Goal: Task Accomplishment & Management: Use online tool/utility

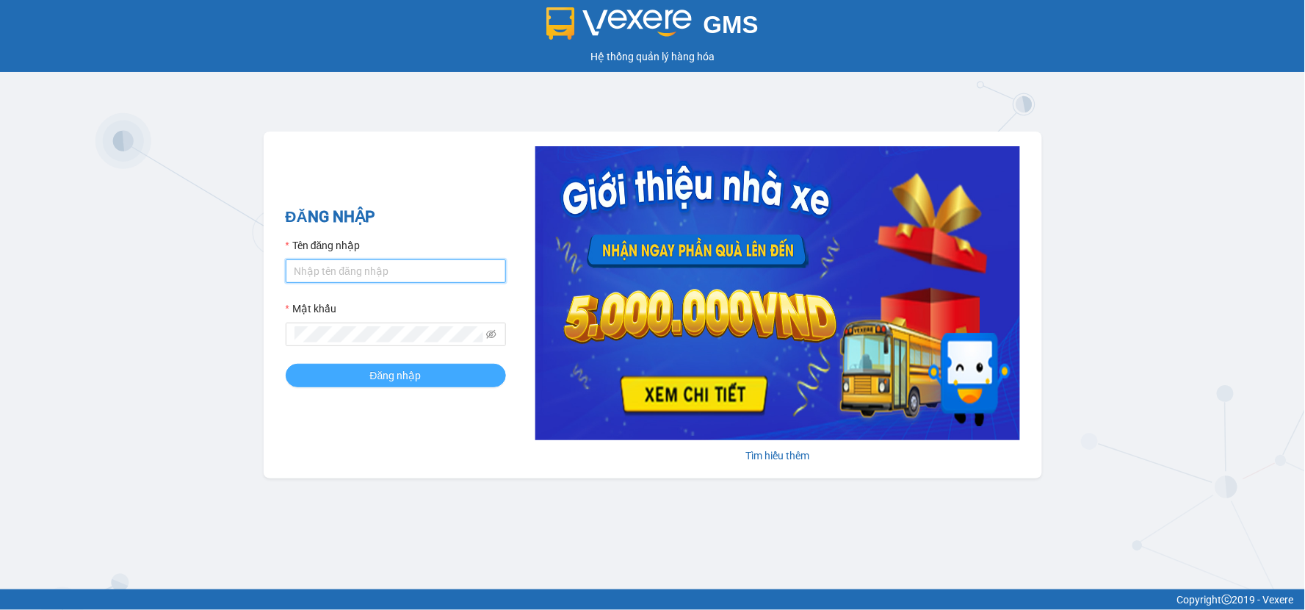
type input "minhsg.ttt"
click at [408, 376] on span "Đăng nhập" at bounding box center [395, 375] width 51 height 16
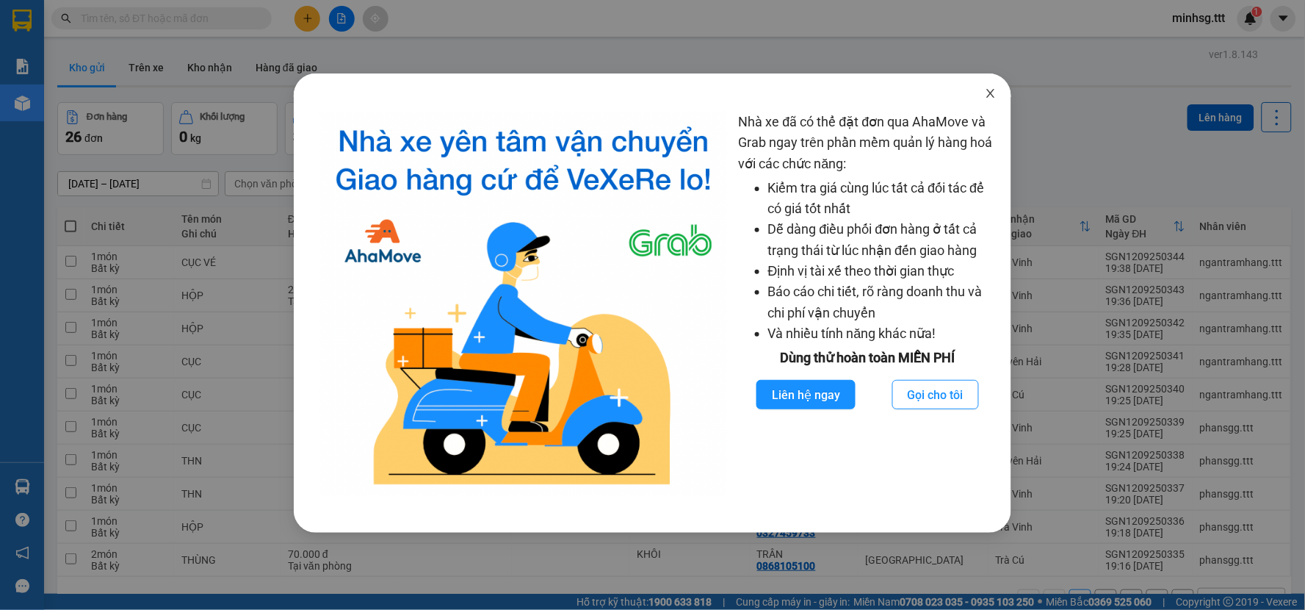
click at [998, 93] on span "Close" at bounding box center [990, 93] width 41 height 41
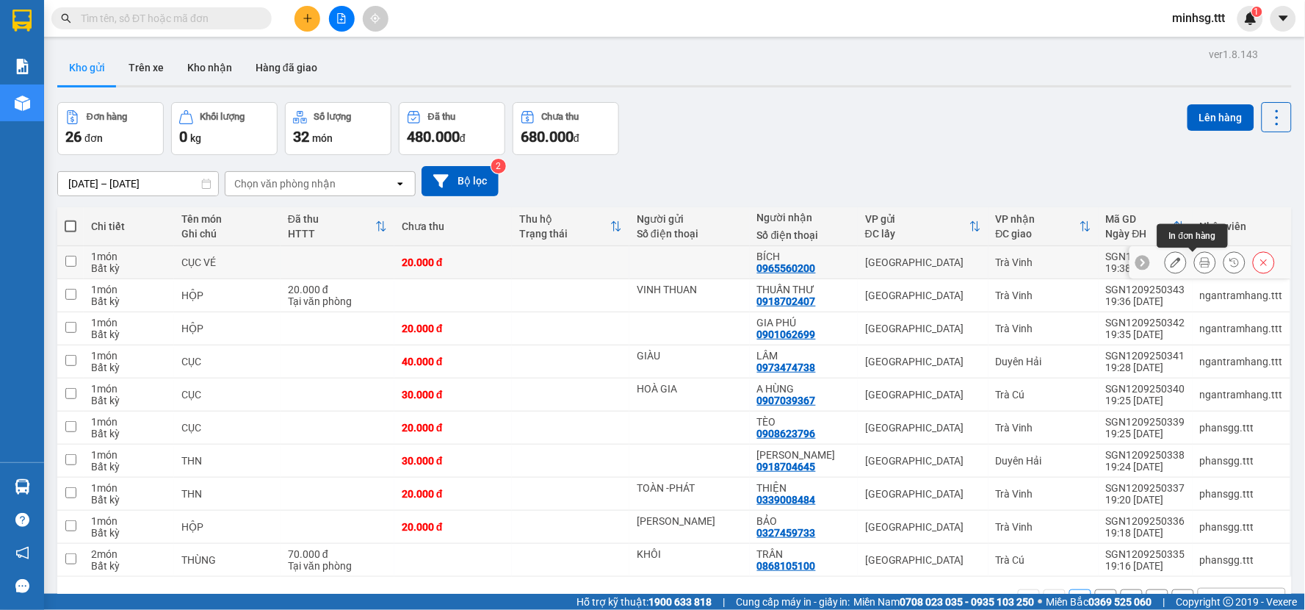
click at [1195, 262] on button at bounding box center [1205, 263] width 21 height 26
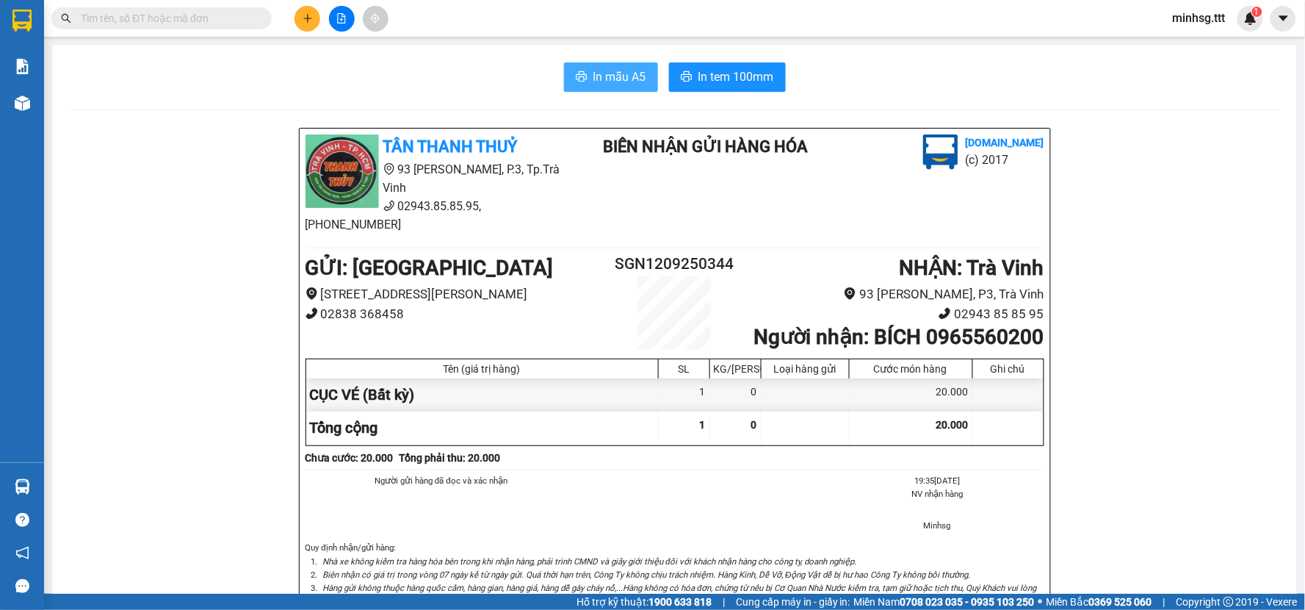
click at [601, 86] on button "In mẫu A5" at bounding box center [611, 76] width 94 height 29
click at [1196, 20] on span "minhsg.ttt" at bounding box center [1199, 18] width 76 height 18
click at [1214, 47] on span "Đăng xuất" at bounding box center [1214, 45] width 62 height 16
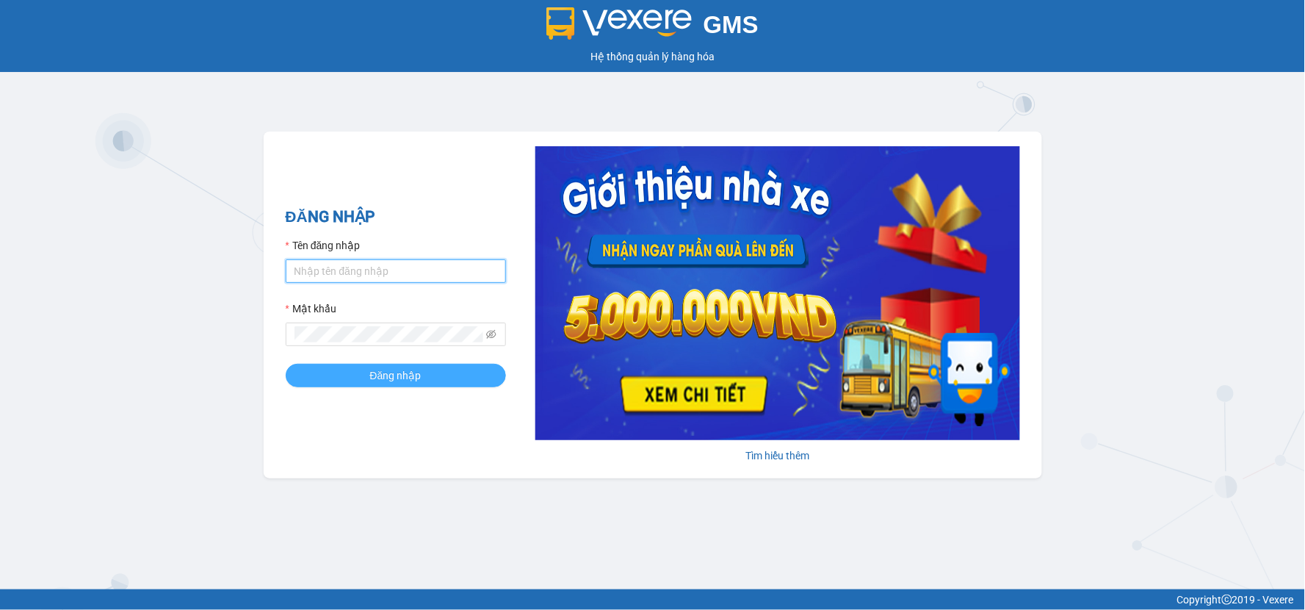
type input "minhsg.ttt"
click at [389, 382] on span "Đăng nhập" at bounding box center [395, 375] width 51 height 16
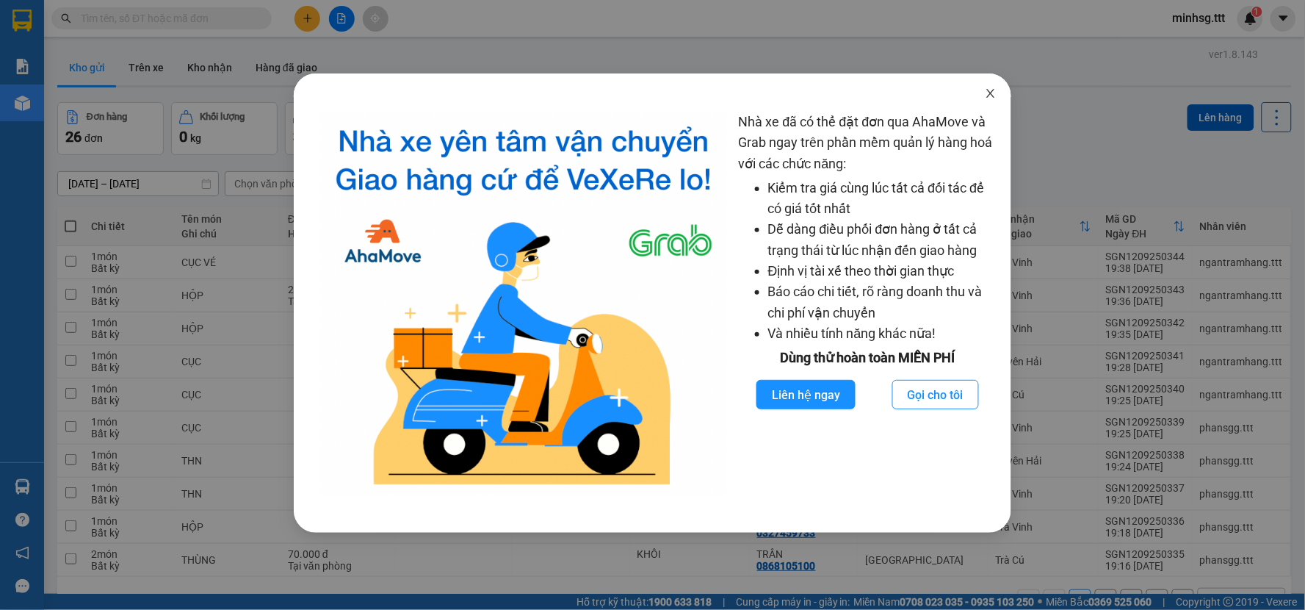
click at [994, 93] on icon "close" at bounding box center [991, 93] width 12 height 12
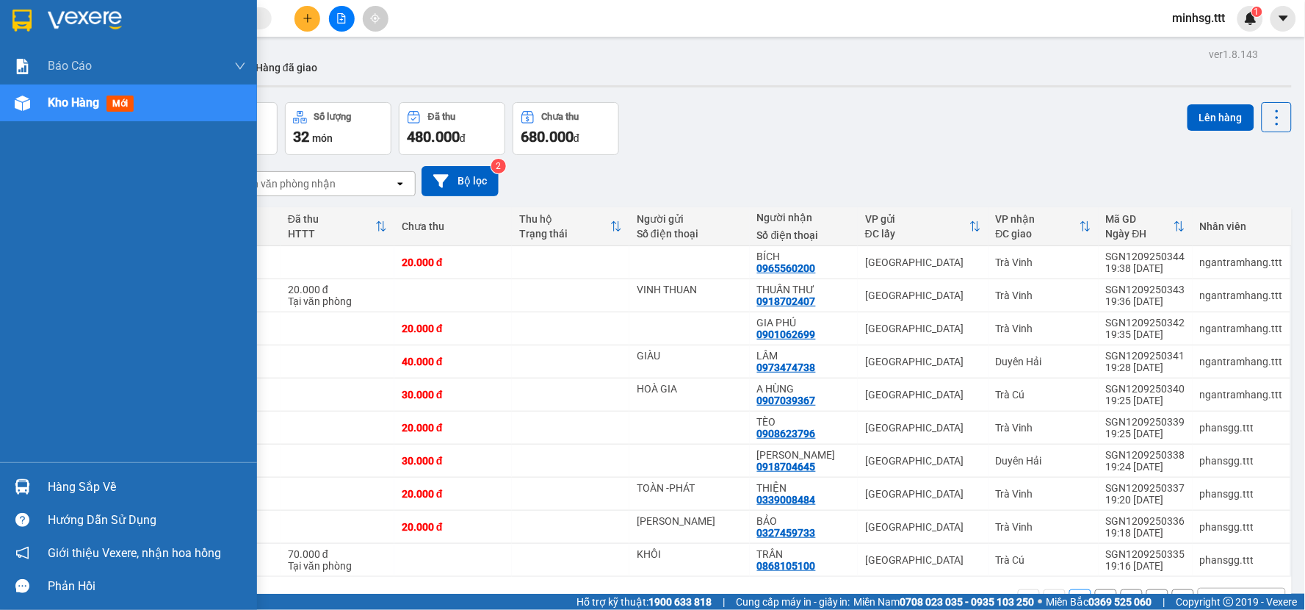
click at [101, 488] on div "Hàng sắp về" at bounding box center [147, 487] width 198 height 22
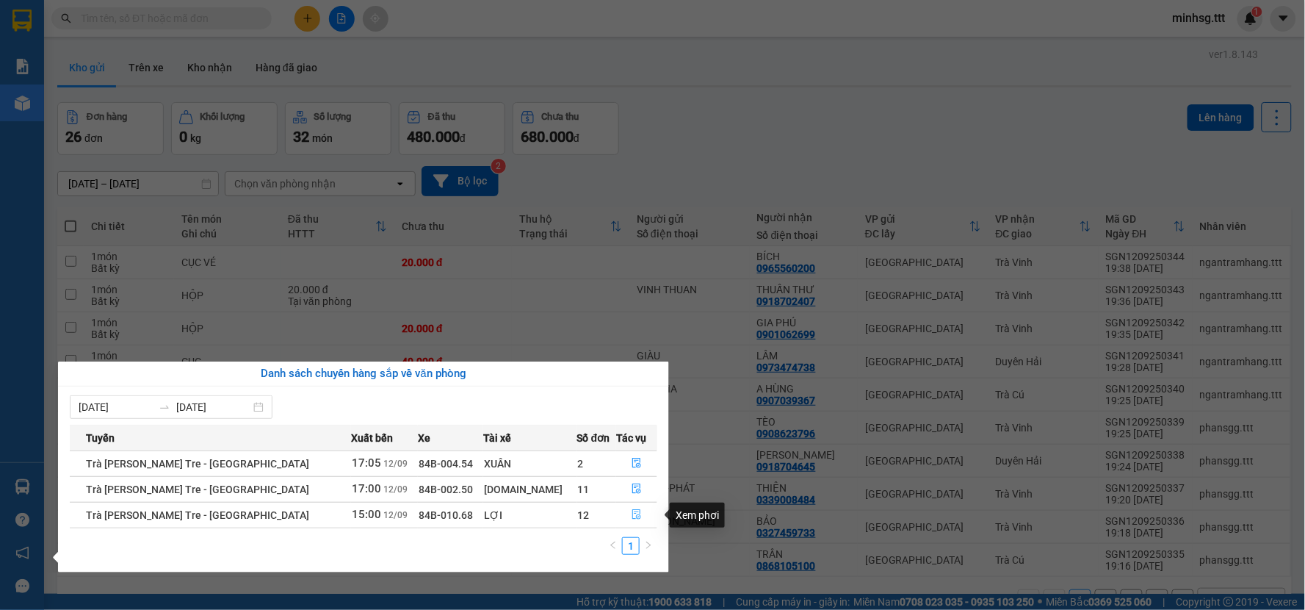
click at [635, 511] on button "button" at bounding box center [637, 515] width 40 height 24
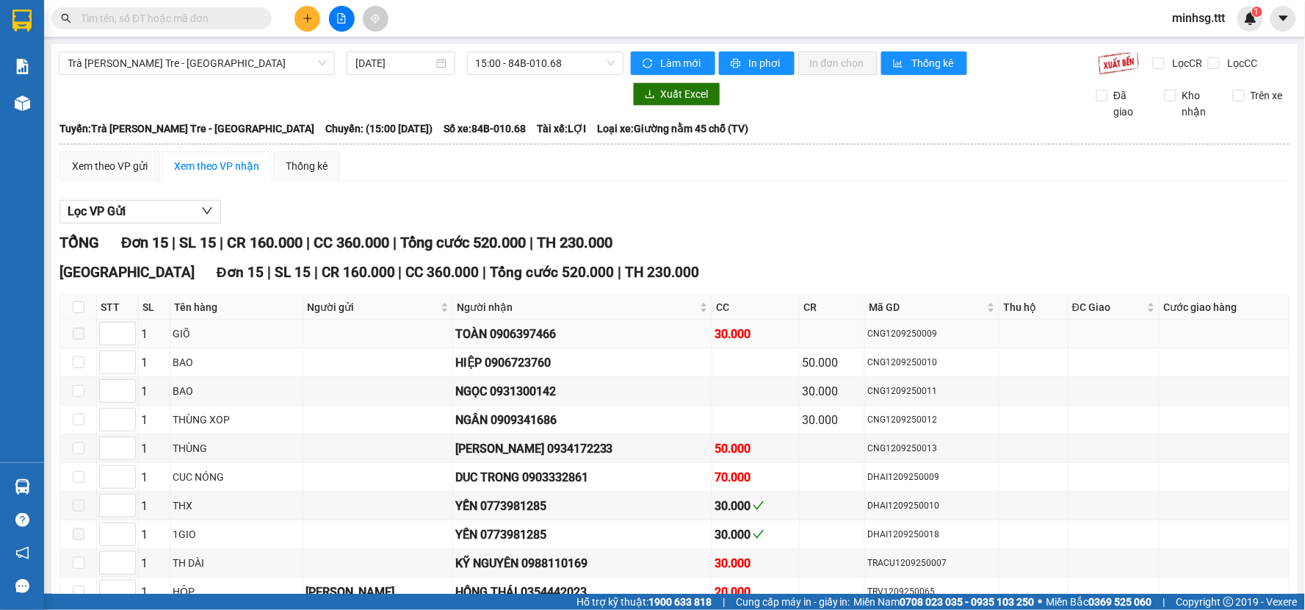
scroll to position [163, 0]
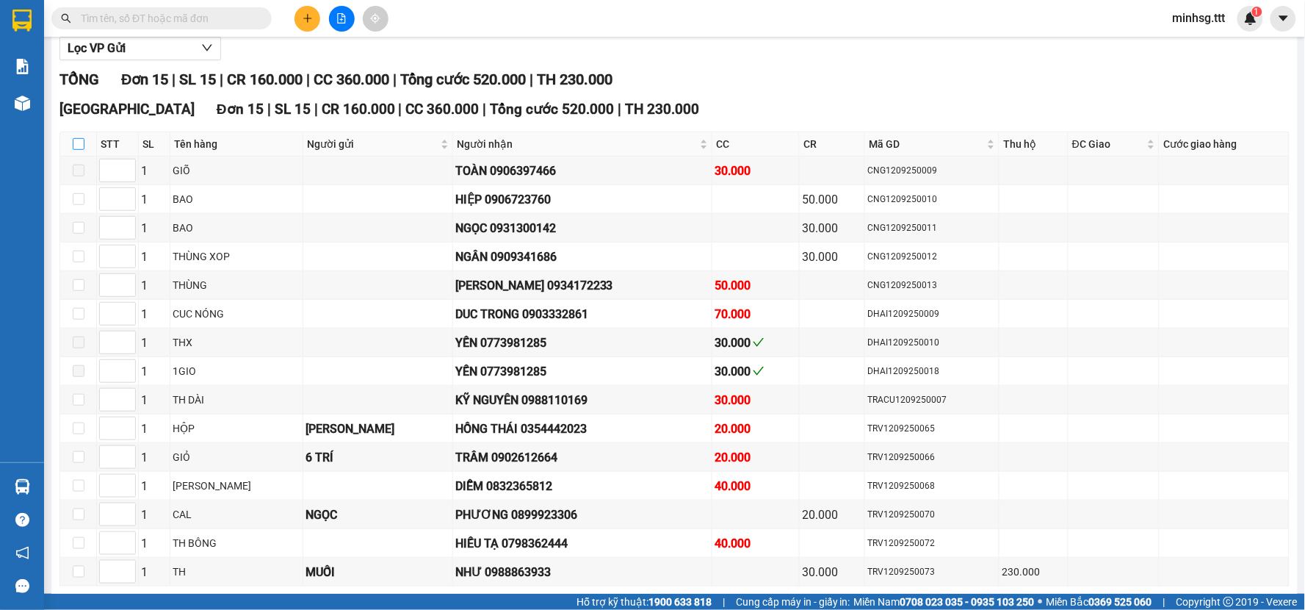
click at [82, 145] on input "checkbox" at bounding box center [79, 144] width 12 height 12
checkbox input "true"
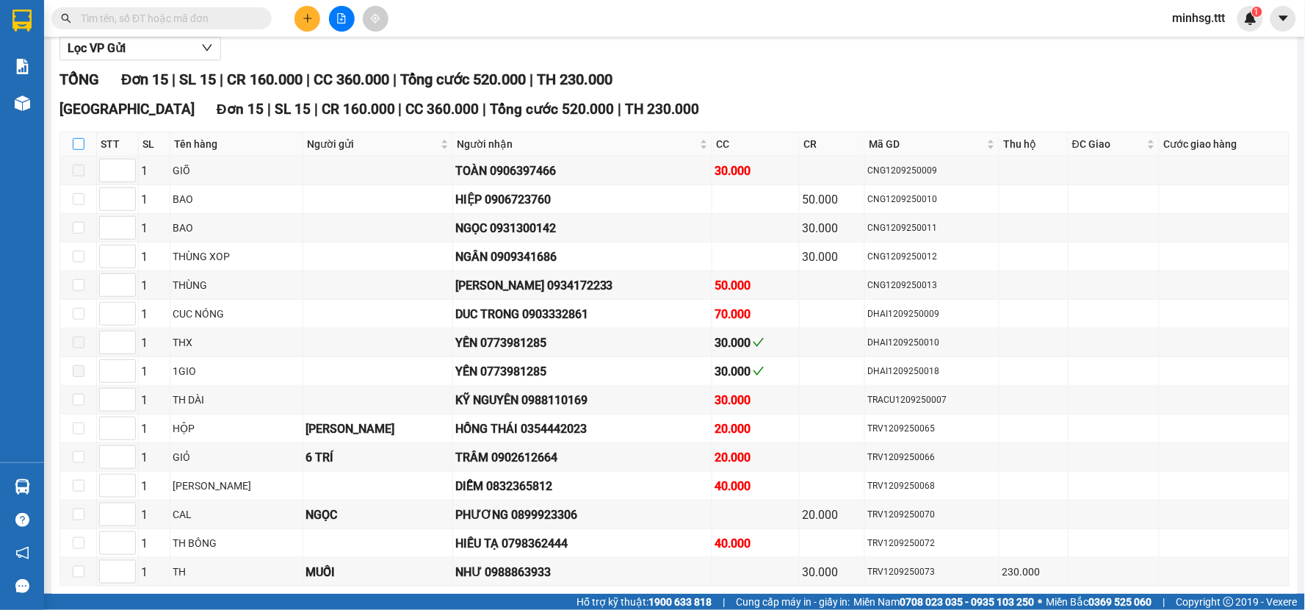
checkbox input "true"
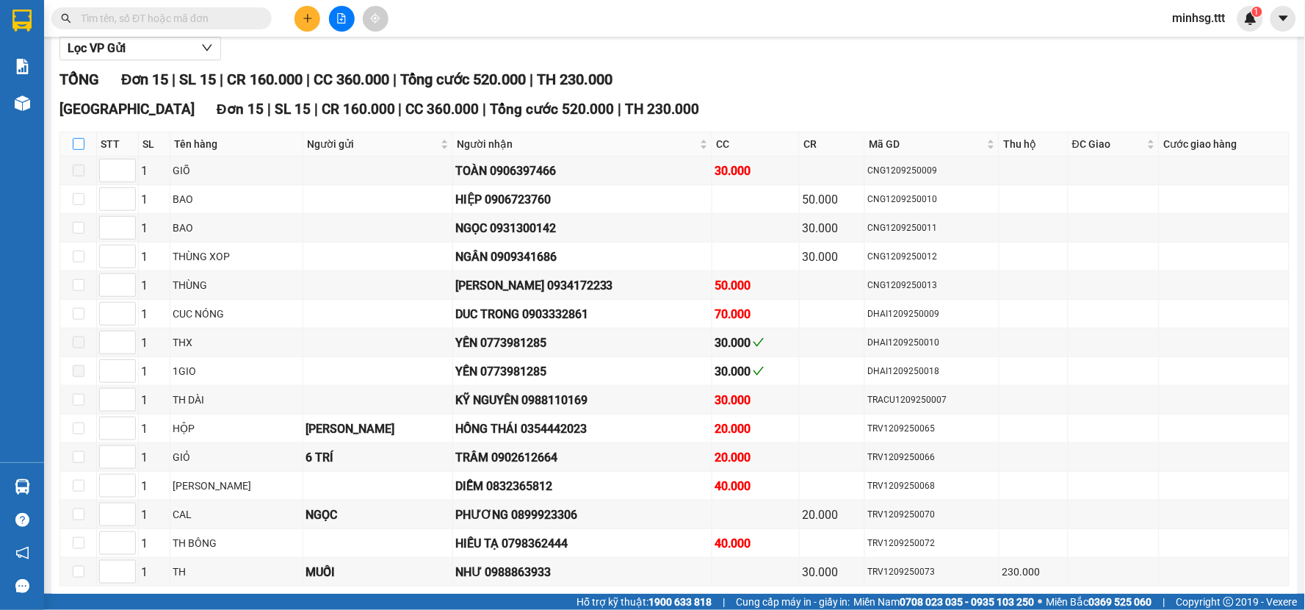
checkbox input "true"
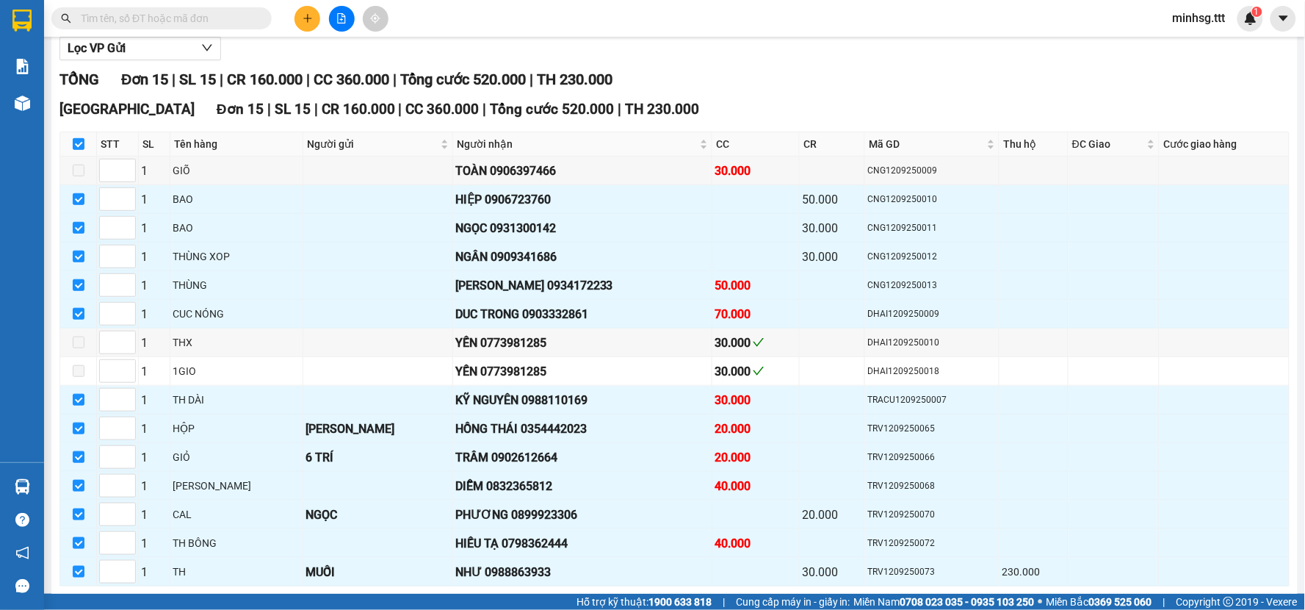
click at [1190, 15] on span "minhsg.ttt" at bounding box center [1199, 18] width 76 height 18
click at [1181, 48] on li "Đăng xuất" at bounding box center [1207, 46] width 94 height 24
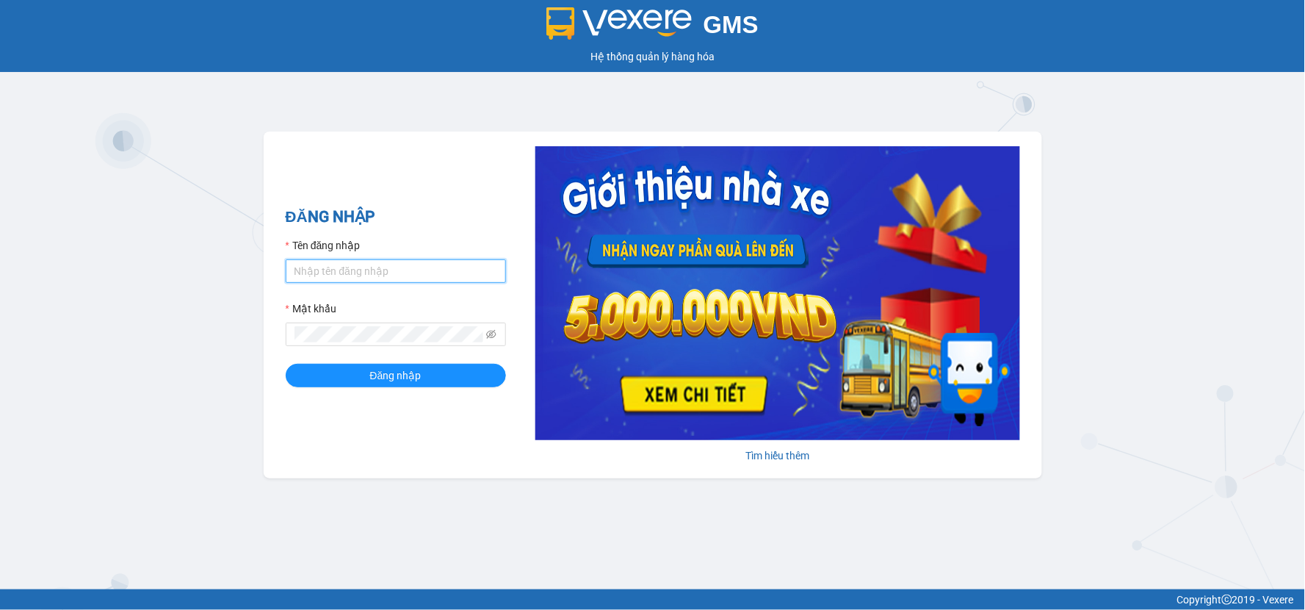
type input "minhsg.ttt"
click at [349, 259] on input "minhsg.ttt" at bounding box center [396, 271] width 220 height 24
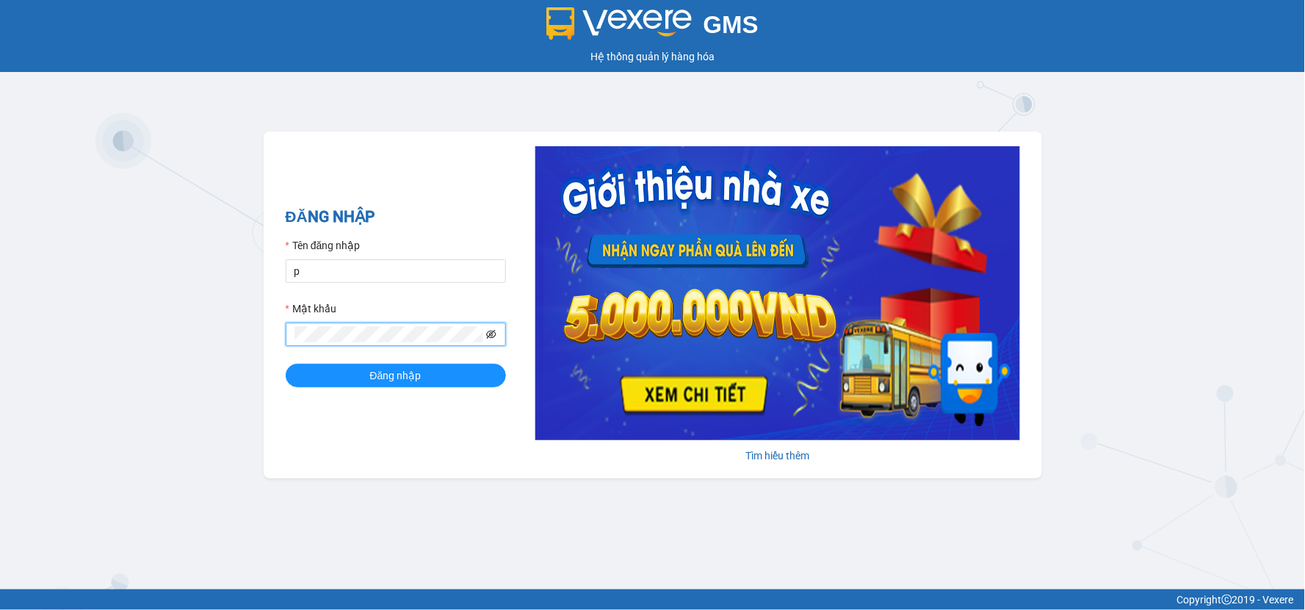
click at [497, 335] on icon "eye-invisible" at bounding box center [491, 334] width 10 height 10
type input "Phansgg.ttt"
click at [387, 381] on span "Đăng nhập" at bounding box center [395, 375] width 51 height 16
click at [358, 381] on button "Đăng nhập" at bounding box center [396, 376] width 220 height 24
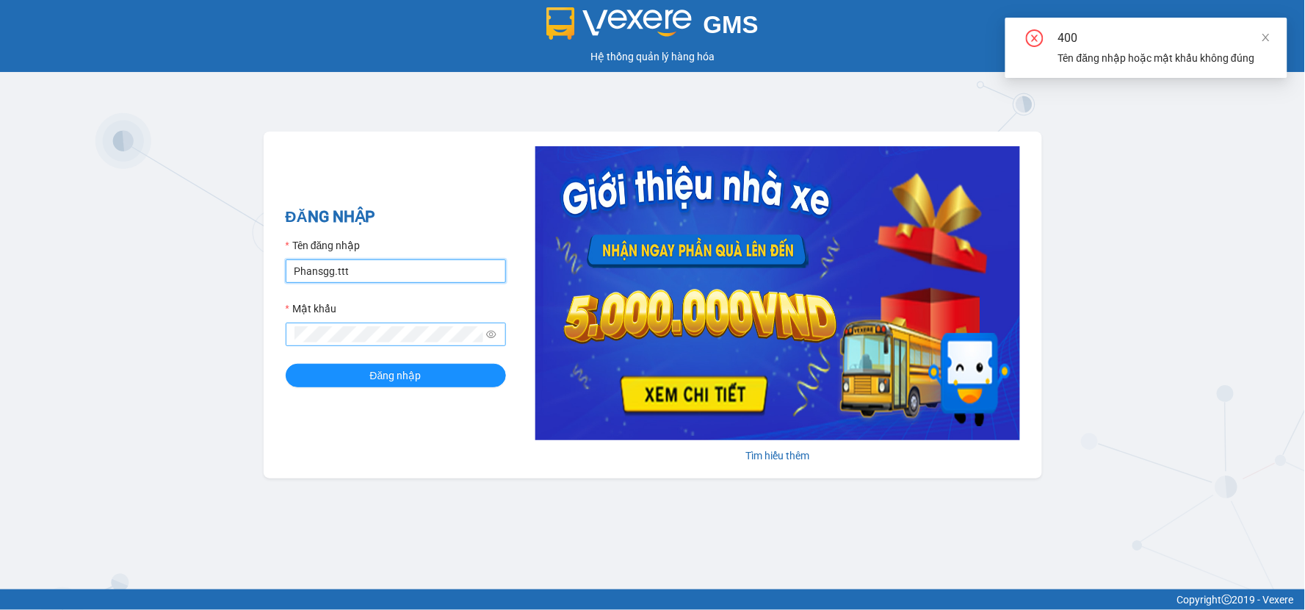
click at [386, 272] on input "Phansgg.ttt" at bounding box center [396, 271] width 220 height 24
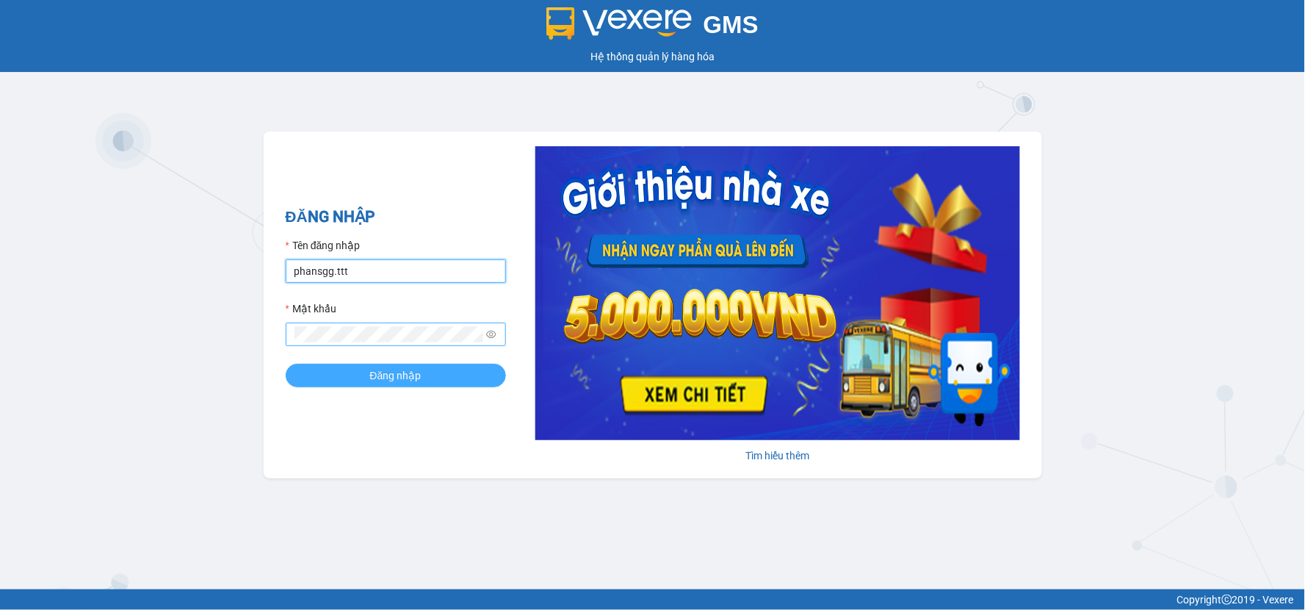
type input "p"
click at [378, 370] on span "Đăng nhập" at bounding box center [395, 375] width 51 height 16
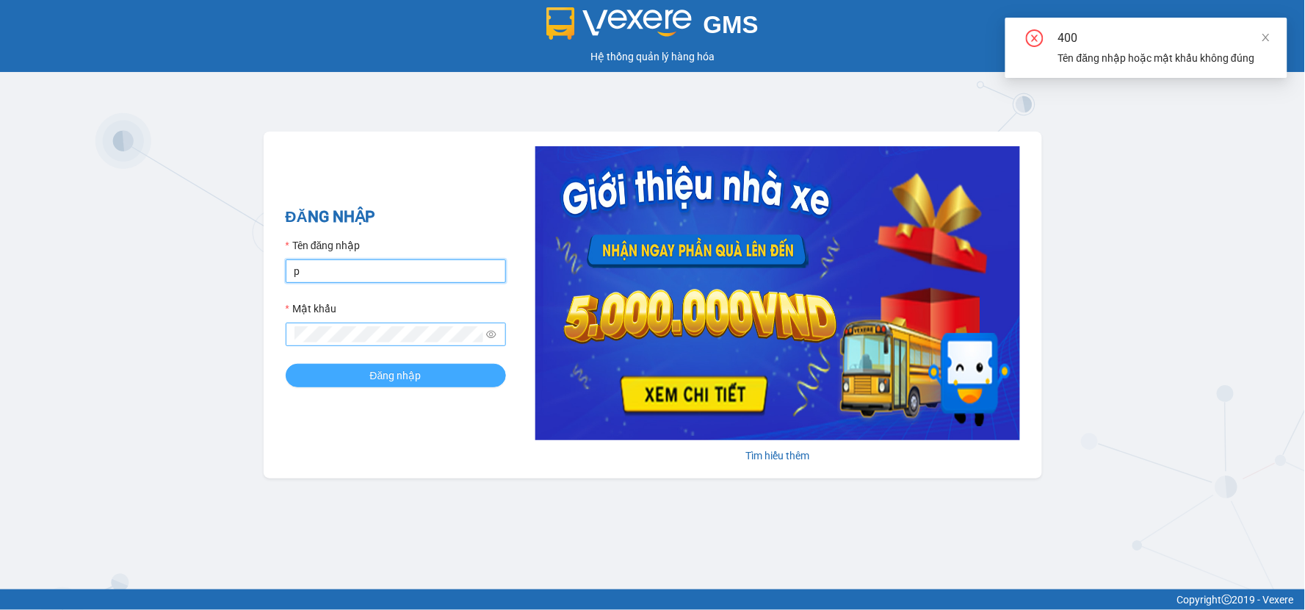
type input "phansgg.ttt"
click at [390, 372] on span "Đăng nhập" at bounding box center [395, 375] width 51 height 16
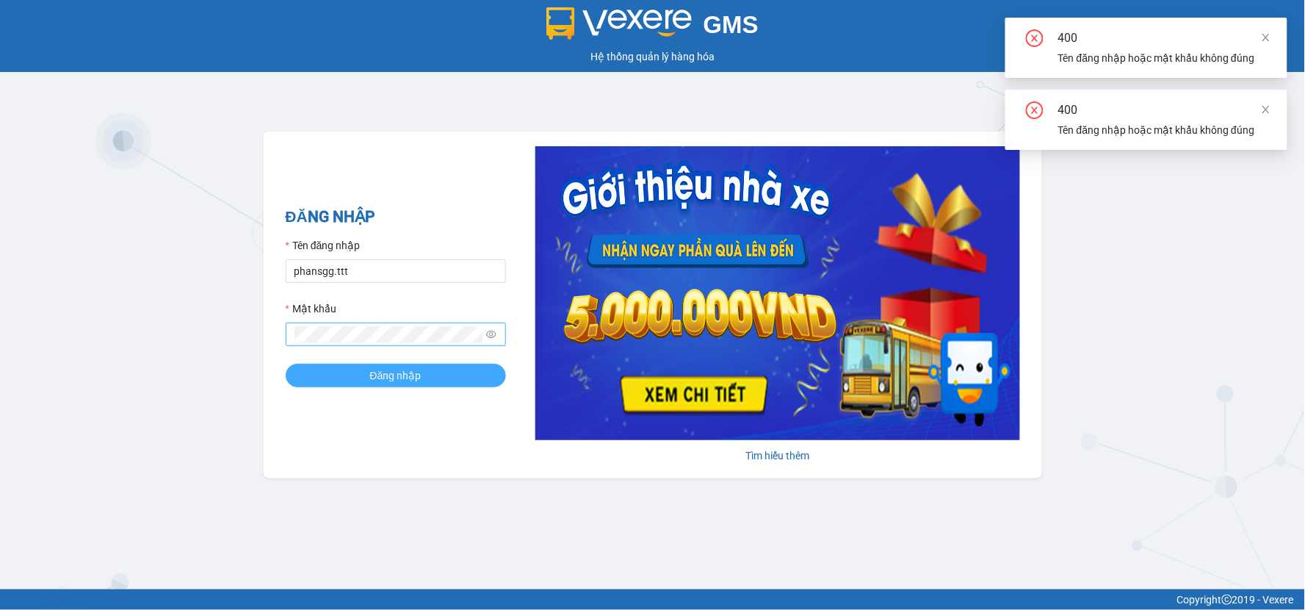
click at [390, 372] on span "Đăng nhập" at bounding box center [395, 375] width 51 height 16
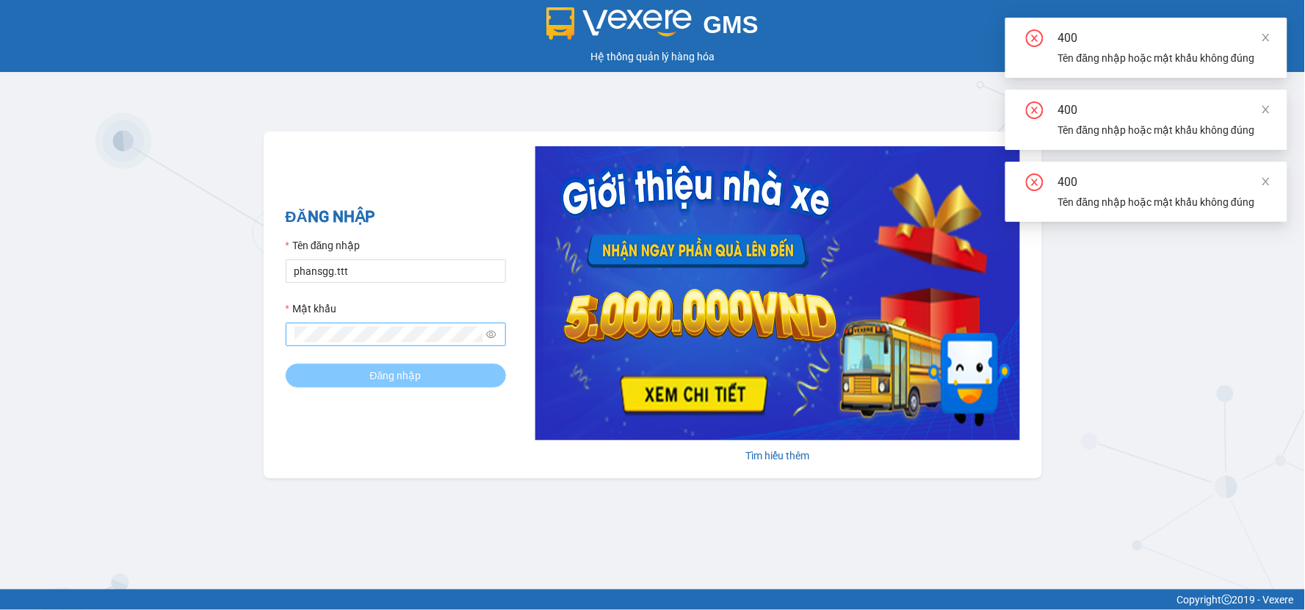
click at [390, 372] on span "Đăng nhập" at bounding box center [395, 375] width 51 height 16
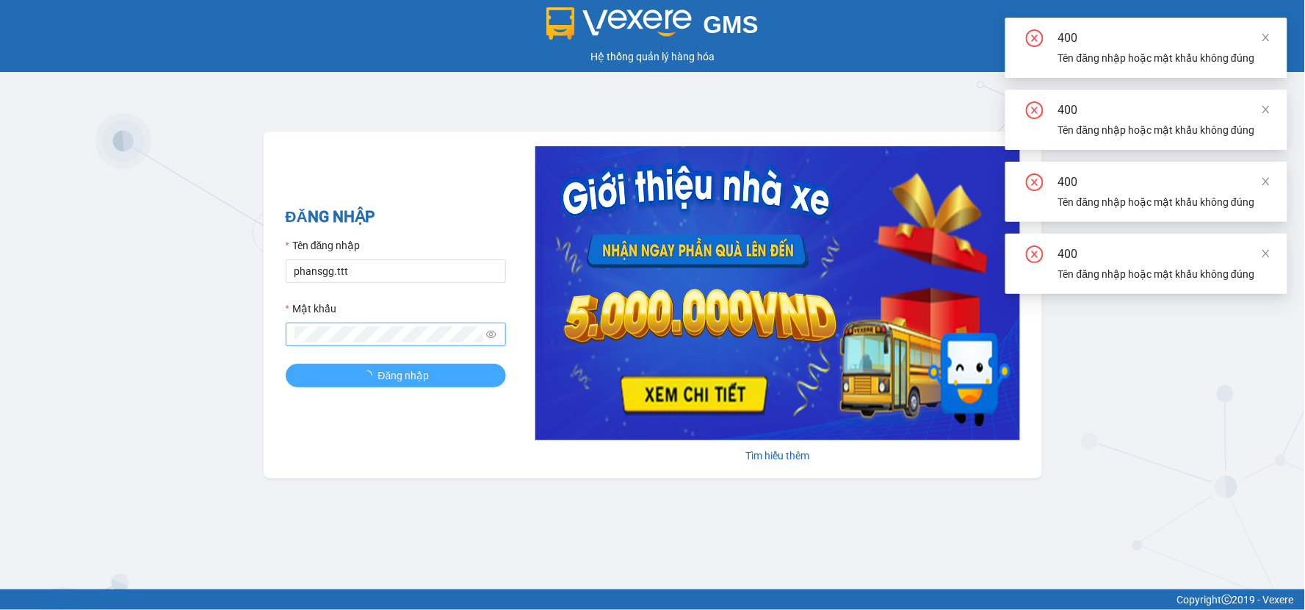
click at [390, 372] on span "Đăng nhập" at bounding box center [403, 375] width 51 height 16
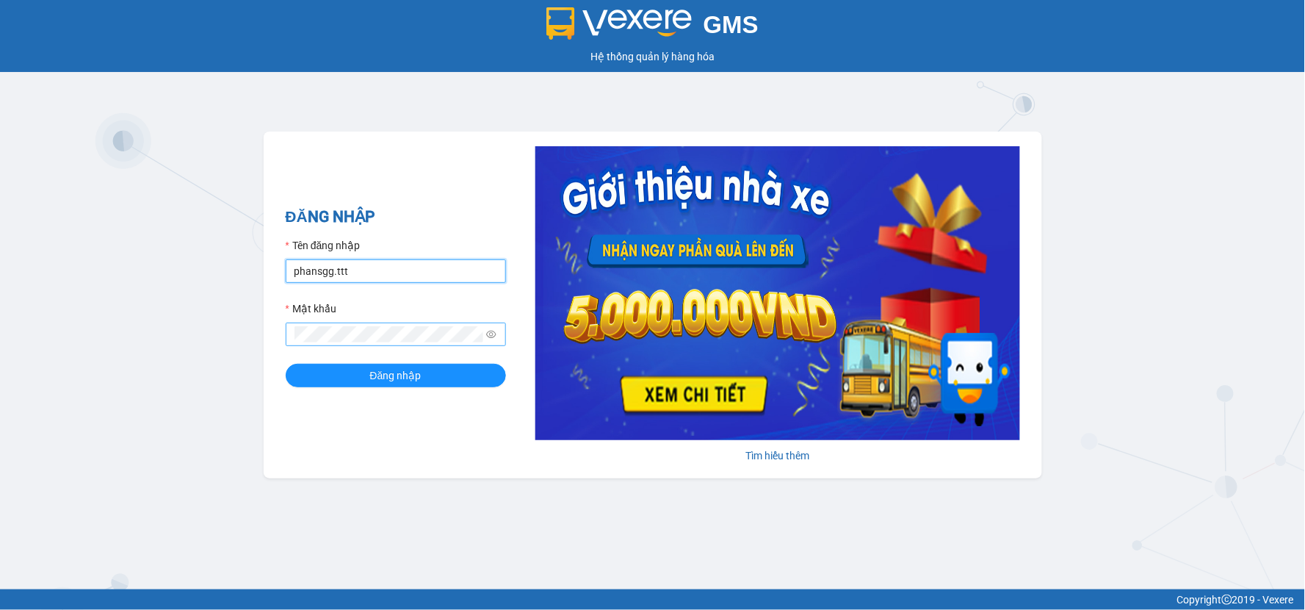
click at [364, 270] on input "phansgg.ttt" at bounding box center [396, 271] width 220 height 24
click at [332, 270] on input "Tên đăng nhập" at bounding box center [396, 271] width 220 height 24
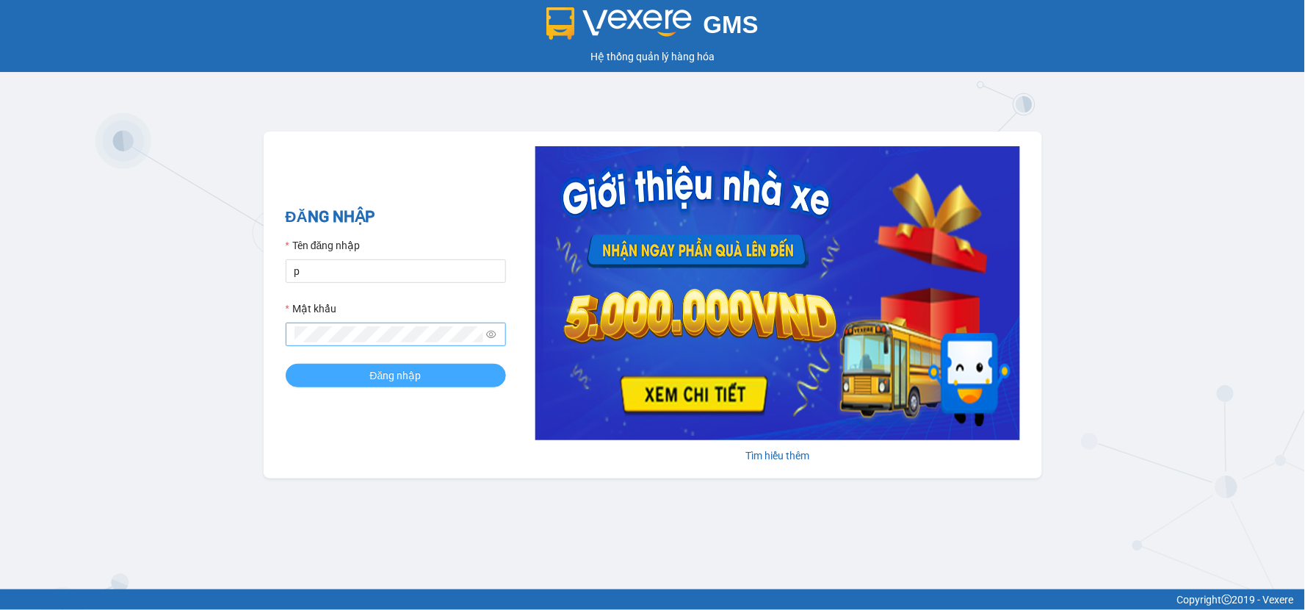
click at [383, 381] on span "Đăng nhập" at bounding box center [395, 375] width 51 height 16
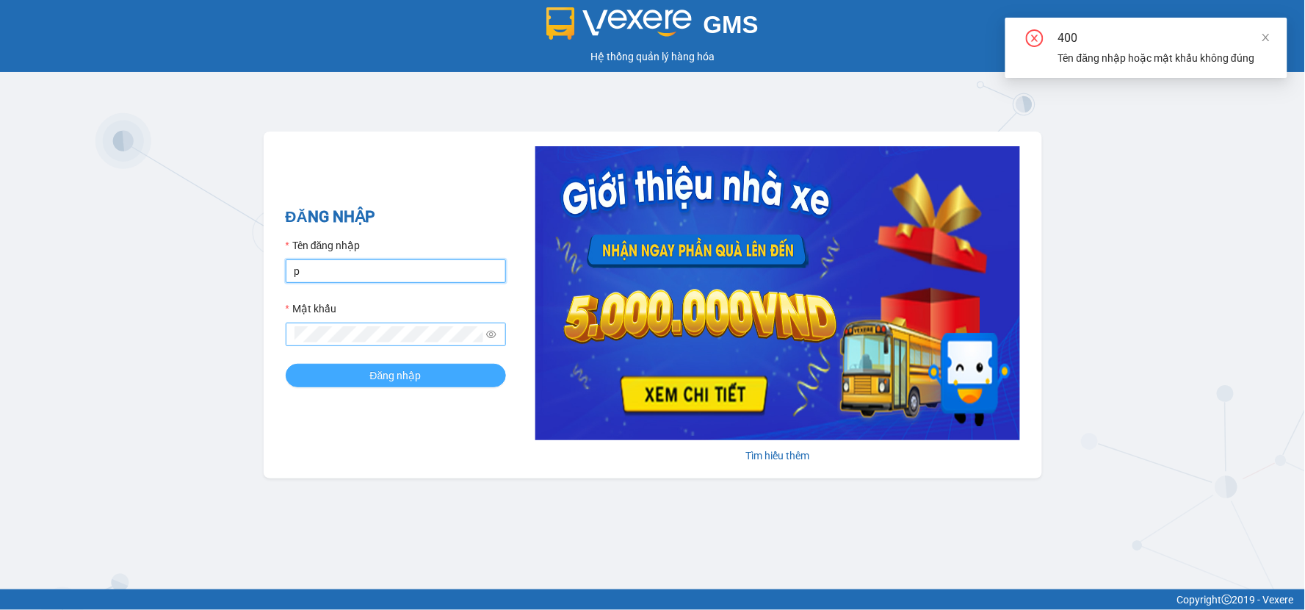
type input "Phansgg.ttt"
click at [385, 375] on span "Đăng nhập" at bounding box center [395, 375] width 51 height 16
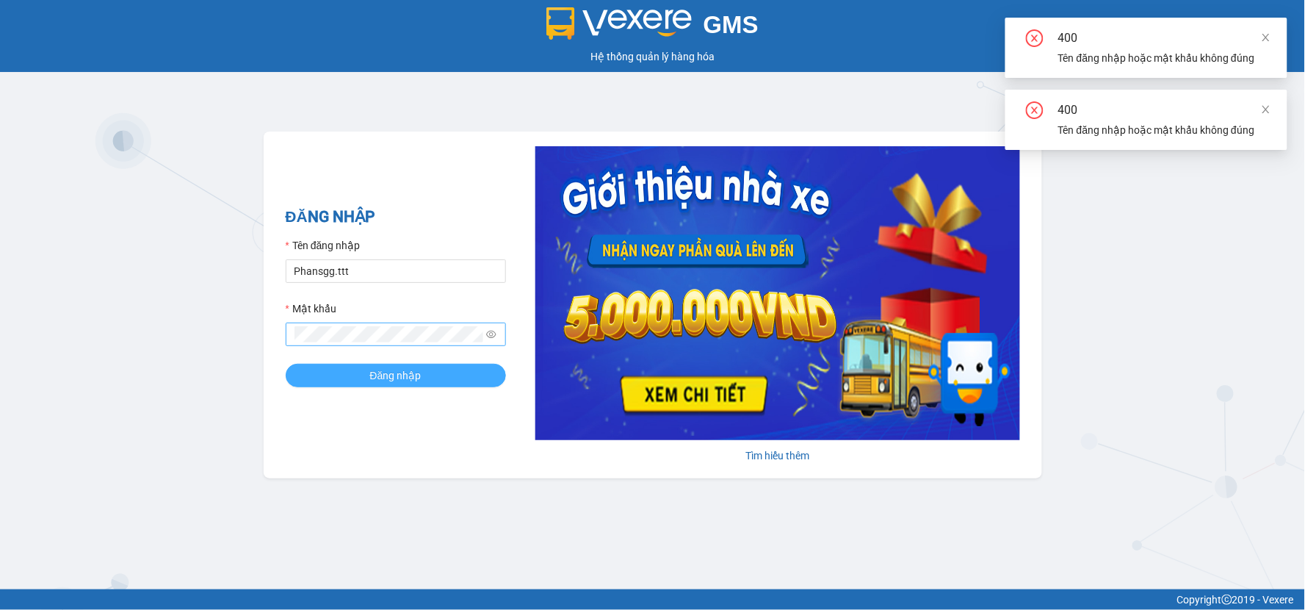
click at [385, 375] on span "Đăng nhập" at bounding box center [395, 375] width 51 height 16
click at [299, 326] on span at bounding box center [396, 334] width 220 height 24
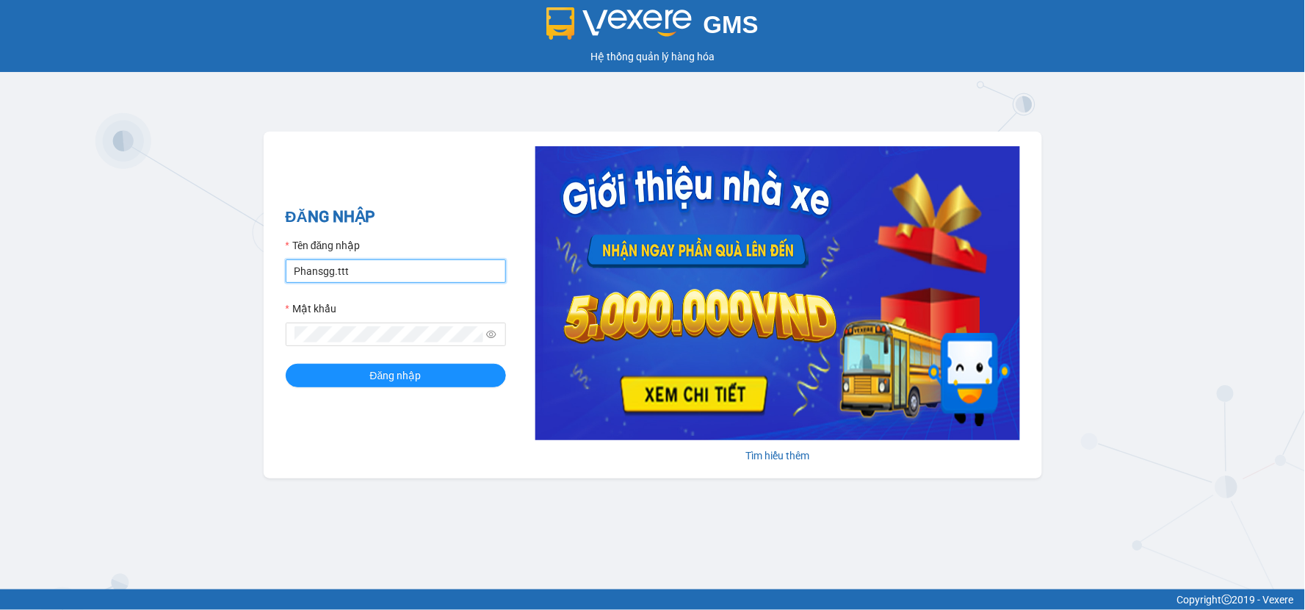
click at [344, 270] on input "Phansgg.ttt" at bounding box center [396, 271] width 220 height 24
click at [350, 275] on input "Phansgg.ttt" at bounding box center [396, 271] width 220 height 24
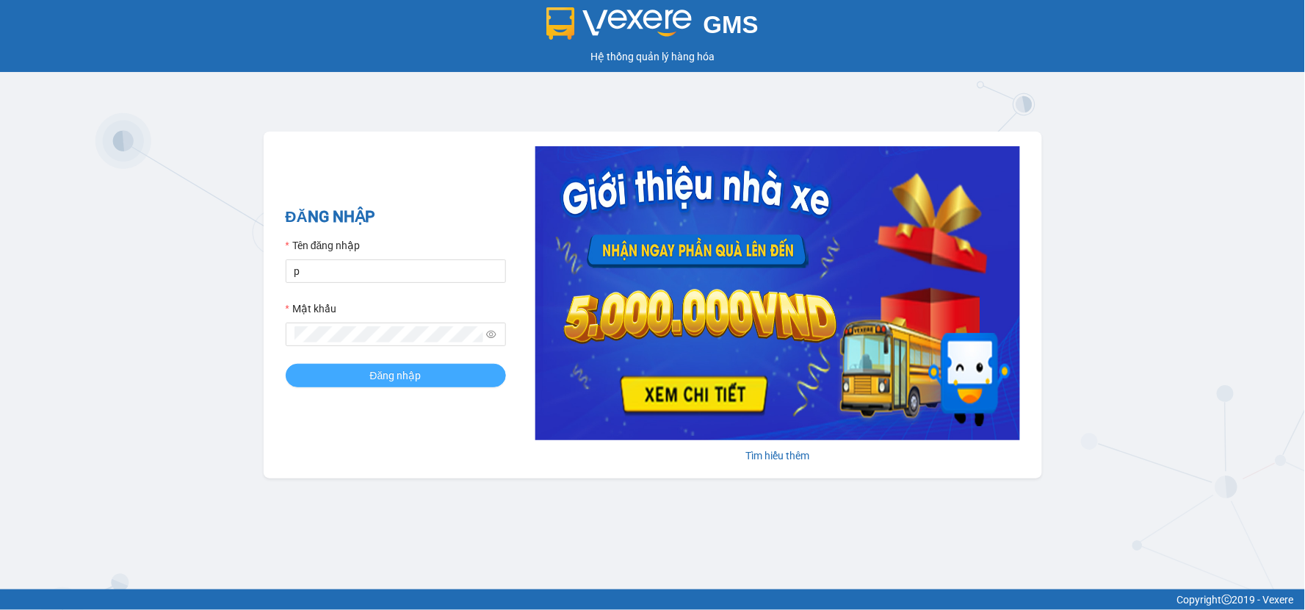
click at [393, 383] on span "Đăng nhập" at bounding box center [395, 375] width 51 height 16
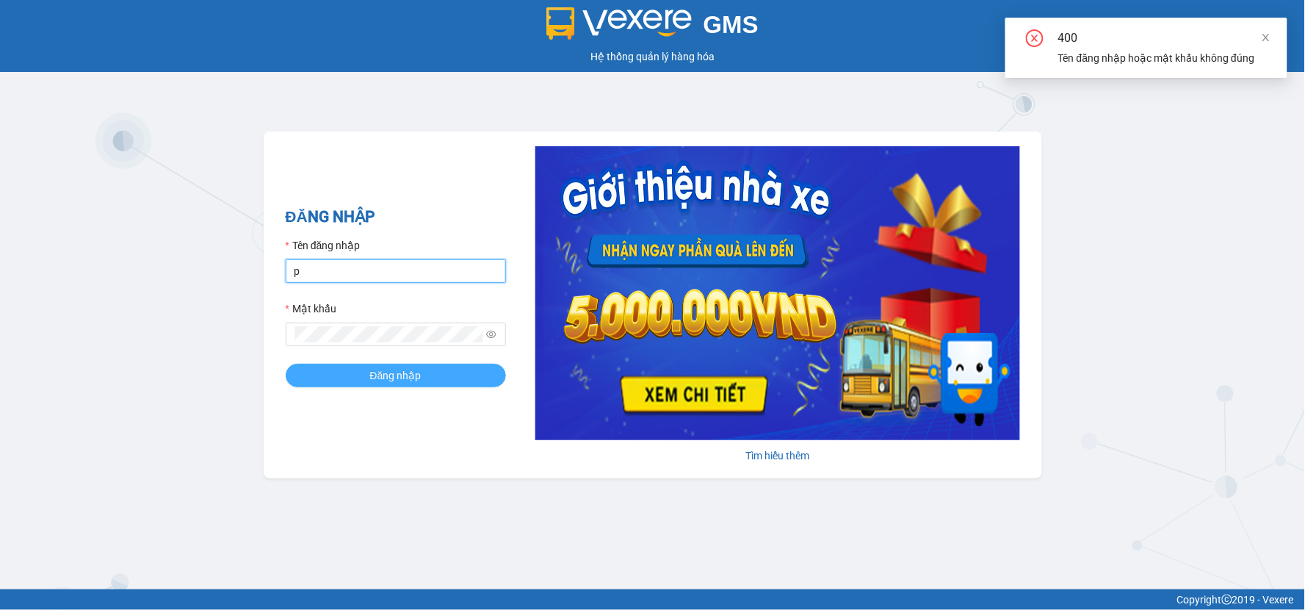
type input "phansgg.ttt"
click at [372, 379] on span "Đăng nhập" at bounding box center [395, 375] width 51 height 16
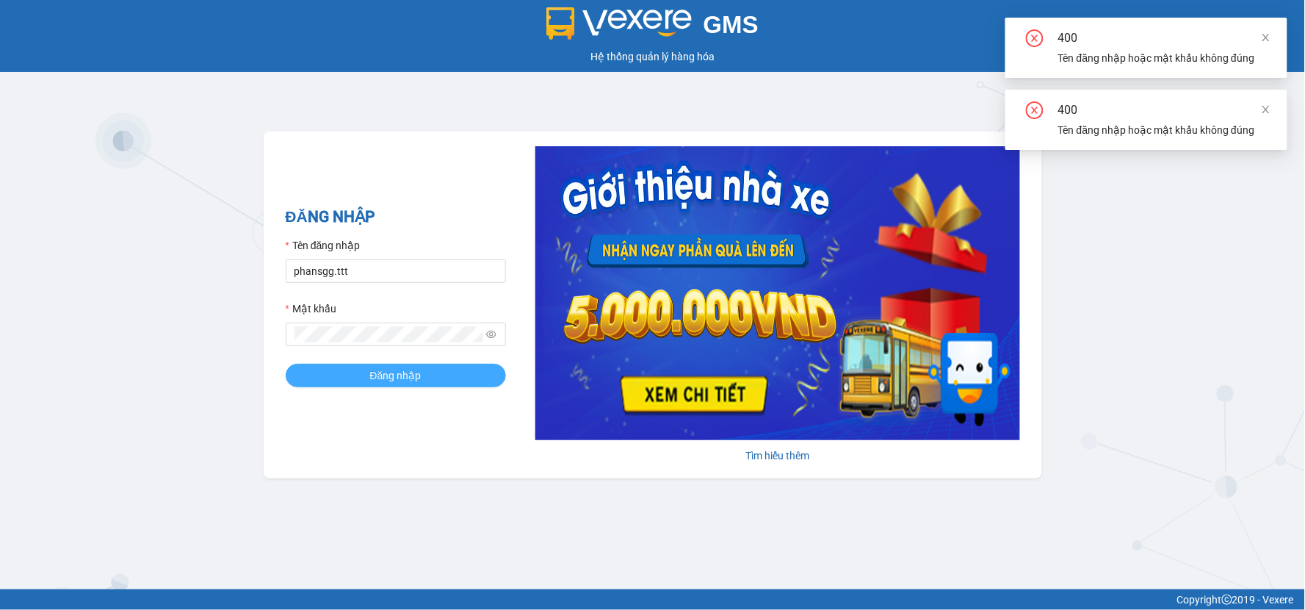
click at [372, 379] on span "Đăng nhập" at bounding box center [395, 375] width 51 height 16
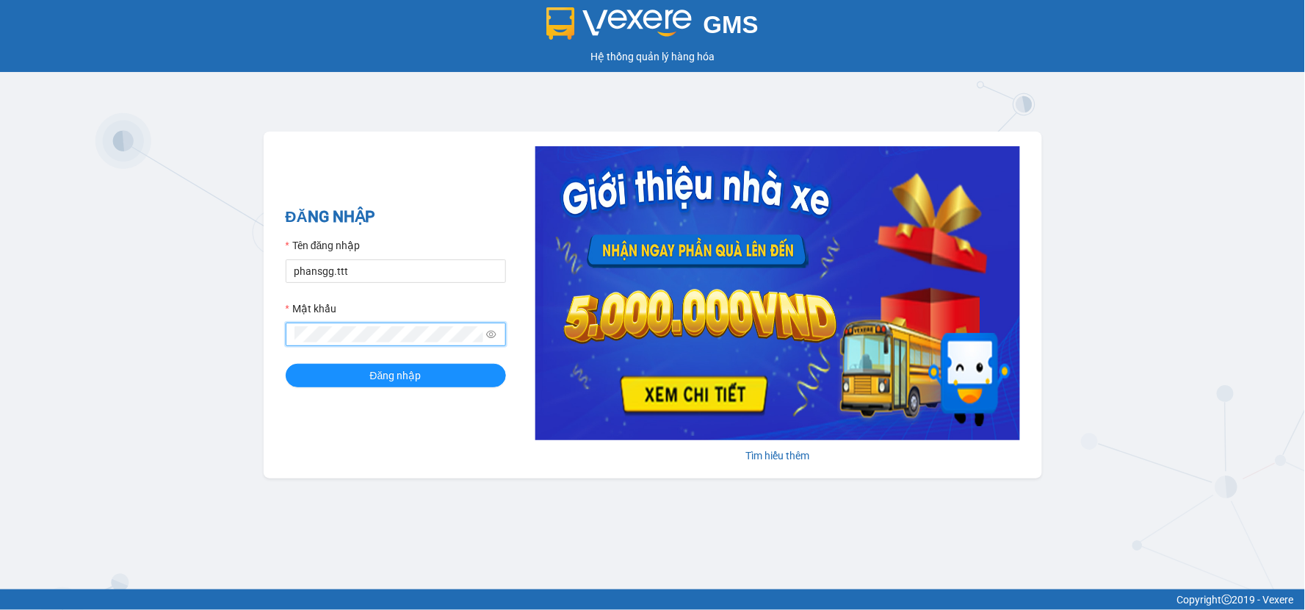
click at [286, 364] on button "Đăng nhập" at bounding box center [396, 376] width 220 height 24
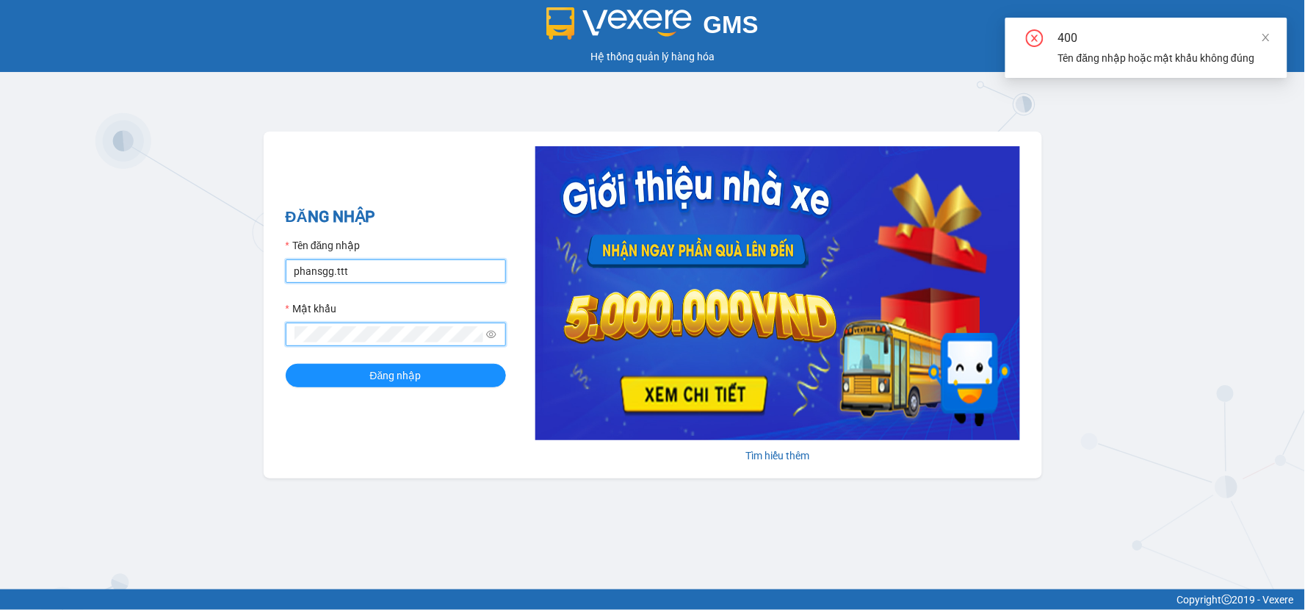
click at [373, 274] on input "phansgg.ttt" at bounding box center [396, 271] width 220 height 24
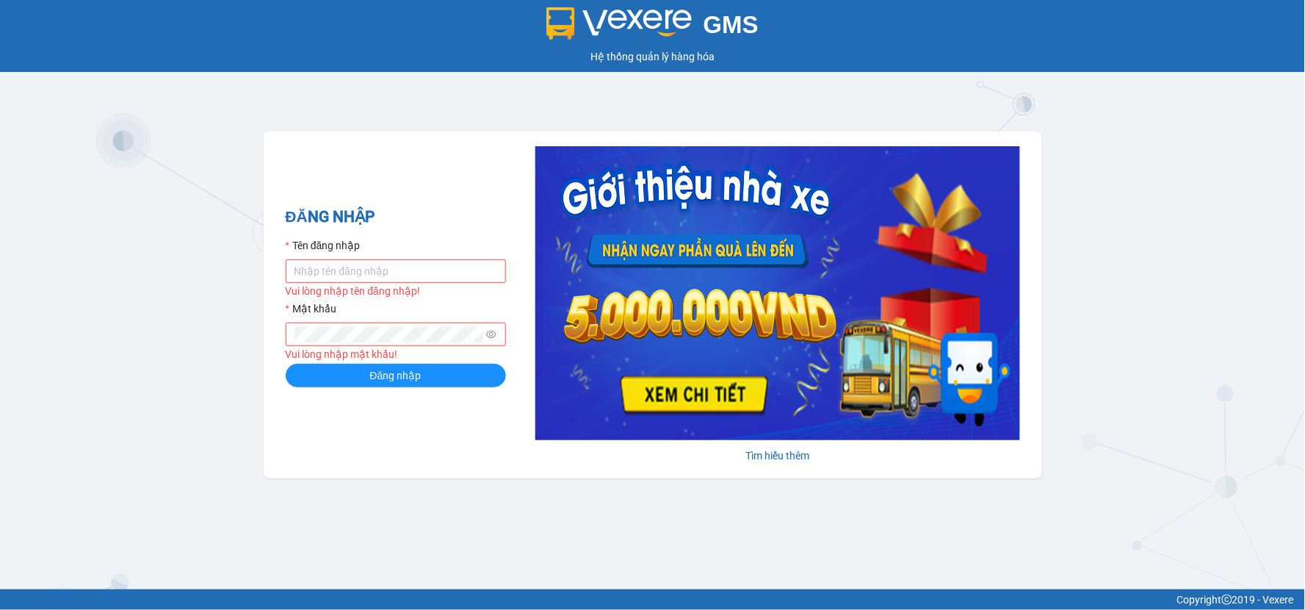
click at [336, 284] on div "Vui lòng nhập tên đăng nhập!" at bounding box center [396, 291] width 220 height 16
click at [340, 273] on input "Tên đăng nhập" at bounding box center [396, 271] width 220 height 24
type input "phansgg.ttt"
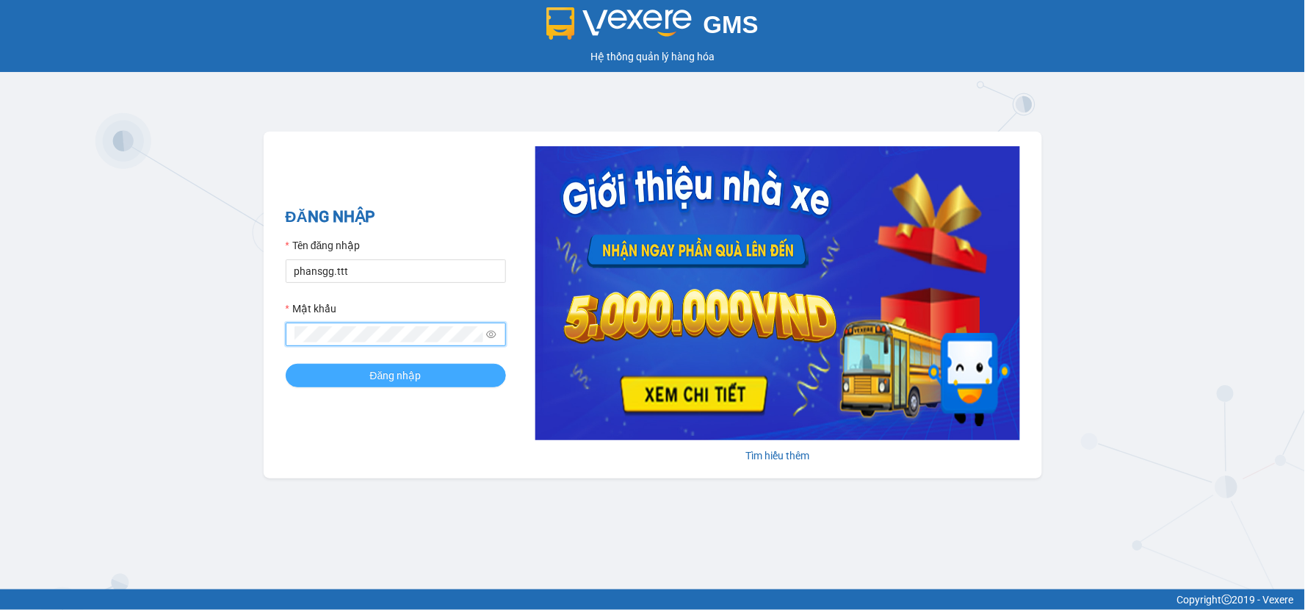
click at [416, 378] on span "Đăng nhập" at bounding box center [395, 375] width 51 height 16
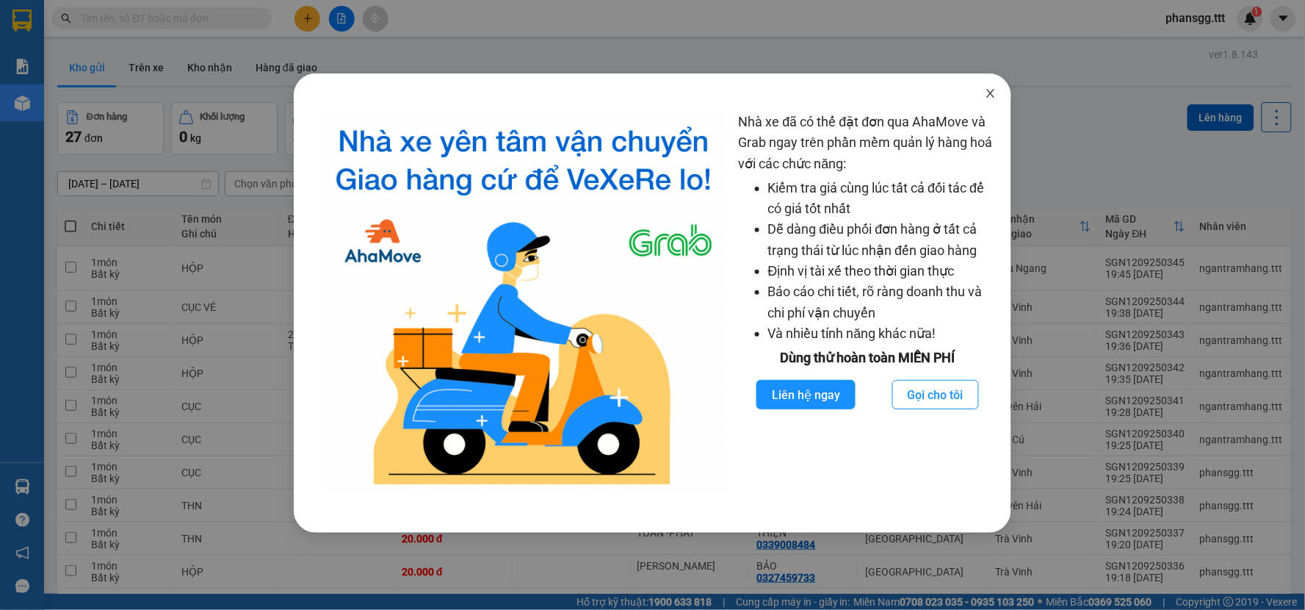
click at [987, 93] on icon "close" at bounding box center [991, 93] width 12 height 12
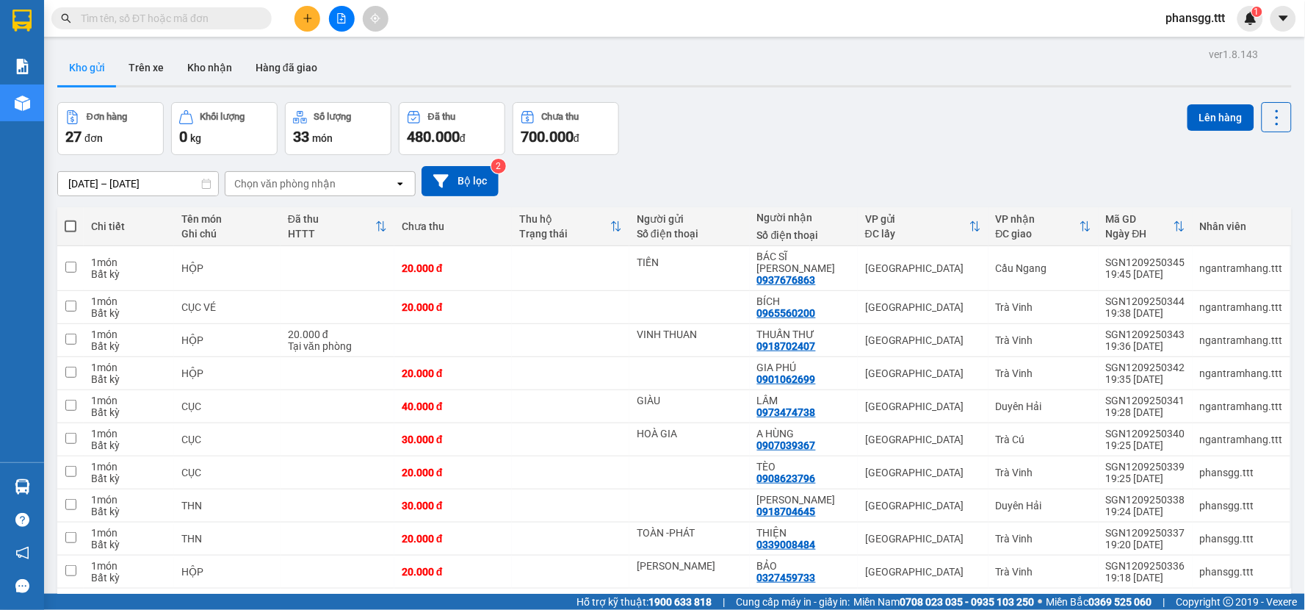
click at [296, 7] on div at bounding box center [341, 19] width 110 height 26
click at [303, 16] on icon "plus" at bounding box center [308, 18] width 10 height 10
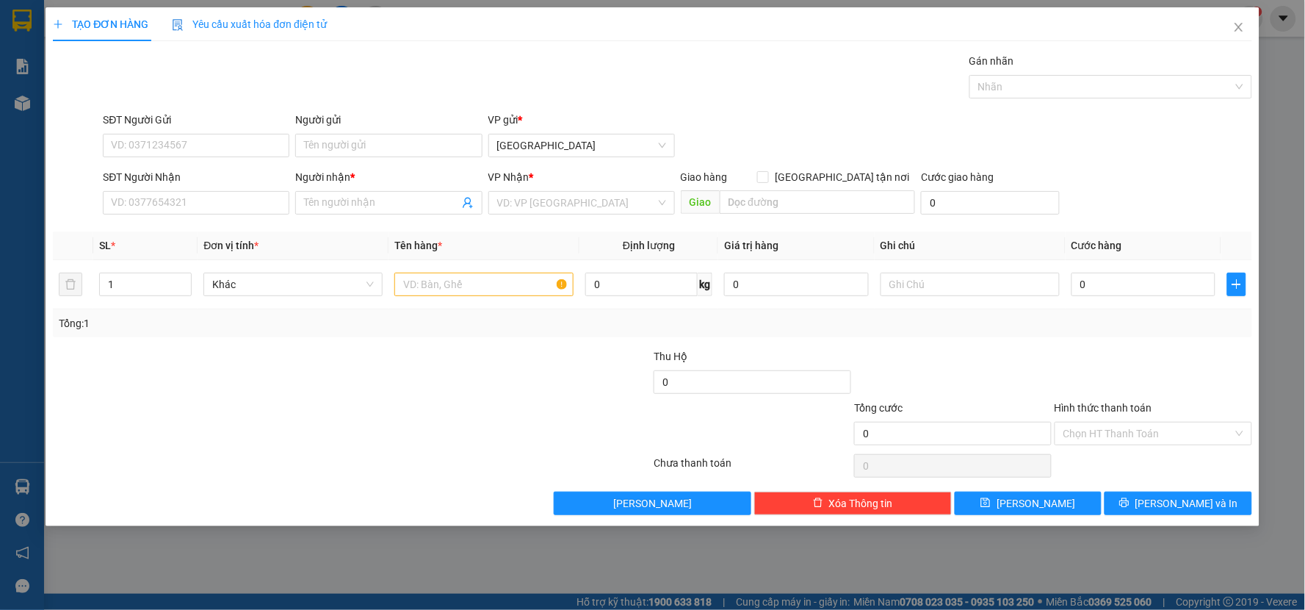
click at [162, 188] on div "SĐT Người Nhận" at bounding box center [196, 180] width 187 height 22
click at [174, 210] on input "SĐT Người Nhận" at bounding box center [196, 203] width 187 height 24
click at [178, 231] on div "0939995569 - [GEOGRAPHIC_DATA]" at bounding box center [196, 232] width 169 height 16
type input "0939995569"
type input "MỸ DUNG"
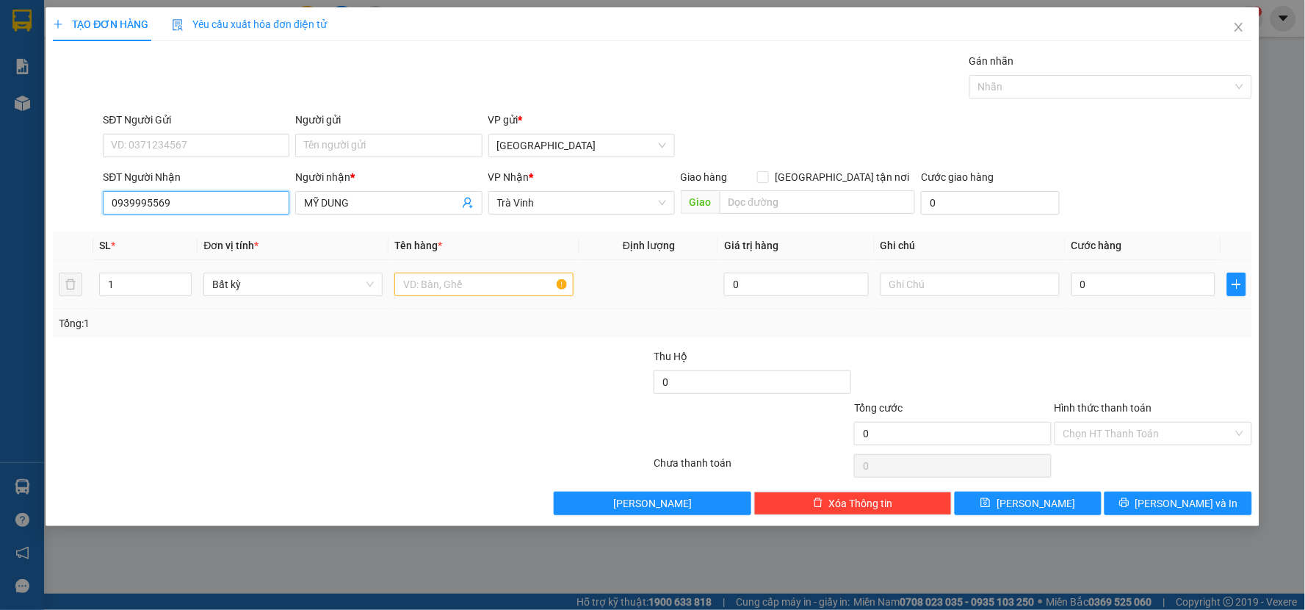
type input "0939995569"
click at [411, 286] on input "text" at bounding box center [483, 285] width 179 height 24
type input "hộp"
click at [1120, 286] on input "0" at bounding box center [1144, 285] width 145 height 24
type input "2"
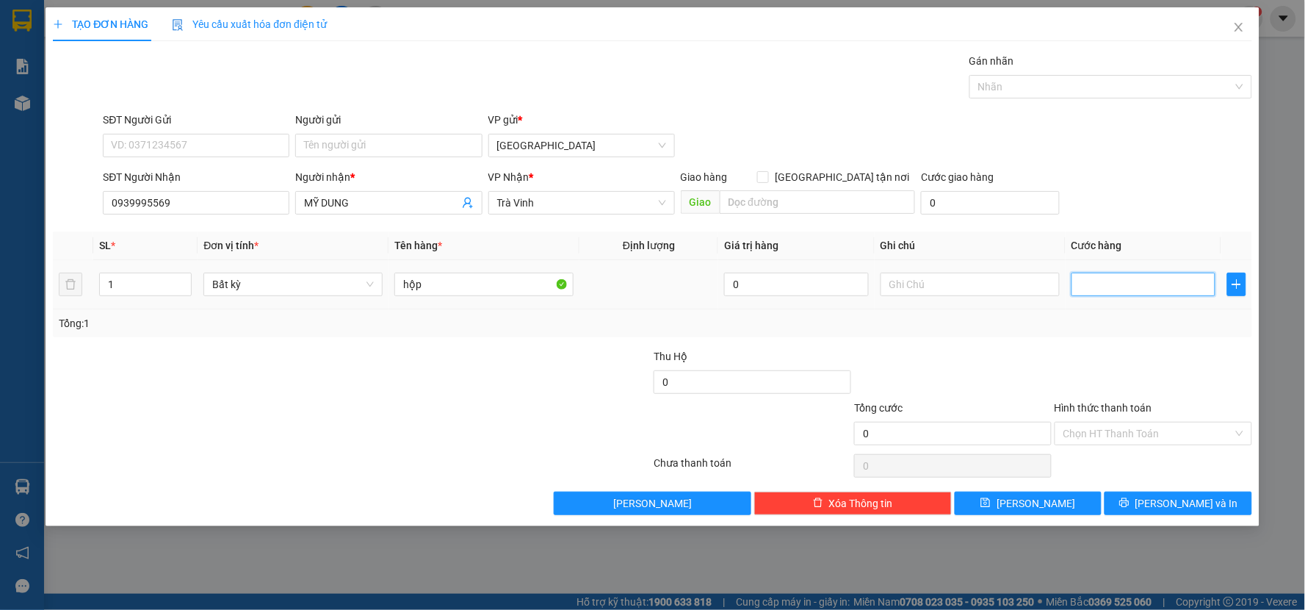
type input "2"
type input "20"
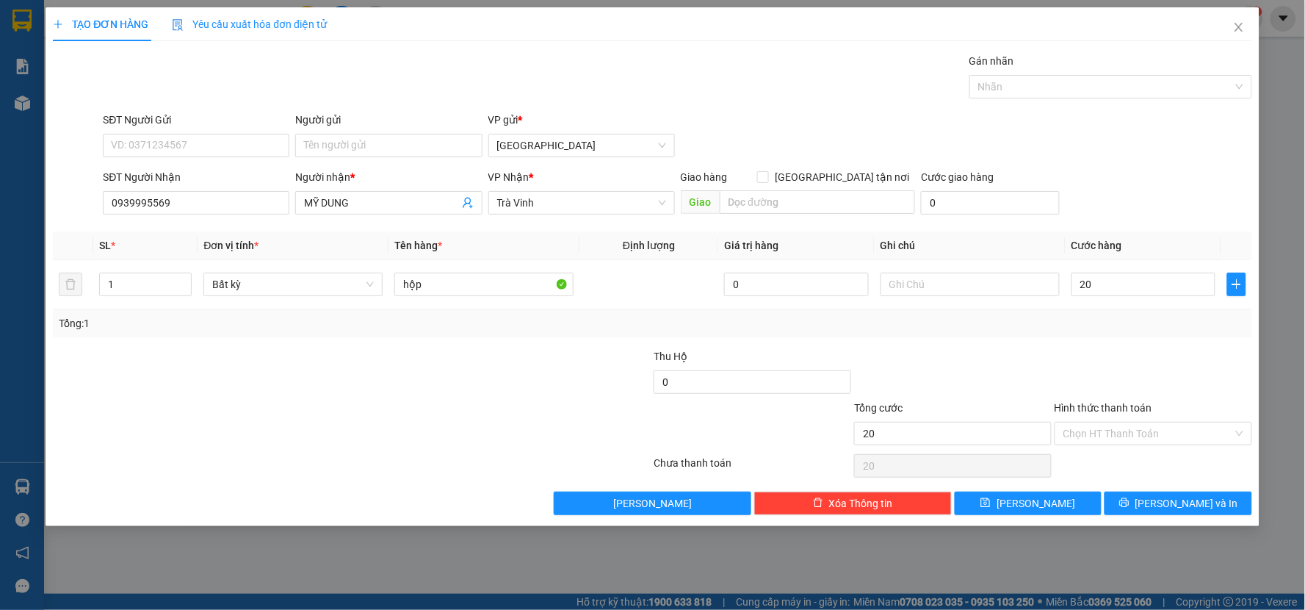
click at [1095, 323] on div "Tổng: 1" at bounding box center [653, 323] width 1188 height 16
type input "20.000"
click at [1088, 439] on input "Hình thức thanh toán" at bounding box center [1149, 433] width 170 height 22
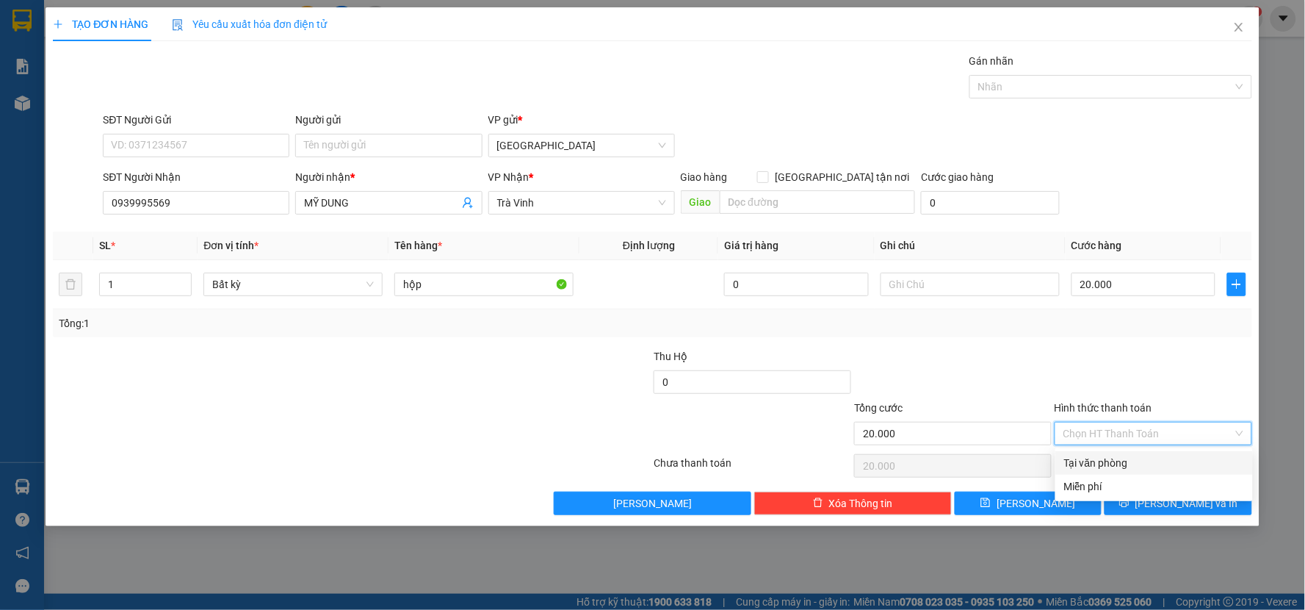
click at [1088, 460] on div "Tại văn phòng" at bounding box center [1154, 463] width 180 height 16
type input "0"
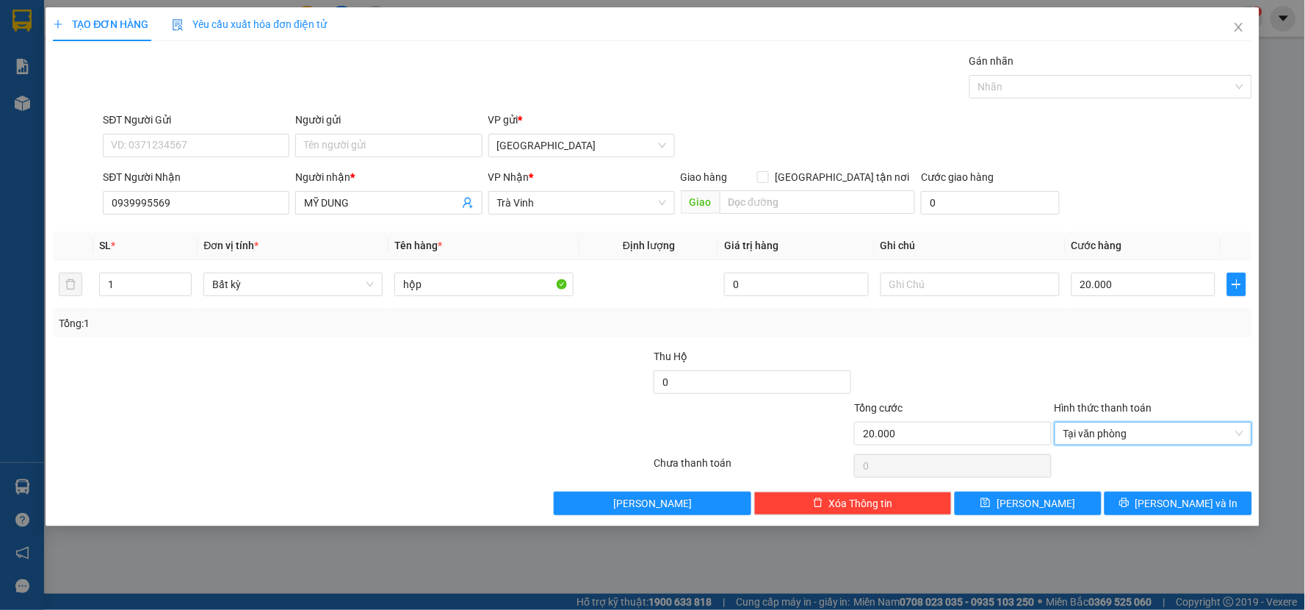
click at [1080, 452] on div at bounding box center [1153, 465] width 201 height 29
click at [1137, 500] on button "[PERSON_NAME] và In" at bounding box center [1179, 503] width 148 height 24
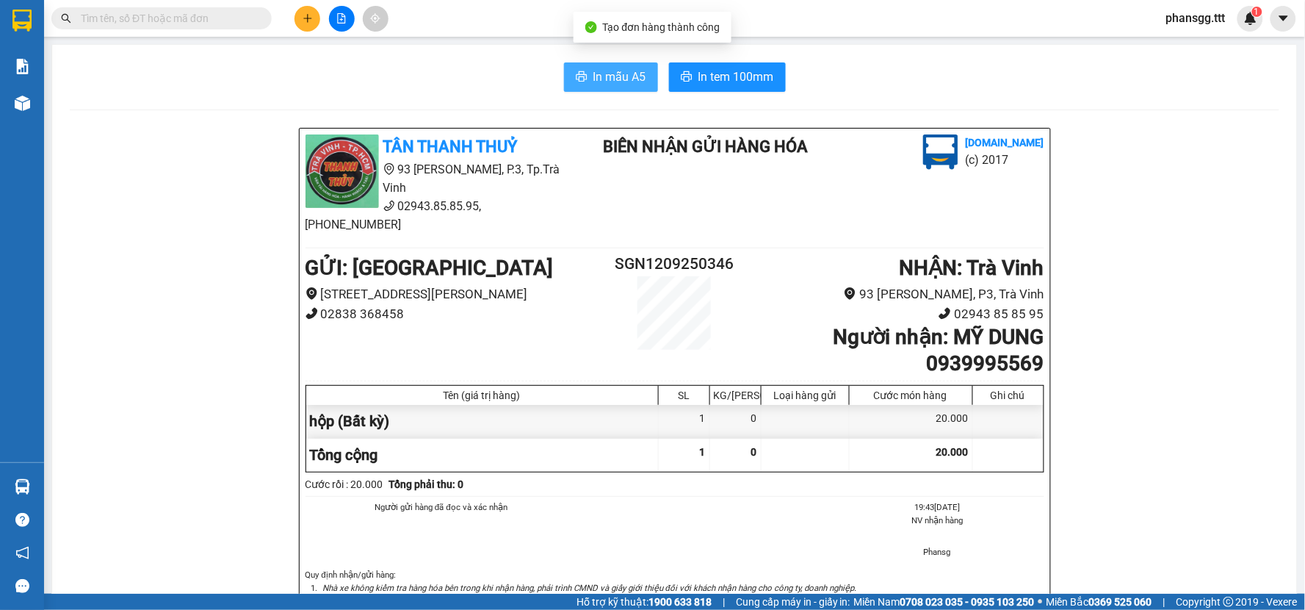
click at [576, 77] on icon "printer" at bounding box center [581, 76] width 11 height 10
click at [738, 73] on span "In tem 100mm" at bounding box center [737, 77] width 76 height 18
click at [300, 19] on button at bounding box center [308, 19] width 26 height 26
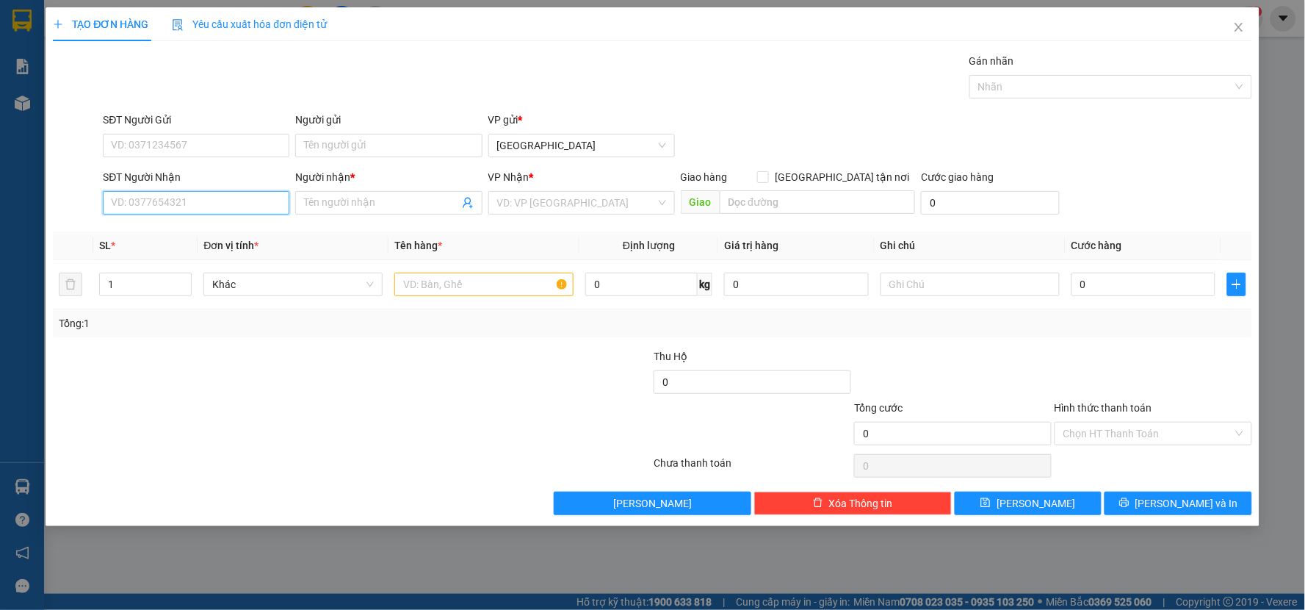
click at [174, 214] on input "SĐT Người Nhận" at bounding box center [196, 203] width 187 height 24
type input "0934473"
click at [194, 209] on input "0934473" at bounding box center [196, 203] width 187 height 24
type input "0943437373"
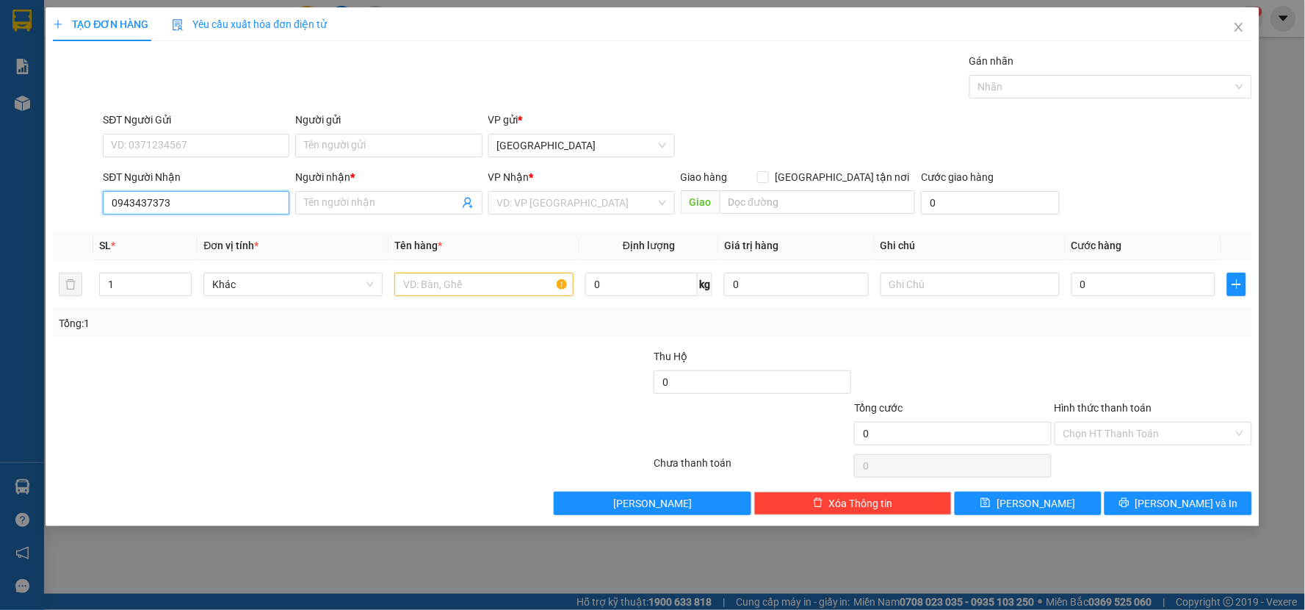
click at [194, 209] on input "0943437373" at bounding box center [196, 203] width 187 height 24
click at [199, 231] on div "0934437373 - LỢI" at bounding box center [196, 232] width 169 height 16
type input "0934437373"
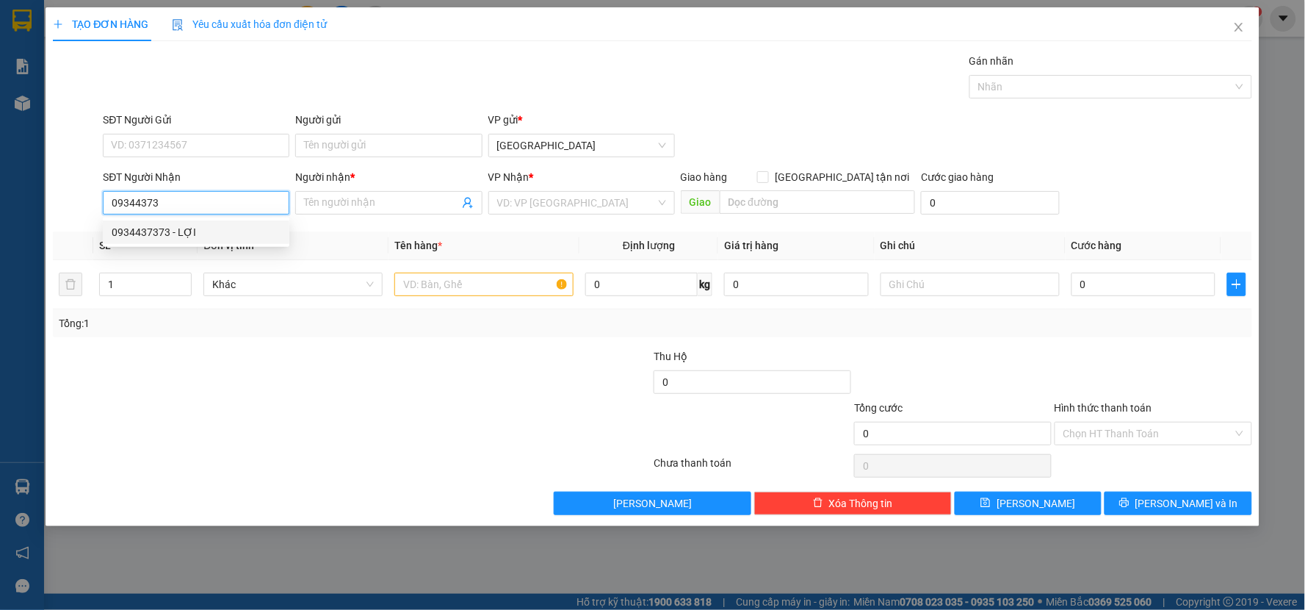
type input "LỢI"
type input "0934437373"
click at [439, 283] on input "text" at bounding box center [483, 285] width 179 height 24
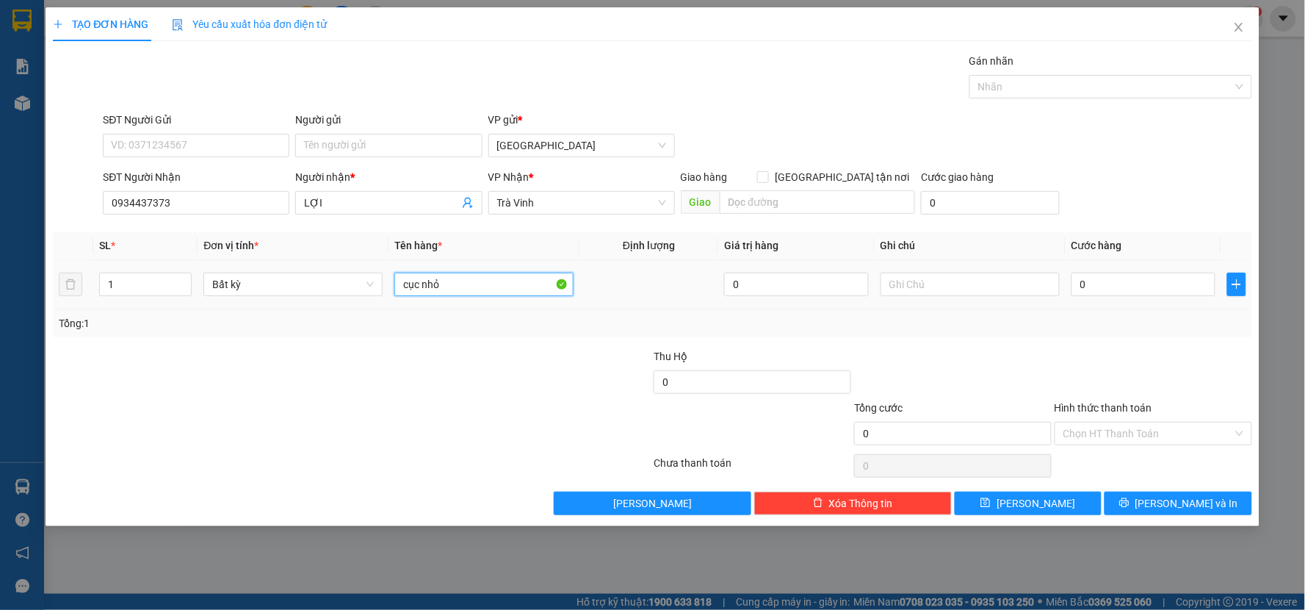
type input "cục nhỏ"
click at [1170, 289] on input "0" at bounding box center [1144, 285] width 145 height 24
click at [1151, 346] on div "Transit Pickup Surcharge Ids Transit Deliver Surcharge Ids Transit Deliver Surc…" at bounding box center [653, 284] width 1200 height 462
click at [1124, 496] on button "[PERSON_NAME] và In" at bounding box center [1179, 503] width 148 height 24
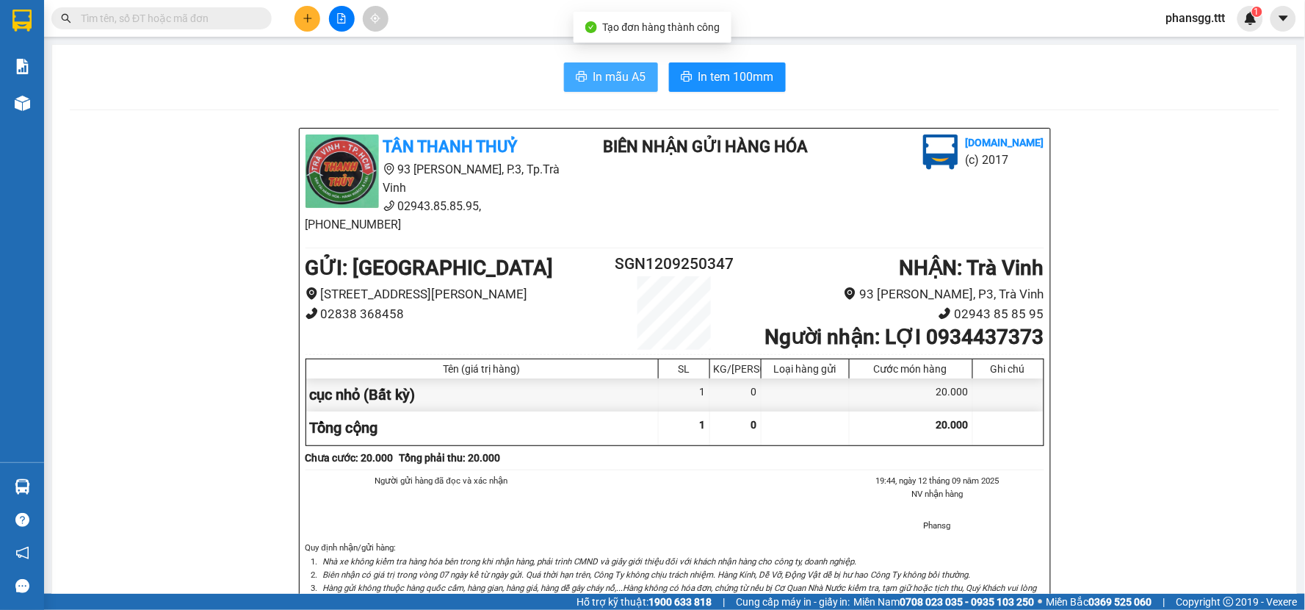
click at [619, 75] on span "In mẫu A5" at bounding box center [620, 77] width 53 height 18
drag, startPoint x: 702, startPoint y: 46, endPoint x: 705, endPoint y: 61, distance: 15.7
click at [704, 53] on div "In mẫu A5 In tem 100mm TÂN THANH THUỶ 93 [PERSON_NAME], P.3, Tp.Trà Vinh 02943.…" at bounding box center [674, 544] width 1245 height 998
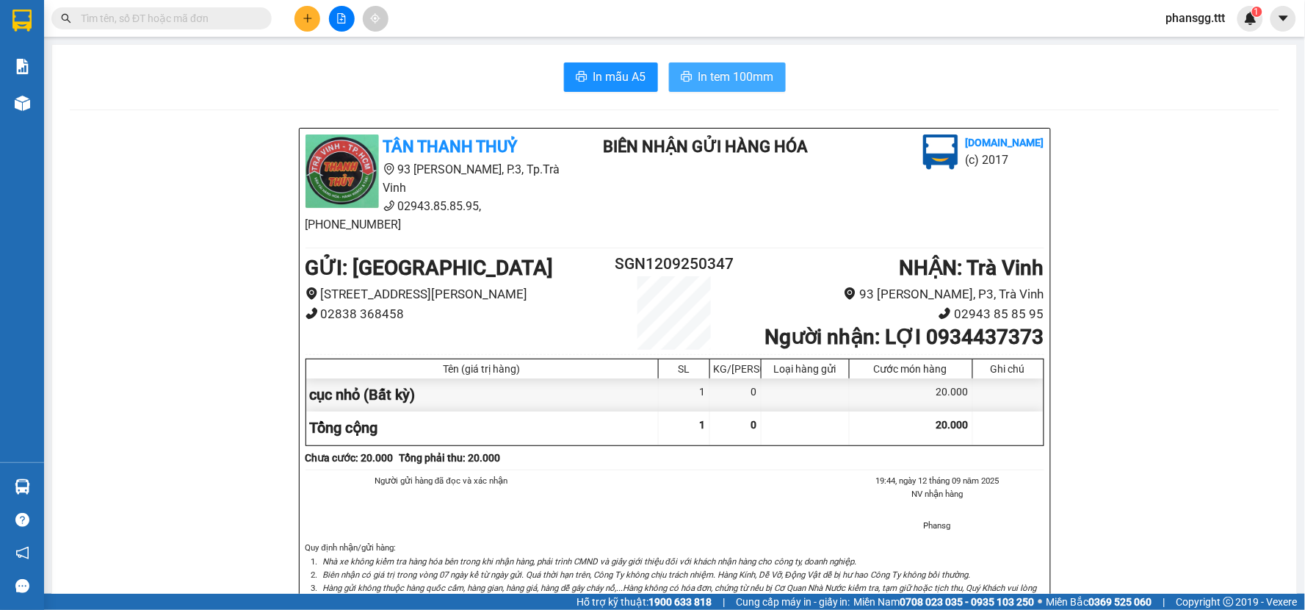
click at [699, 78] on span "In tem 100mm" at bounding box center [737, 77] width 76 height 18
click at [303, 17] on icon "plus" at bounding box center [308, 18] width 10 height 10
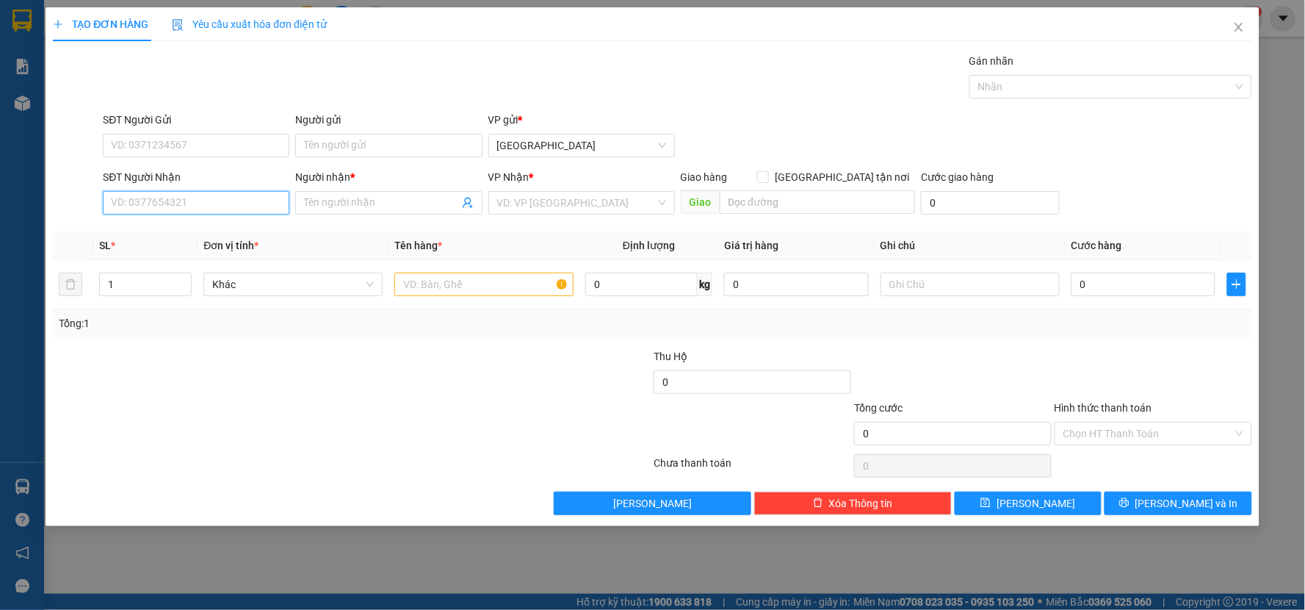
click at [118, 197] on input "SĐT Người Nhận" at bounding box center [196, 203] width 187 height 24
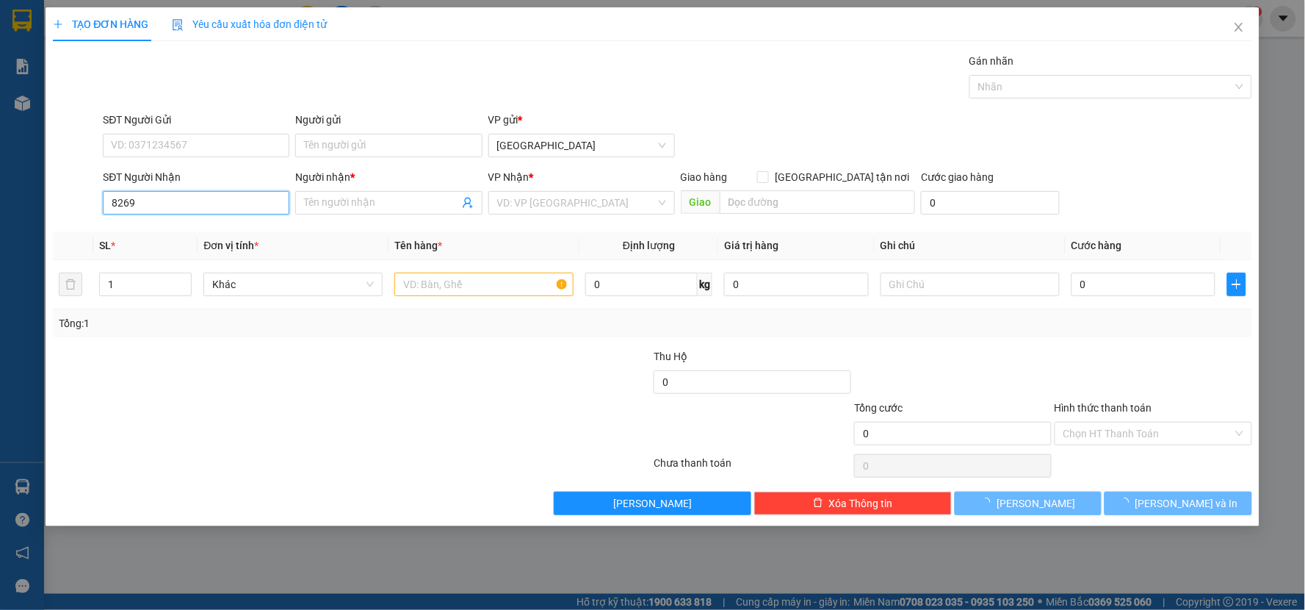
click at [195, 202] on input "8269" at bounding box center [196, 203] width 187 height 24
click at [178, 231] on div "0969898269 - BI" at bounding box center [196, 232] width 169 height 16
type input "0969898269"
type input "BI"
type input "NO"
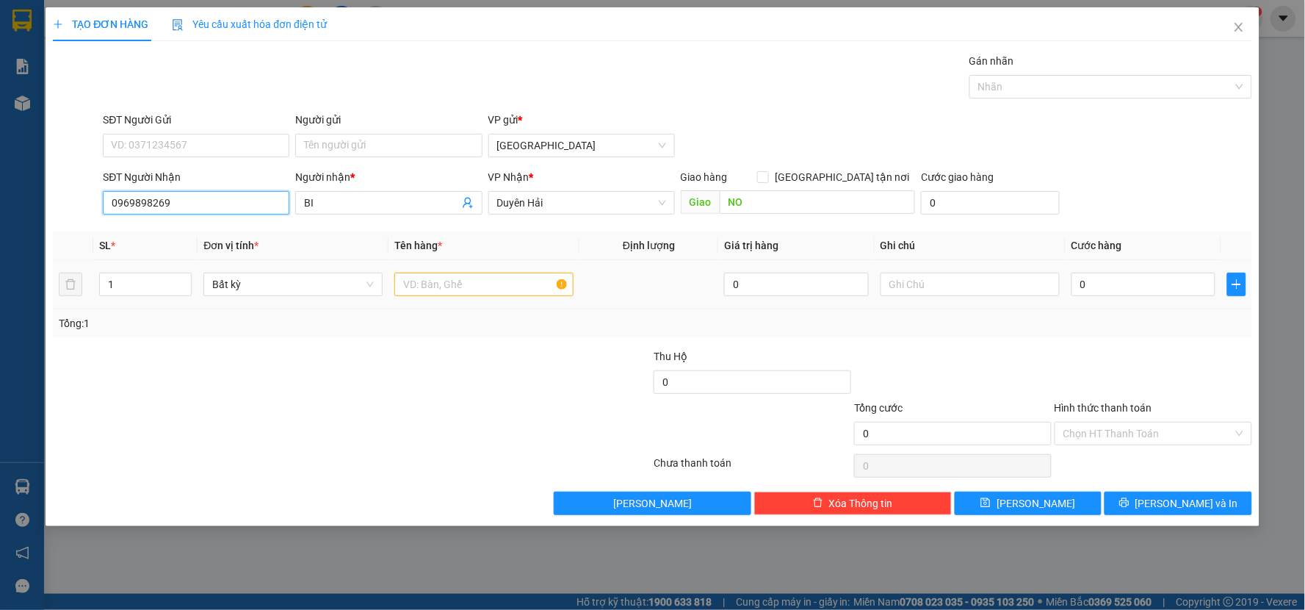
type input "0969898269"
drag, startPoint x: 507, startPoint y: 305, endPoint x: 501, endPoint y: 311, distance: 8.3
click at [502, 309] on div "SL * Đơn vị tính * Tên hàng * Định lượng Giá trị hàng Ghi chú Cước hàng 1 Bất k…" at bounding box center [653, 284] width 1200 height 106
click at [505, 289] on input "text" at bounding box center [483, 285] width 179 height 24
type input "bao"
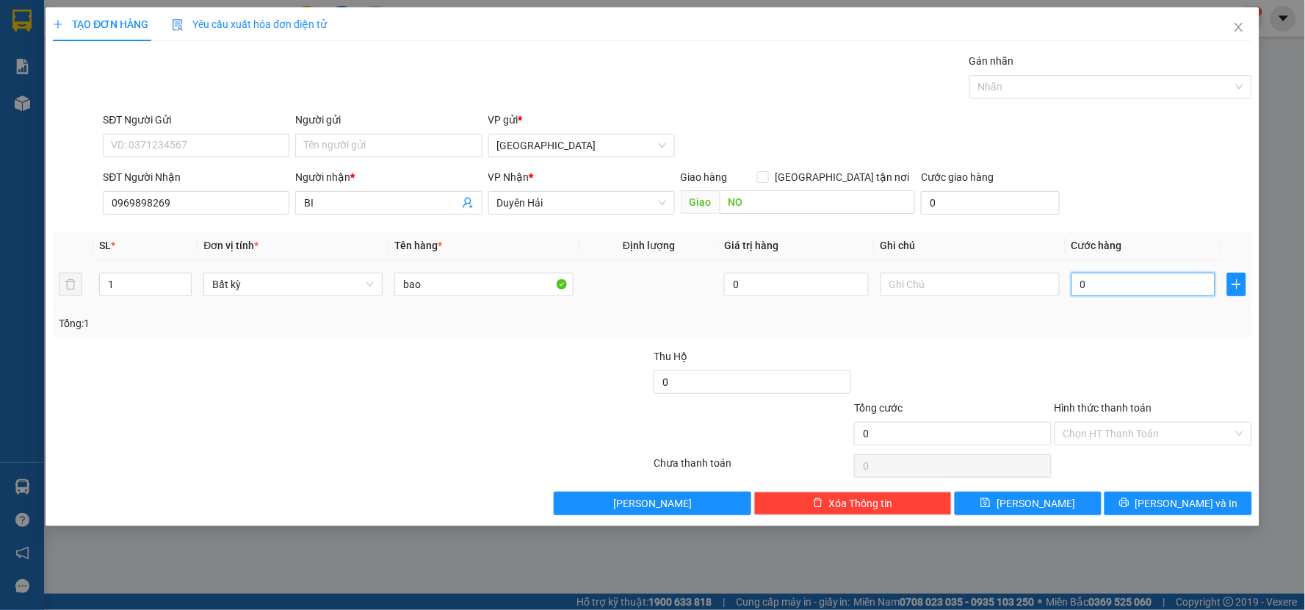
click at [1090, 276] on input "0" at bounding box center [1144, 285] width 145 height 24
type input "3"
type input "30"
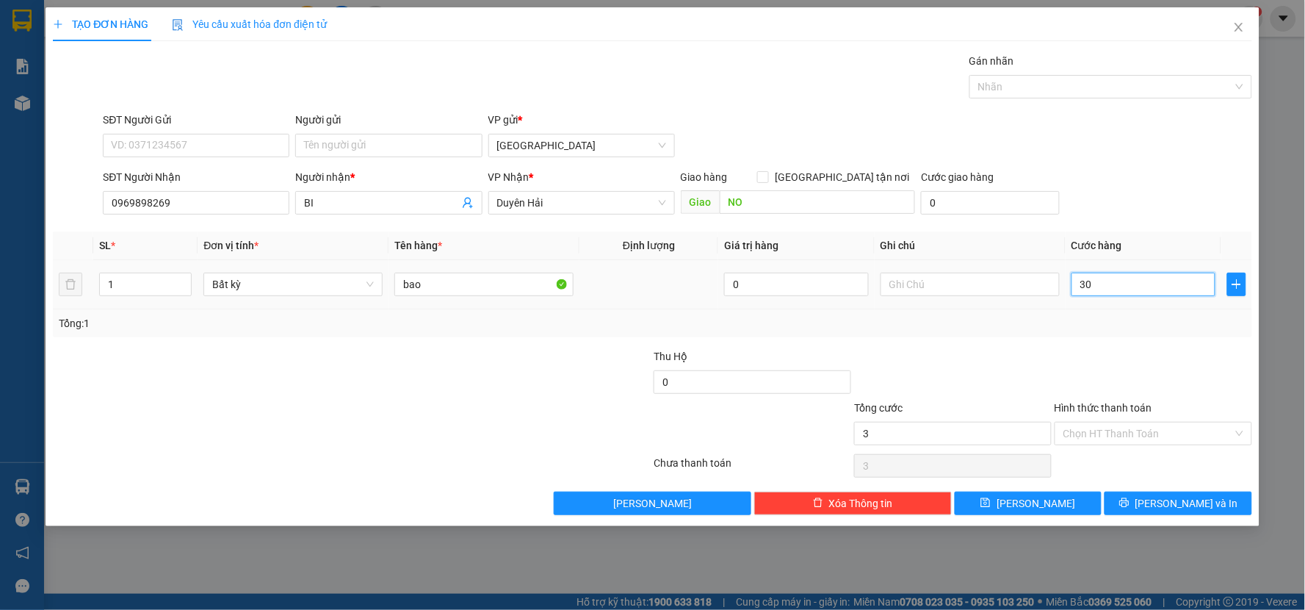
type input "30"
click at [1089, 326] on div "Tổng: 1" at bounding box center [653, 323] width 1188 height 16
type input "30.000"
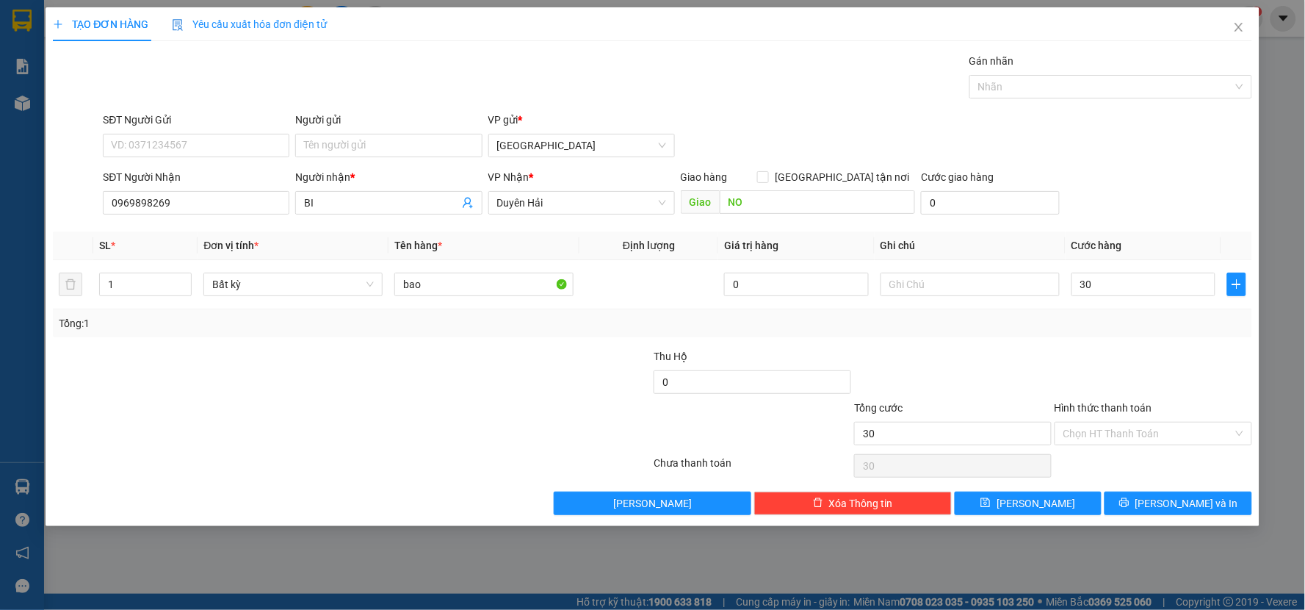
type input "30.000"
click at [242, 210] on input "0969898269" at bounding box center [196, 203] width 187 height 24
drag, startPoint x: 1069, startPoint y: 364, endPoint x: 1070, endPoint y: 372, distance: 8.1
click at [1070, 372] on div at bounding box center [1153, 373] width 201 height 51
click at [1168, 508] on span "[PERSON_NAME] và In" at bounding box center [1187, 503] width 103 height 16
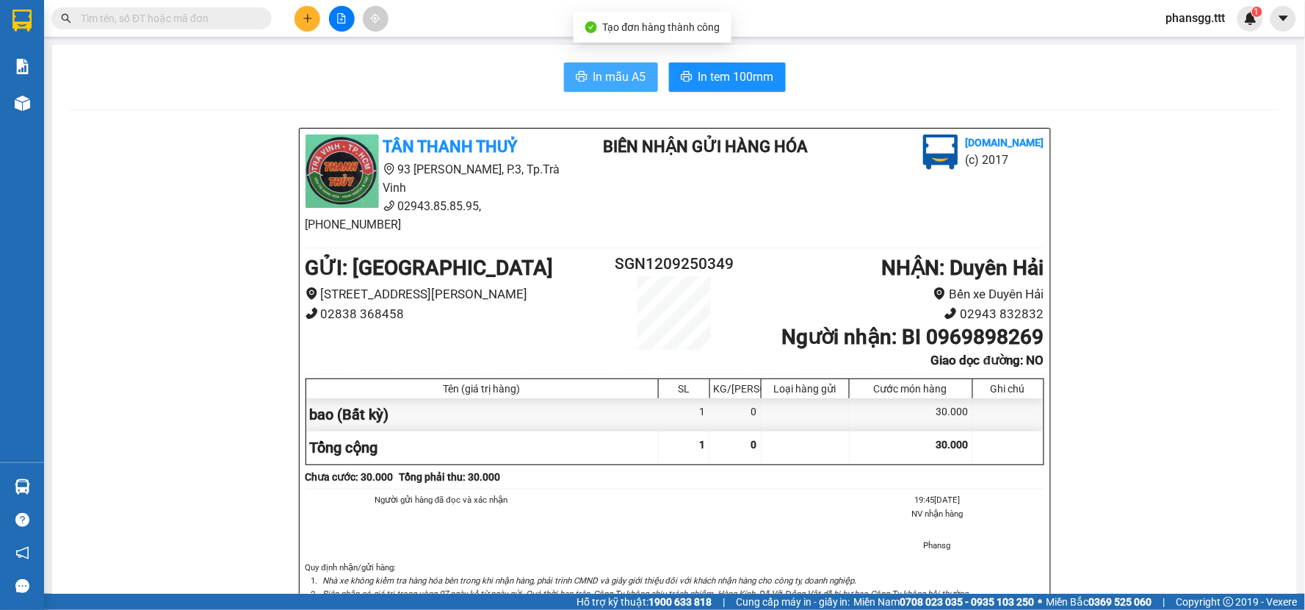
click at [599, 67] on button "In mẫu A5" at bounding box center [611, 76] width 94 height 29
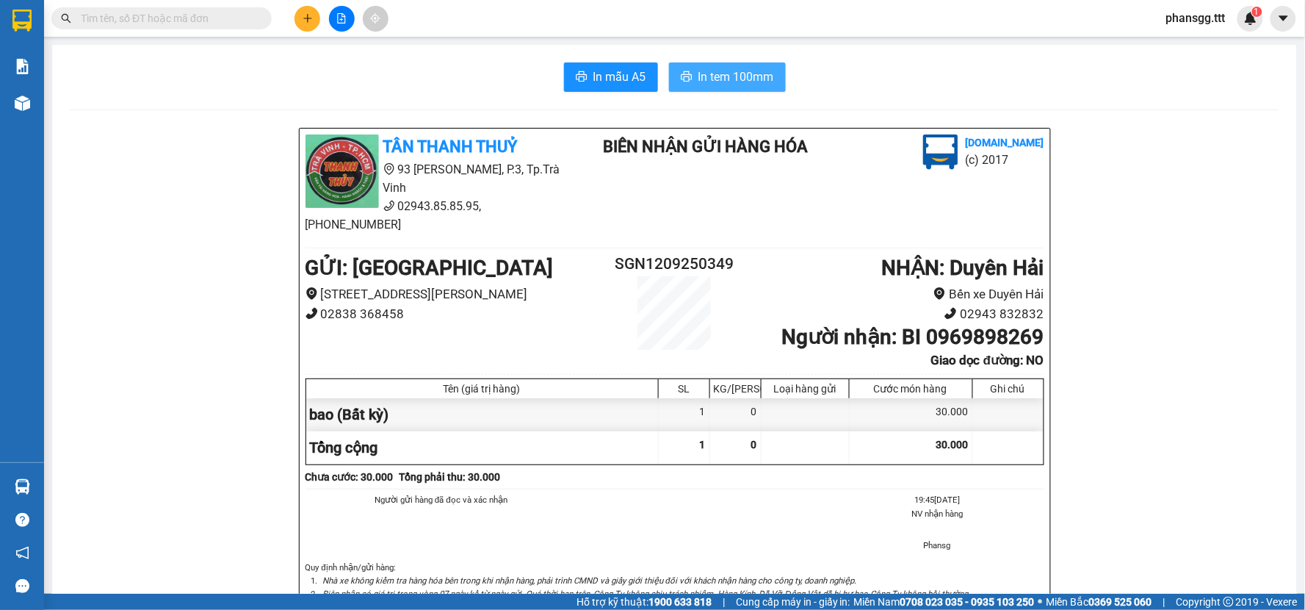
click at [681, 72] on icon "printer" at bounding box center [686, 76] width 11 height 10
click at [310, 23] on icon "plus" at bounding box center [308, 18] width 10 height 10
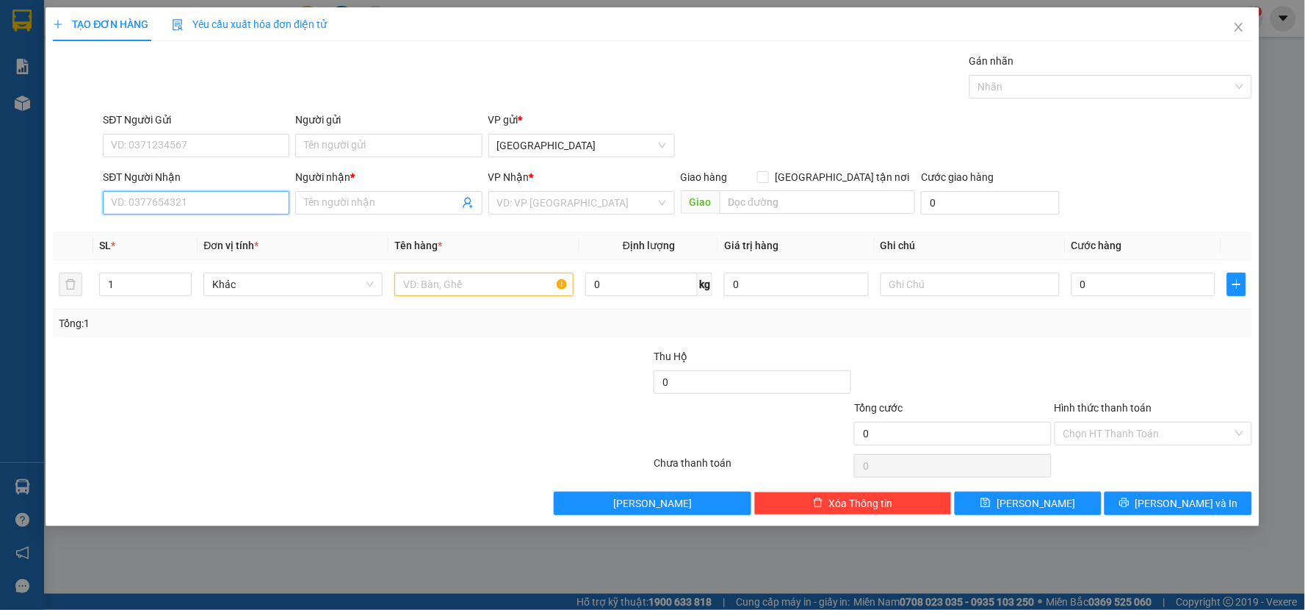
click at [115, 201] on input "SĐT Người Nhận" at bounding box center [196, 203] width 187 height 24
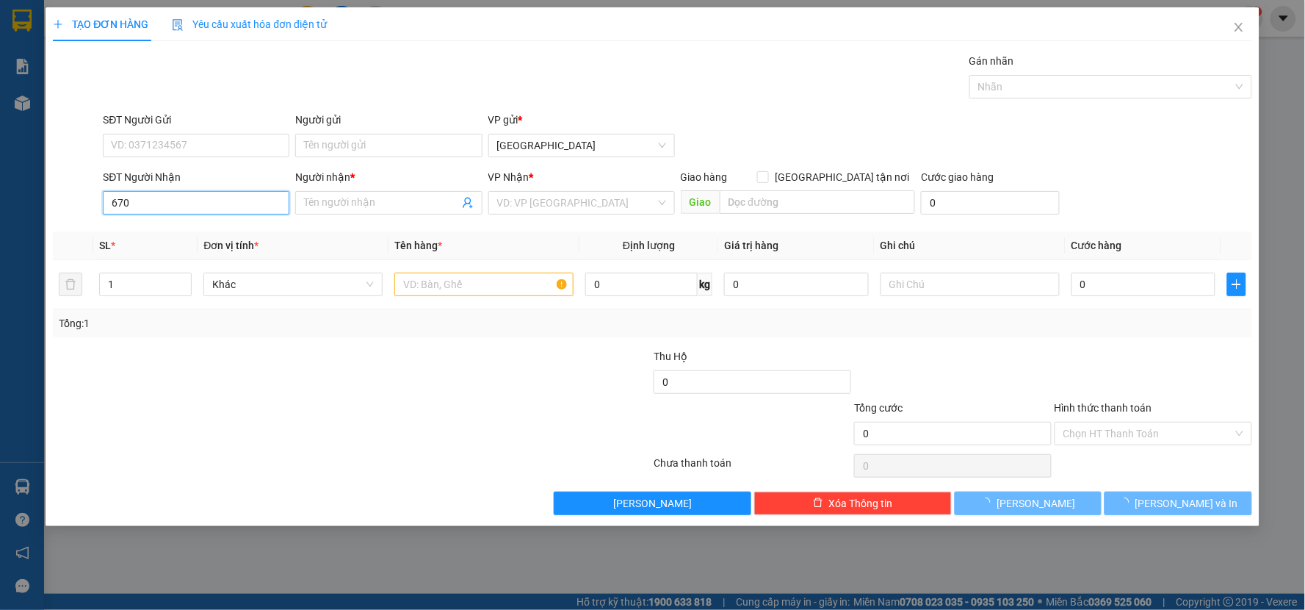
type input "6706"
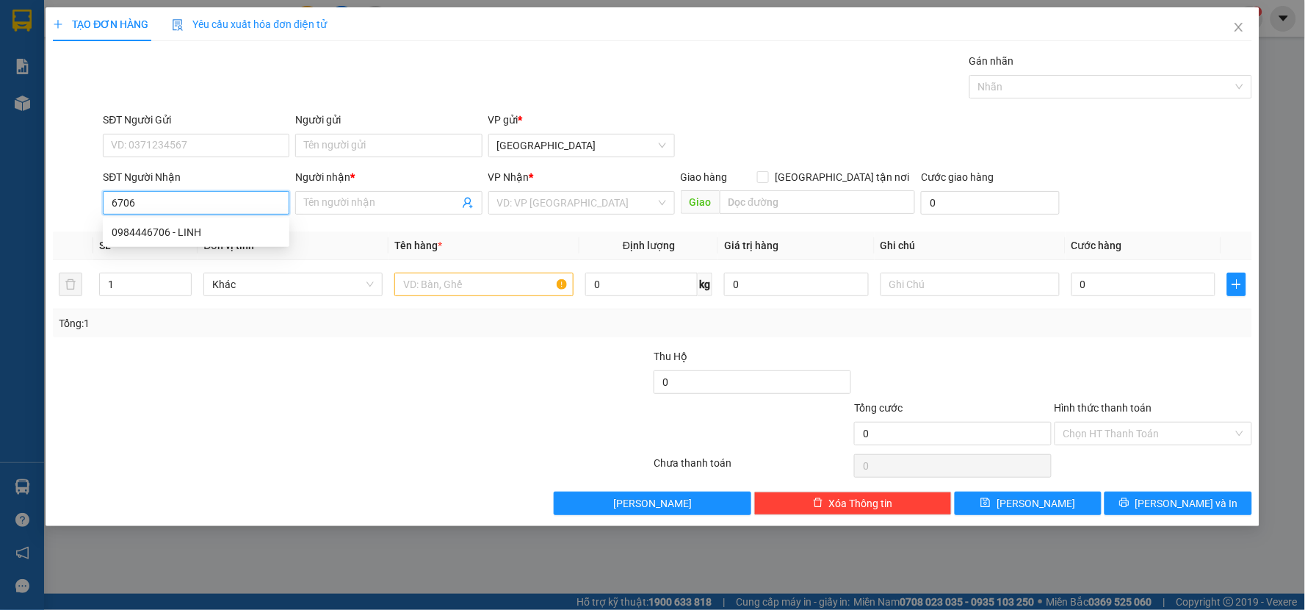
click at [179, 201] on input "6706" at bounding box center [196, 203] width 187 height 24
click at [173, 224] on div "0963676076 - TOÀN PHÚC" at bounding box center [196, 232] width 169 height 16
type input "0963676076"
type input "TOÀN PHÚC"
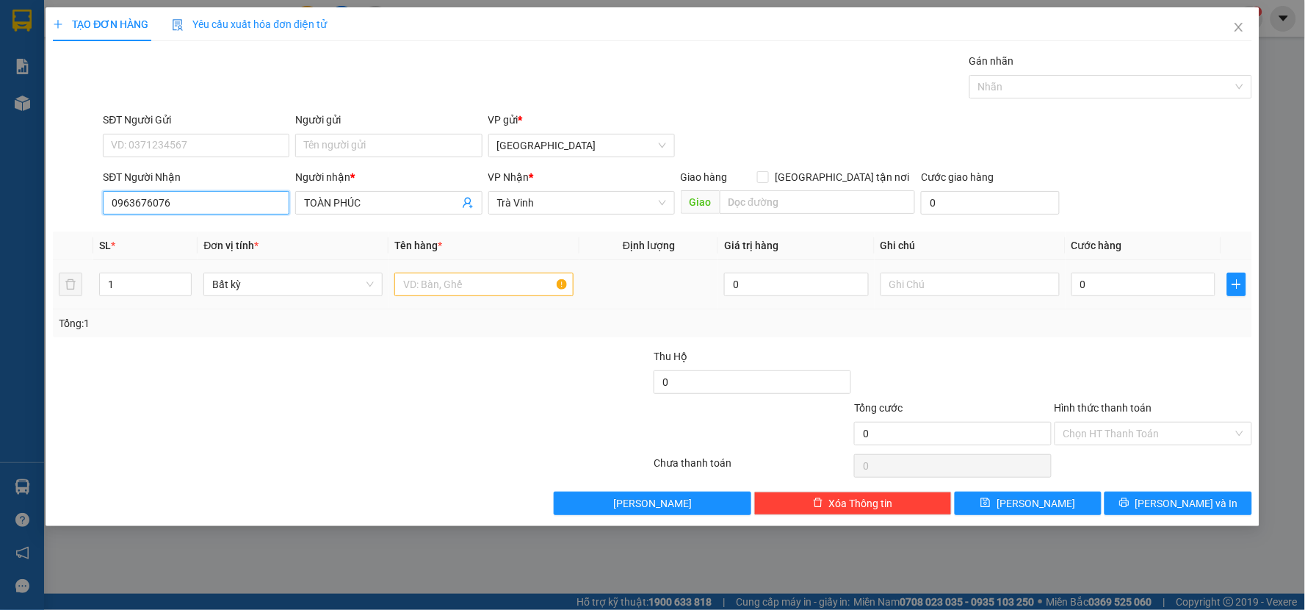
type input "0963676076"
click at [471, 288] on input "text" at bounding box center [483, 285] width 179 height 24
type input "hộ"
click at [1117, 275] on input "0" at bounding box center [1144, 285] width 145 height 24
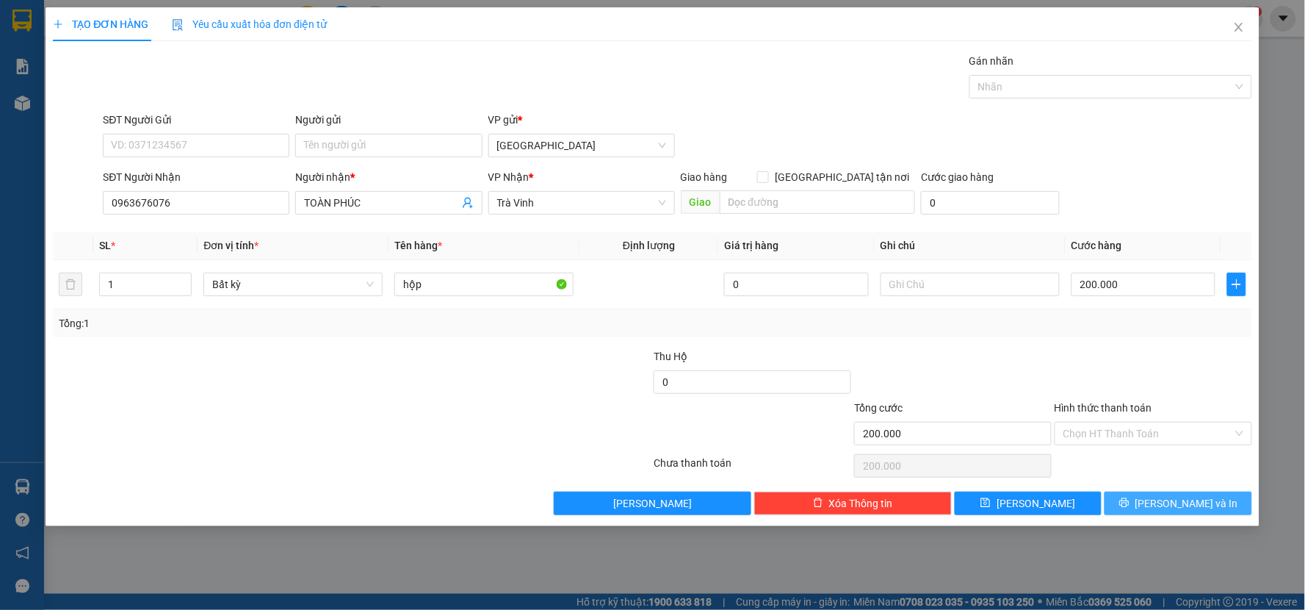
click at [1209, 501] on button "[PERSON_NAME] và In" at bounding box center [1179, 503] width 148 height 24
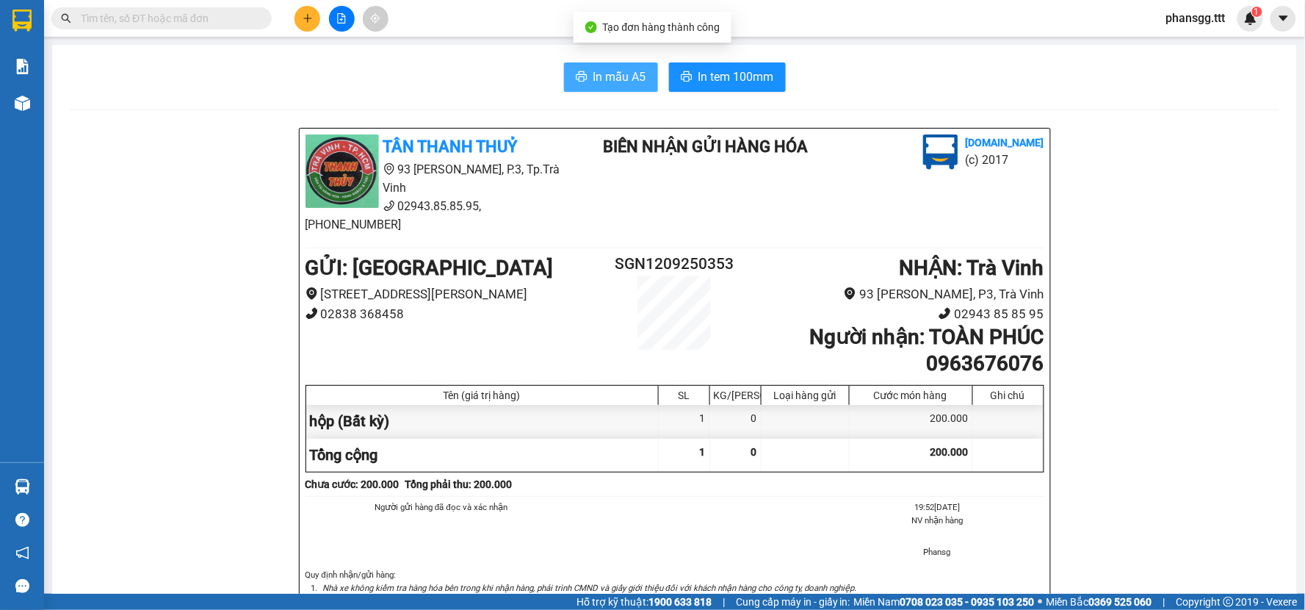
click at [599, 68] on span "In mẫu A5" at bounding box center [620, 77] width 53 height 18
click at [654, 75] on div "In mẫu A5 In tem 100mm" at bounding box center [675, 76] width 1210 height 29
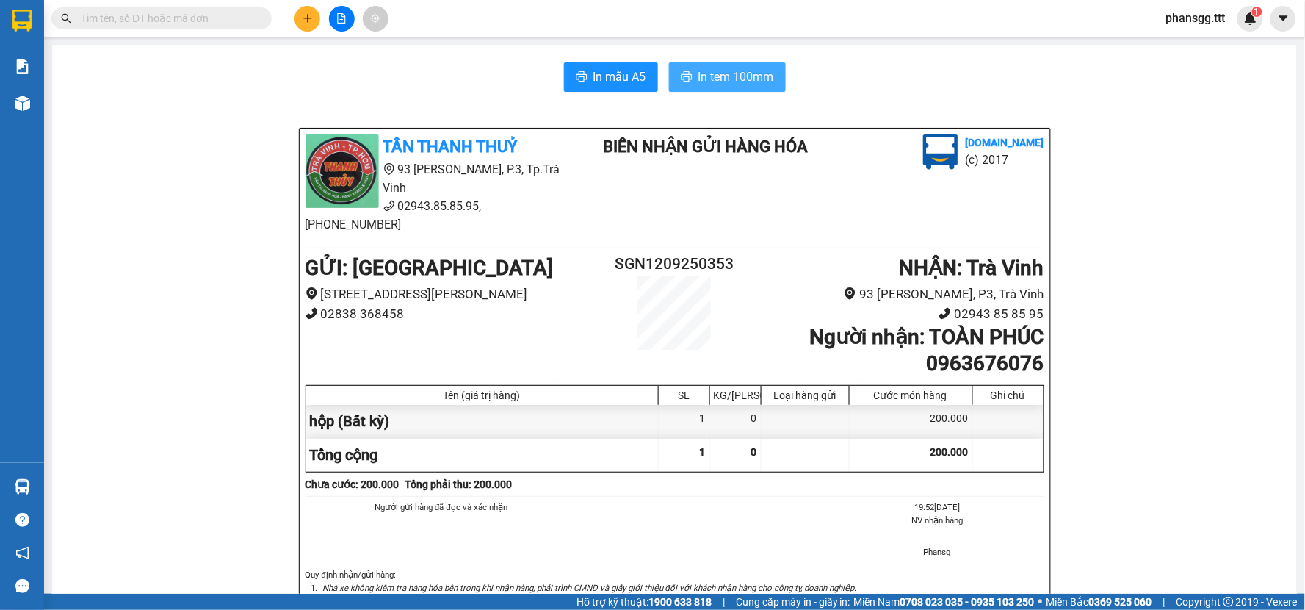
click at [679, 67] on button "In tem 100mm" at bounding box center [727, 76] width 117 height 29
click at [298, 17] on button at bounding box center [308, 19] width 26 height 26
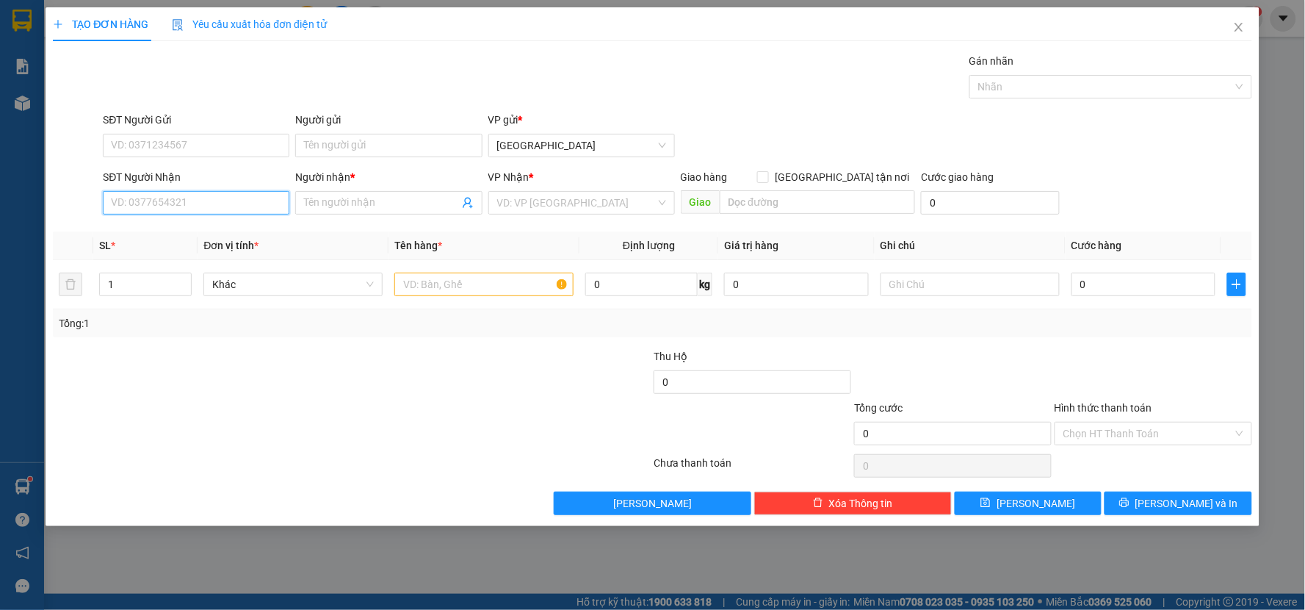
click at [173, 208] on input "SĐT Người Nhận" at bounding box center [196, 203] width 187 height 24
click at [177, 240] on div "0866247676 - SG7" at bounding box center [196, 232] width 187 height 24
type input "0866247676"
type input "SG7"
type input "0866247676"
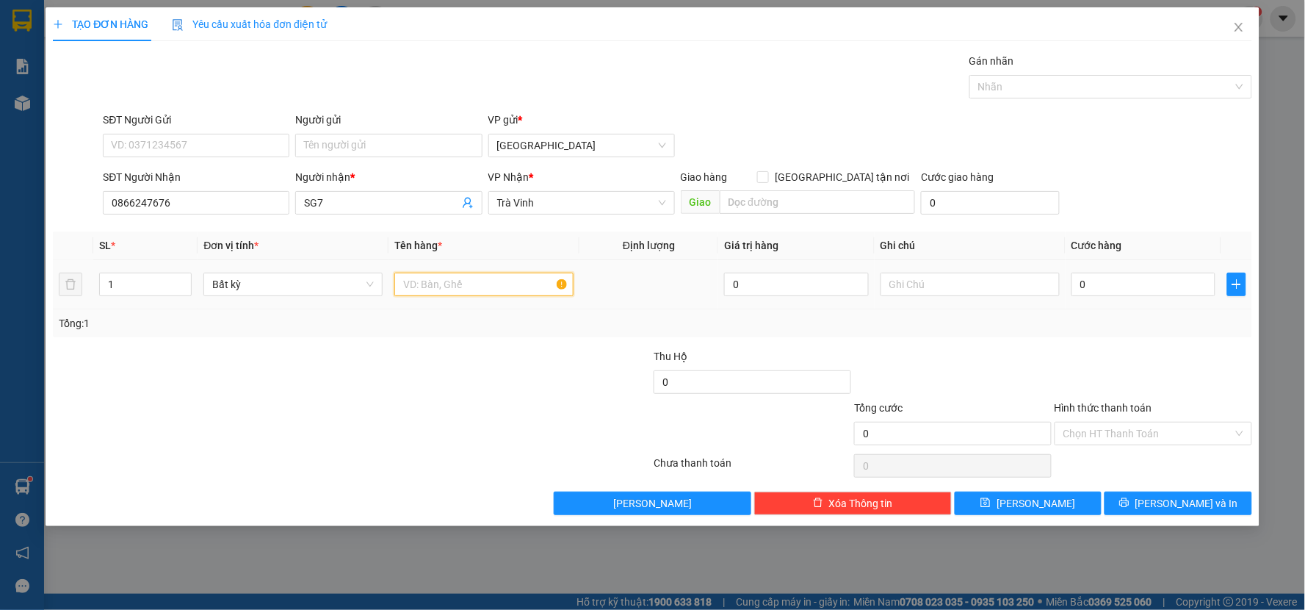
click at [494, 286] on input "text" at bounding box center [483, 285] width 179 height 24
type input "hộp"
click at [1095, 288] on input "0" at bounding box center [1144, 285] width 145 height 24
click at [1103, 316] on div "Tổng: 1" at bounding box center [653, 323] width 1188 height 16
click at [1114, 425] on input "Hình thức thanh toán" at bounding box center [1149, 433] width 170 height 22
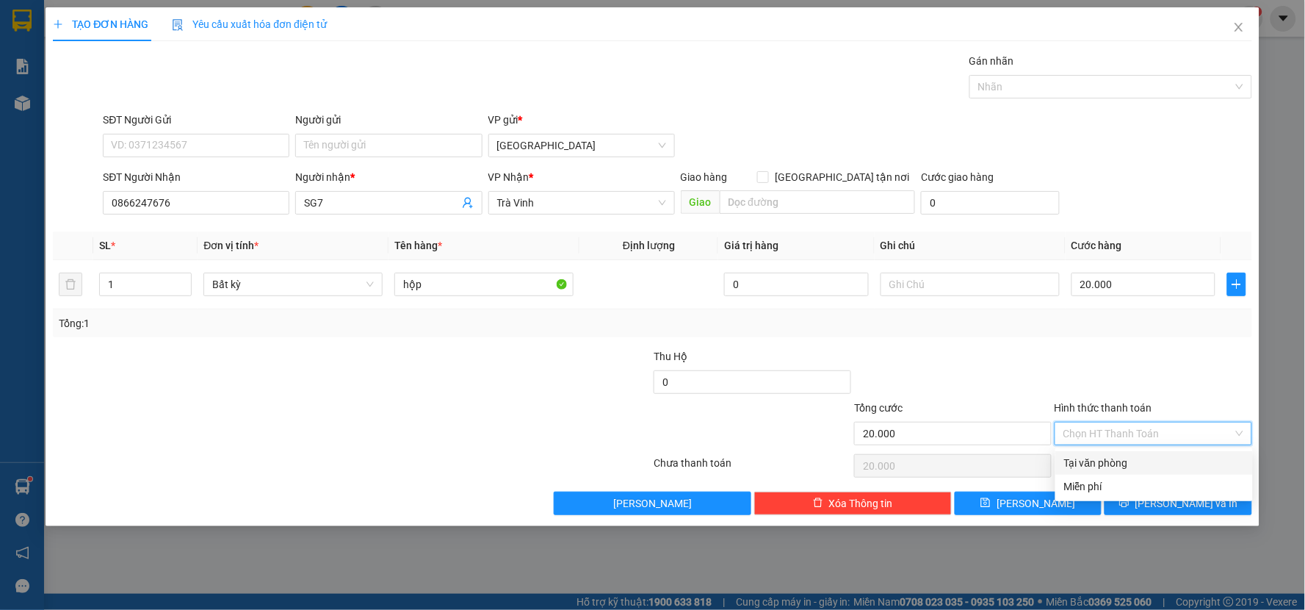
click at [1105, 456] on div "Tại văn phòng" at bounding box center [1154, 463] width 180 height 16
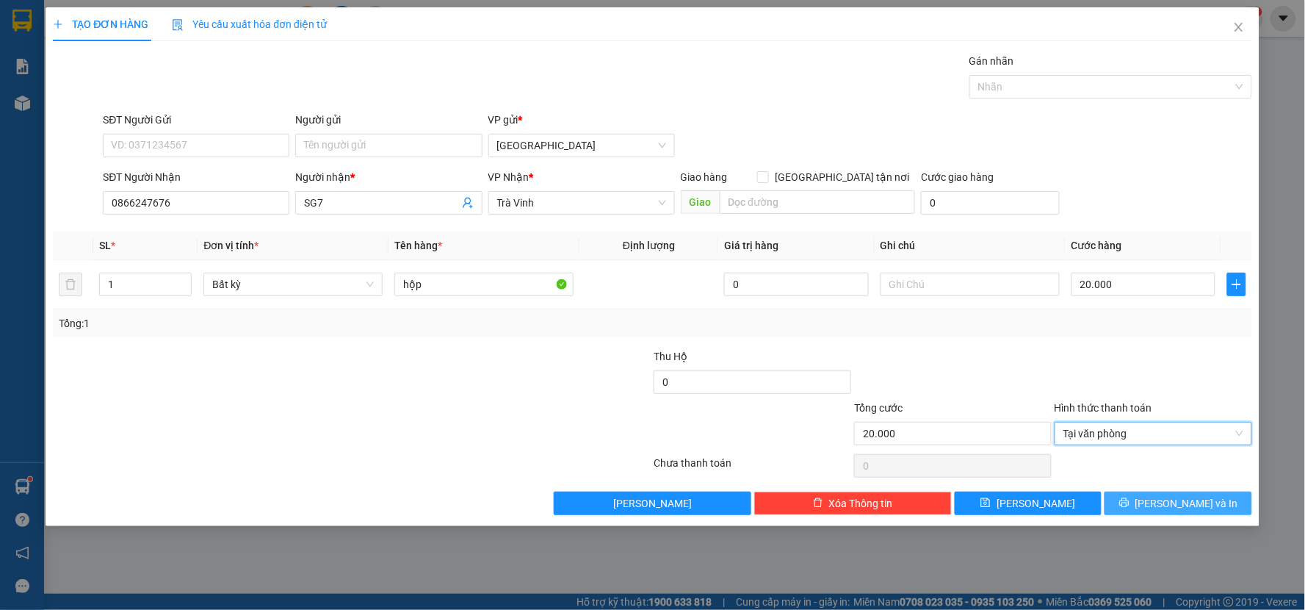
click at [1128, 495] on button "[PERSON_NAME] và In" at bounding box center [1179, 503] width 148 height 24
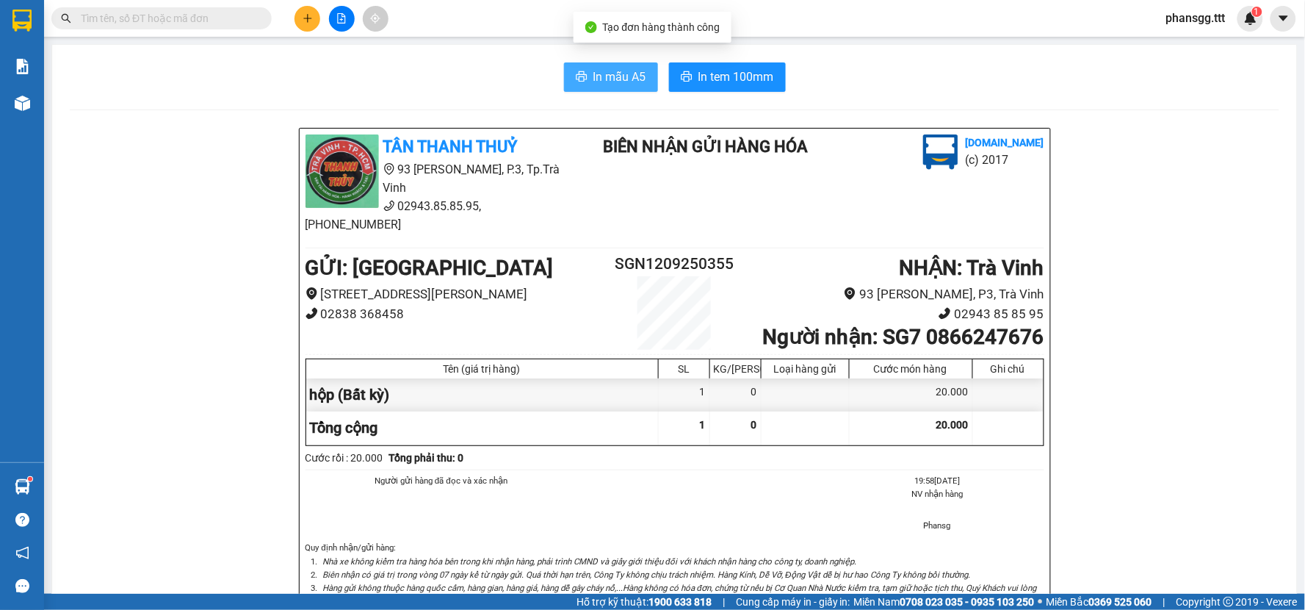
click at [632, 81] on span "In mẫu A5" at bounding box center [620, 77] width 53 height 18
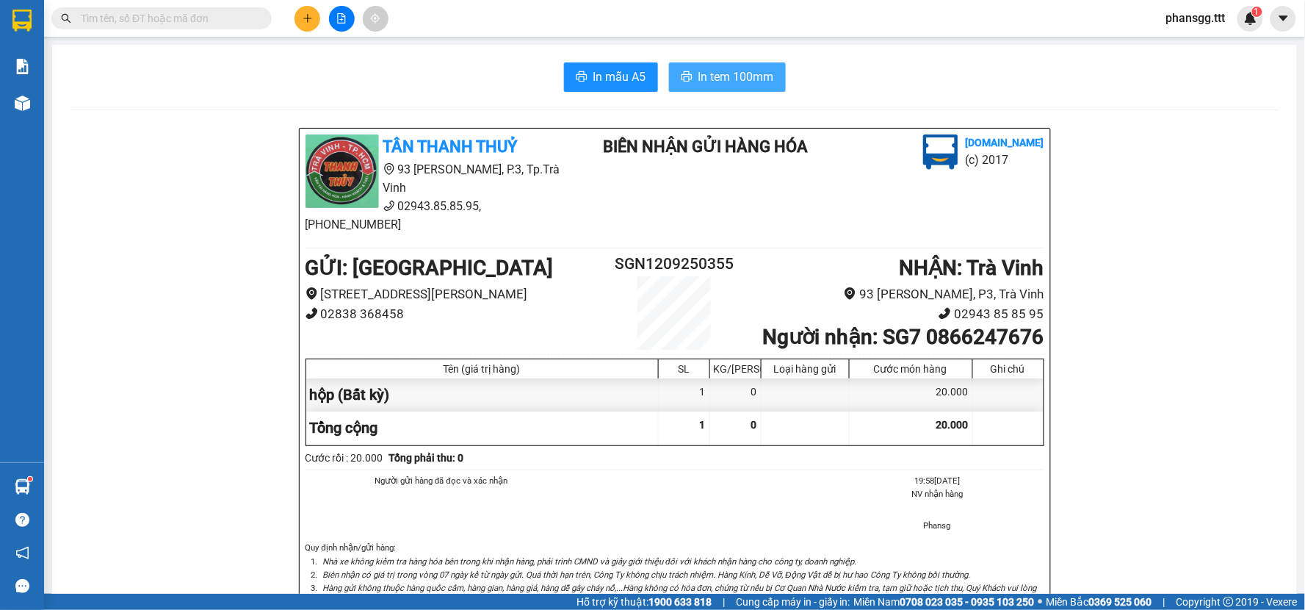
click at [699, 68] on span "In tem 100mm" at bounding box center [737, 77] width 76 height 18
click at [303, 15] on icon "plus" at bounding box center [308, 18] width 10 height 10
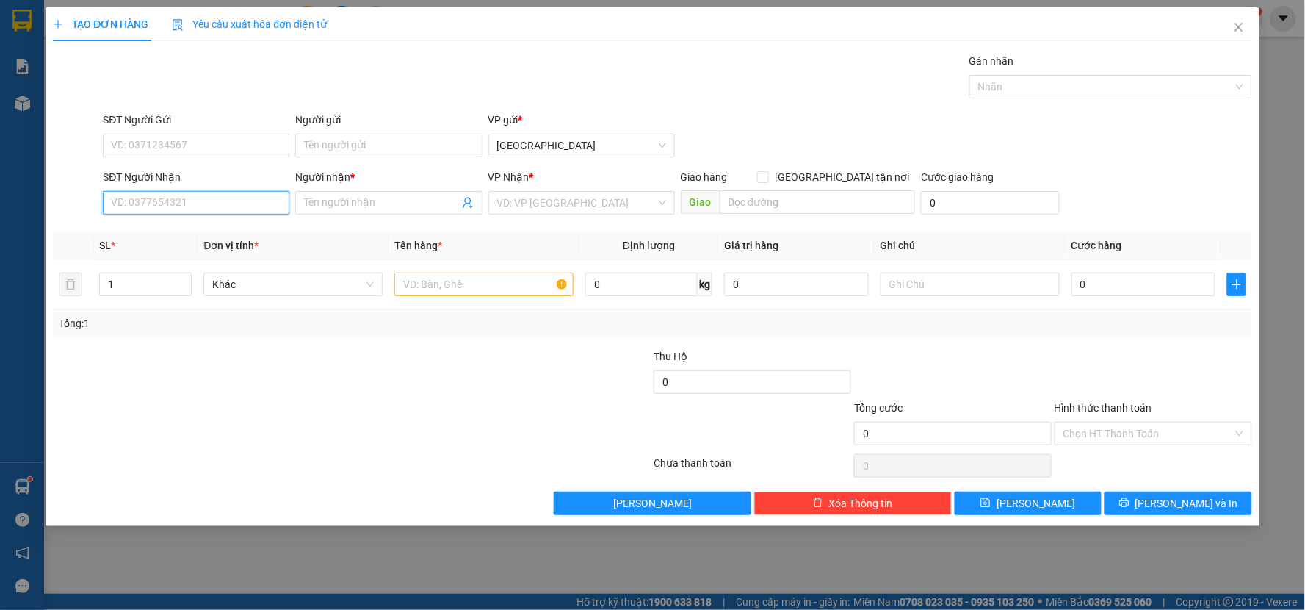
click at [162, 199] on input "SĐT Người Nhận" at bounding box center [196, 203] width 187 height 24
click at [164, 231] on div "02946536536 - NKSG8" at bounding box center [196, 232] width 169 height 16
type input "02946536536"
type input "NKSG8"
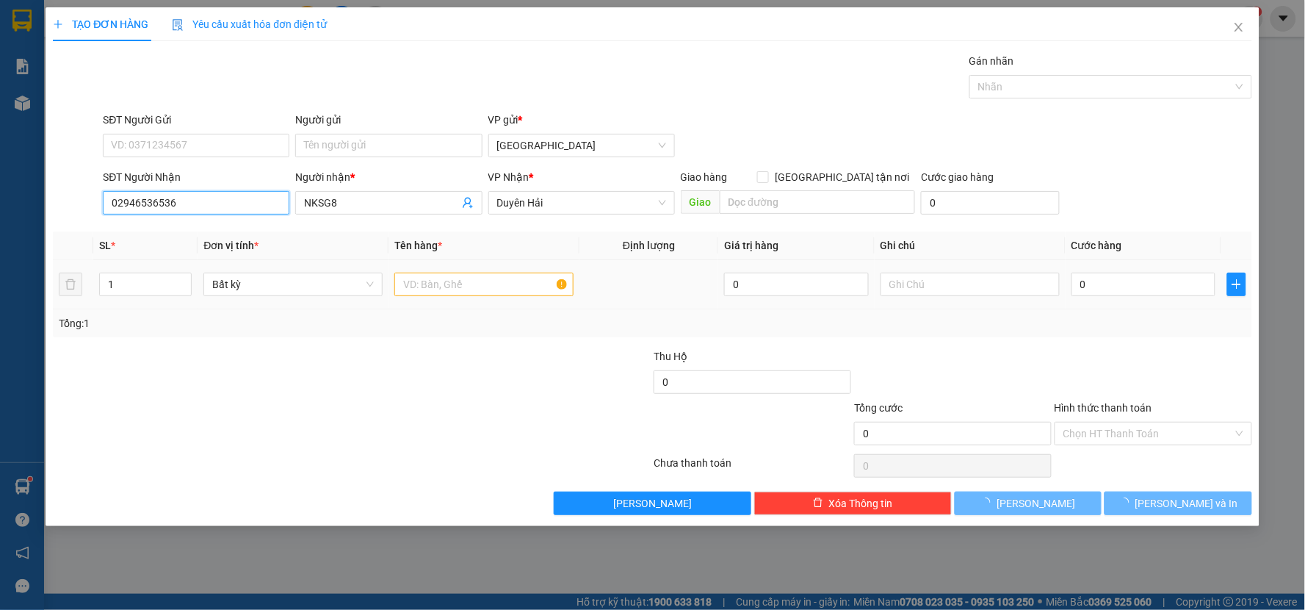
type input "02946536536"
click at [426, 289] on input "text" at bounding box center [483, 285] width 179 height 24
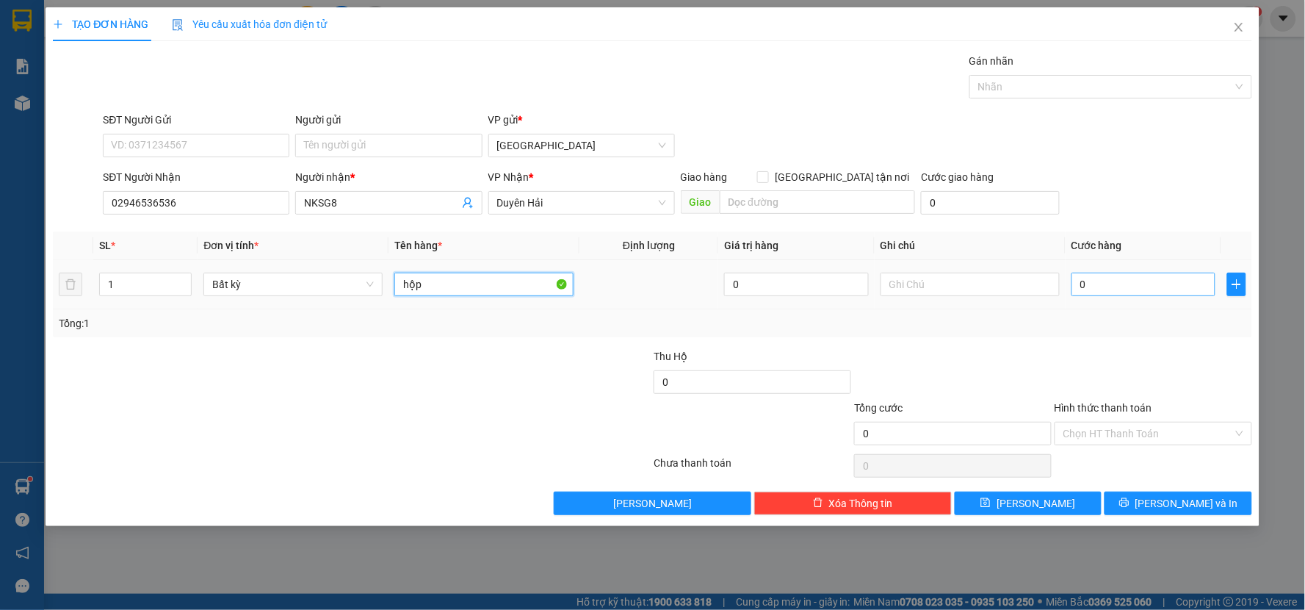
type input "hộp"
click at [1103, 295] on input "0" at bounding box center [1144, 285] width 145 height 24
type input "3"
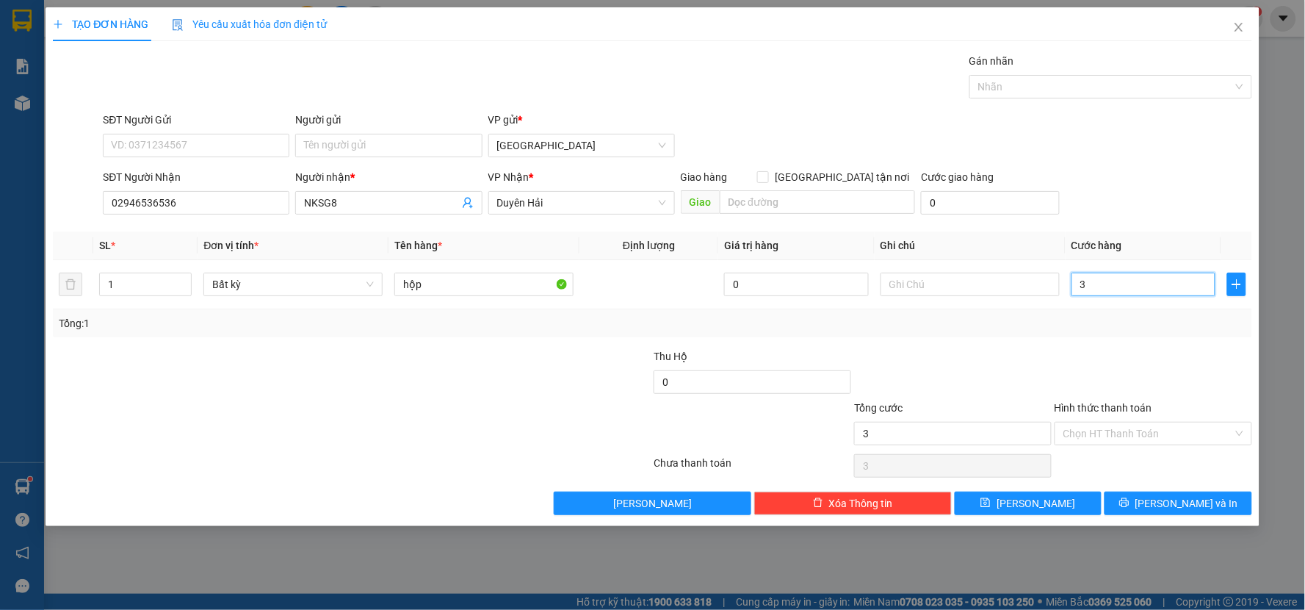
type input "30"
type input "30.000"
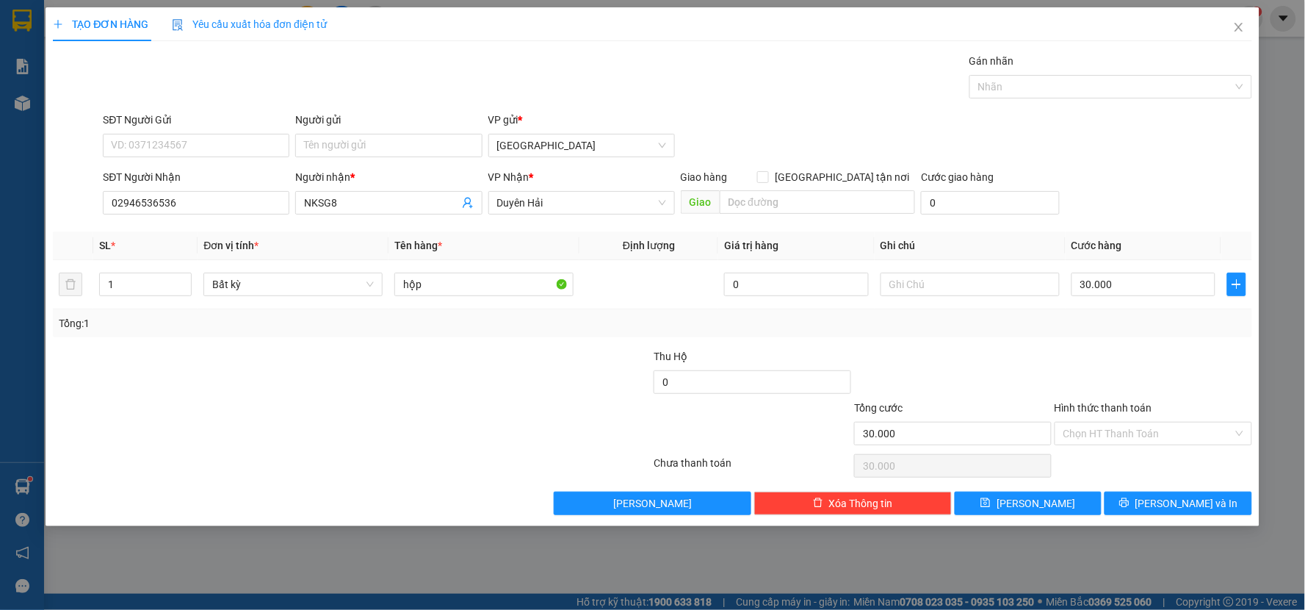
click at [1098, 348] on div at bounding box center [1153, 373] width 201 height 51
click at [1126, 438] on input "Hình thức thanh toán" at bounding box center [1149, 433] width 170 height 22
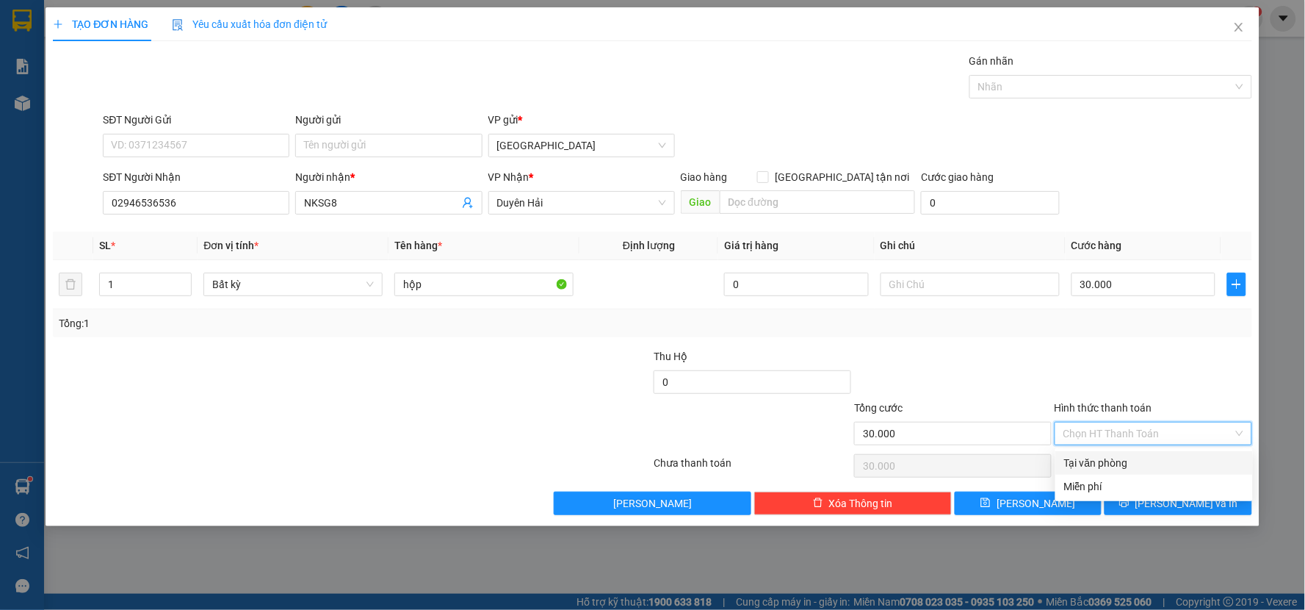
click at [1124, 464] on div "Tại văn phòng" at bounding box center [1154, 463] width 180 height 16
type input "0"
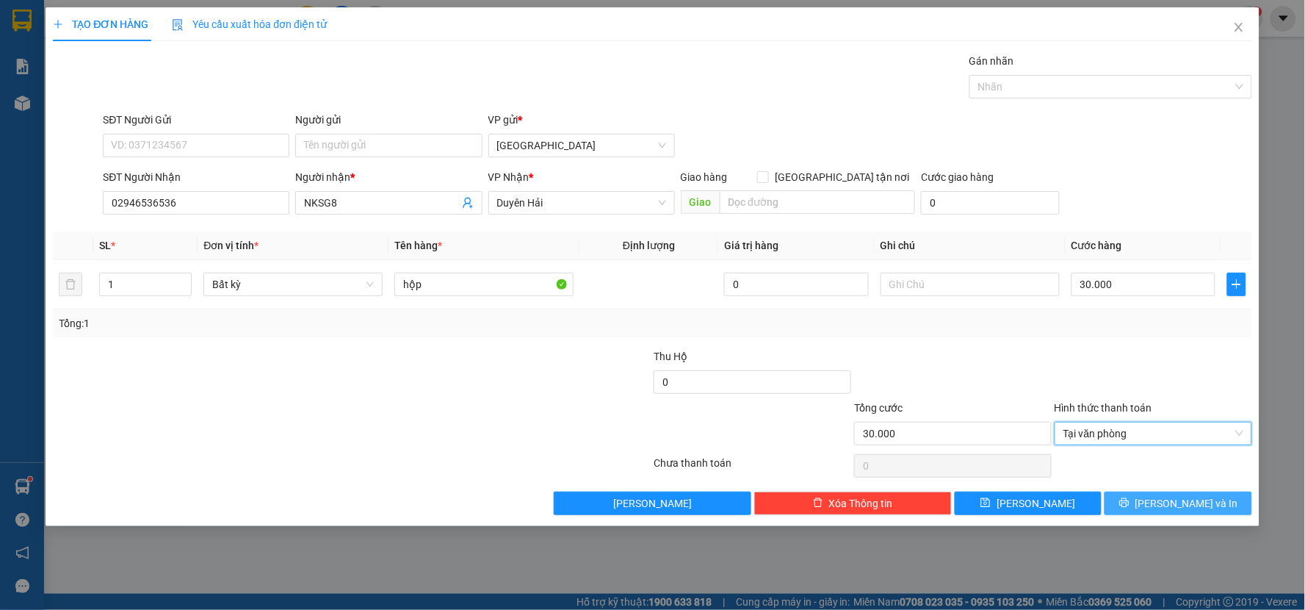
drag, startPoint x: 1137, startPoint y: 500, endPoint x: 1136, endPoint y: 478, distance: 22.1
click at [1136, 501] on button "[PERSON_NAME] và In" at bounding box center [1179, 503] width 148 height 24
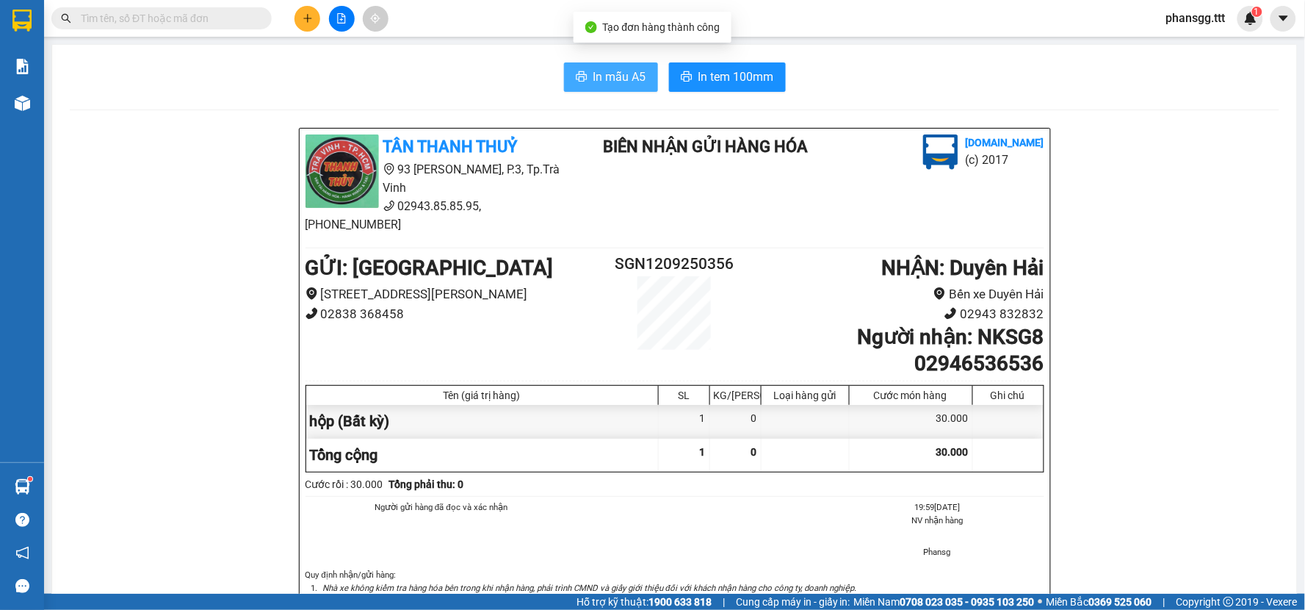
click at [612, 79] on span "In mẫu A5" at bounding box center [620, 77] width 53 height 18
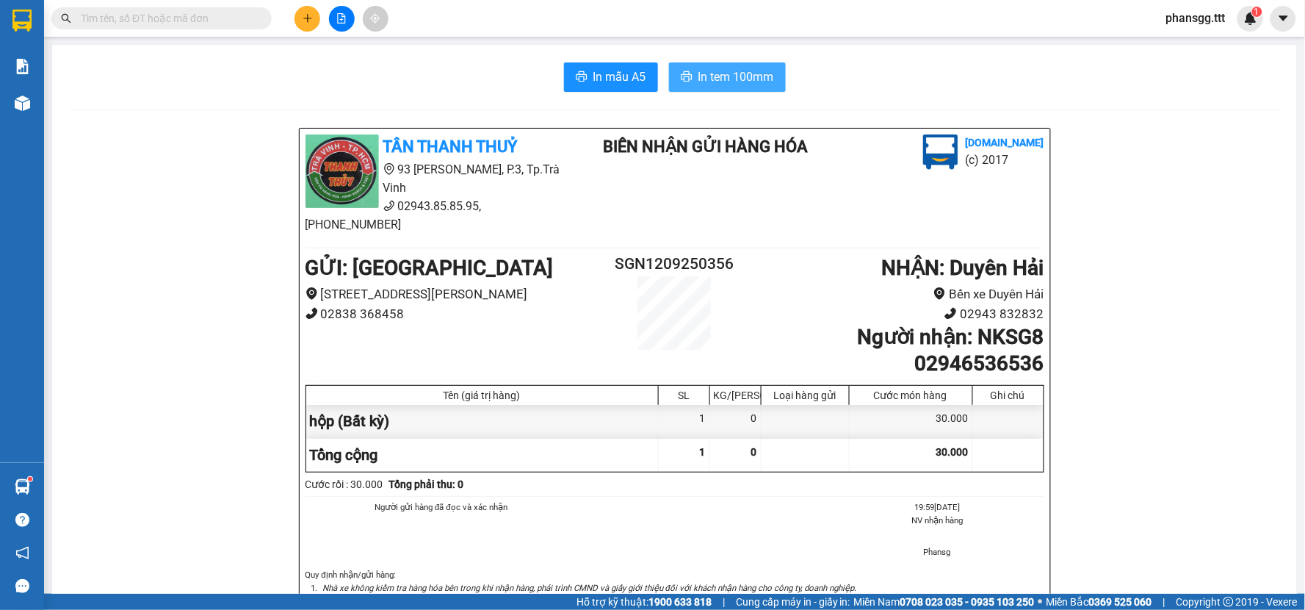
click at [709, 72] on span "In tem 100mm" at bounding box center [737, 77] width 76 height 18
click at [311, 18] on icon "plus" at bounding box center [307, 18] width 8 height 1
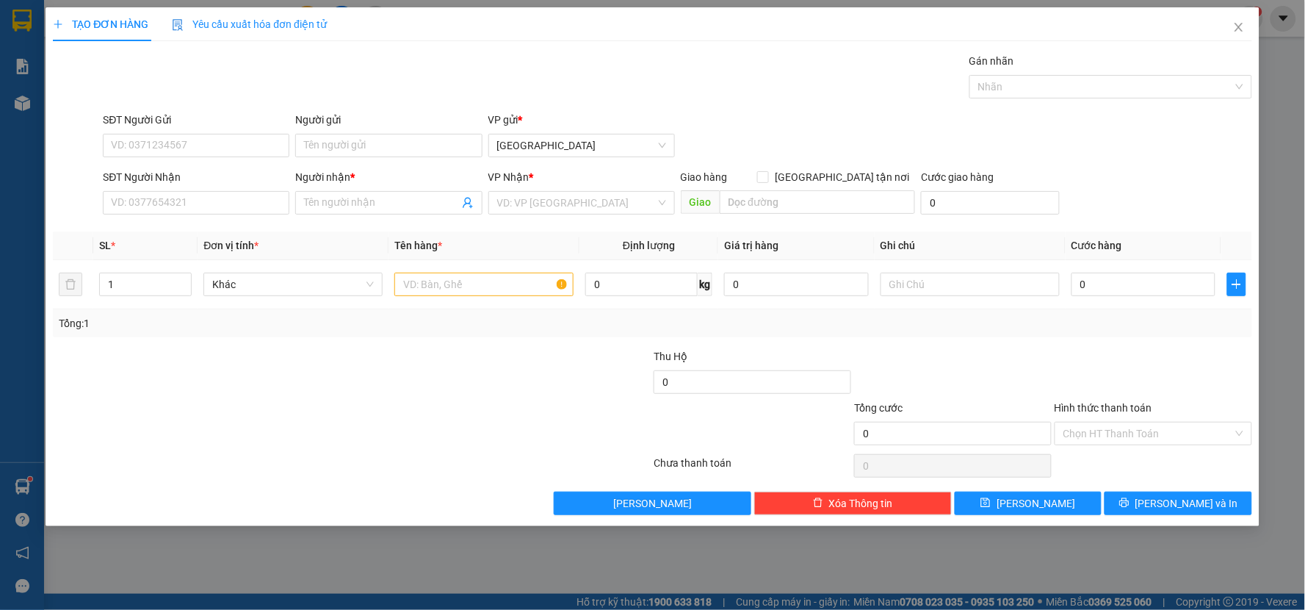
click at [149, 217] on div "SĐT Người Nhận VD: 0377654321" at bounding box center [196, 194] width 187 height 51
click at [203, 195] on input "SĐT Người Nhận" at bounding box center [196, 203] width 187 height 24
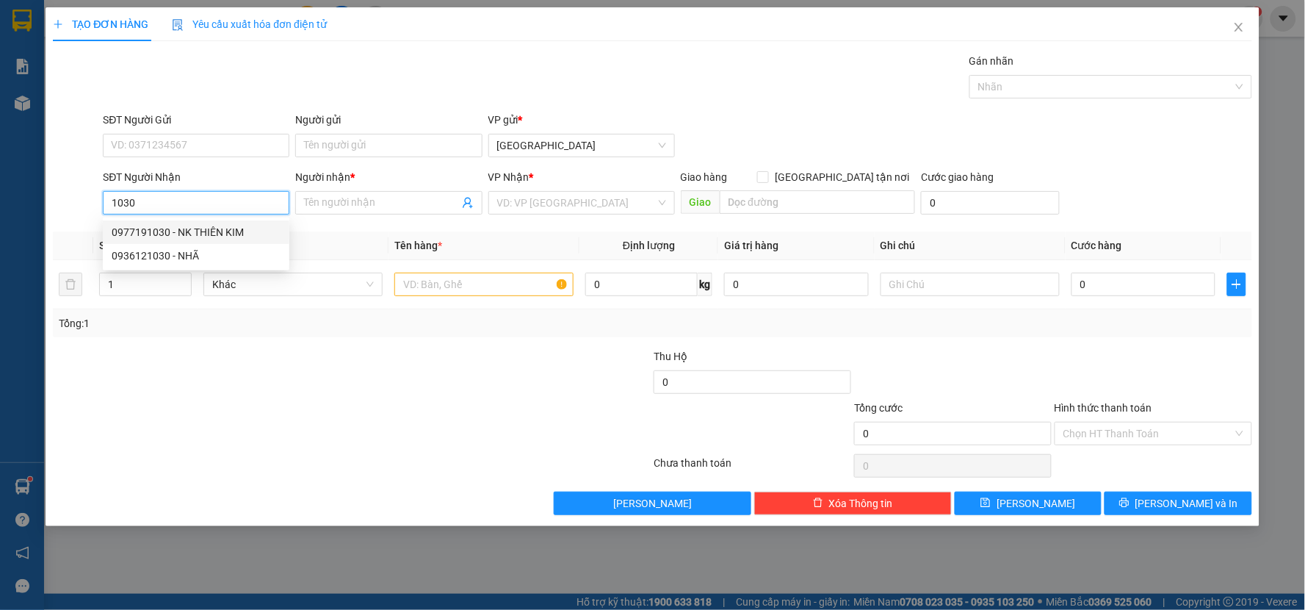
click at [203, 232] on div "0977191030 - NK THIÊN KIM" at bounding box center [196, 232] width 169 height 16
type input "0977191030"
type input "NK THIÊN KIM"
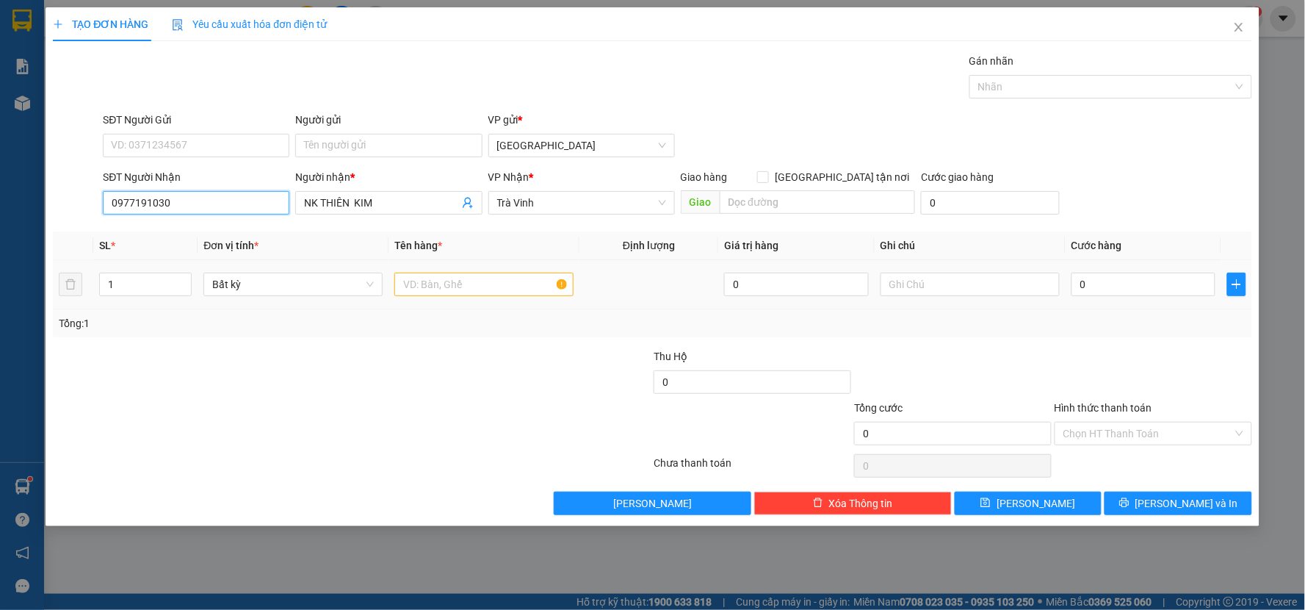
type input "0977191030"
click at [391, 278] on td at bounding box center [484, 284] width 191 height 49
click at [397, 279] on input "text" at bounding box center [483, 285] width 179 height 24
type input "hộp"
click at [1085, 289] on input "0" at bounding box center [1144, 285] width 145 height 24
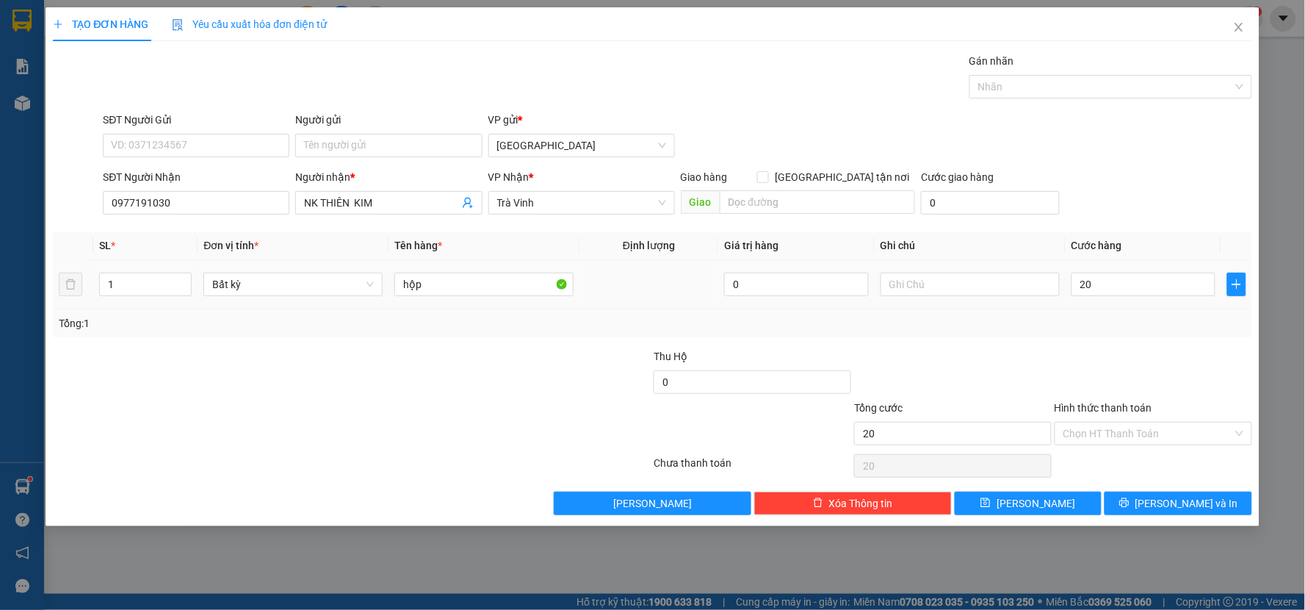
click at [1140, 347] on div "Transit Pickup Surcharge Ids Transit Deliver Surcharge Ids Transit Deliver Surc…" at bounding box center [653, 284] width 1200 height 462
click at [1142, 436] on input "Hình thức thanh toán" at bounding box center [1149, 433] width 170 height 22
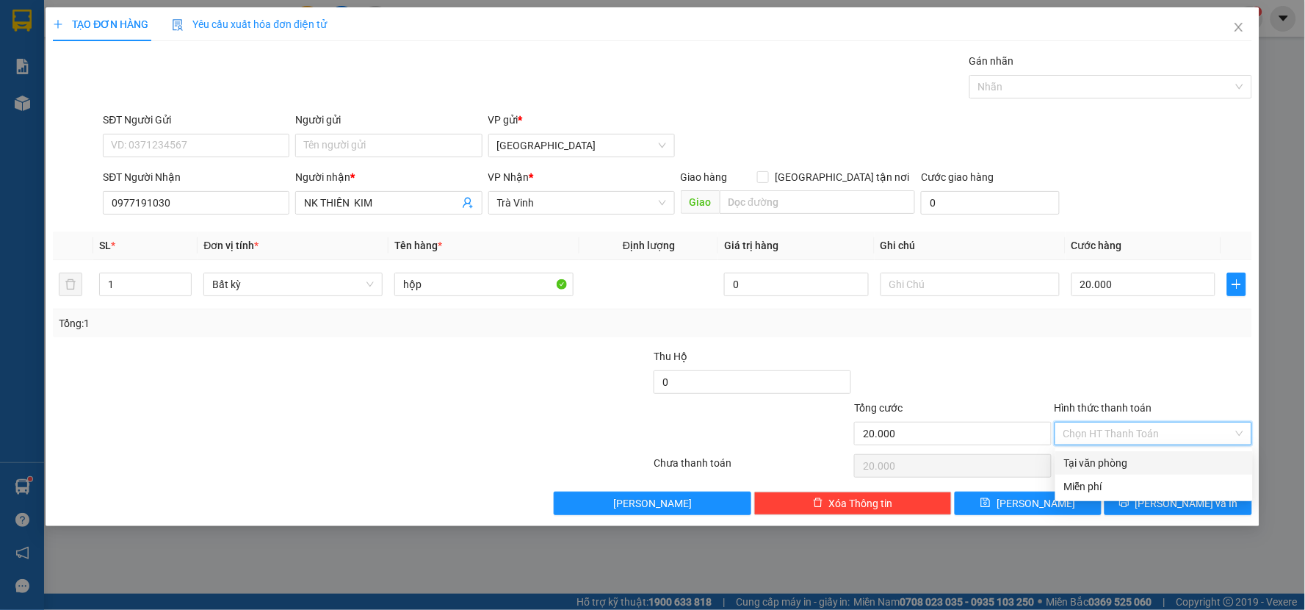
click at [1146, 464] on div "Tại văn phòng" at bounding box center [1154, 463] width 180 height 16
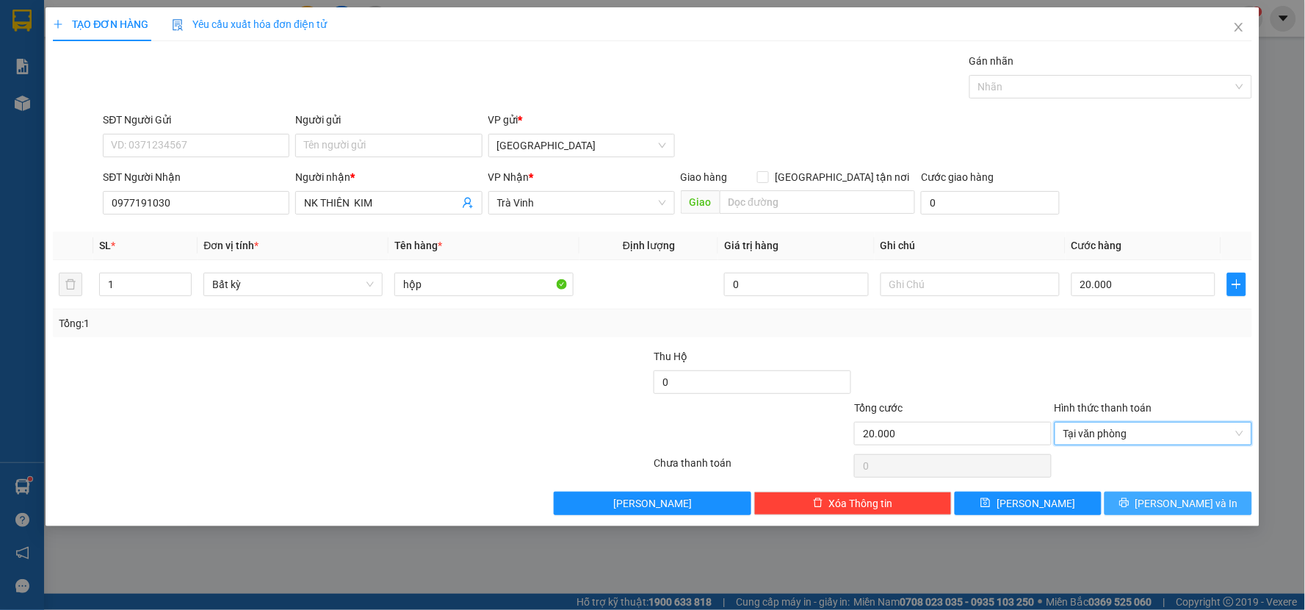
drag, startPoint x: 1164, startPoint y: 513, endPoint x: 1158, endPoint y: 480, distance: 33.6
click at [1161, 511] on button "[PERSON_NAME] và In" at bounding box center [1179, 503] width 148 height 24
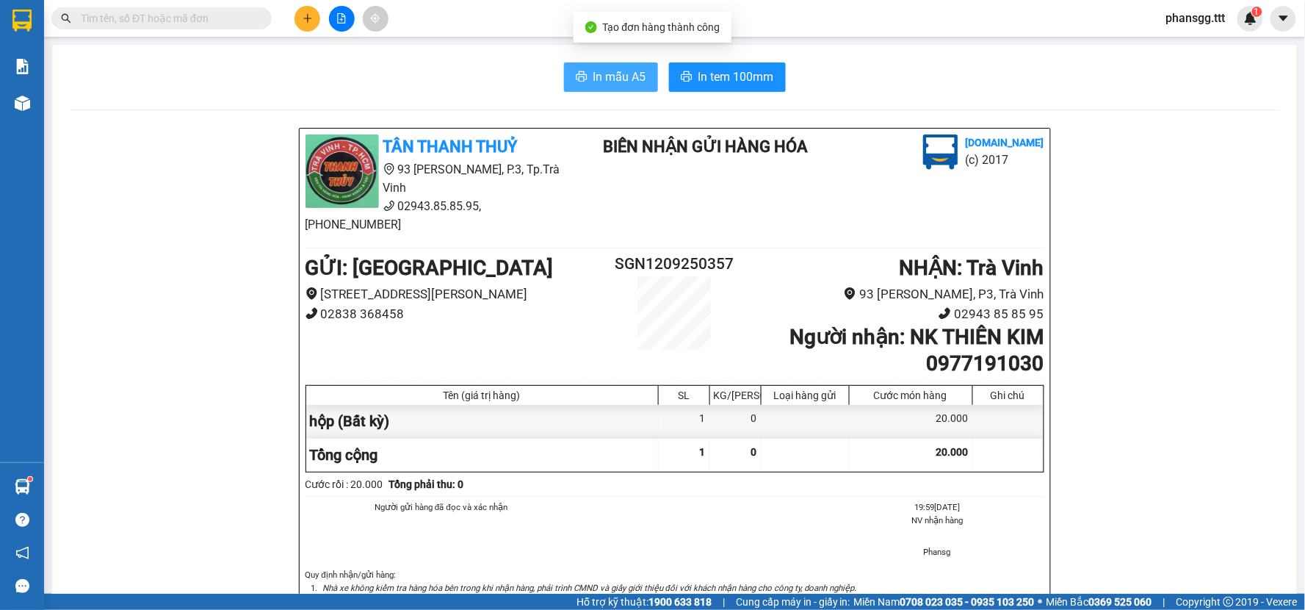
click at [600, 66] on button "In mẫu A5" at bounding box center [611, 76] width 94 height 29
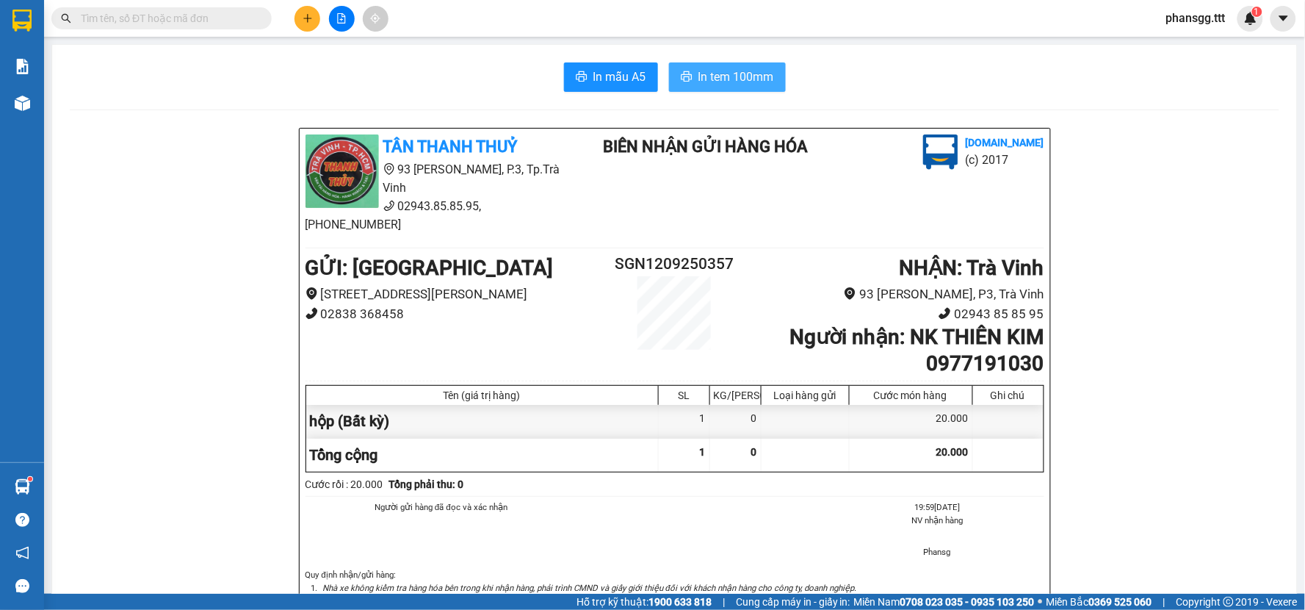
click at [715, 67] on button "In tem 100mm" at bounding box center [727, 76] width 117 height 29
click at [301, 24] on button at bounding box center [308, 19] width 26 height 26
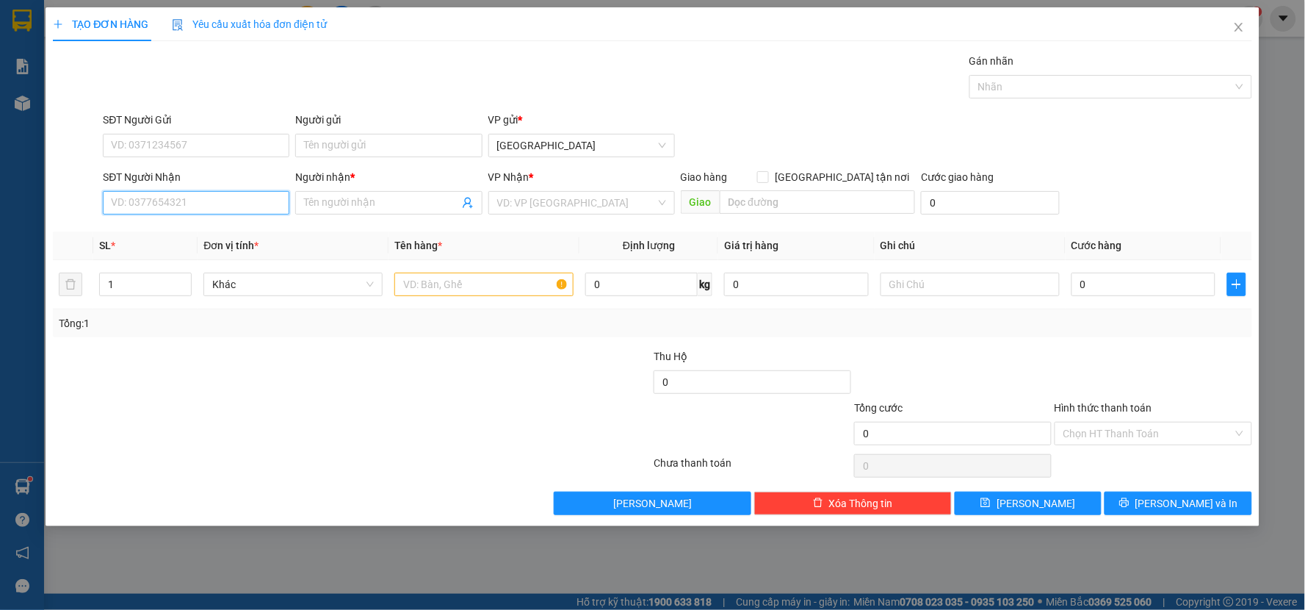
click at [226, 203] on input "SĐT Người Nhận" at bounding box center [196, 203] width 187 height 24
click at [156, 203] on input "032728778" at bounding box center [196, 203] width 187 height 24
type input "0327287778"
drag, startPoint x: 191, startPoint y: 232, endPoint x: 345, endPoint y: 276, distance: 160.4
click at [192, 232] on div "0327287778 - NK HOÀN MỸ" at bounding box center [196, 232] width 169 height 16
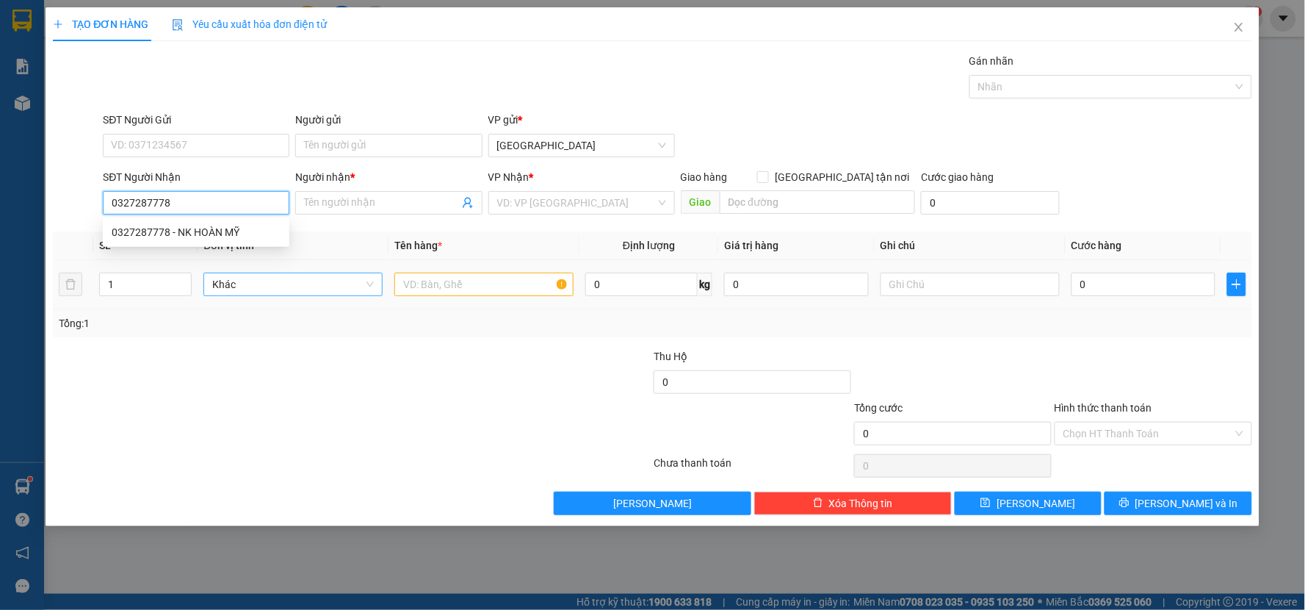
type input "NK HOÀN MỸ"
type input "0327287778"
click at [461, 291] on input "text" at bounding box center [483, 285] width 179 height 24
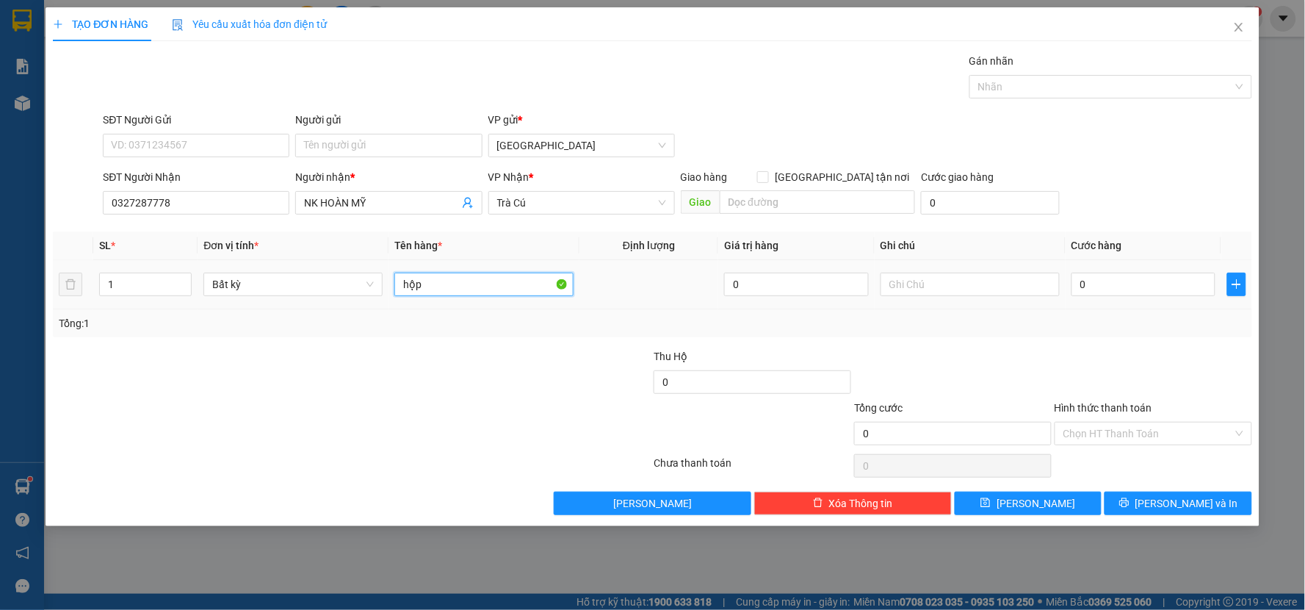
type input "hộp"
click at [1114, 275] on input "0" at bounding box center [1144, 285] width 145 height 24
click at [1111, 331] on div "Tổng: 1" at bounding box center [653, 323] width 1200 height 28
click at [1137, 508] on button "[PERSON_NAME] và In" at bounding box center [1179, 503] width 148 height 24
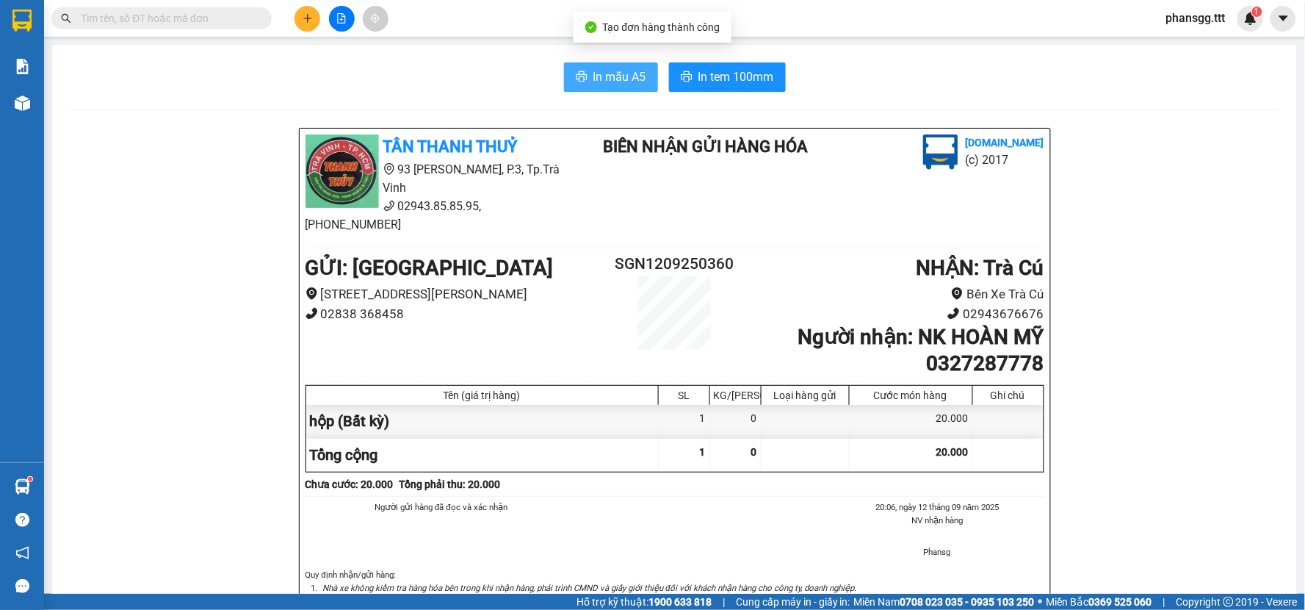
click at [589, 67] on button "In mẫu A5" at bounding box center [611, 76] width 94 height 29
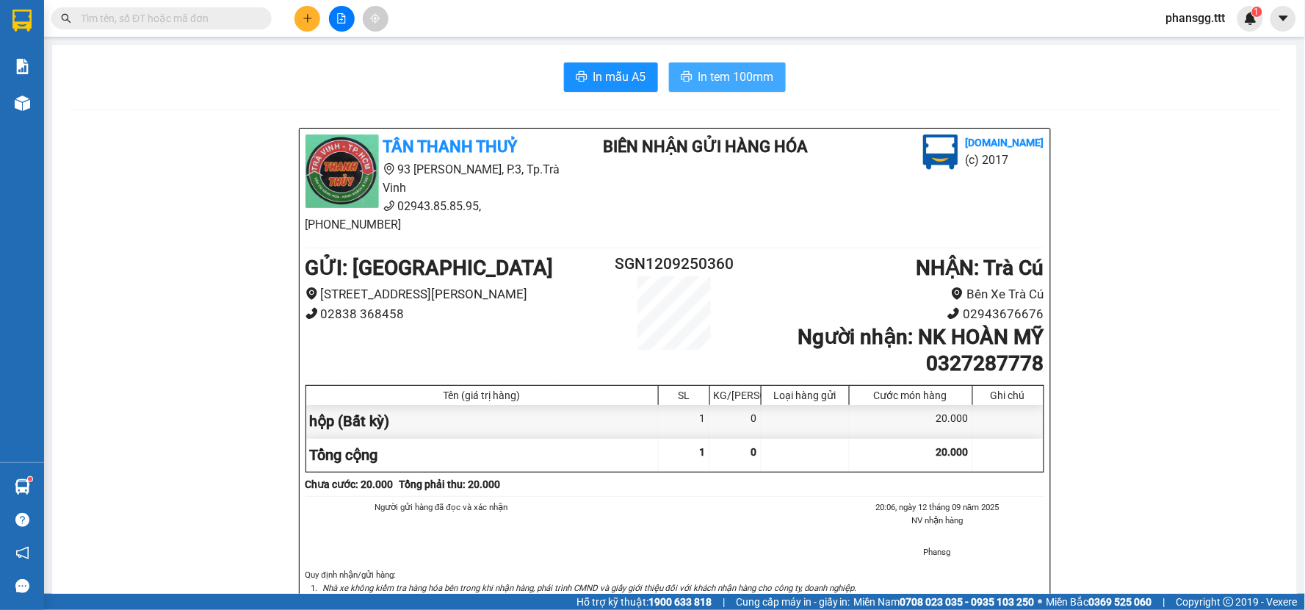
click at [699, 82] on span "In tem 100mm" at bounding box center [737, 77] width 76 height 18
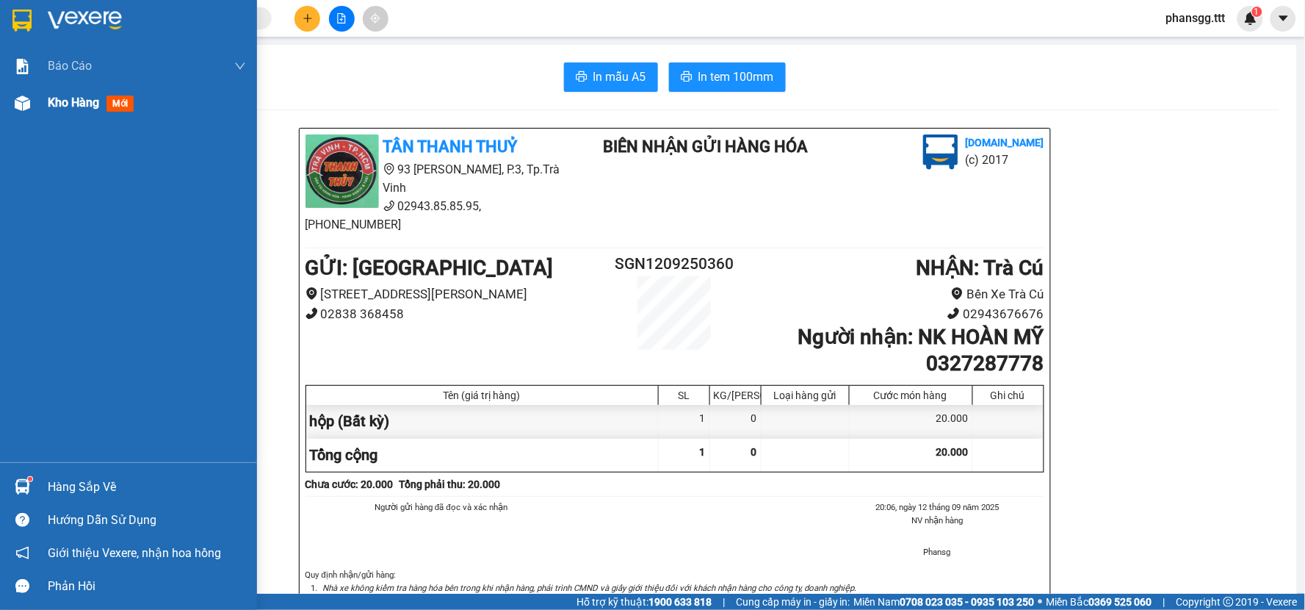
click at [15, 108] on img at bounding box center [22, 102] width 15 height 15
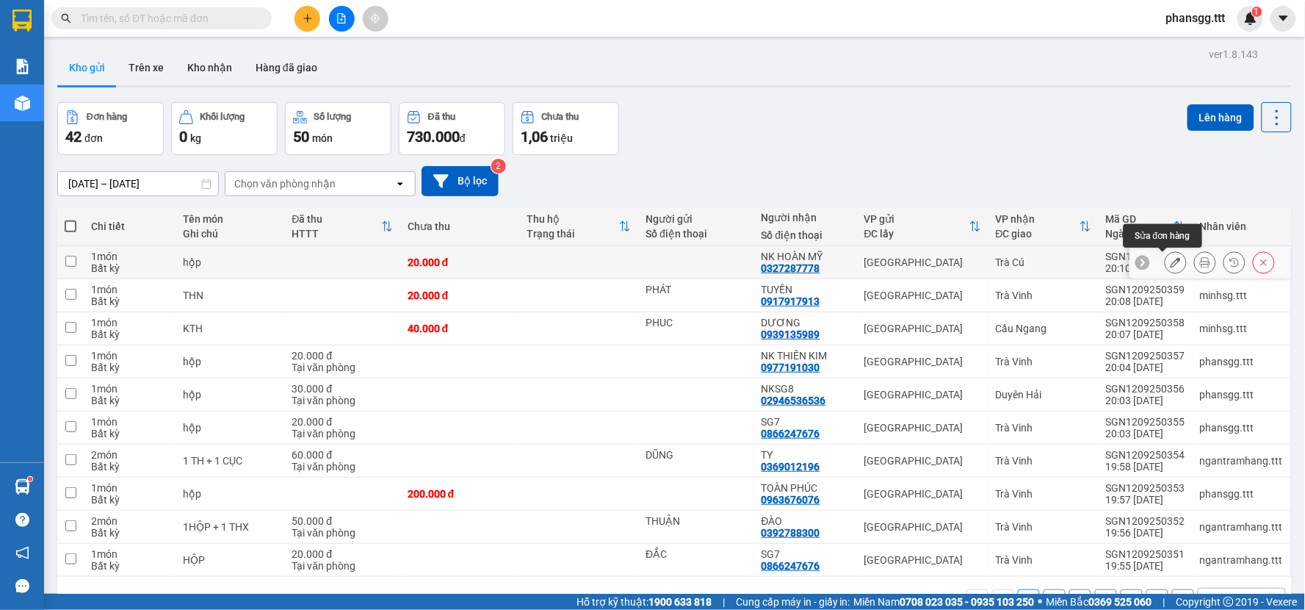
click at [1171, 259] on icon at bounding box center [1176, 262] width 10 height 10
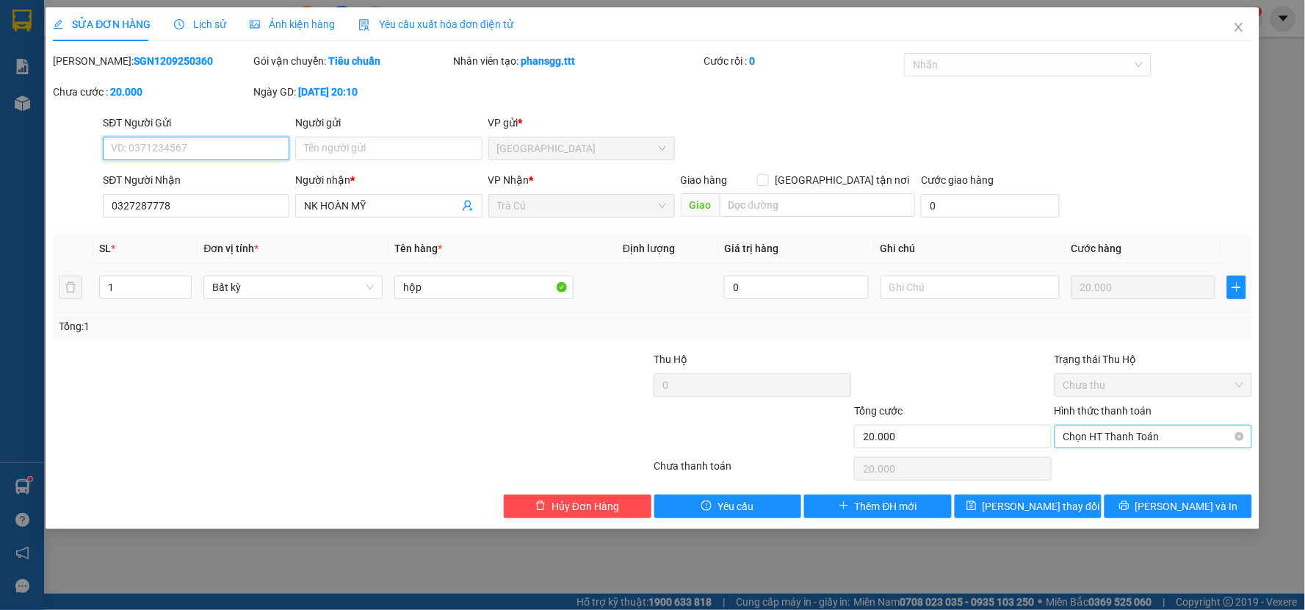
click at [1134, 436] on span "Chọn HT Thanh Toán" at bounding box center [1154, 436] width 180 height 22
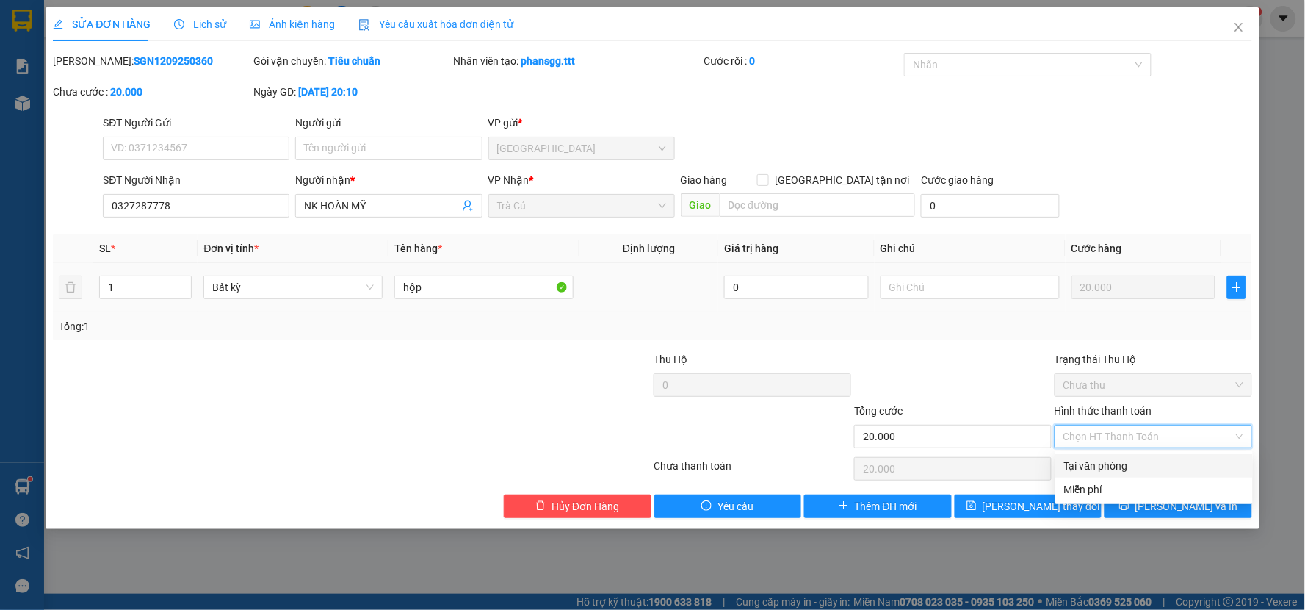
click at [1125, 465] on div "Tại văn phòng" at bounding box center [1154, 466] width 180 height 16
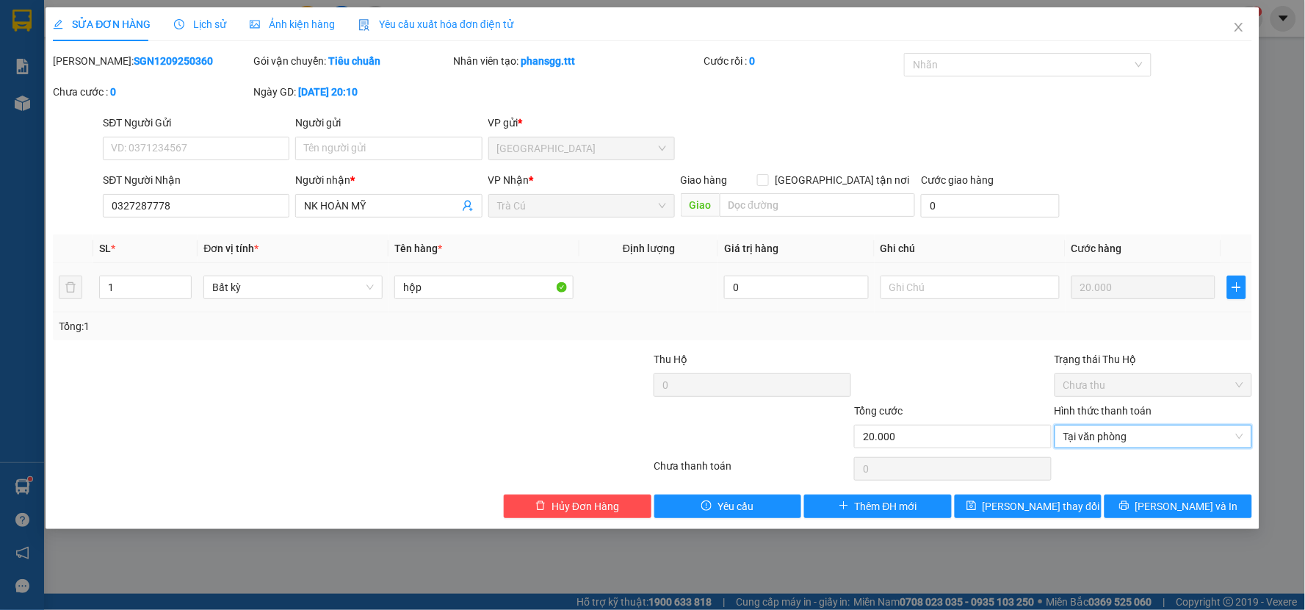
click at [1135, 493] on div "Total Paid Fee 0 Total UnPaid Fee 20.000 Cash Collection Total Fee Mã ĐH: SGN12…" at bounding box center [653, 285] width 1200 height 465
drag, startPoint x: 1137, startPoint y: 504, endPoint x: 1088, endPoint y: 394, distance: 120.0
click at [1135, 501] on button "[PERSON_NAME] và In" at bounding box center [1179, 506] width 148 height 24
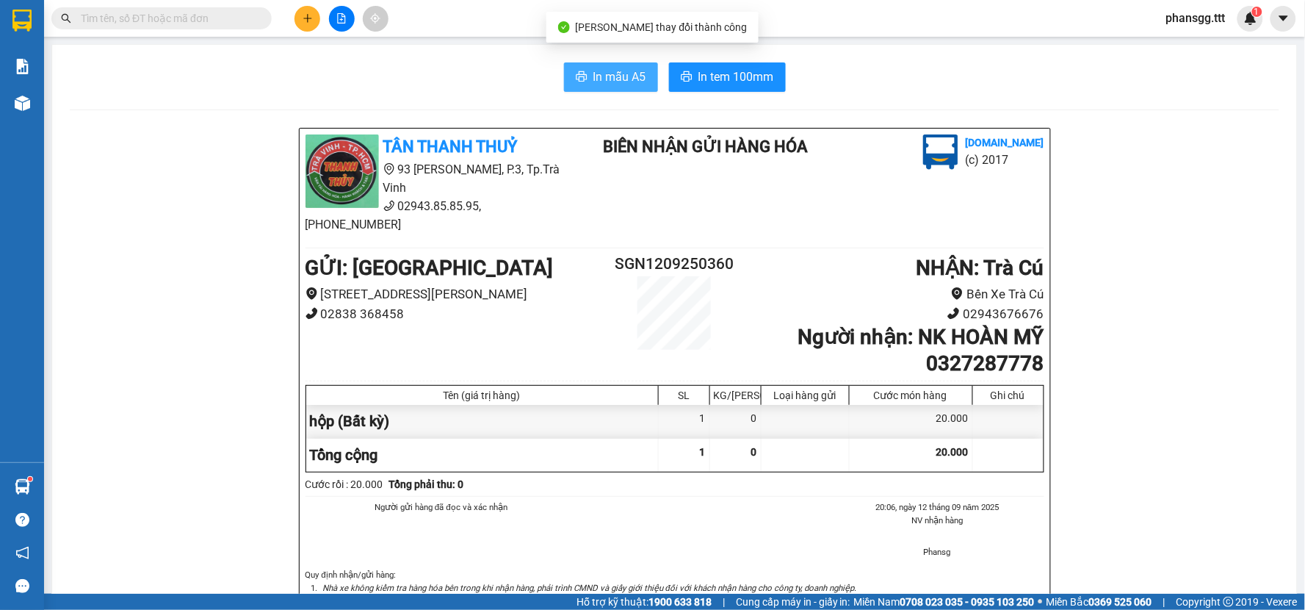
click at [596, 75] on span "In mẫu A5" at bounding box center [620, 77] width 53 height 18
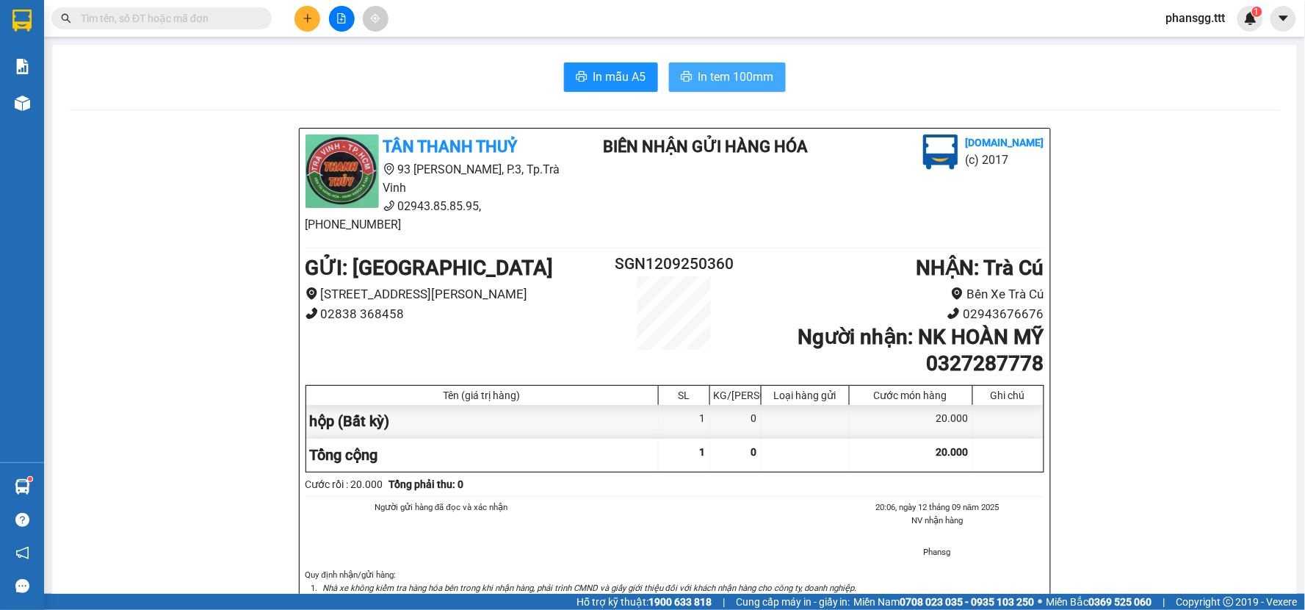
click at [727, 82] on span "In tem 100mm" at bounding box center [737, 77] width 76 height 18
click at [292, 20] on div at bounding box center [341, 19] width 110 height 26
click at [320, 16] on button at bounding box center [308, 19] width 26 height 26
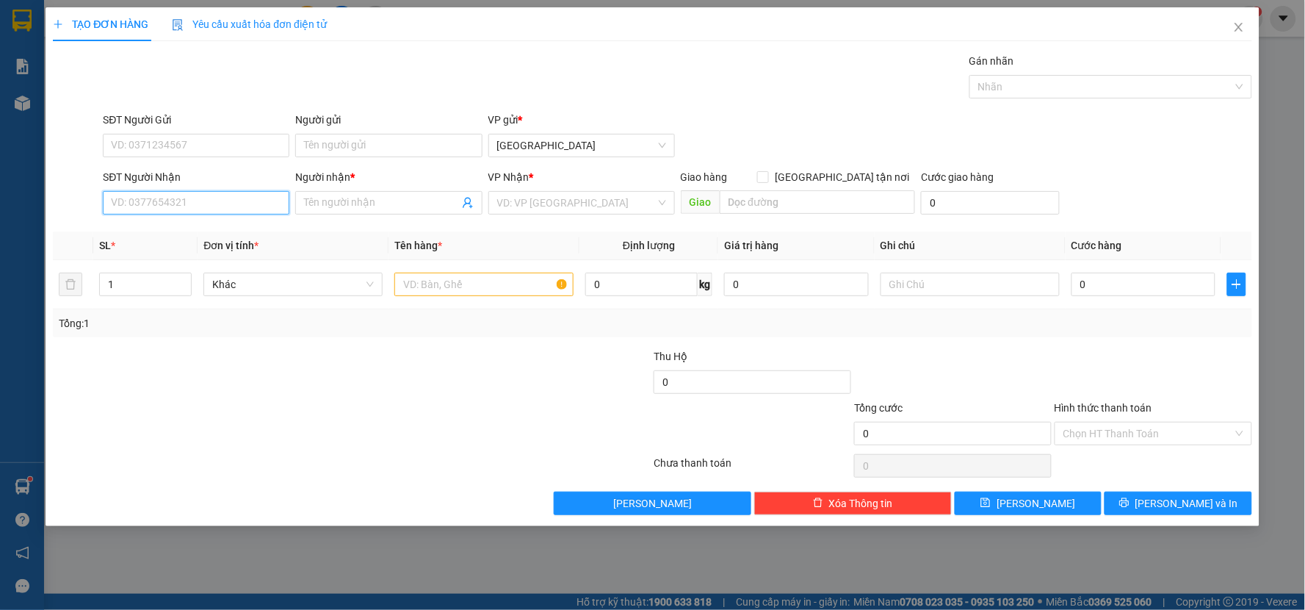
click at [240, 201] on input "SĐT Người Nhận" at bounding box center [196, 203] width 187 height 24
type input "0973664581"
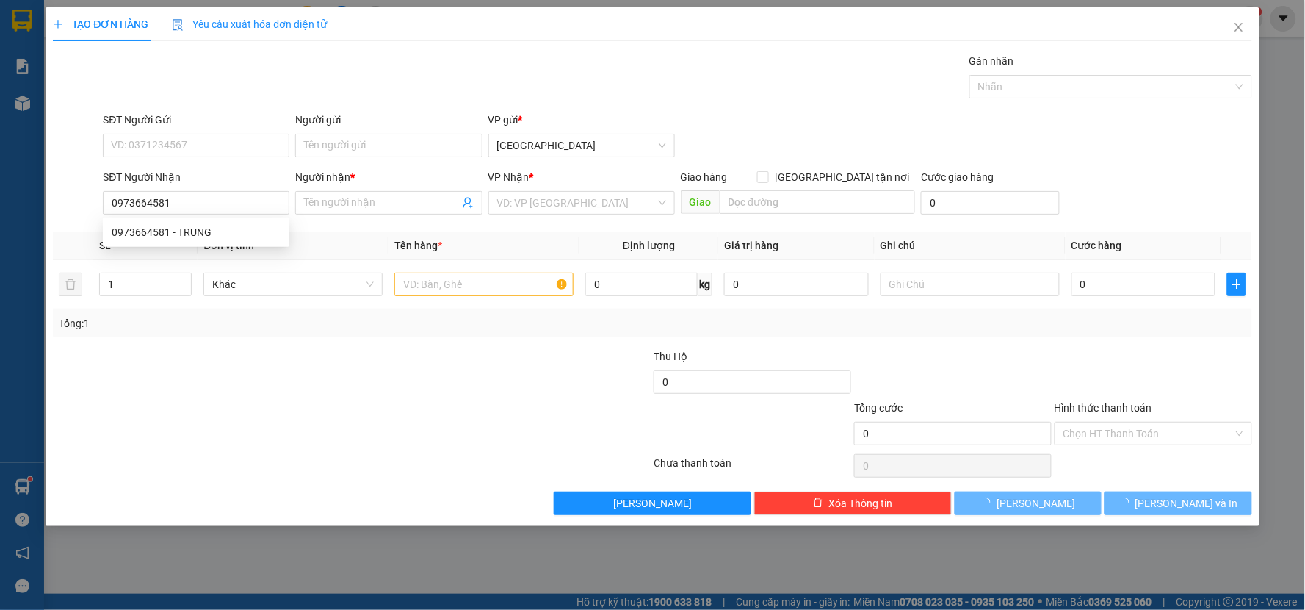
click at [242, 216] on div "SĐT Người Nhận 0973664581" at bounding box center [196, 194] width 187 height 51
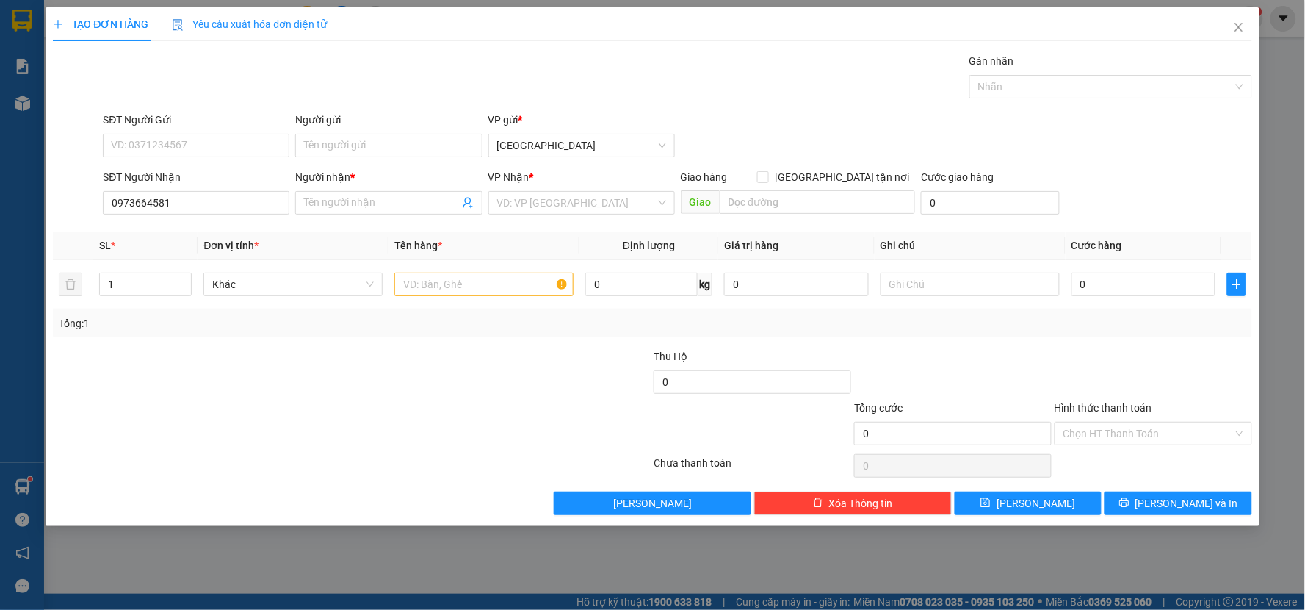
click at [224, 223] on div "Transit Pickup Surcharge Ids Transit Deliver Surcharge Ids Transit Deliver Surc…" at bounding box center [653, 284] width 1200 height 462
click at [239, 209] on input "0973664581" at bounding box center [196, 203] width 187 height 24
click at [226, 228] on div "0973664581 - TRUNG" at bounding box center [196, 232] width 169 height 16
type input "TRUNG"
click at [430, 301] on td at bounding box center [484, 284] width 191 height 49
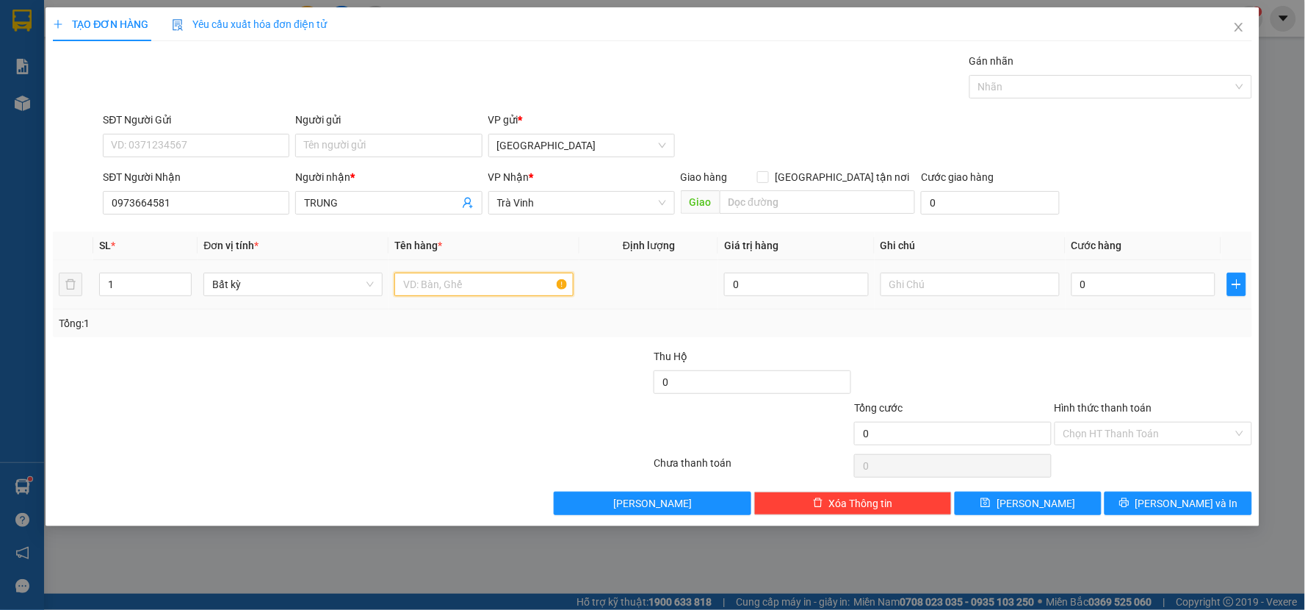
click at [436, 282] on input "text" at bounding box center [483, 285] width 179 height 24
type input "hộp"
click at [1124, 279] on input "0" at bounding box center [1144, 285] width 145 height 24
type input "2"
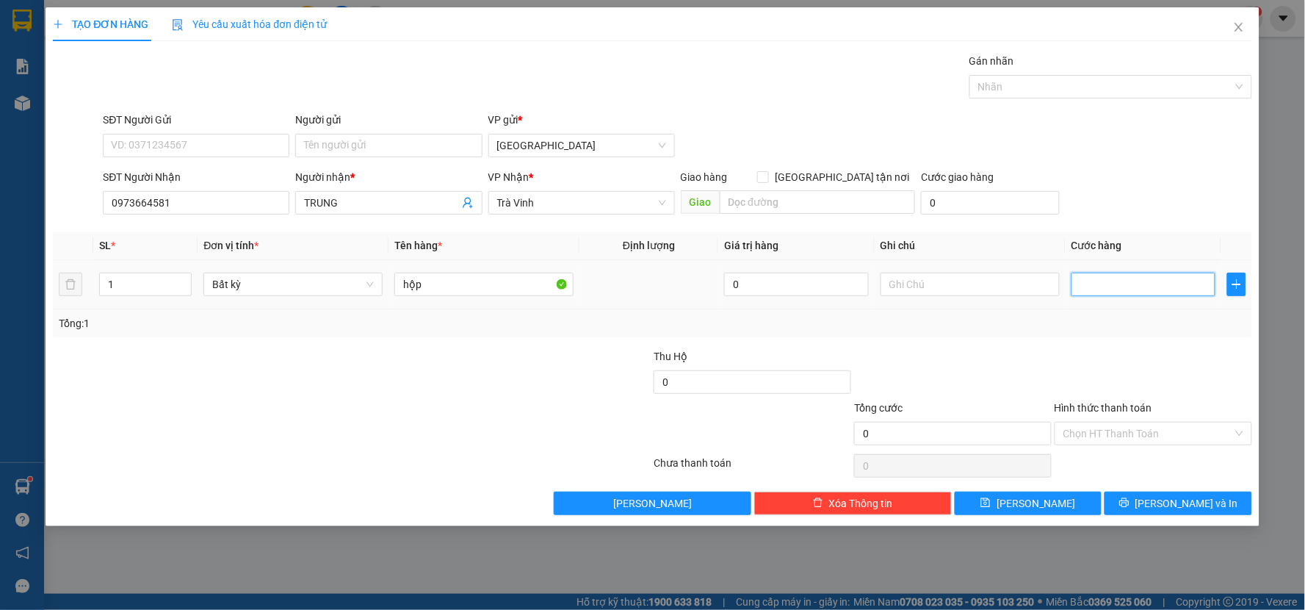
type input "2"
type input "20"
click at [1093, 317] on div "Tổng: 1" at bounding box center [653, 323] width 1188 height 16
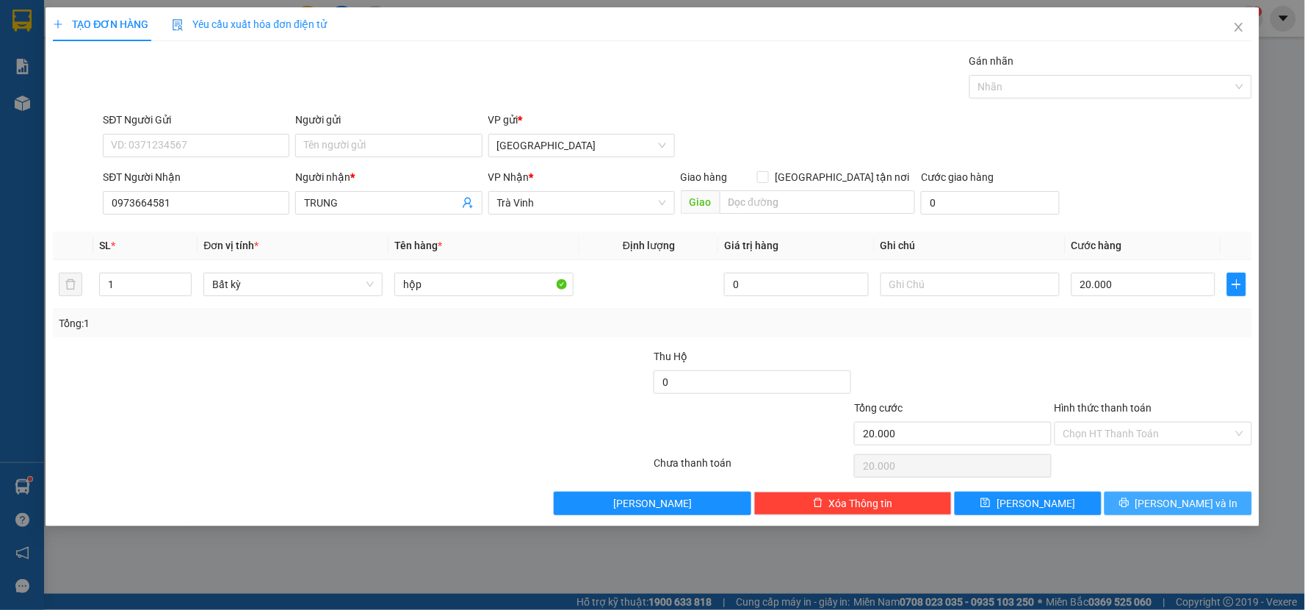
click at [1121, 495] on button "[PERSON_NAME] và In" at bounding box center [1179, 503] width 148 height 24
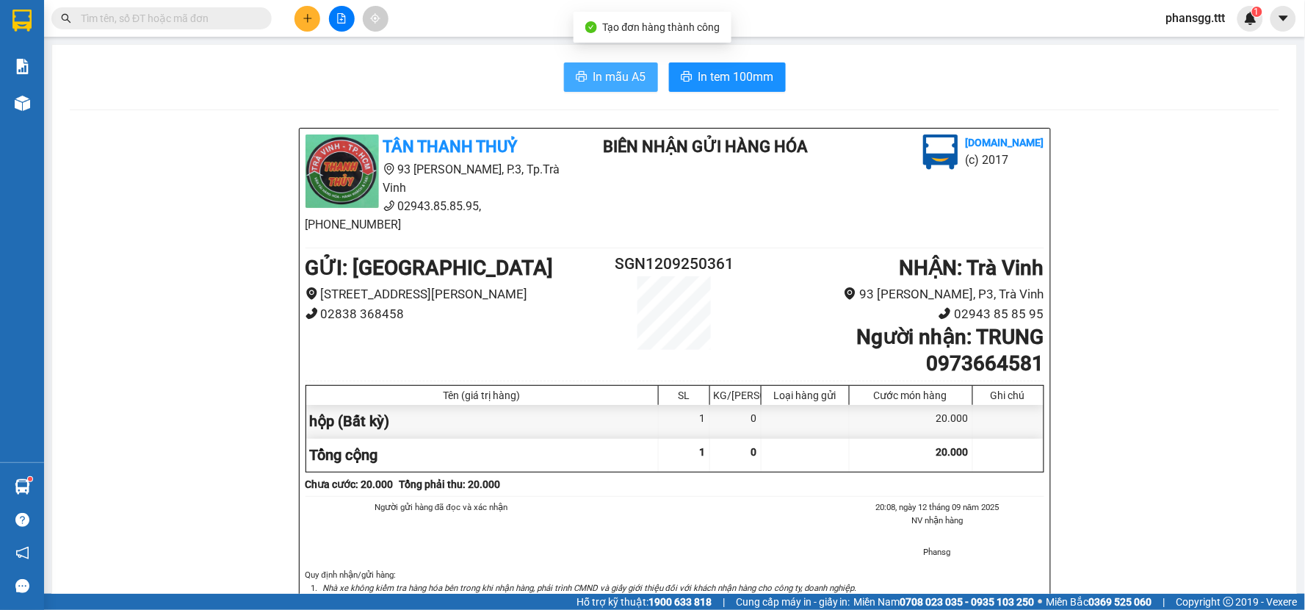
click at [594, 70] on span "In mẫu A5" at bounding box center [620, 77] width 53 height 18
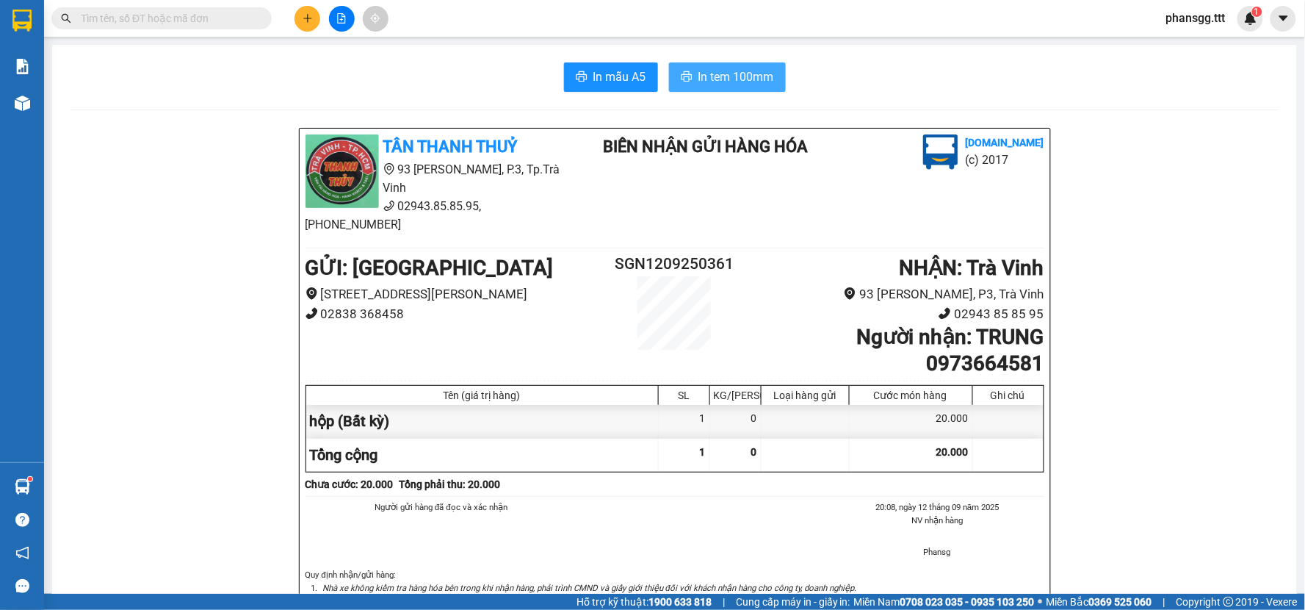
click at [699, 71] on span "In tem 100mm" at bounding box center [737, 77] width 76 height 18
click at [303, 19] on icon "plus" at bounding box center [308, 18] width 10 height 10
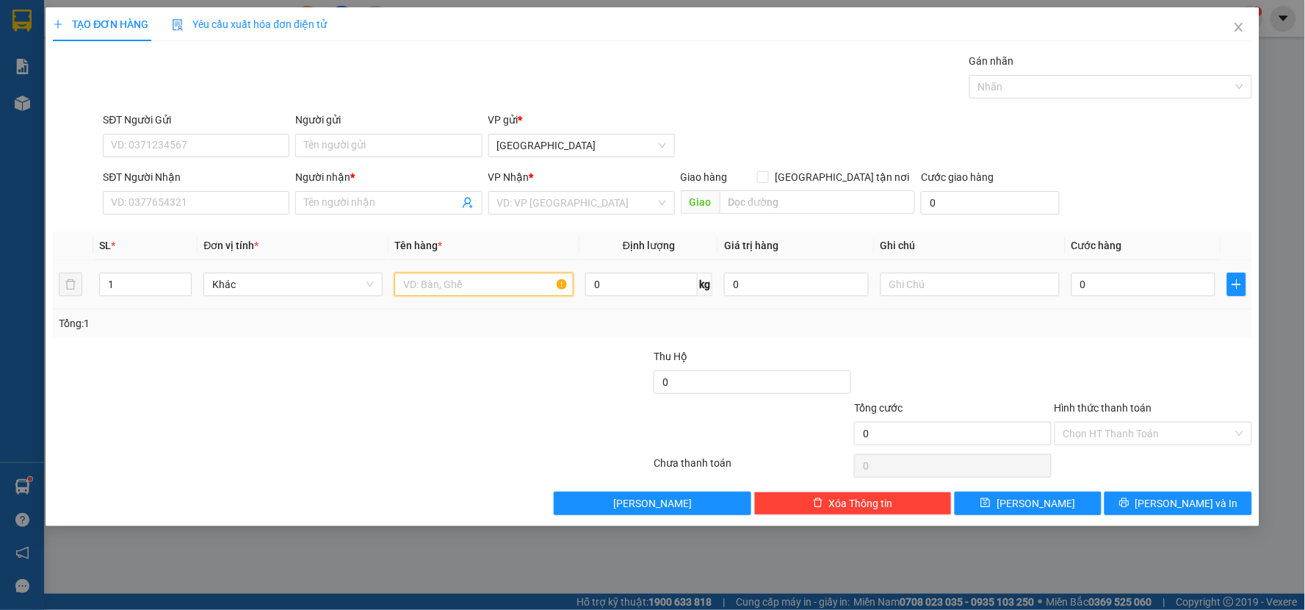
click at [429, 290] on input "text" at bounding box center [483, 285] width 179 height 24
type input "bao"
click at [137, 192] on input "SĐT Người Nhận" at bounding box center [196, 203] width 187 height 24
drag, startPoint x: 409, startPoint y: 276, endPoint x: 421, endPoint y: 280, distance: 12.3
click at [421, 280] on input "bao" at bounding box center [483, 285] width 179 height 24
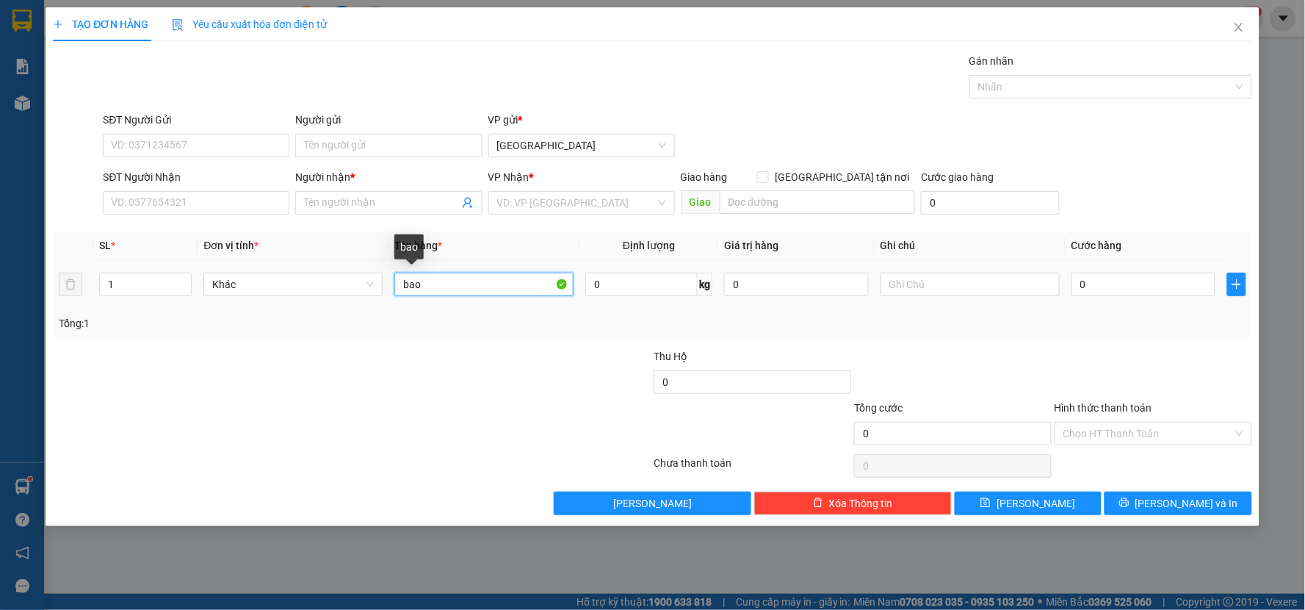
click at [432, 284] on input "bao" at bounding box center [483, 285] width 179 height 24
click at [264, 202] on input "SĐT Người Nhận" at bounding box center [196, 203] width 187 height 24
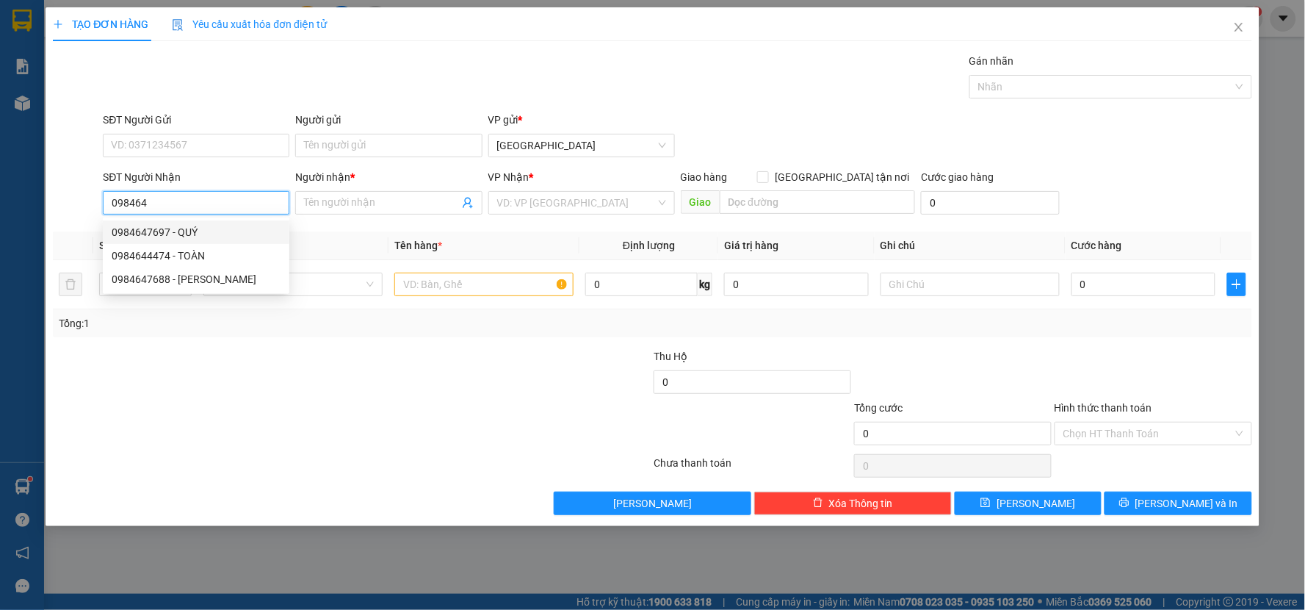
click at [218, 229] on div "0984647697 - QUÝ" at bounding box center [196, 232] width 169 height 16
type input "0984647697"
type input "QUÝ"
type input "0984647697"
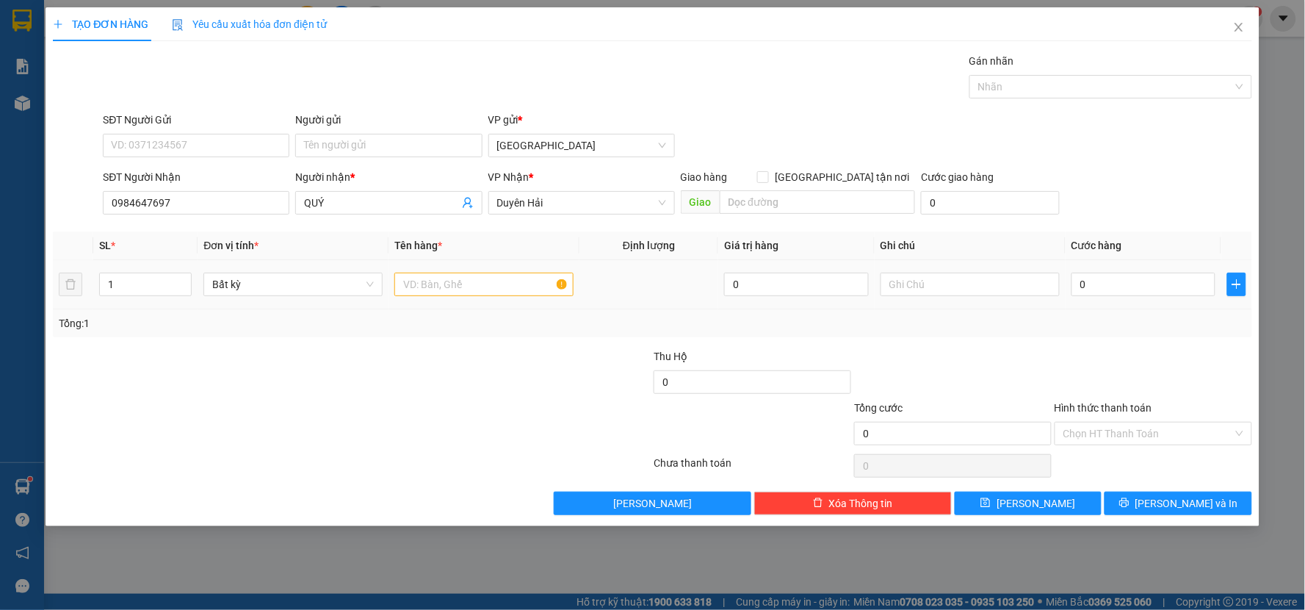
click at [411, 272] on div at bounding box center [483, 284] width 179 height 29
click at [408, 281] on input "text" at bounding box center [483, 285] width 179 height 24
type input "giỏ fe"
click at [1088, 283] on input "0" at bounding box center [1144, 285] width 145 height 24
type input "3"
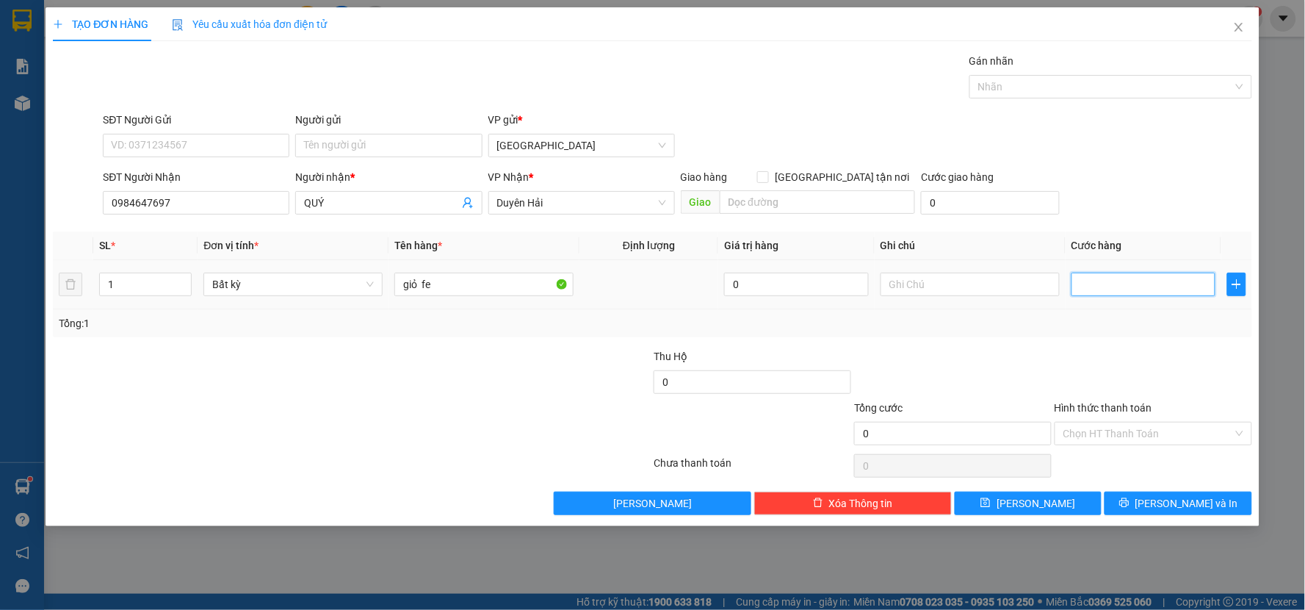
type input "3"
type input "30"
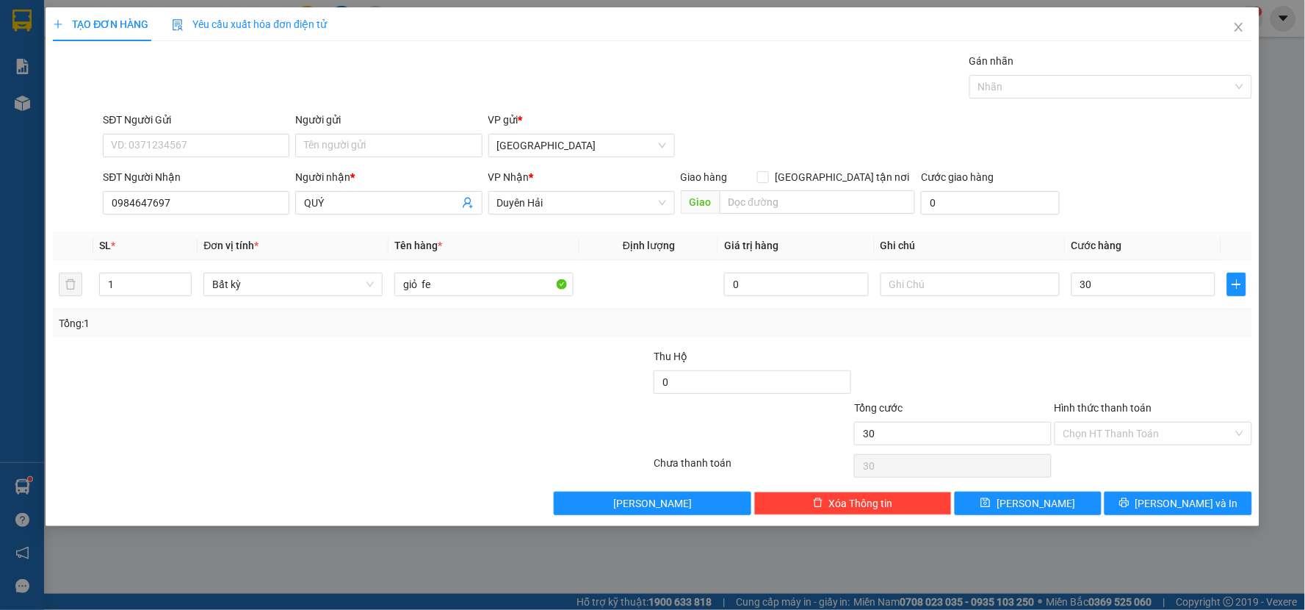
click at [1089, 320] on div "Tổng: 1" at bounding box center [653, 323] width 1188 height 16
type input "30.000"
drag, startPoint x: 1152, startPoint y: 431, endPoint x: 1156, endPoint y: 447, distance: 16.0
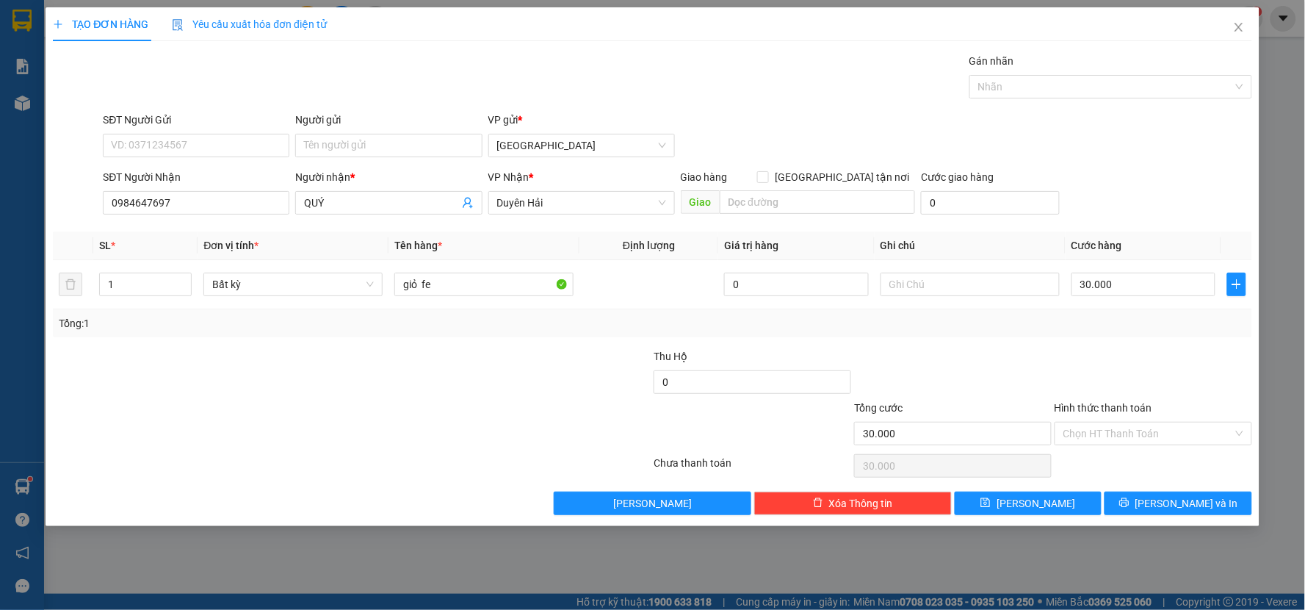
click at [1153, 436] on input "Hình thức thanh toán" at bounding box center [1149, 433] width 170 height 22
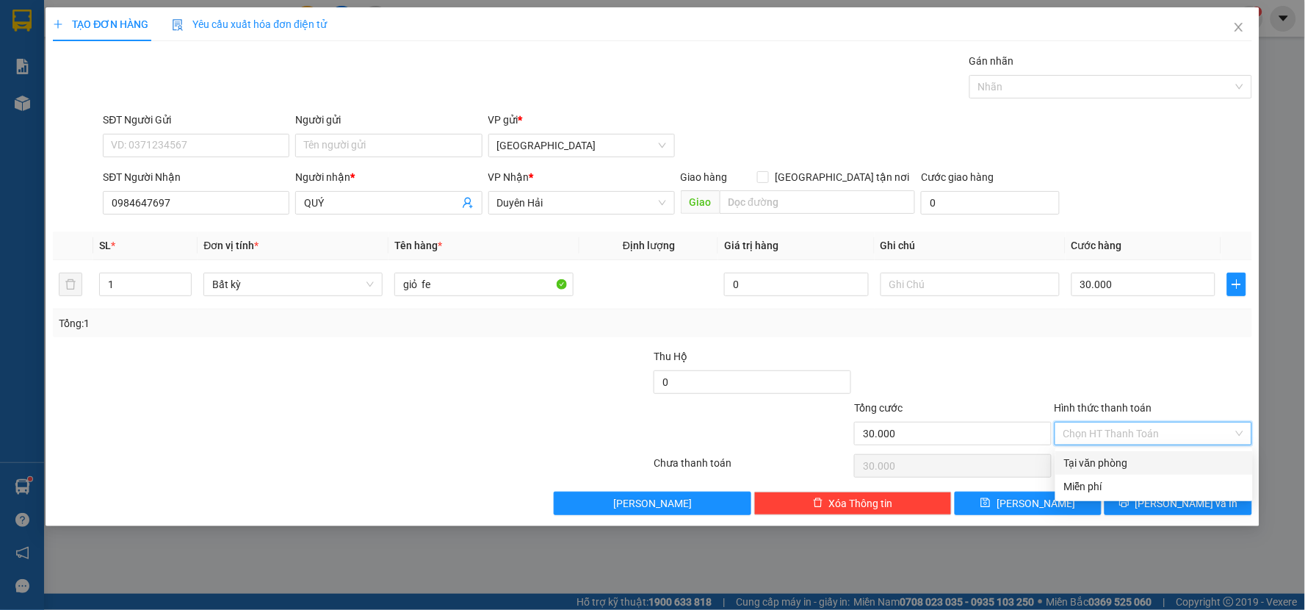
click at [1161, 467] on div "Tại văn phòng" at bounding box center [1154, 463] width 180 height 16
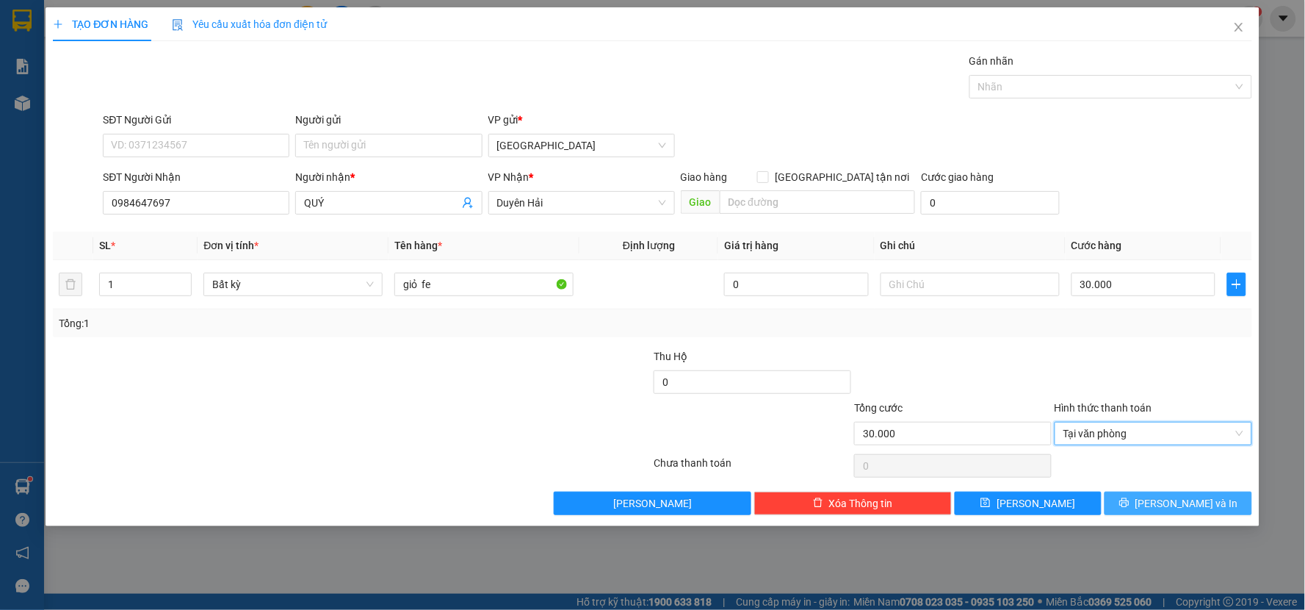
click at [1164, 498] on button "[PERSON_NAME] và In" at bounding box center [1179, 503] width 148 height 24
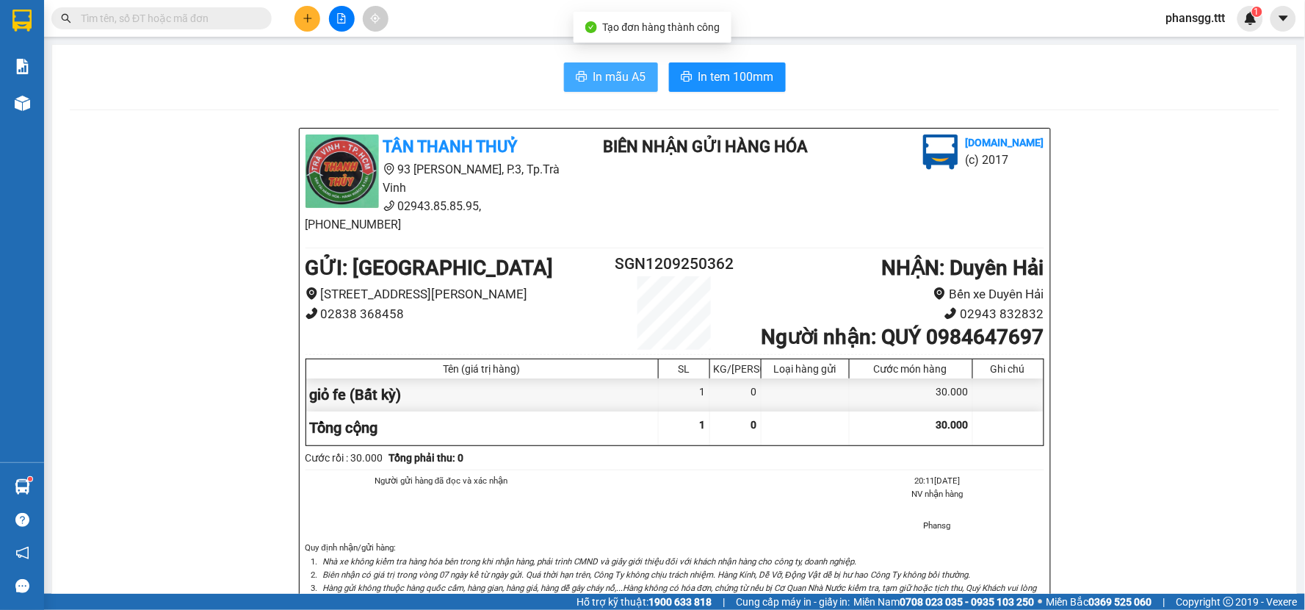
click at [619, 78] on span "In mẫu A5" at bounding box center [620, 77] width 53 height 18
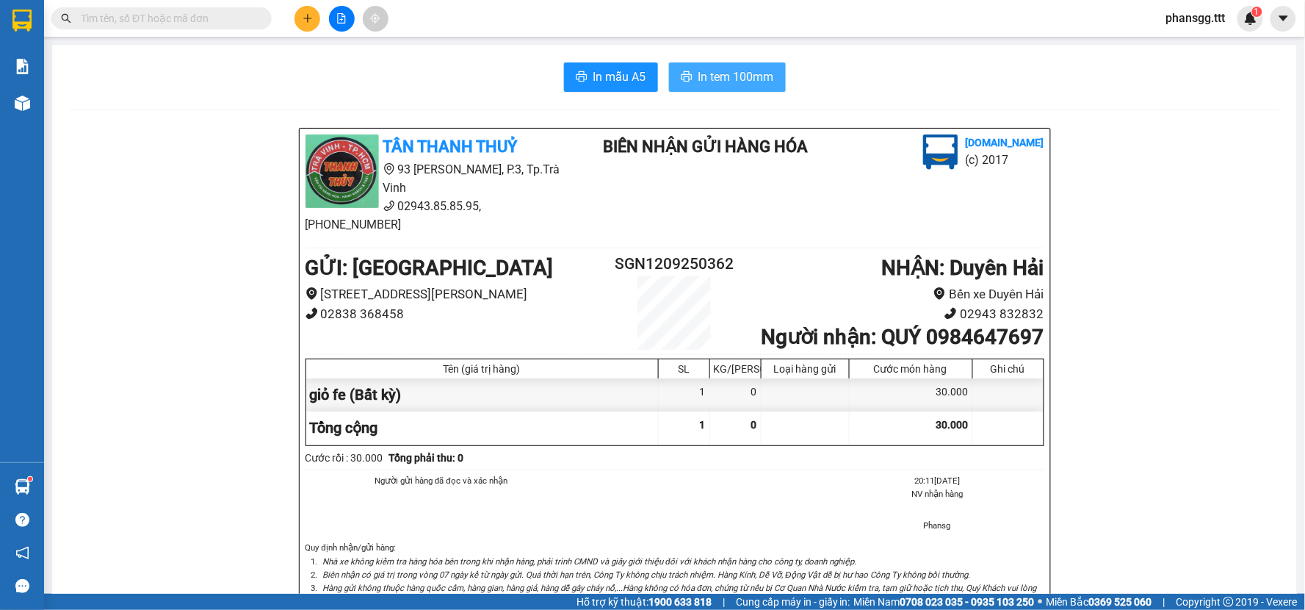
click at [681, 77] on icon "printer" at bounding box center [686, 76] width 11 height 10
click at [301, 18] on button at bounding box center [308, 19] width 26 height 26
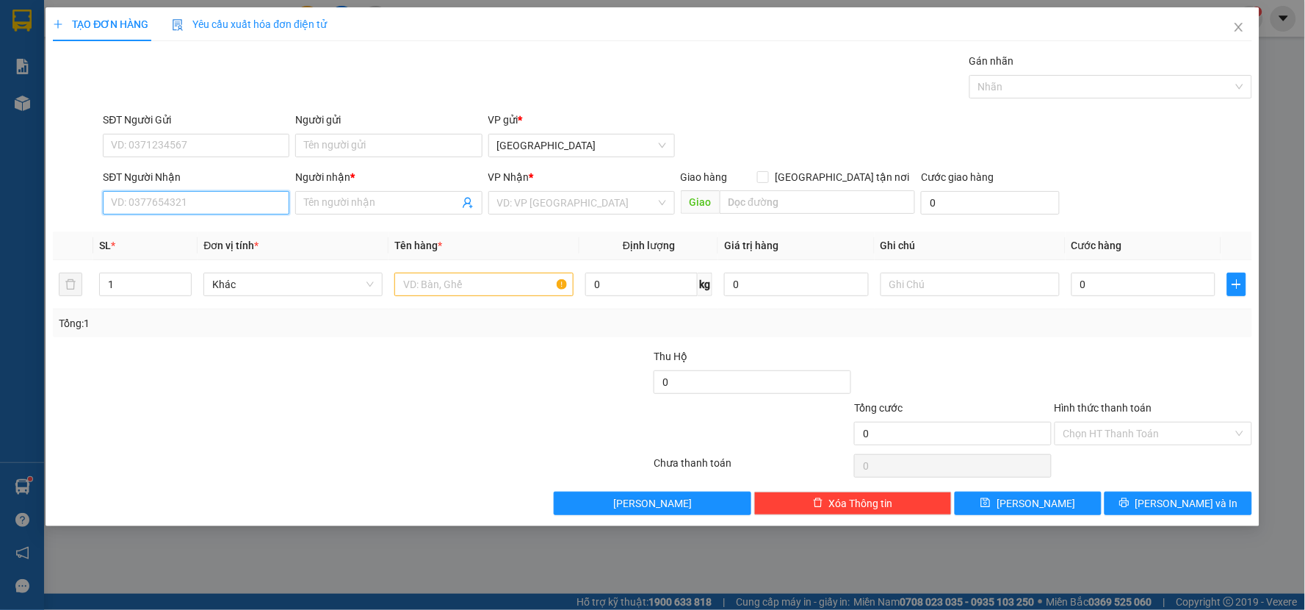
click at [221, 203] on input "SĐT Người Nhận" at bounding box center [196, 203] width 187 height 24
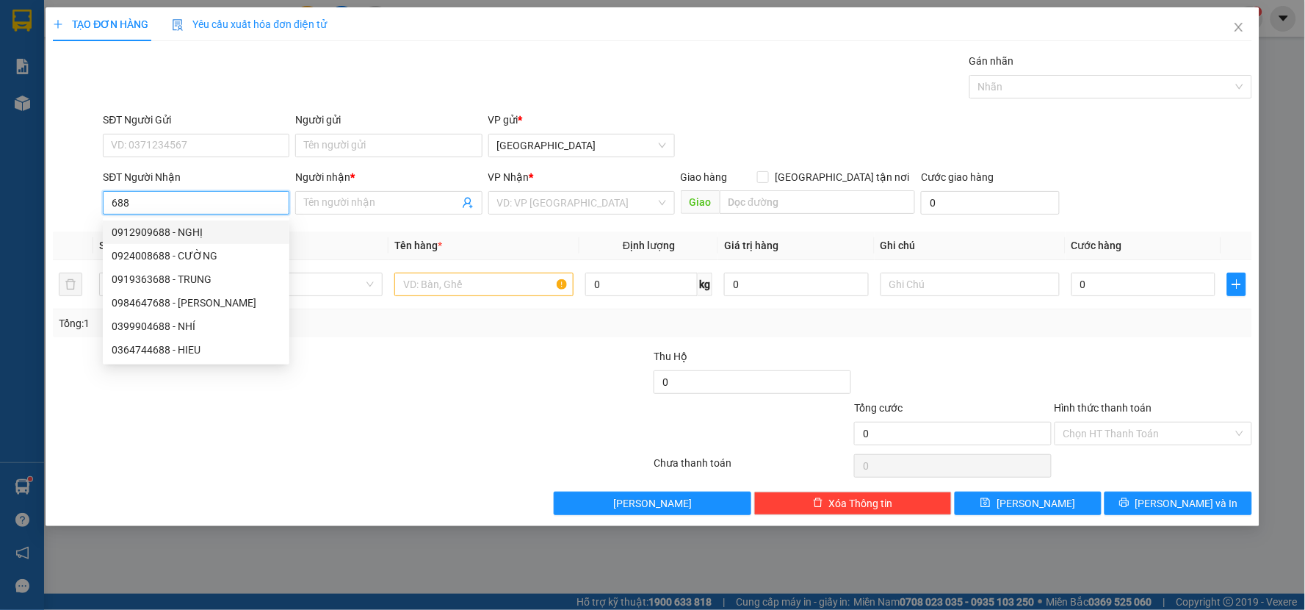
click at [190, 234] on div "0912909688 - NGHỊ" at bounding box center [196, 232] width 169 height 16
type input "0912909688"
type input "NGHỊ"
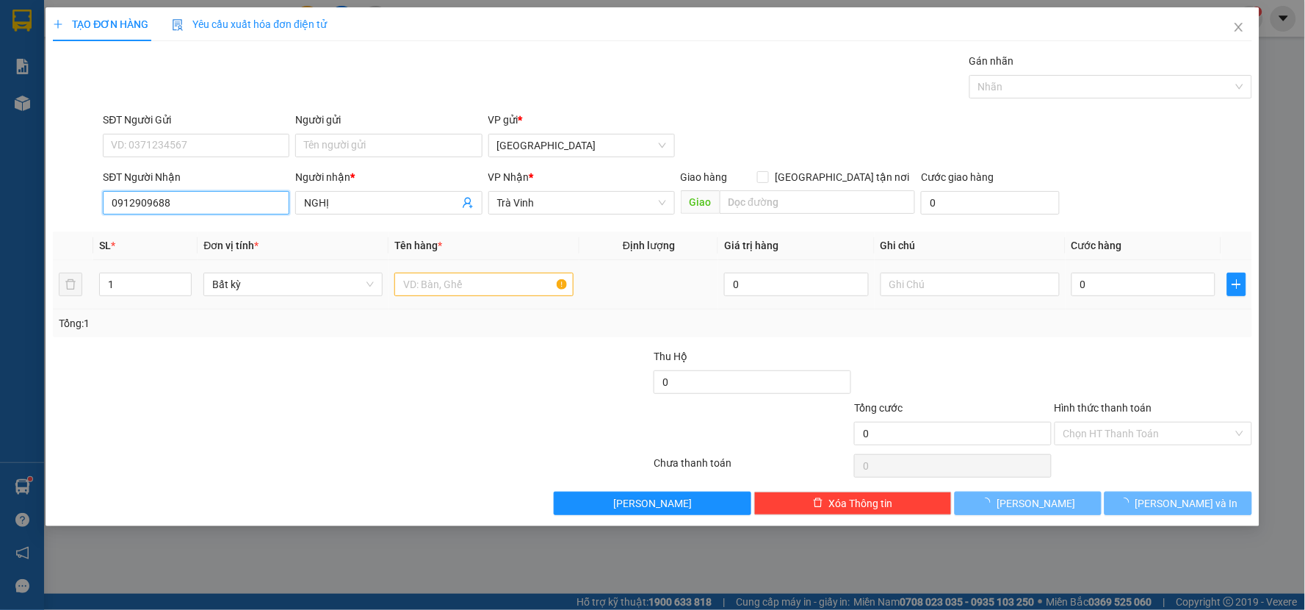
type input "0912909688"
click at [426, 294] on input "text" at bounding box center [483, 285] width 179 height 24
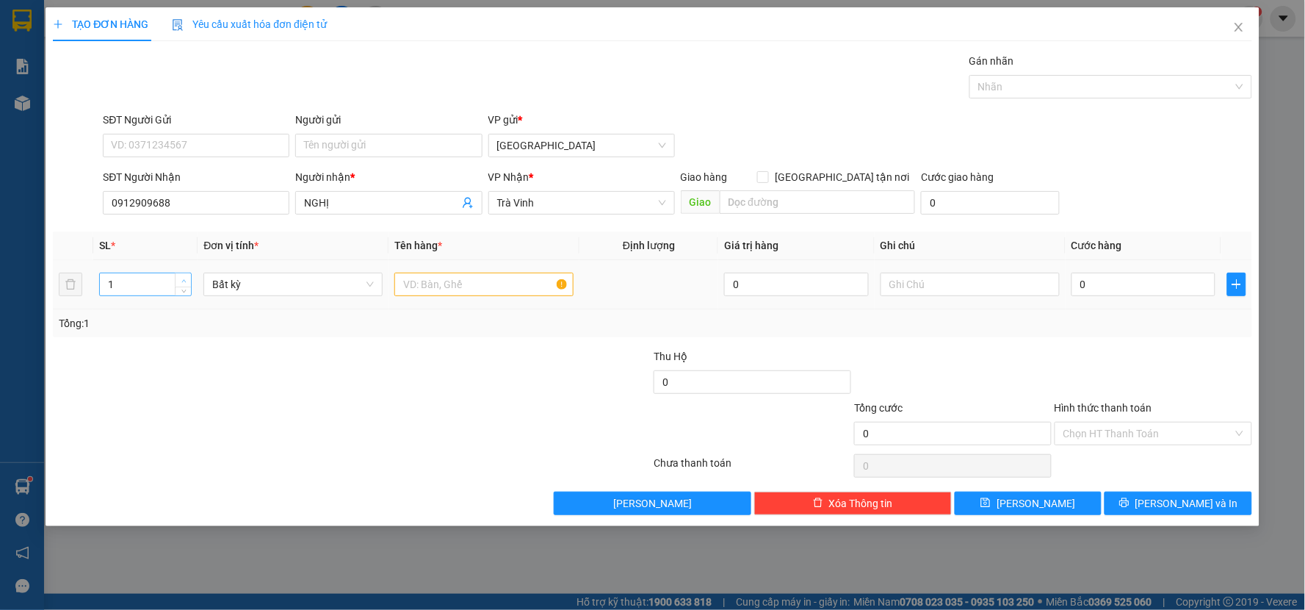
type input "2"
click at [181, 273] on span "Increase Value" at bounding box center [183, 279] width 16 height 13
click at [421, 284] on input "text" at bounding box center [483, 285] width 179 height 24
type input "bao"
click at [1103, 291] on input "0" at bounding box center [1144, 285] width 145 height 24
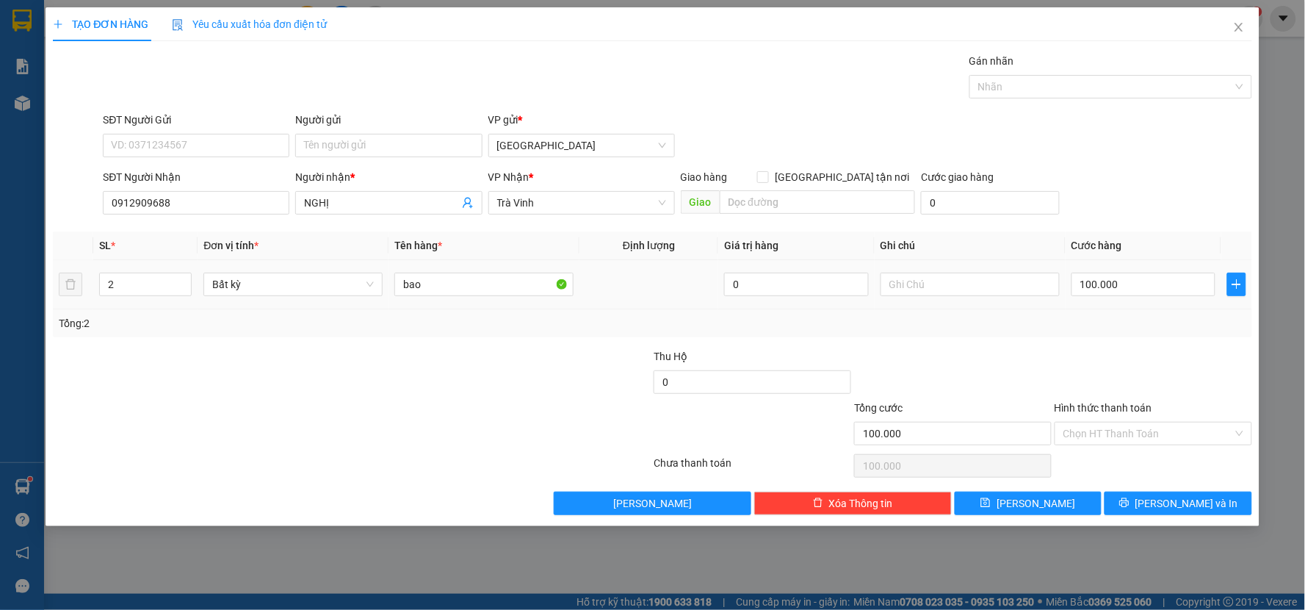
click at [1107, 298] on div "100.000" at bounding box center [1144, 284] width 145 height 29
click at [1125, 494] on button "[PERSON_NAME] và In" at bounding box center [1179, 503] width 148 height 24
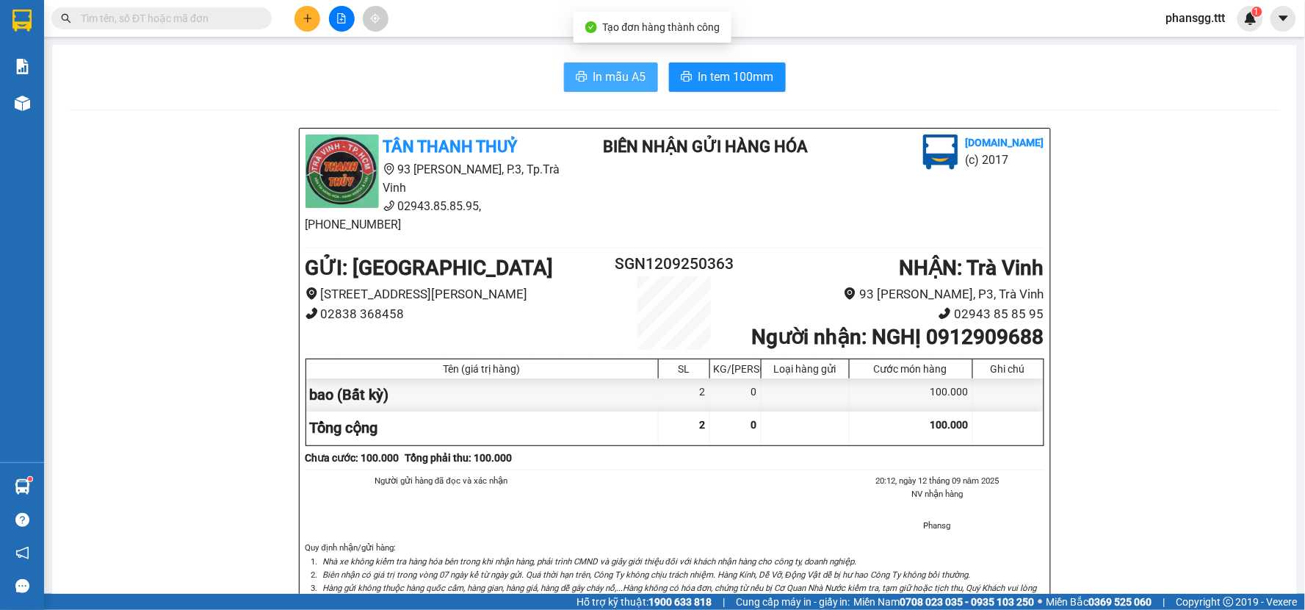
click at [608, 71] on span "In mẫu A5" at bounding box center [620, 77] width 53 height 18
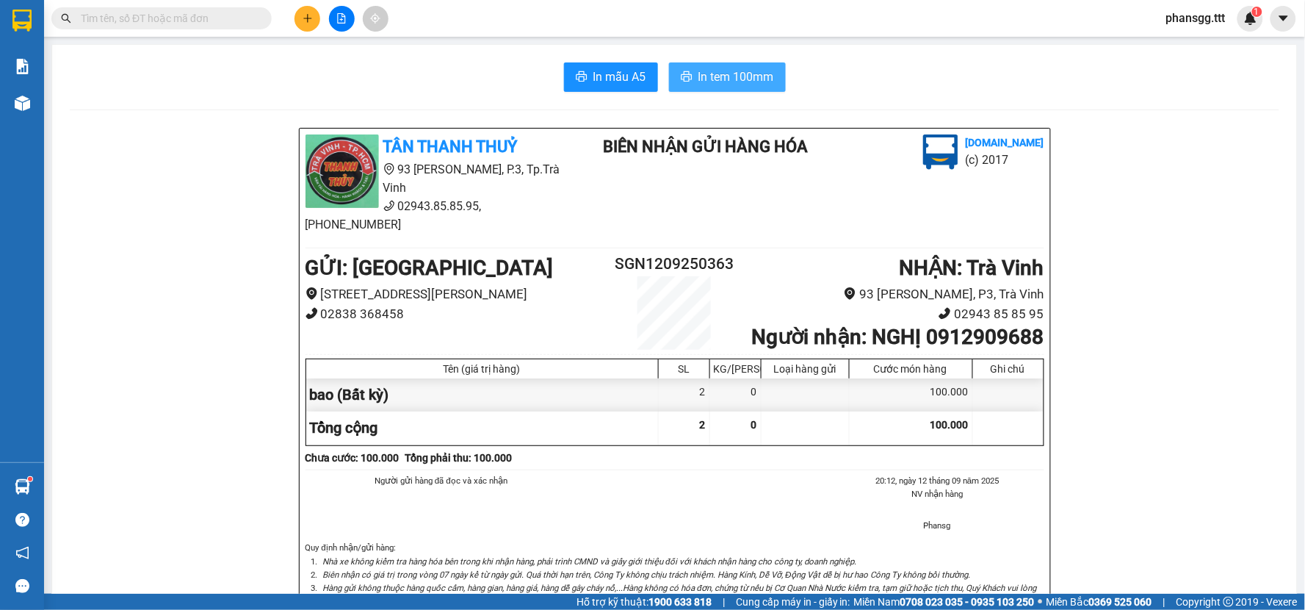
click at [699, 78] on span "In tem 100mm" at bounding box center [737, 77] width 76 height 18
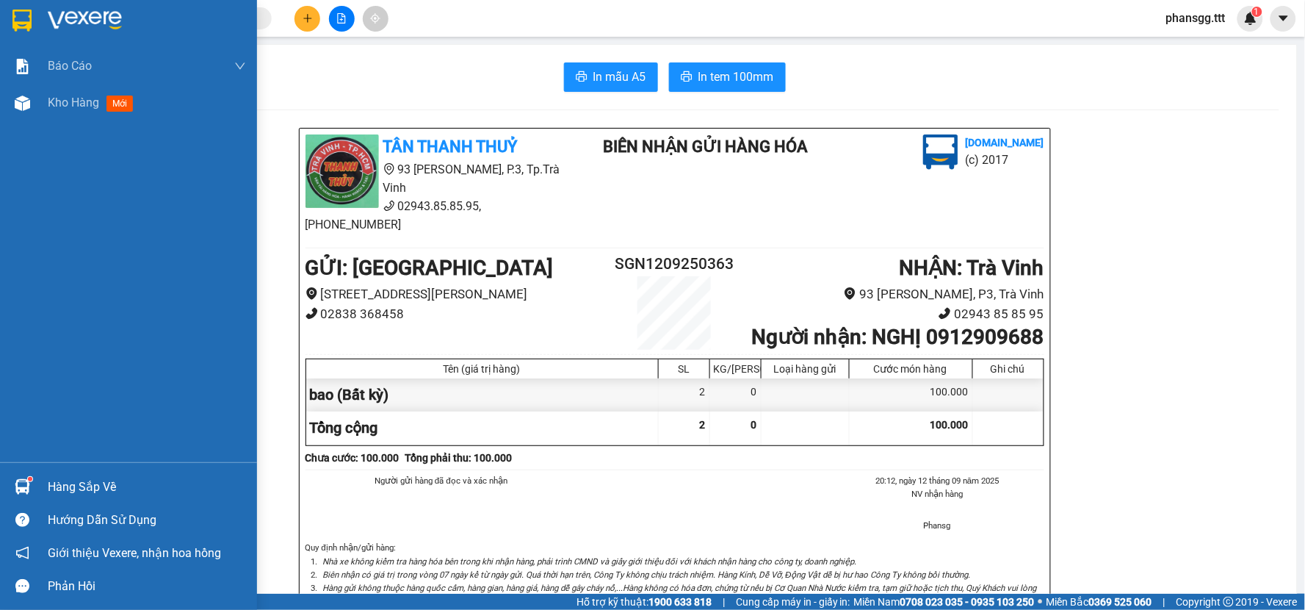
click at [79, 501] on div "Hàng sắp về" at bounding box center [128, 486] width 257 height 33
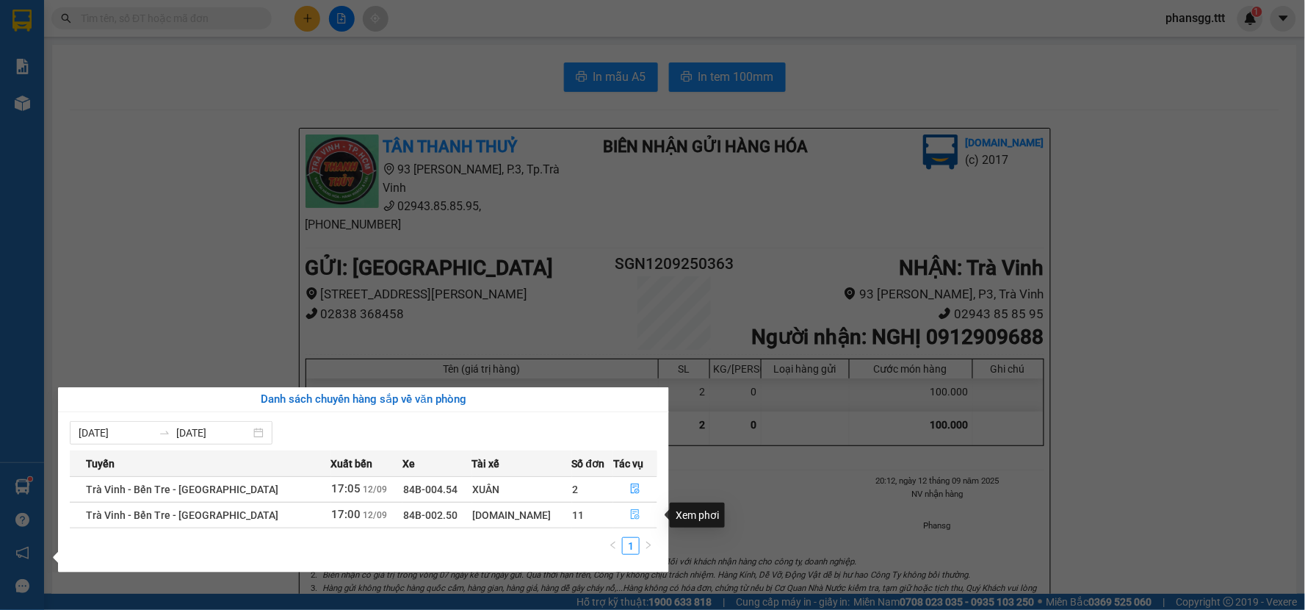
click at [632, 513] on icon "file-done" at bounding box center [635, 514] width 10 height 10
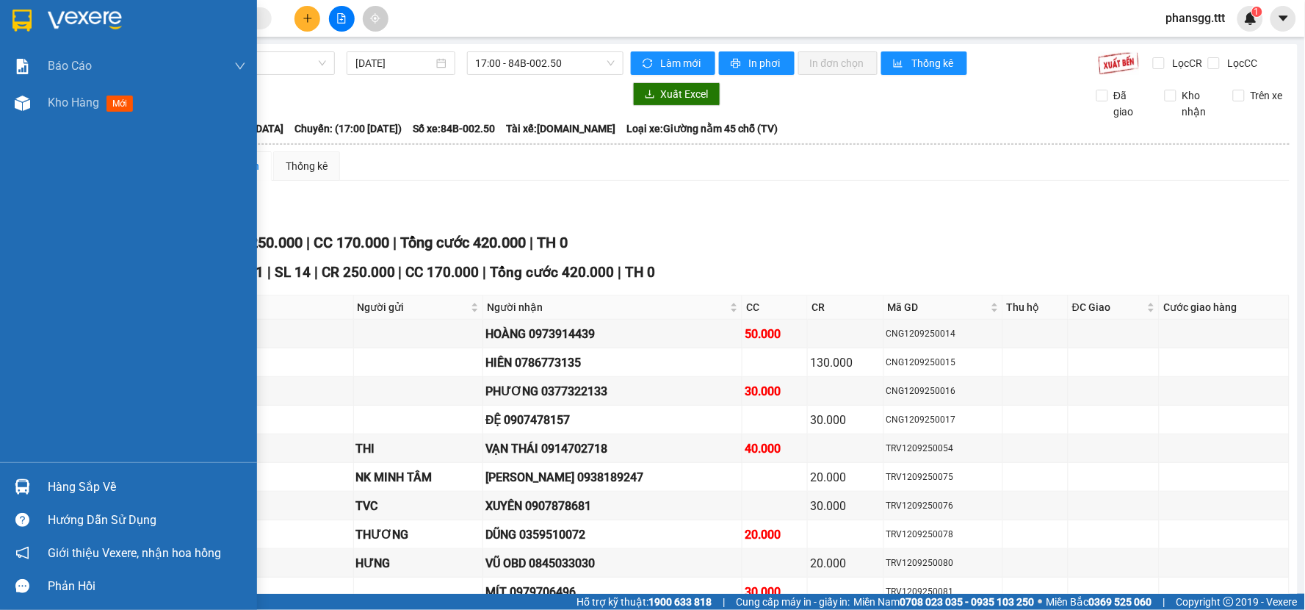
click at [41, 485] on div "Hàng sắp về" at bounding box center [128, 486] width 257 height 33
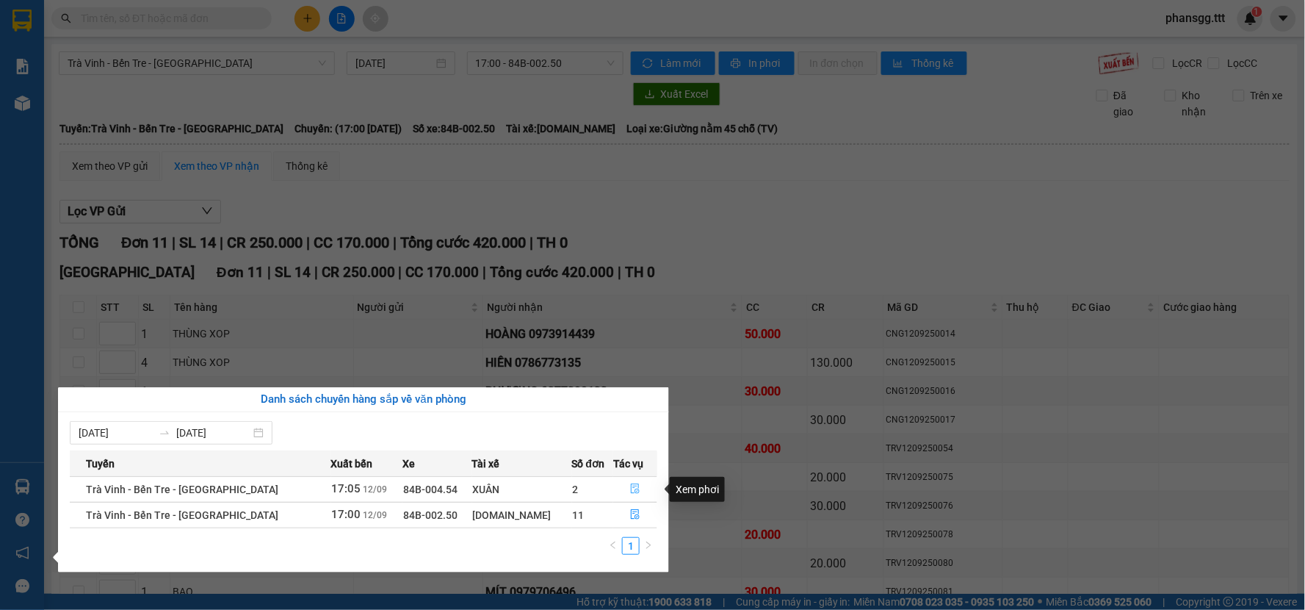
click at [619, 486] on button "button" at bounding box center [635, 489] width 43 height 24
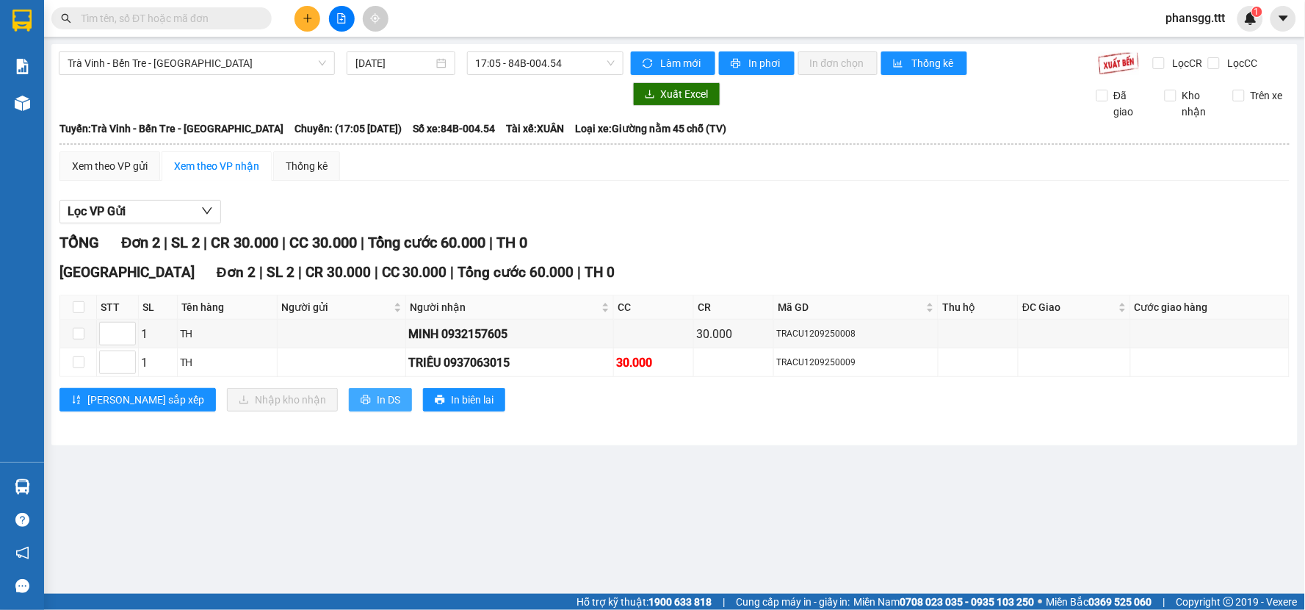
click at [361, 405] on icon "printer" at bounding box center [366, 400] width 10 height 10
click at [310, 23] on icon "plus" at bounding box center [308, 18] width 10 height 10
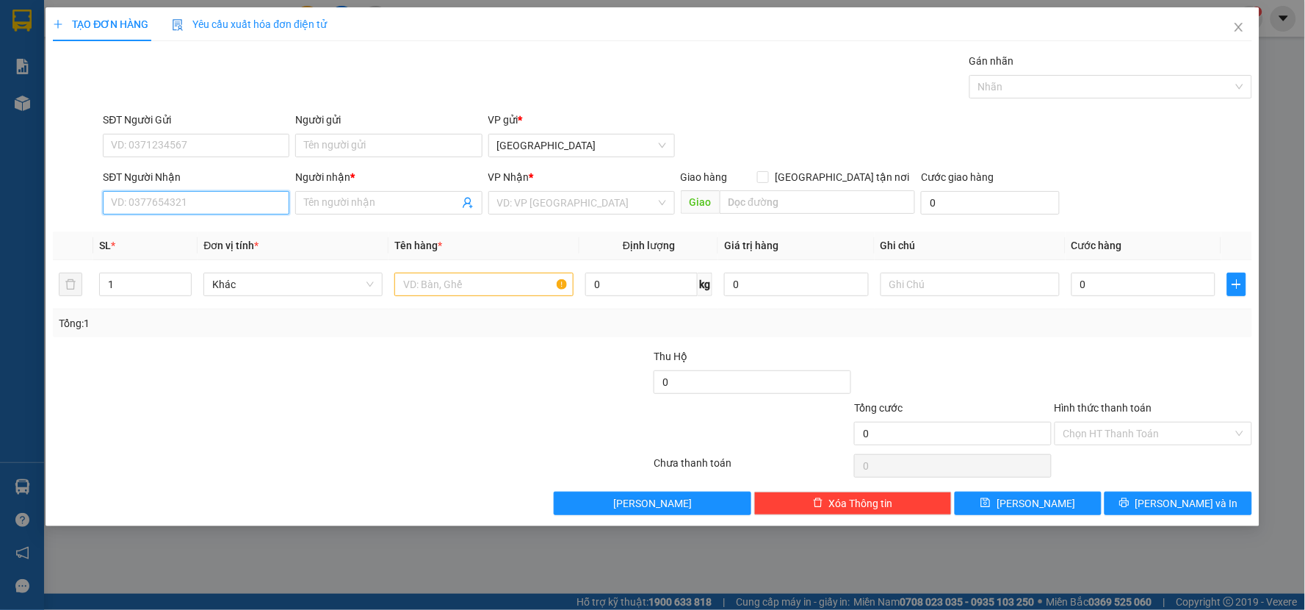
click at [221, 201] on input "SĐT Người Nhận" at bounding box center [196, 203] width 187 height 24
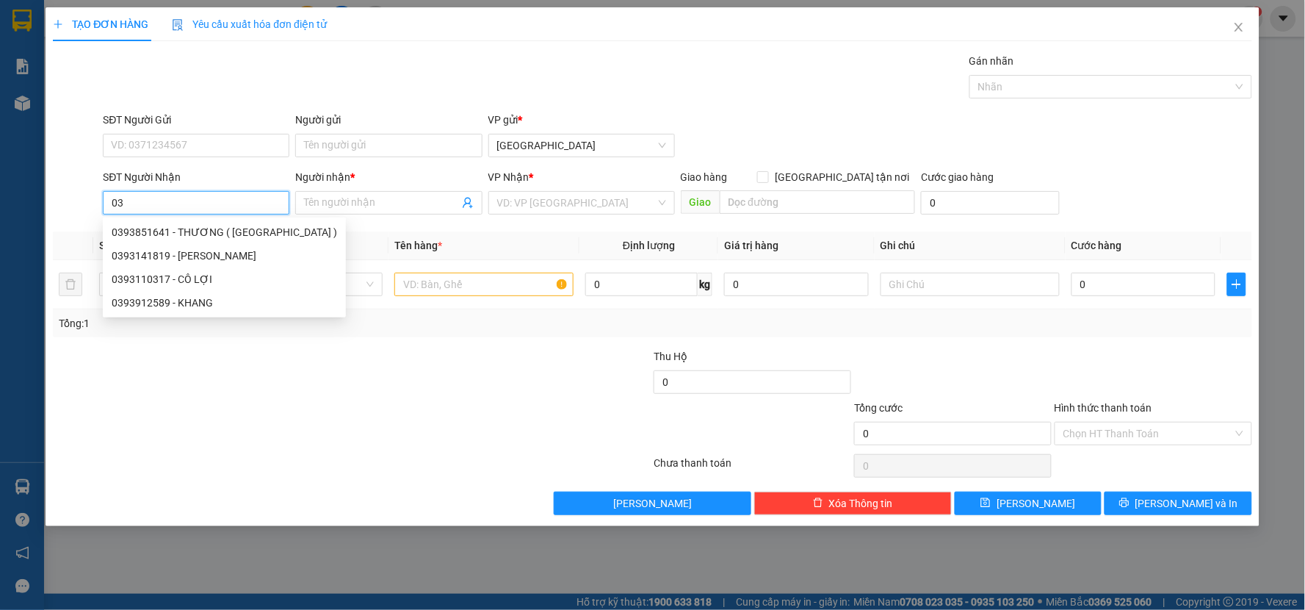
type input "0"
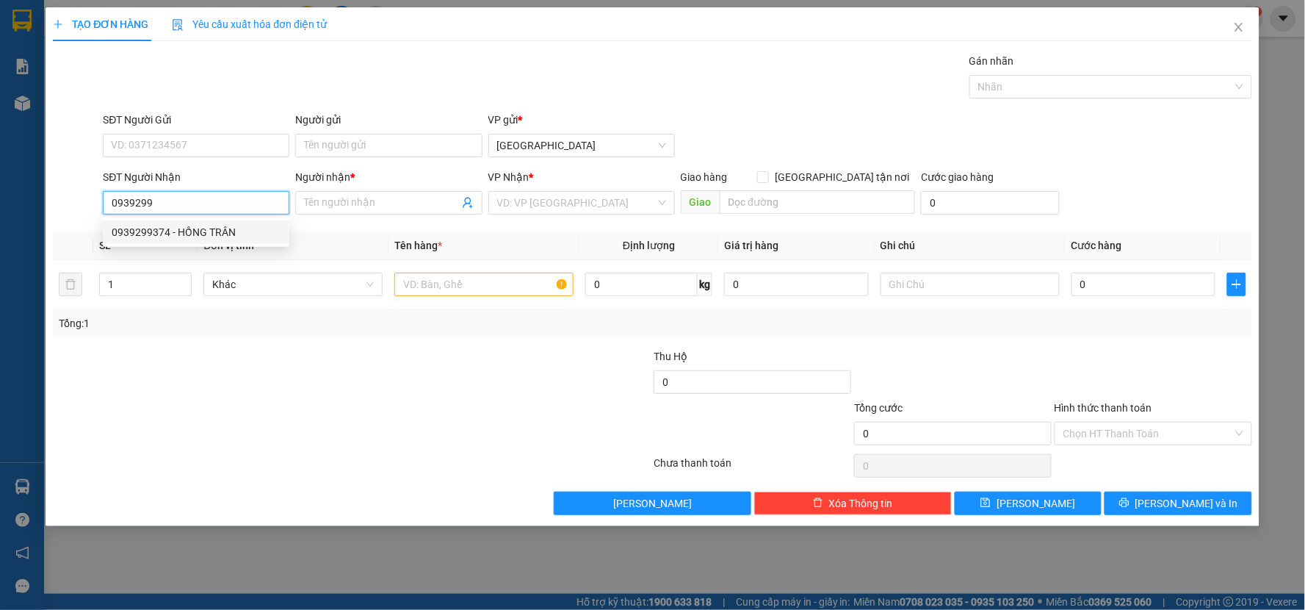
click at [226, 226] on div "0939299374 - HỒNG TRÂN" at bounding box center [196, 232] width 169 height 16
type input "0939299374"
type input "HỒNG TRÂN"
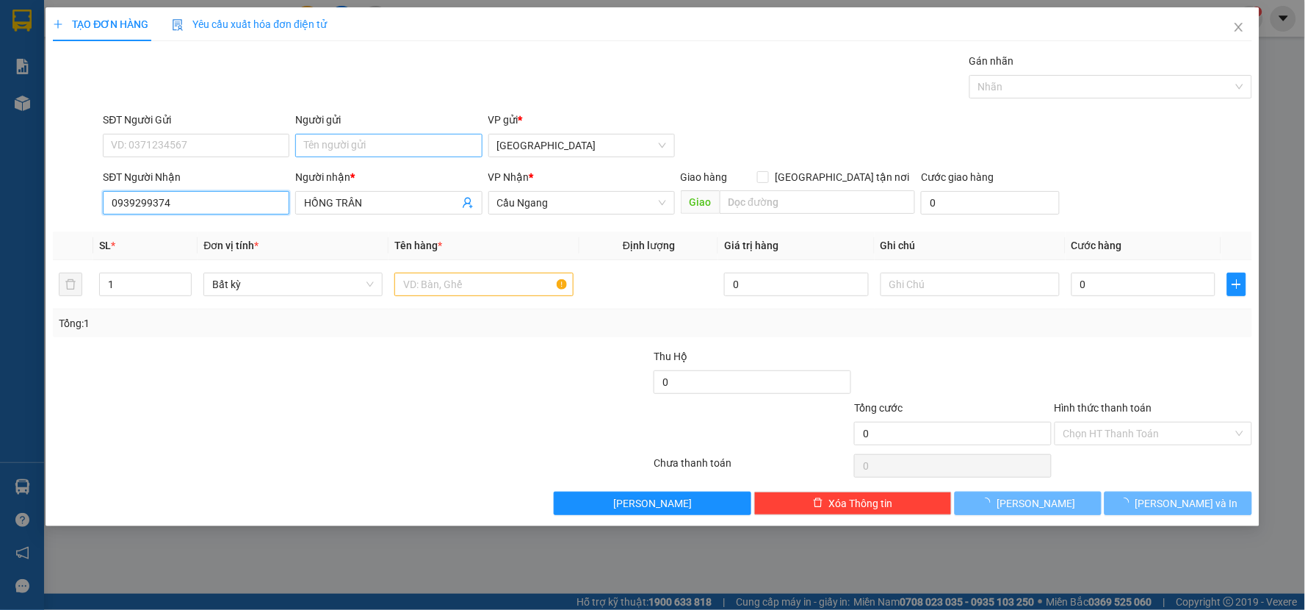
type input "0939299374"
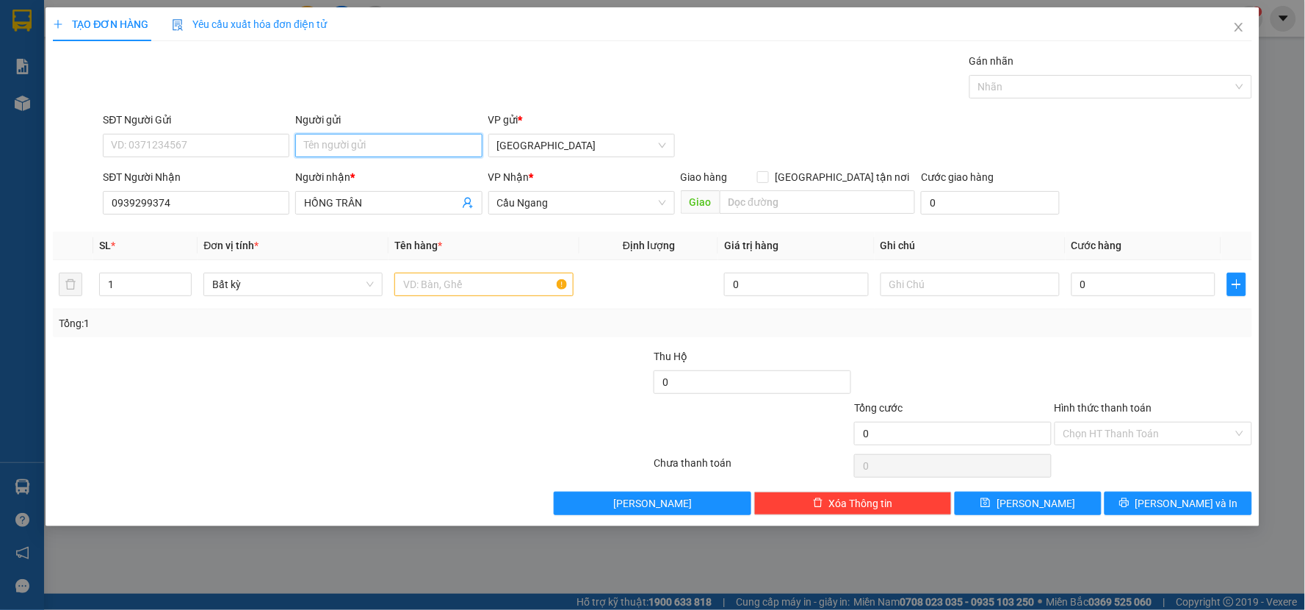
click at [386, 149] on input "Người gửi" at bounding box center [388, 146] width 187 height 24
type input "susu"
click at [433, 280] on input "text" at bounding box center [483, 285] width 179 height 24
type input "c"
type input "CỤC"
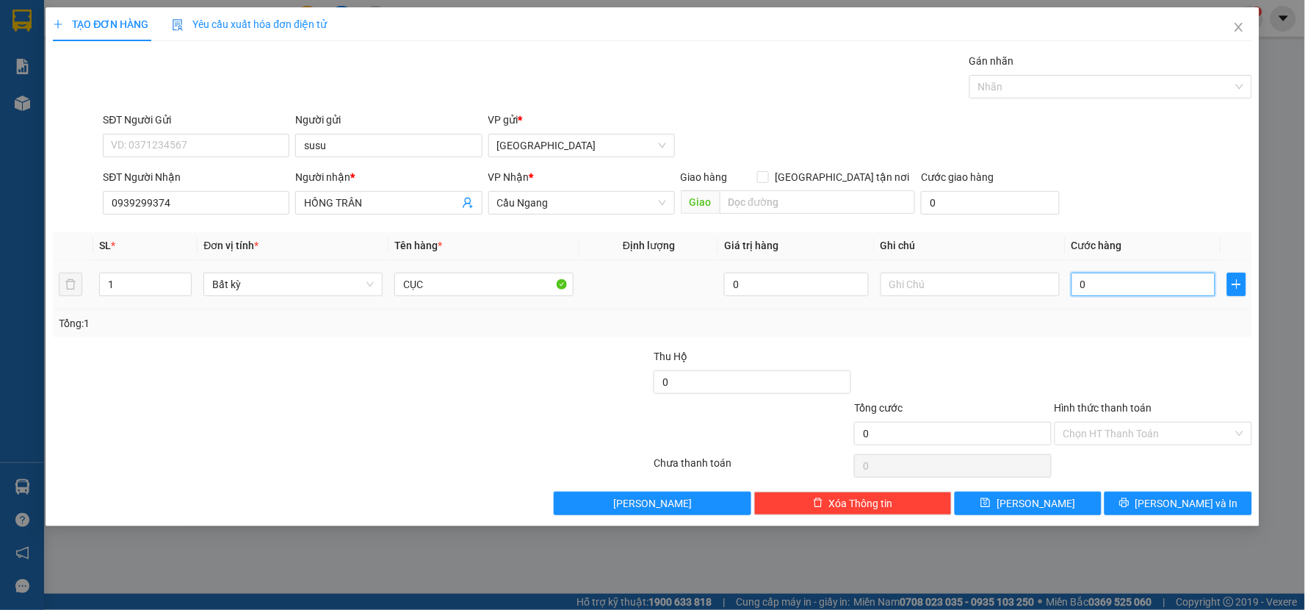
click at [1117, 287] on input "0" at bounding box center [1144, 285] width 145 height 24
type input "2"
type input "20"
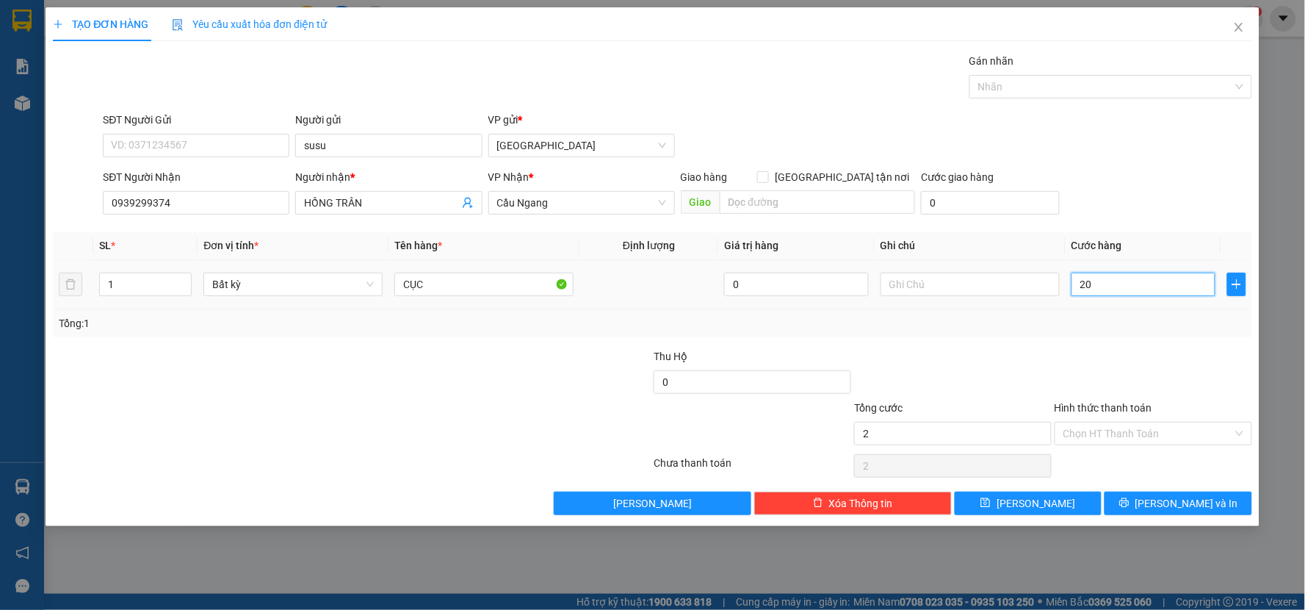
type input "20"
type input "2"
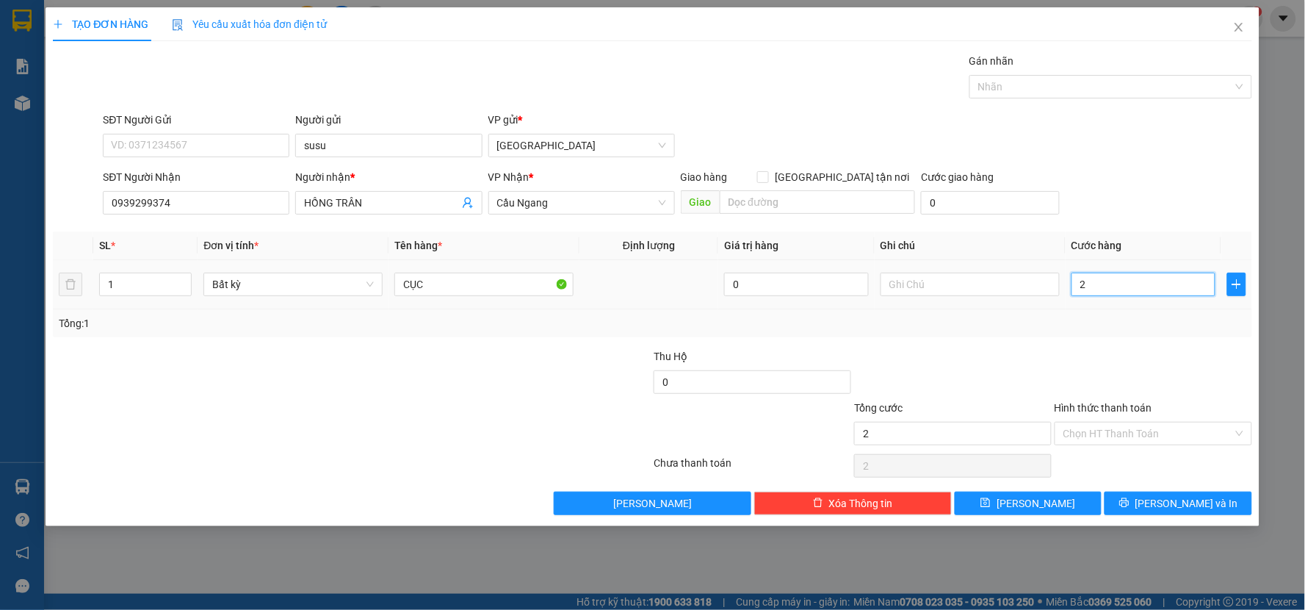
type input "0"
type input "3"
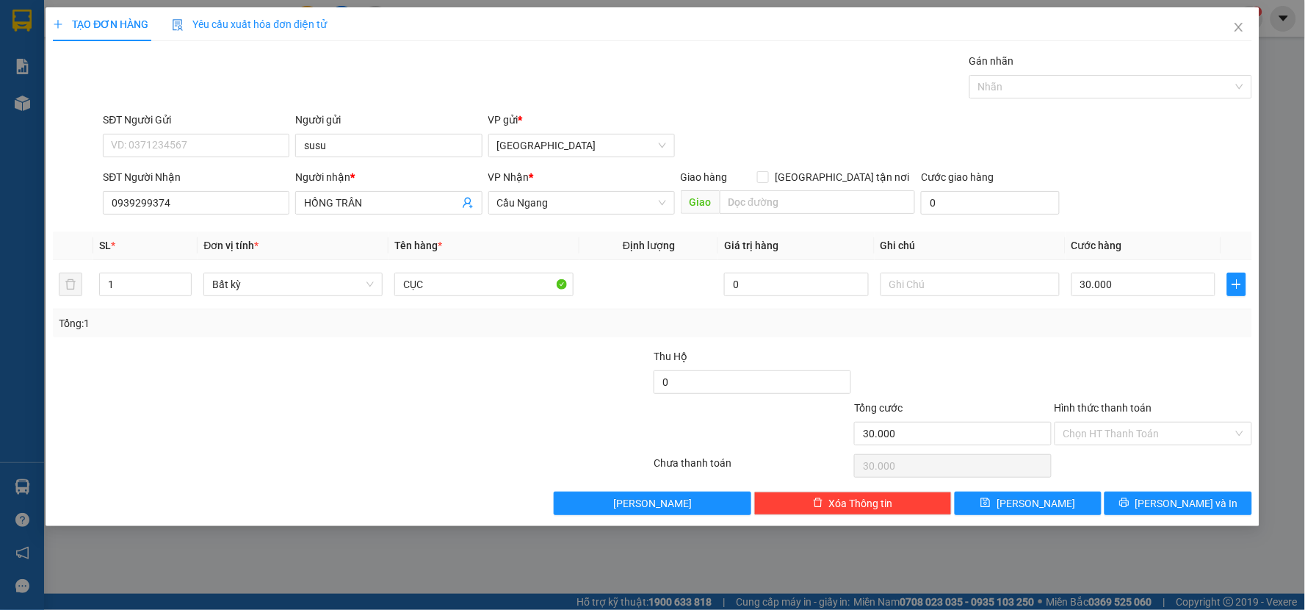
click at [1137, 338] on div "Transit Pickup Surcharge Ids Transit Deliver Surcharge Ids Transit Deliver Surc…" at bounding box center [653, 284] width 1200 height 462
drag, startPoint x: 1154, startPoint y: 538, endPoint x: 1152, endPoint y: 518, distance: 20.0
click at [1154, 533] on div "TẠO ĐƠN HÀNG Yêu cầu xuất hóa đơn điện tử Transit Pickup Surcharge Ids Transit …" at bounding box center [652, 305] width 1305 height 610
click at [1143, 481] on div "Transit Pickup Surcharge Ids Transit Deliver Surcharge Ids Transit Deliver Surc…" at bounding box center [653, 284] width 1200 height 462
click at [1139, 505] on button "[PERSON_NAME] và In" at bounding box center [1179, 503] width 148 height 24
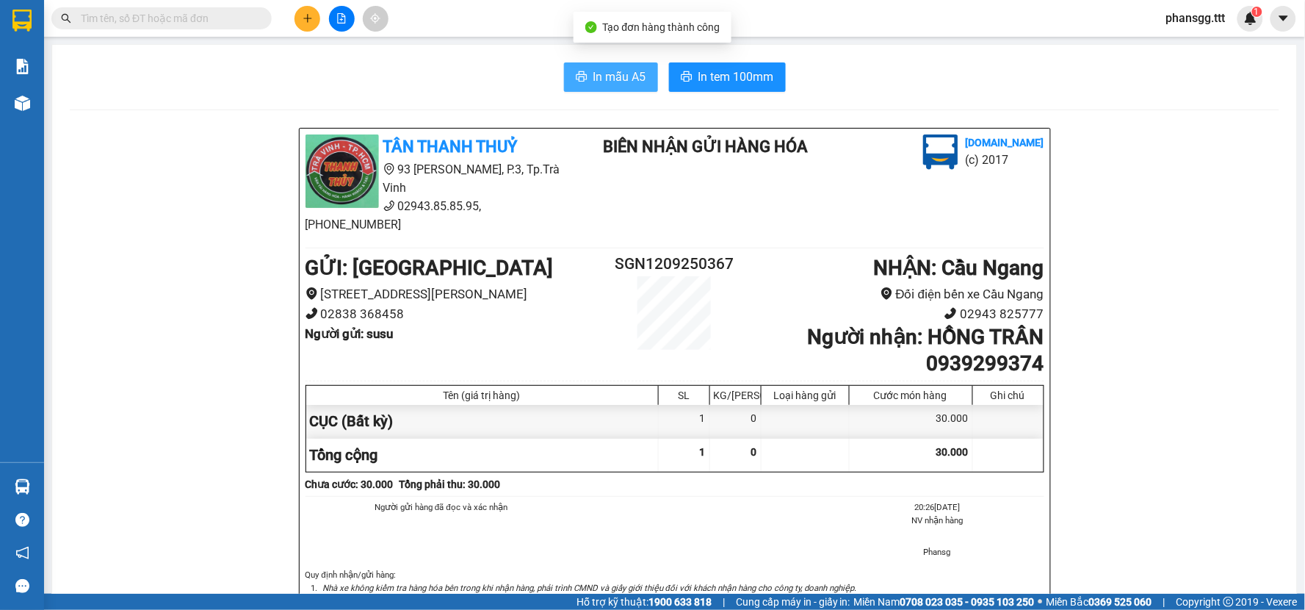
click at [608, 84] on span "In mẫu A5" at bounding box center [620, 77] width 53 height 18
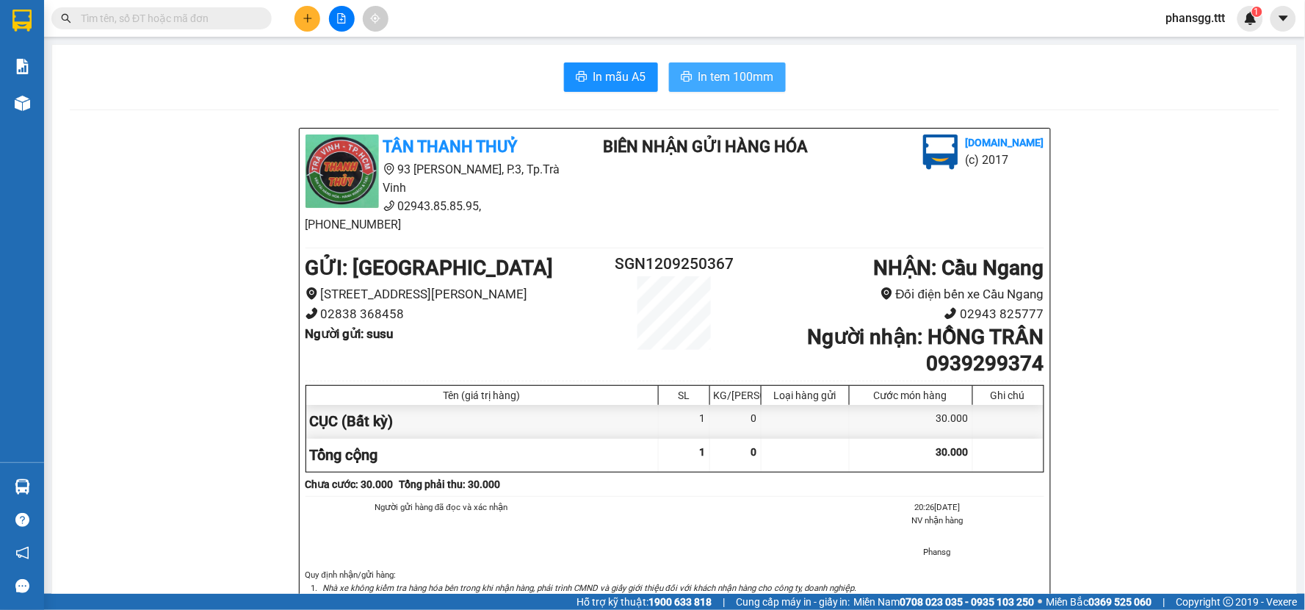
click at [754, 68] on span "In tem 100mm" at bounding box center [737, 77] width 76 height 18
click at [300, 22] on button at bounding box center [308, 19] width 26 height 26
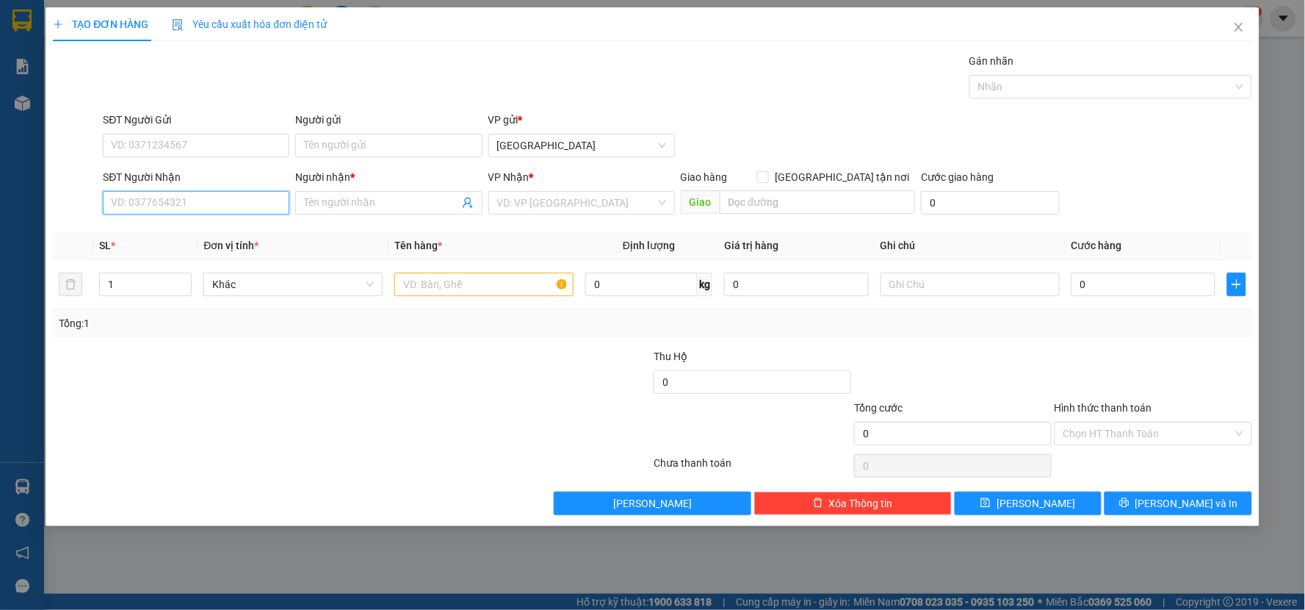
click at [181, 212] on input "SĐT Người Nhận" at bounding box center [196, 203] width 187 height 24
click at [180, 224] on div "0969367578 - NK Á CHÂU" at bounding box center [196, 232] width 169 height 16
type input "0969367578"
type input "NK Á CHÂU"
type input "0969367578"
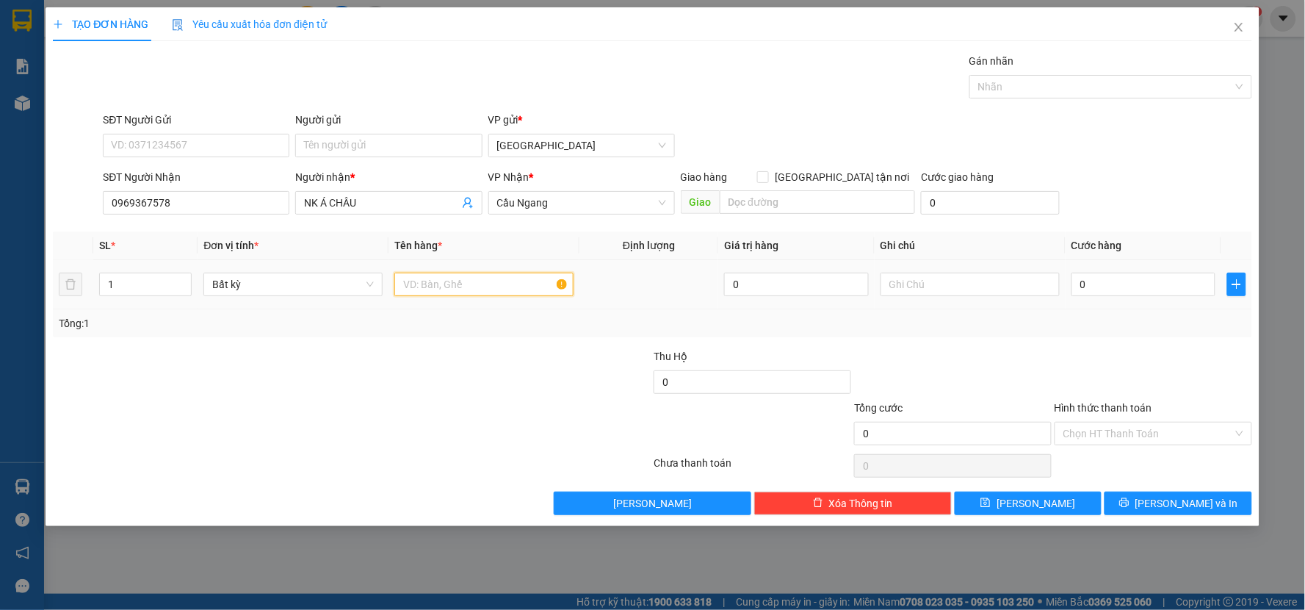
click at [450, 281] on input "text" at bounding box center [483, 285] width 179 height 24
type input "HỘP"
click at [1117, 292] on input "0" at bounding box center [1144, 285] width 145 height 24
click at [1096, 362] on div at bounding box center [1153, 373] width 201 height 51
click at [1141, 489] on div "Transit Pickup Surcharge Ids Transit Deliver Surcharge Ids Transit Deliver Surc…" at bounding box center [653, 284] width 1200 height 462
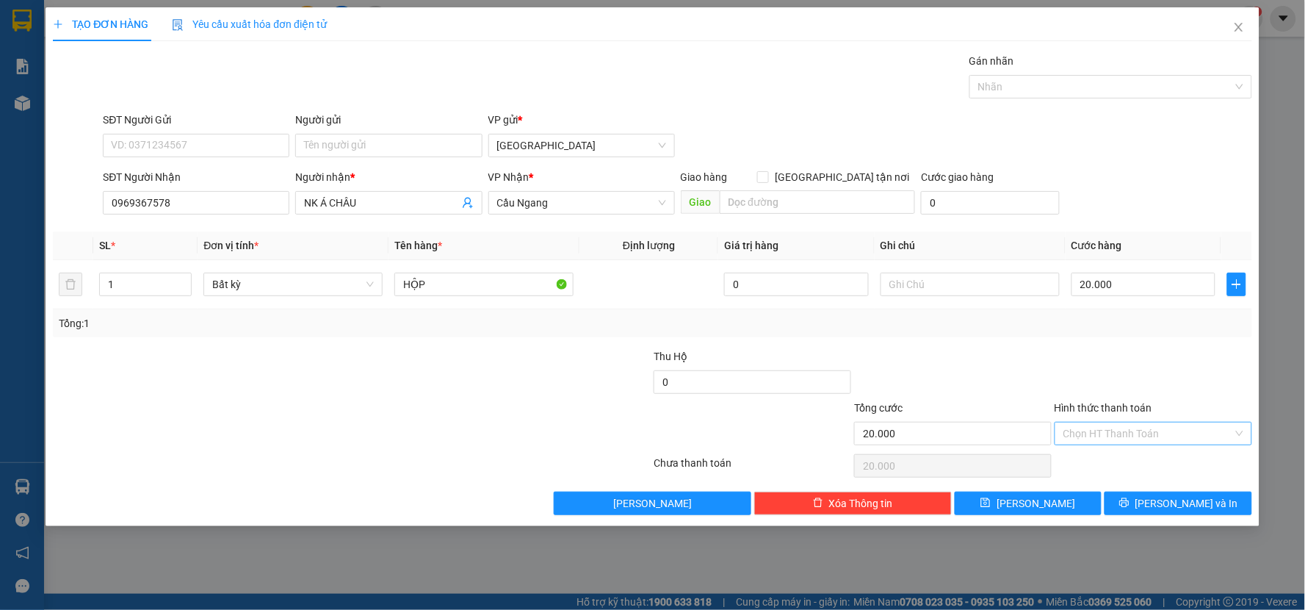
click at [1143, 432] on input "Hình thức thanh toán" at bounding box center [1149, 433] width 170 height 22
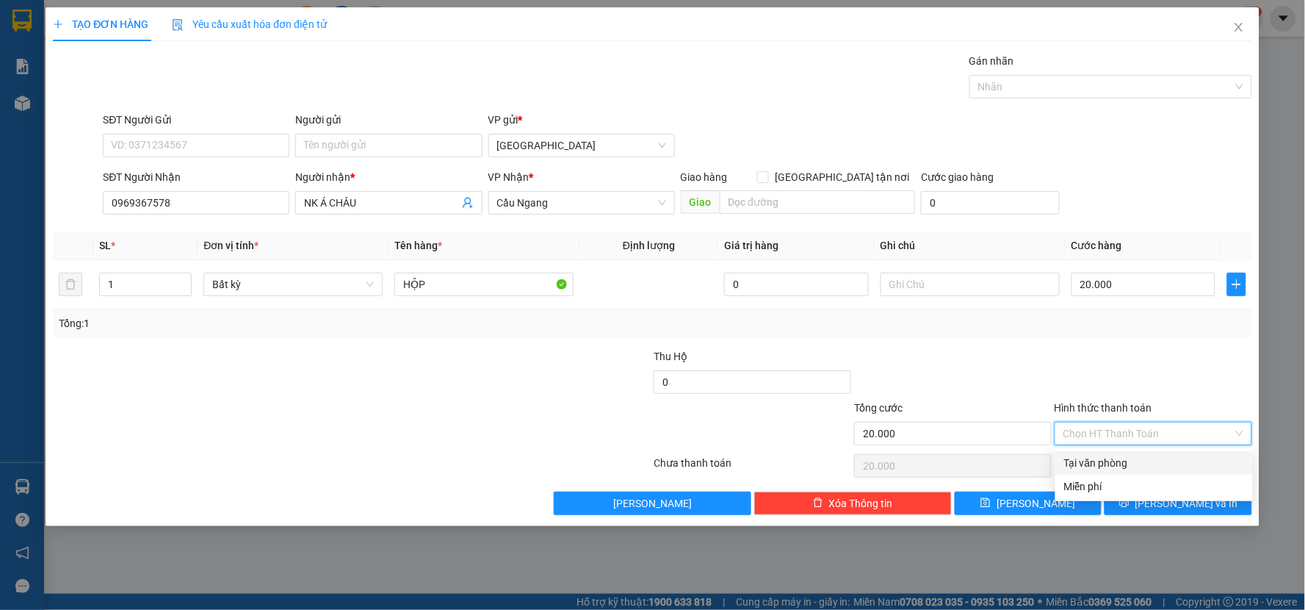
click at [1142, 464] on div "Tại văn phòng" at bounding box center [1154, 463] width 180 height 16
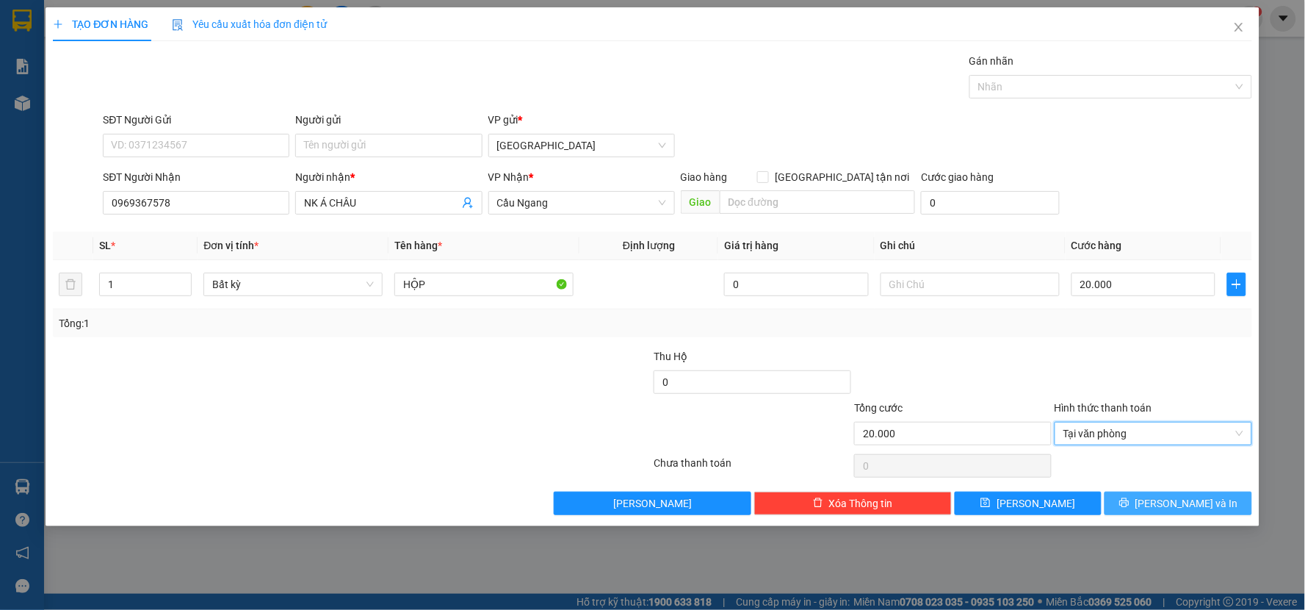
click at [1145, 497] on button "[PERSON_NAME] và In" at bounding box center [1179, 503] width 148 height 24
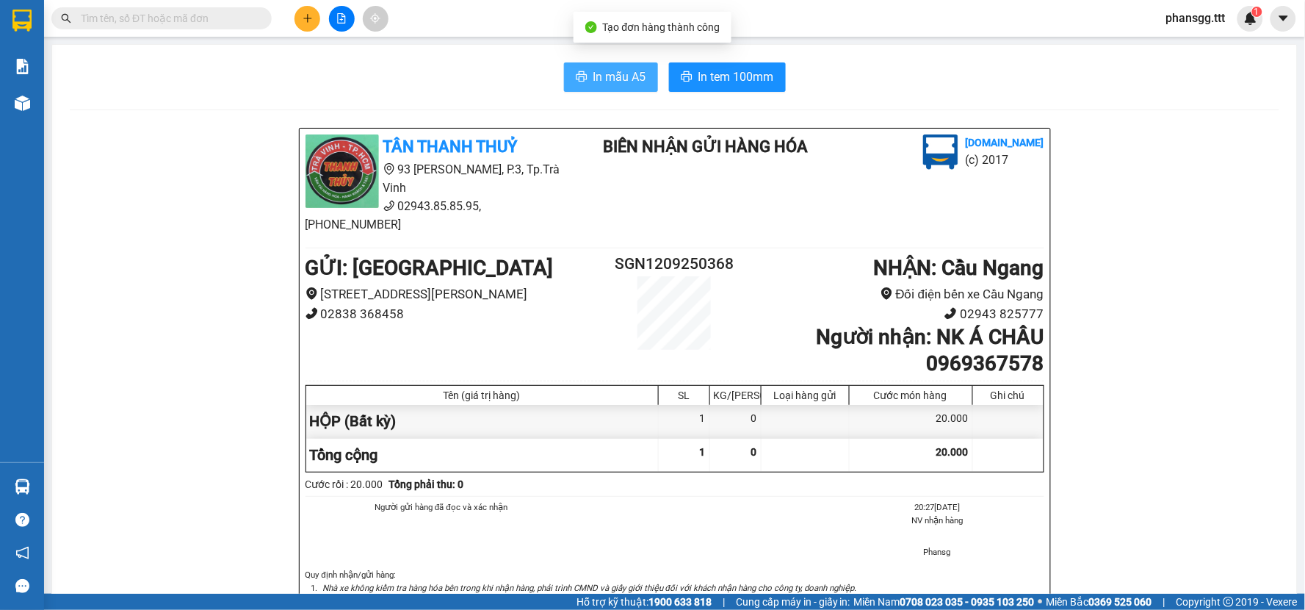
click at [627, 84] on span "In mẫu A5" at bounding box center [620, 77] width 53 height 18
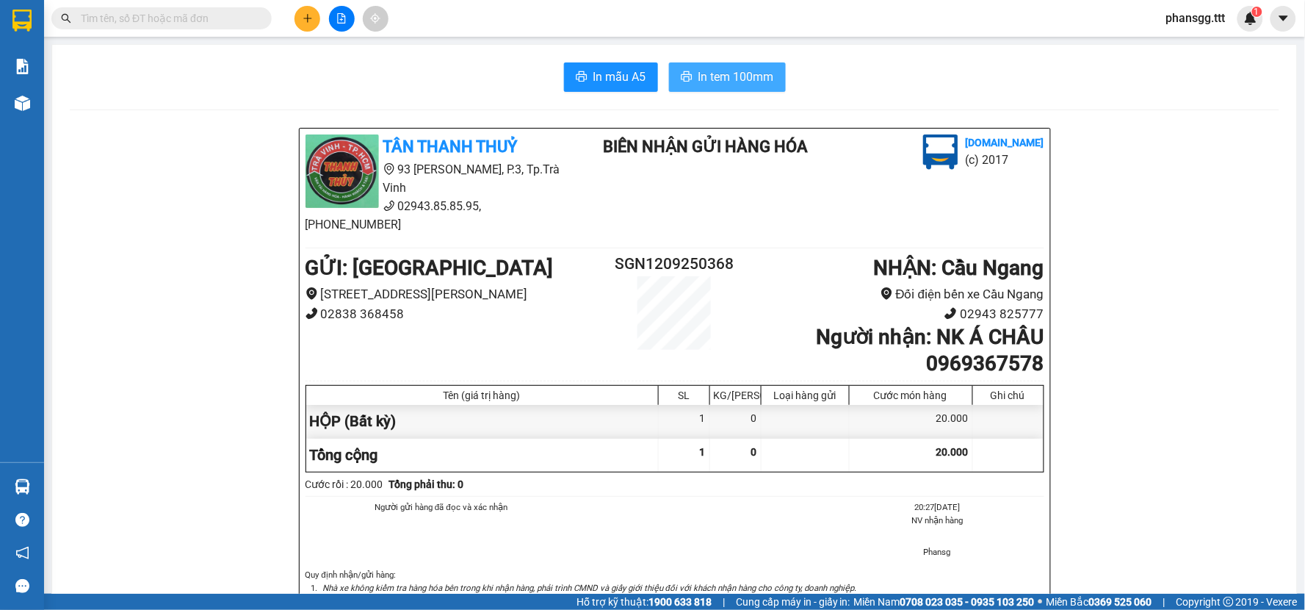
click at [718, 77] on span "In tem 100mm" at bounding box center [737, 77] width 76 height 18
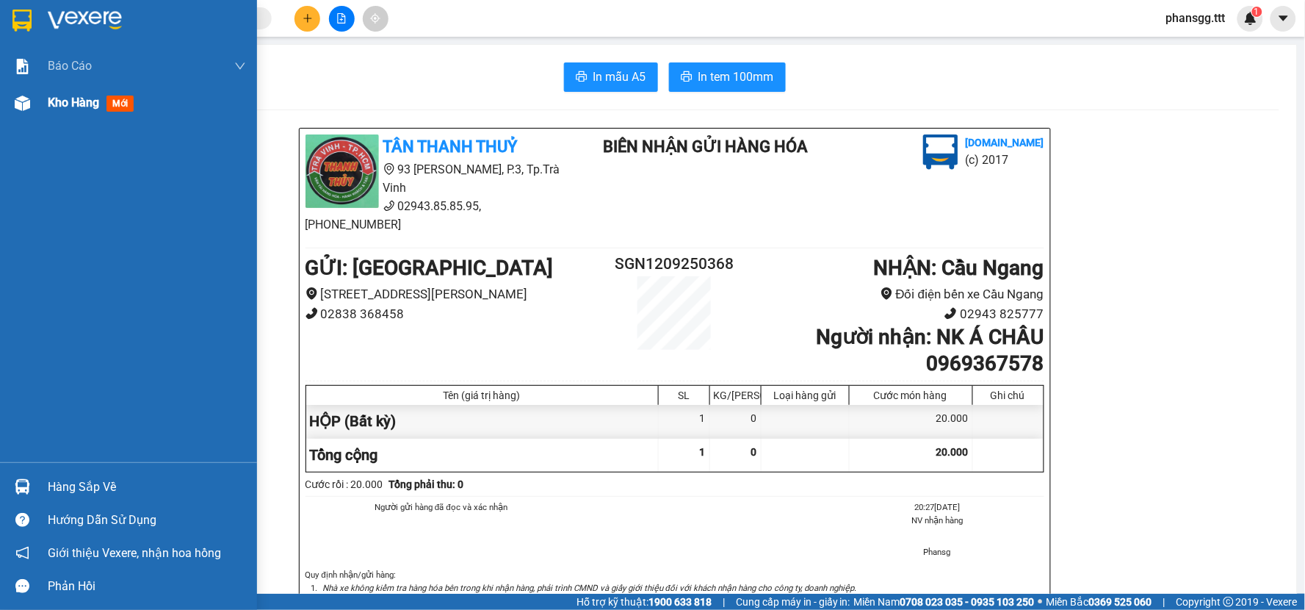
click at [0, 106] on div "Kho hàng mới" at bounding box center [128, 102] width 257 height 37
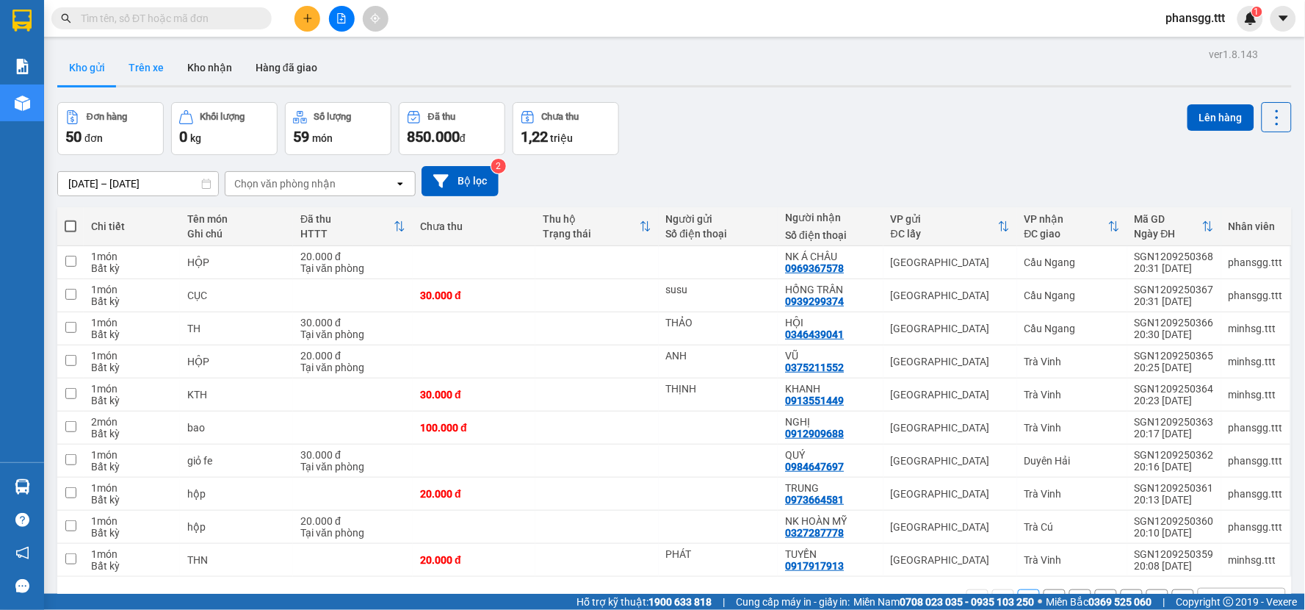
click at [154, 72] on button "Trên xe" at bounding box center [146, 67] width 59 height 35
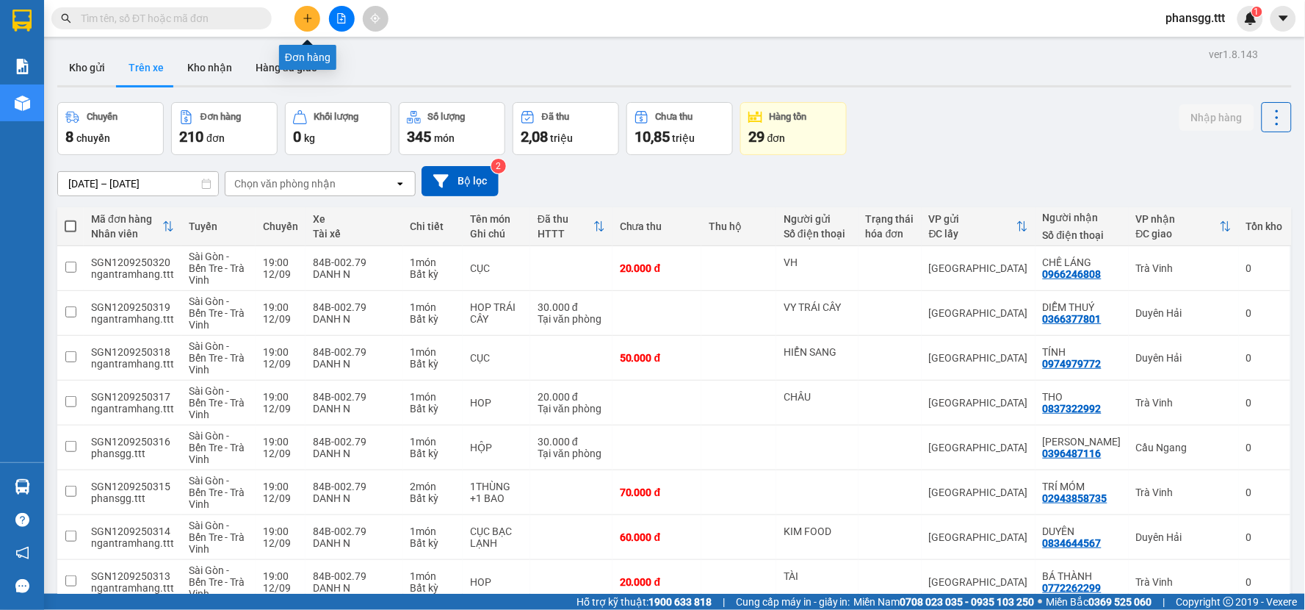
click at [311, 23] on icon "plus" at bounding box center [308, 18] width 10 height 10
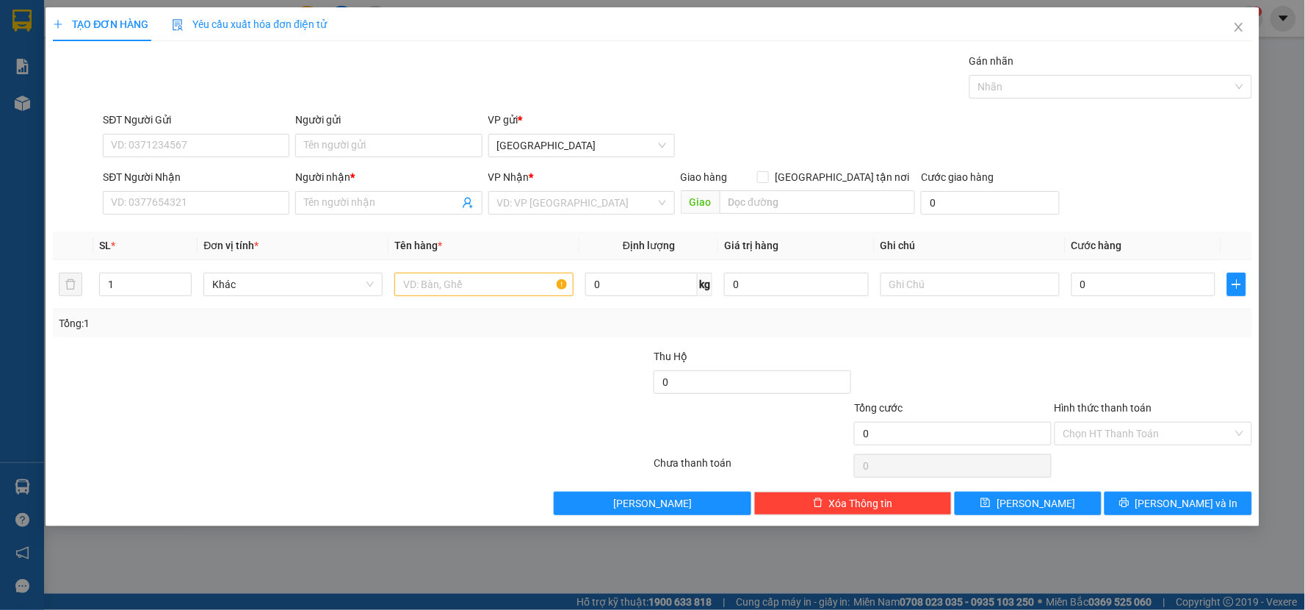
click at [207, 188] on div "SĐT Người Nhận" at bounding box center [196, 180] width 187 height 22
type input "2"
click at [184, 275] on span "Increase Value" at bounding box center [183, 279] width 16 height 13
click at [406, 282] on input "text" at bounding box center [483, 285] width 179 height 24
type input "1"
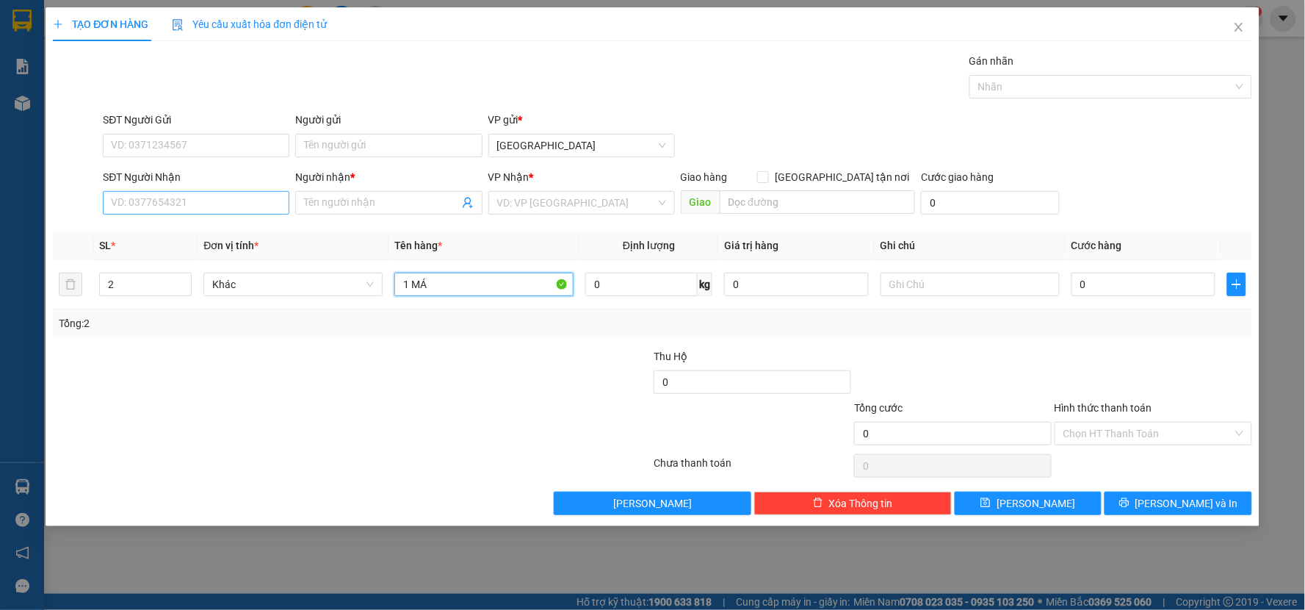
type input "1 MÁ"
click at [247, 195] on input "SĐT Người Nhận" at bounding box center [196, 203] width 187 height 24
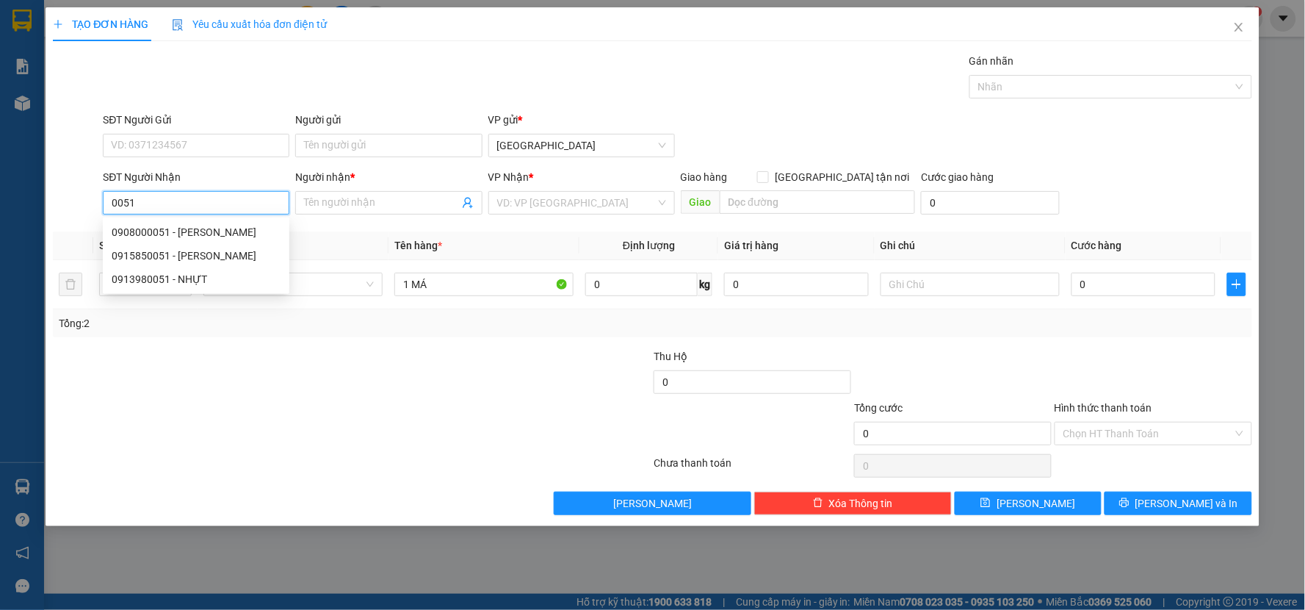
click at [192, 228] on div "0908000051 - [PERSON_NAME]" at bounding box center [196, 232] width 169 height 16
type input "0908000051"
type input "[PERSON_NAME]"
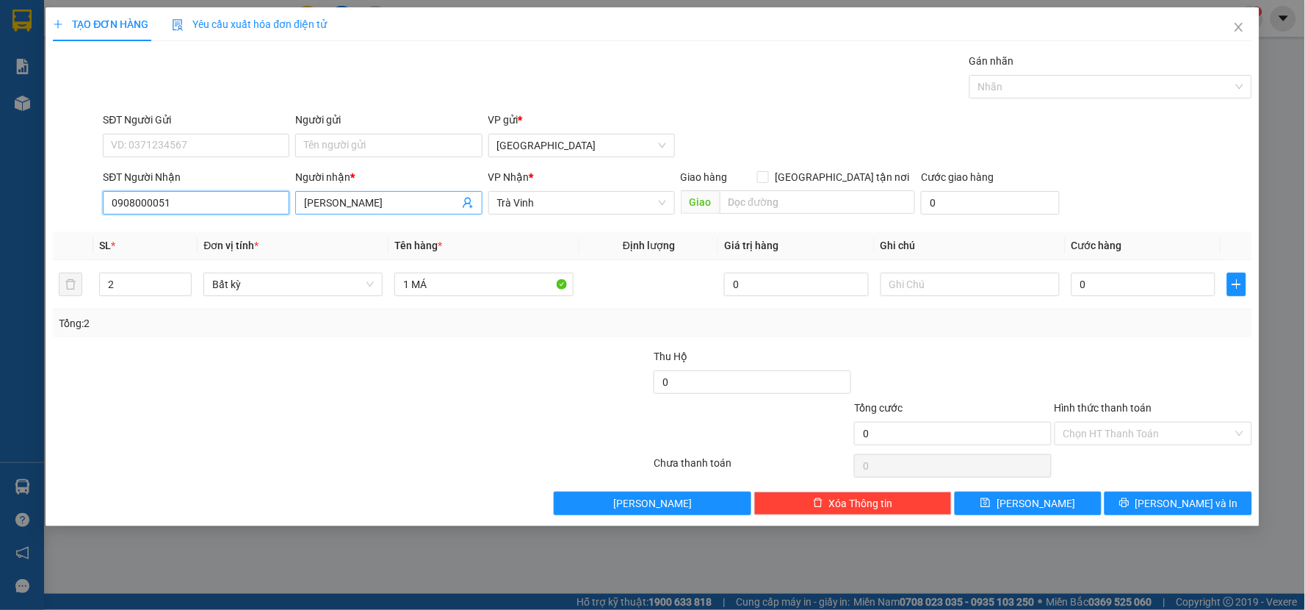
type input "0908000051"
click at [394, 201] on input "[PERSON_NAME]" at bounding box center [381, 203] width 154 height 16
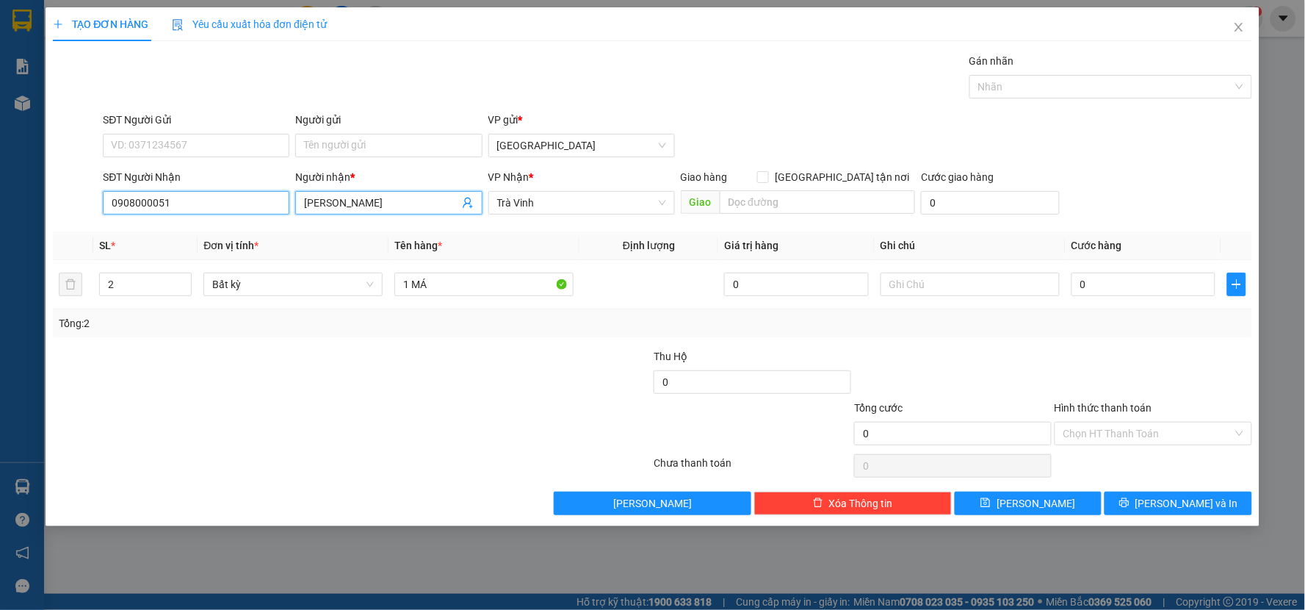
click at [280, 203] on input "0908000051" at bounding box center [196, 203] width 187 height 24
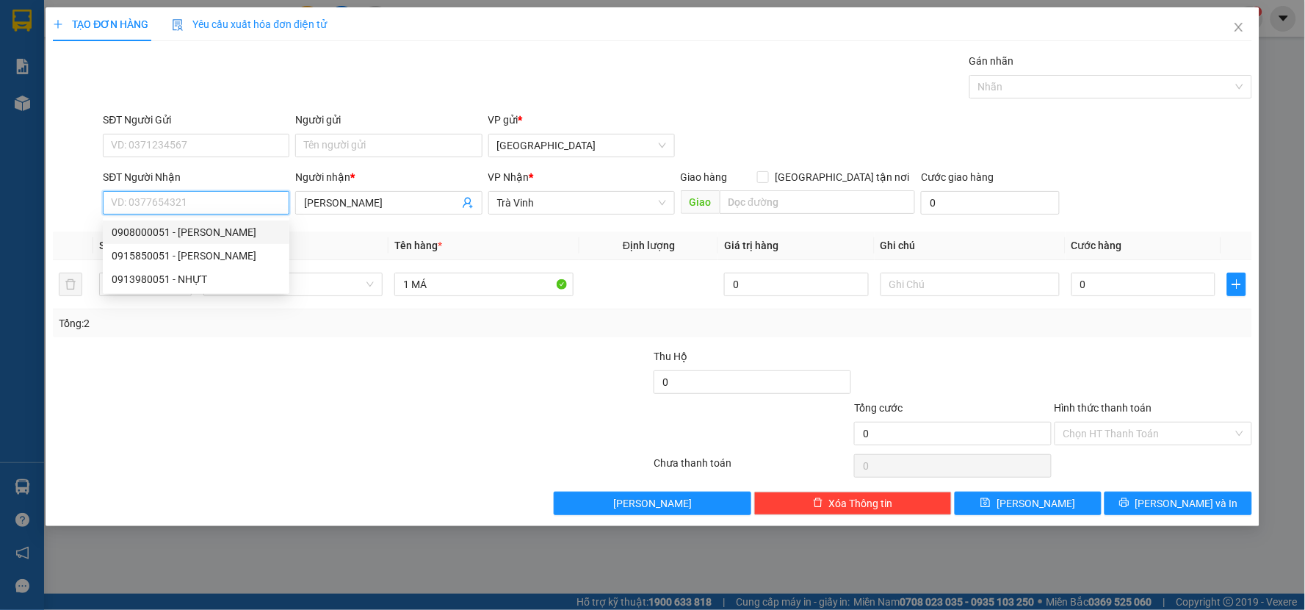
click at [215, 228] on div "0908000051 - [PERSON_NAME]" at bounding box center [196, 232] width 169 height 16
type input "0908000051"
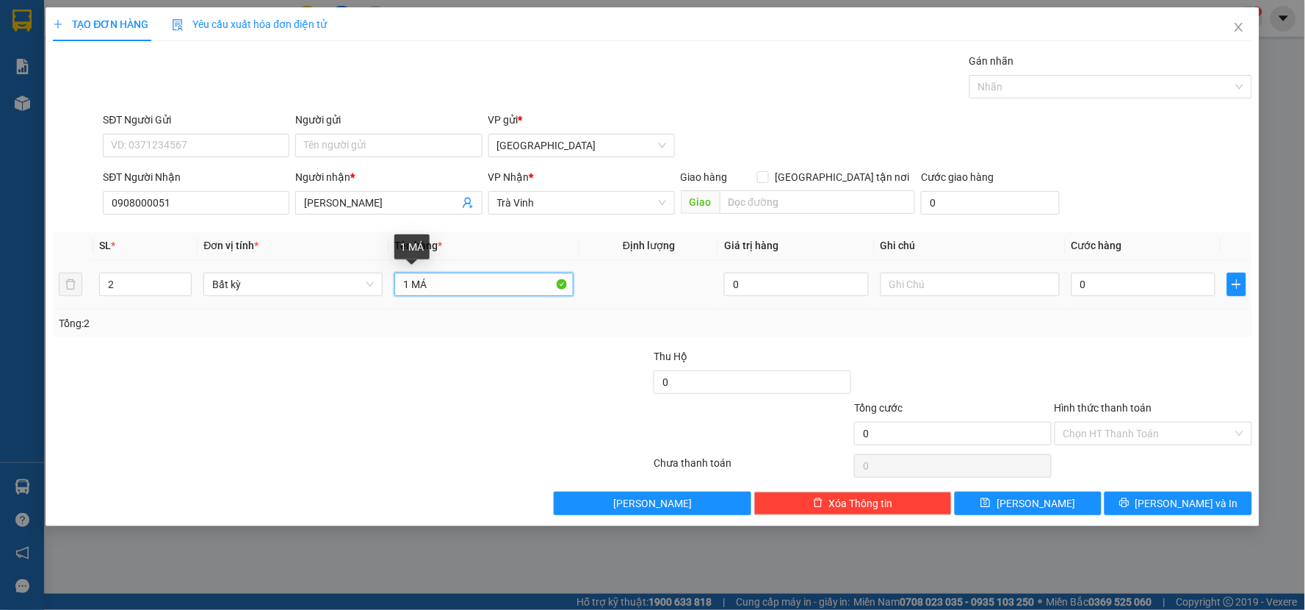
click at [441, 289] on input "1 MÁ" at bounding box center [483, 285] width 179 height 24
type input "1 CỤC MÁY +1 MÁY QUẠT"
click at [616, 358] on div at bounding box center [553, 373] width 201 height 51
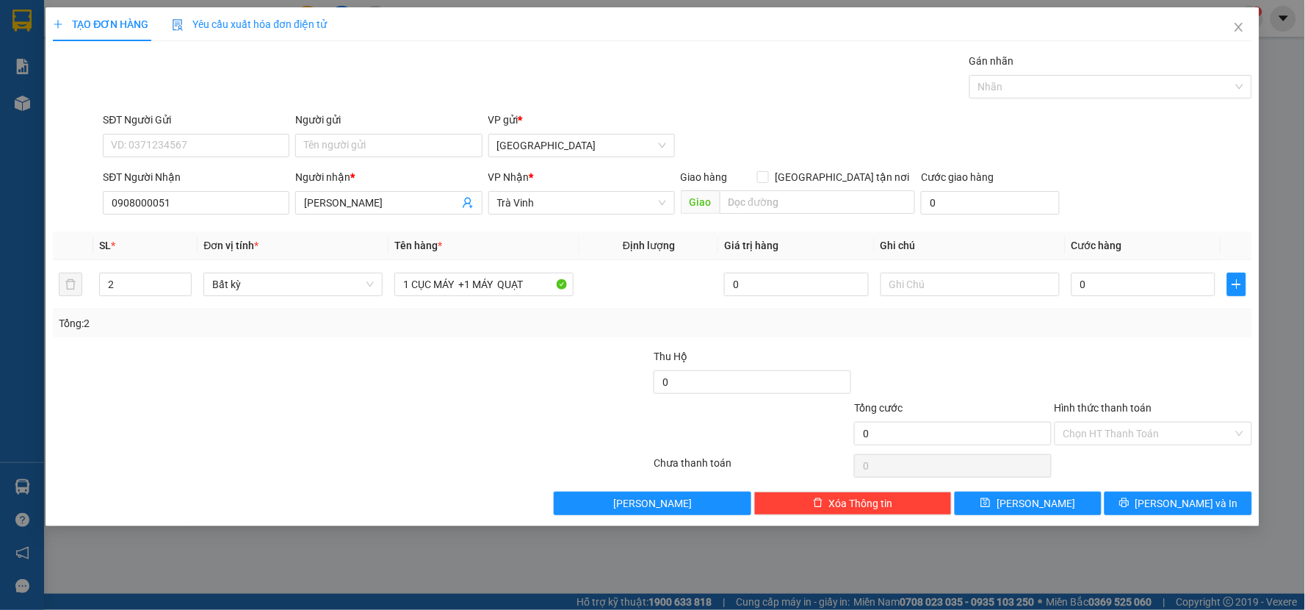
click at [408, 190] on div "Người nhận *" at bounding box center [388, 180] width 187 height 22
click at [402, 208] on input "[PERSON_NAME]" at bounding box center [381, 203] width 154 height 16
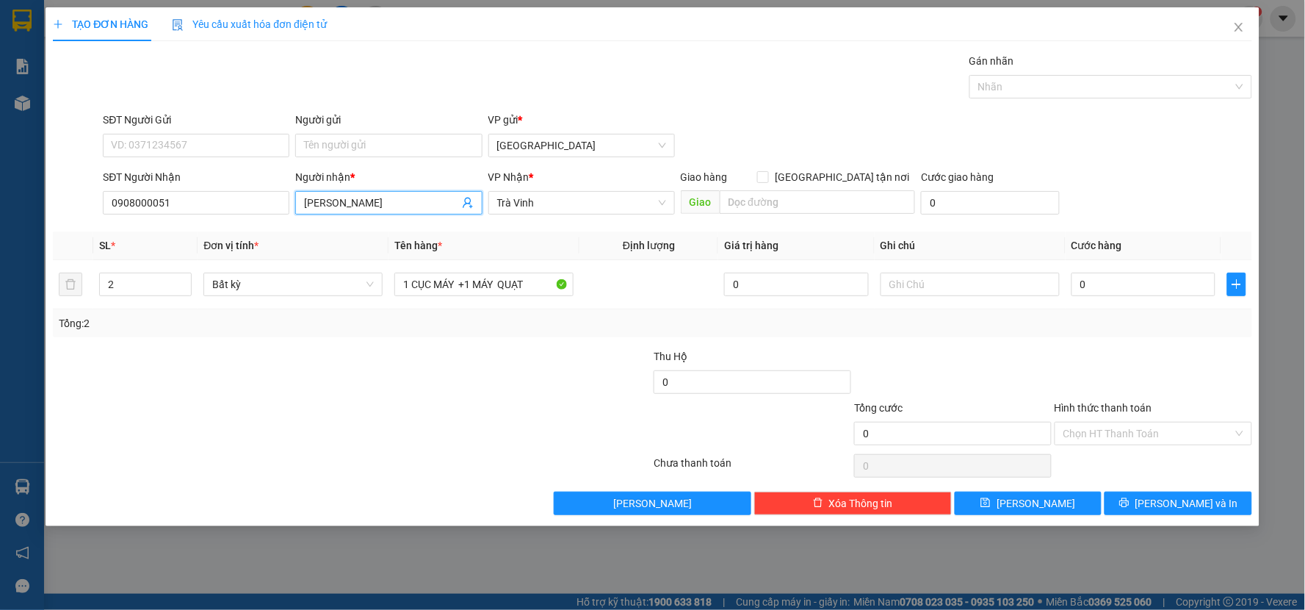
click at [402, 208] on input "[PERSON_NAME]" at bounding box center [381, 203] width 154 height 16
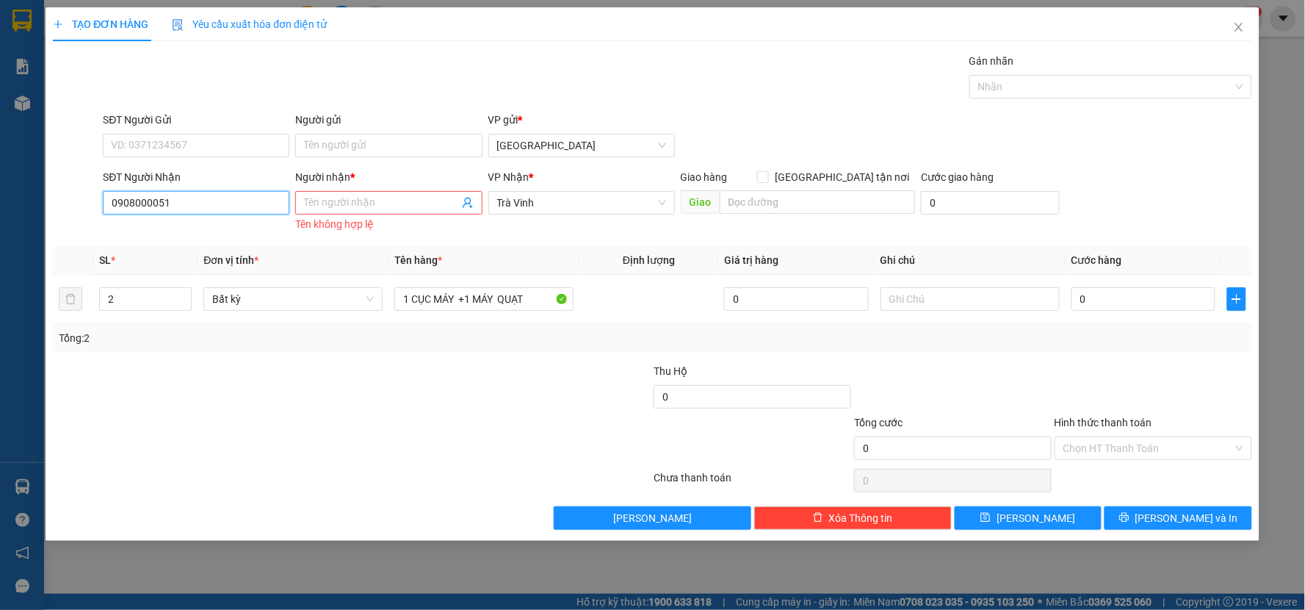
click at [217, 201] on input "0908000051" at bounding box center [196, 203] width 187 height 24
click at [212, 226] on div "0908000051 - [PERSON_NAME]" at bounding box center [196, 232] width 169 height 16
type input "[PERSON_NAME]"
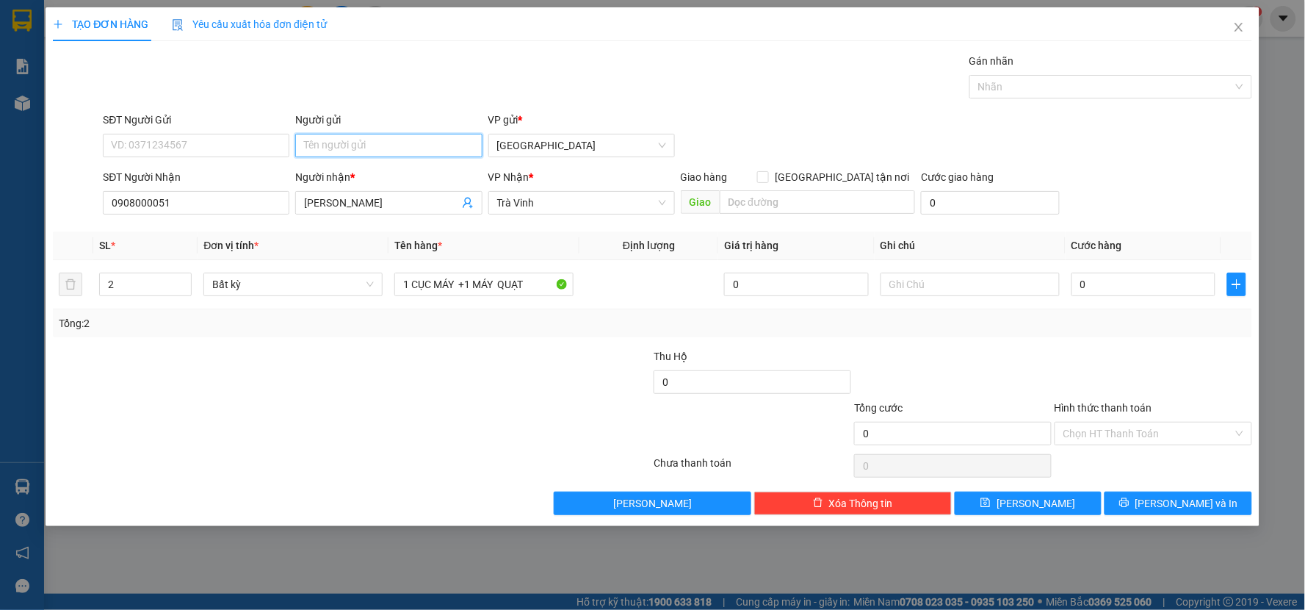
click at [365, 151] on input "Người gửi" at bounding box center [388, 146] width 187 height 24
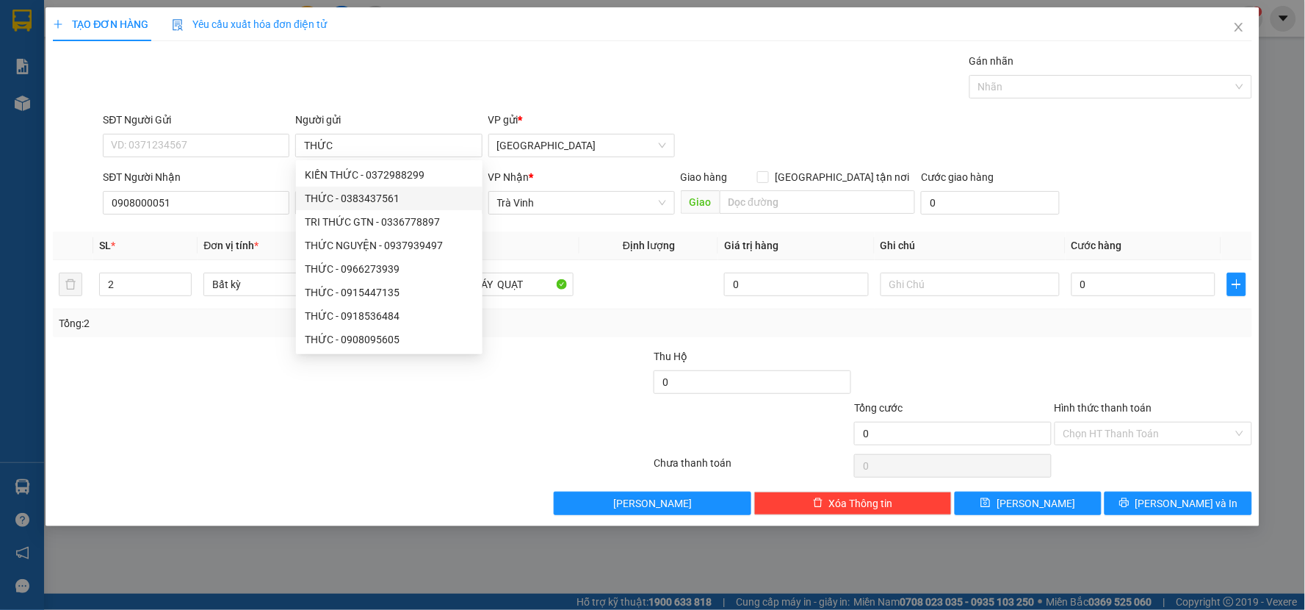
click at [317, 101] on div "Gói vận chuyển * Tiêu chuẩn Gán nhãn Nhãn" at bounding box center [677, 78] width 1155 height 51
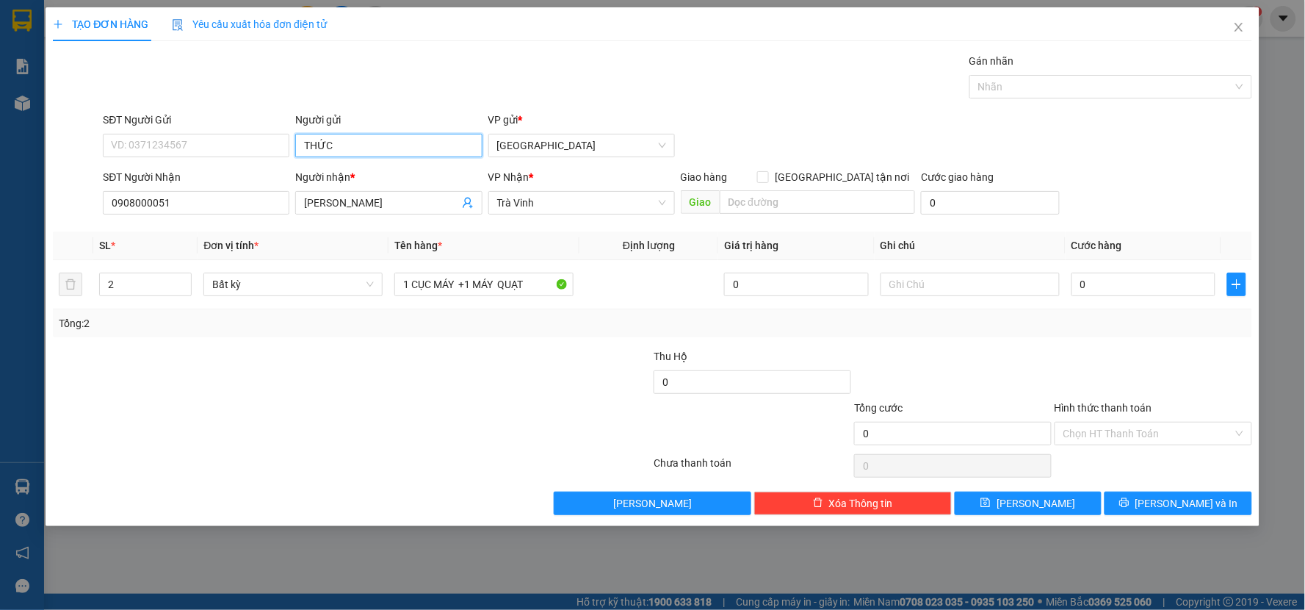
click at [301, 143] on input "THỨC" at bounding box center [388, 146] width 187 height 24
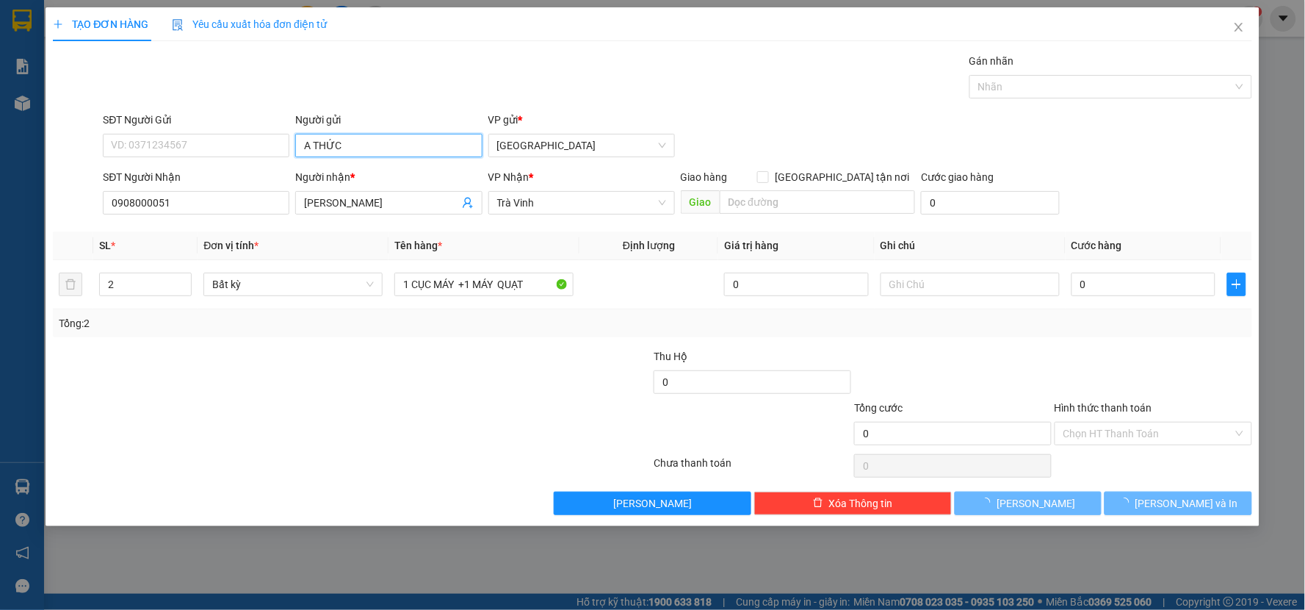
type input "A THỨC"
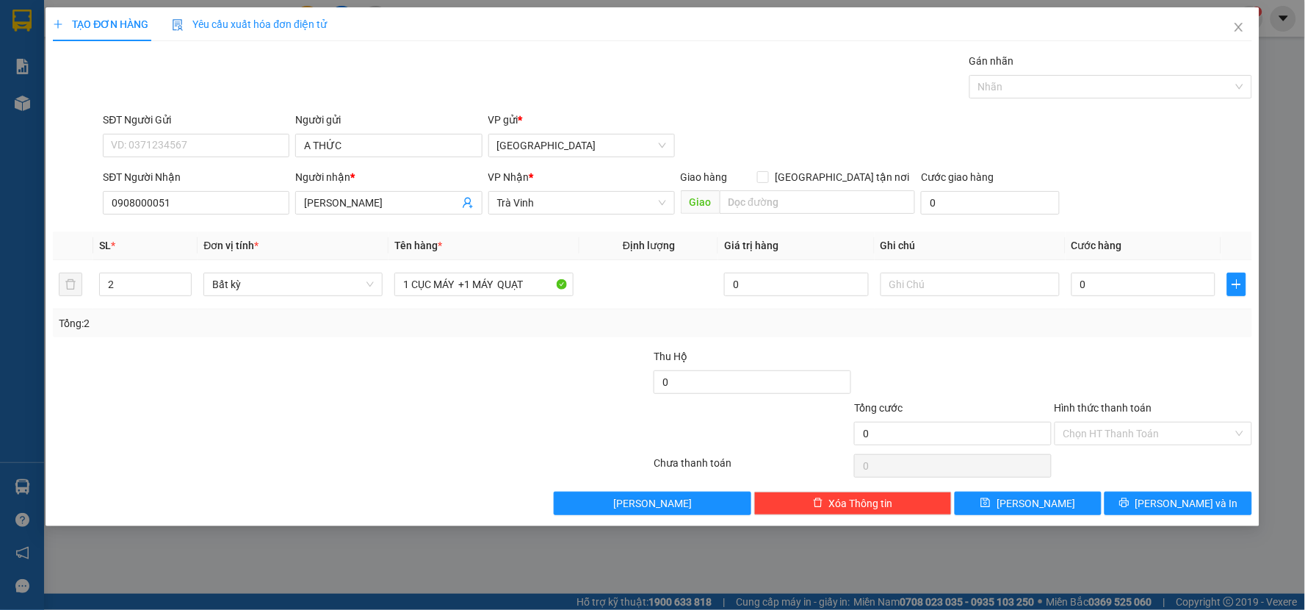
click at [417, 104] on div "Gói vận chuyển * Tiêu chuẩn Gán nhãn Nhãn" at bounding box center [677, 78] width 1155 height 51
click at [250, 202] on input "0908000051" at bounding box center [196, 203] width 187 height 24
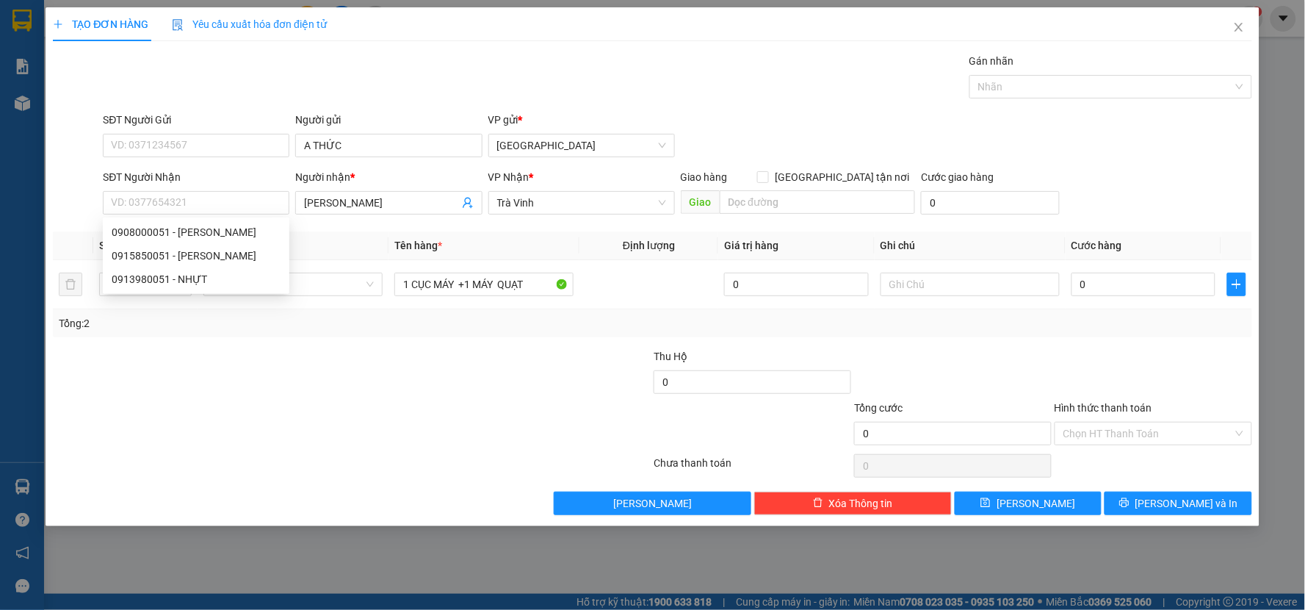
click at [431, 378] on div at bounding box center [251, 373] width 401 height 51
click at [1124, 438] on input "Hình thức thanh toán" at bounding box center [1149, 433] width 170 height 22
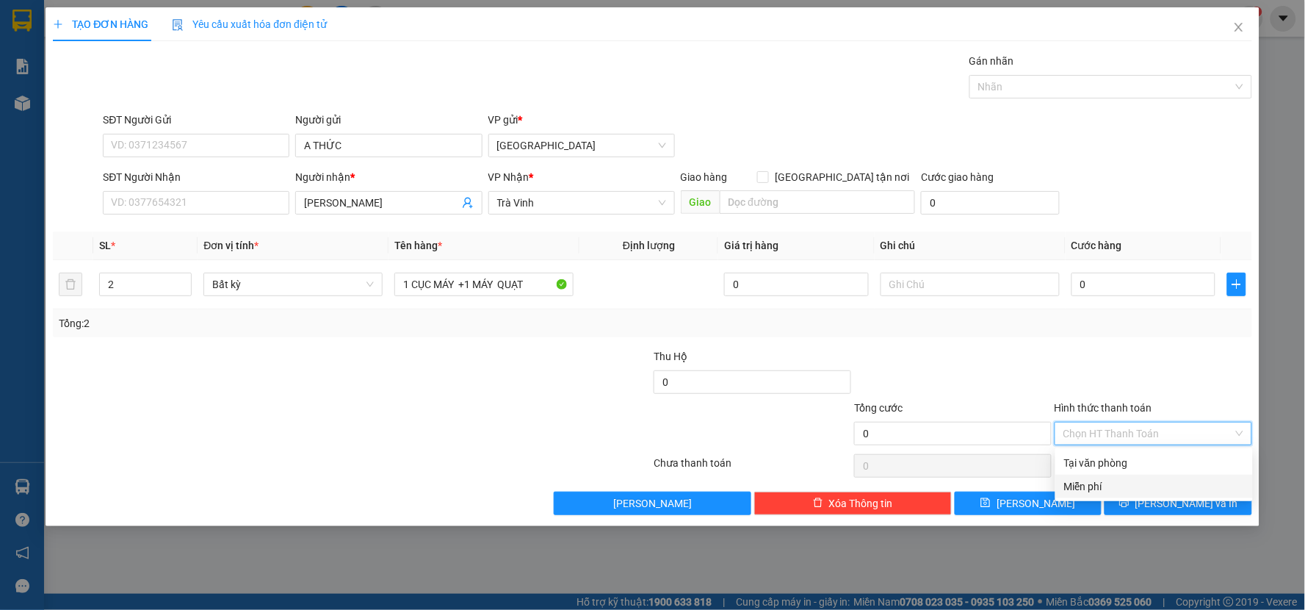
click at [1104, 486] on div "Miễn phí" at bounding box center [1154, 486] width 180 height 16
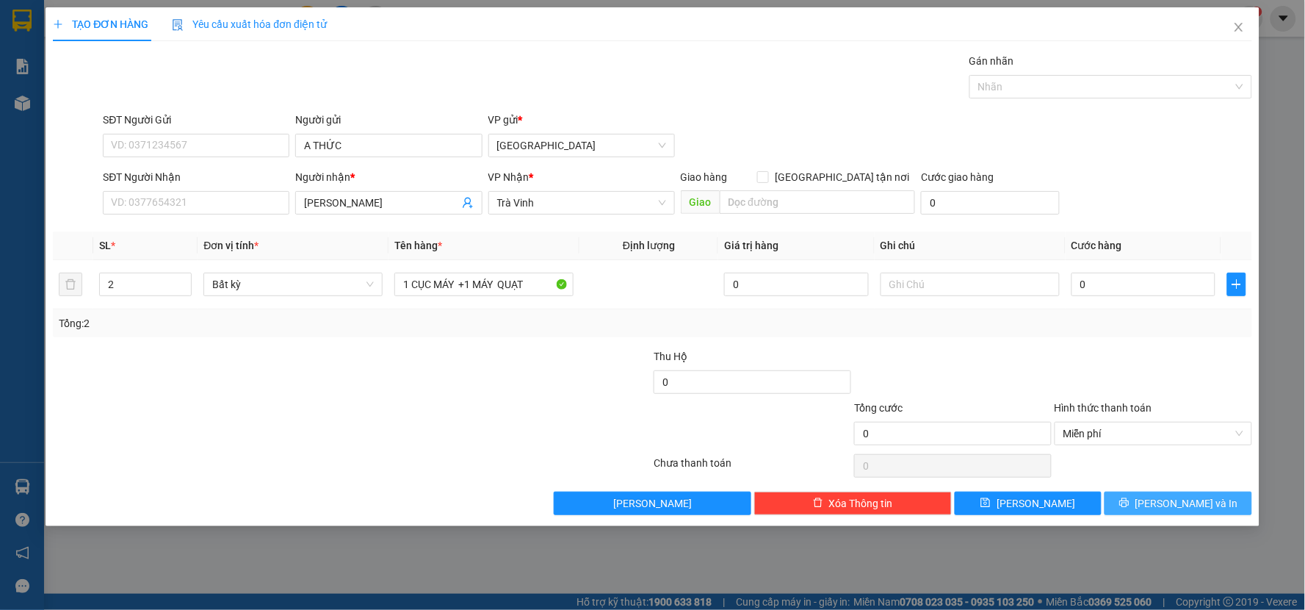
click at [1136, 495] on button "[PERSON_NAME] và In" at bounding box center [1179, 503] width 148 height 24
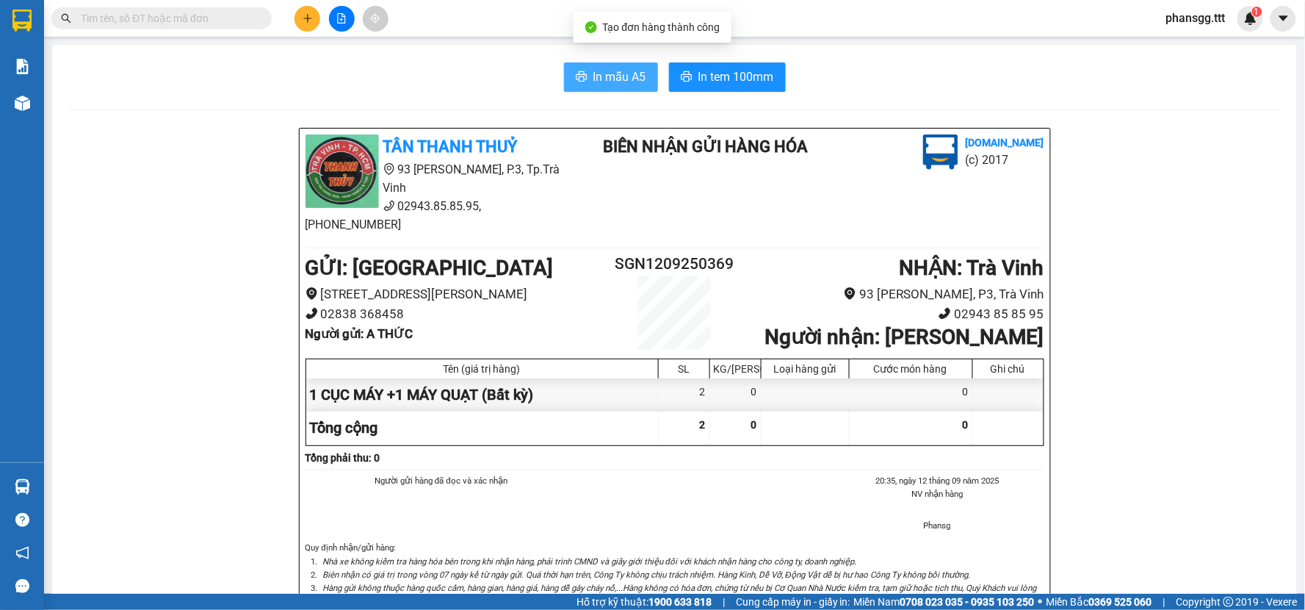
click at [583, 74] on button "In mẫu A5" at bounding box center [611, 76] width 94 height 29
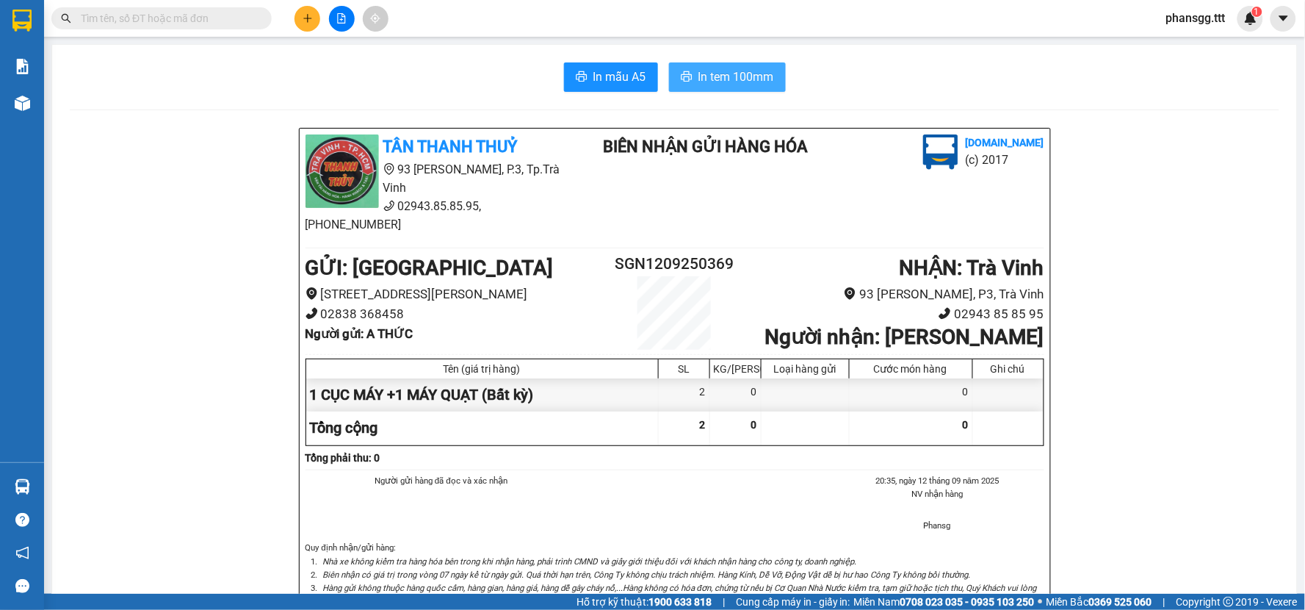
click at [699, 82] on span "In tem 100mm" at bounding box center [737, 77] width 76 height 18
click at [297, 16] on button at bounding box center [308, 19] width 26 height 26
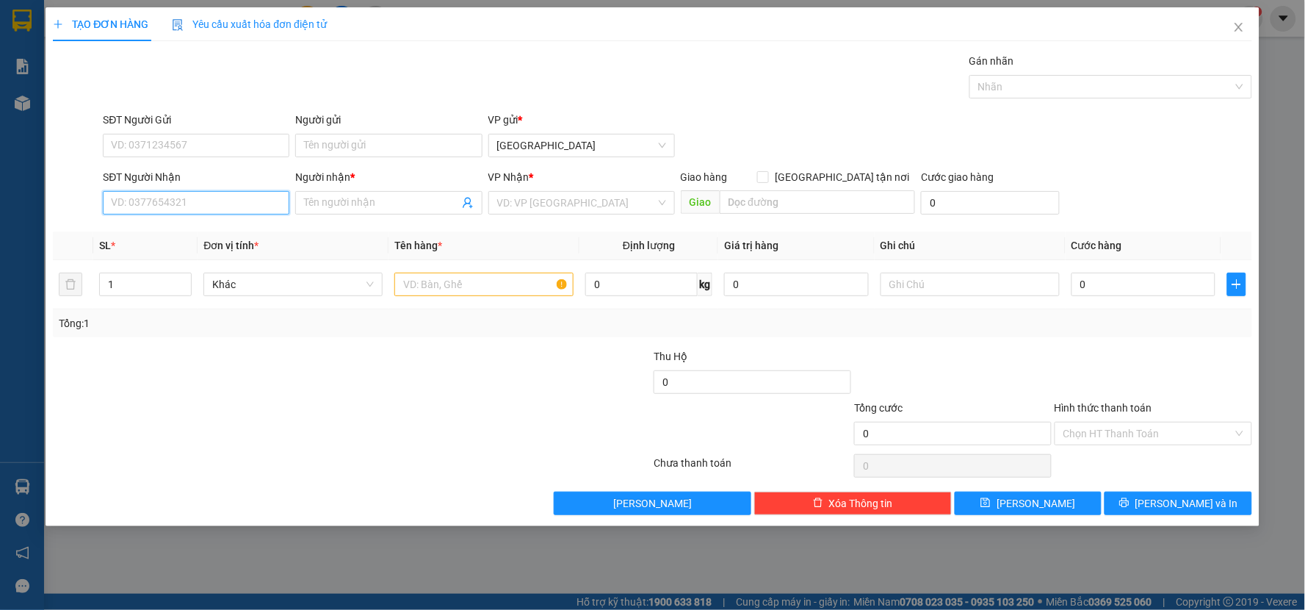
click at [182, 198] on input "SĐT Người Nhận" at bounding box center [196, 203] width 187 height 24
click at [149, 206] on input "SĐT Người Nhận" at bounding box center [196, 203] width 187 height 24
drag, startPoint x: 151, startPoint y: 231, endPoint x: 311, endPoint y: 255, distance: 161.9
click at [151, 232] on div "0339756969 - AN TÂM" at bounding box center [196, 232] width 169 height 16
type input "0339756969"
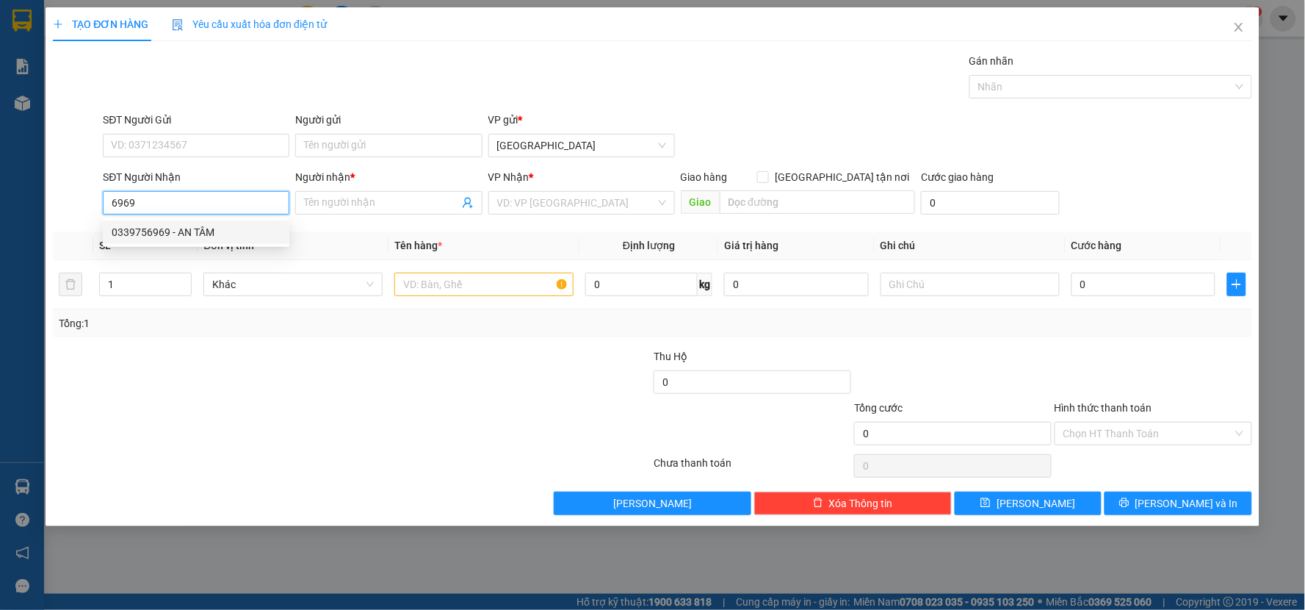
type input "AN TÂM"
type input "0339756969"
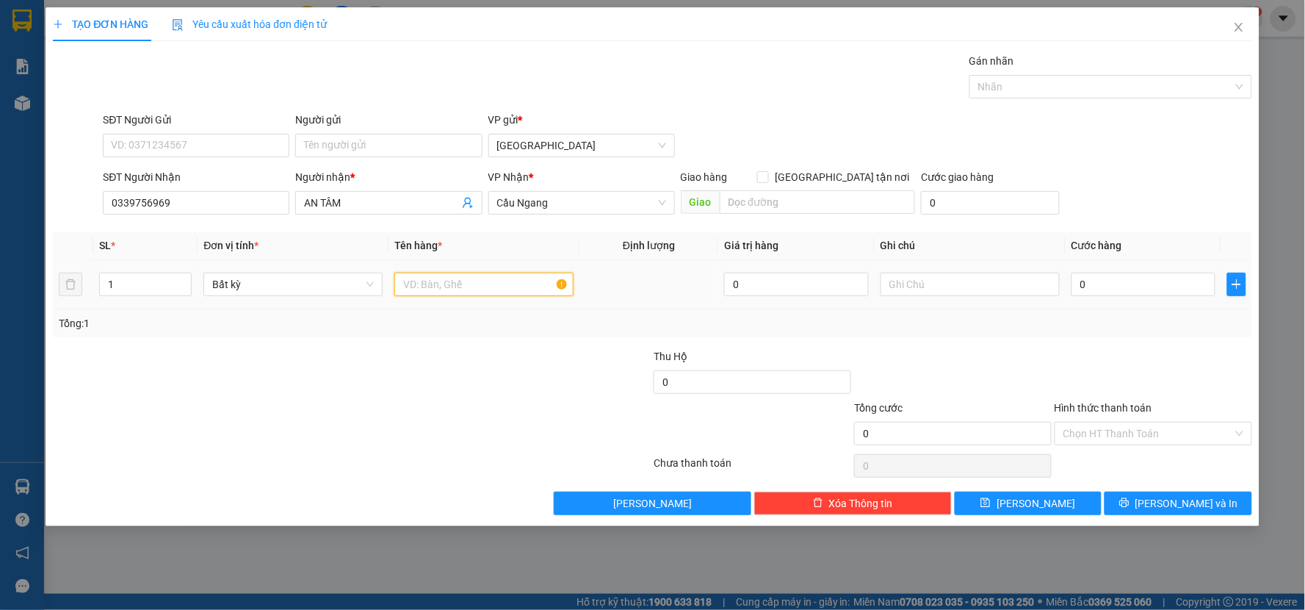
click at [408, 289] on input "text" at bounding box center [483, 285] width 179 height 24
type input "HÔP"
click at [1103, 288] on input "0" at bounding box center [1144, 285] width 145 height 24
click at [1091, 323] on div "Tổng: 1" at bounding box center [653, 323] width 1188 height 16
click at [1083, 431] on input "Hình thức thanh toán" at bounding box center [1149, 433] width 170 height 22
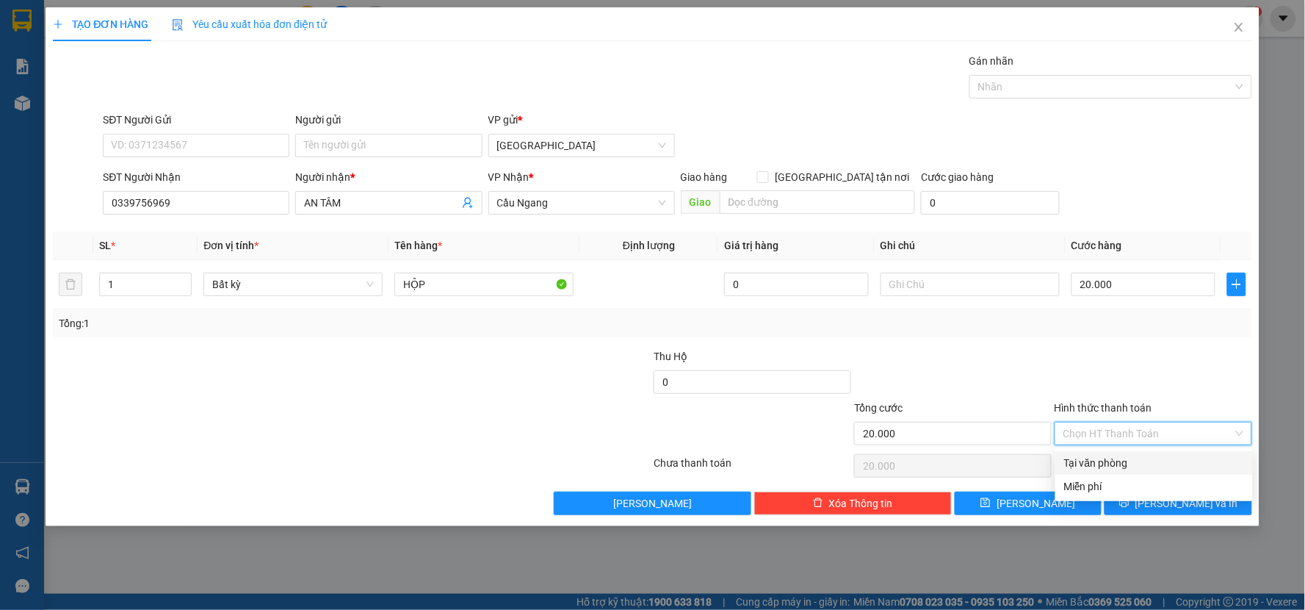
click at [1084, 458] on div "Tại văn phòng" at bounding box center [1154, 463] width 180 height 16
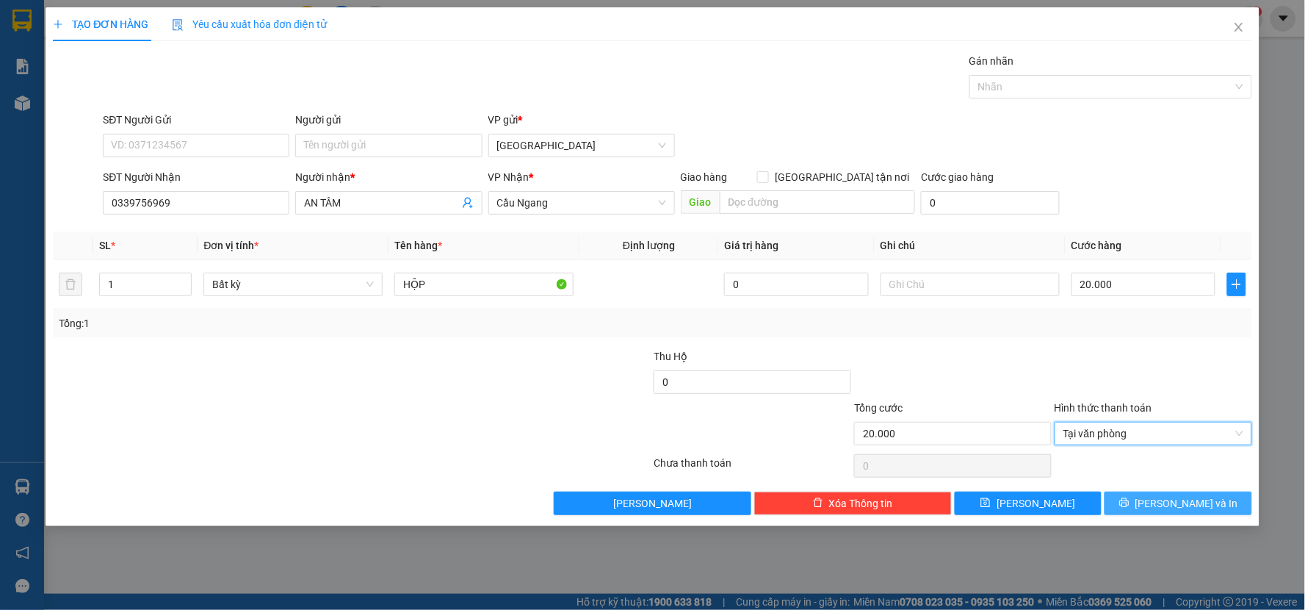
click at [1115, 504] on button "[PERSON_NAME] và In" at bounding box center [1179, 503] width 148 height 24
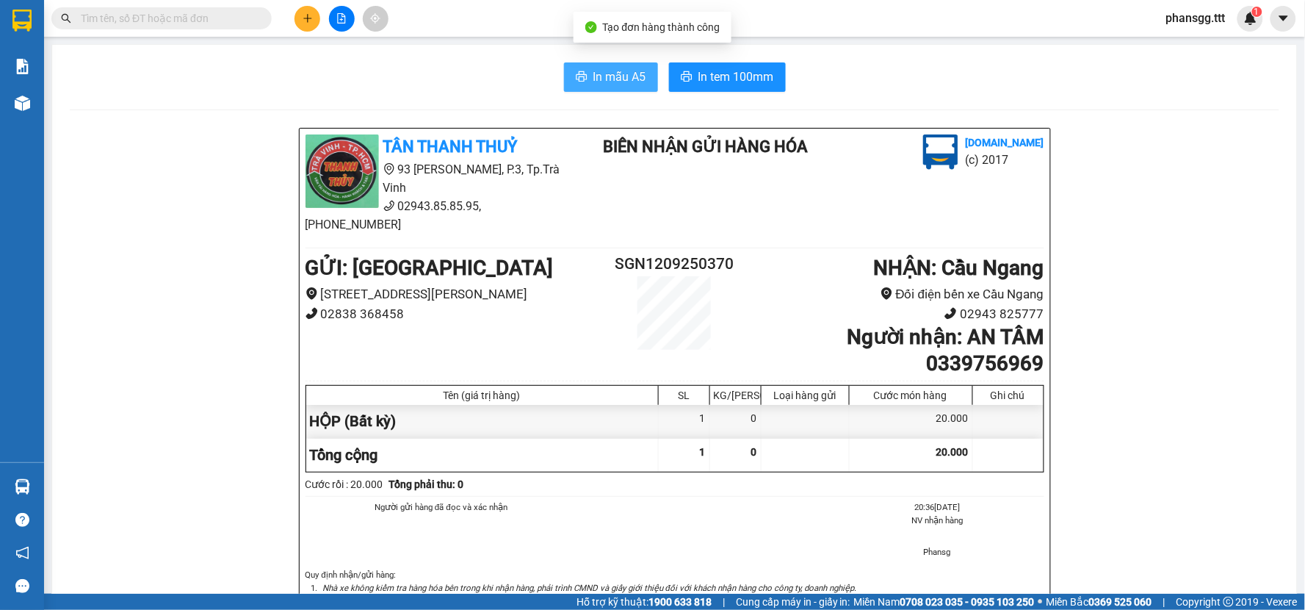
click at [630, 84] on span "In mẫu A5" at bounding box center [620, 77] width 53 height 18
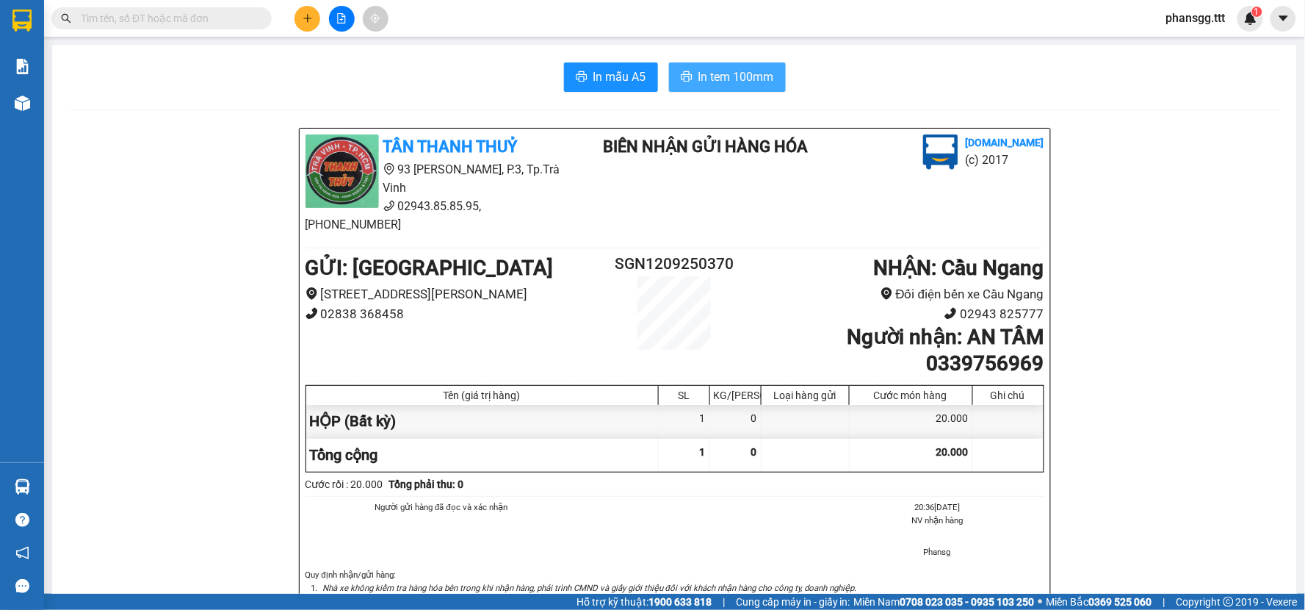
click at [694, 89] on button "In tem 100mm" at bounding box center [727, 76] width 117 height 29
click at [303, 6] on button at bounding box center [308, 19] width 26 height 26
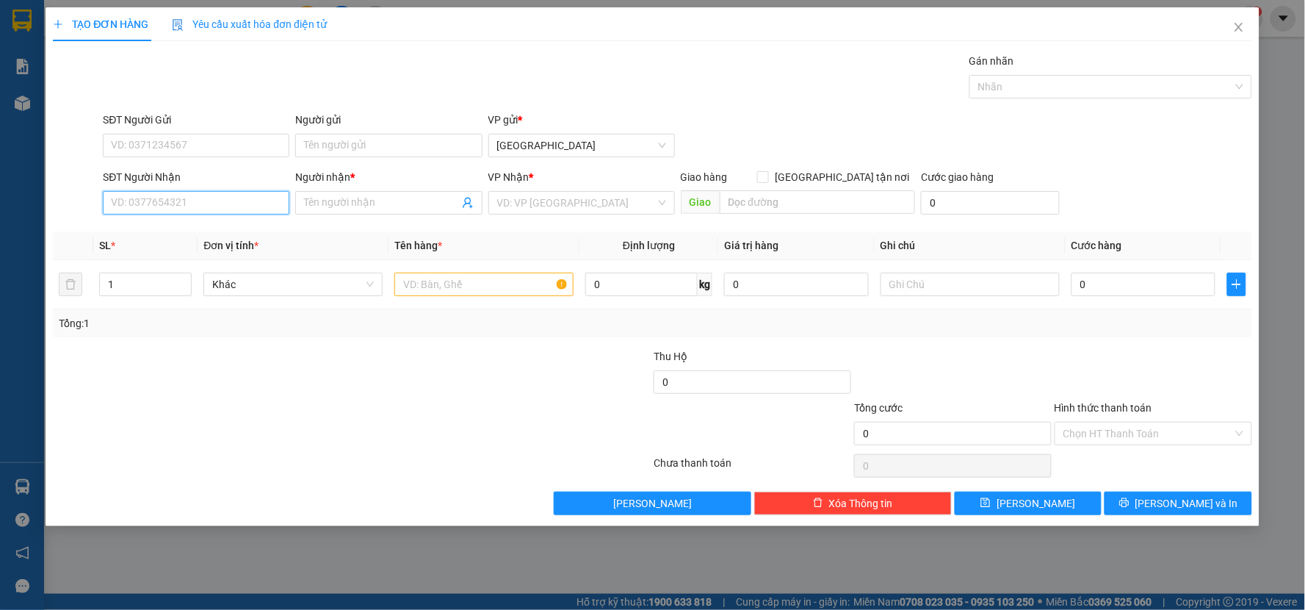
click at [219, 206] on input "SĐT Người Nhận" at bounding box center [196, 203] width 187 height 24
click at [222, 224] on div "0979063932 - NGUYÊN" at bounding box center [196, 232] width 169 height 16
type input "0979063932"
type input "NGUYÊN"
type input "0979063932"
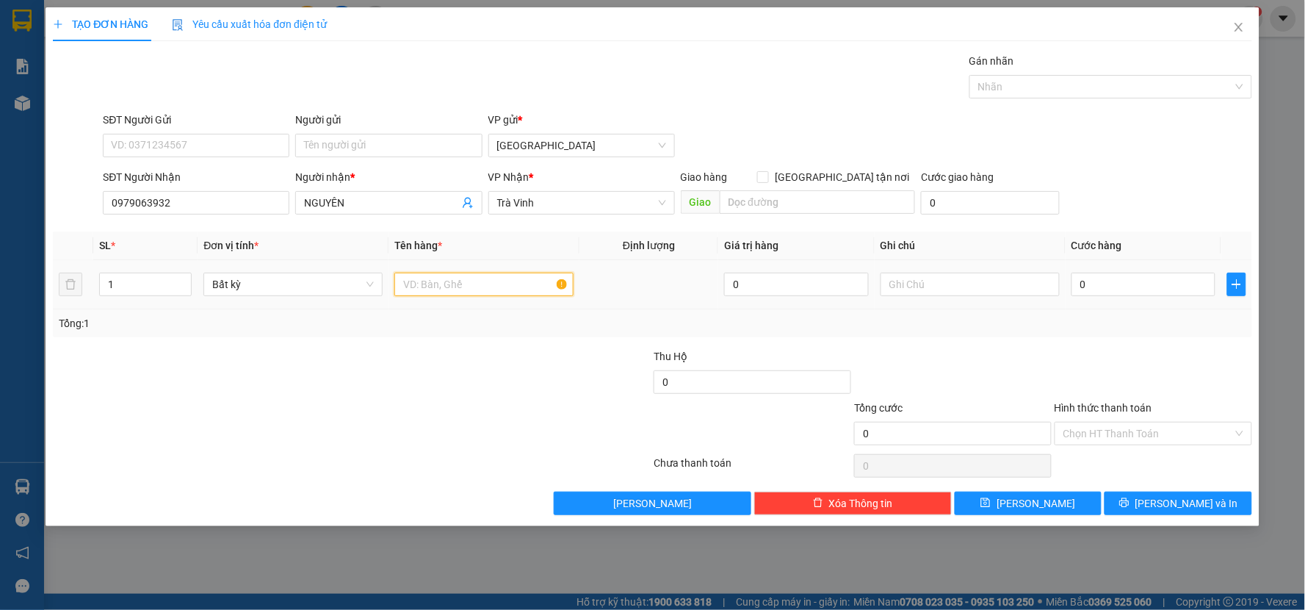
click at [406, 275] on input "text" at bounding box center [483, 285] width 179 height 24
type input "HỘP"
click at [1117, 281] on input "0" at bounding box center [1144, 285] width 145 height 24
type input "2"
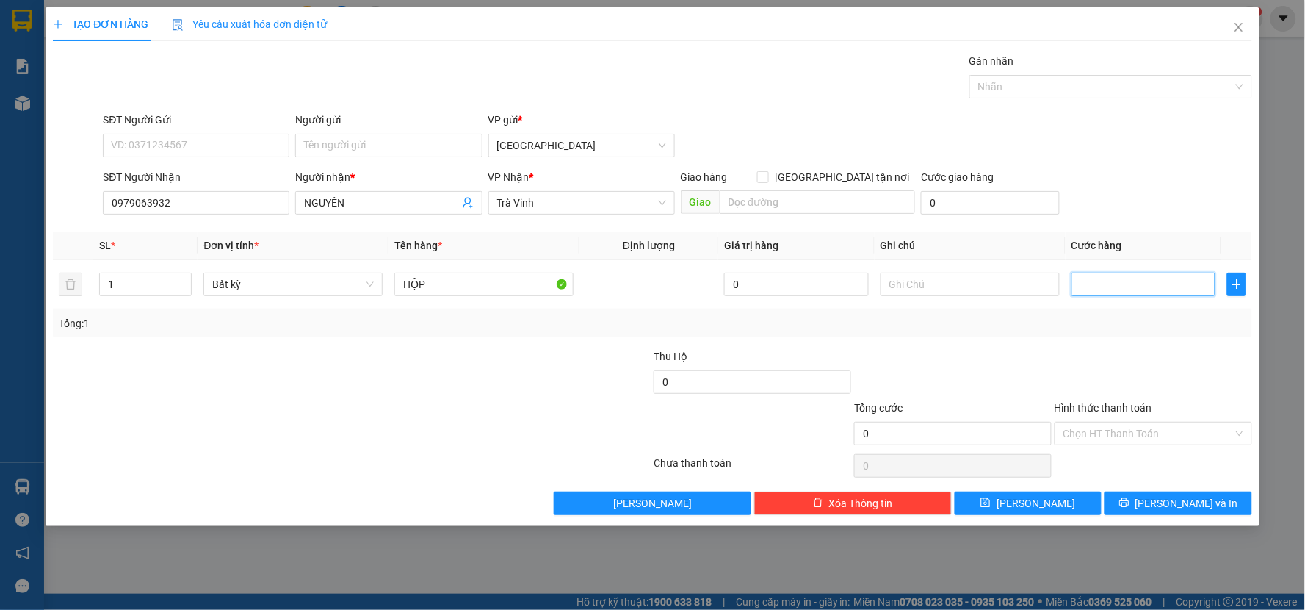
type input "2"
type input "20"
click at [1009, 412] on div "Tổng cước 20" at bounding box center [953, 425] width 198 height 51
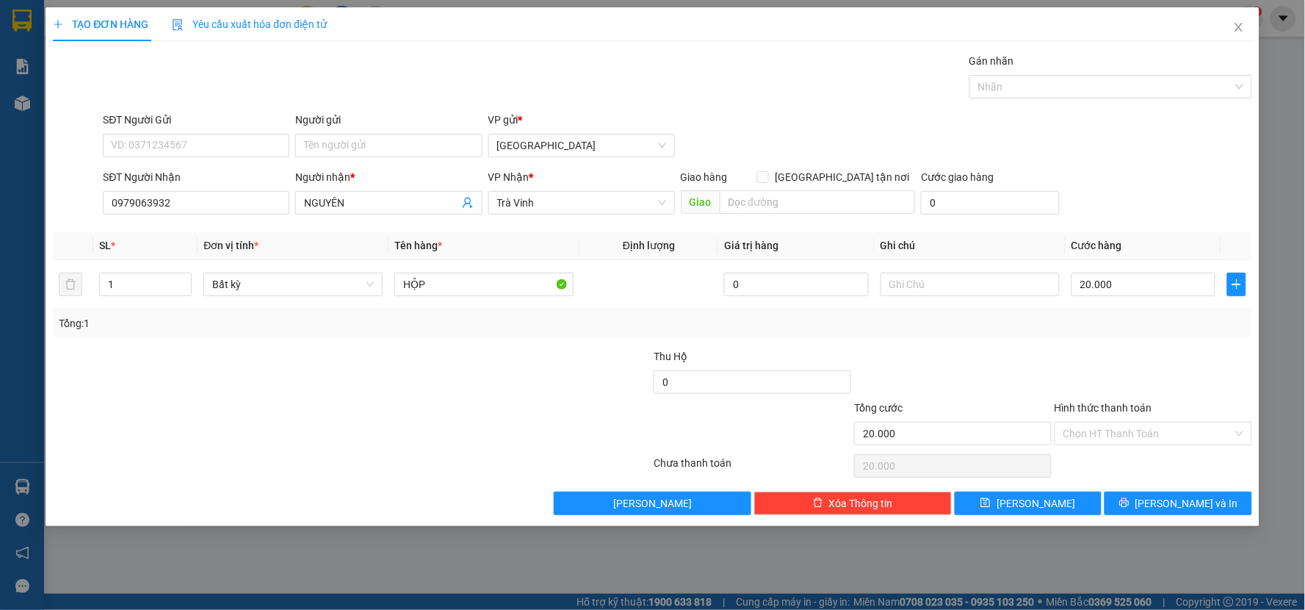
click at [1014, 391] on div at bounding box center [953, 373] width 201 height 51
click at [1129, 502] on button "[PERSON_NAME] và In" at bounding box center [1179, 503] width 148 height 24
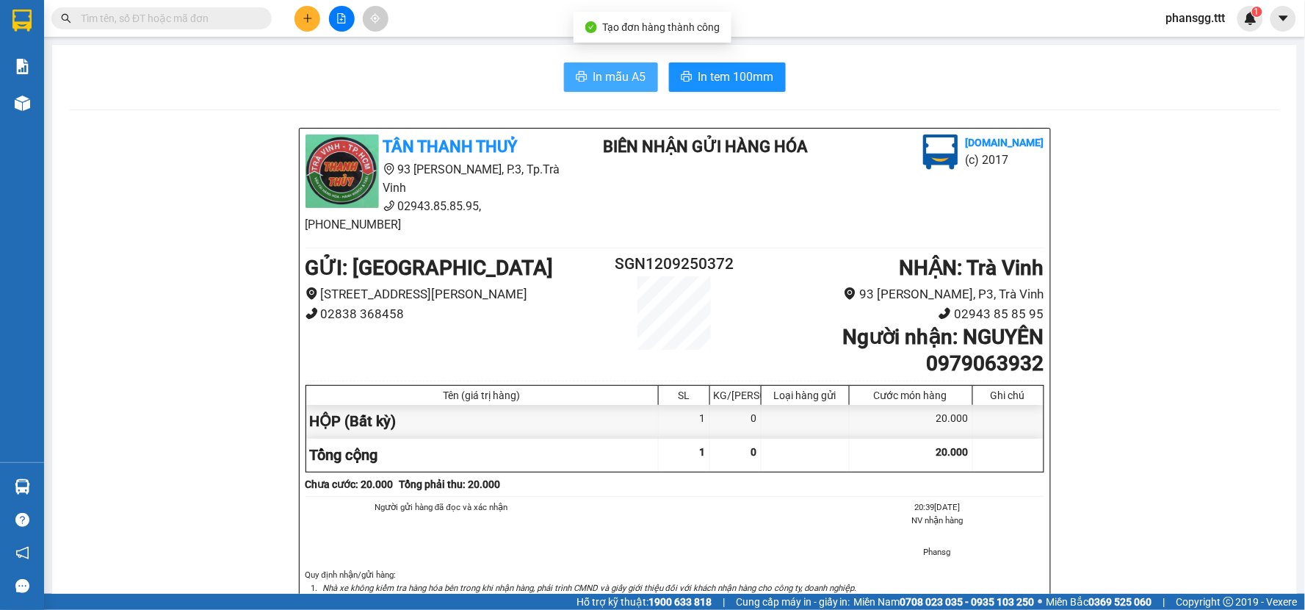
click at [582, 76] on button "In mẫu A5" at bounding box center [611, 76] width 94 height 29
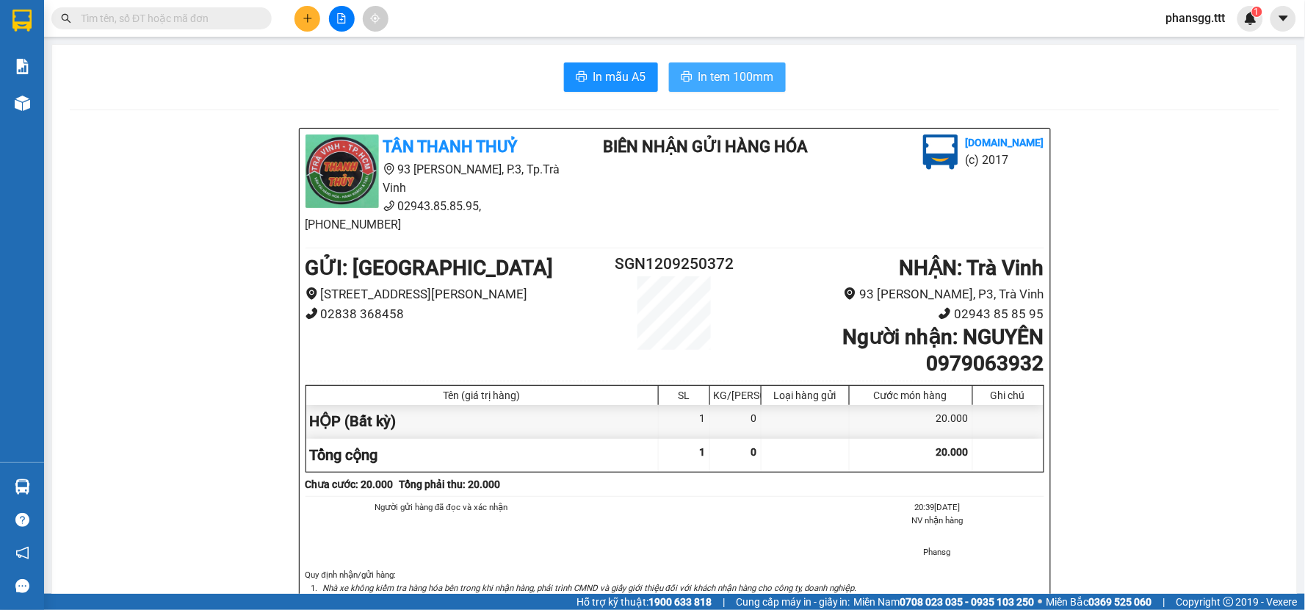
click at [746, 83] on span "In tem 100mm" at bounding box center [737, 77] width 76 height 18
click at [306, 21] on icon "plus" at bounding box center [308, 18] width 10 height 10
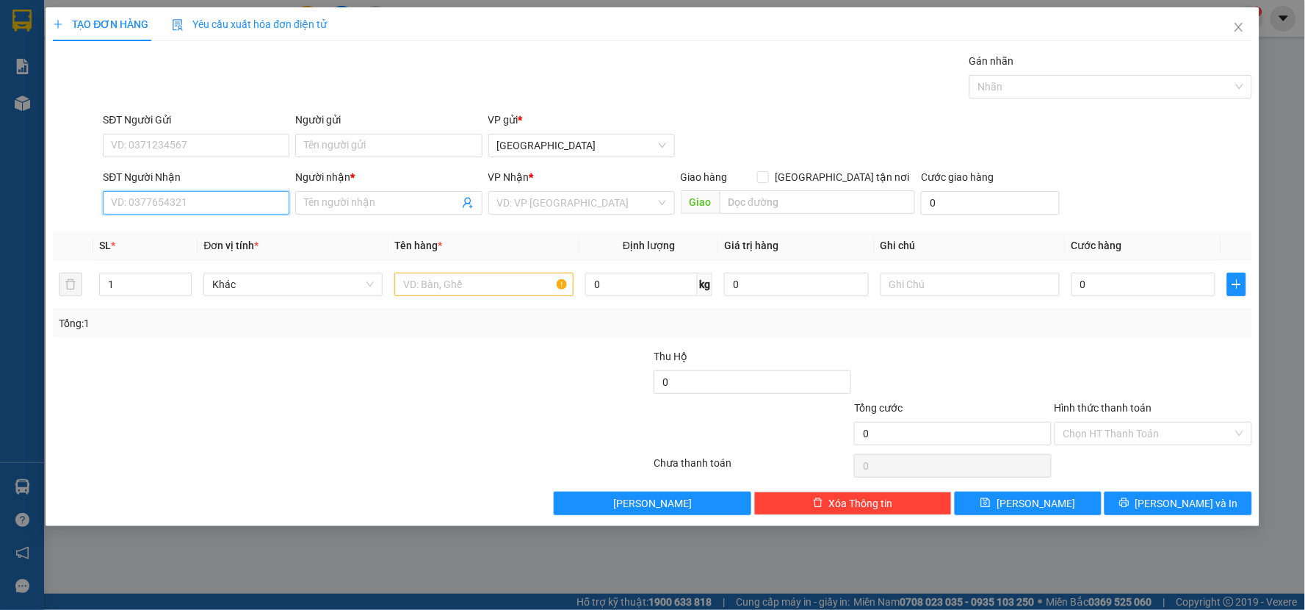
click at [230, 194] on input "SĐT Người Nhận" at bounding box center [196, 203] width 187 height 24
click at [192, 228] on div "0339008484 - THIỆN" at bounding box center [196, 232] width 169 height 16
type input "0339008484"
type input "THIỆN"
type input "0339008484"
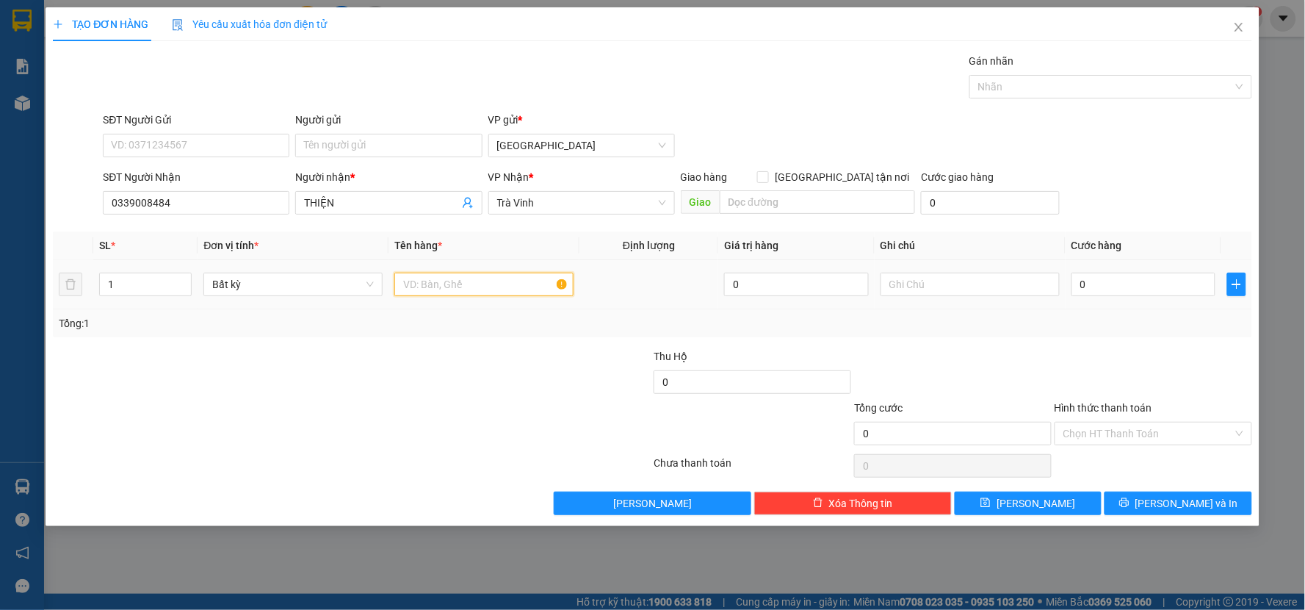
click at [459, 273] on input "text" at bounding box center [483, 285] width 179 height 24
type input "THN"
click at [1158, 272] on div "0" at bounding box center [1144, 284] width 145 height 29
click at [1152, 285] on input "0" at bounding box center [1144, 285] width 145 height 24
type input "20"
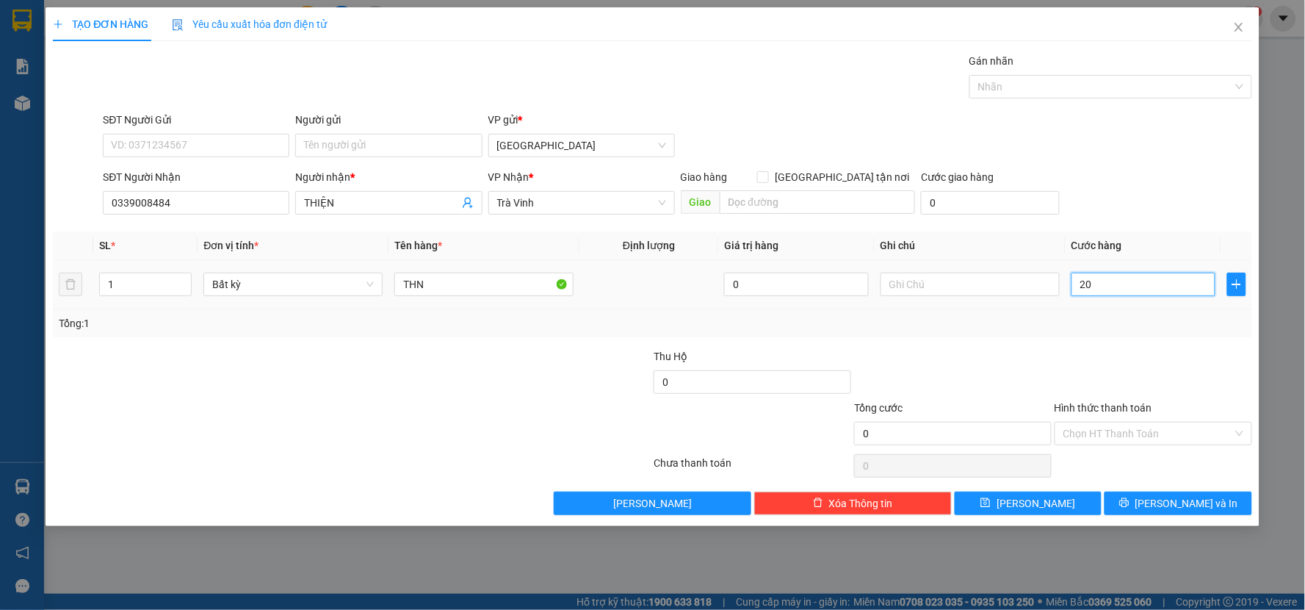
type input "20"
click at [1238, 31] on icon "close" at bounding box center [1239, 27] width 12 height 12
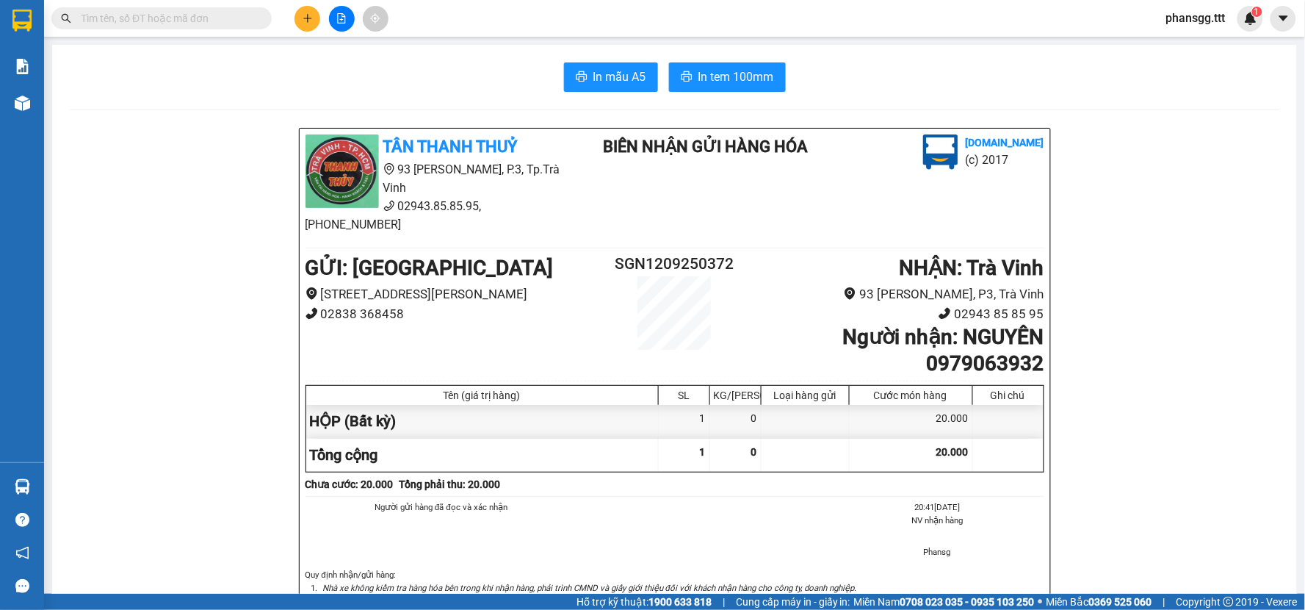
click at [220, 21] on input "text" at bounding box center [167, 18] width 173 height 16
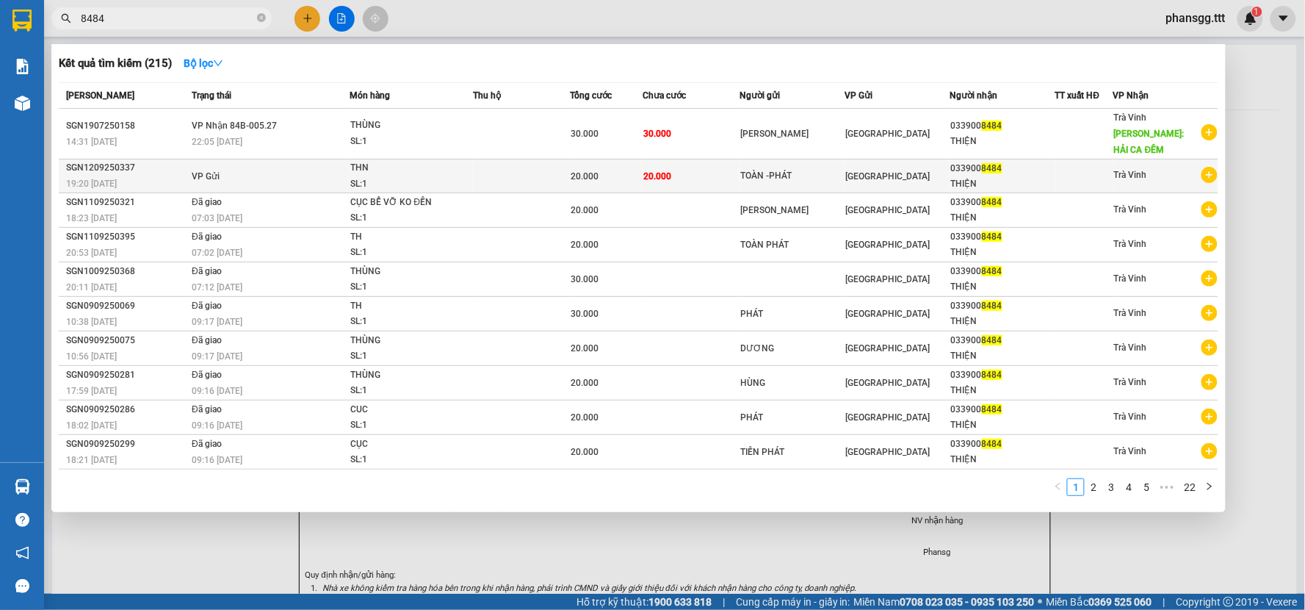
type input "8484"
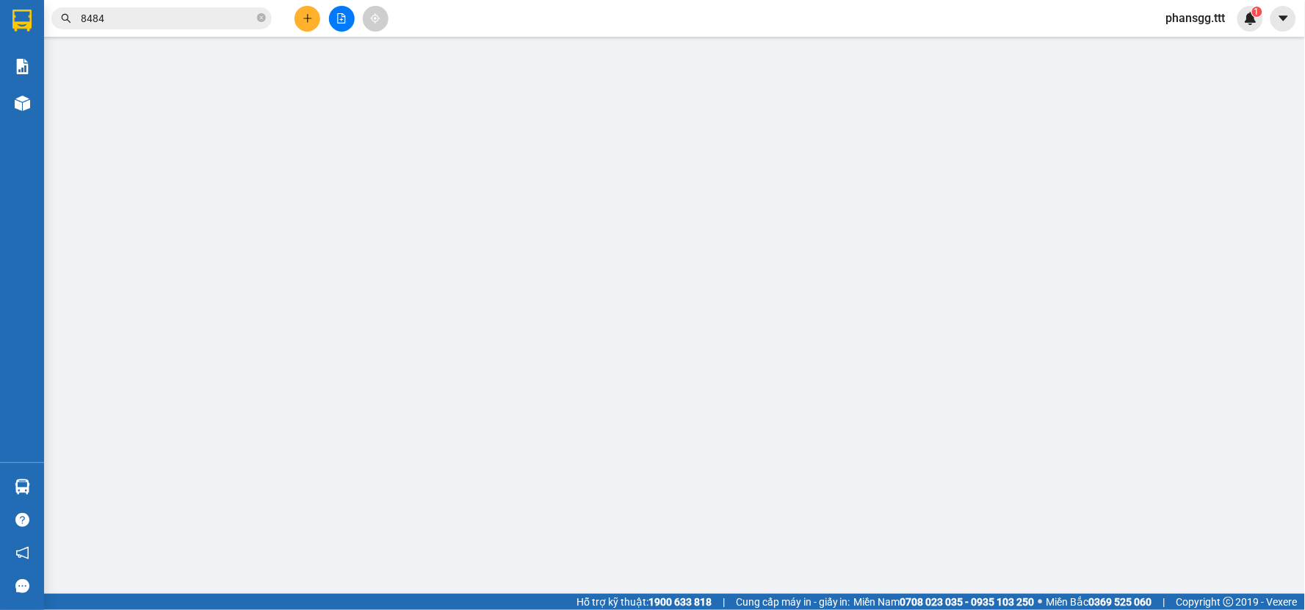
type input "TOÀN -PHÁT"
type input "0339008484"
type input "THIỆN"
type input "20.000"
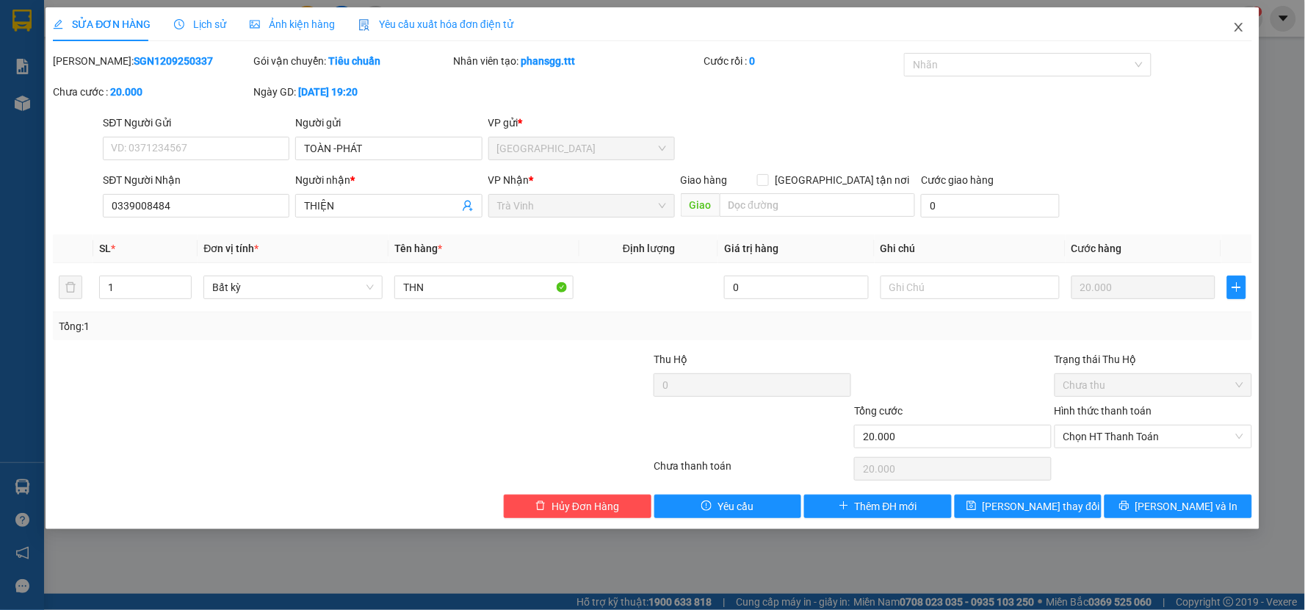
click at [1239, 20] on span "Close" at bounding box center [1239, 27] width 41 height 41
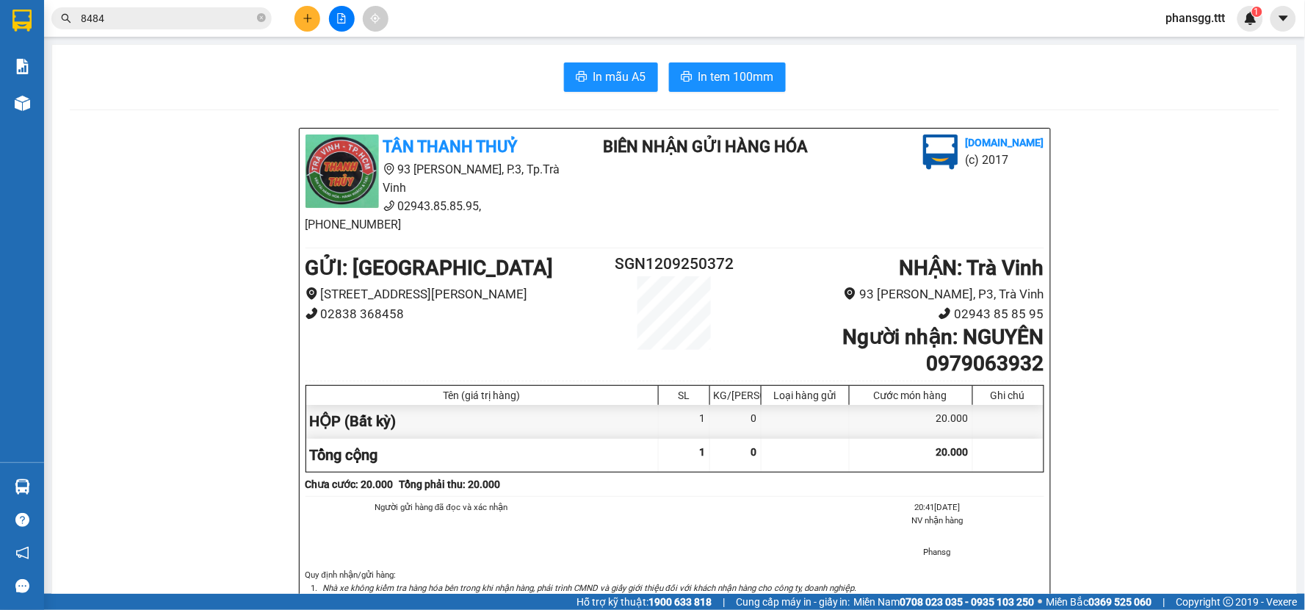
click at [325, 21] on div at bounding box center [341, 19] width 110 height 26
click at [306, 18] on icon "plus" at bounding box center [307, 18] width 8 height 1
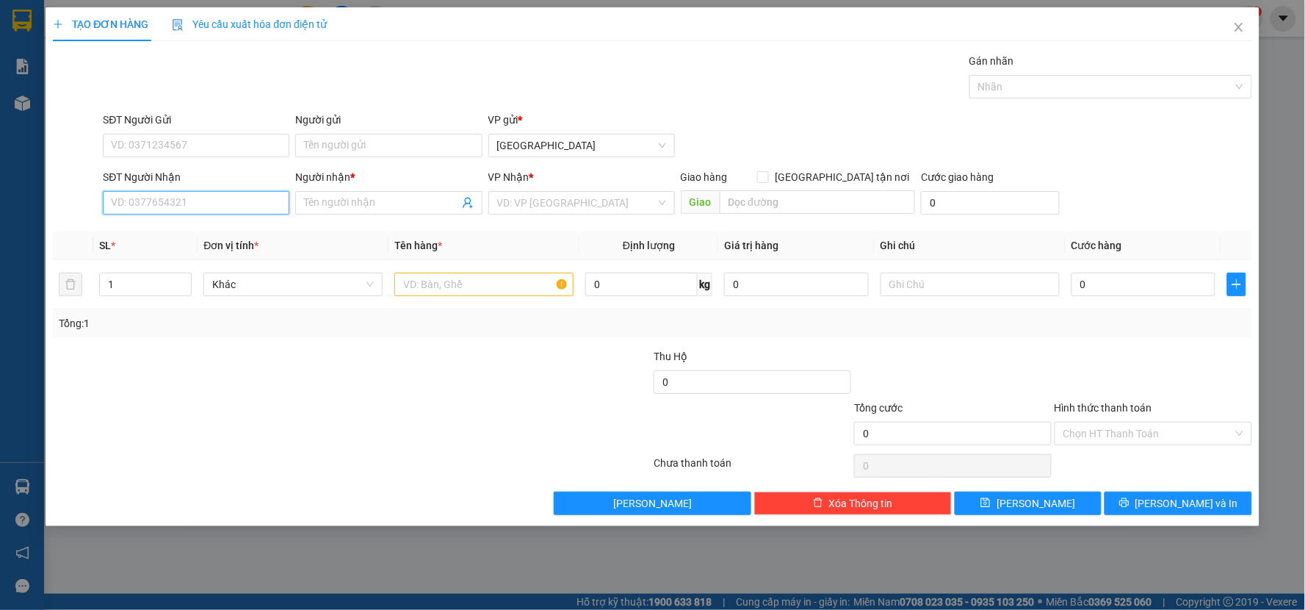
click at [226, 199] on input "SĐT Người Nhận" at bounding box center [196, 203] width 187 height 24
click at [215, 231] on div "0583730698 - TRANG" at bounding box center [196, 232] width 169 height 16
type input "0583730698"
type input "TRANG"
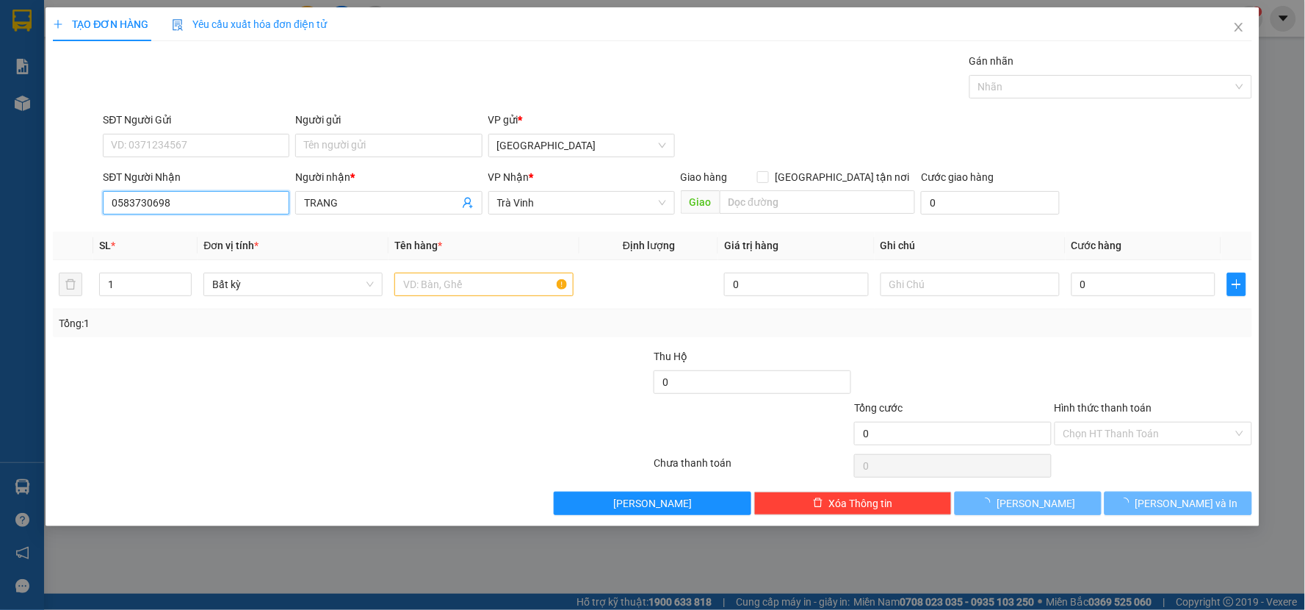
type input "0583730698"
click at [365, 116] on div "Người gửi" at bounding box center [388, 120] width 187 height 16
click at [365, 134] on input "Người gửi" at bounding box center [388, 146] width 187 height 24
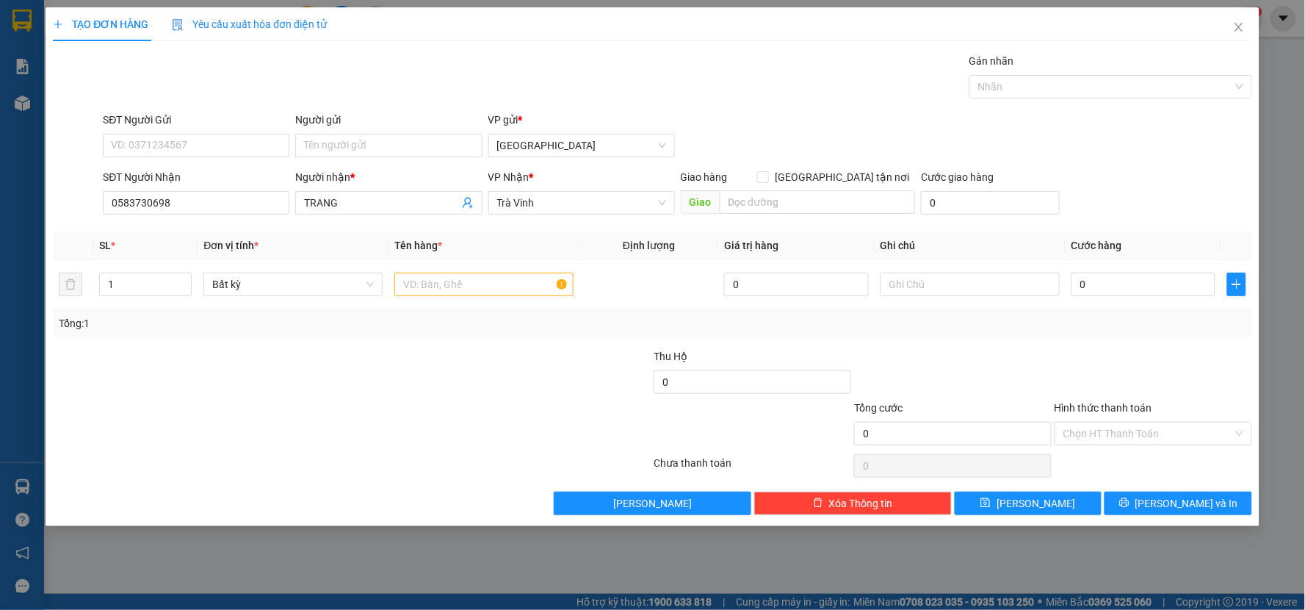
click at [361, 132] on div "Người gửi" at bounding box center [388, 123] width 187 height 22
click at [397, 158] on div "Người gửi Tên người gửi" at bounding box center [388, 137] width 187 height 51
click at [397, 149] on input "Người gửi" at bounding box center [388, 146] width 187 height 24
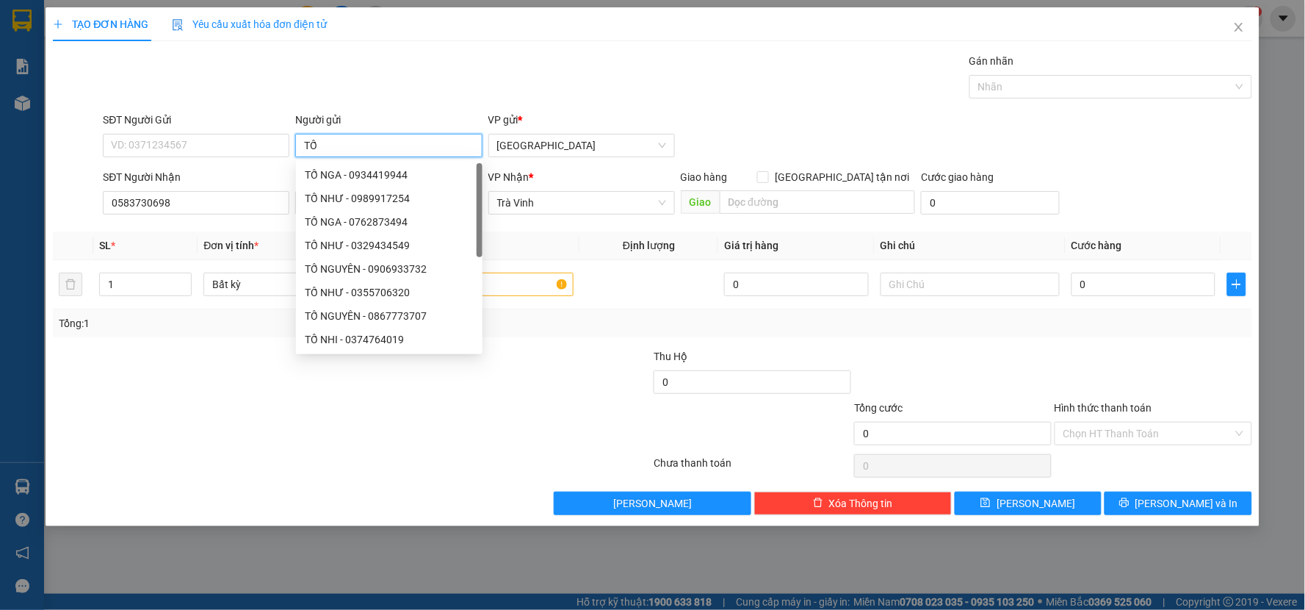
type input "T"
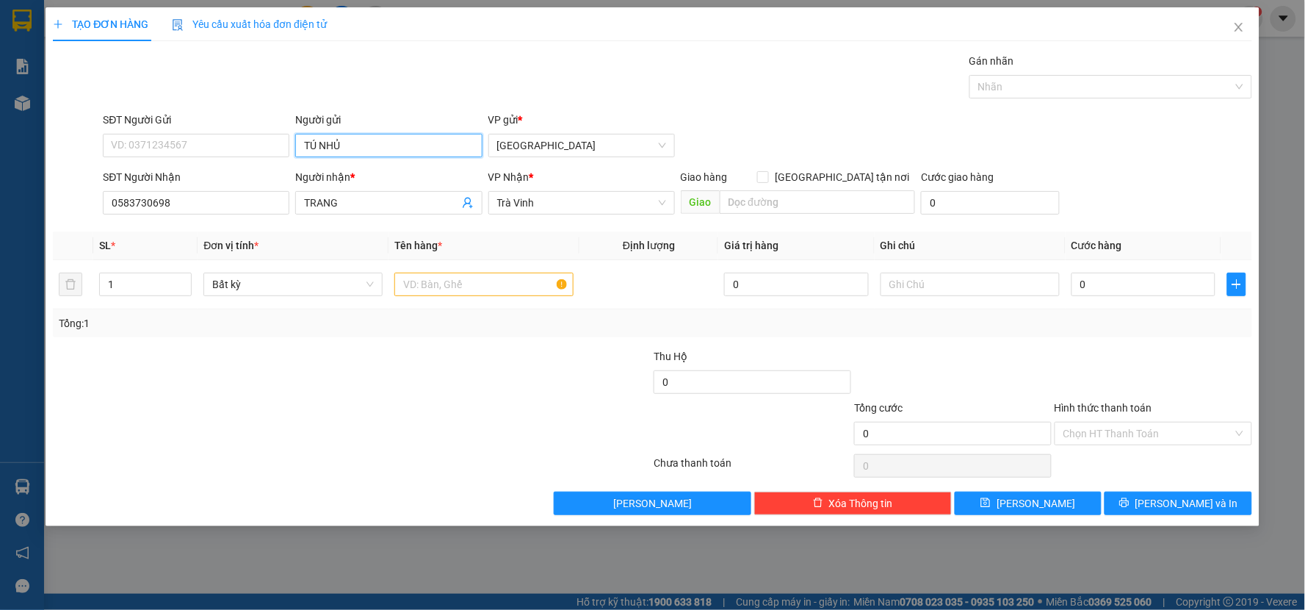
click at [342, 150] on input "TÚ NHỦ" at bounding box center [388, 146] width 187 height 24
type input "TÚ NHƯ"
click at [515, 295] on input "text" at bounding box center [483, 285] width 179 height 24
type input "TH"
click at [1076, 278] on input "0" at bounding box center [1144, 285] width 145 height 24
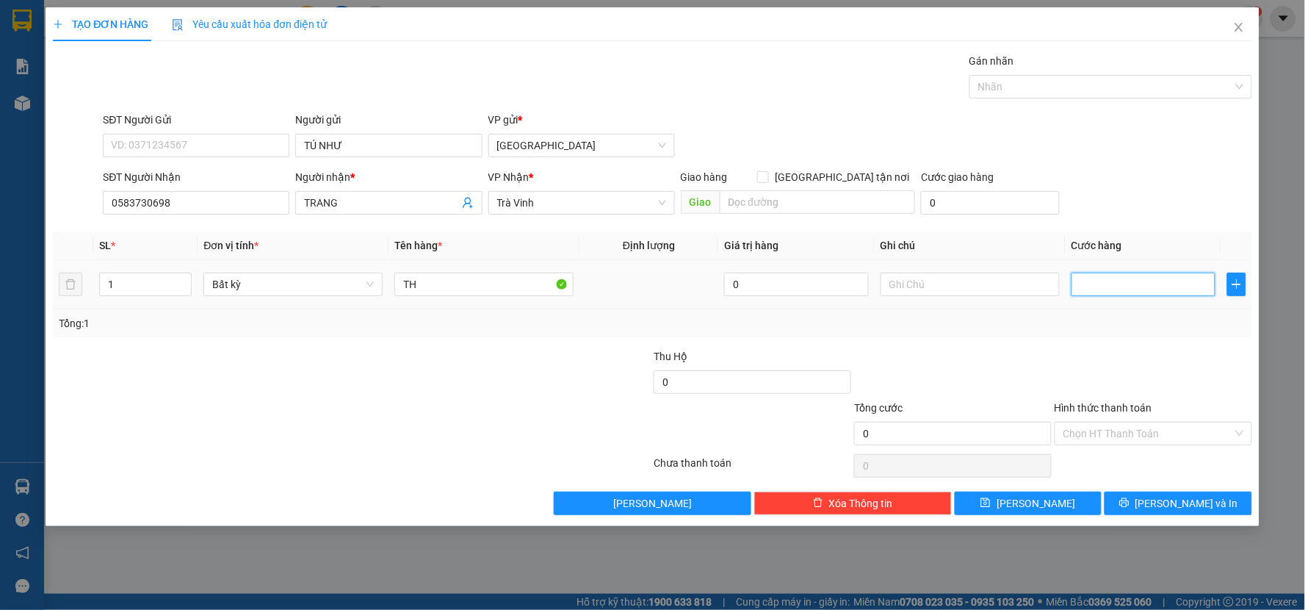
type input "3"
type input "30"
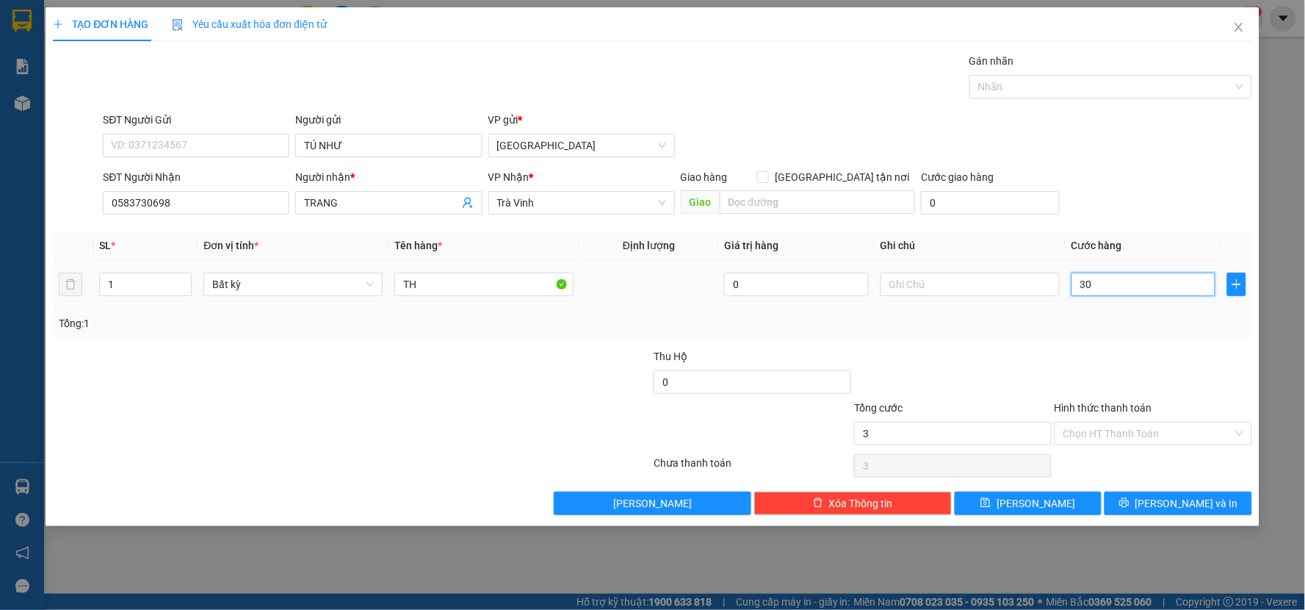
type input "30"
click at [1081, 295] on input "30" at bounding box center [1144, 285] width 145 height 24
type input "30.000"
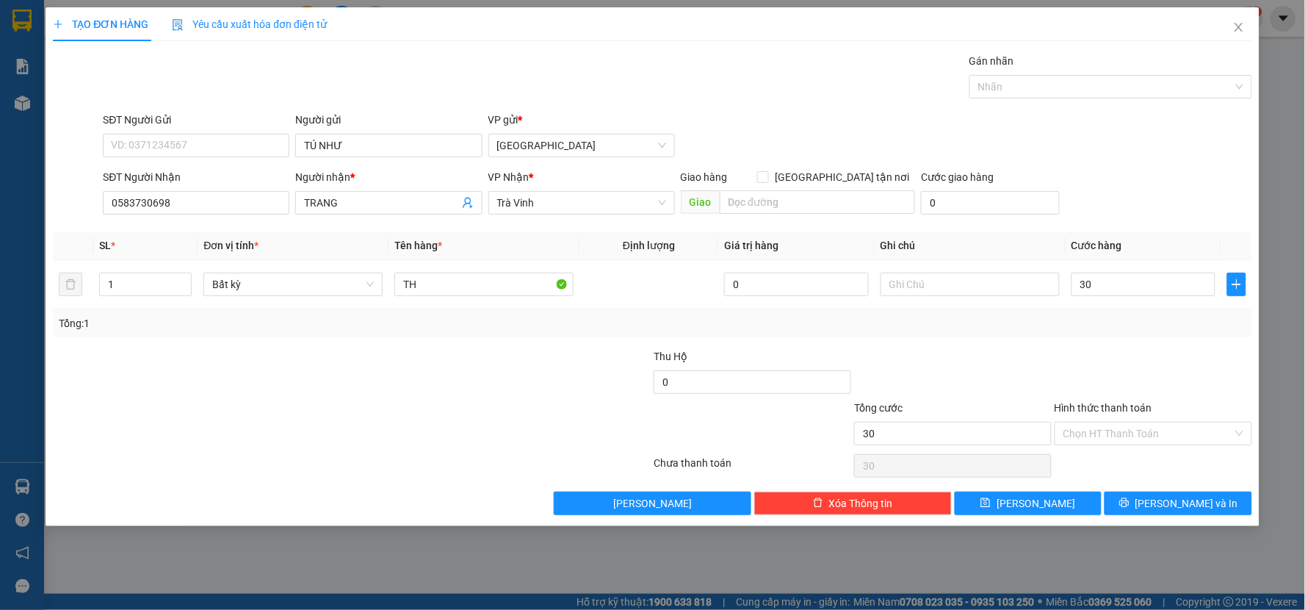
type input "30.000"
click at [1132, 317] on div "Tổng: 1" at bounding box center [653, 323] width 1188 height 16
click at [1130, 505] on icon "printer" at bounding box center [1125, 502] width 10 height 10
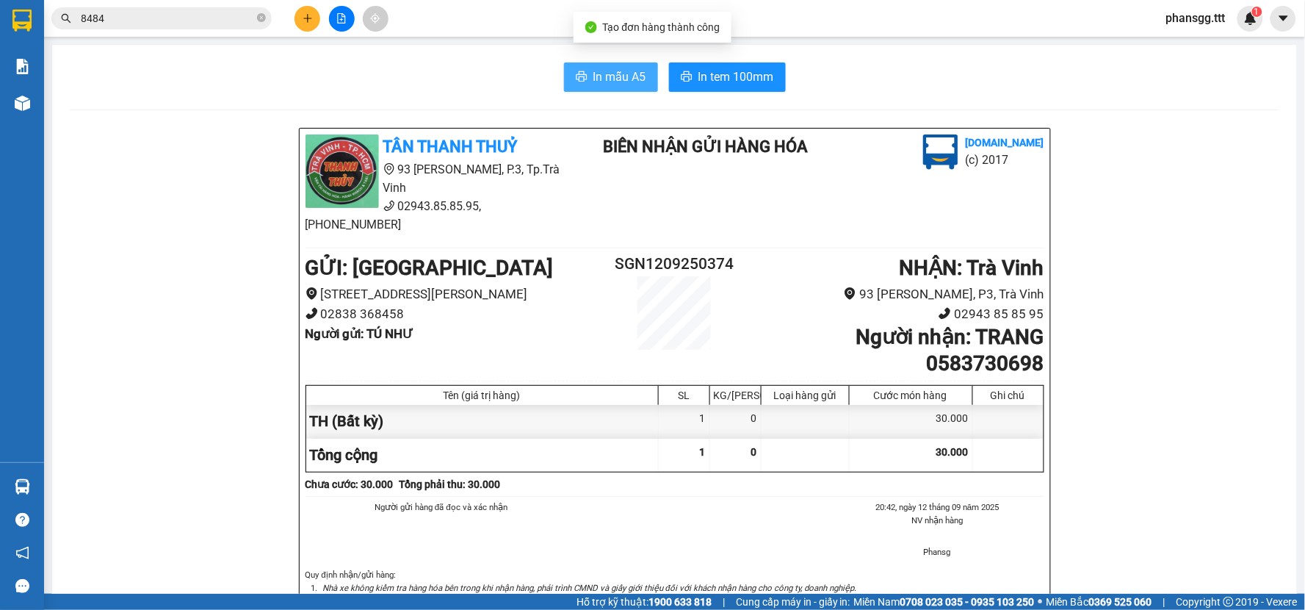
click at [625, 82] on span "In mẫu A5" at bounding box center [620, 77] width 53 height 18
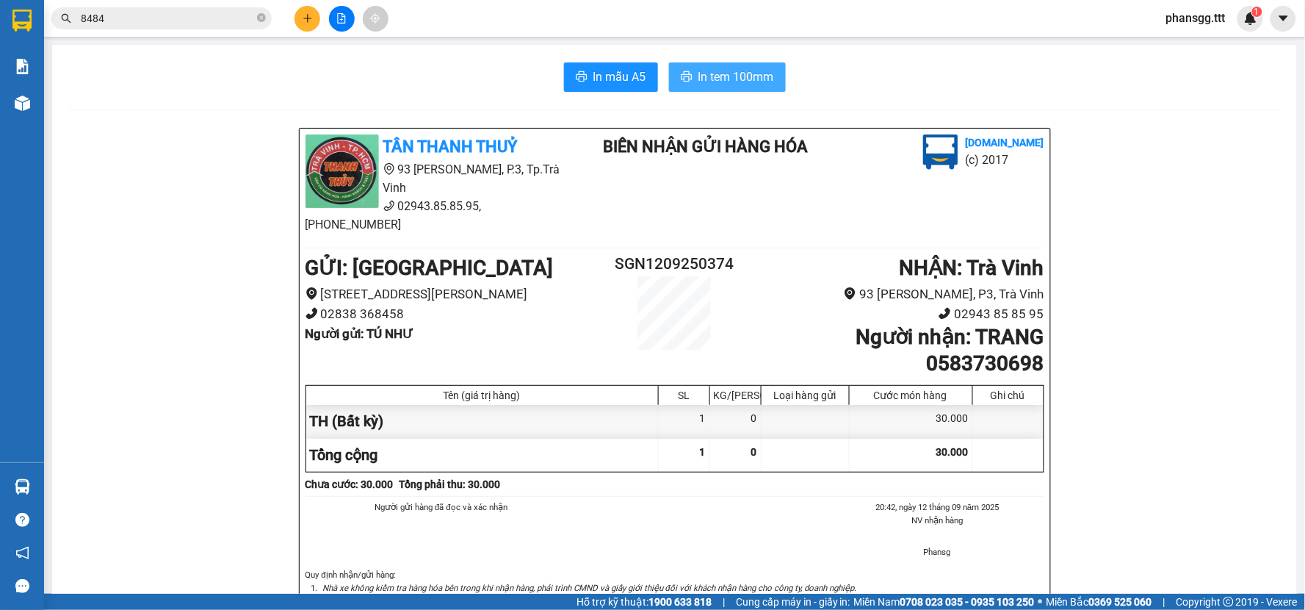
click at [669, 64] on button "In tem 100mm" at bounding box center [727, 76] width 117 height 29
click at [669, 68] on button "In tem 100mm" at bounding box center [727, 76] width 117 height 29
click at [298, 18] on button at bounding box center [308, 19] width 26 height 26
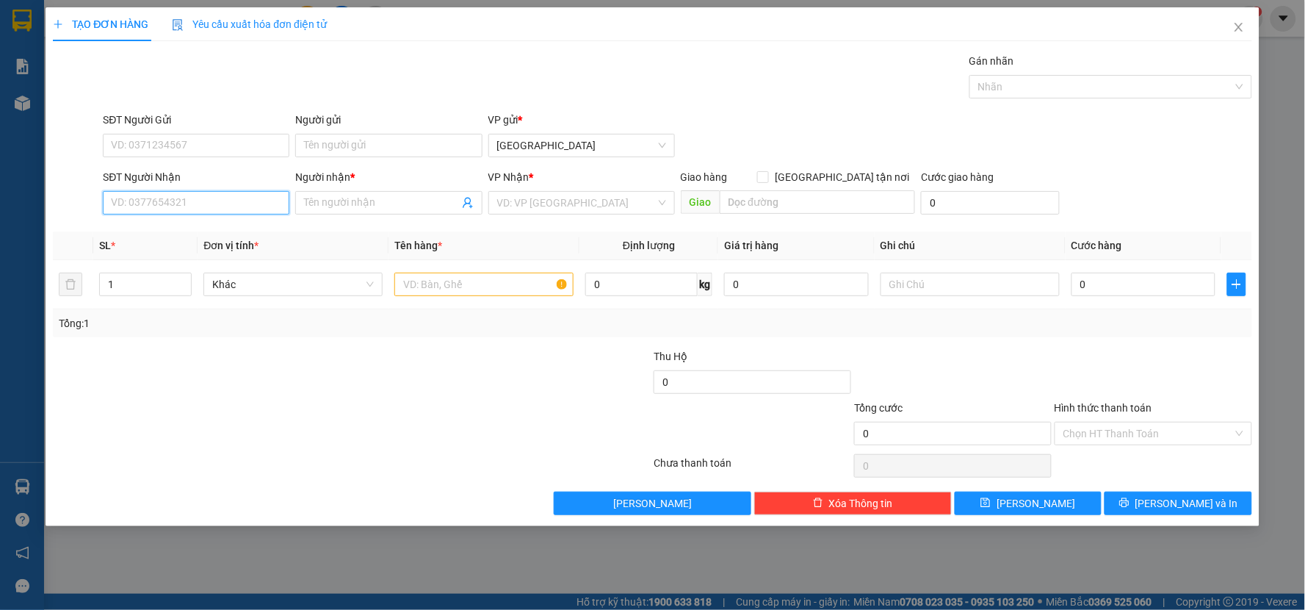
click at [186, 198] on input "SĐT Người Nhận" at bounding box center [196, 203] width 187 height 24
drag, startPoint x: 167, startPoint y: 228, endPoint x: 288, endPoint y: 200, distance: 123.7
click at [171, 228] on div "0961230975 - NAM" at bounding box center [196, 232] width 169 height 16
type input "0961230975"
type input "NAM"
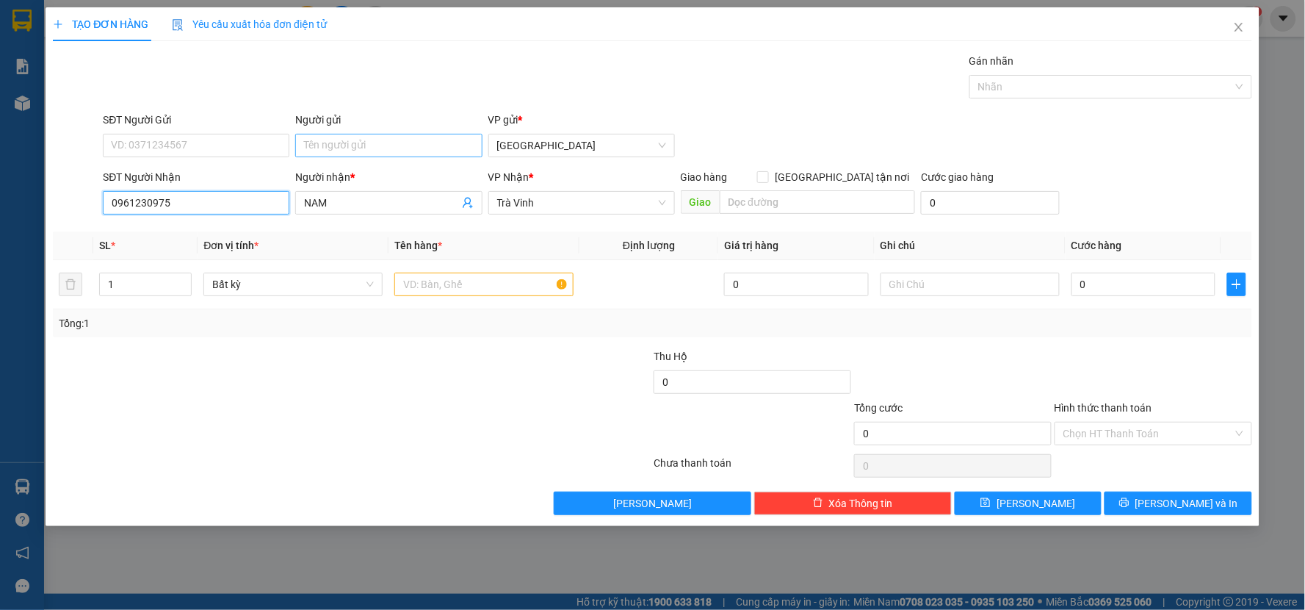
type input "0961230975"
click at [370, 148] on input "Người gửi" at bounding box center [388, 146] width 187 height 24
type input "VINH"
click at [445, 292] on input "text" at bounding box center [483, 285] width 179 height 24
type input "THÙNG"
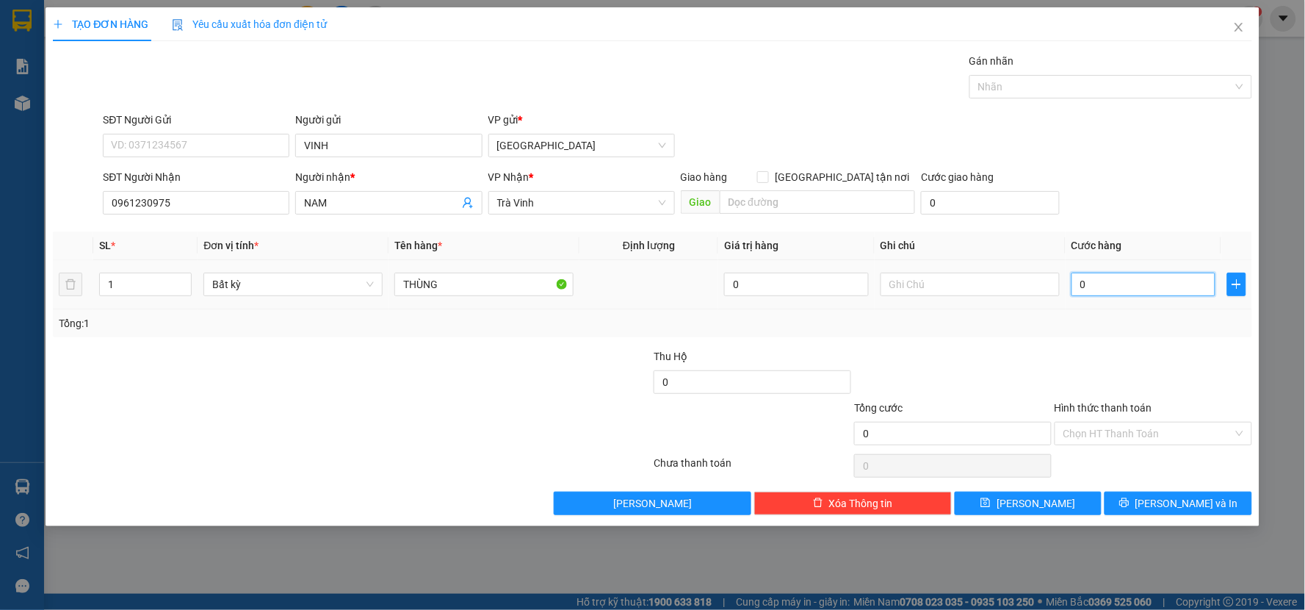
click at [1113, 289] on input "0" at bounding box center [1144, 285] width 145 height 24
type input "2"
type input "20"
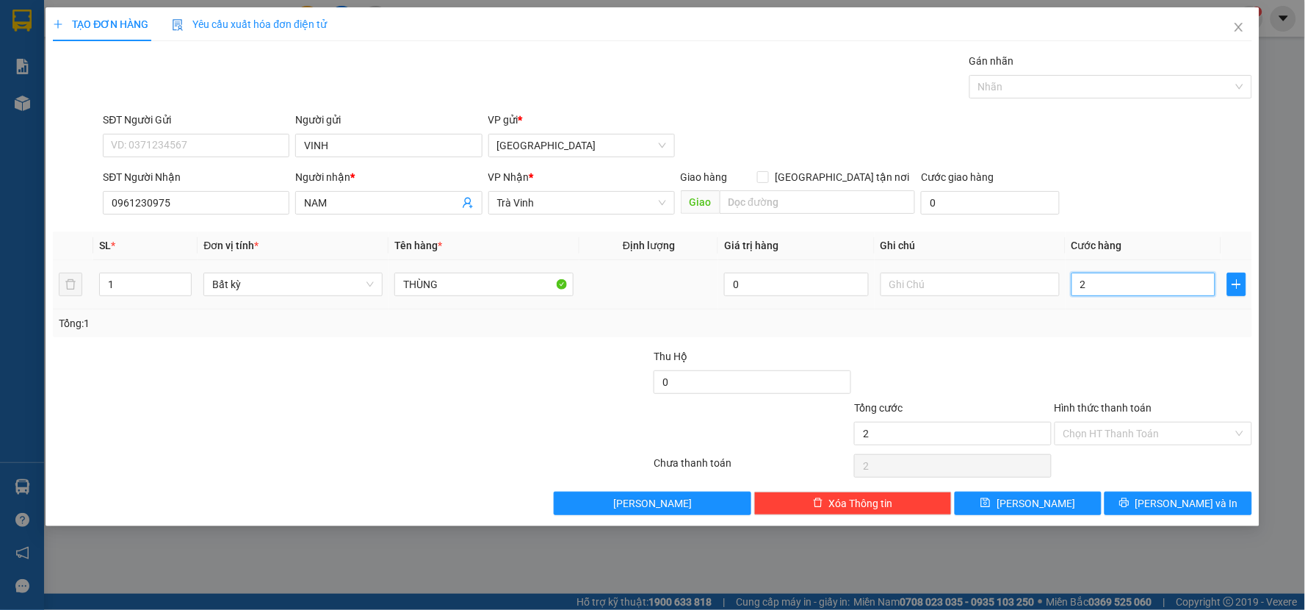
type input "20"
type input "20.000"
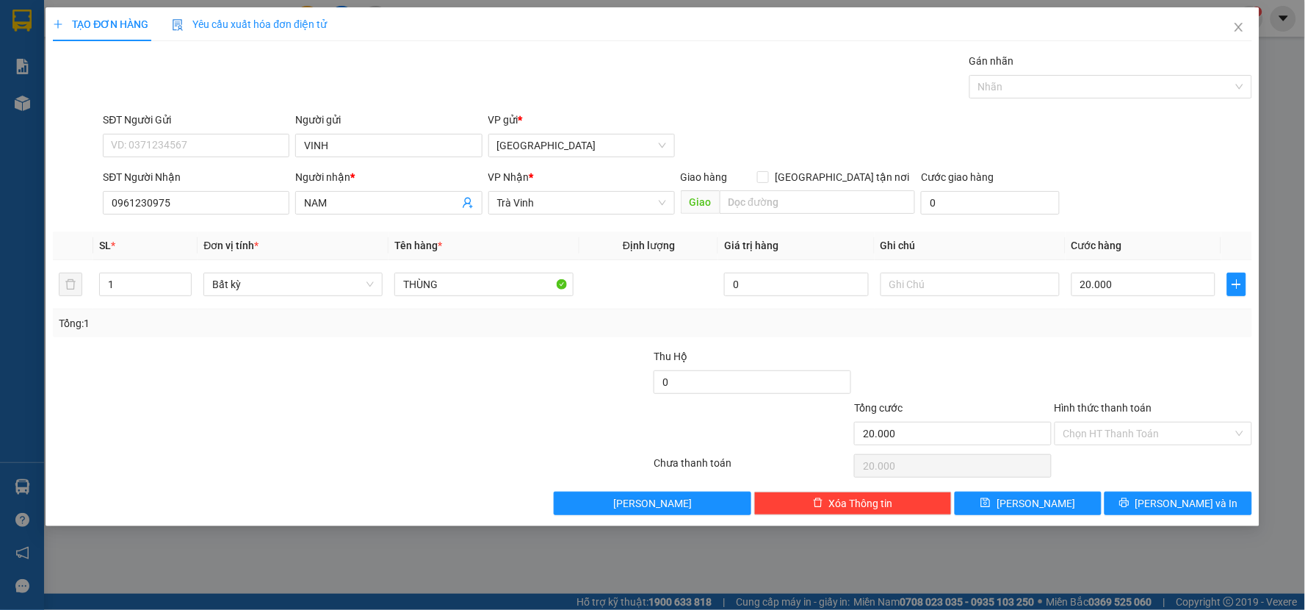
click at [1114, 315] on div "Tổng: 1" at bounding box center [653, 323] width 1188 height 16
click at [1121, 286] on input "20.000" at bounding box center [1144, 285] width 145 height 24
type input "0"
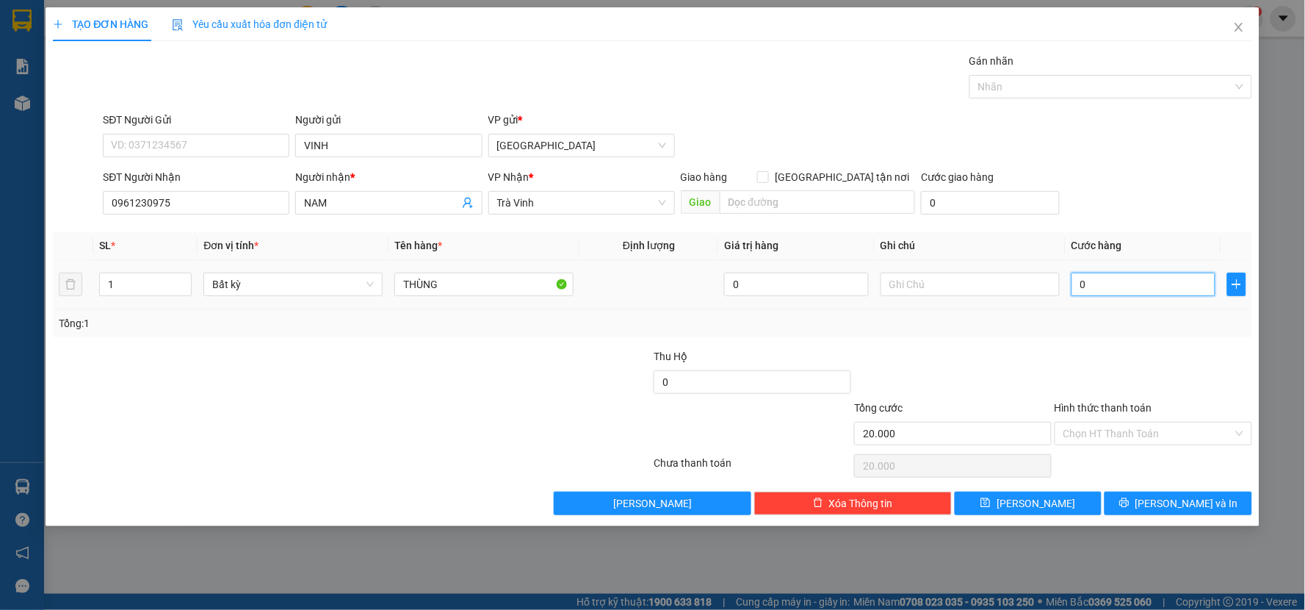
type input "0"
type input "003"
type input "3"
click at [1104, 341] on div "Transit Pickup Surcharge Ids Transit Deliver Surcharge Ids Transit Deliver Surc…" at bounding box center [653, 284] width 1200 height 462
click at [1130, 500] on icon "printer" at bounding box center [1125, 502] width 10 height 10
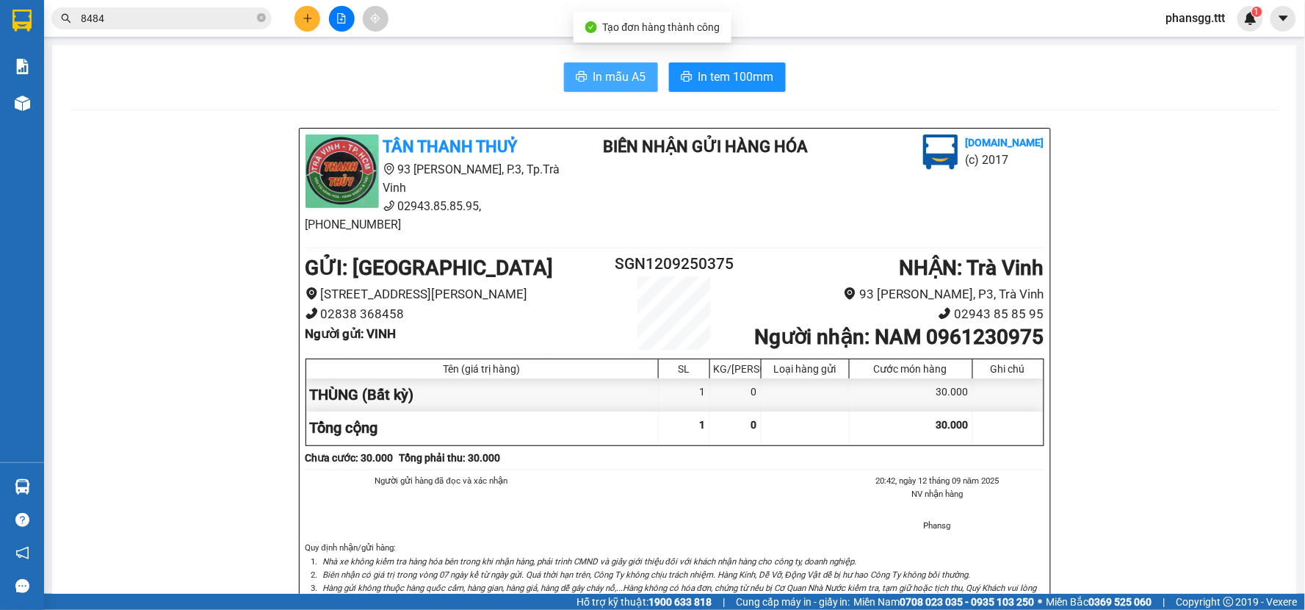
click at [627, 75] on span "In mẫu A5" at bounding box center [620, 77] width 53 height 18
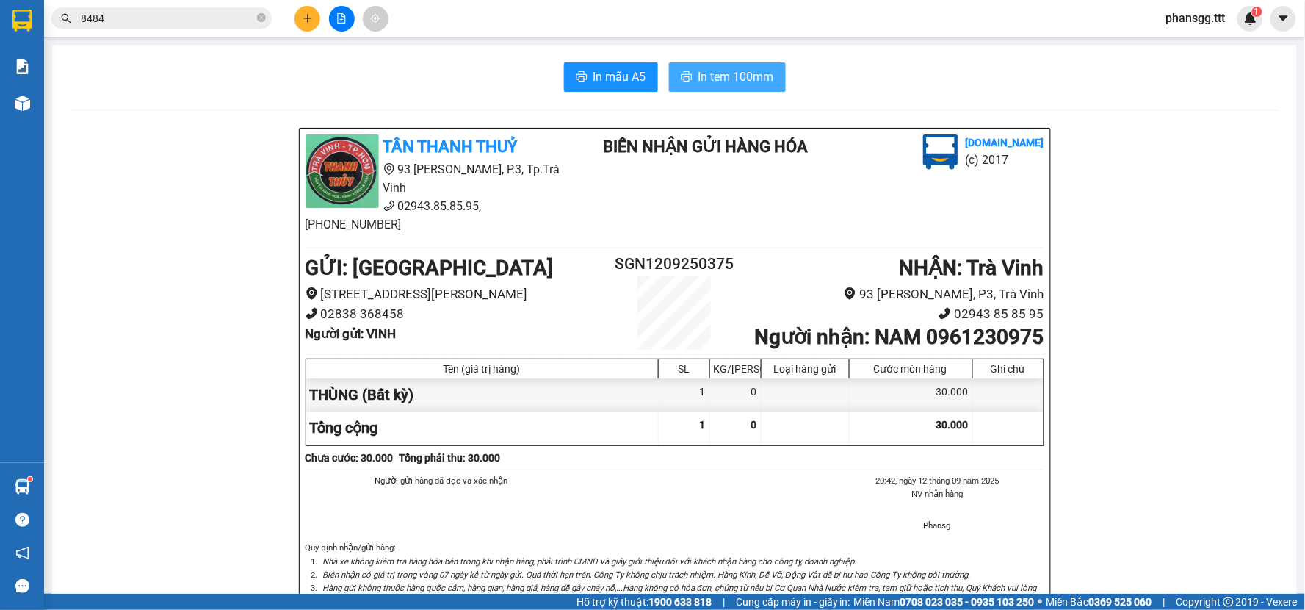
click at [731, 82] on span "In tem 100mm" at bounding box center [737, 77] width 76 height 18
click at [313, 7] on button at bounding box center [308, 19] width 26 height 26
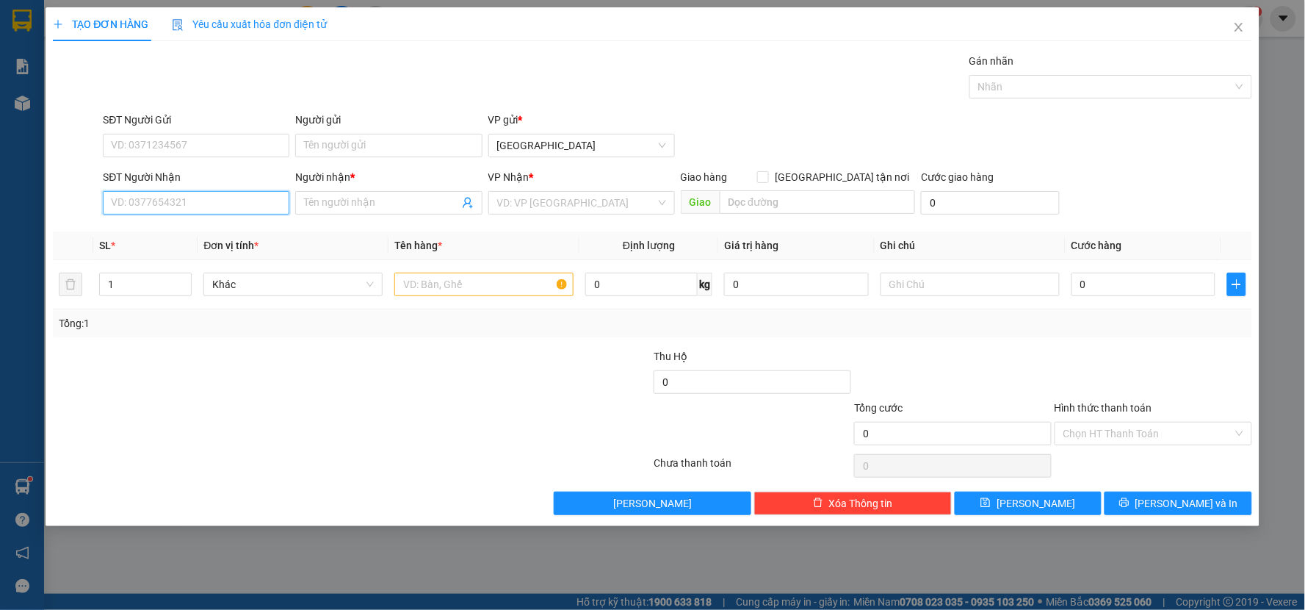
click at [221, 196] on input "SĐT Người Nhận" at bounding box center [196, 203] width 187 height 24
click at [212, 232] on div "0901886727 - CÔNG" at bounding box center [196, 232] width 169 height 16
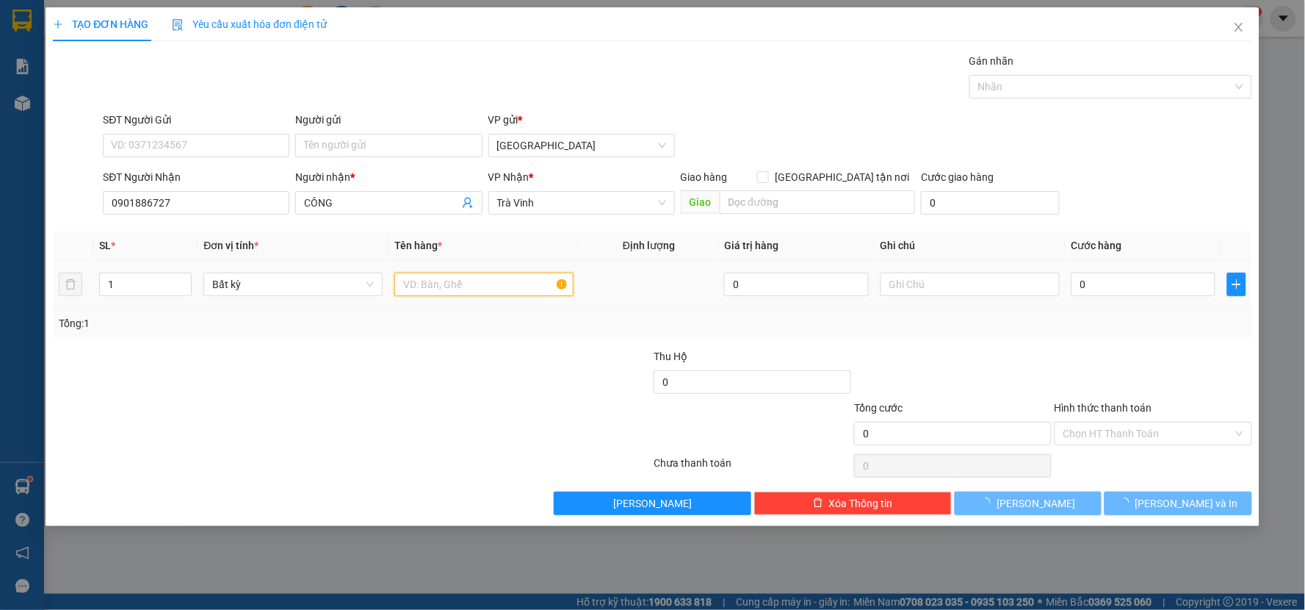
click at [409, 292] on input "text" at bounding box center [483, 285] width 179 height 24
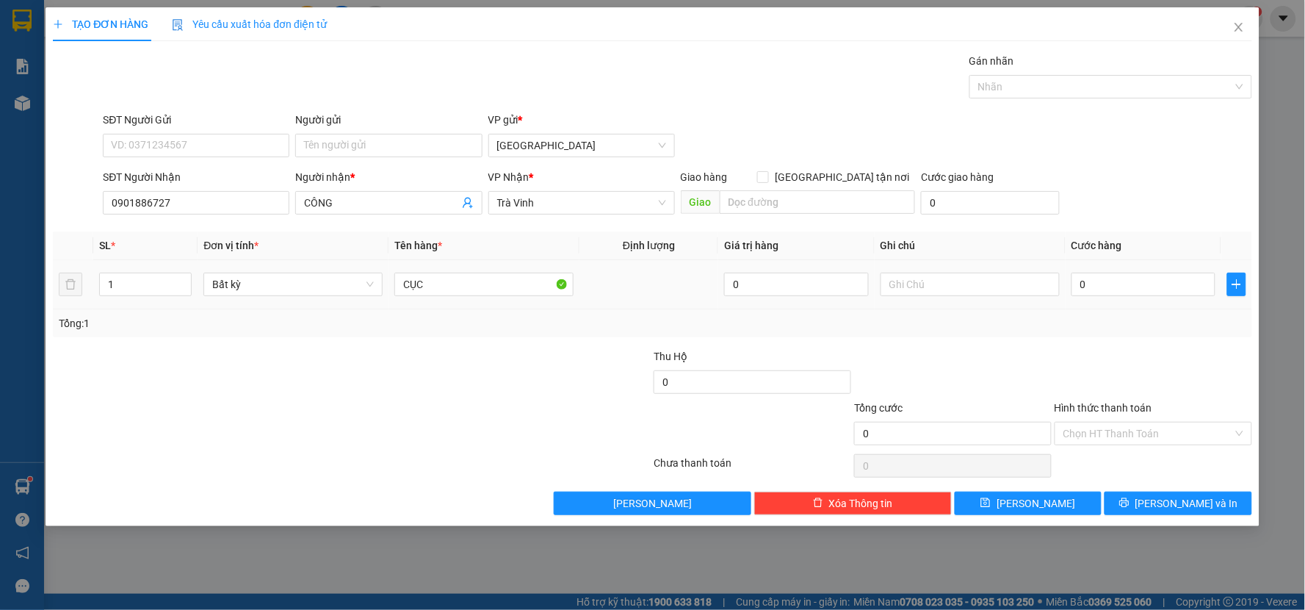
drag, startPoint x: 1093, startPoint y: 262, endPoint x: 1092, endPoint y: 275, distance: 13.2
click at [1093, 267] on td "0" at bounding box center [1144, 284] width 156 height 49
click at [1092, 279] on input "0" at bounding box center [1144, 285] width 145 height 24
click at [1073, 310] on div "Tổng: 1" at bounding box center [653, 323] width 1200 height 28
click at [1141, 496] on button "[PERSON_NAME] và In" at bounding box center [1179, 503] width 148 height 24
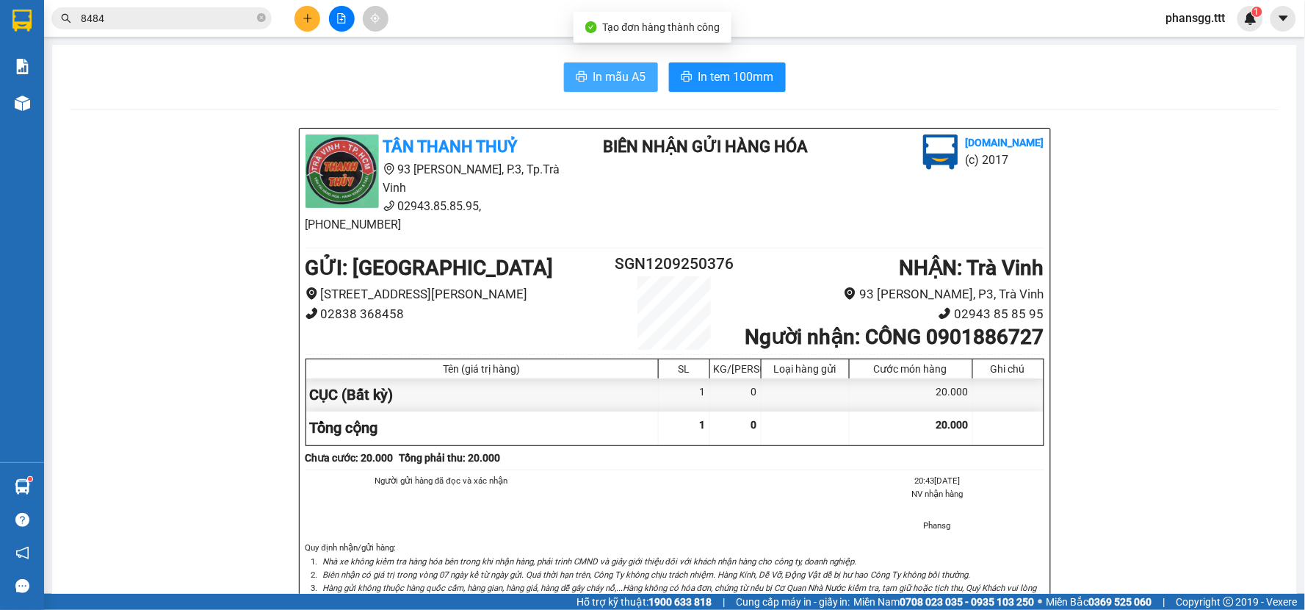
click at [613, 71] on span "In mẫu A5" at bounding box center [620, 77] width 53 height 18
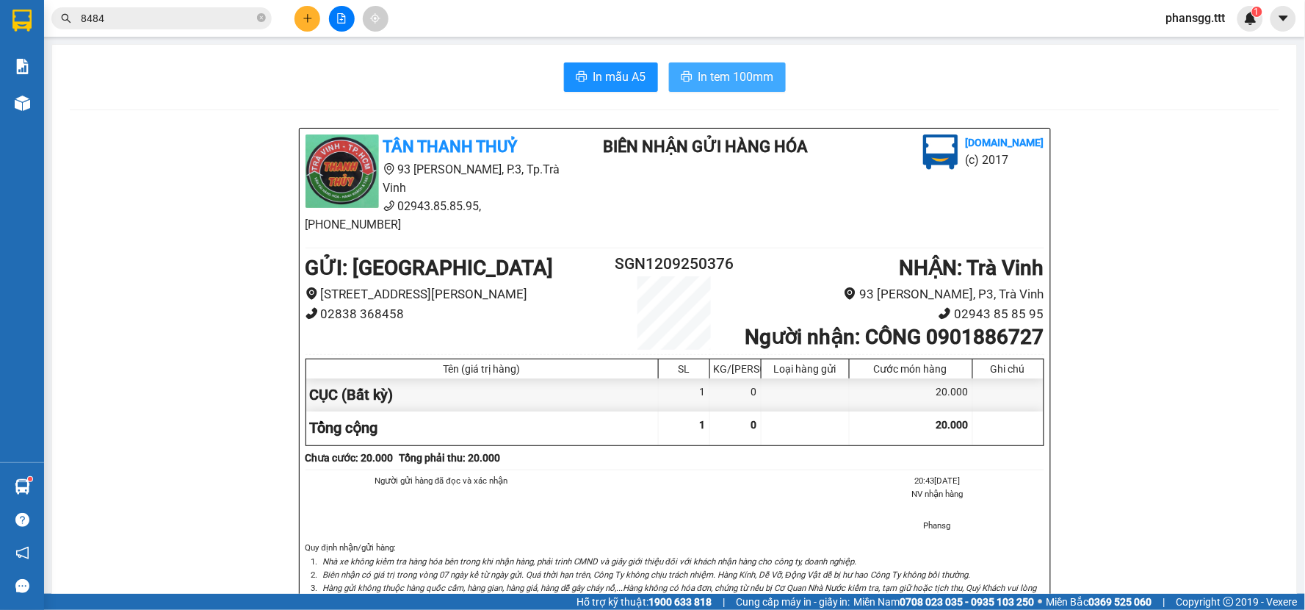
click at [681, 82] on icon "printer" at bounding box center [687, 77] width 12 height 12
click at [296, 16] on button at bounding box center [308, 19] width 26 height 26
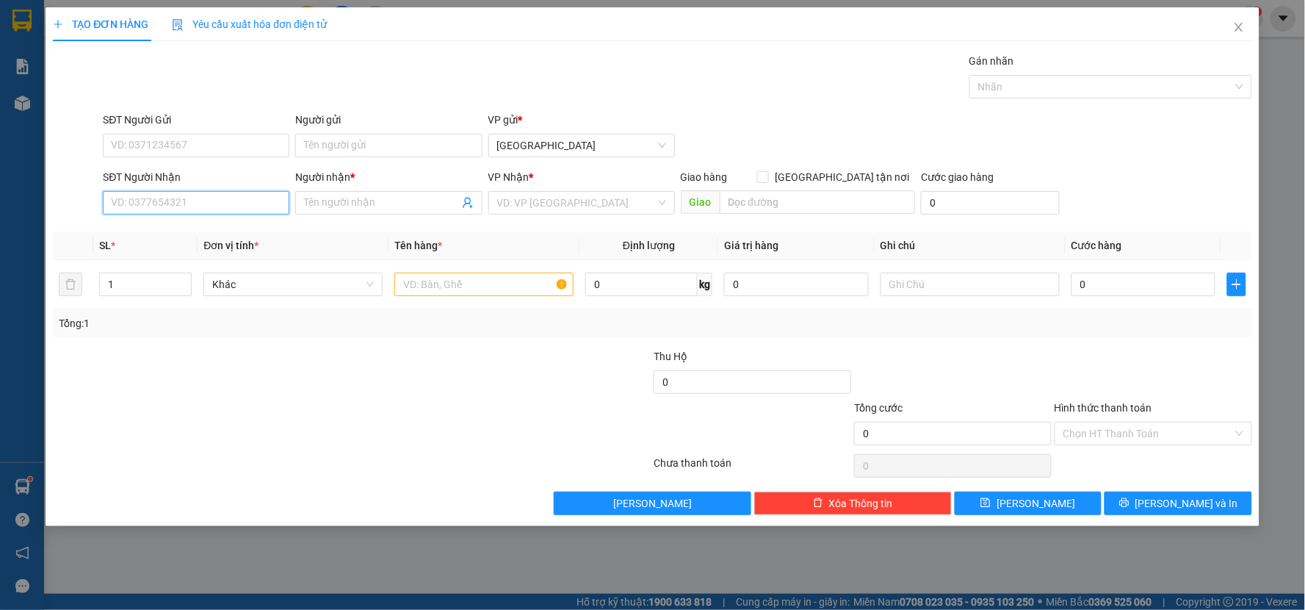
click at [267, 200] on input "SĐT Người Nhận" at bounding box center [196, 203] width 187 height 24
click at [209, 229] on div "0969692929 - [PERSON_NAME]" at bounding box center [196, 232] width 169 height 16
click at [180, 275] on span "Increase Value" at bounding box center [183, 279] width 16 height 13
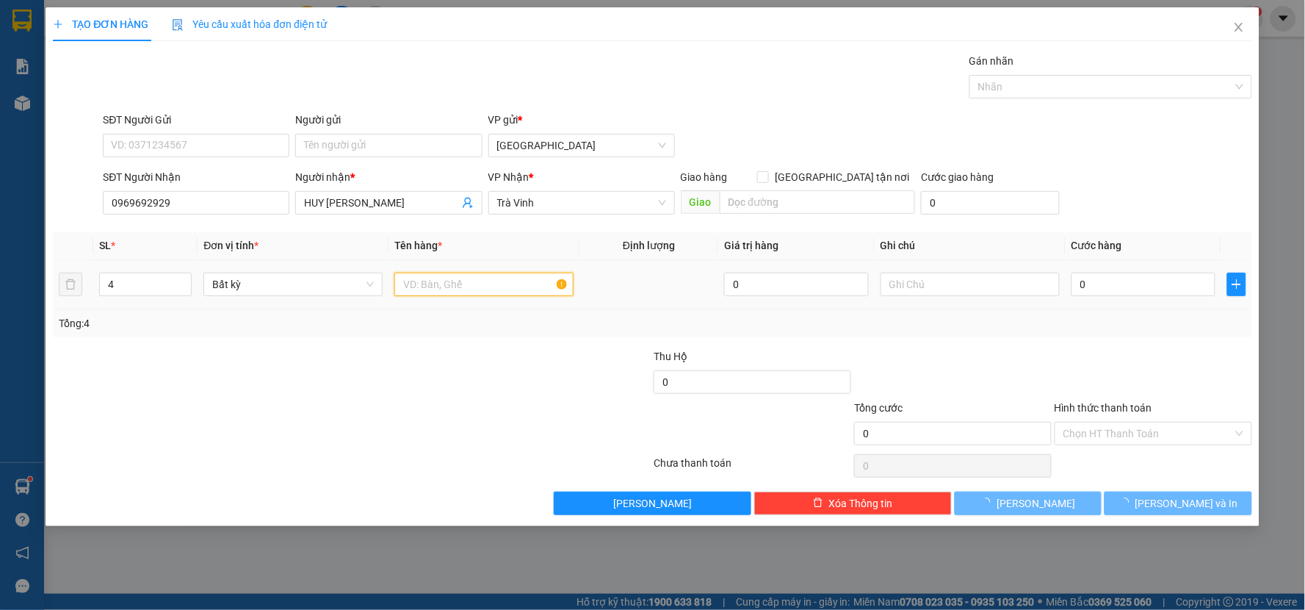
click at [414, 276] on input "text" at bounding box center [483, 285] width 179 height 24
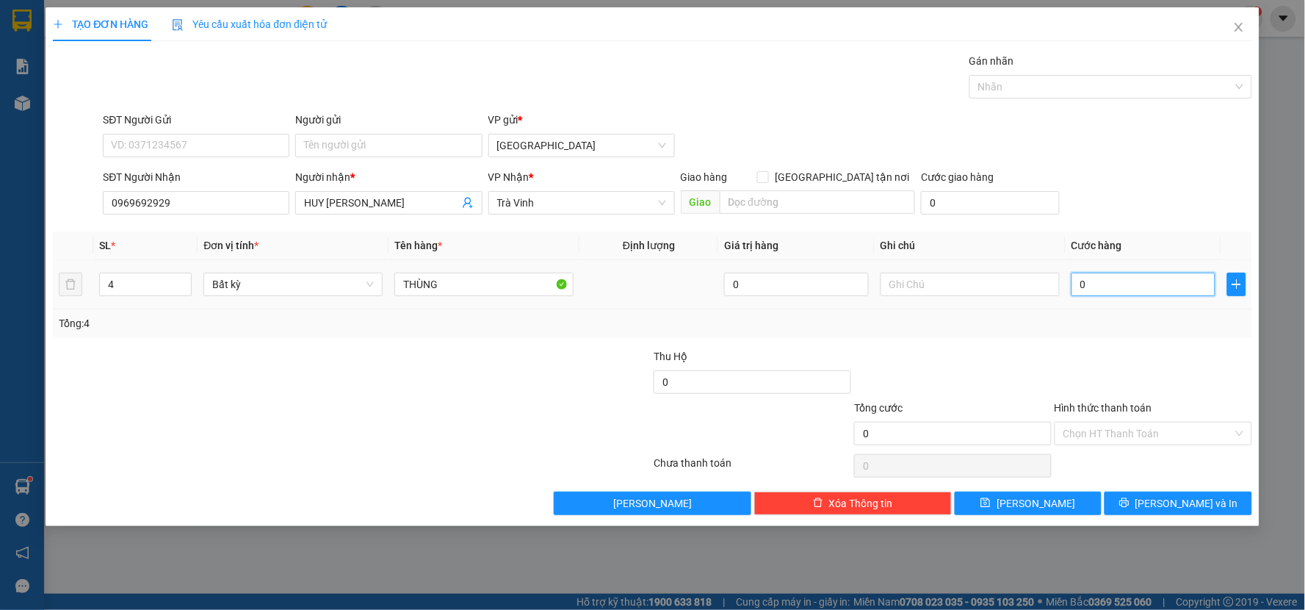
click at [1134, 285] on input "0" at bounding box center [1144, 285] width 145 height 24
click at [1083, 345] on div "Transit Pickup Surcharge Ids Transit Deliver Surcharge Ids Transit Deliver Surc…" at bounding box center [653, 284] width 1200 height 462
click at [1131, 497] on button "[PERSON_NAME] và In" at bounding box center [1179, 503] width 148 height 24
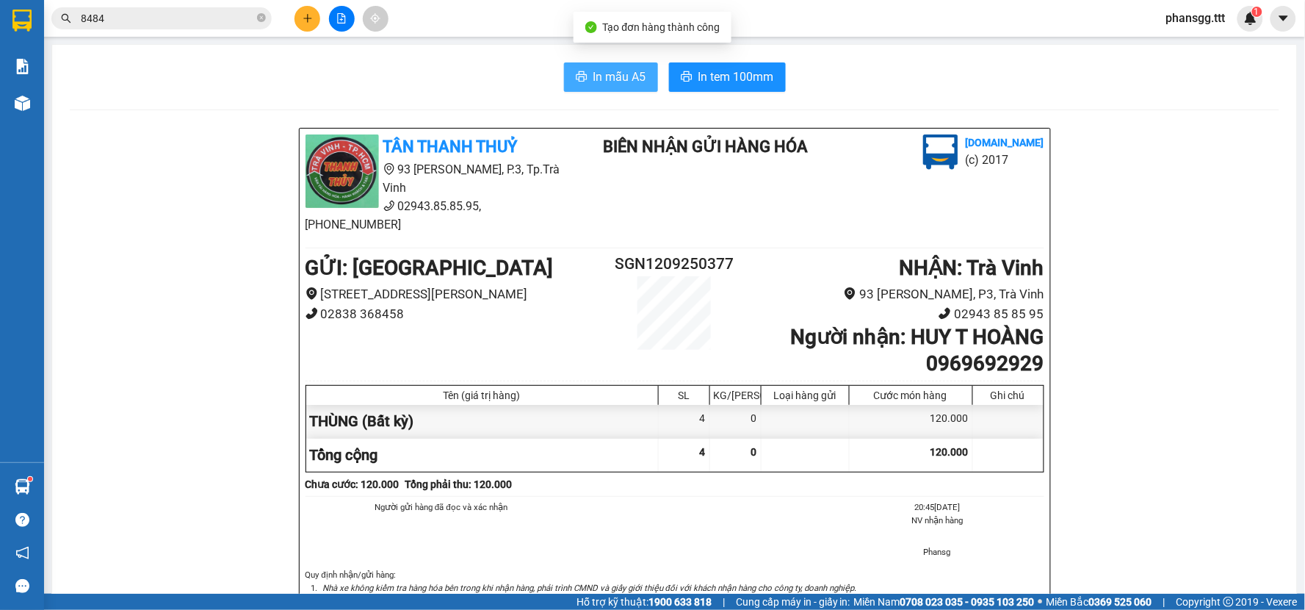
click at [605, 79] on span "In mẫu A5" at bounding box center [620, 77] width 53 height 18
click at [710, 61] on div "In mẫu A5 In tem 100mm TÂN THANH THUỶ 93 [PERSON_NAME], P.3, Tp.Trà Vinh 02943.…" at bounding box center [674, 558] width 1245 height 1026
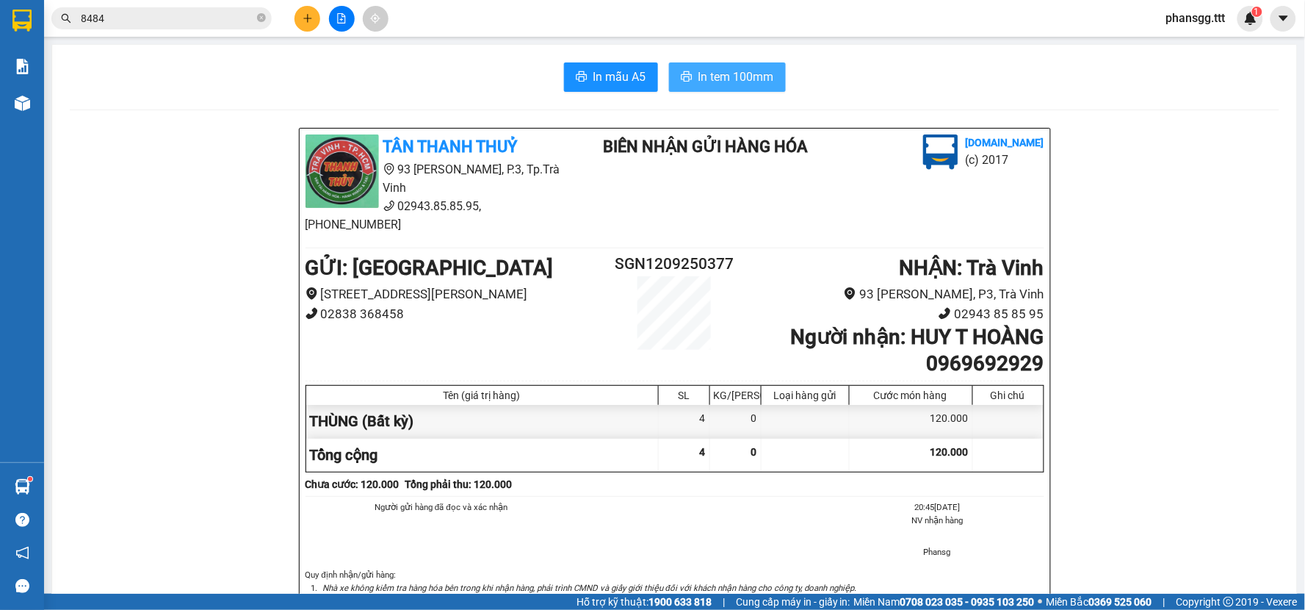
click at [706, 76] on span "In tem 100mm" at bounding box center [737, 77] width 76 height 18
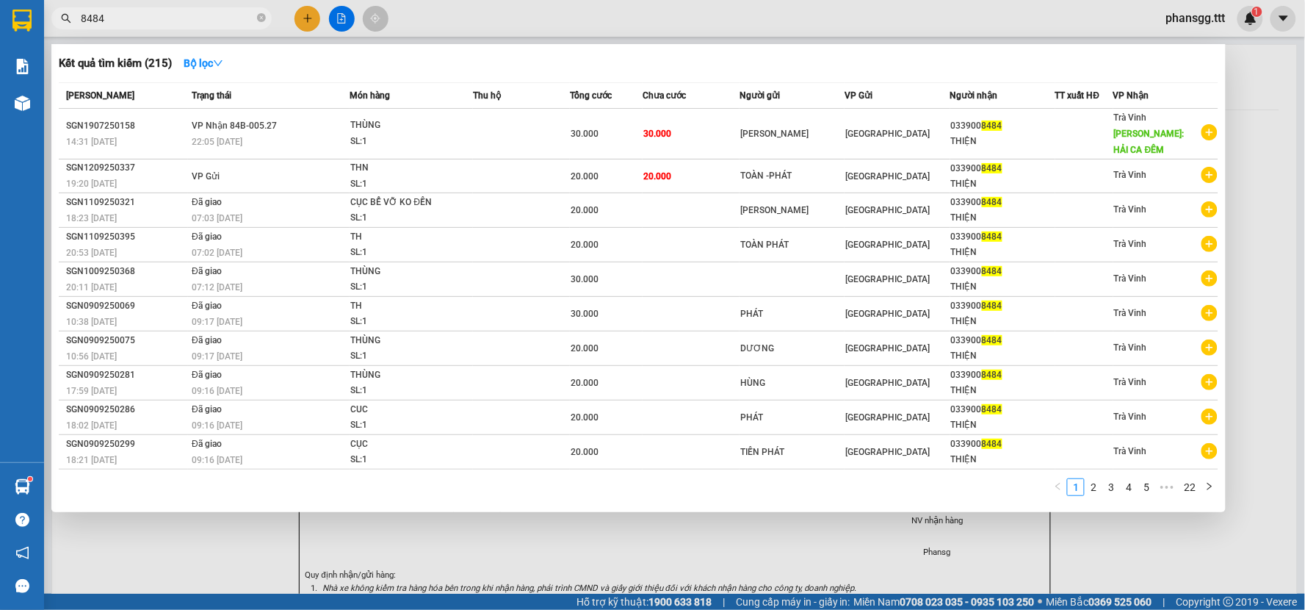
click at [256, 15] on span "8484" at bounding box center [161, 18] width 220 height 22
click at [300, 23] on div at bounding box center [652, 305] width 1305 height 610
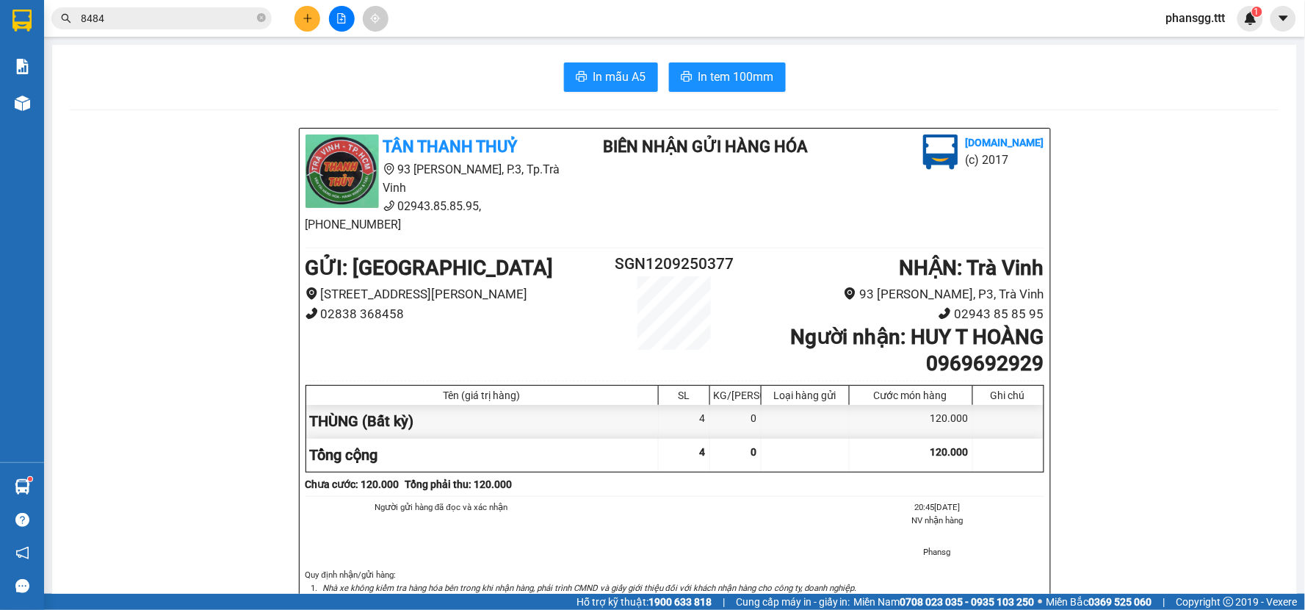
drag, startPoint x: 302, startPoint y: 24, endPoint x: 265, endPoint y: 26, distance: 36.8
click at [294, 25] on div at bounding box center [341, 19] width 110 height 26
click at [296, 16] on button at bounding box center [308, 19] width 26 height 26
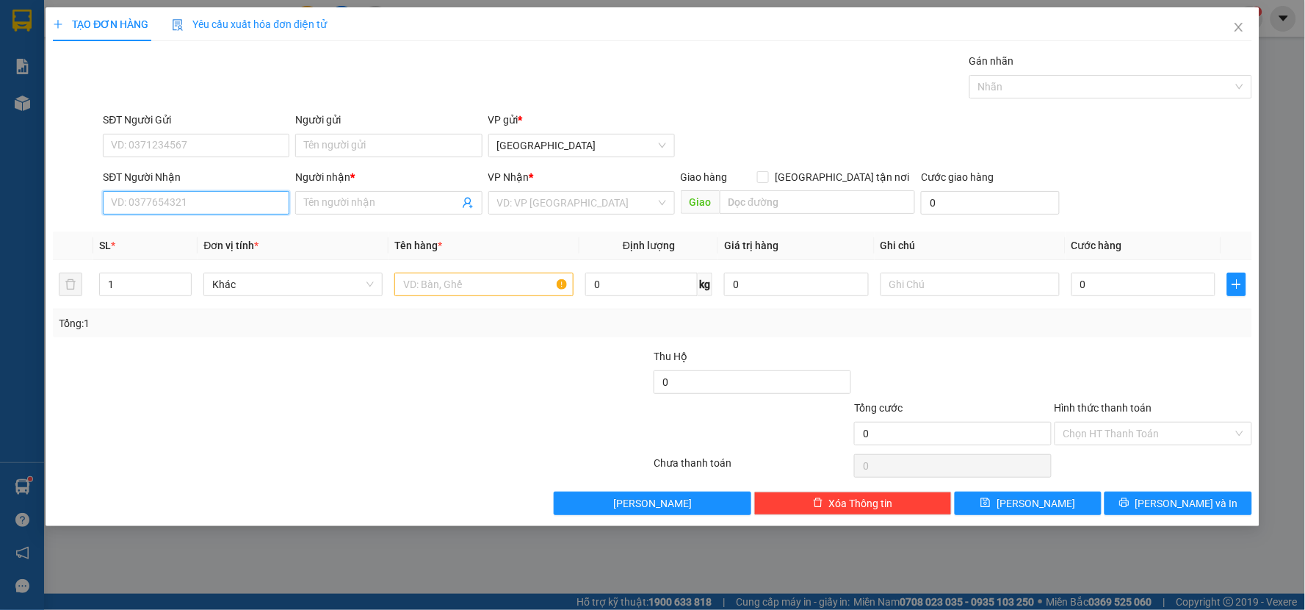
click at [179, 206] on input "SĐT Người Nhận" at bounding box center [196, 203] width 187 height 24
drag, startPoint x: 206, startPoint y: 231, endPoint x: 427, endPoint y: 165, distance: 231.0
click at [207, 231] on div "0944572151 - [GEOGRAPHIC_DATA]" at bounding box center [196, 232] width 169 height 16
click at [393, 144] on input "Người gửi" at bounding box center [388, 146] width 187 height 24
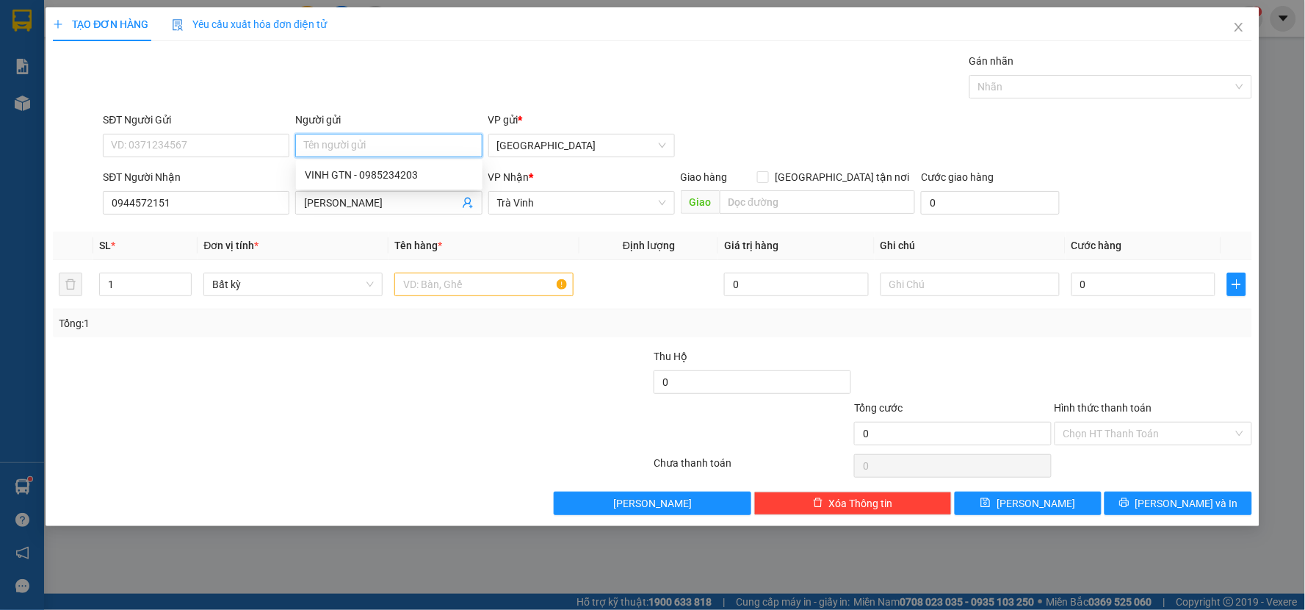
click at [393, 144] on input "Người gửi" at bounding box center [388, 146] width 187 height 24
click at [370, 144] on input "THÀNG" at bounding box center [388, 146] width 187 height 24
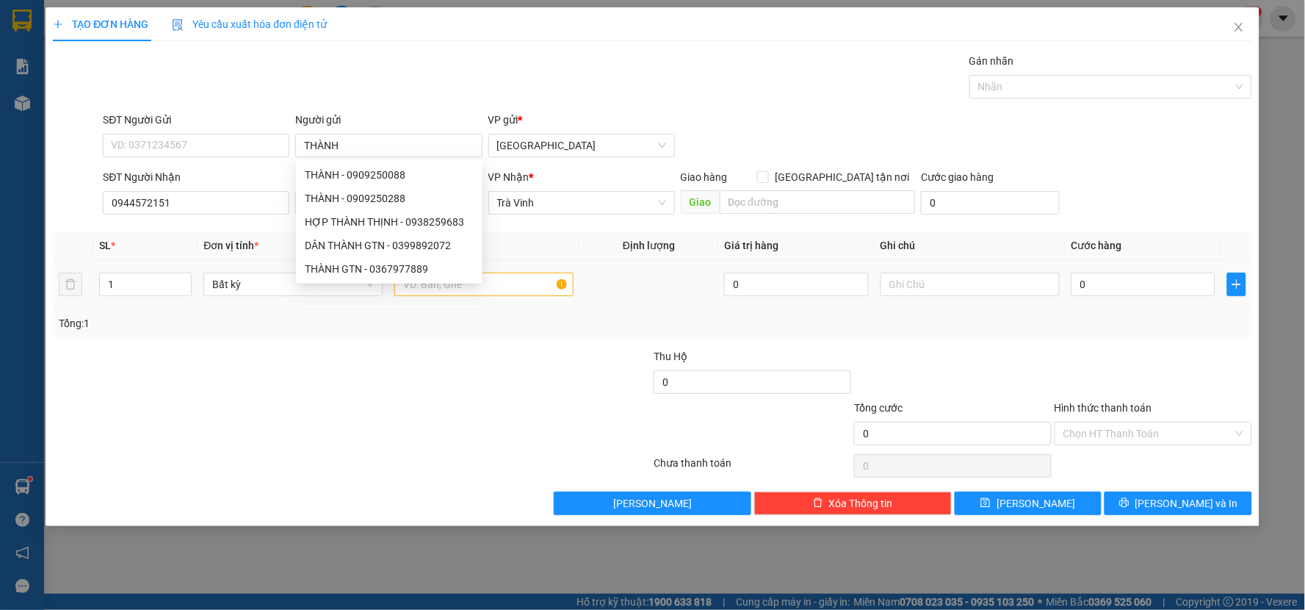
click at [518, 297] on div at bounding box center [483, 284] width 179 height 29
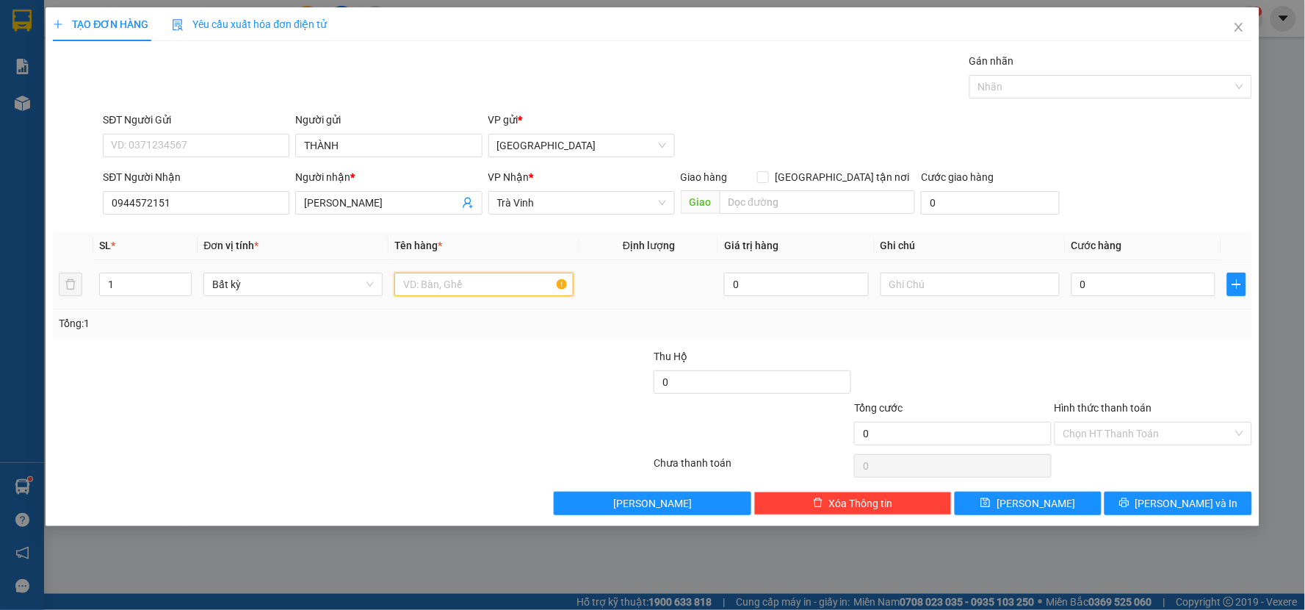
click at [507, 284] on input "text" at bounding box center [483, 285] width 179 height 24
click at [1151, 292] on input "0" at bounding box center [1144, 285] width 145 height 24
drag, startPoint x: 1152, startPoint y: 321, endPoint x: 1161, endPoint y: 353, distance: 32.8
click at [1153, 322] on div "Tổng: 1" at bounding box center [653, 323] width 1188 height 16
drag, startPoint x: 1170, startPoint y: 472, endPoint x: 1165, endPoint y: 492, distance: 20.5
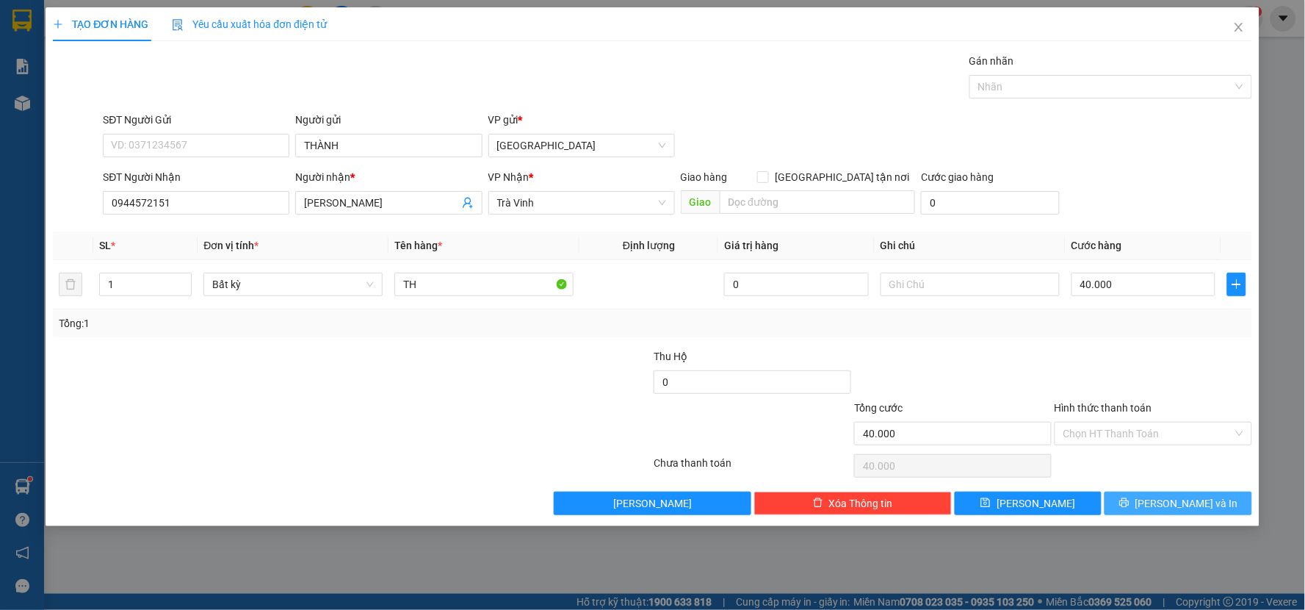
click at [1169, 477] on div "Chọn HT Thanh Toán" at bounding box center [1153, 465] width 201 height 29
drag, startPoint x: 1164, startPoint y: 503, endPoint x: 1136, endPoint y: 458, distance: 53.4
click at [1163, 502] on button "[PERSON_NAME] và In" at bounding box center [1179, 503] width 148 height 24
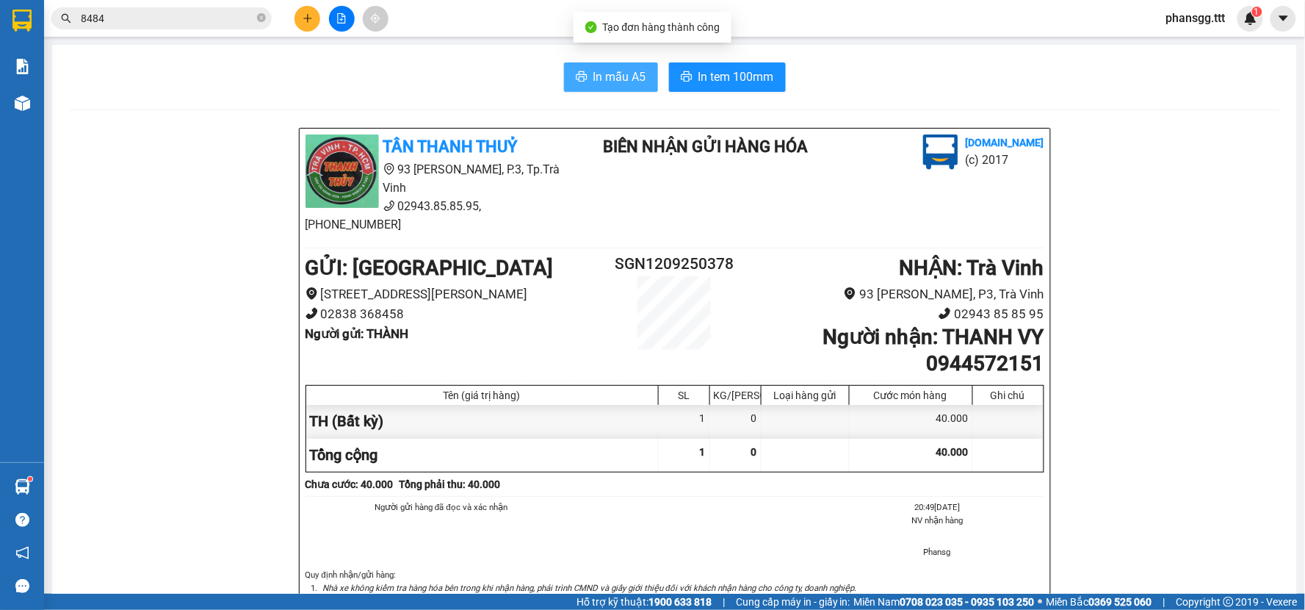
click at [618, 85] on span "In mẫu A5" at bounding box center [620, 77] width 53 height 18
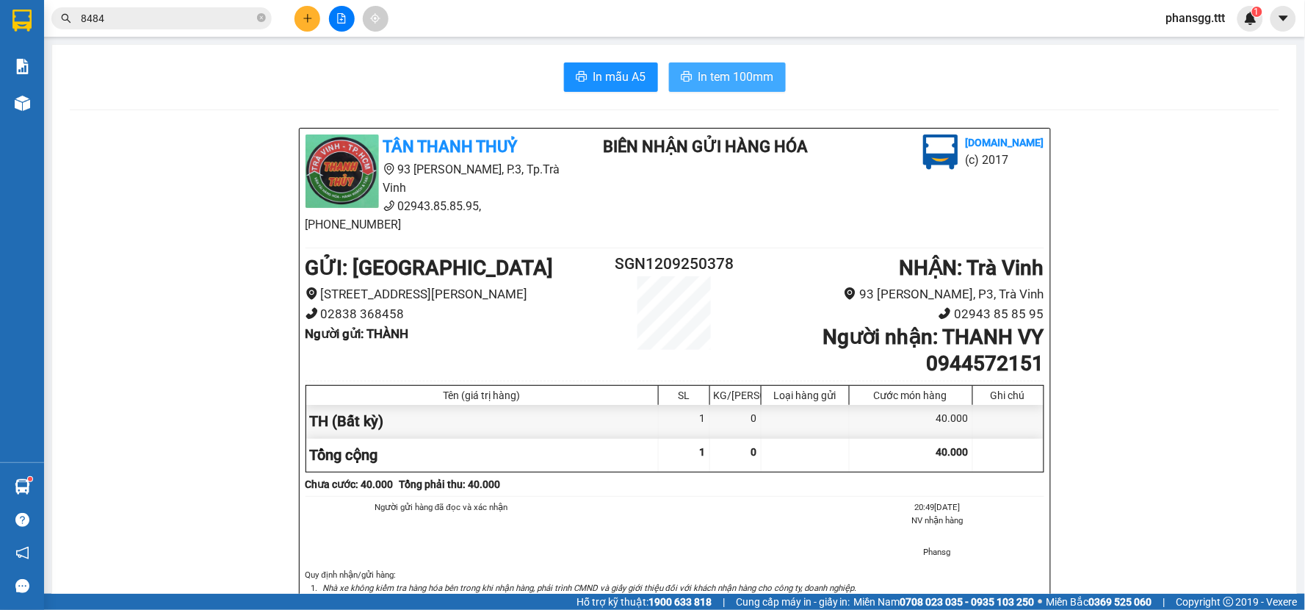
click at [689, 84] on button "In tem 100mm" at bounding box center [727, 76] width 117 height 29
click at [745, 70] on span "In tem 100mm" at bounding box center [737, 77] width 76 height 18
click at [220, 23] on input "8484" at bounding box center [167, 18] width 173 height 16
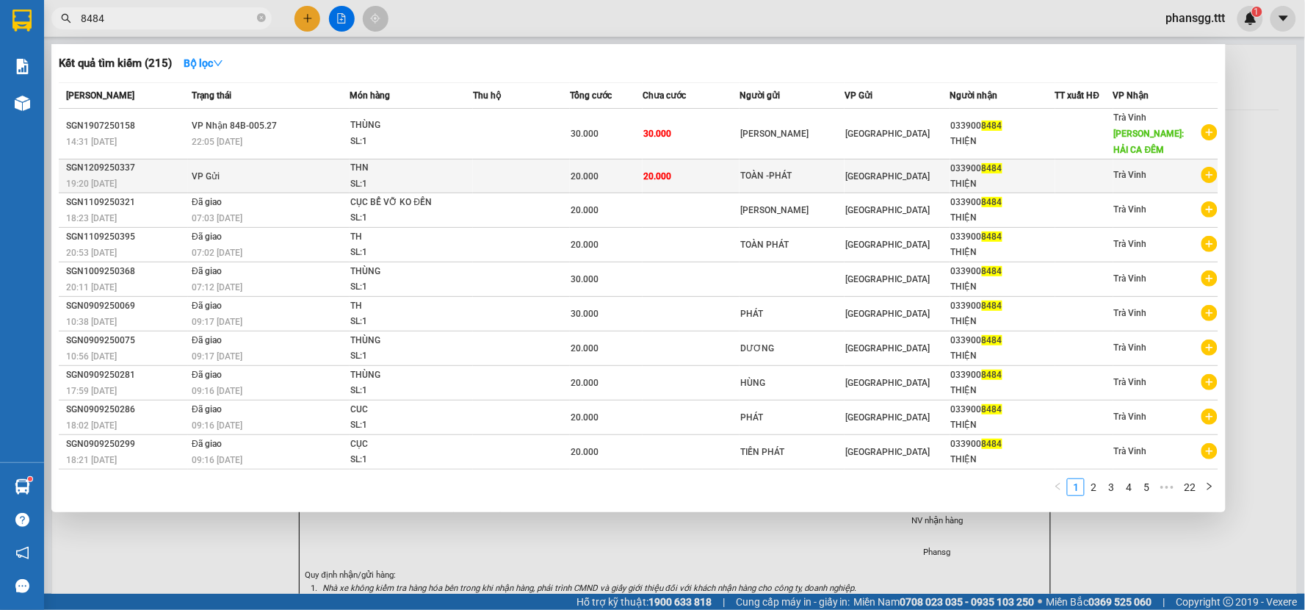
click at [324, 165] on td "VP Gửi" at bounding box center [269, 176] width 162 height 34
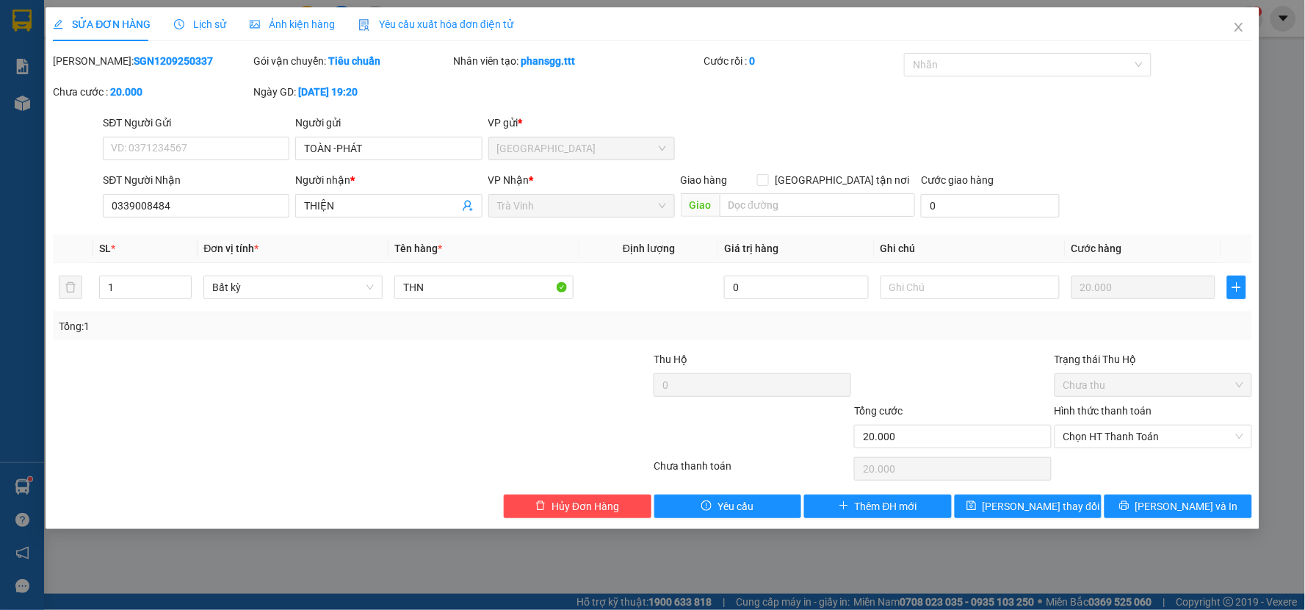
click at [405, 172] on div "Người nhận *" at bounding box center [388, 180] width 187 height 16
click at [405, 198] on input "THIỆN" at bounding box center [381, 206] width 154 height 16
click at [213, 13] on div "Lịch sử" at bounding box center [200, 24] width 52 height 34
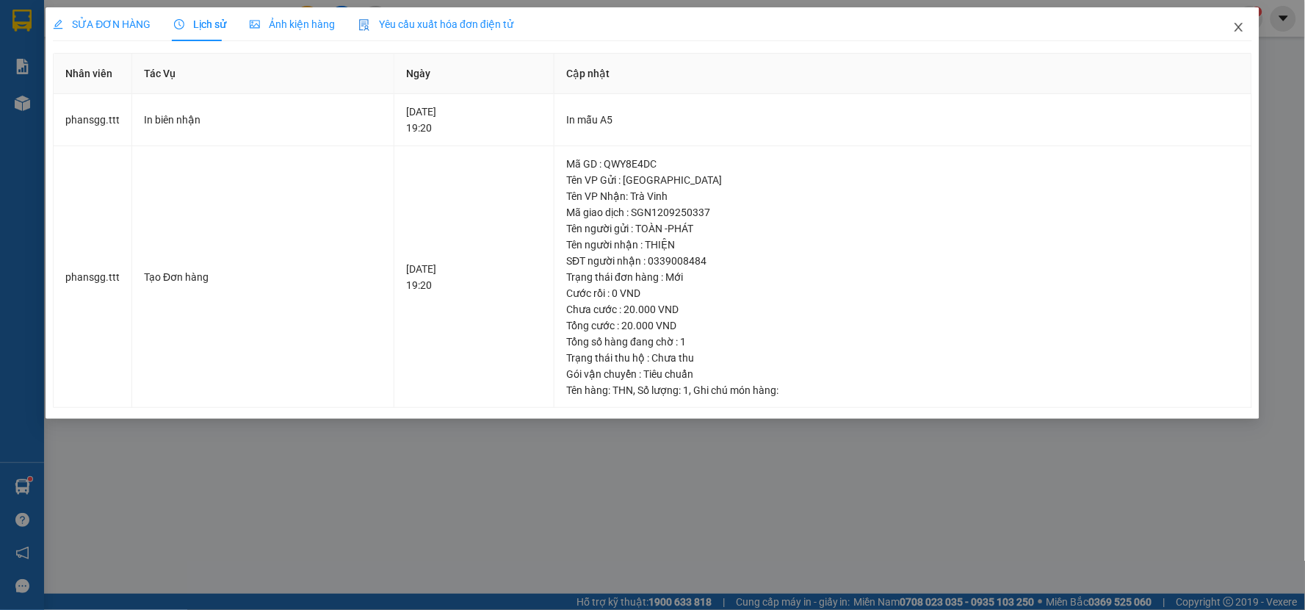
click at [1238, 29] on icon "close" at bounding box center [1239, 27] width 8 height 9
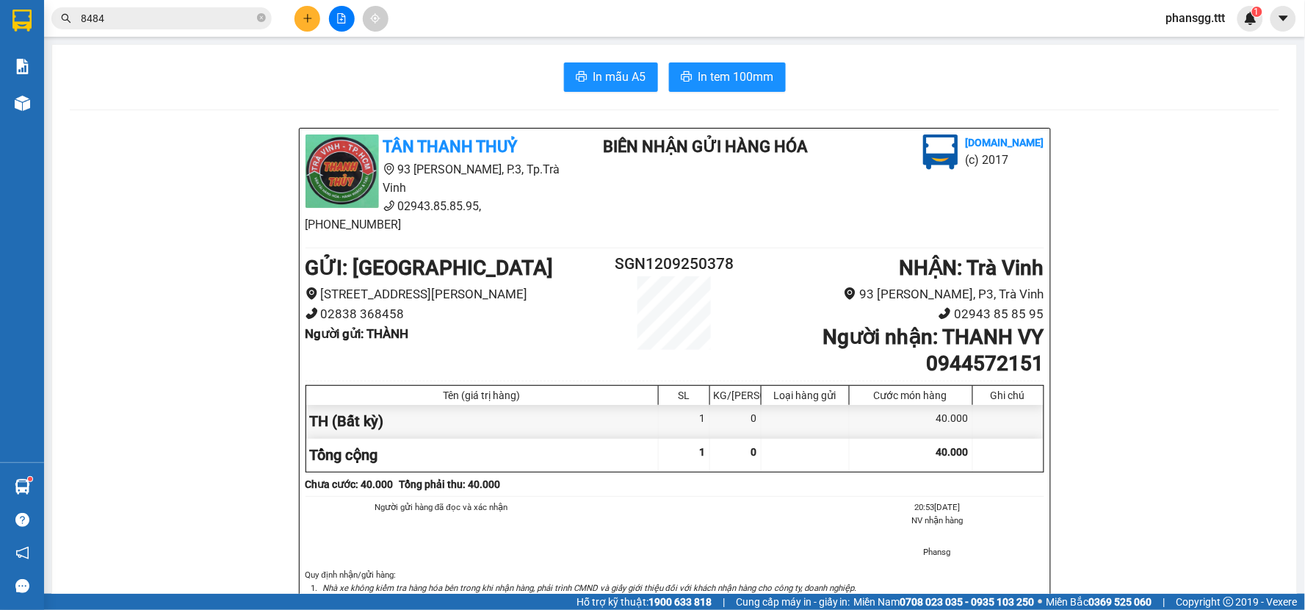
click at [198, 16] on input "8484" at bounding box center [167, 18] width 173 height 16
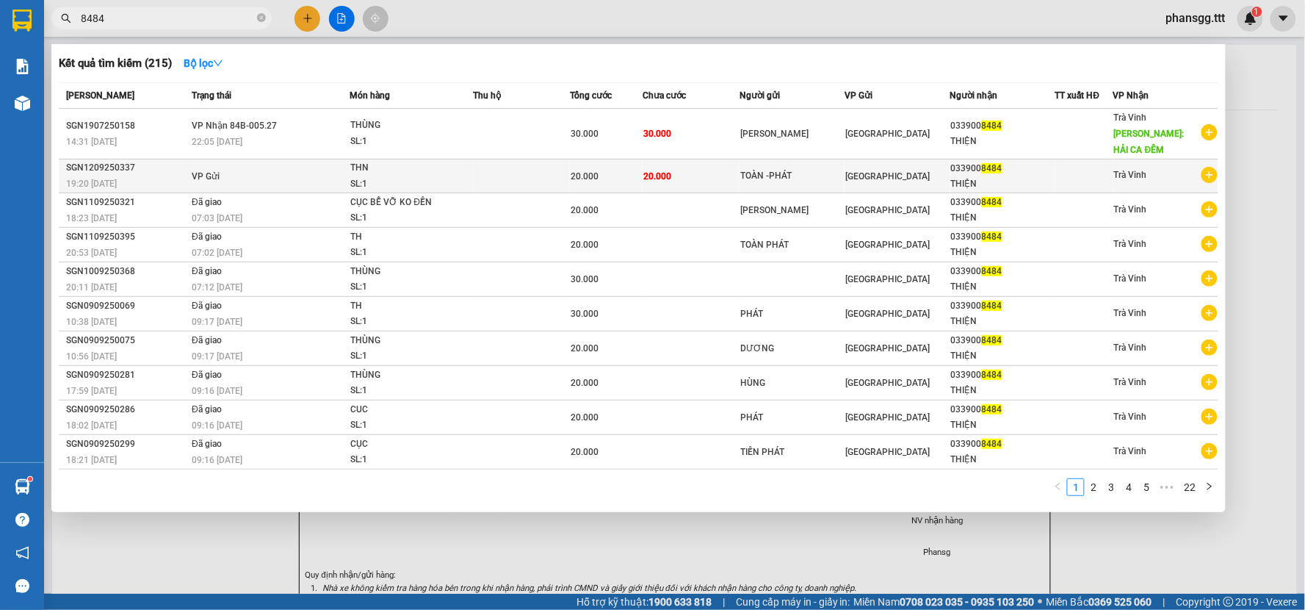
click at [225, 179] on td "VP Gửi" at bounding box center [269, 176] width 162 height 34
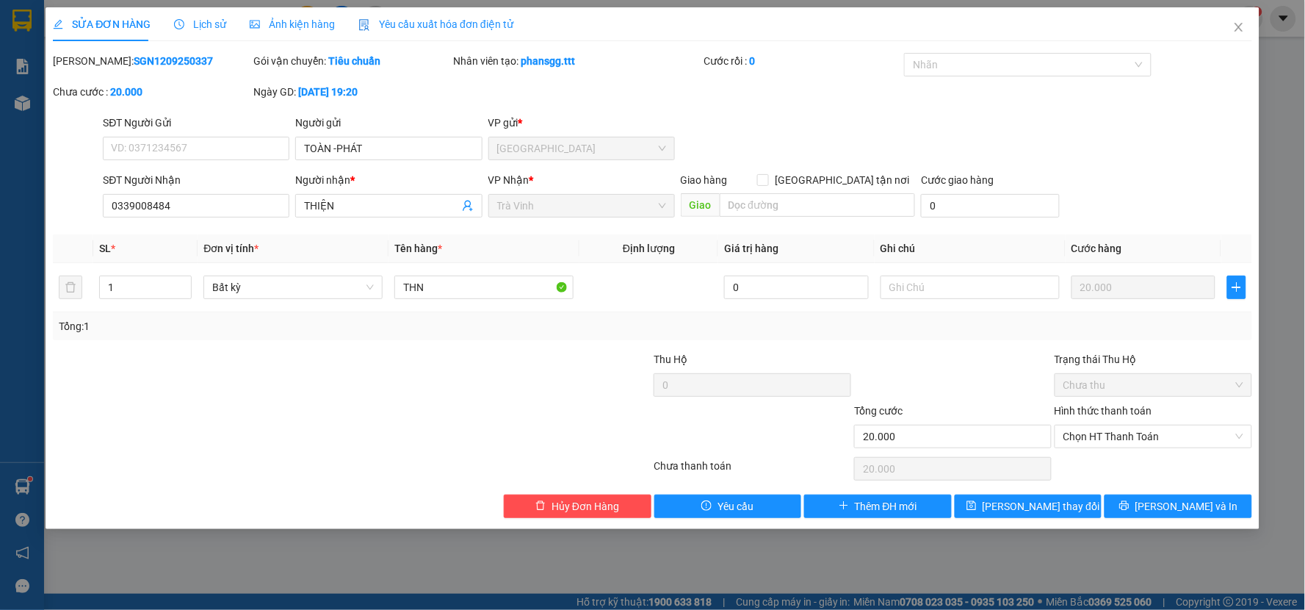
click at [224, 30] on div "SỬA ĐƠN HÀNG Lịch sử Ảnh kiện hàng Yêu cầu xuất hóa đơn điện tử" at bounding box center [283, 24] width 461 height 34
click at [215, 24] on span "Lịch sử" at bounding box center [200, 24] width 52 height 12
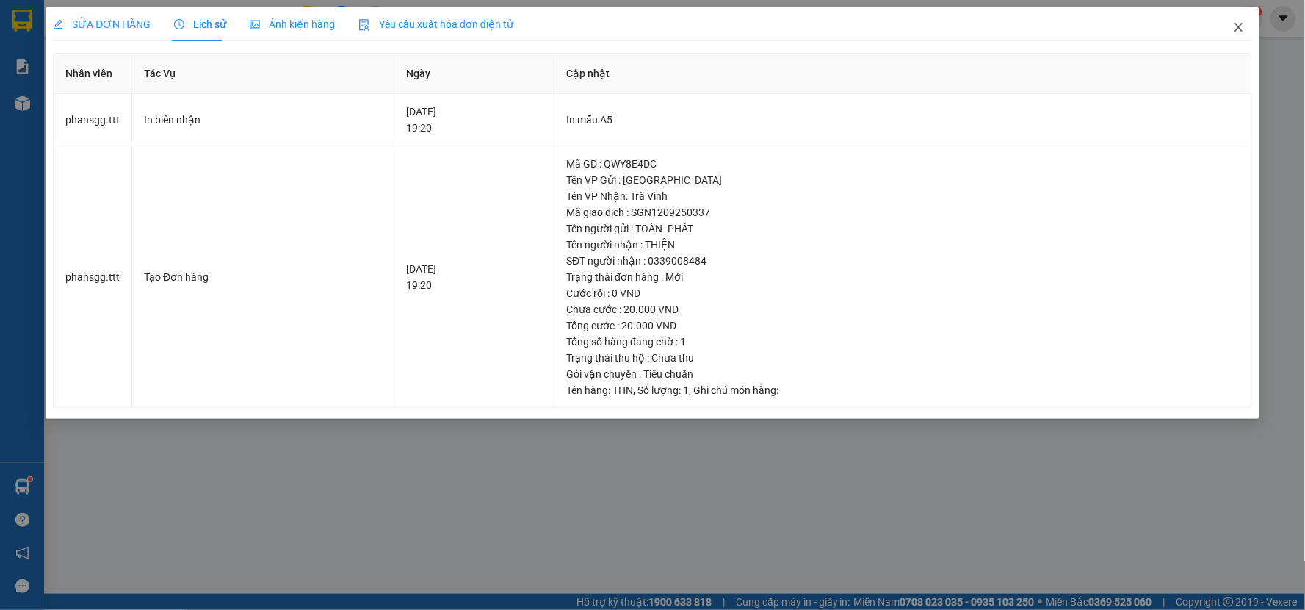
click at [1242, 24] on icon "close" at bounding box center [1239, 27] width 8 height 9
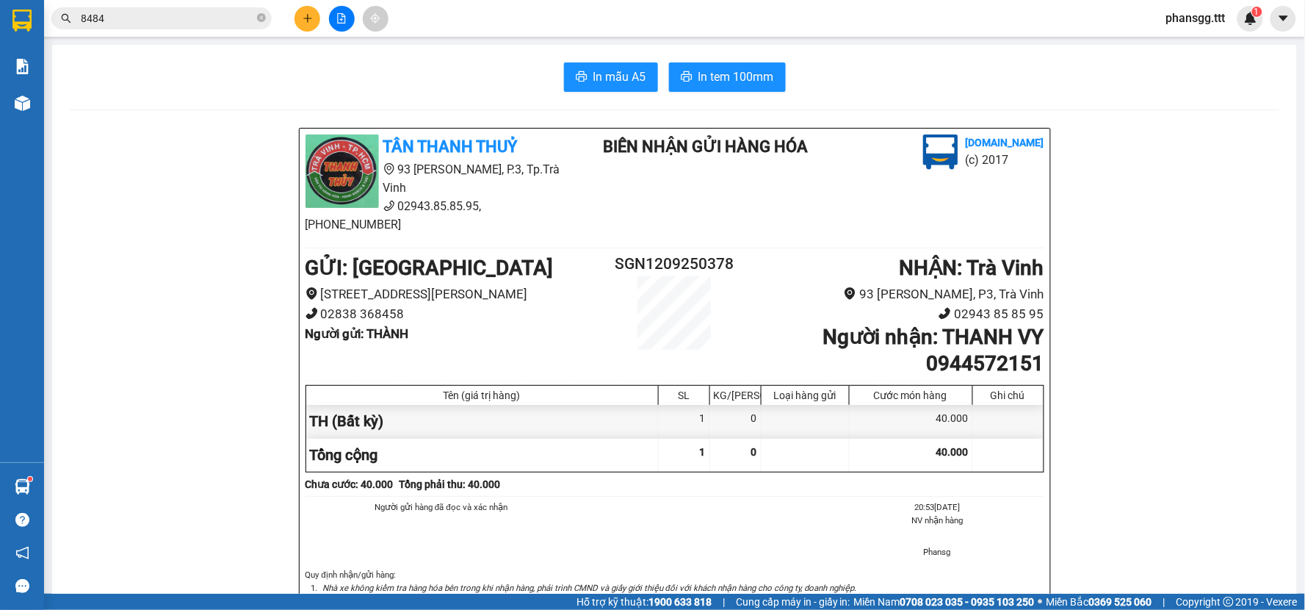
click at [217, 23] on input "8484" at bounding box center [167, 18] width 173 height 16
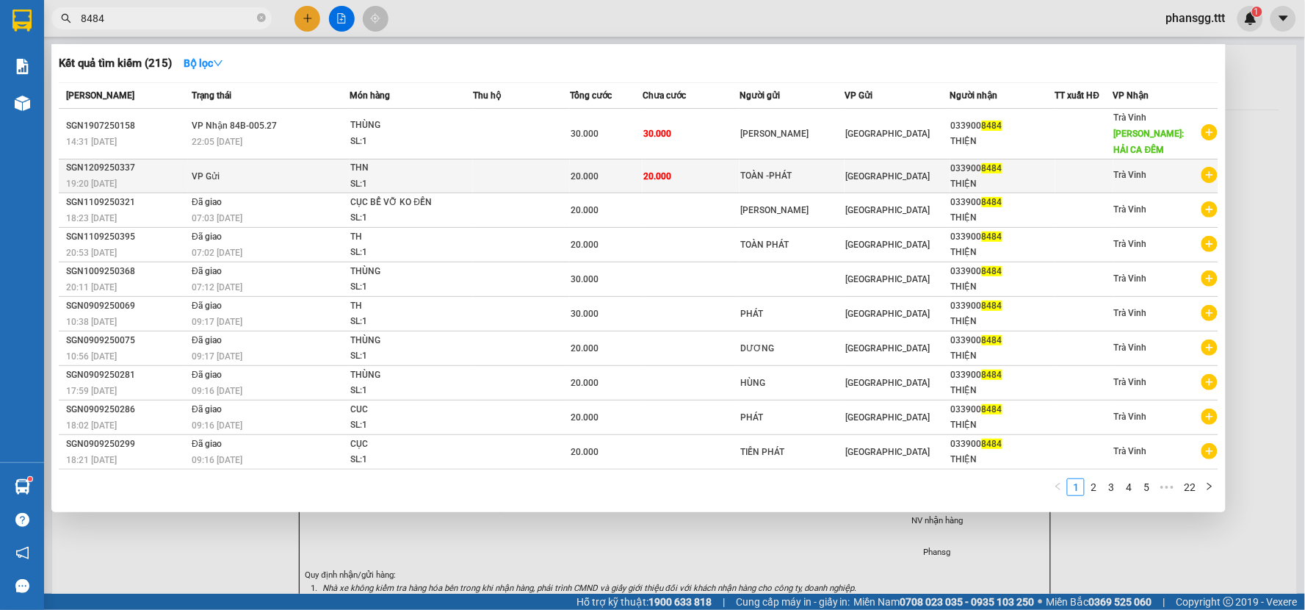
click at [336, 170] on td "VP Gửi" at bounding box center [269, 176] width 162 height 34
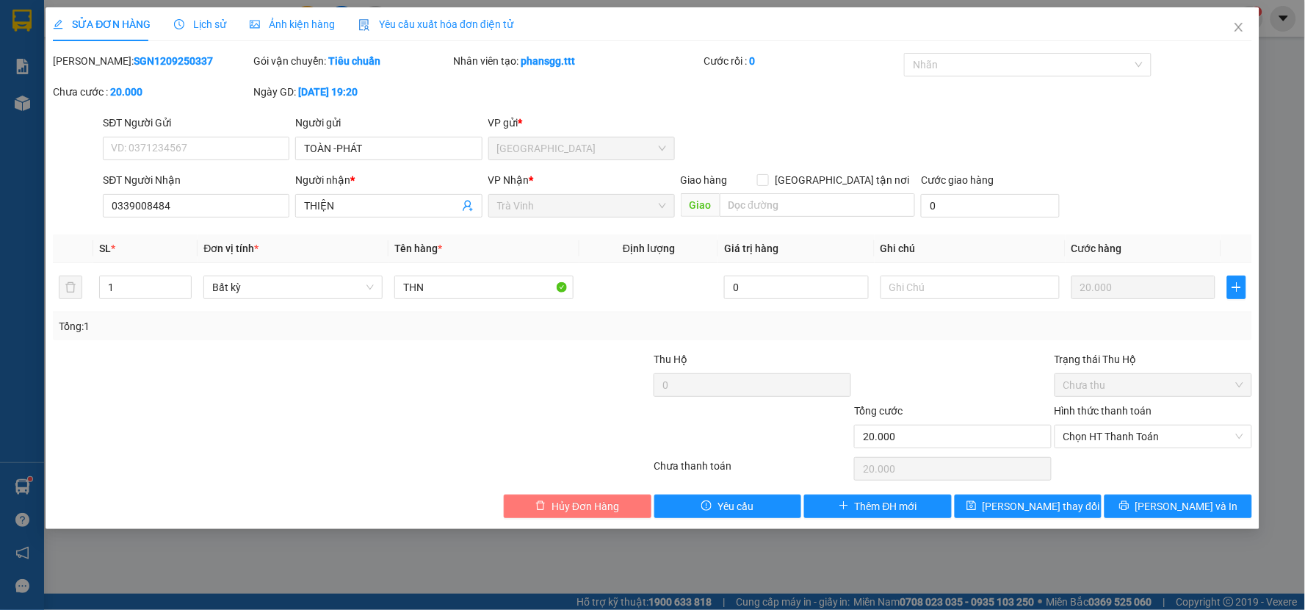
click at [639, 507] on button "Hủy Đơn Hàng" at bounding box center [578, 506] width 148 height 24
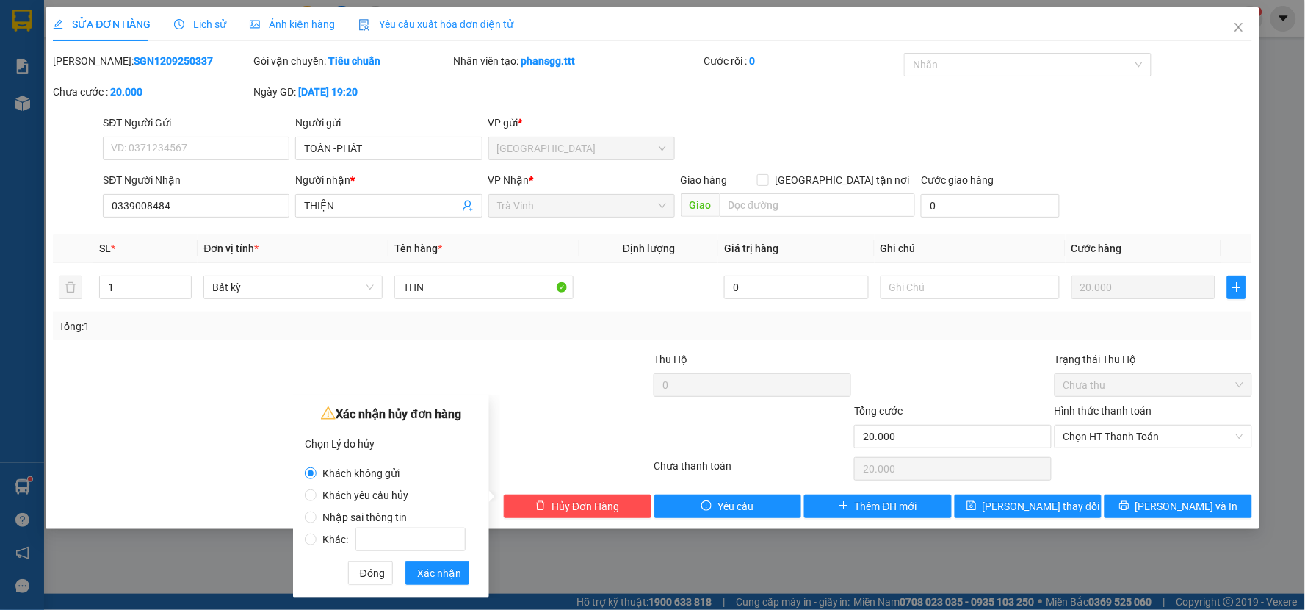
click at [591, 344] on div "Total Paid Fee 0 Total UnPaid Fee 20.000 Cash Collection Total Fee Mã ĐH: SGN12…" at bounding box center [653, 285] width 1200 height 465
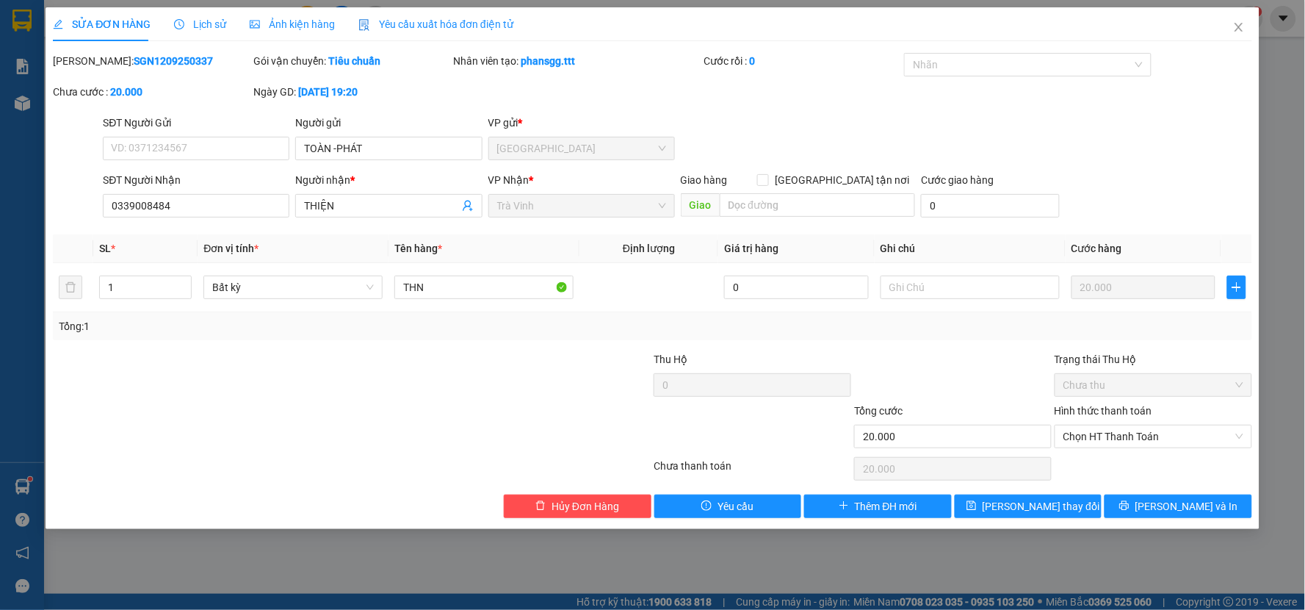
click at [1155, 489] on div "Total Paid Fee 0 Total UnPaid Fee 20.000 Cash Collection Total Fee Mã ĐH: SGN12…" at bounding box center [653, 285] width 1200 height 465
click at [1147, 494] on button "[PERSON_NAME] và In" at bounding box center [1179, 506] width 148 height 24
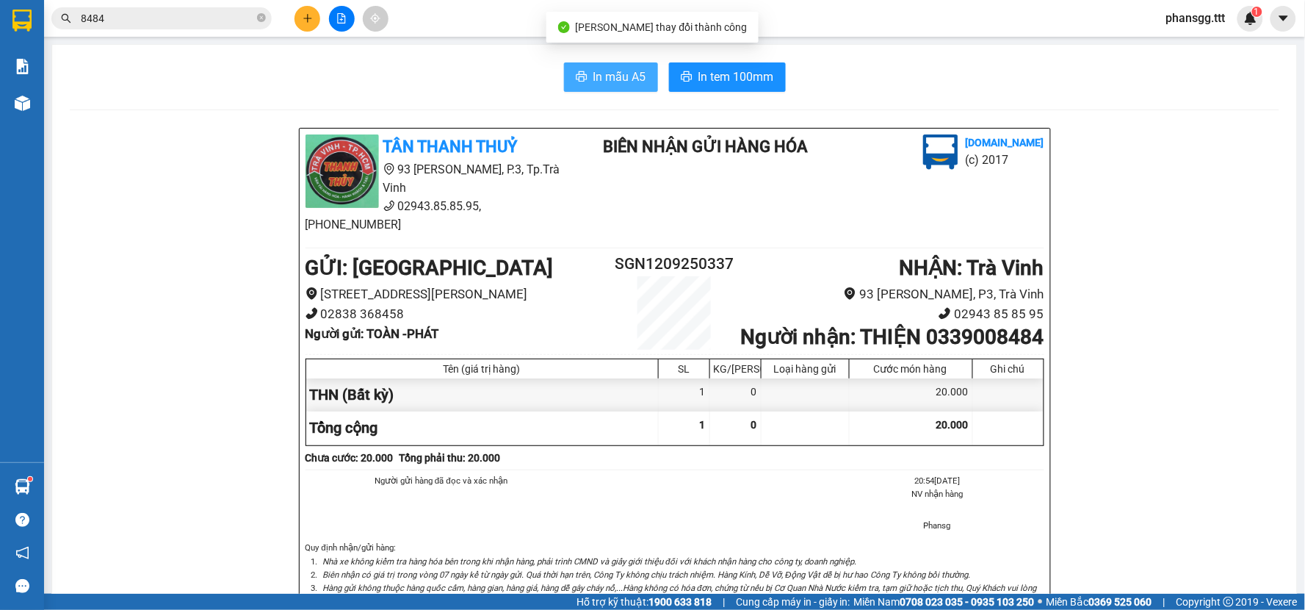
click at [614, 76] on span "In mẫu A5" at bounding box center [620, 77] width 53 height 18
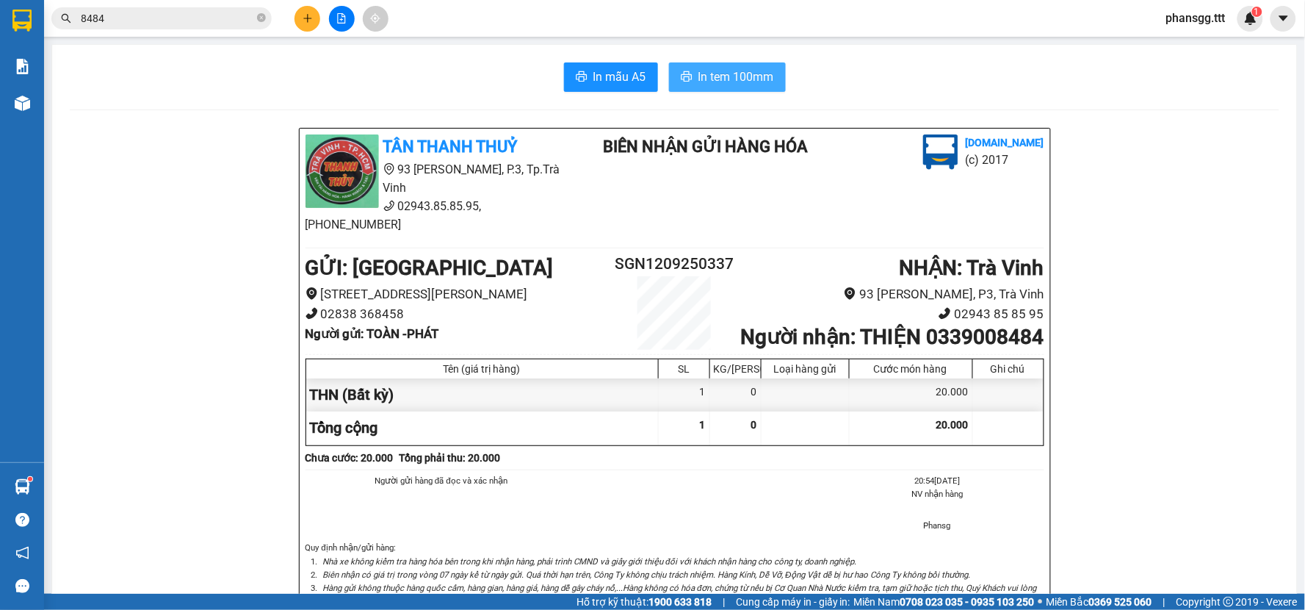
click at [669, 76] on button "In tem 100mm" at bounding box center [727, 76] width 117 height 29
click at [307, 23] on icon "plus" at bounding box center [308, 18] width 10 height 10
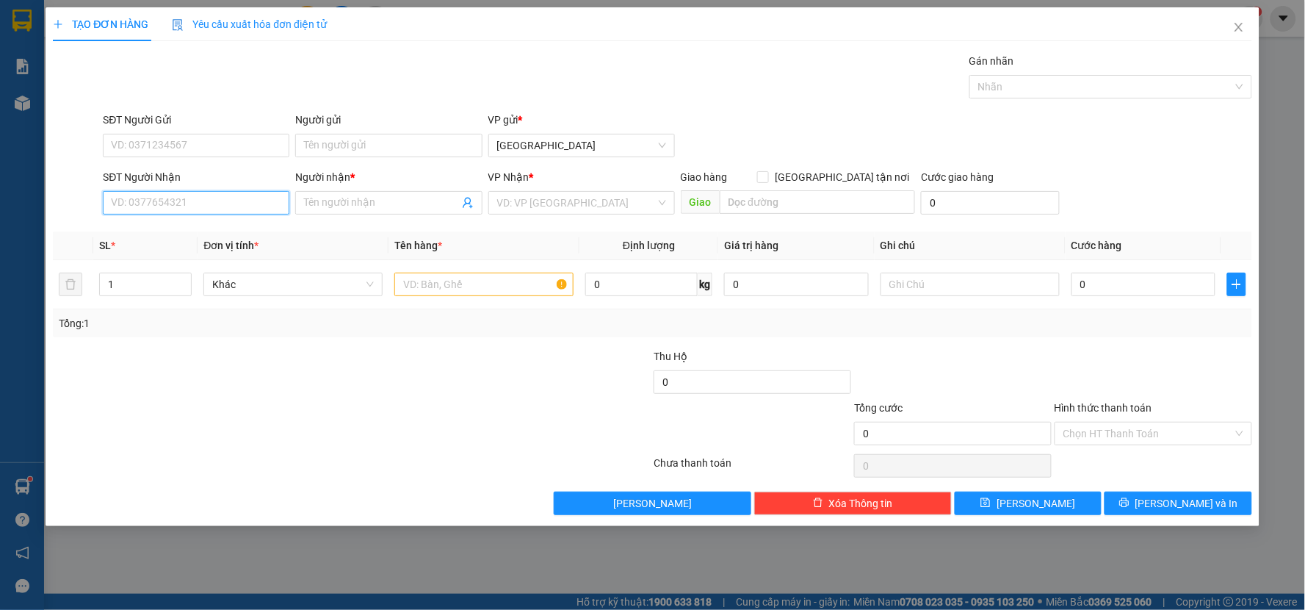
click at [264, 195] on input "SĐT Người Nhận" at bounding box center [196, 203] width 187 height 24
click at [257, 245] on div "0392788300 0392788300 - ĐÀO" at bounding box center [196, 231] width 187 height 29
click at [460, 281] on input "text" at bounding box center [483, 285] width 179 height 24
click at [197, 209] on input "0392788300" at bounding box center [196, 203] width 187 height 24
click at [195, 226] on div "0392788300 - ĐÀO" at bounding box center [196, 232] width 169 height 16
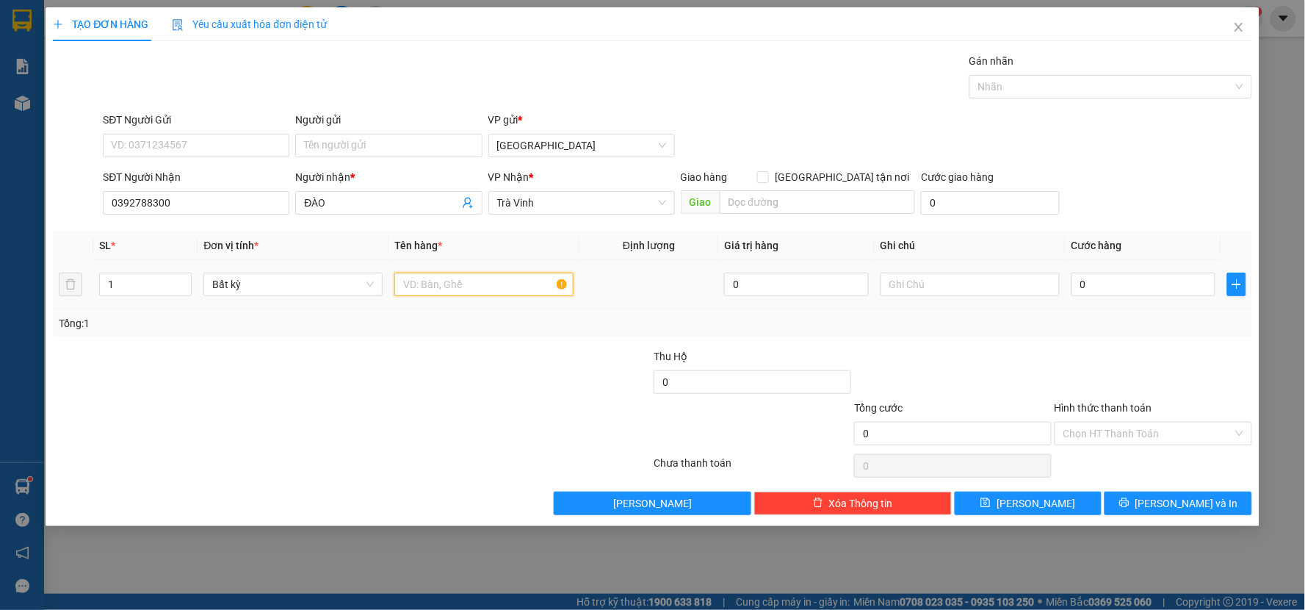
click at [458, 282] on input "text" at bounding box center [483, 285] width 179 height 24
click at [1093, 286] on input "0" at bounding box center [1144, 285] width 145 height 24
click at [1060, 313] on div "Tổng: 1" at bounding box center [653, 323] width 1200 height 28
click at [1136, 508] on button "[PERSON_NAME] và In" at bounding box center [1179, 503] width 148 height 24
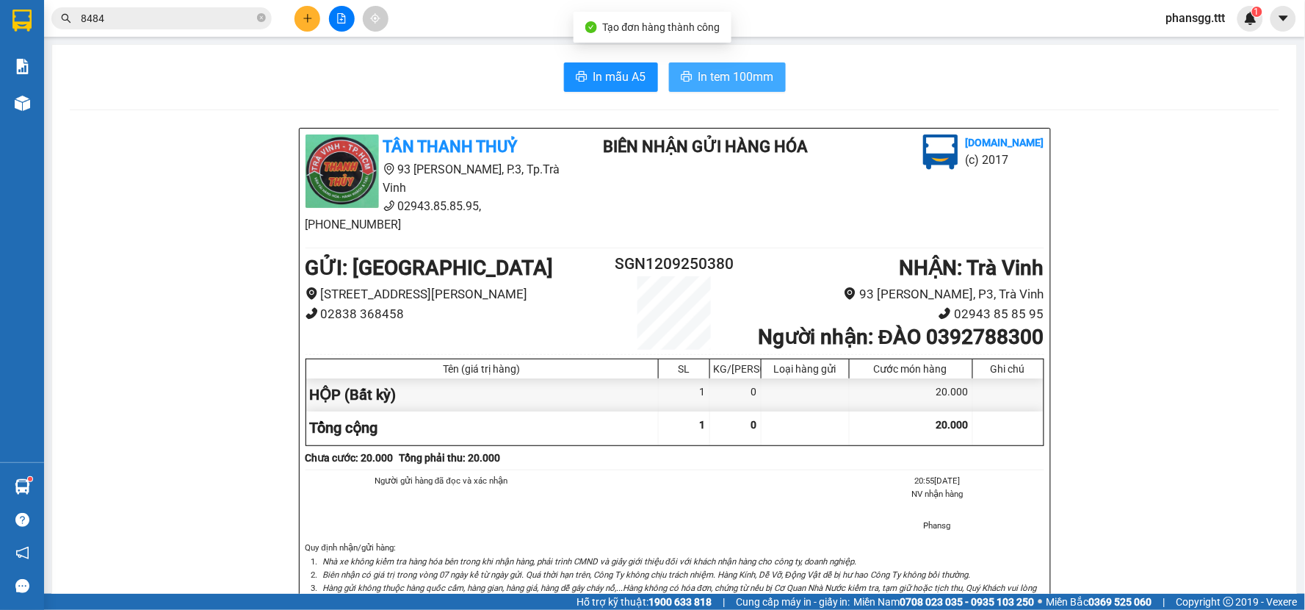
click at [691, 76] on button "In tem 100mm" at bounding box center [727, 76] width 117 height 29
click at [261, 18] on icon "close-circle" at bounding box center [261, 17] width 9 height 9
click at [313, 18] on button at bounding box center [308, 19] width 26 height 26
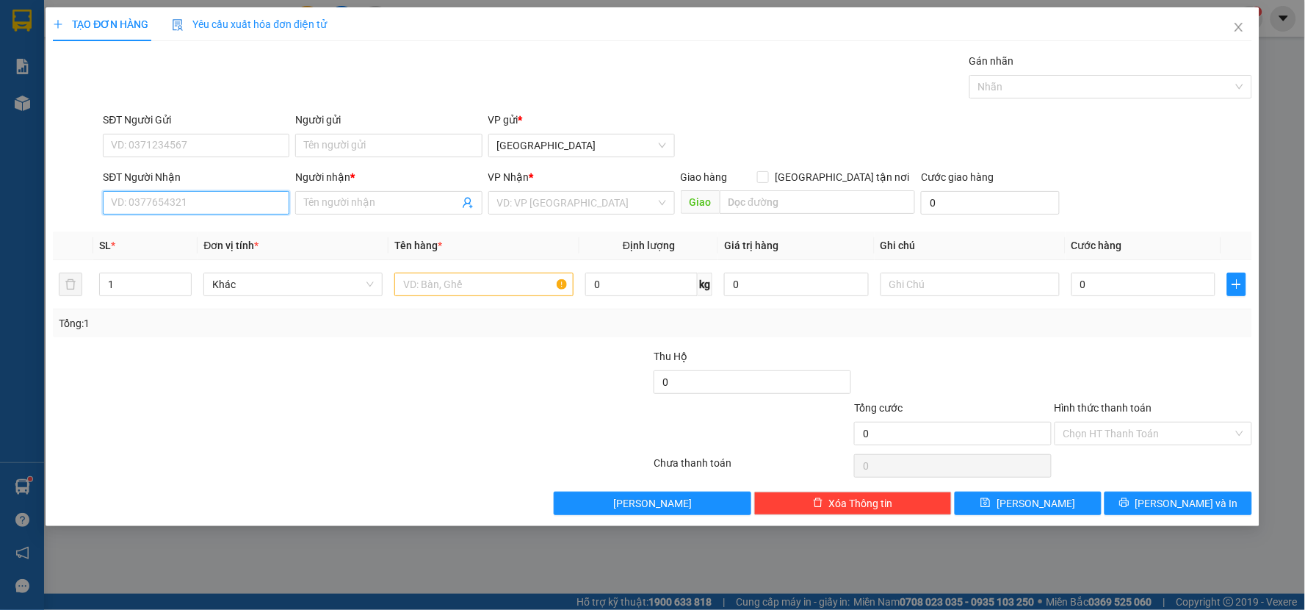
click at [212, 209] on input "SĐT Người Nhận" at bounding box center [196, 203] width 187 height 24
click at [215, 239] on div "0987582259 - CHÂU PHA" at bounding box center [196, 232] width 169 height 16
click at [358, 140] on input "Người gửi" at bounding box center [388, 146] width 187 height 24
click at [473, 280] on input "text" at bounding box center [483, 285] width 179 height 24
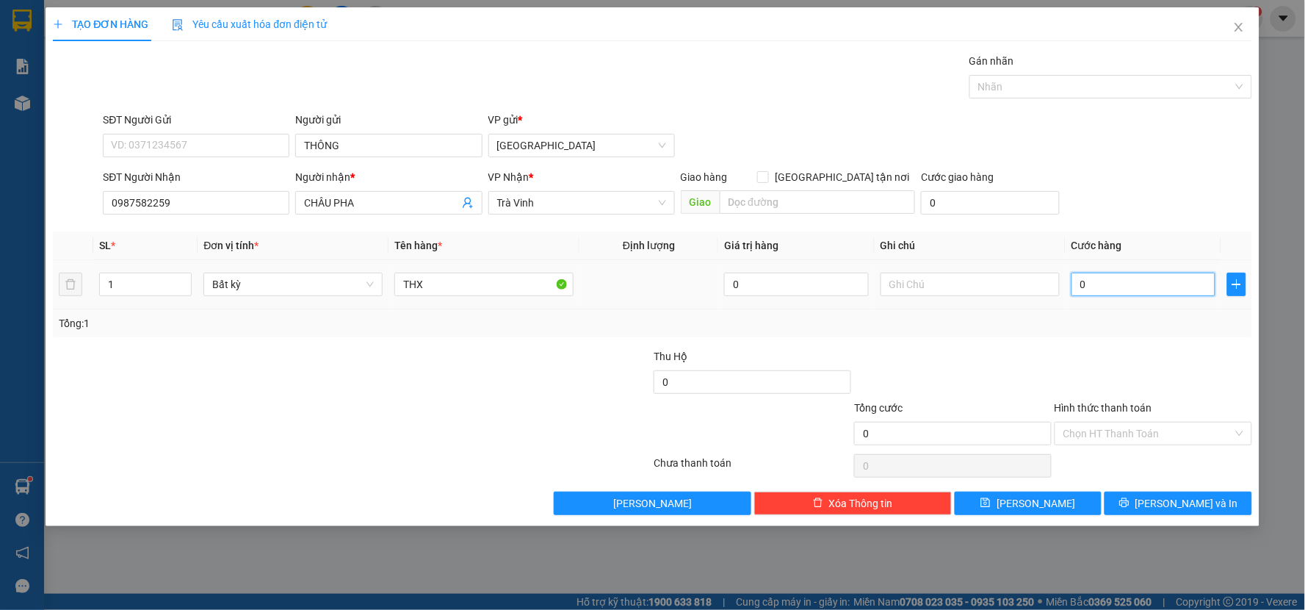
click at [1106, 275] on input "0" at bounding box center [1144, 285] width 145 height 24
click at [1005, 334] on div "Tổng: 1" at bounding box center [653, 323] width 1200 height 28
click at [1172, 505] on button "[PERSON_NAME] và In" at bounding box center [1179, 503] width 148 height 24
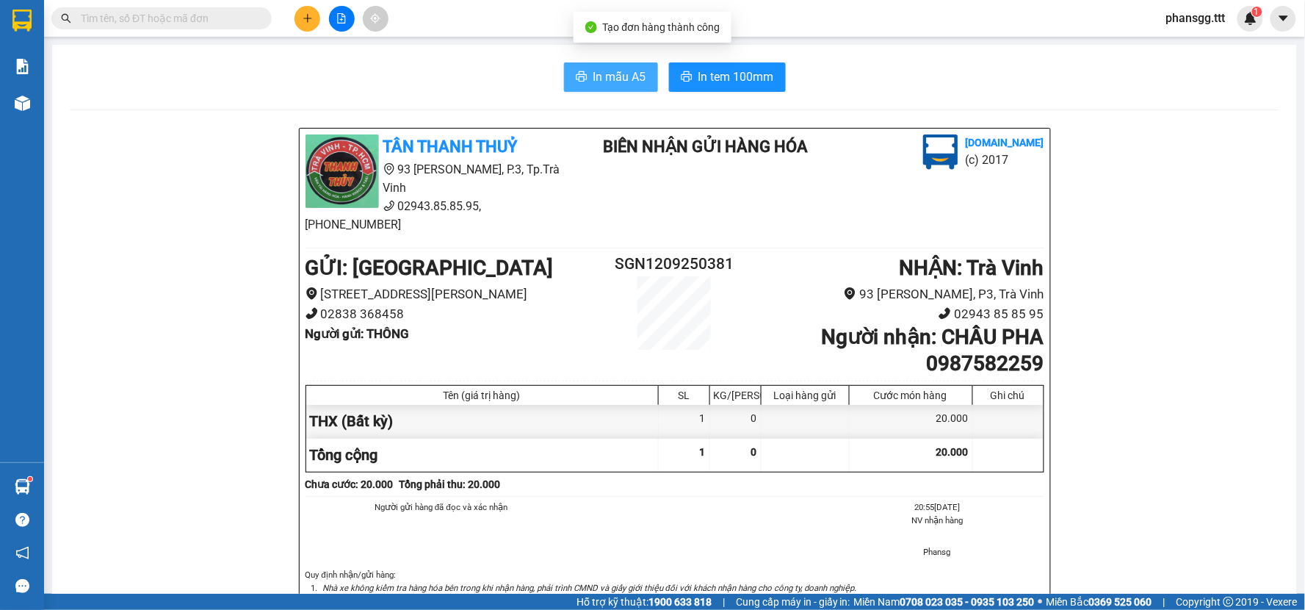
click at [608, 79] on span "In mẫu A5" at bounding box center [620, 77] width 53 height 18
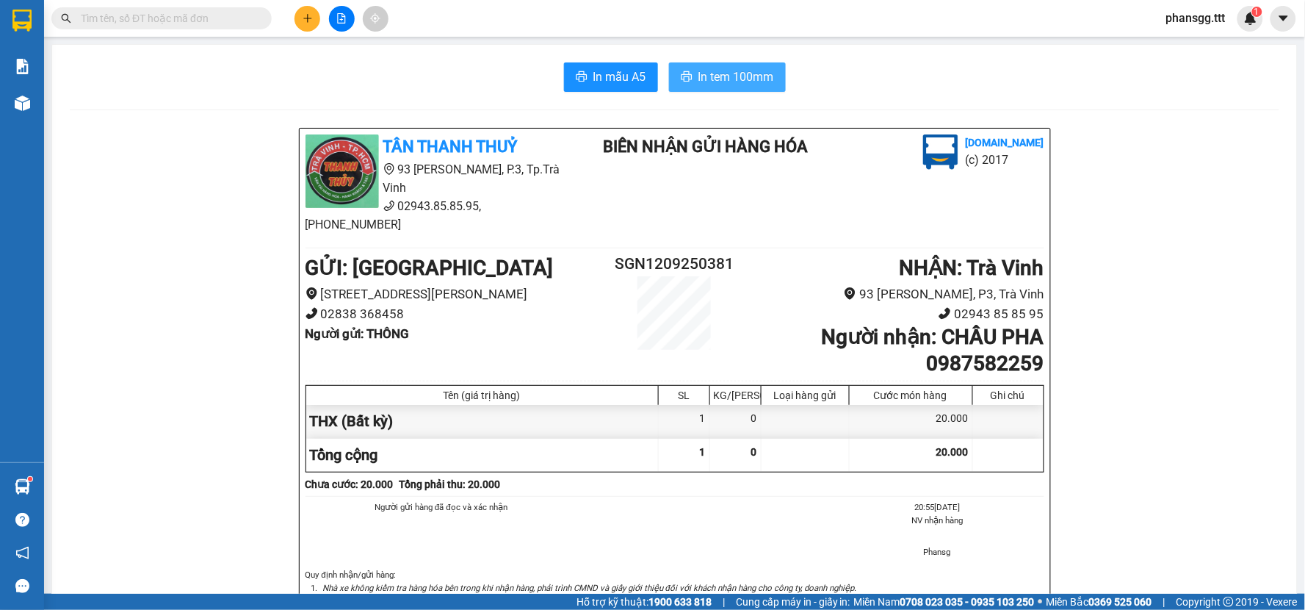
click at [737, 78] on span "In tem 100mm" at bounding box center [737, 77] width 76 height 18
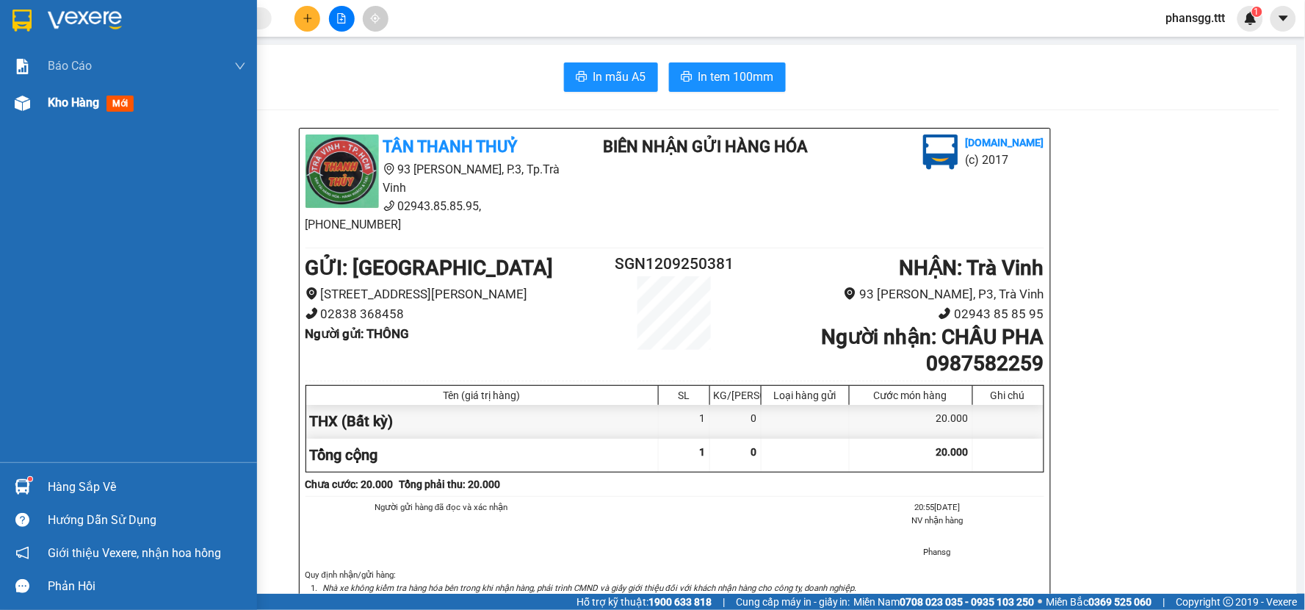
click at [42, 105] on div "Kho hàng mới" at bounding box center [128, 102] width 257 height 37
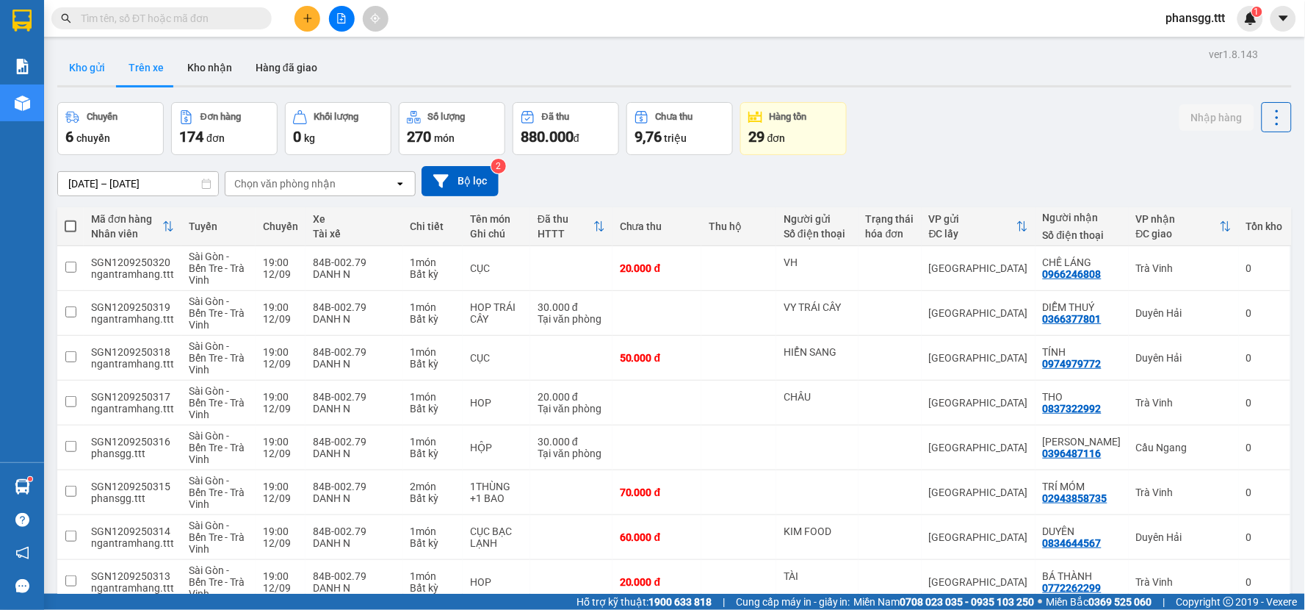
click at [98, 68] on button "Kho gửi" at bounding box center [87, 67] width 60 height 35
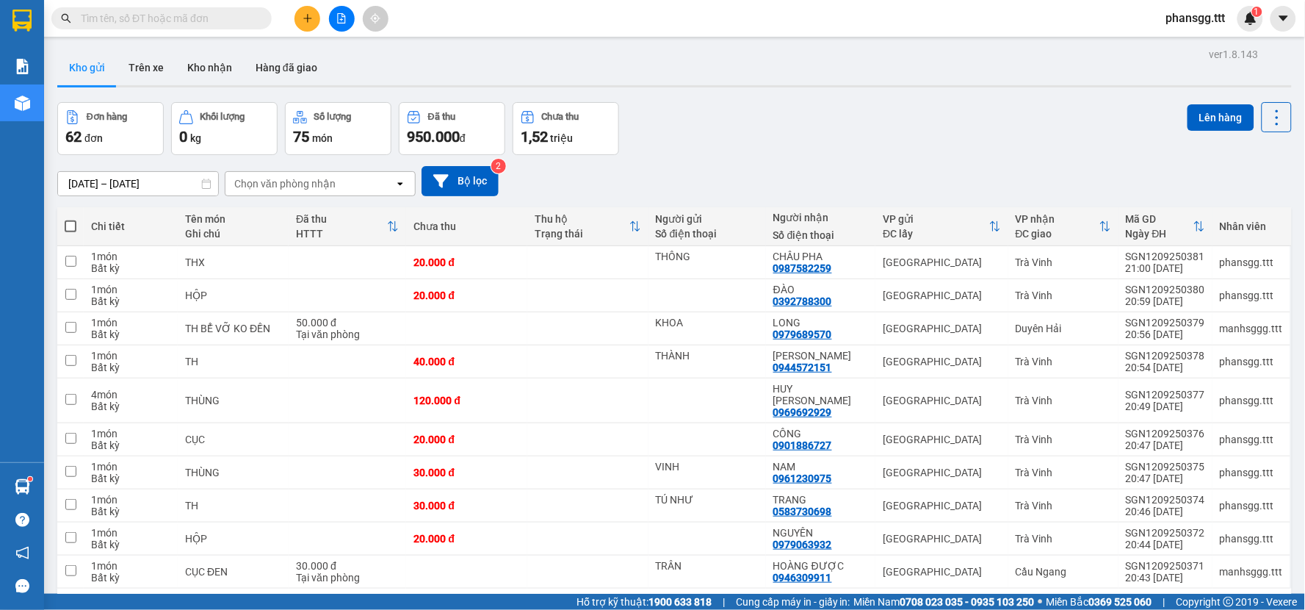
click at [992, 601] on button "2" at bounding box center [1003, 612] width 22 height 22
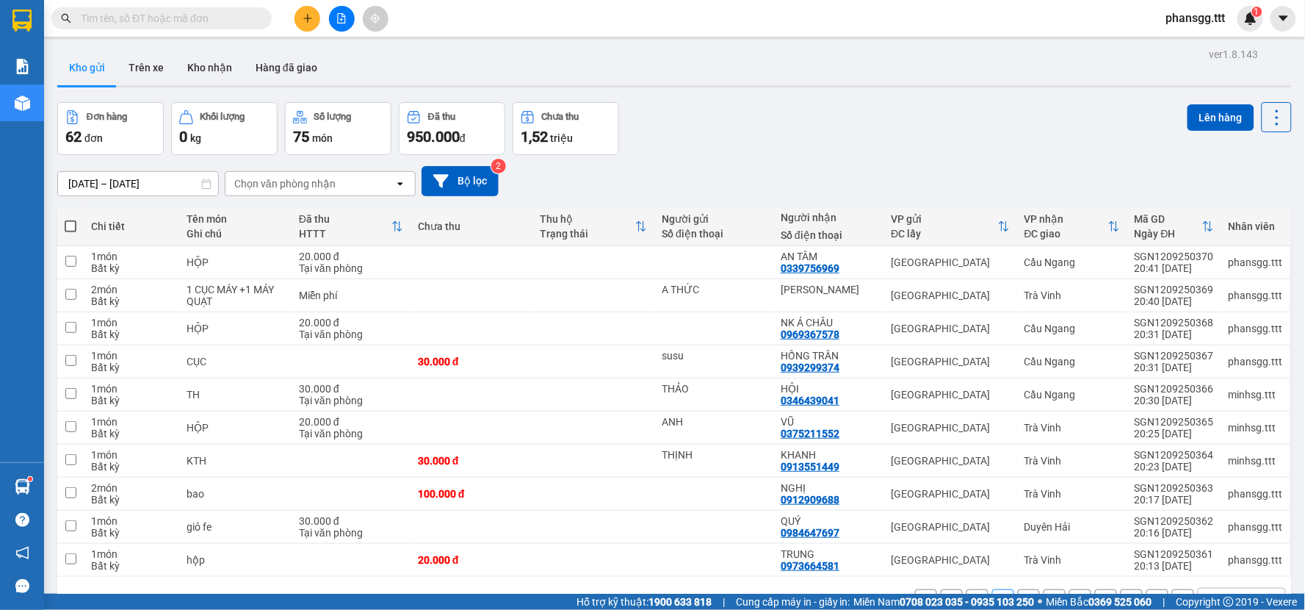
click at [1018, 589] on button "3" at bounding box center [1029, 600] width 22 height 22
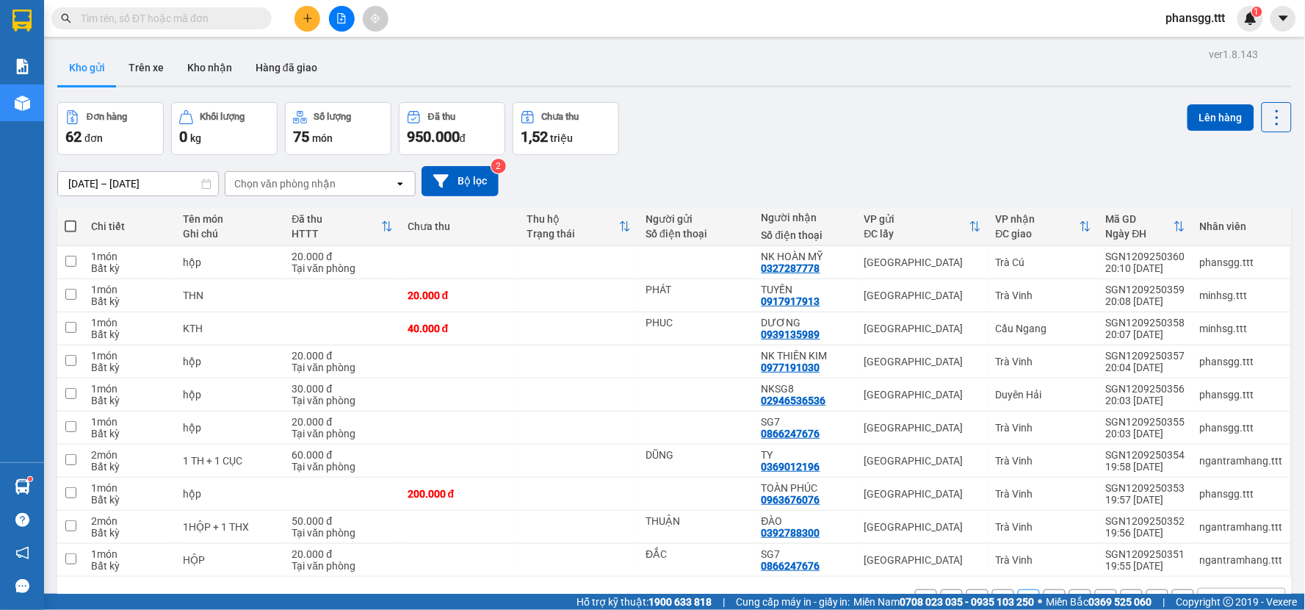
click at [1026, 589] on button "3" at bounding box center [1029, 600] width 22 height 22
click at [1044, 589] on button "4" at bounding box center [1055, 600] width 22 height 22
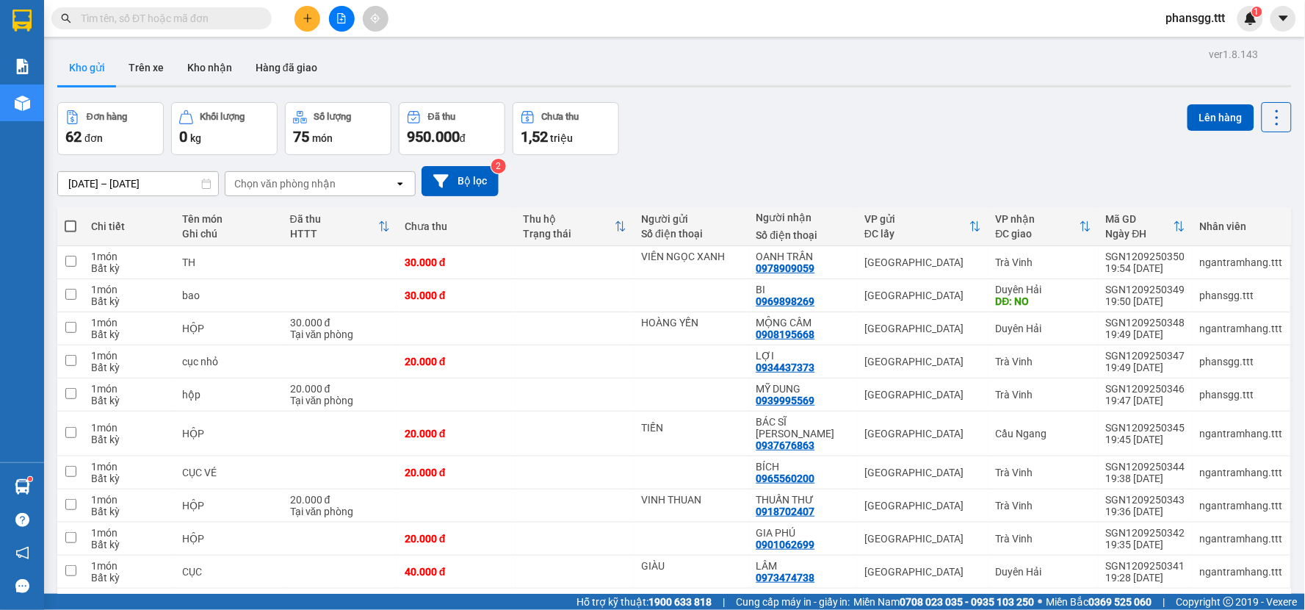
click at [1070, 601] on button "5" at bounding box center [1081, 612] width 22 height 22
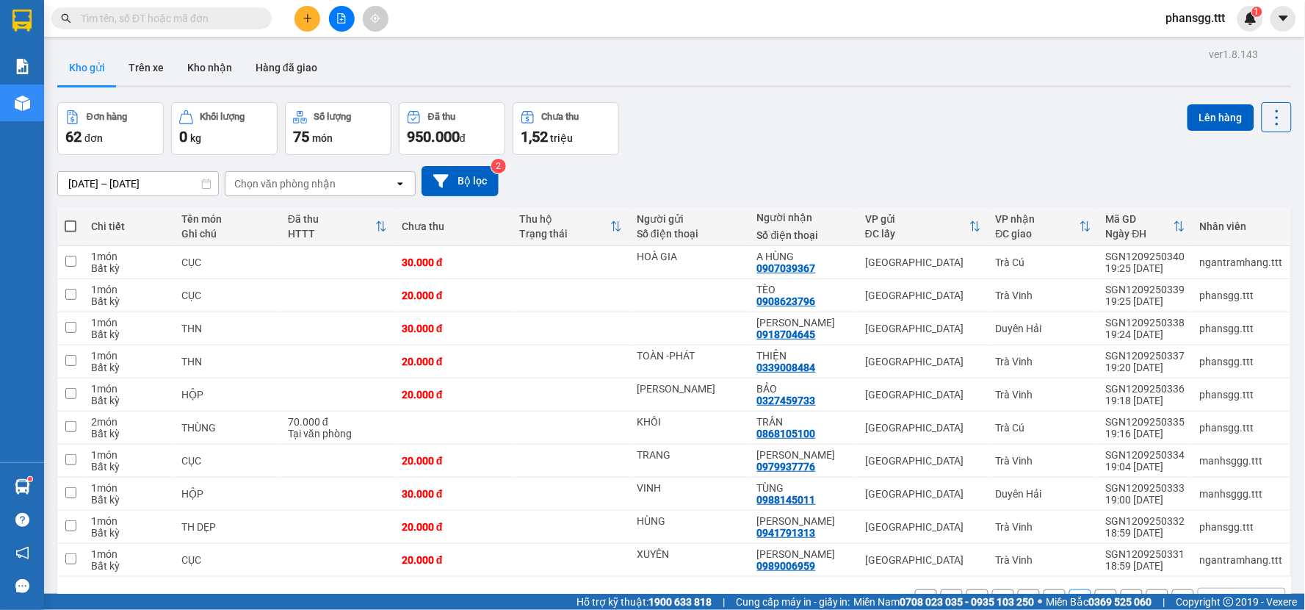
click at [1095, 589] on button "6" at bounding box center [1106, 600] width 22 height 22
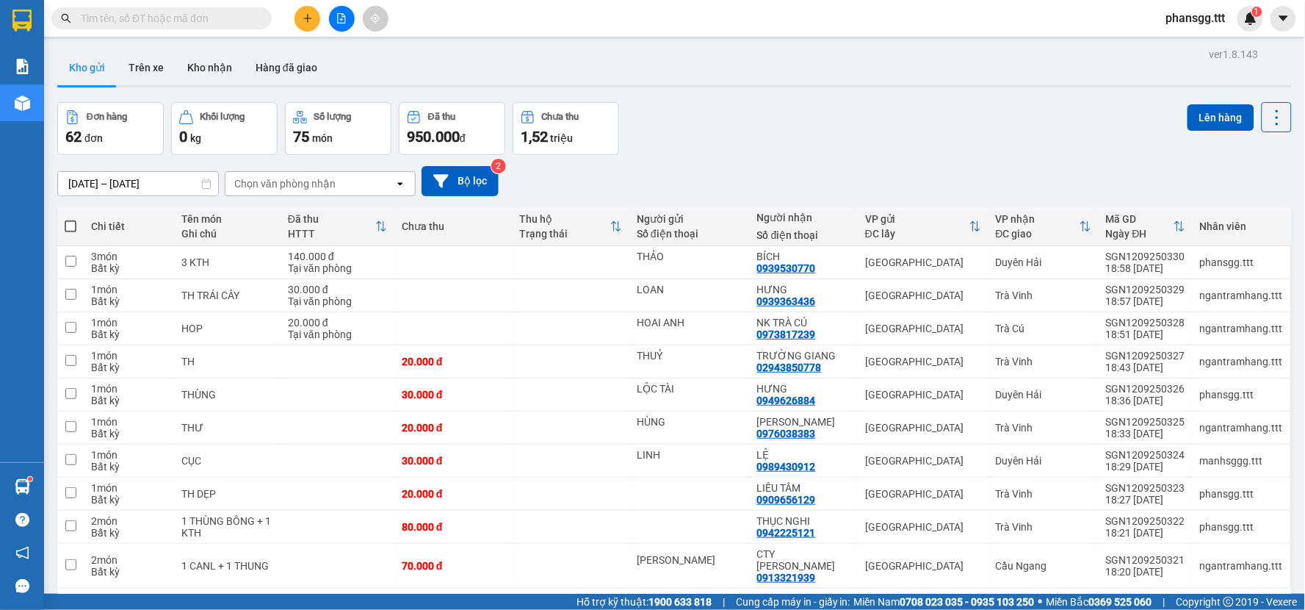
click at [1121, 601] on button "7" at bounding box center [1132, 612] width 22 height 22
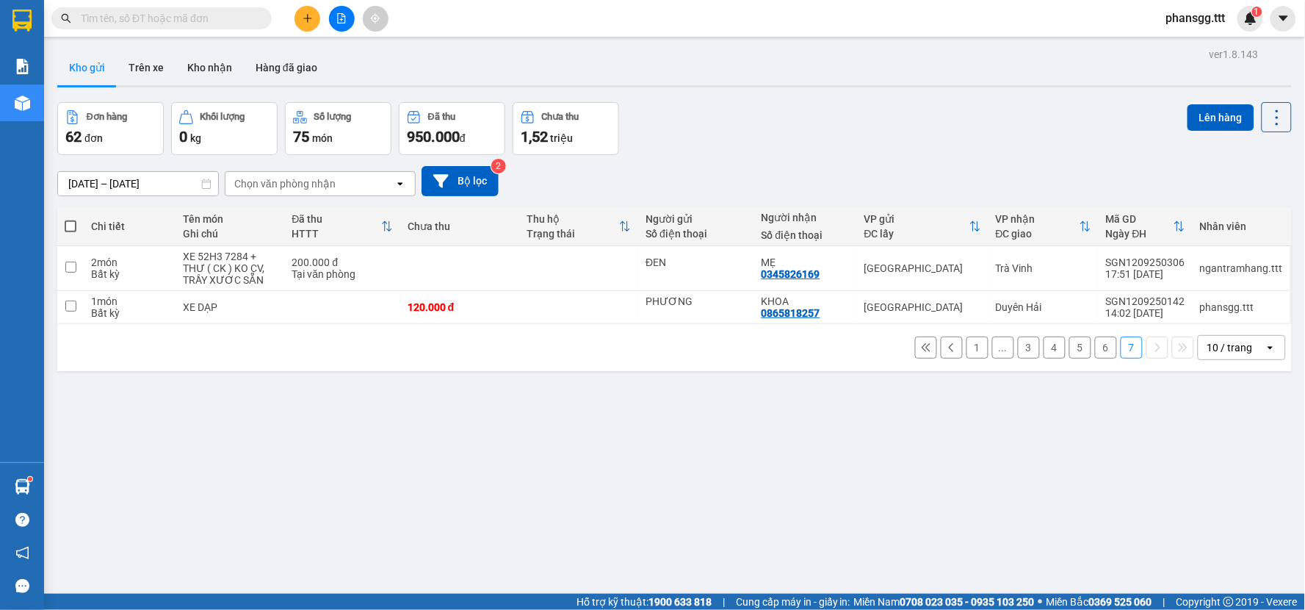
click at [1095, 336] on button "6" at bounding box center [1106, 347] width 22 height 22
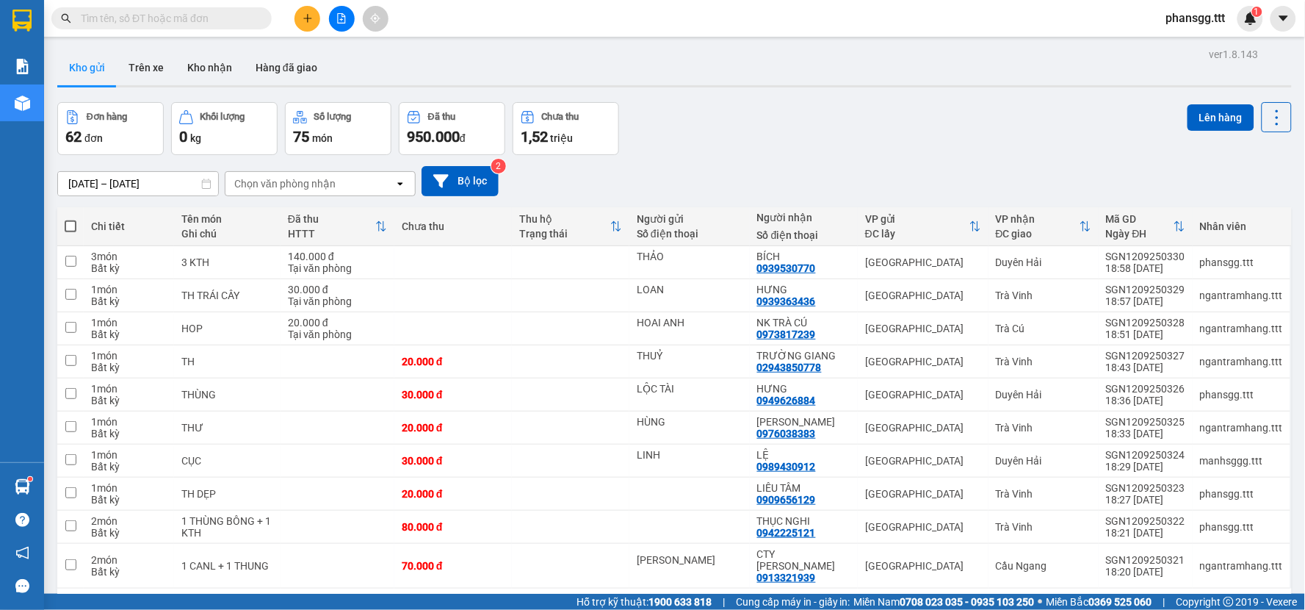
click at [1121, 601] on button "7" at bounding box center [1132, 612] width 22 height 22
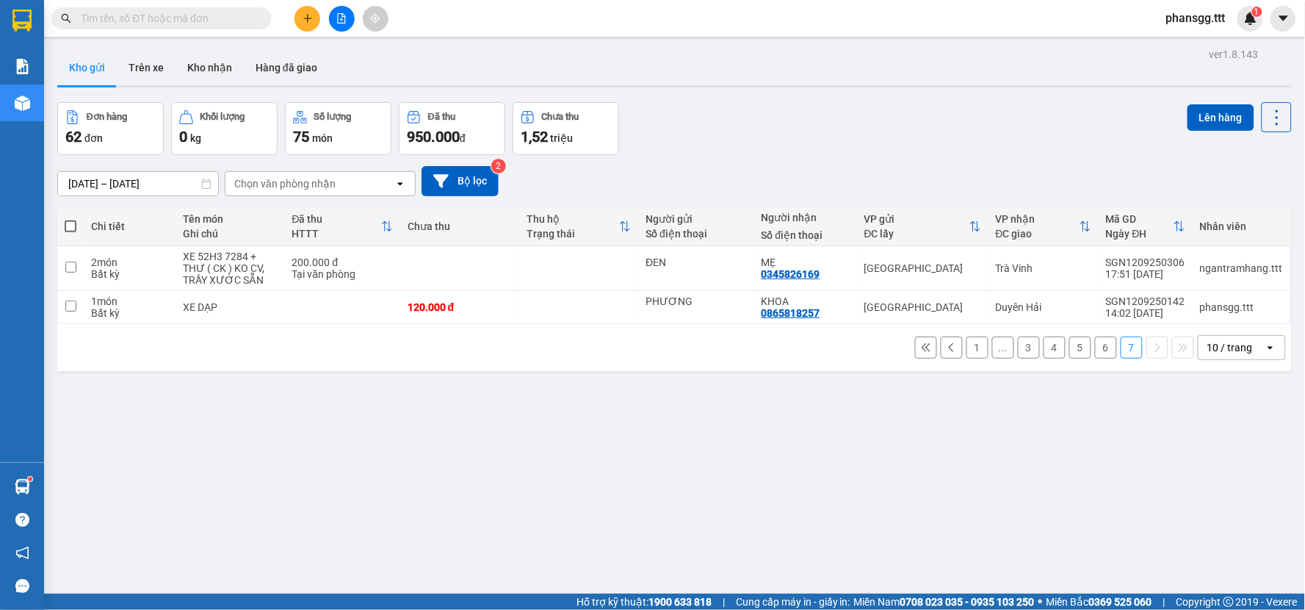
click at [1098, 336] on button "6" at bounding box center [1106, 347] width 22 height 22
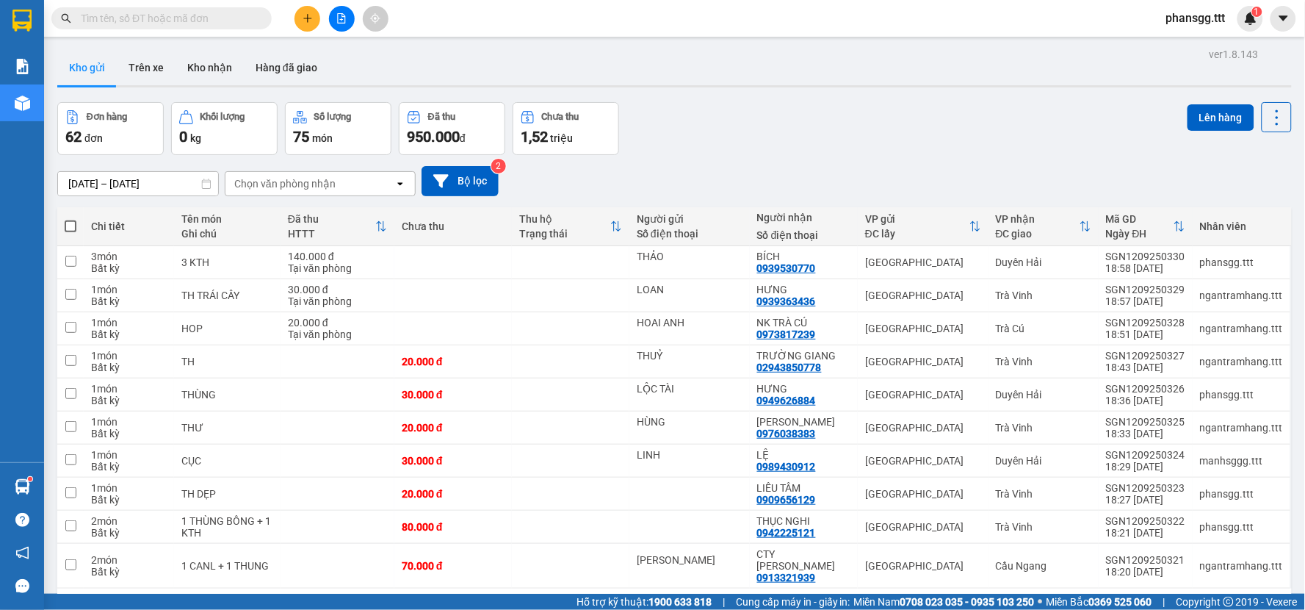
click at [1070, 601] on button "5" at bounding box center [1081, 612] width 22 height 22
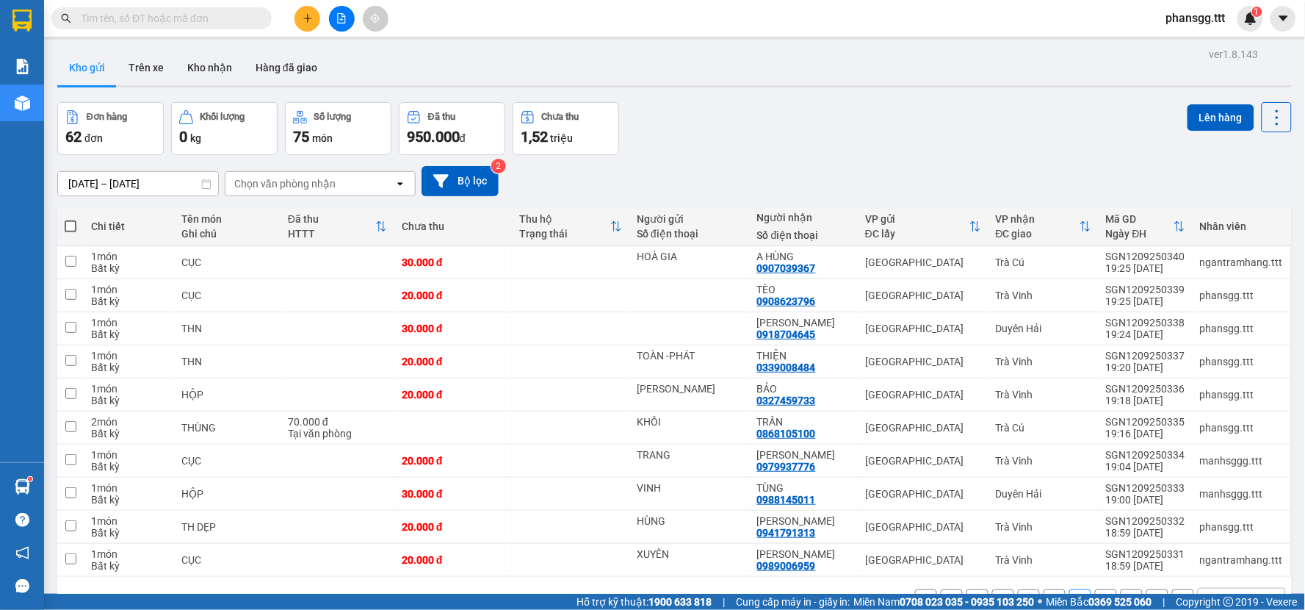
click at [1046, 589] on button "4" at bounding box center [1055, 600] width 22 height 22
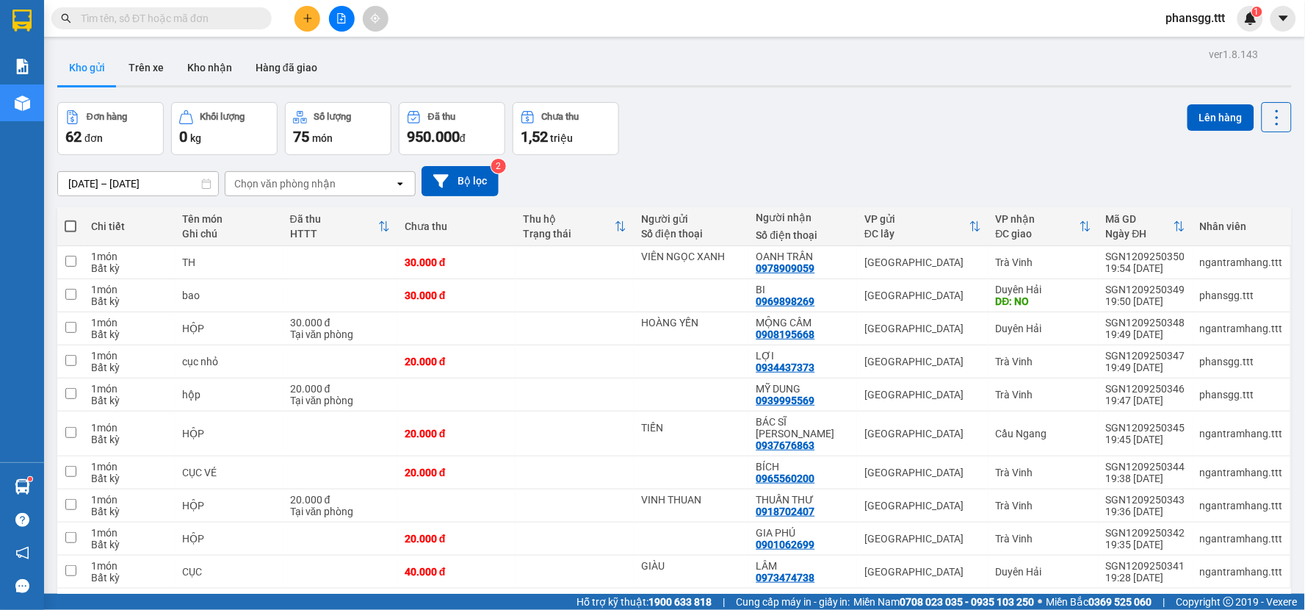
click at [1018, 601] on button "3" at bounding box center [1029, 612] width 22 height 22
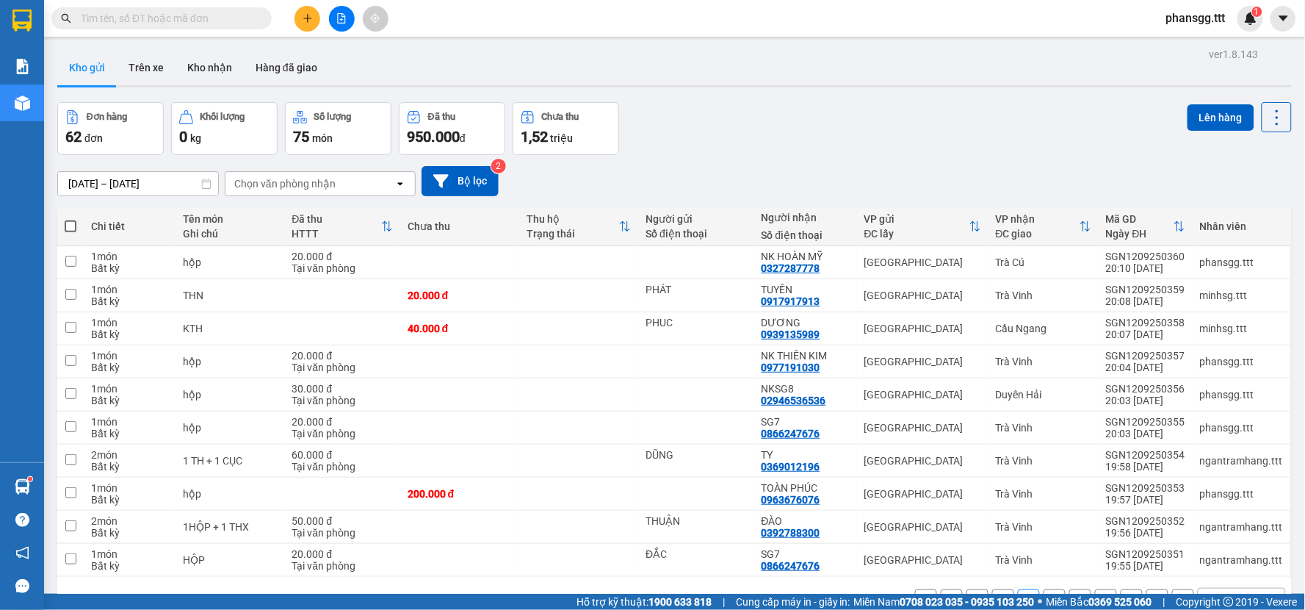
click at [995, 589] on button "2" at bounding box center [1003, 600] width 22 height 22
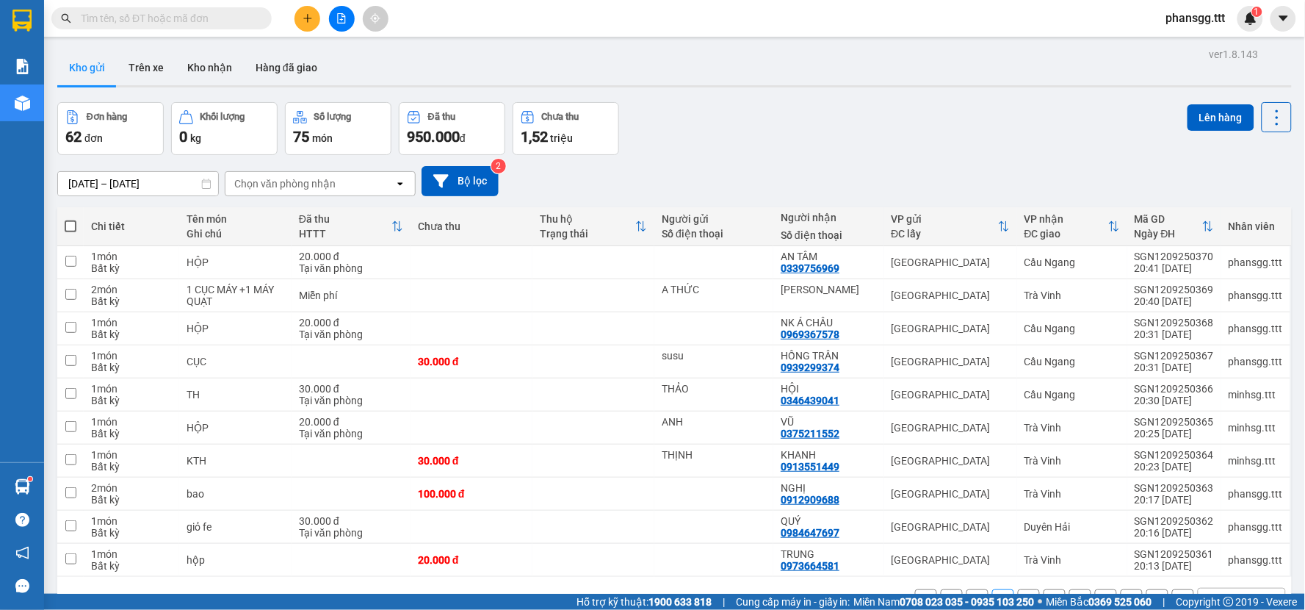
click at [303, 18] on icon "plus" at bounding box center [308, 18] width 10 height 10
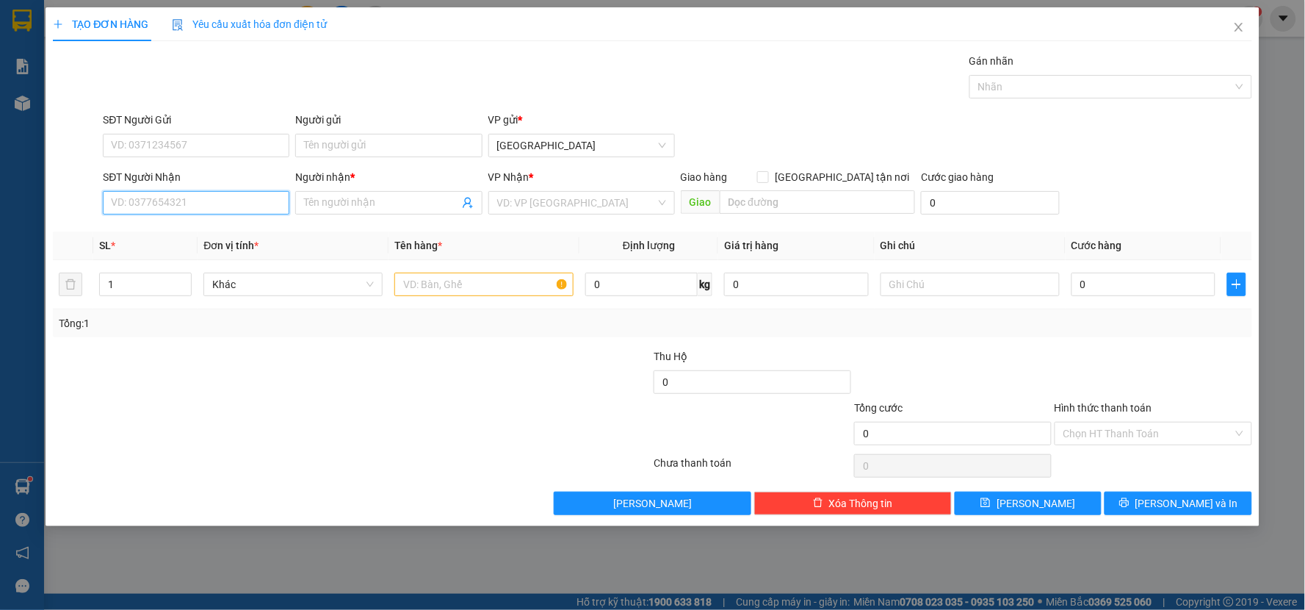
click at [167, 202] on input "SĐT Người Nhận" at bounding box center [196, 203] width 187 height 24
click at [201, 210] on input "0909877808" at bounding box center [196, 203] width 187 height 24
click at [202, 209] on input "0909877808" at bounding box center [196, 203] width 187 height 24
click at [240, 202] on input "0909877808" at bounding box center [196, 203] width 187 height 24
drag, startPoint x: 167, startPoint y: 209, endPoint x: 152, endPoint y: 201, distance: 17.4
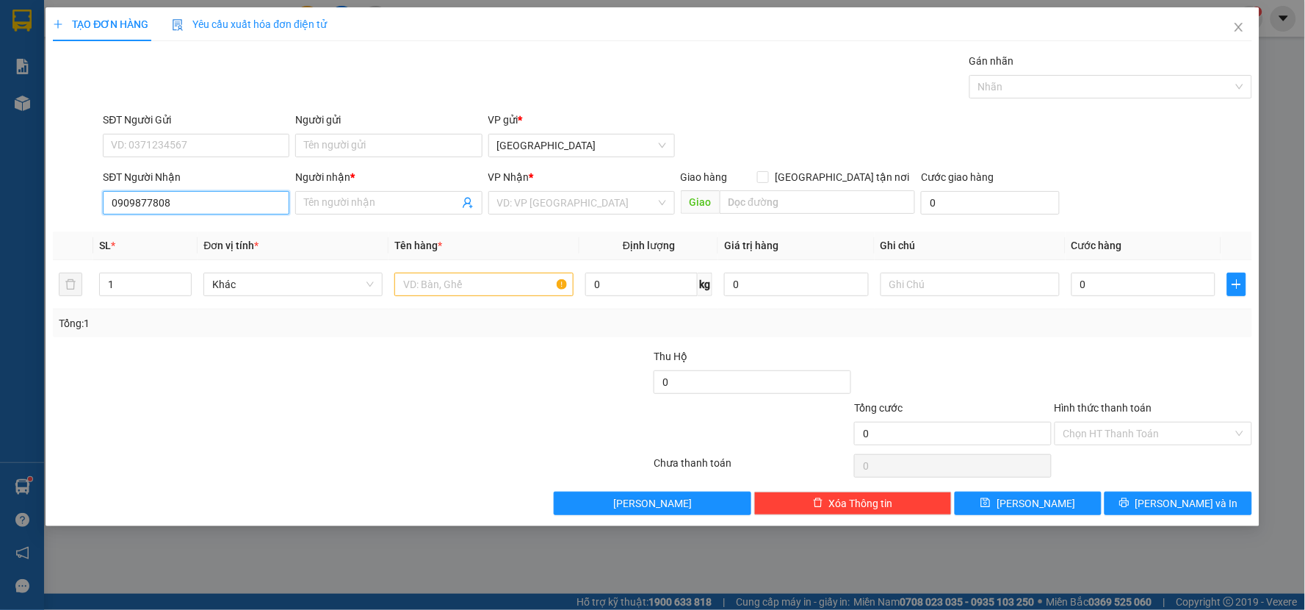
click at [152, 201] on input "0909877808" at bounding box center [196, 203] width 187 height 24
click at [164, 226] on div "0909877858 - CHÂU" at bounding box center [196, 232] width 169 height 16
click at [456, 290] on input "text" at bounding box center [483, 285] width 179 height 24
click at [1142, 275] on input "0" at bounding box center [1144, 285] width 145 height 24
drag, startPoint x: 1108, startPoint y: 282, endPoint x: 1117, endPoint y: 329, distance: 47.8
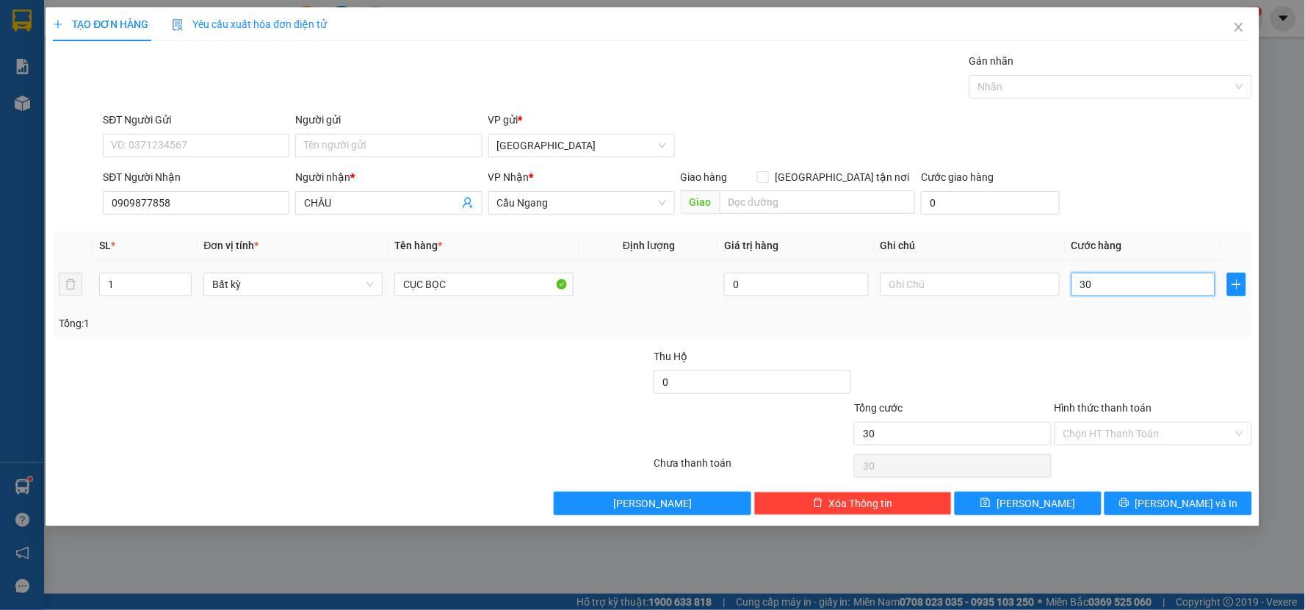
click at [1110, 280] on input "30" at bounding box center [1144, 285] width 145 height 24
click at [1117, 339] on div "Transit Pickup Surcharge Ids Transit Deliver Surcharge Ids Transit Deliver Surc…" at bounding box center [653, 284] width 1200 height 462
click at [1099, 434] on input "Hình thức thanh toán" at bounding box center [1149, 433] width 170 height 22
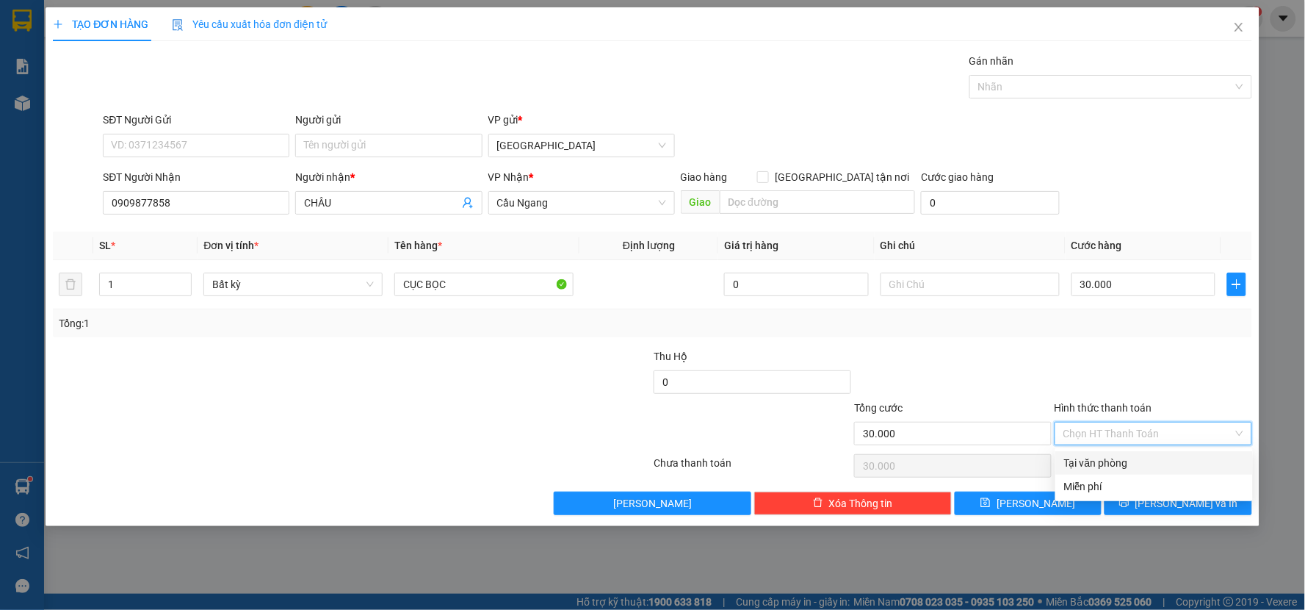
click at [1082, 456] on div "Tại văn phòng" at bounding box center [1154, 463] width 180 height 16
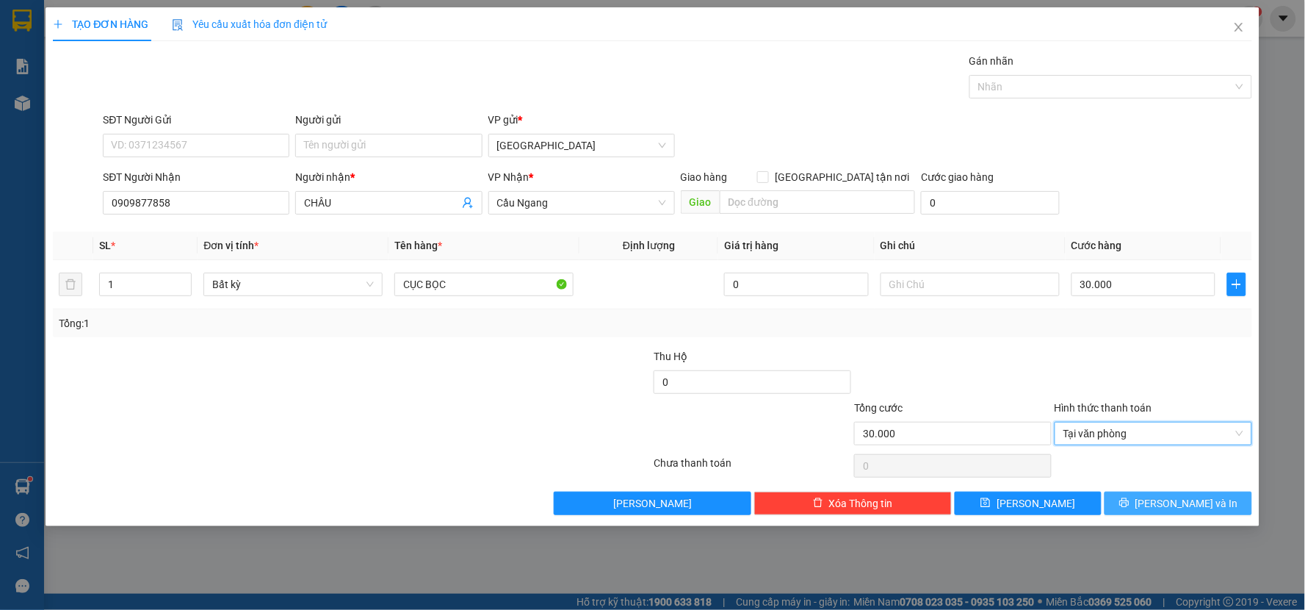
click at [1146, 494] on button "[PERSON_NAME] và In" at bounding box center [1179, 503] width 148 height 24
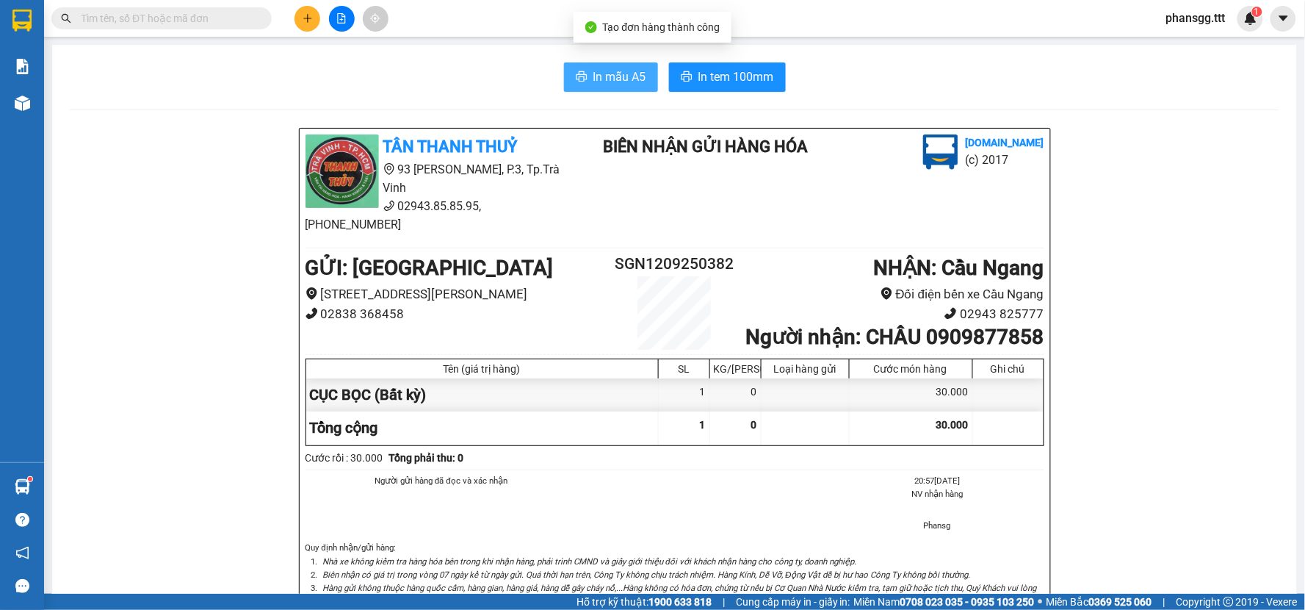
click at [618, 84] on span "In mẫu A5" at bounding box center [620, 77] width 53 height 18
click at [620, 64] on button "In mẫu A5" at bounding box center [611, 76] width 94 height 29
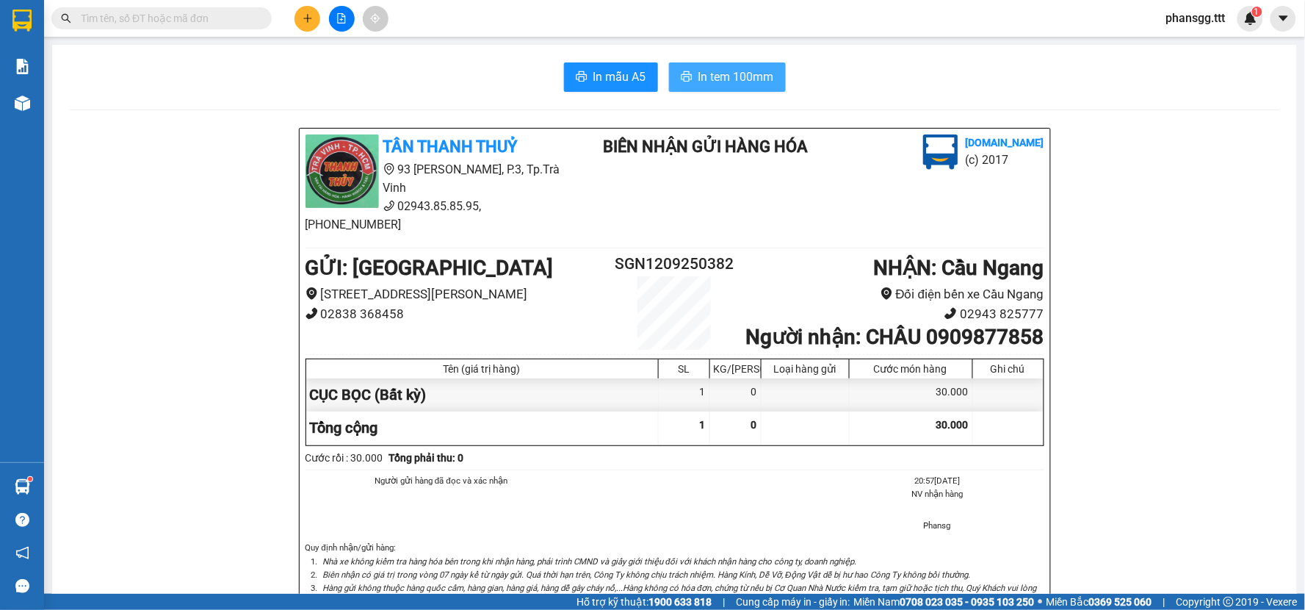
click at [736, 74] on span "In tem 100mm" at bounding box center [737, 77] width 76 height 18
click at [319, 12] on button at bounding box center [308, 19] width 26 height 26
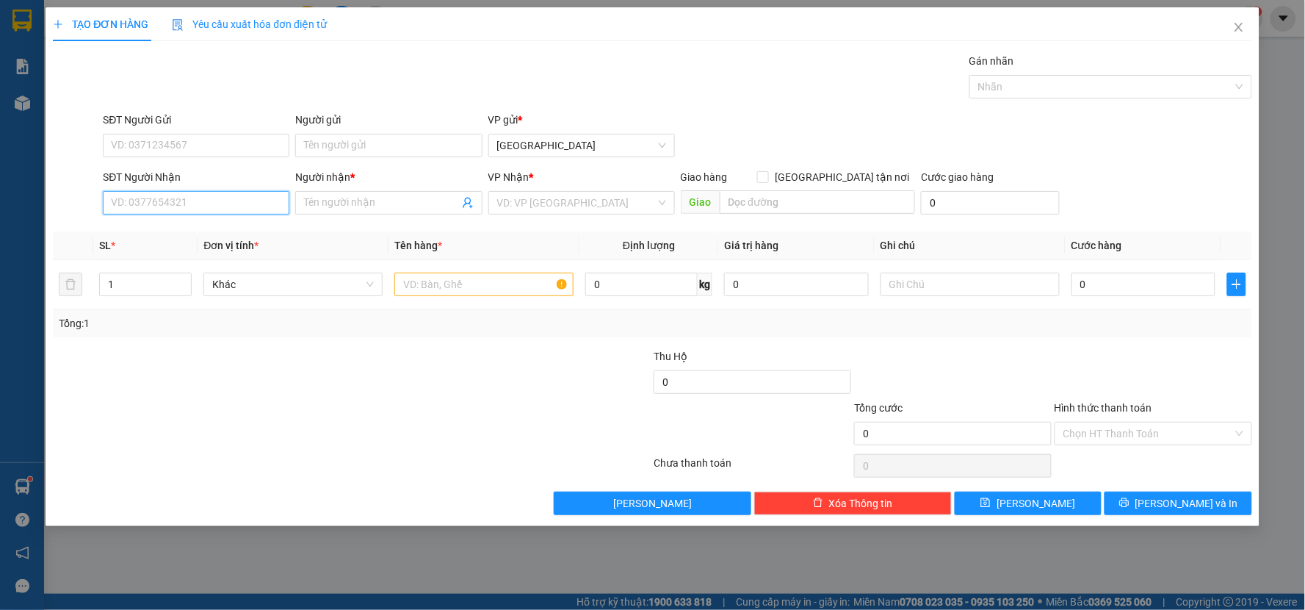
click at [201, 206] on input "SĐT Người Nhận" at bounding box center [196, 203] width 187 height 24
click at [171, 228] on div "0966332218 - ĐOÀN VĂN" at bounding box center [196, 232] width 169 height 16
click at [403, 284] on input "text" at bounding box center [483, 285] width 179 height 24
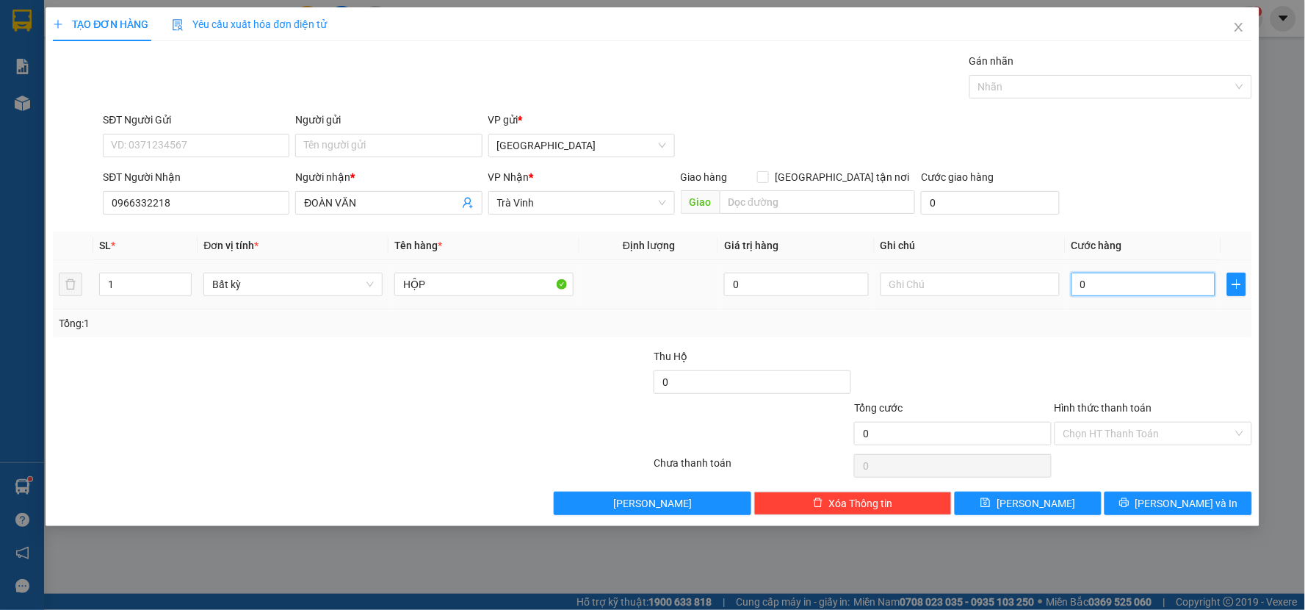
drag, startPoint x: 1142, startPoint y: 286, endPoint x: 1131, endPoint y: 289, distance: 11.2
click at [1140, 285] on input "0" at bounding box center [1144, 285] width 145 height 24
click at [1139, 328] on div "Tổng: 1" at bounding box center [653, 323] width 1188 height 16
click at [1161, 439] on input "Hình thức thanh toán" at bounding box center [1149, 433] width 170 height 22
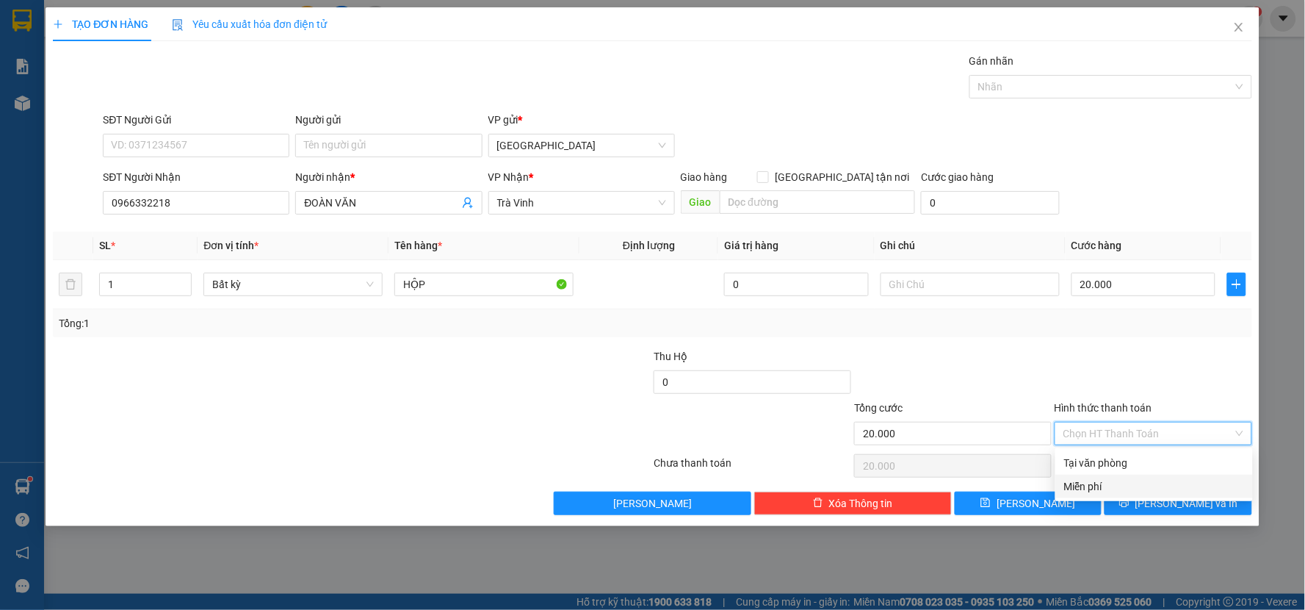
click at [1153, 480] on div "Miễn phí" at bounding box center [1154, 486] width 180 height 16
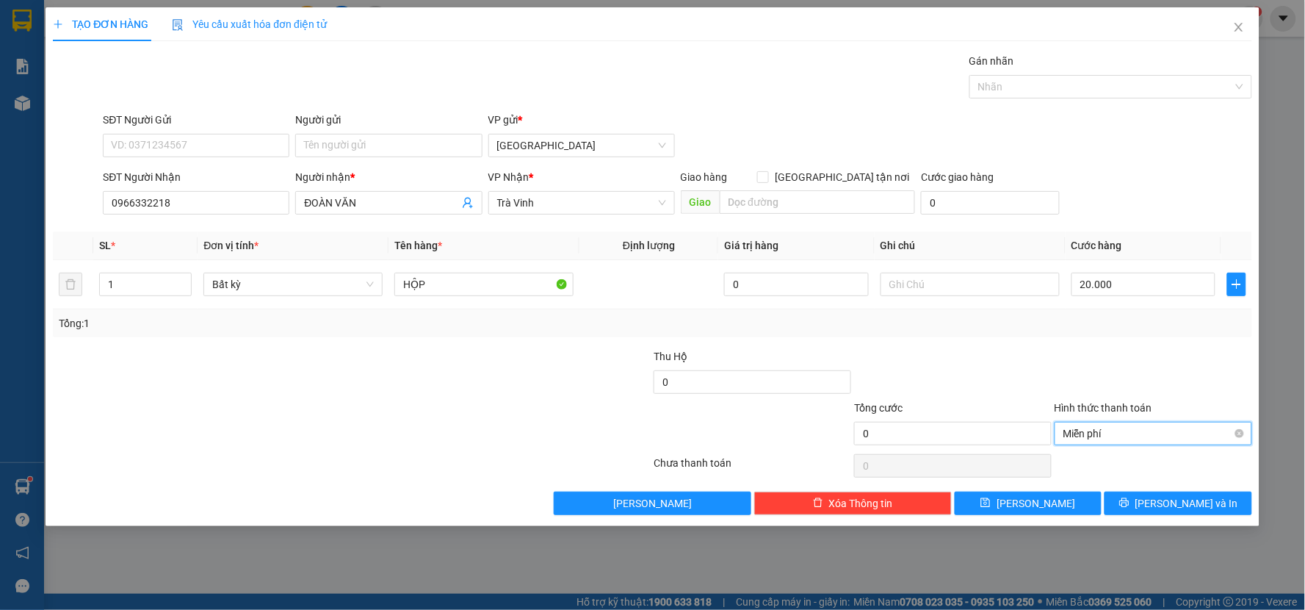
click at [1157, 427] on span "Miễn phí" at bounding box center [1154, 433] width 180 height 22
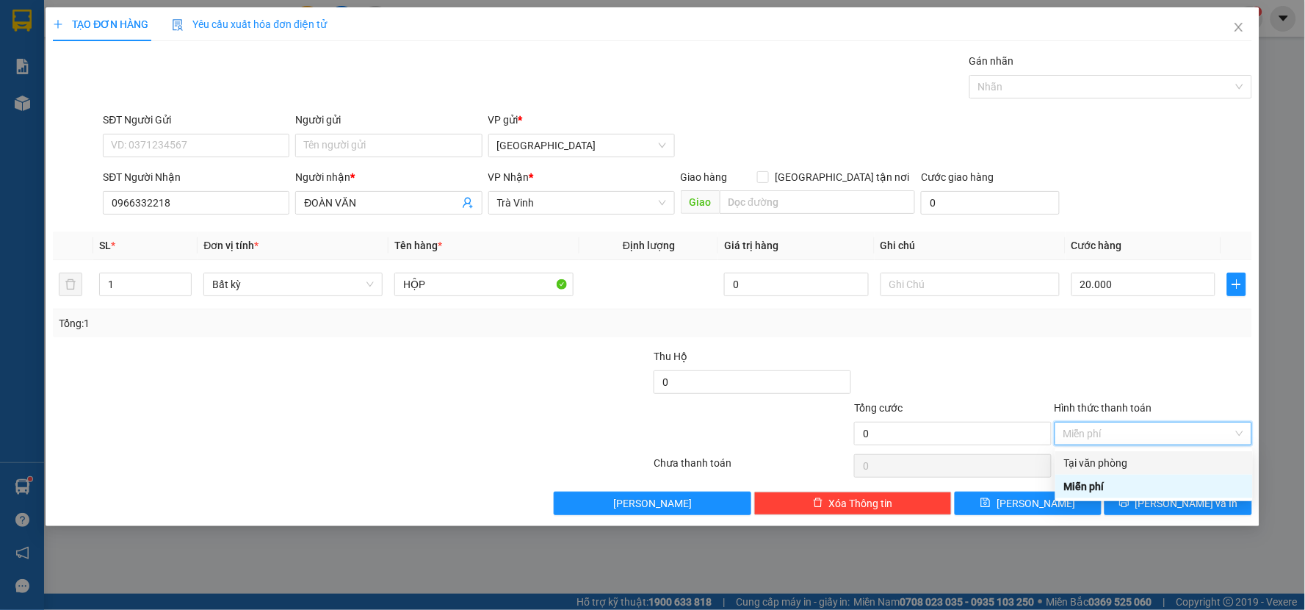
click at [1132, 456] on div "Tại văn phòng" at bounding box center [1154, 463] width 180 height 16
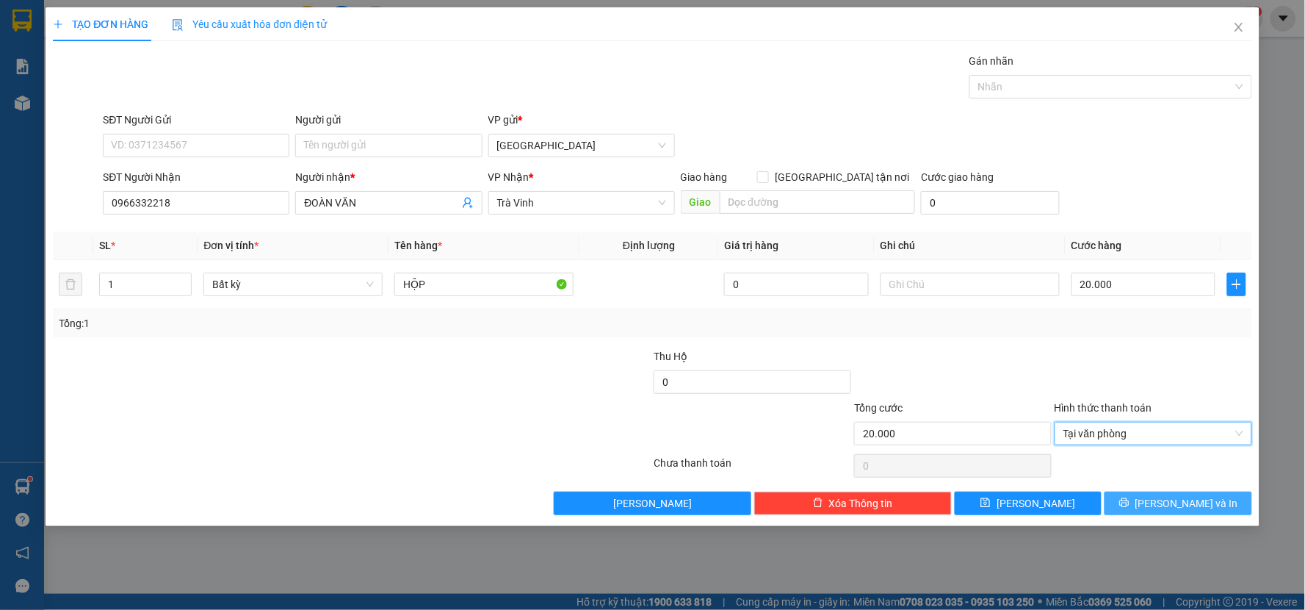
drag, startPoint x: 1130, startPoint y: 508, endPoint x: 1136, endPoint y: 368, distance: 139.7
click at [1130, 504] on button "[PERSON_NAME] và In" at bounding box center [1179, 503] width 148 height 24
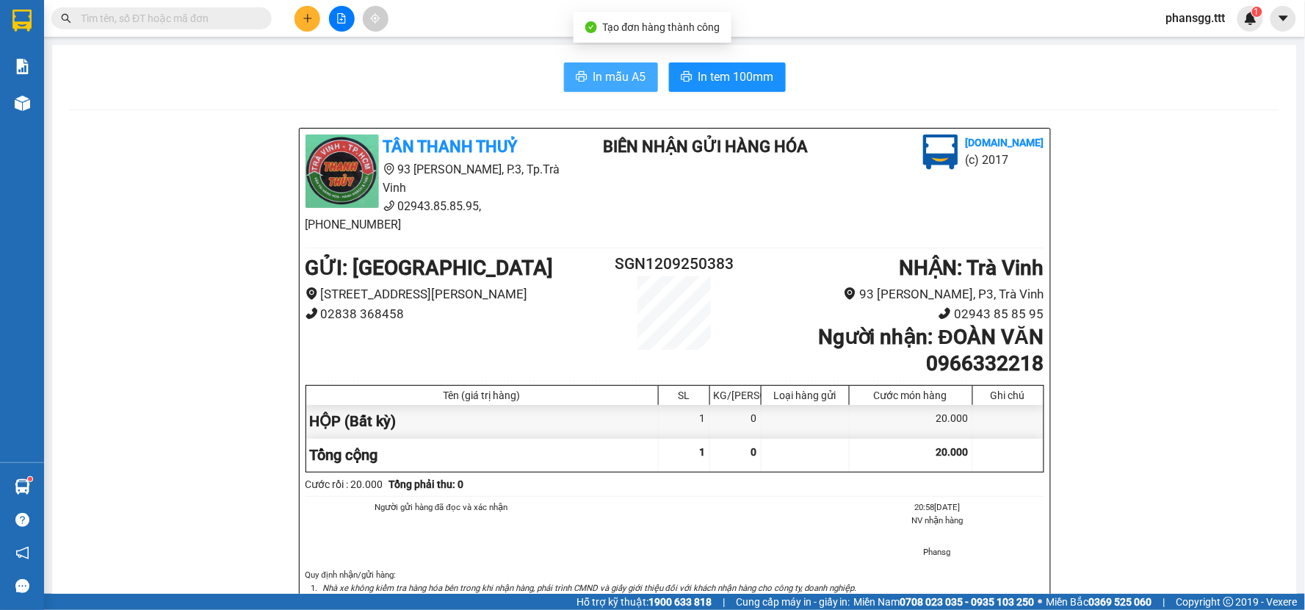
click at [612, 73] on span "In mẫu A5" at bounding box center [620, 77] width 53 height 18
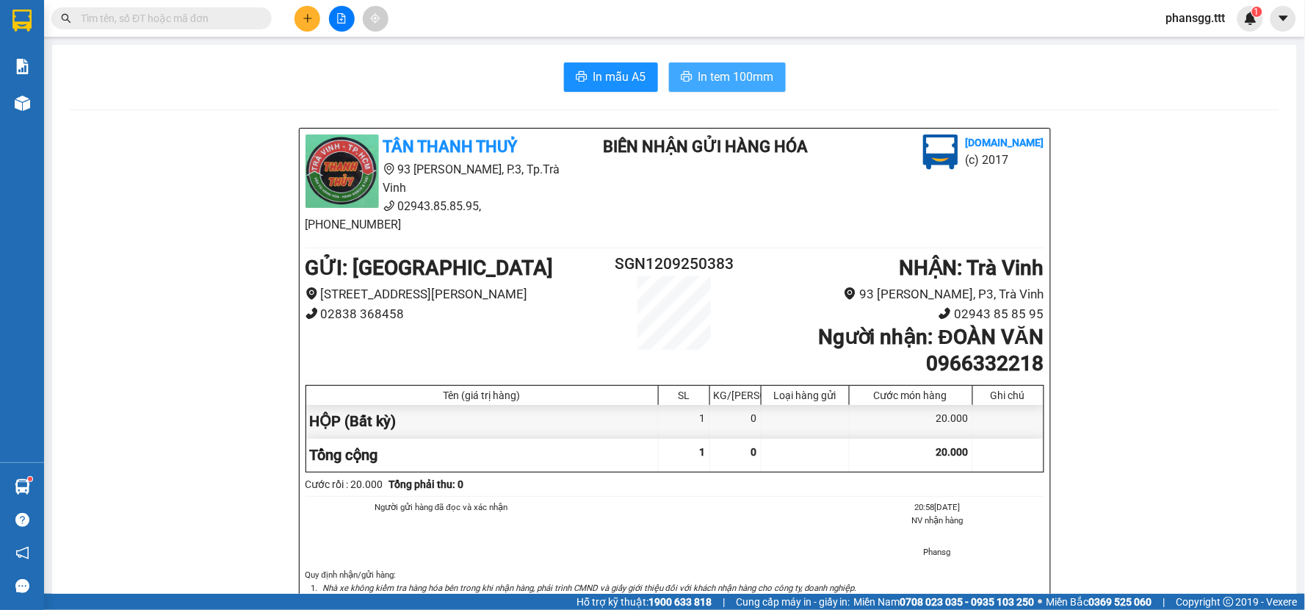
click at [689, 71] on button "In tem 100mm" at bounding box center [727, 76] width 117 height 29
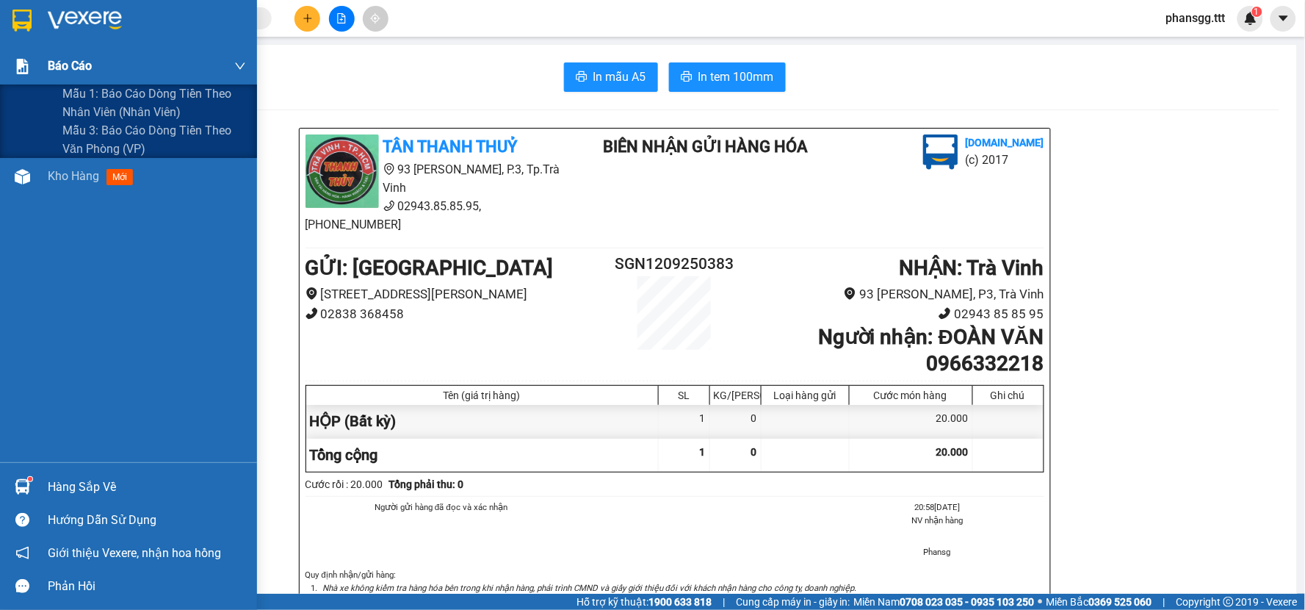
click at [18, 71] on img at bounding box center [22, 66] width 15 height 15
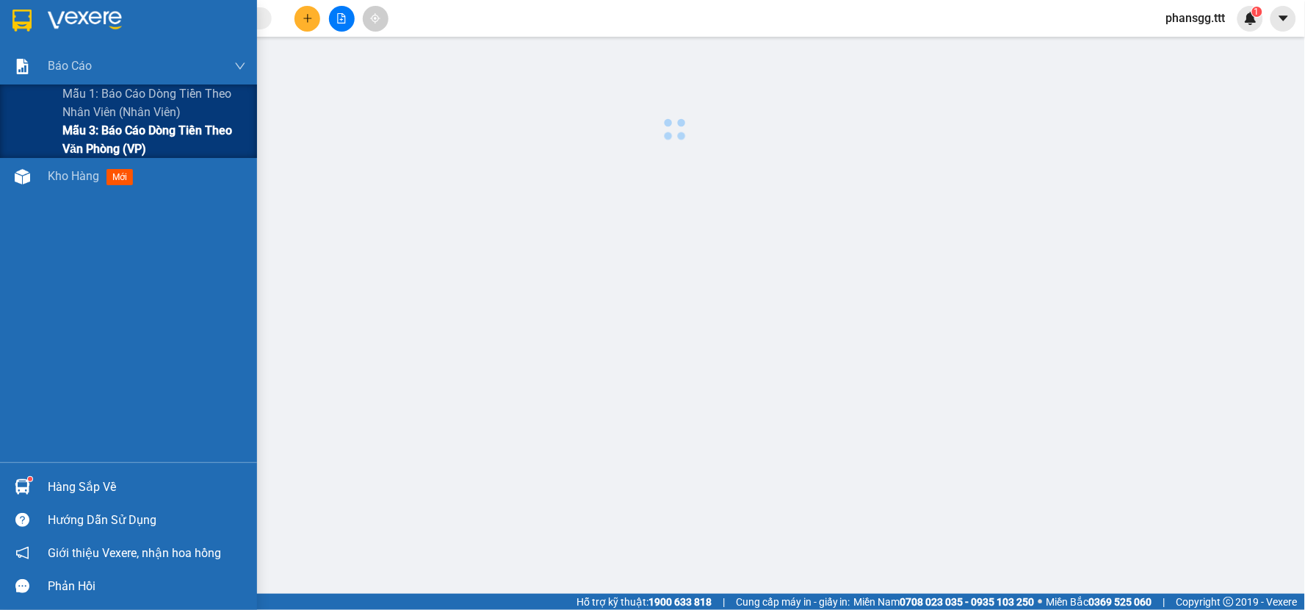
click at [60, 140] on div "Mẫu 3: Báo cáo dòng tiền theo văn phòng (VP)" at bounding box center [128, 139] width 257 height 37
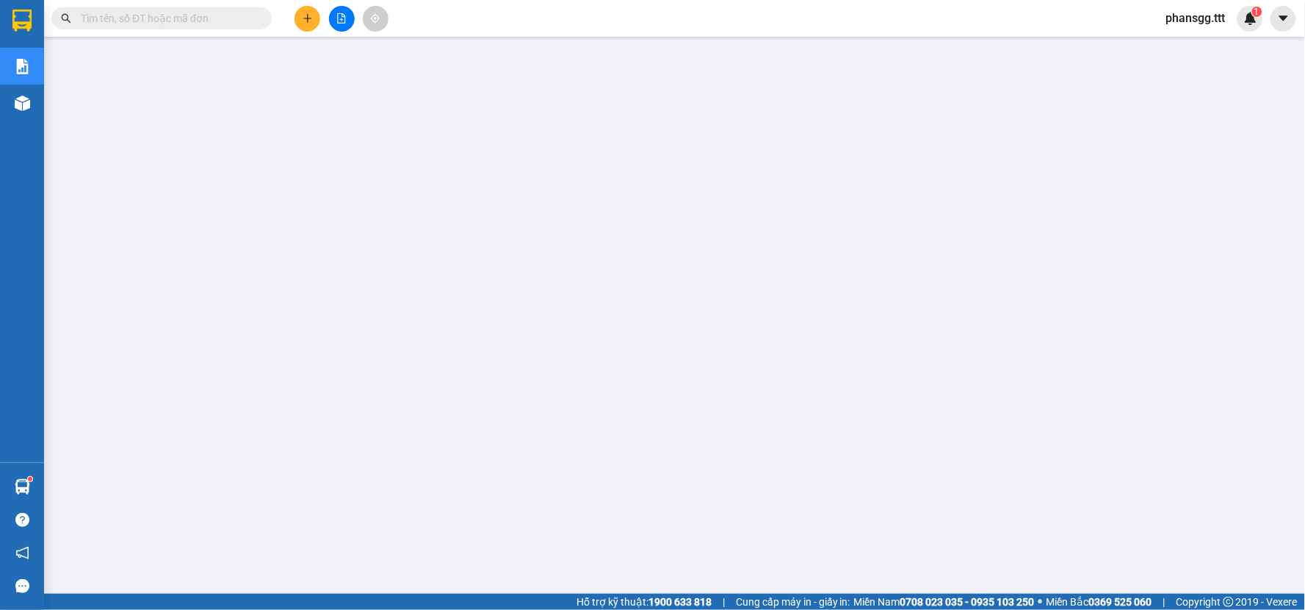
click at [298, 23] on button at bounding box center [308, 19] width 26 height 26
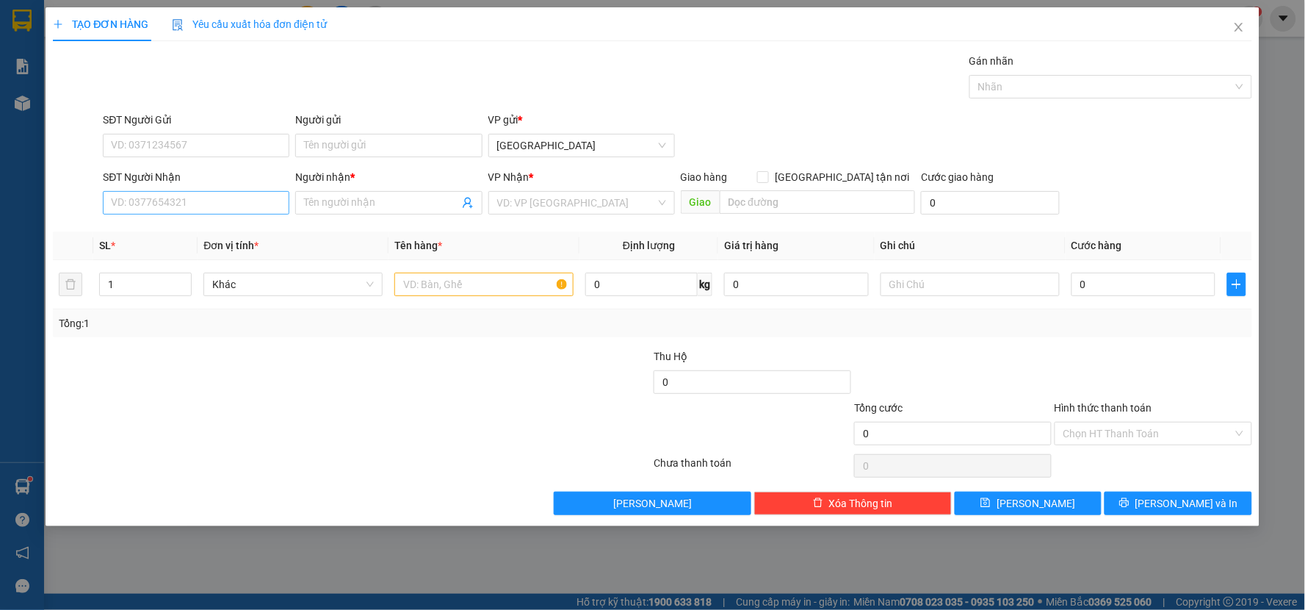
drag, startPoint x: 201, startPoint y: 191, endPoint x: 195, endPoint y: 201, distance: 10.8
click at [197, 196] on div "SĐT Người Nhận VD: 0377654321" at bounding box center [196, 194] width 187 height 51
click at [195, 202] on input "SĐT Người Nhận" at bounding box center [196, 203] width 187 height 24
click at [182, 226] on div "0975799696 - HẠNH" at bounding box center [196, 232] width 169 height 16
click at [439, 299] on td at bounding box center [484, 284] width 191 height 49
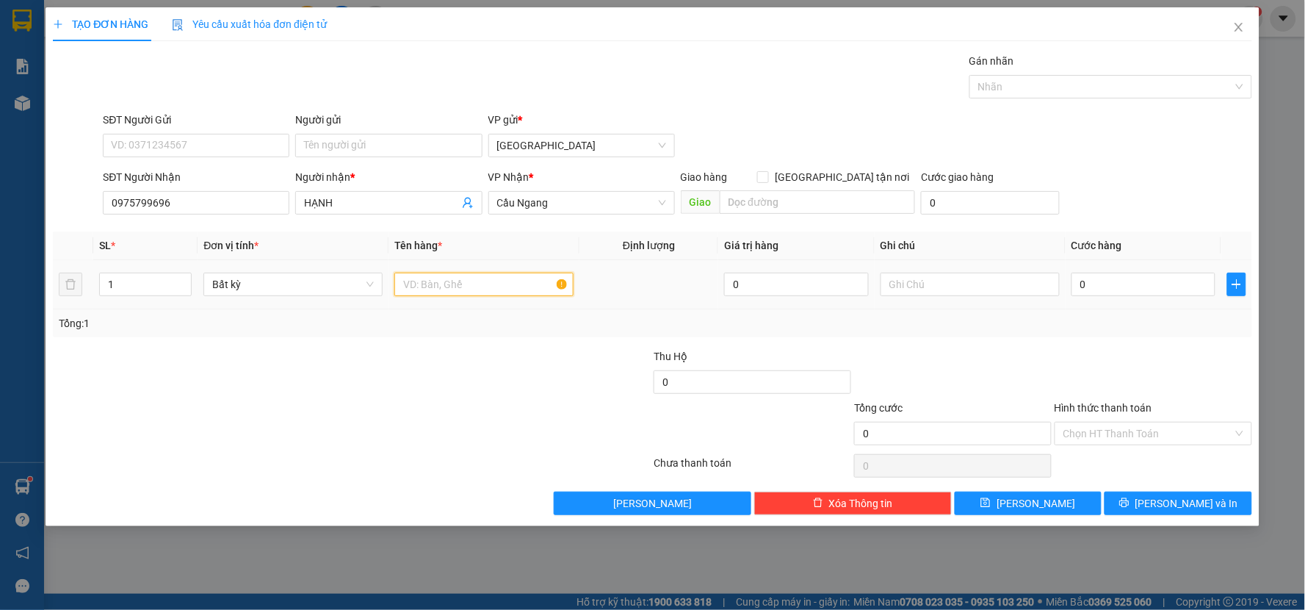
click at [460, 290] on input "text" at bounding box center [483, 285] width 179 height 24
click at [1103, 284] on input "0" at bounding box center [1144, 285] width 145 height 24
click at [1006, 347] on div "Transit Pickup Surcharge Ids Transit Deliver Surcharge Ids Transit Deliver Surc…" at bounding box center [653, 284] width 1200 height 462
drag, startPoint x: 1067, startPoint y: 425, endPoint x: 1078, endPoint y: 447, distance: 24.6
click at [1068, 426] on input "Hình thức thanh toán" at bounding box center [1149, 433] width 170 height 22
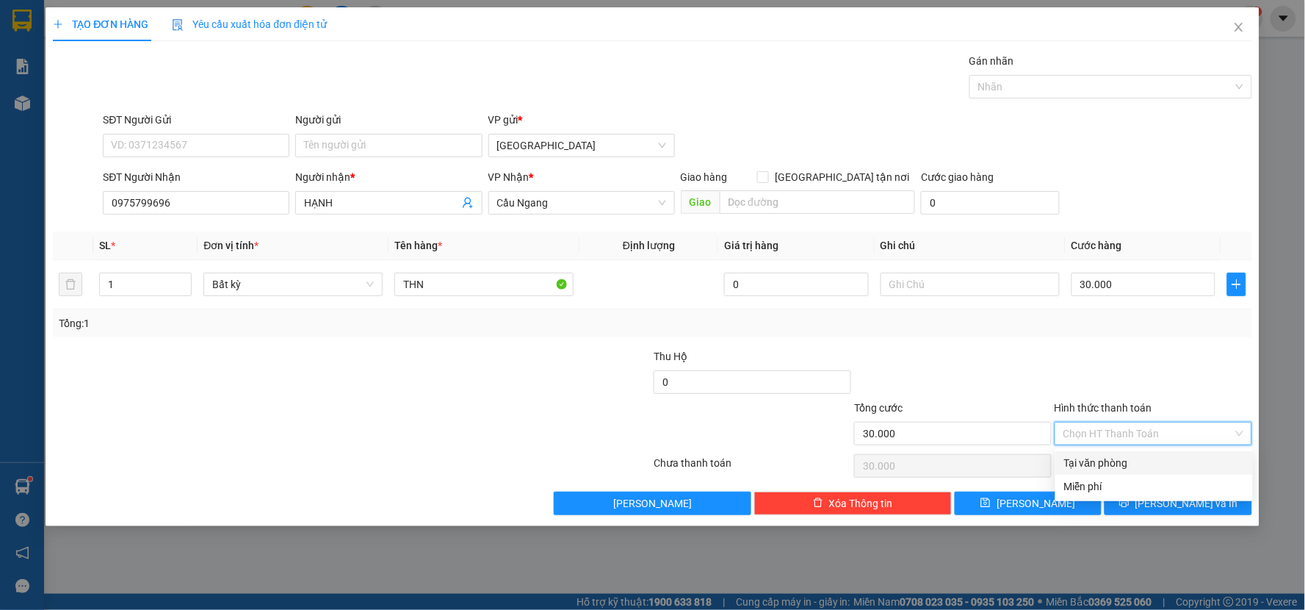
click at [1089, 461] on div "Tại văn phòng" at bounding box center [1154, 463] width 180 height 16
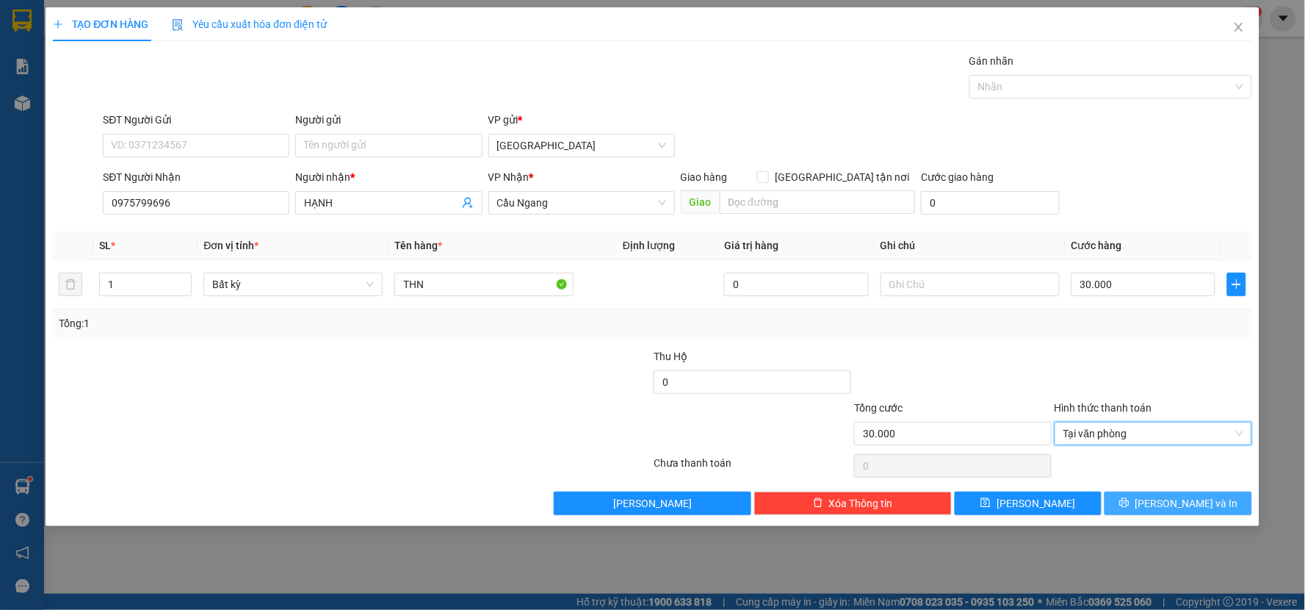
click at [1130, 500] on button "[PERSON_NAME] và In" at bounding box center [1179, 503] width 148 height 24
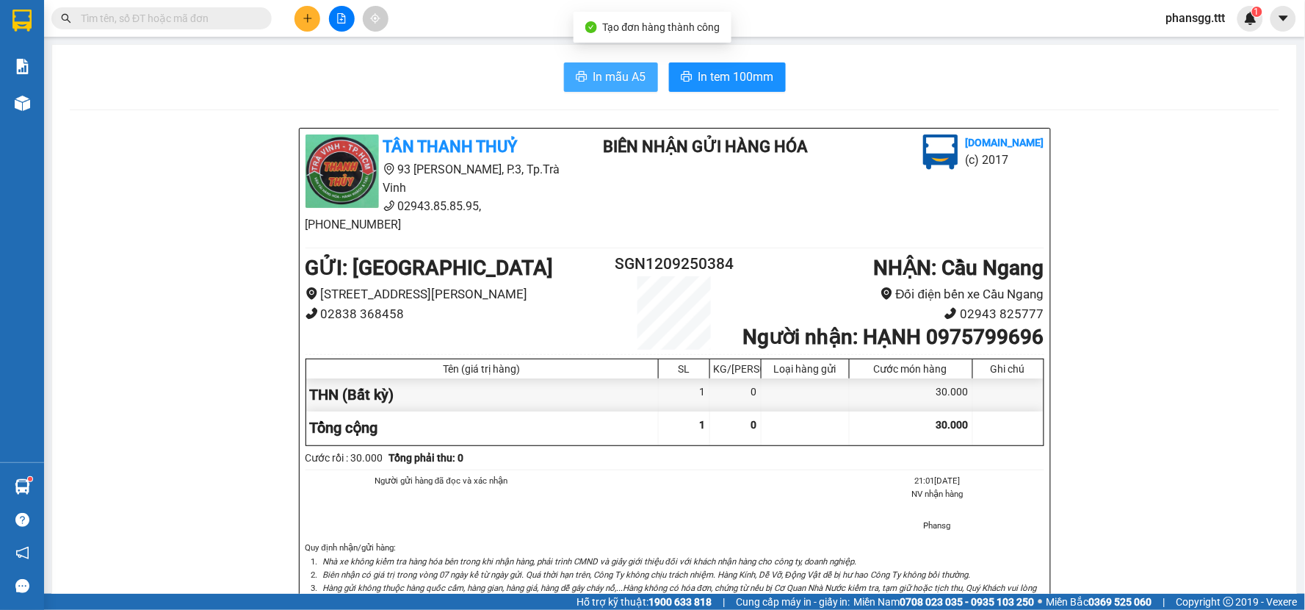
click at [604, 74] on span "In mẫu A5" at bounding box center [620, 77] width 53 height 18
click at [689, 60] on div "In mẫu A5 In tem 100mm TÂN THANH THUỶ [STREET_ADDRESS][PERSON_NAME] 02943.85.85…" at bounding box center [674, 542] width 1245 height 995
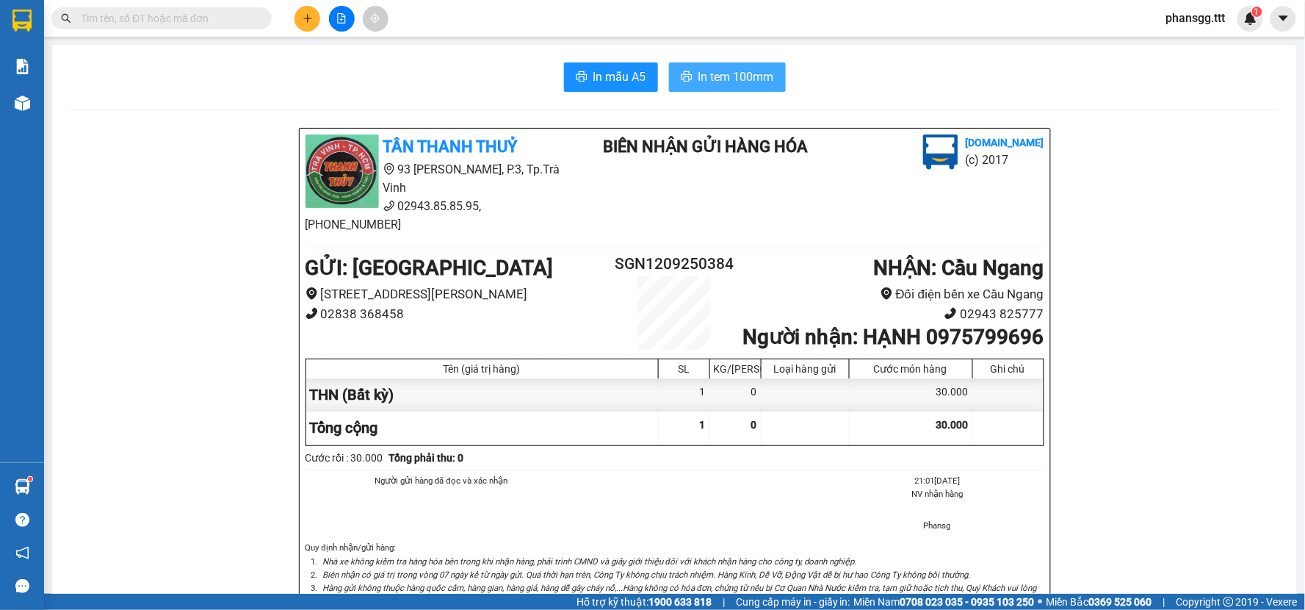
click at [691, 69] on button "In tem 100mm" at bounding box center [727, 76] width 117 height 29
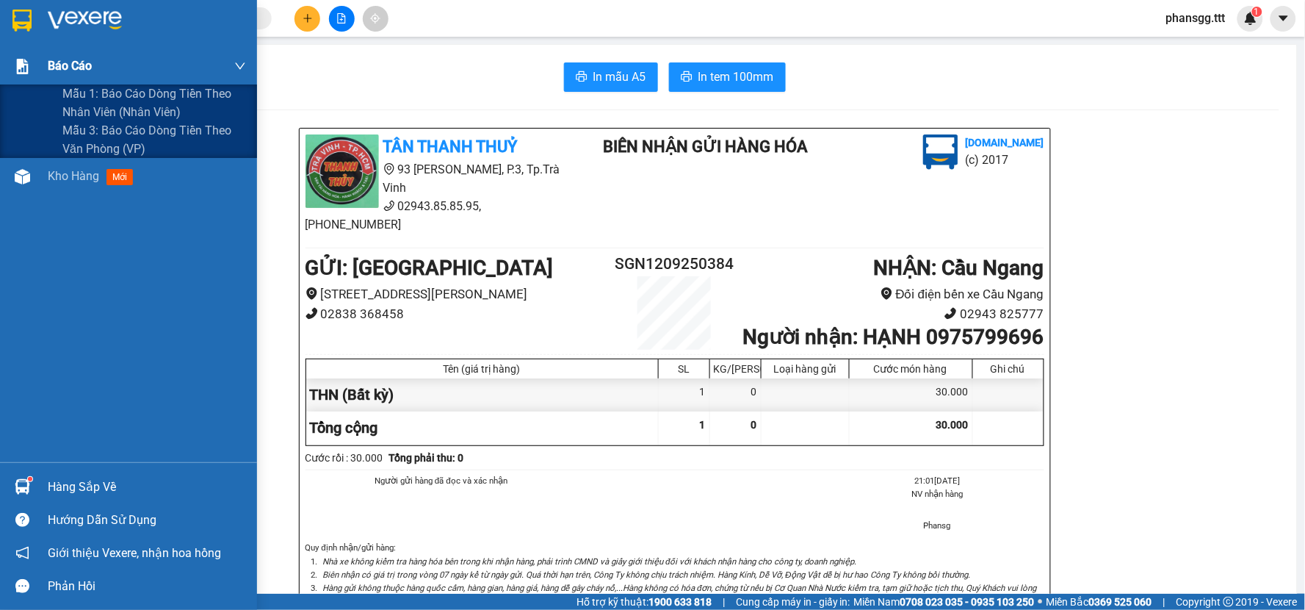
click at [26, 62] on img at bounding box center [22, 66] width 15 height 15
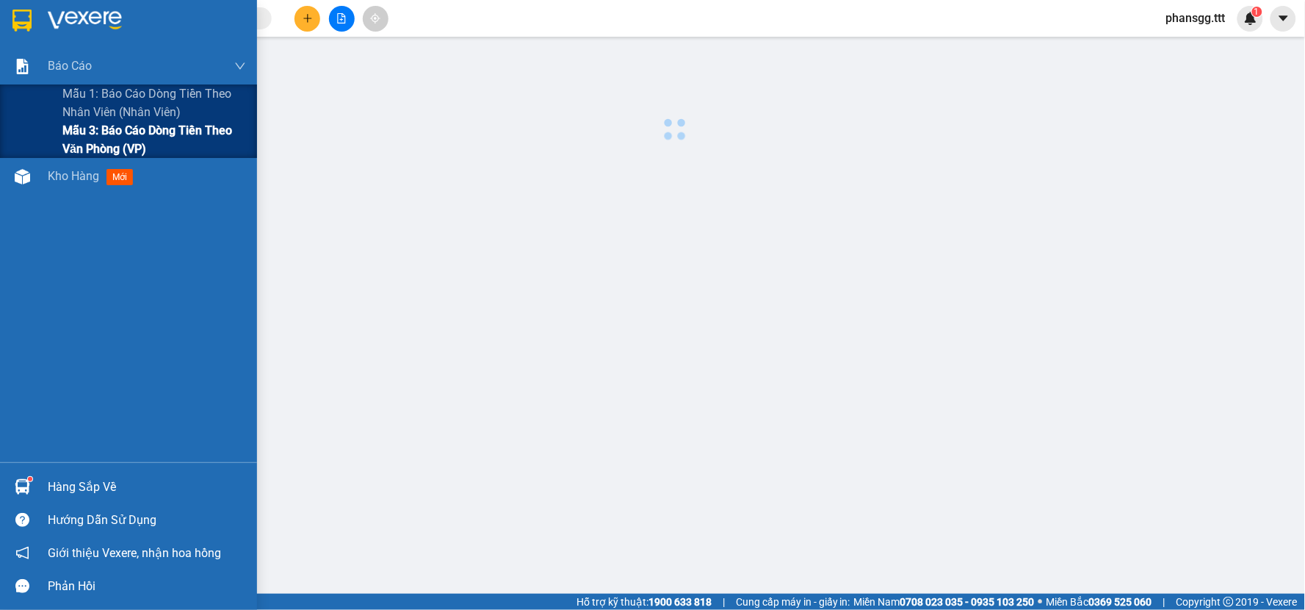
click at [54, 134] on div "Mẫu 3: Báo cáo dòng tiền theo văn phòng (VP)" at bounding box center [128, 139] width 257 height 37
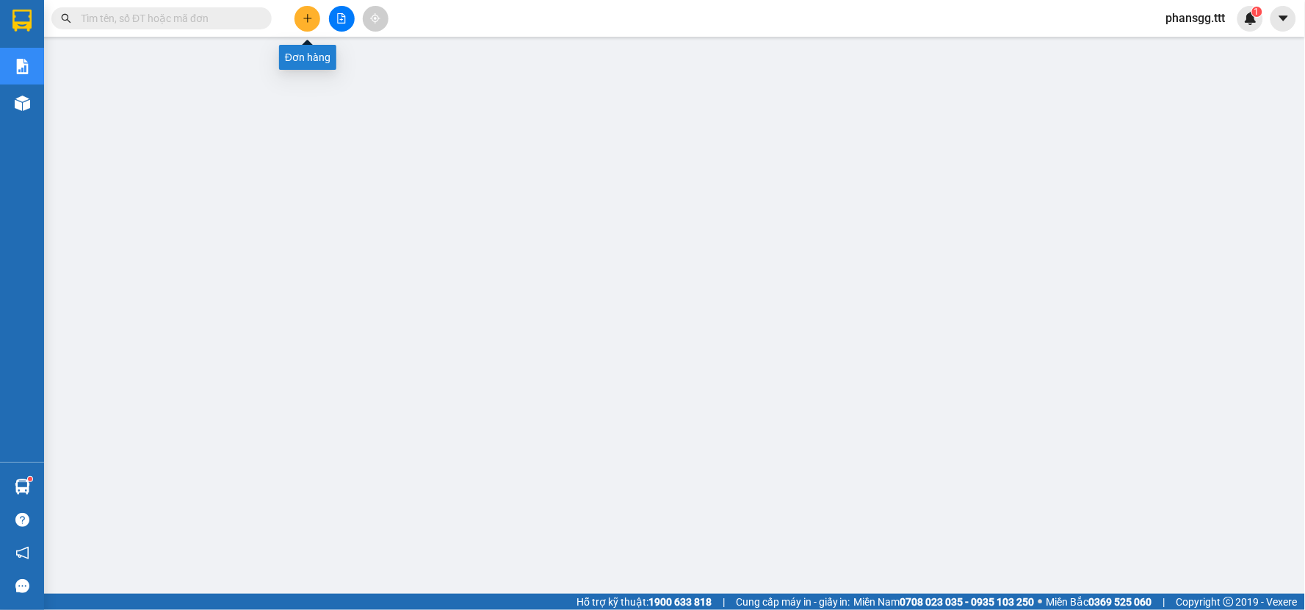
click at [301, 18] on button at bounding box center [308, 19] width 26 height 26
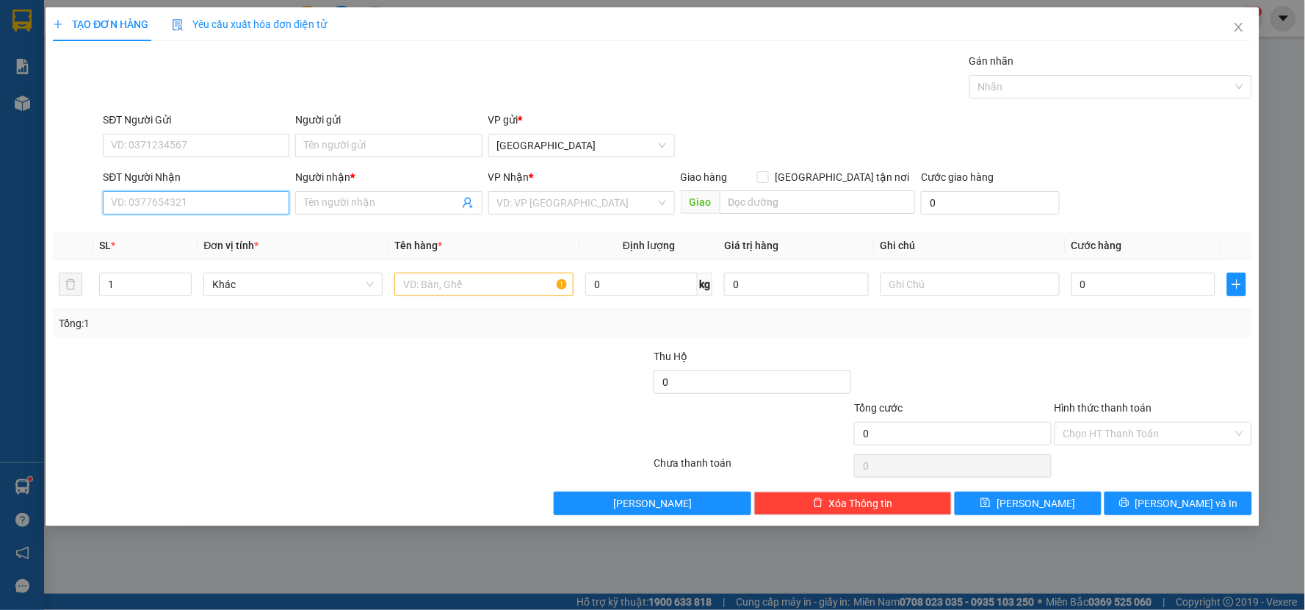
click at [181, 200] on input "SĐT Người Nhận" at bounding box center [196, 203] width 187 height 24
click at [178, 234] on div "0908195668 - [PERSON_NAME]" at bounding box center [196, 232] width 169 height 16
click at [411, 278] on input "text" at bounding box center [483, 285] width 179 height 24
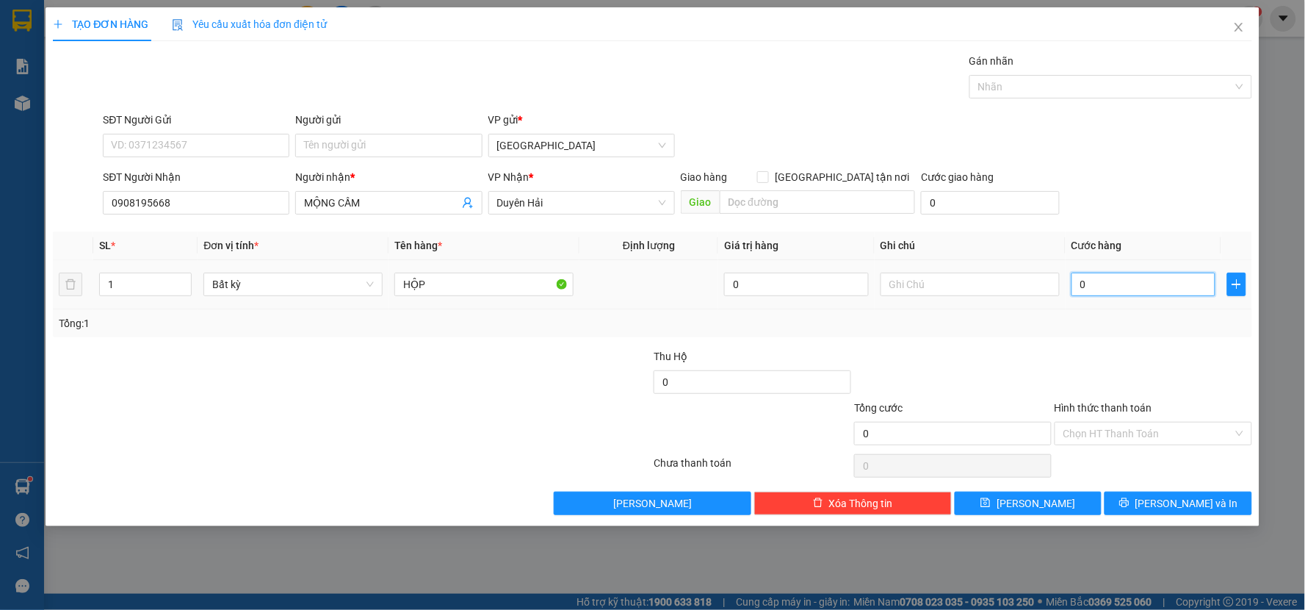
click at [1095, 286] on input "0" at bounding box center [1144, 285] width 145 height 24
click at [1088, 336] on div "Tổng: 1" at bounding box center [653, 323] width 1200 height 28
click at [1100, 428] on input "Hình thức thanh toán" at bounding box center [1149, 433] width 170 height 22
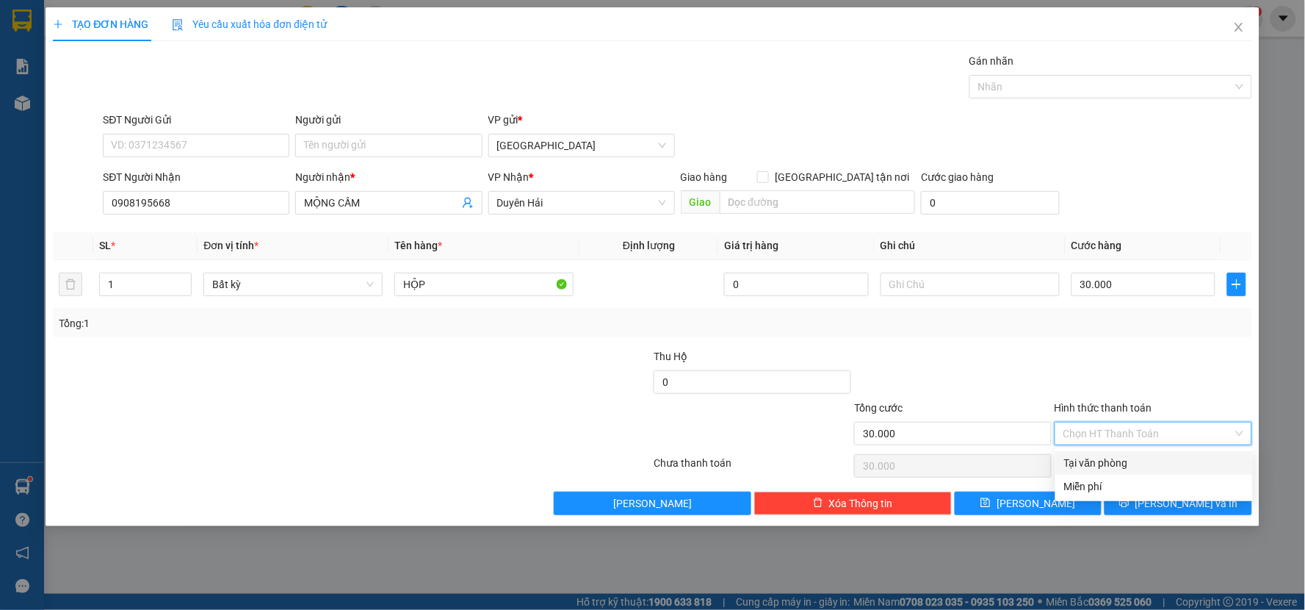
click at [1096, 466] on div "Tại văn phòng" at bounding box center [1154, 463] width 180 height 16
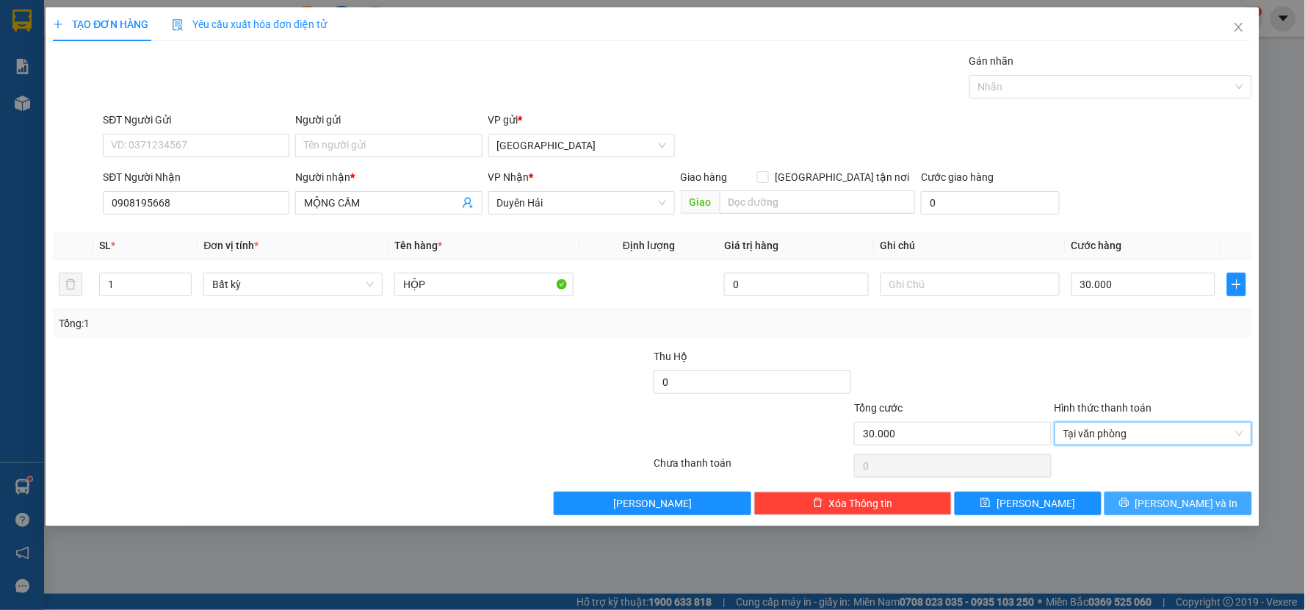
drag, startPoint x: 1141, startPoint y: 508, endPoint x: 1140, endPoint y: 482, distance: 26.5
click at [1141, 505] on button "[PERSON_NAME] và In" at bounding box center [1179, 503] width 148 height 24
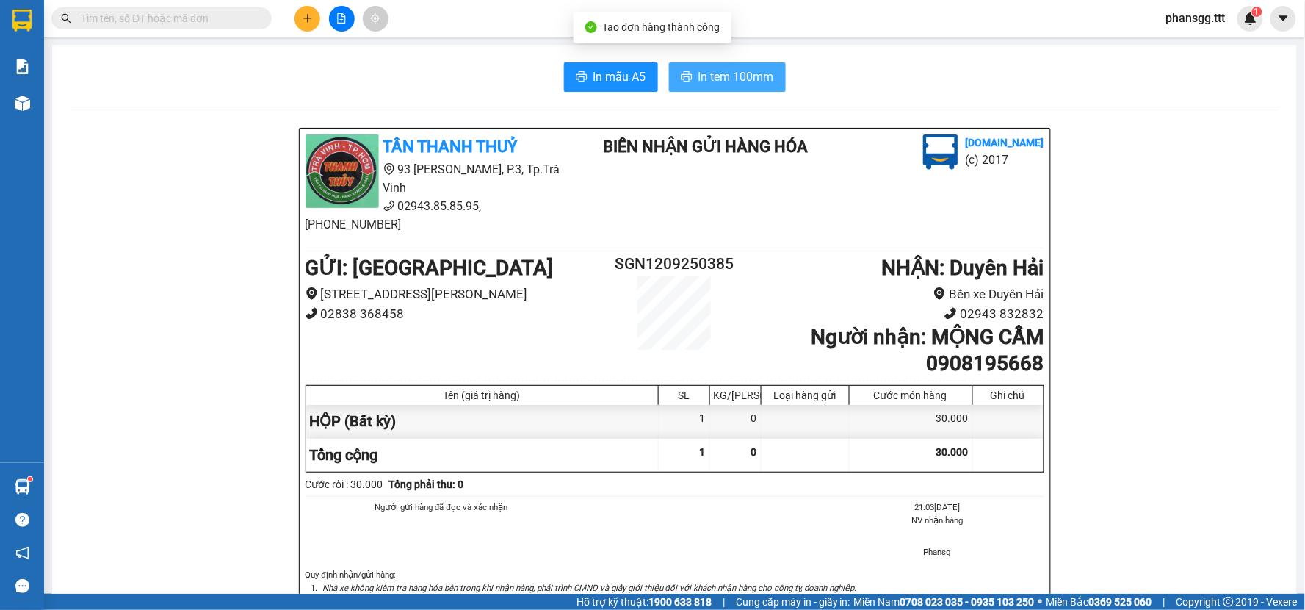
click at [735, 70] on span "In tem 100mm" at bounding box center [737, 77] width 76 height 18
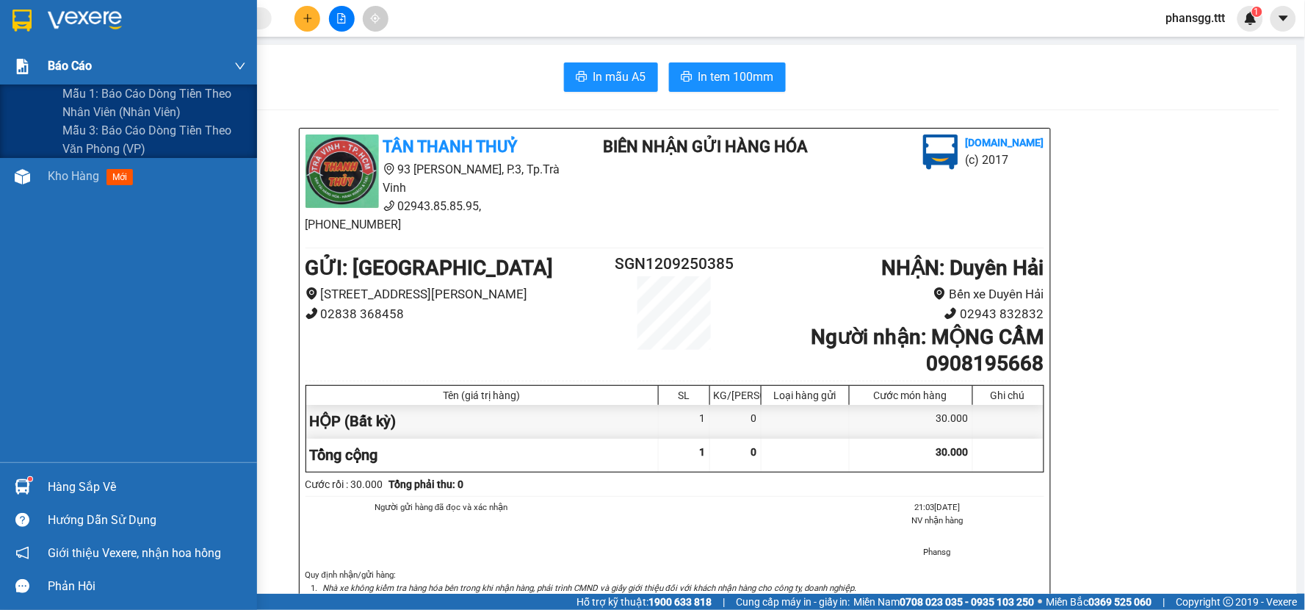
click at [89, 55] on div "Báo cáo" at bounding box center [147, 66] width 198 height 37
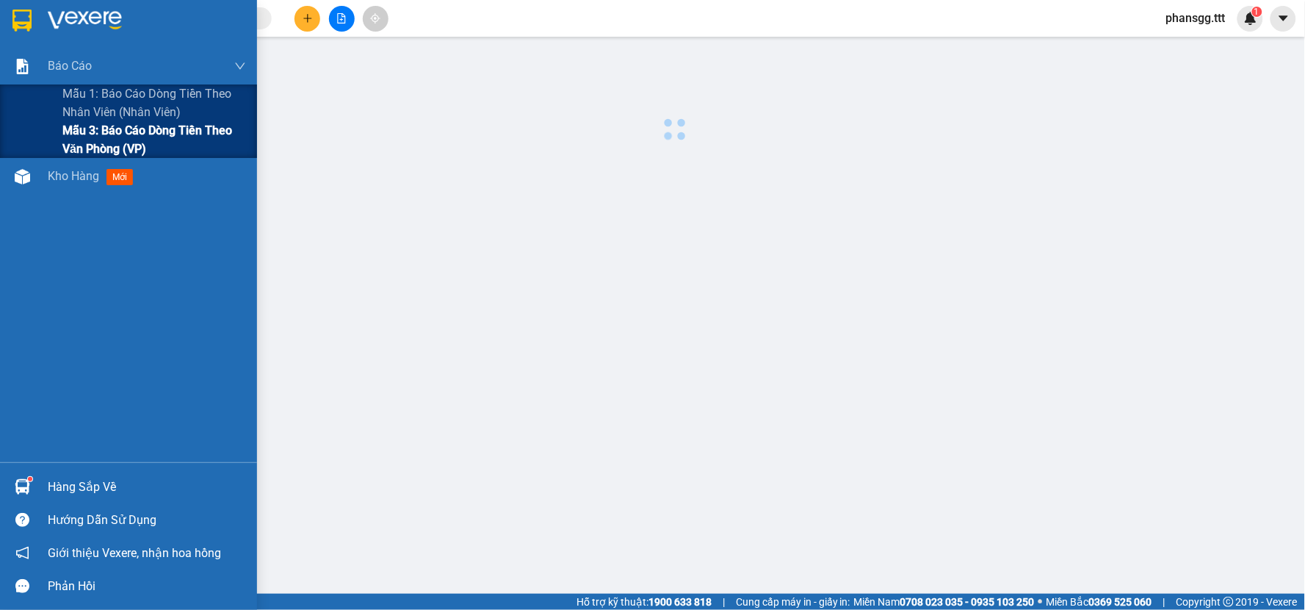
click at [104, 134] on span "Mẫu 3: Báo cáo dòng tiền theo văn phòng (VP)" at bounding box center [154, 139] width 184 height 37
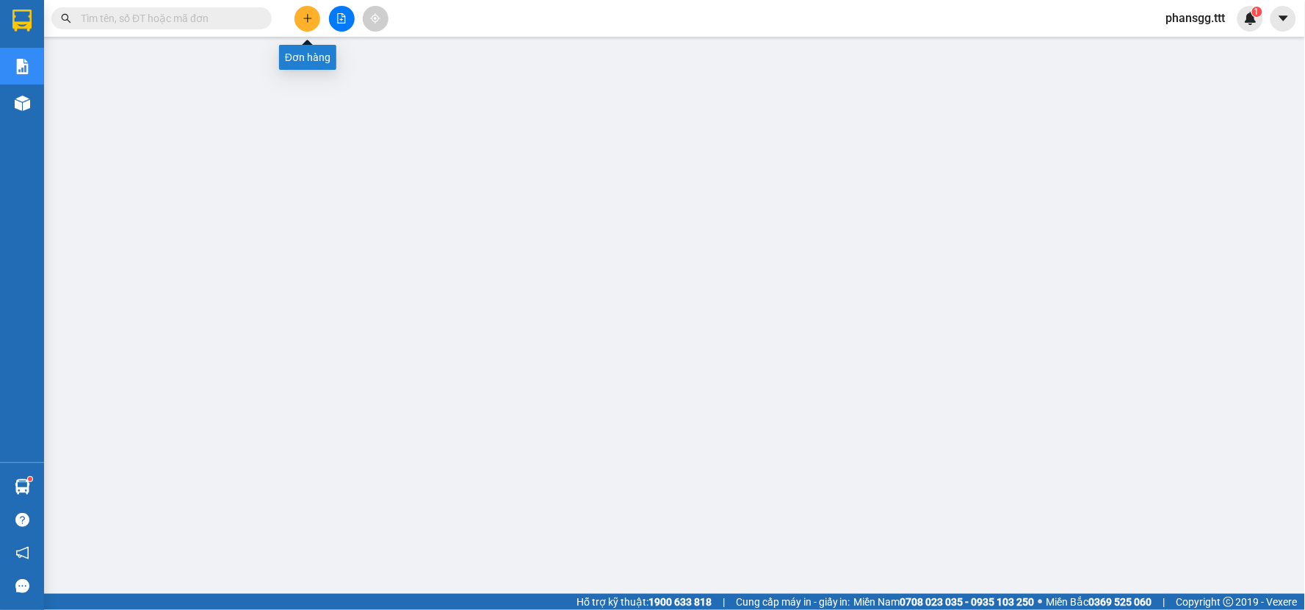
click at [307, 7] on button at bounding box center [308, 19] width 26 height 26
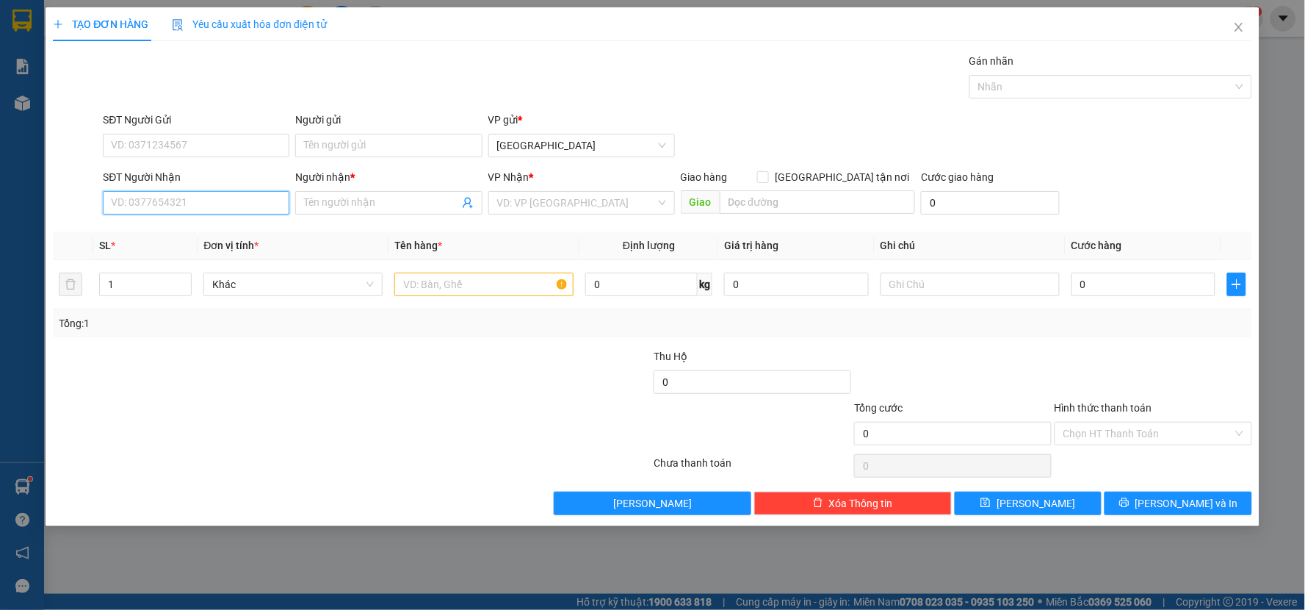
click at [200, 204] on input "SĐT Người Nhận" at bounding box center [196, 203] width 187 height 24
click at [178, 195] on input "SĐT Người Nhận" at bounding box center [196, 203] width 187 height 24
click at [159, 224] on div "0909055534 - [PERSON_NAME]" at bounding box center [196, 232] width 169 height 16
click at [468, 287] on input "text" at bounding box center [483, 285] width 179 height 24
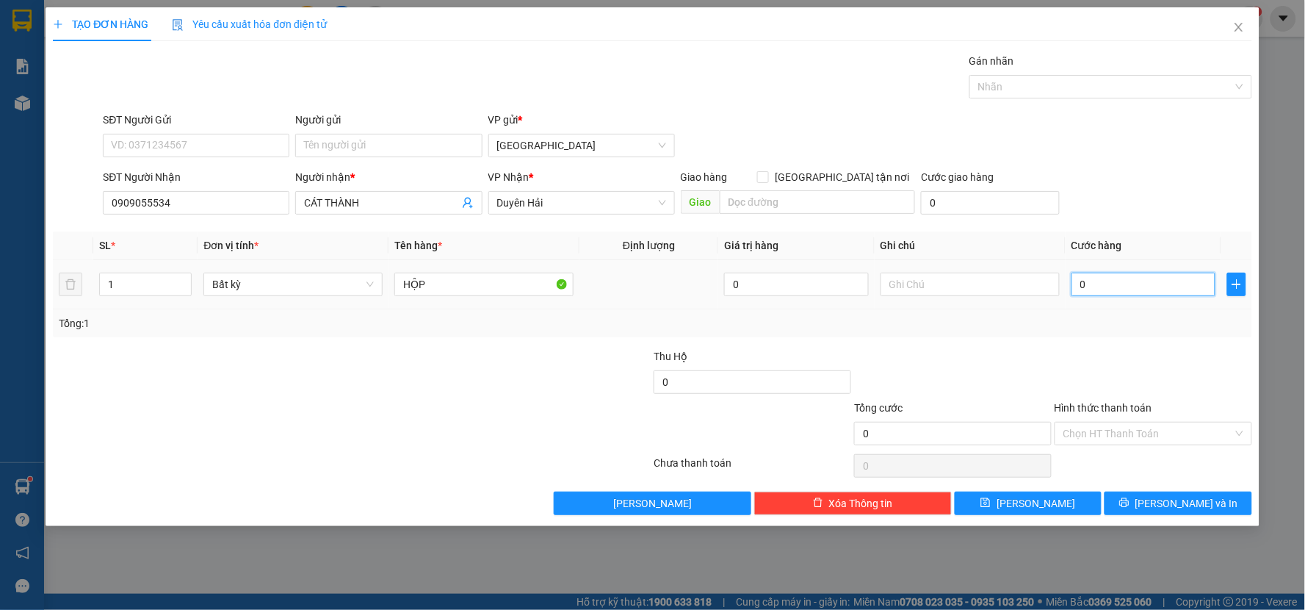
click at [1113, 284] on input "0" at bounding box center [1144, 285] width 145 height 24
click at [1113, 292] on input "30" at bounding box center [1144, 285] width 145 height 24
drag, startPoint x: 1134, startPoint y: 362, endPoint x: 1134, endPoint y: 370, distance: 8.1
click at [1134, 366] on div at bounding box center [1153, 373] width 201 height 51
drag, startPoint x: 1132, startPoint y: 502, endPoint x: 1081, endPoint y: 424, distance: 93.9
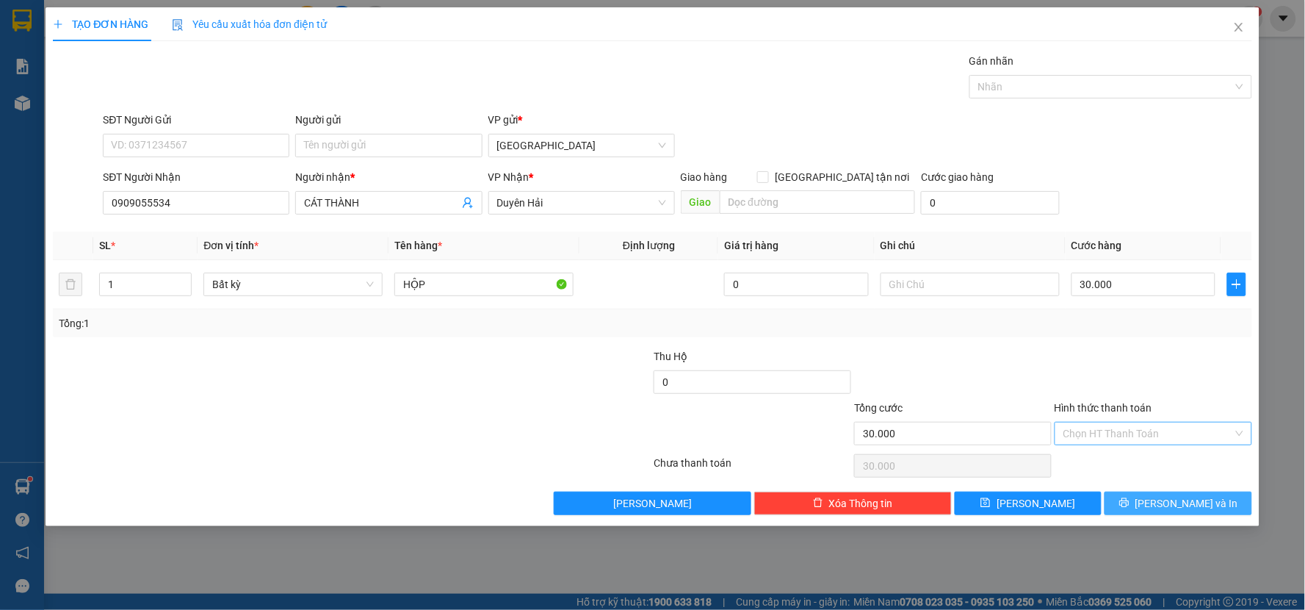
click at [1127, 493] on button "[PERSON_NAME] và In" at bounding box center [1179, 503] width 148 height 24
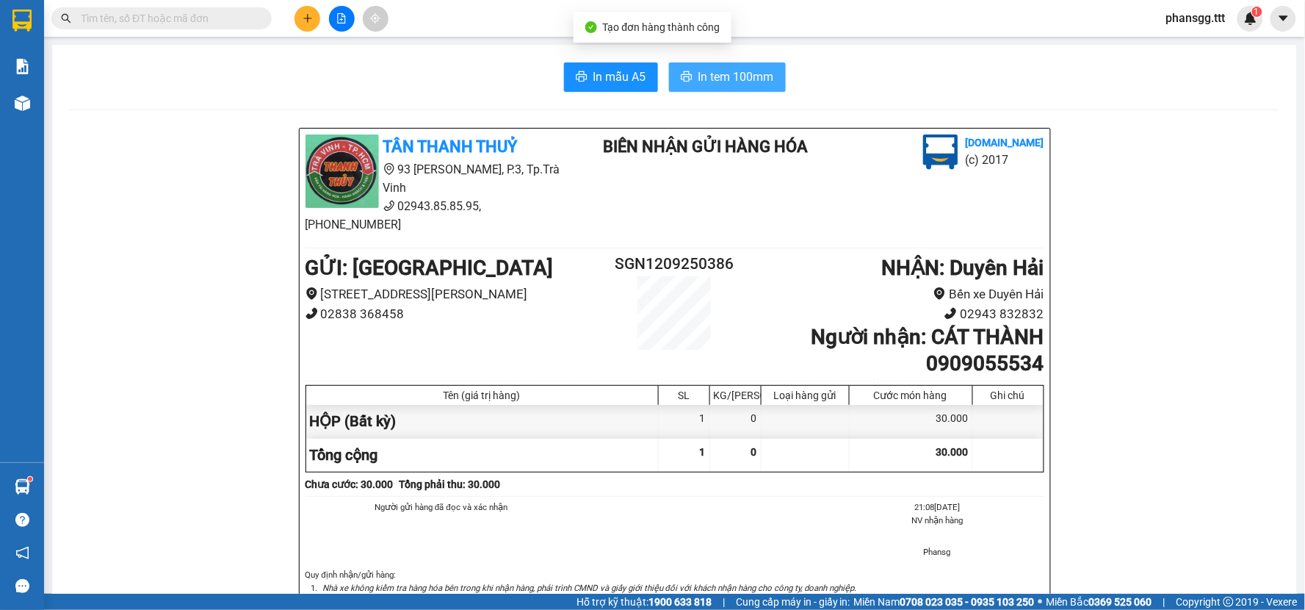
click at [681, 77] on icon "printer" at bounding box center [686, 76] width 11 height 10
click at [311, 21] on icon "plus" at bounding box center [308, 18] width 10 height 10
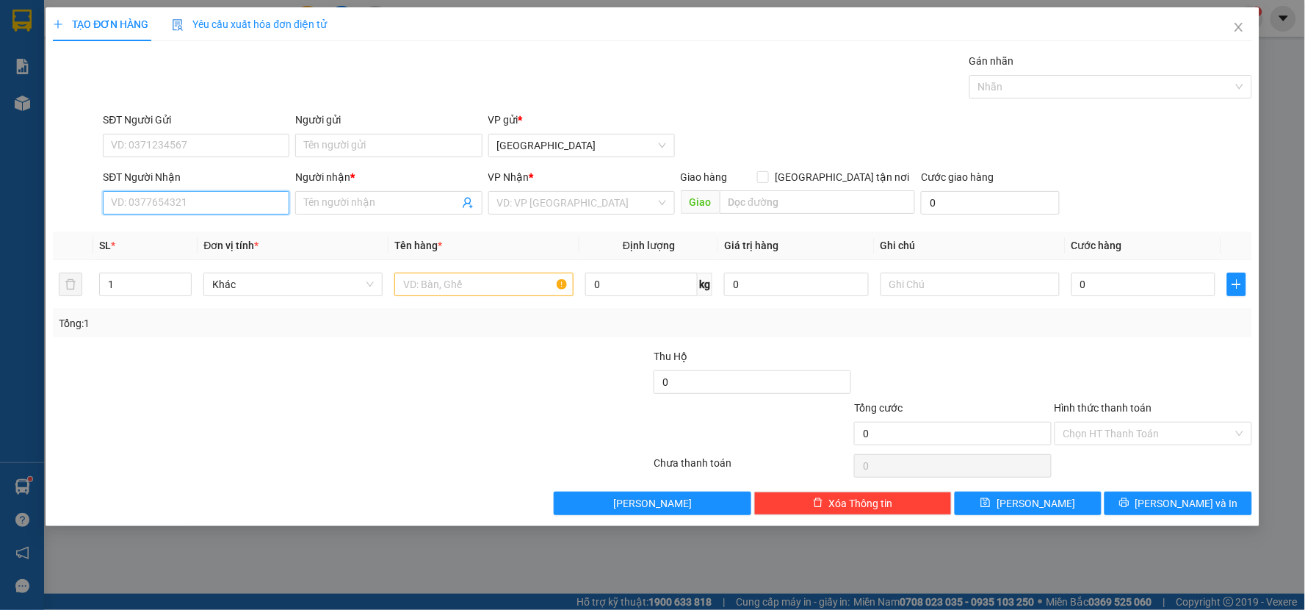
click at [151, 206] on input "SĐT Người Nhận" at bounding box center [196, 203] width 187 height 24
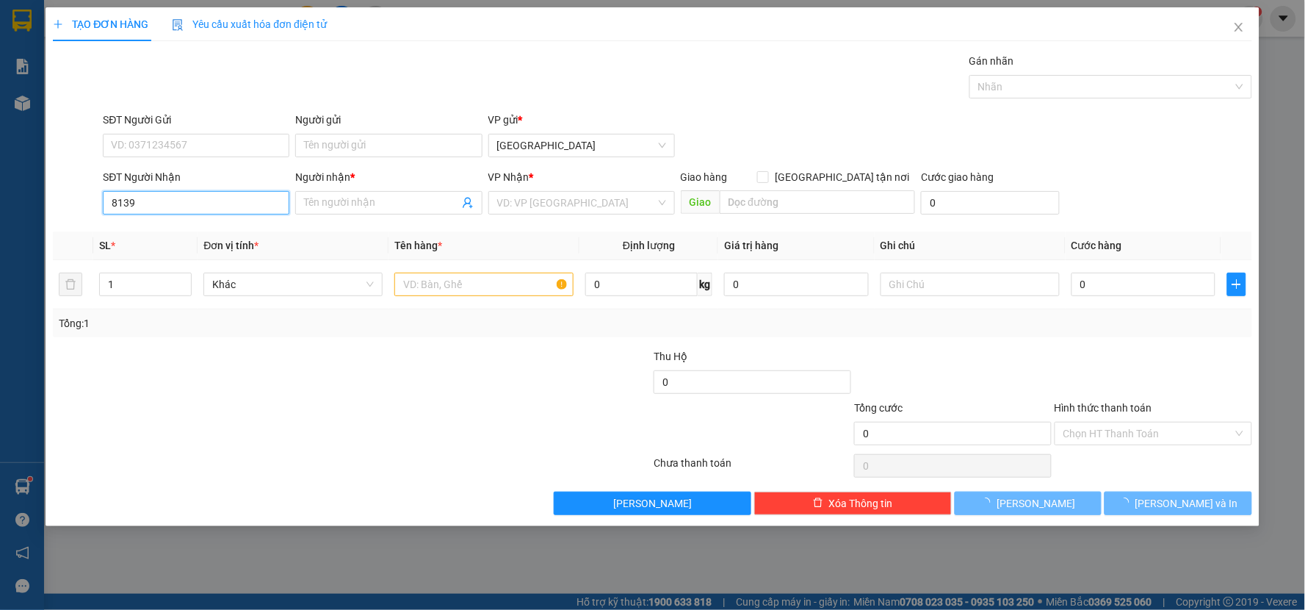
click at [151, 206] on input "8139" at bounding box center [196, 203] width 187 height 24
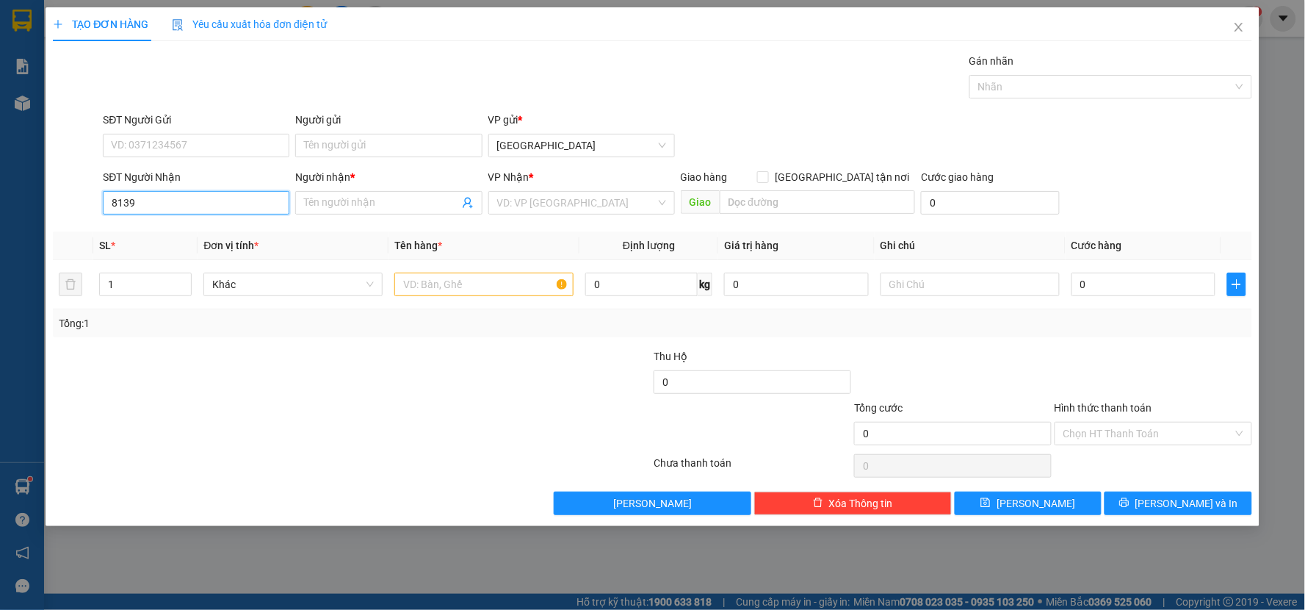
click at [162, 201] on input "8139" at bounding box center [196, 203] width 187 height 24
click at [163, 226] on div "0944323133 - [PERSON_NAME]" at bounding box center [196, 232] width 169 height 16
click at [410, 291] on input "text" at bounding box center [483, 285] width 179 height 24
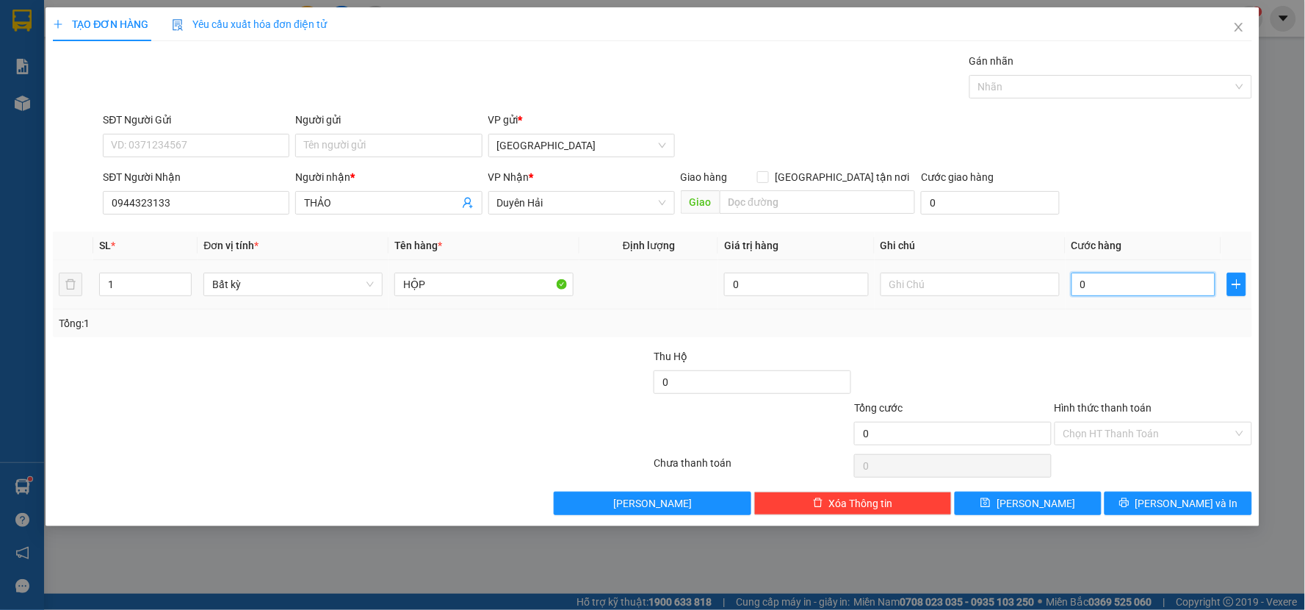
click at [1106, 289] on input "0" at bounding box center [1144, 285] width 145 height 24
click at [1098, 358] on div at bounding box center [1153, 373] width 201 height 51
click at [1136, 442] on input "Hình thức thanh toán" at bounding box center [1149, 433] width 170 height 22
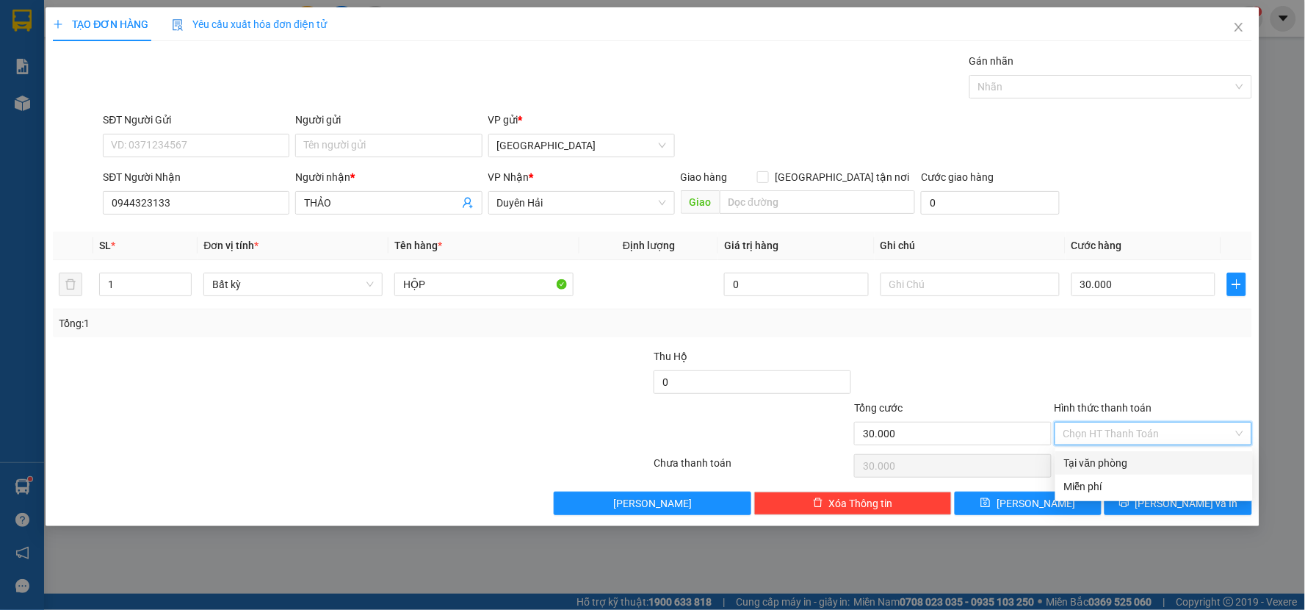
click at [1140, 471] on div "Tại văn phòng" at bounding box center [1155, 463] width 198 height 24
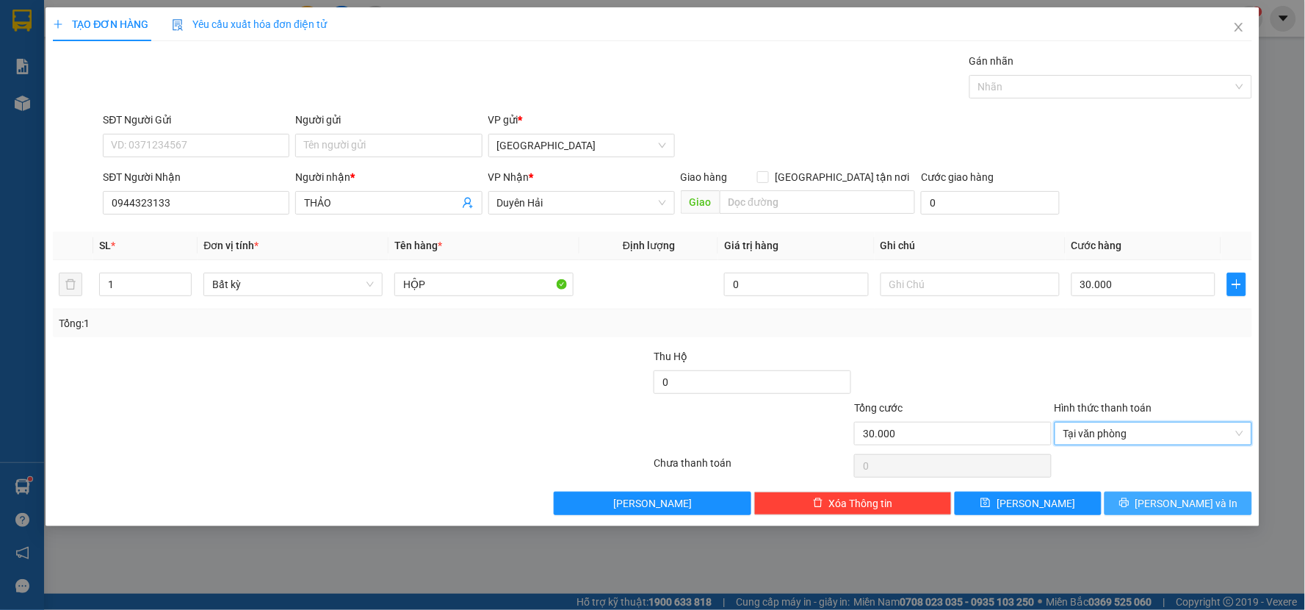
click at [1143, 497] on button "[PERSON_NAME] và In" at bounding box center [1179, 503] width 148 height 24
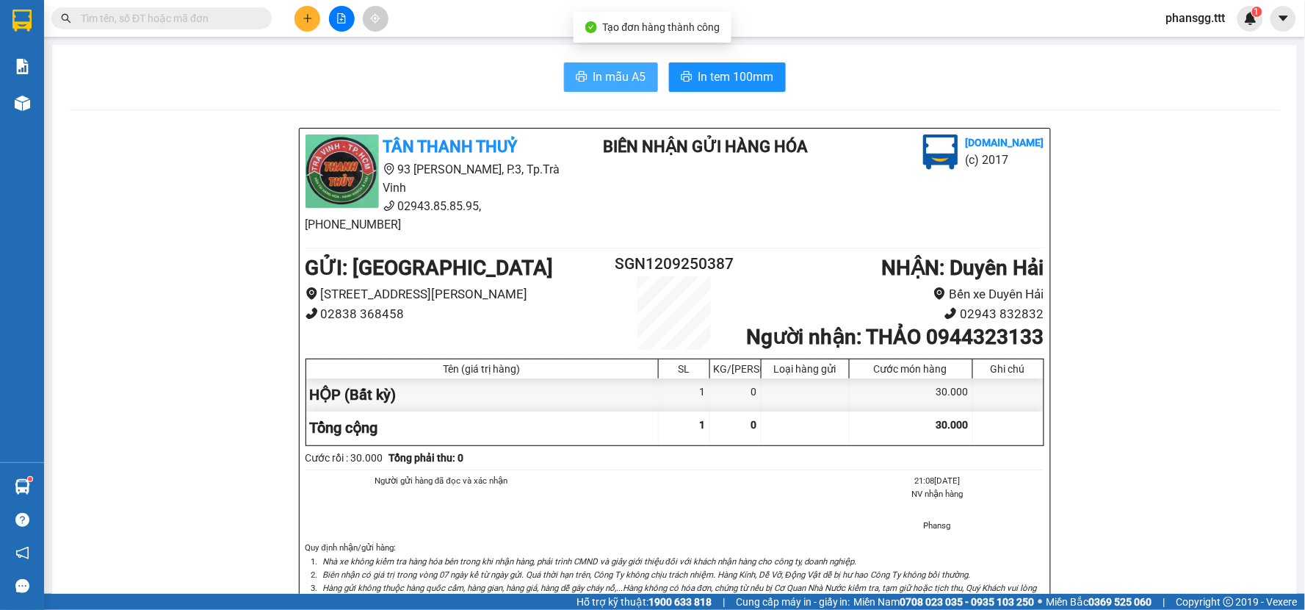
click at [576, 82] on icon "printer" at bounding box center [582, 77] width 12 height 12
click at [735, 69] on span "In tem 100mm" at bounding box center [737, 77] width 76 height 18
click at [316, 26] on button at bounding box center [308, 19] width 26 height 26
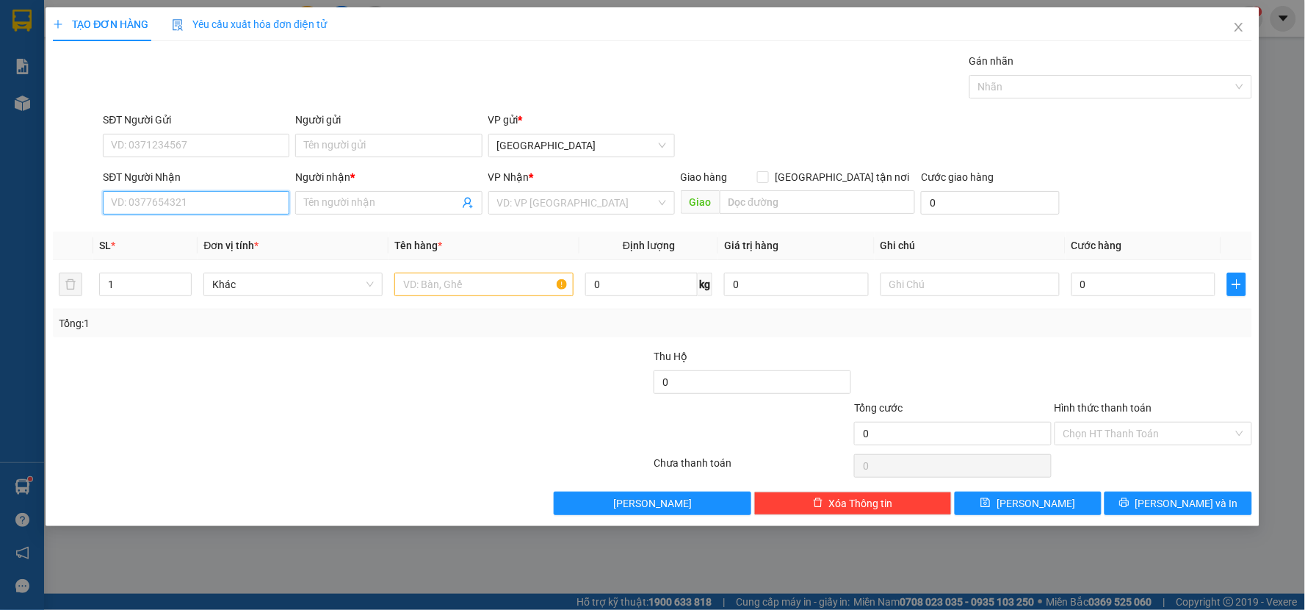
click at [196, 207] on input "SĐT Người Nhận" at bounding box center [196, 203] width 187 height 24
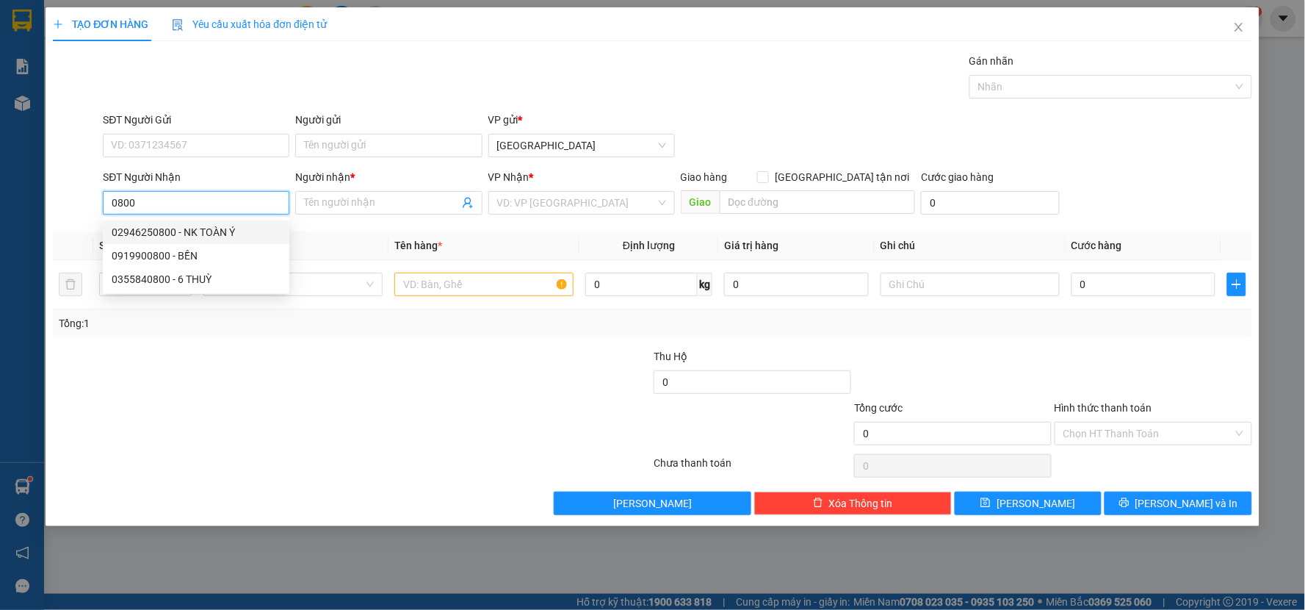
click at [154, 231] on div "02946250800 - NK TOÀN Ý" at bounding box center [196, 232] width 169 height 16
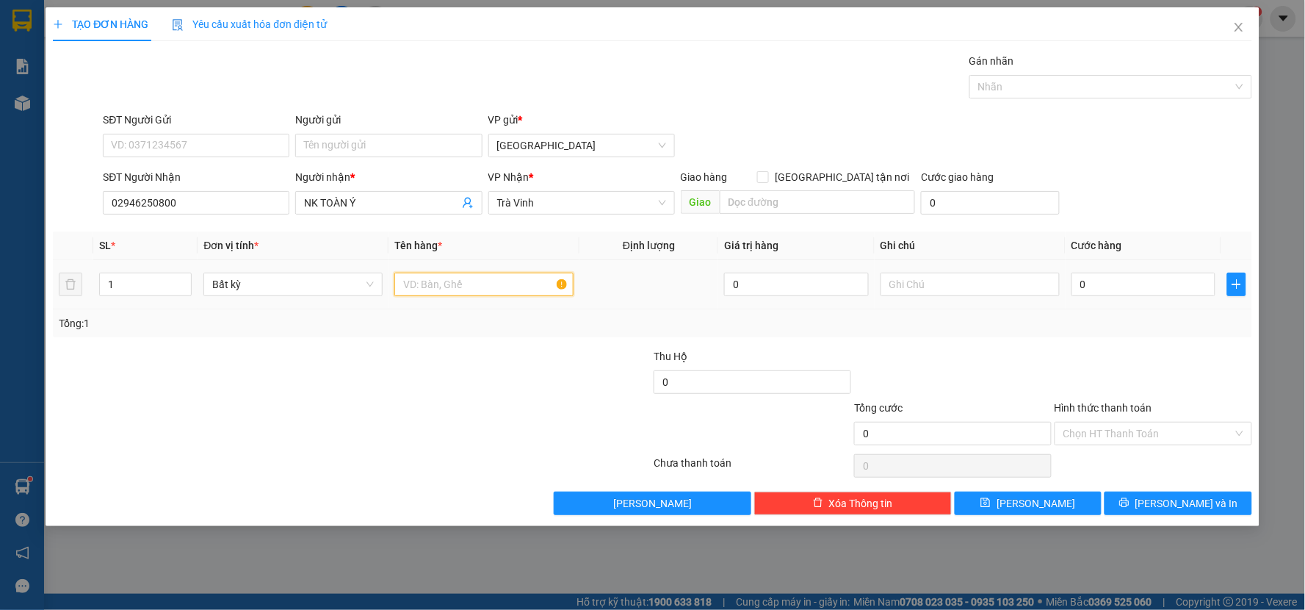
click at [454, 292] on input "text" at bounding box center [483, 285] width 179 height 24
click at [1200, 284] on input "0" at bounding box center [1144, 285] width 145 height 24
click at [1166, 312] on div "Tổng: 1" at bounding box center [653, 323] width 1200 height 28
click at [1180, 436] on input "Hình thức thanh toán" at bounding box center [1149, 433] width 170 height 22
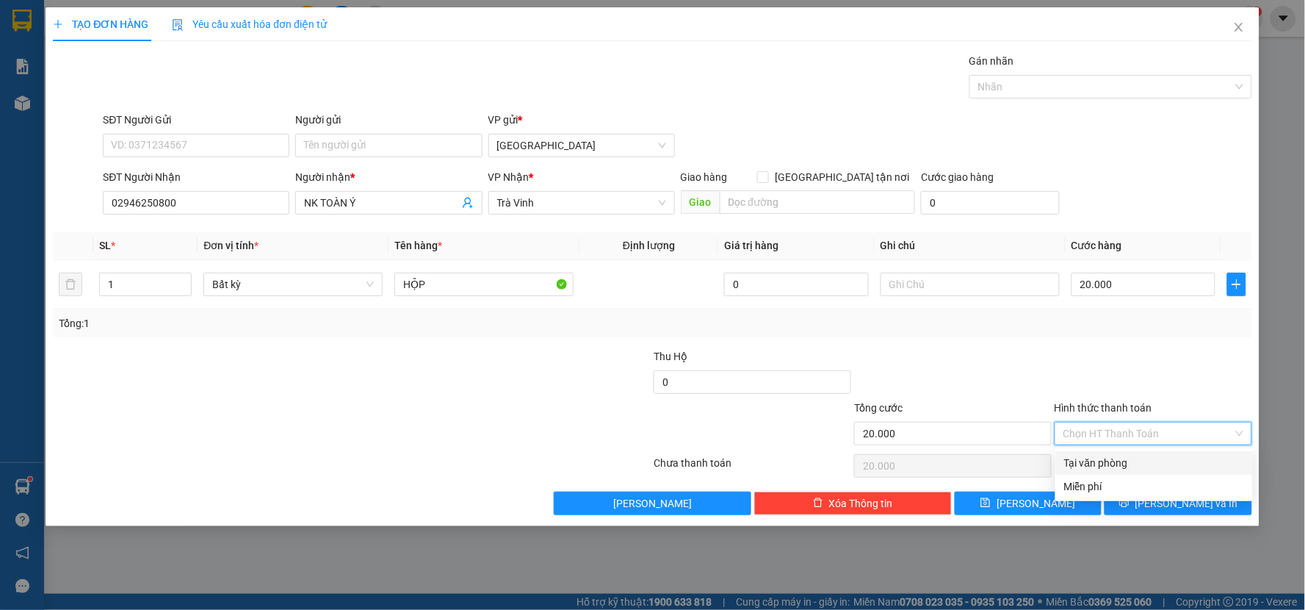
click at [1186, 456] on div "Tại văn phòng" at bounding box center [1154, 463] width 180 height 16
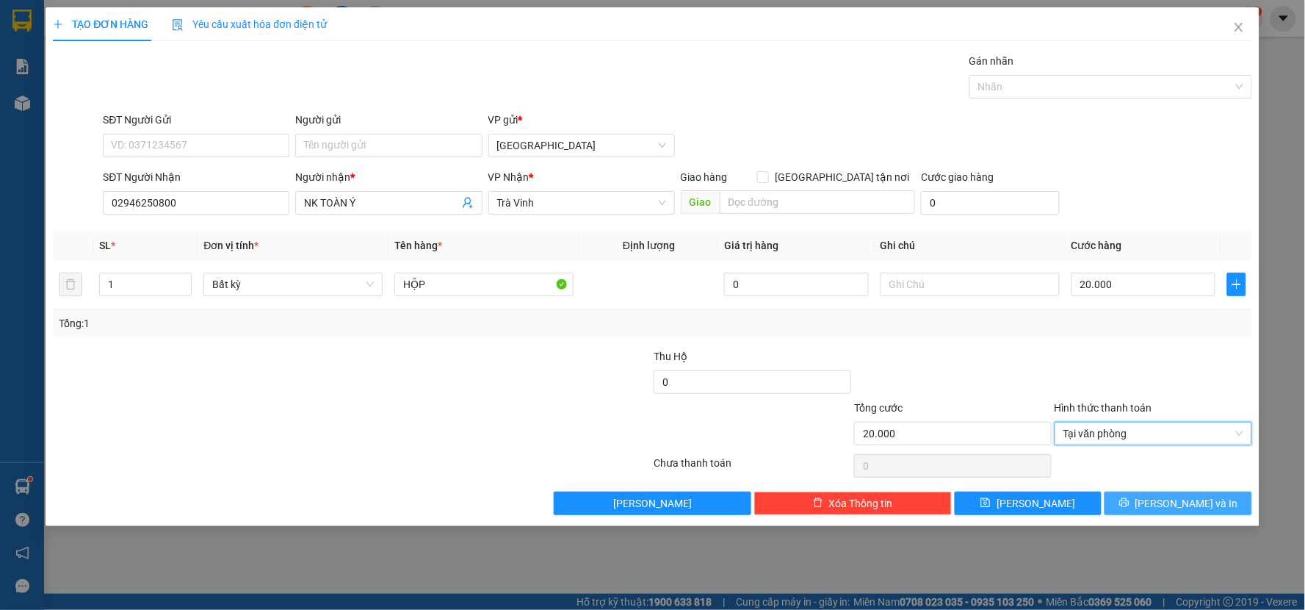
click at [1173, 513] on button "[PERSON_NAME] và In" at bounding box center [1179, 503] width 148 height 24
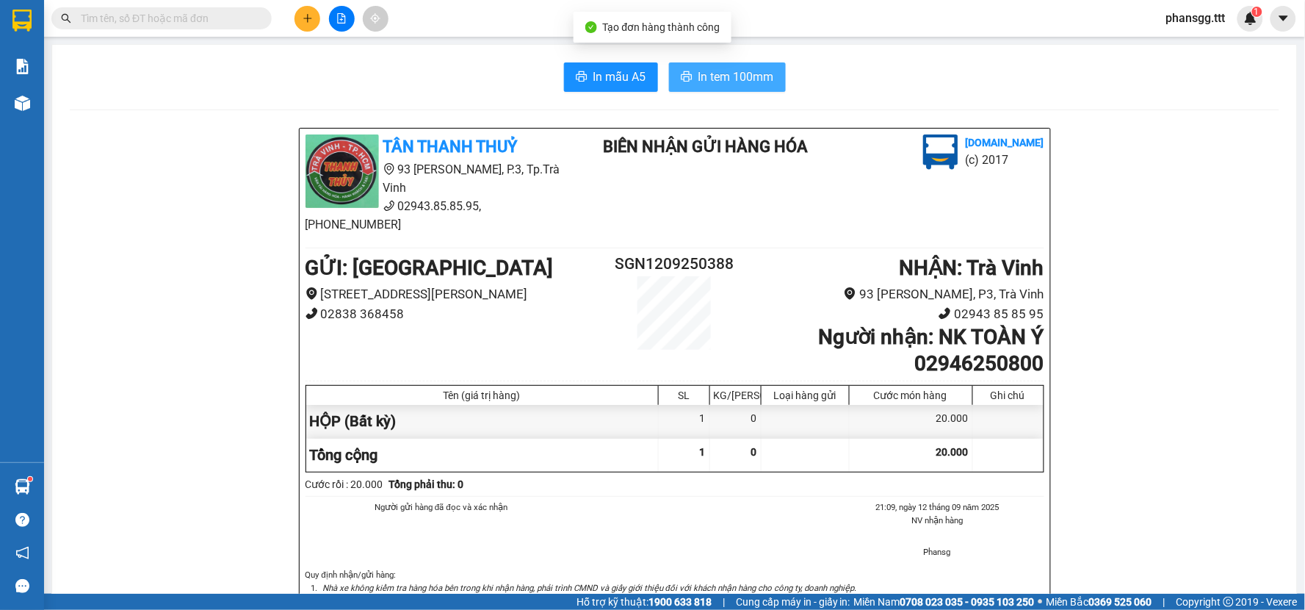
click at [724, 79] on span "In tem 100mm" at bounding box center [737, 77] width 76 height 18
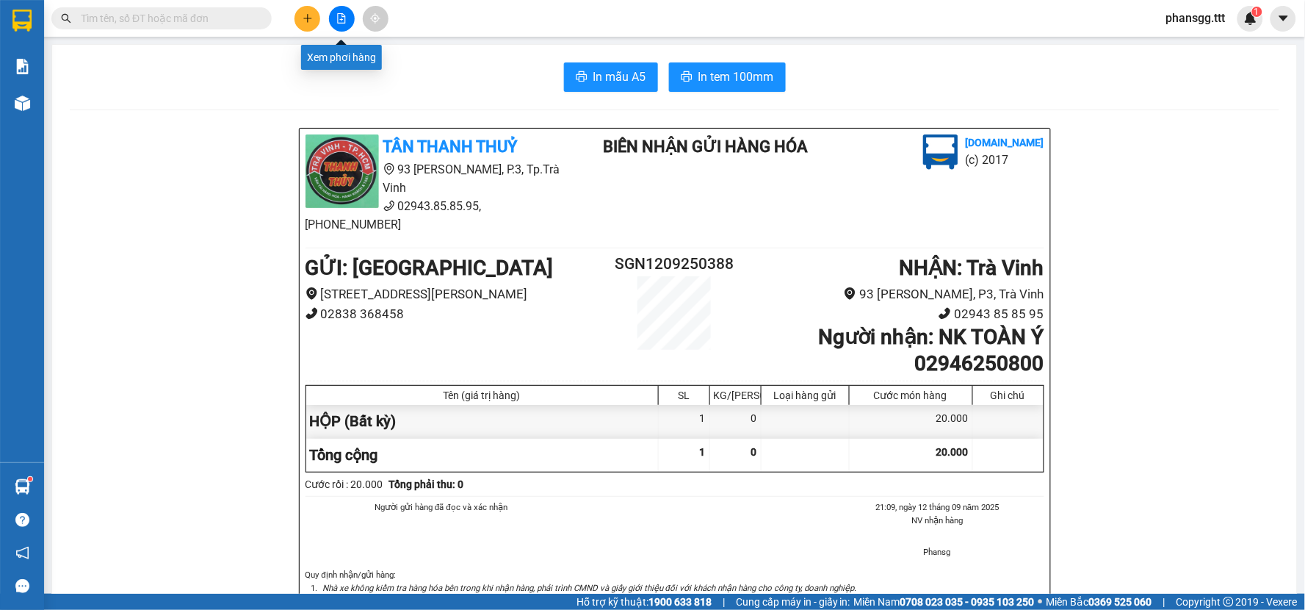
click at [347, 21] on button at bounding box center [342, 19] width 26 height 26
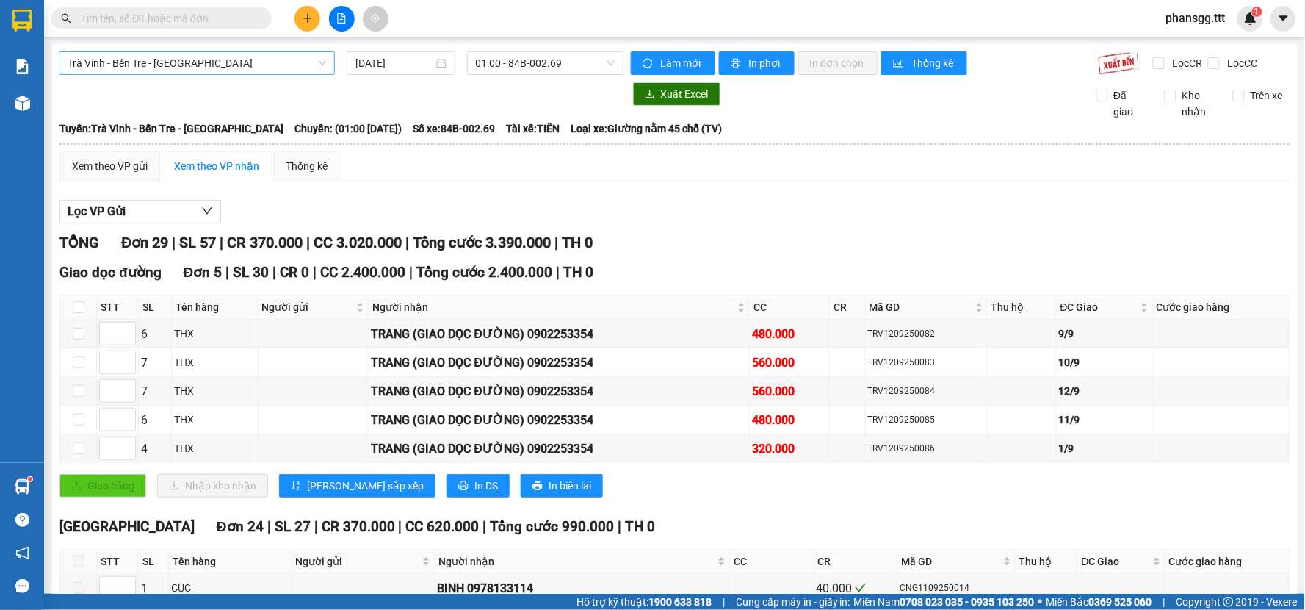
click at [273, 65] on span "Trà Vinh - Bến Tre - [GEOGRAPHIC_DATA]" at bounding box center [197, 63] width 259 height 22
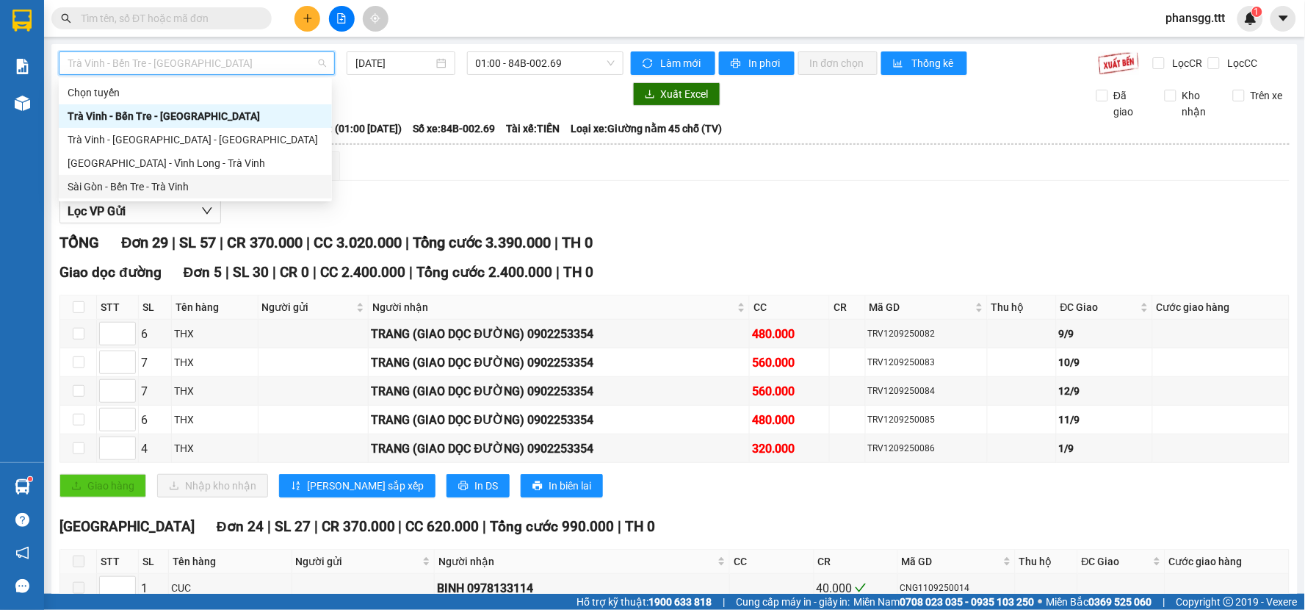
click at [228, 184] on div "Sài Gòn - Bến Tre - Trà Vinh" at bounding box center [196, 187] width 256 height 16
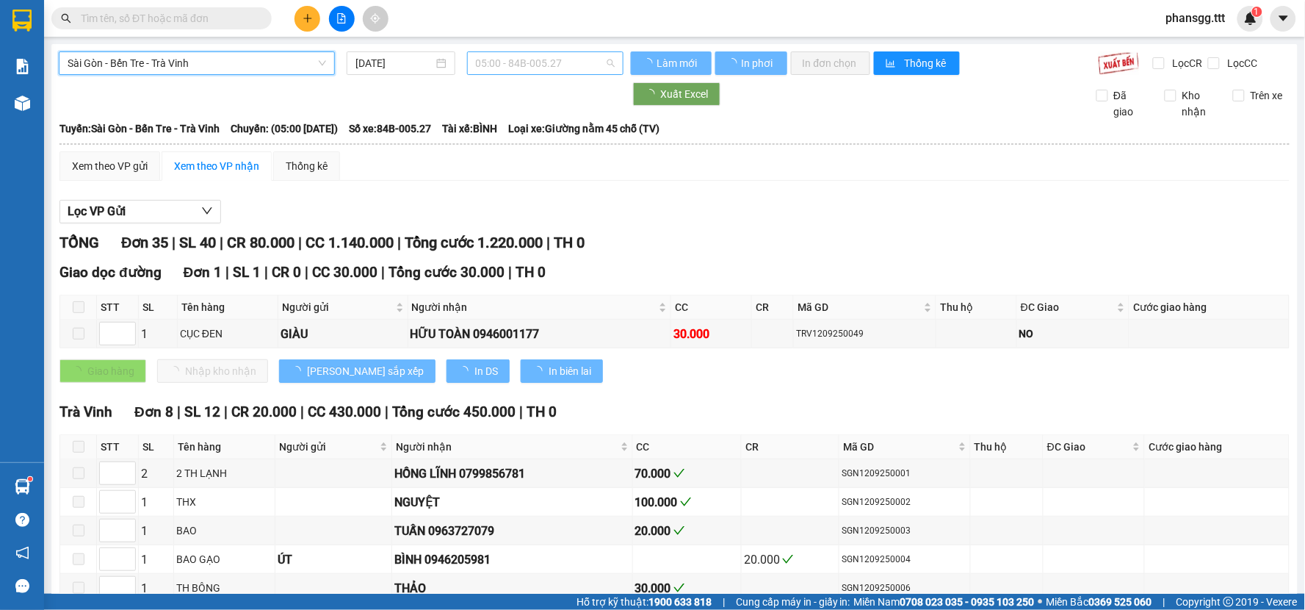
click at [493, 62] on span "05:00 - 84B-005.27" at bounding box center [545, 63] width 139 height 22
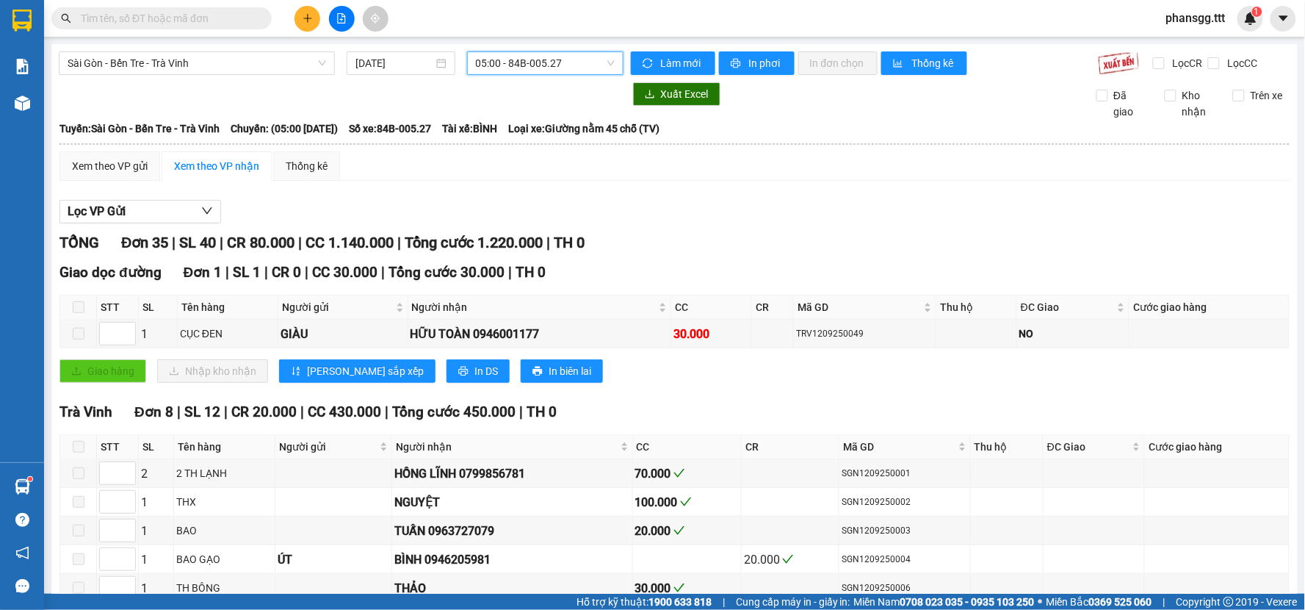
click at [530, 66] on span "05:00 - 84B-005.27" at bounding box center [545, 63] width 139 height 22
click at [309, 13] on icon "plus" at bounding box center [308, 18] width 10 height 10
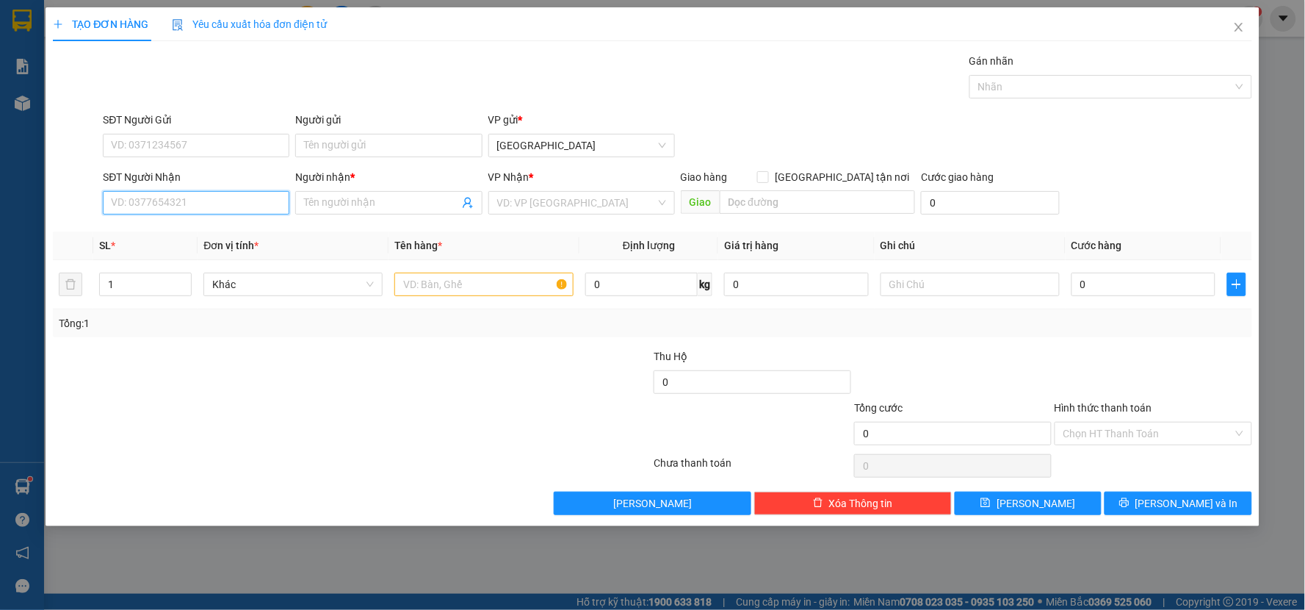
click at [214, 206] on input "SĐT Người Nhận" at bounding box center [196, 203] width 187 height 24
click at [165, 243] on div "0979063932 - NGUYÊN" at bounding box center [196, 232] width 187 height 24
click at [409, 278] on input "text" at bounding box center [483, 285] width 179 height 24
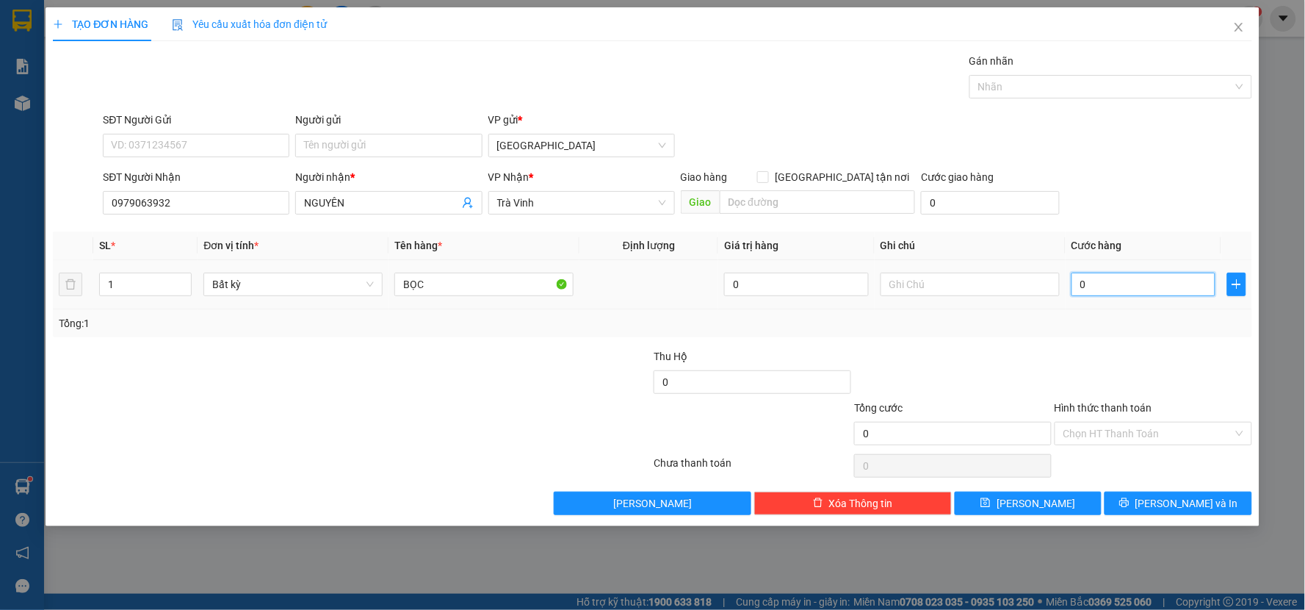
click at [1089, 289] on input "0" at bounding box center [1144, 285] width 145 height 24
drag, startPoint x: 1126, startPoint y: 310, endPoint x: 1128, endPoint y: 331, distance: 21.4
click at [1126, 311] on div "Tổng: 1" at bounding box center [653, 323] width 1200 height 28
click at [1147, 498] on button "[PERSON_NAME] và In" at bounding box center [1179, 503] width 148 height 24
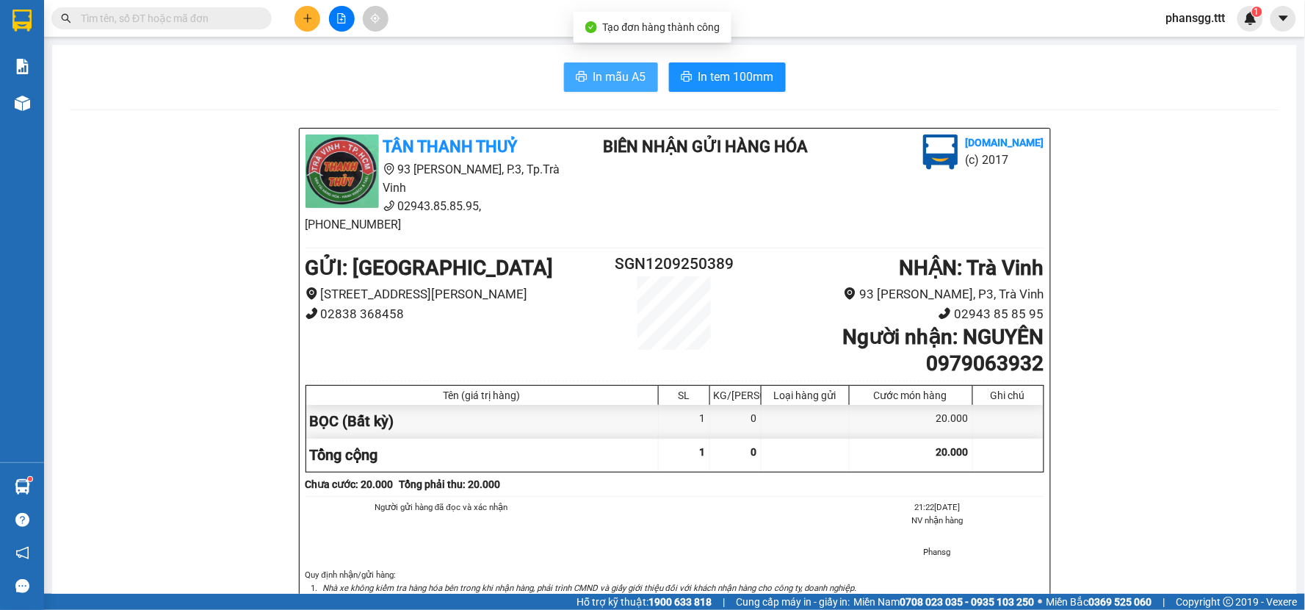
click at [605, 74] on span "In mẫu A5" at bounding box center [620, 77] width 53 height 18
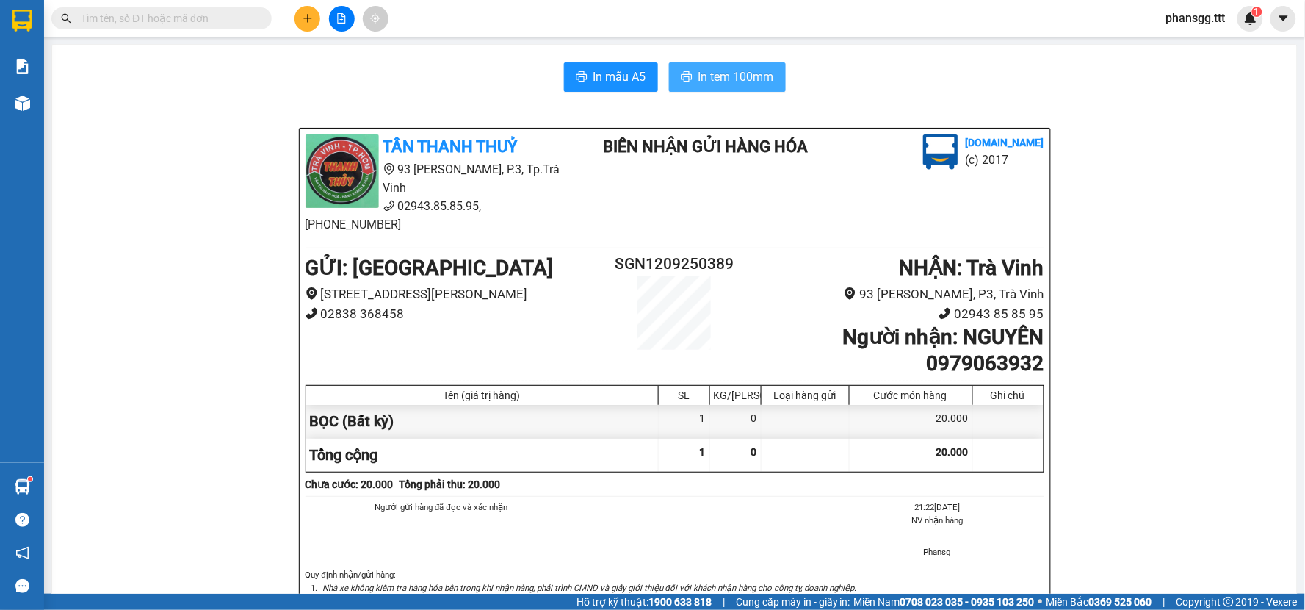
click at [699, 74] on span "In tem 100mm" at bounding box center [737, 77] width 76 height 18
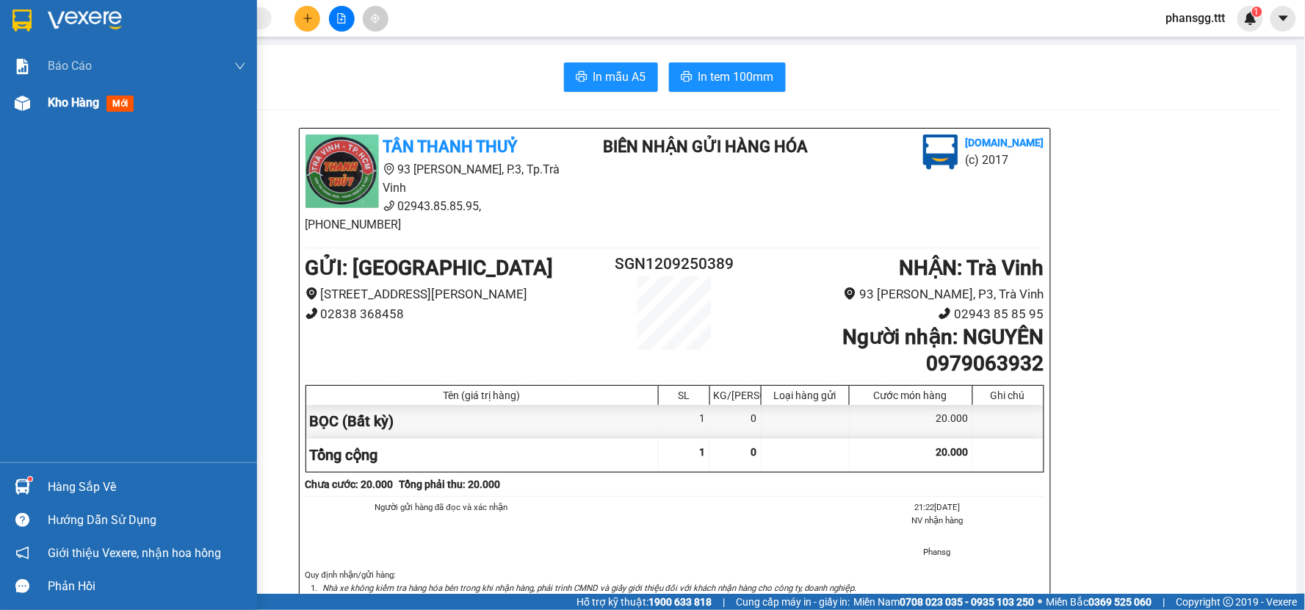
click at [29, 106] on img at bounding box center [22, 102] width 15 height 15
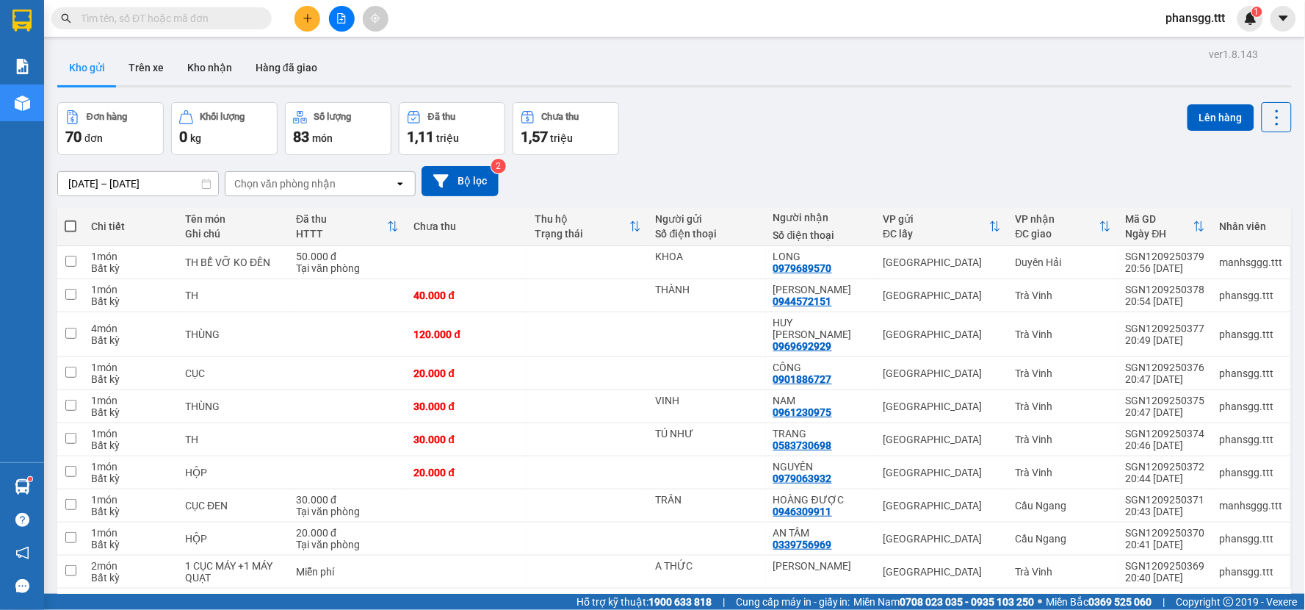
click at [68, 226] on span at bounding box center [71, 226] width 12 height 12
click at [71, 219] on input "checkbox" at bounding box center [71, 219] width 0 height 0
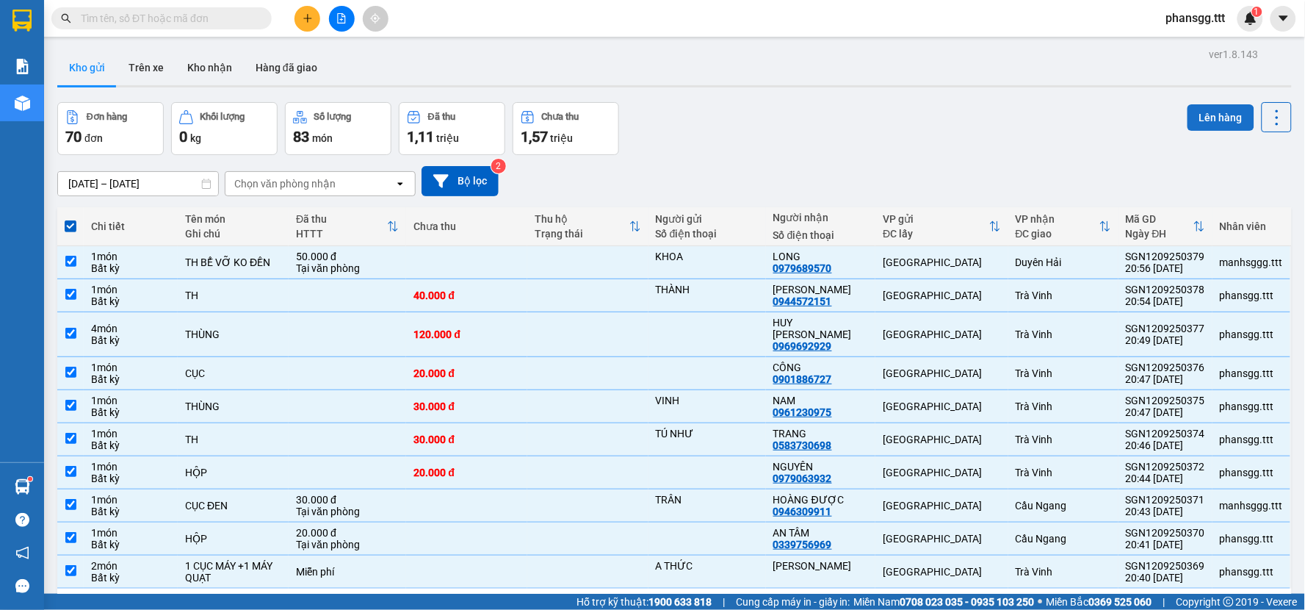
click at [1194, 116] on button "Lên hàng" at bounding box center [1221, 117] width 67 height 26
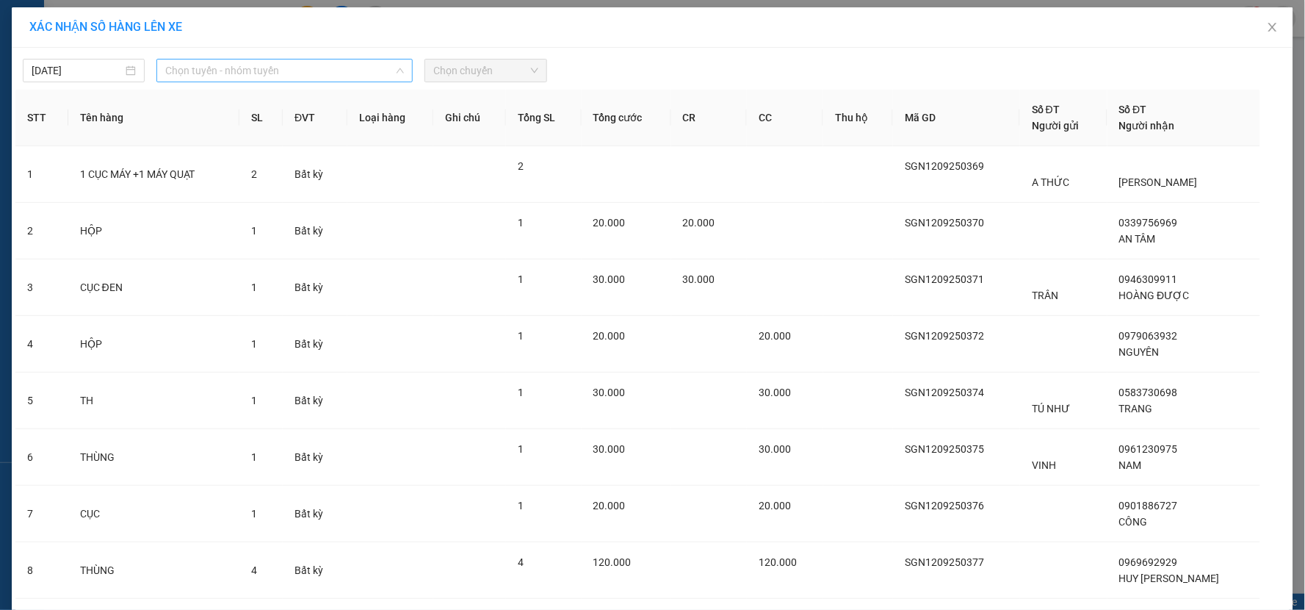
click at [340, 76] on span "Chọn tuyến - nhóm tuyến" at bounding box center [284, 71] width 239 height 22
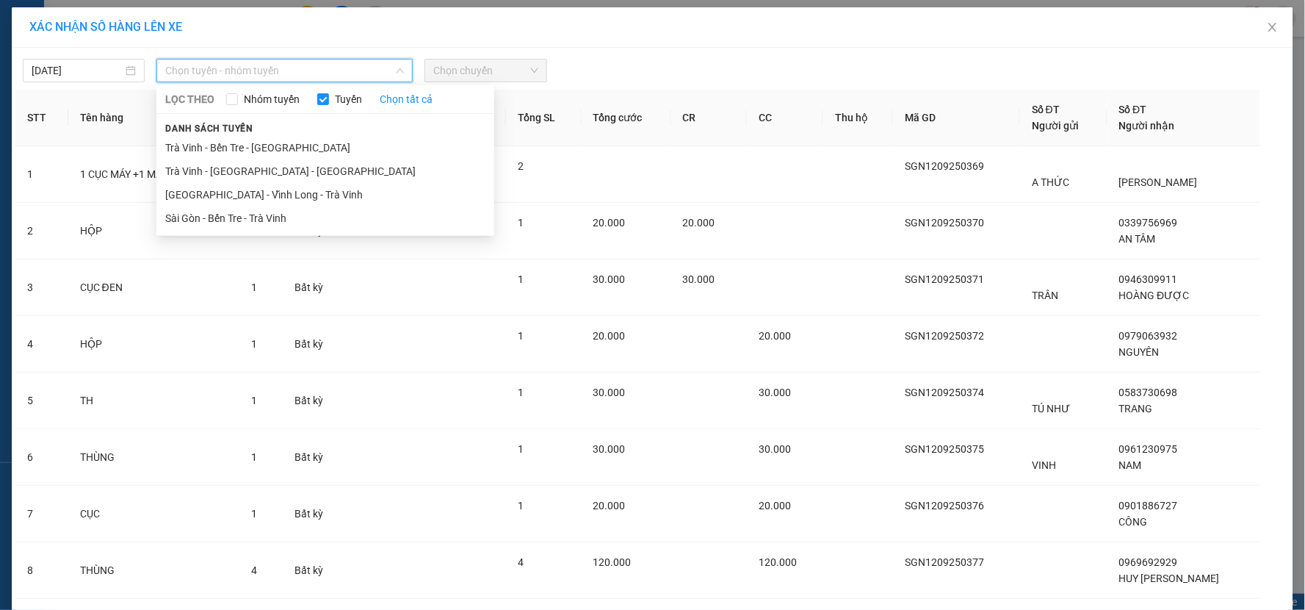
click at [295, 231] on div "LỌC THEO Nhóm tuyến Tuyến Chọn tất cả Danh sách tuyến [GEOGRAPHIC_DATA] - [GEOG…" at bounding box center [325, 160] width 338 height 145
click at [295, 222] on li "Sài Gòn - Bến Tre - Trà Vinh" at bounding box center [325, 218] width 338 height 24
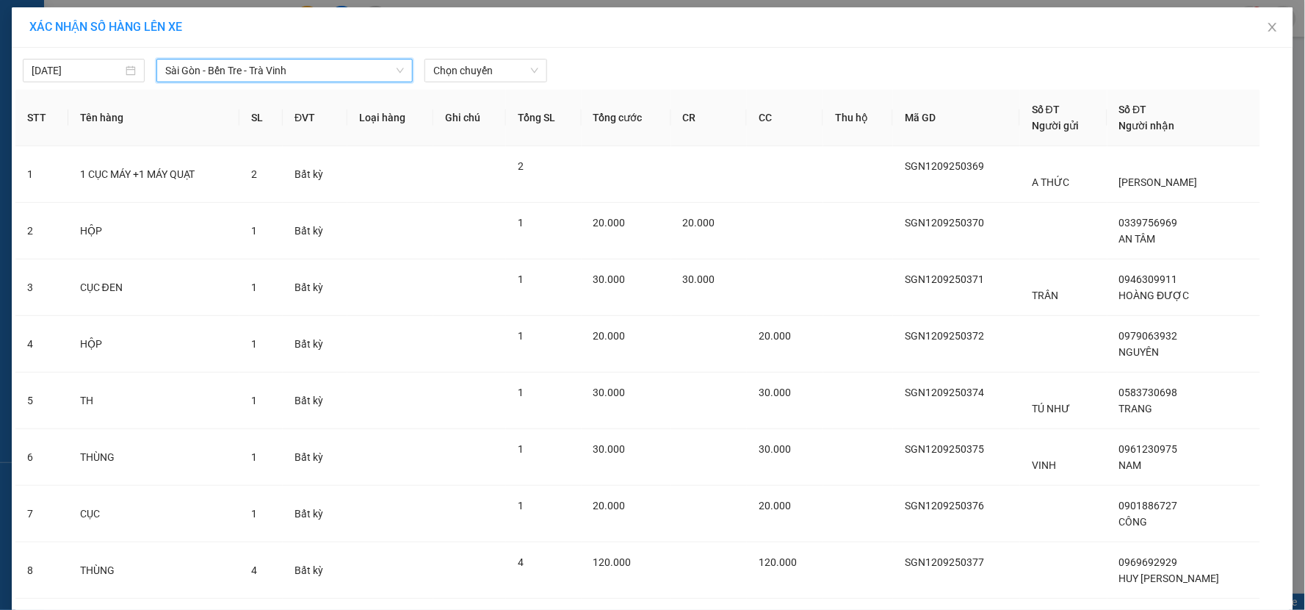
click at [478, 82] on div "Chọn chuyến" at bounding box center [486, 71] width 134 height 24
click at [478, 70] on span "Chọn chuyến" at bounding box center [485, 71] width 104 height 22
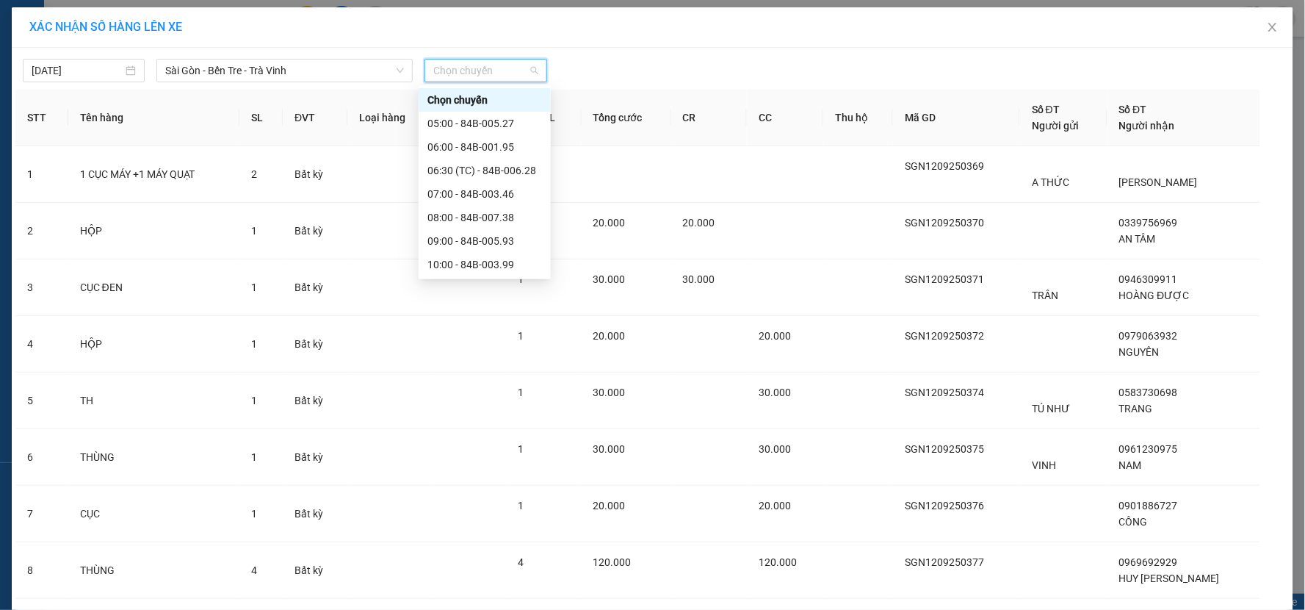
click at [472, 562] on div "22:00 - 84B-010.68" at bounding box center [485, 570] width 115 height 16
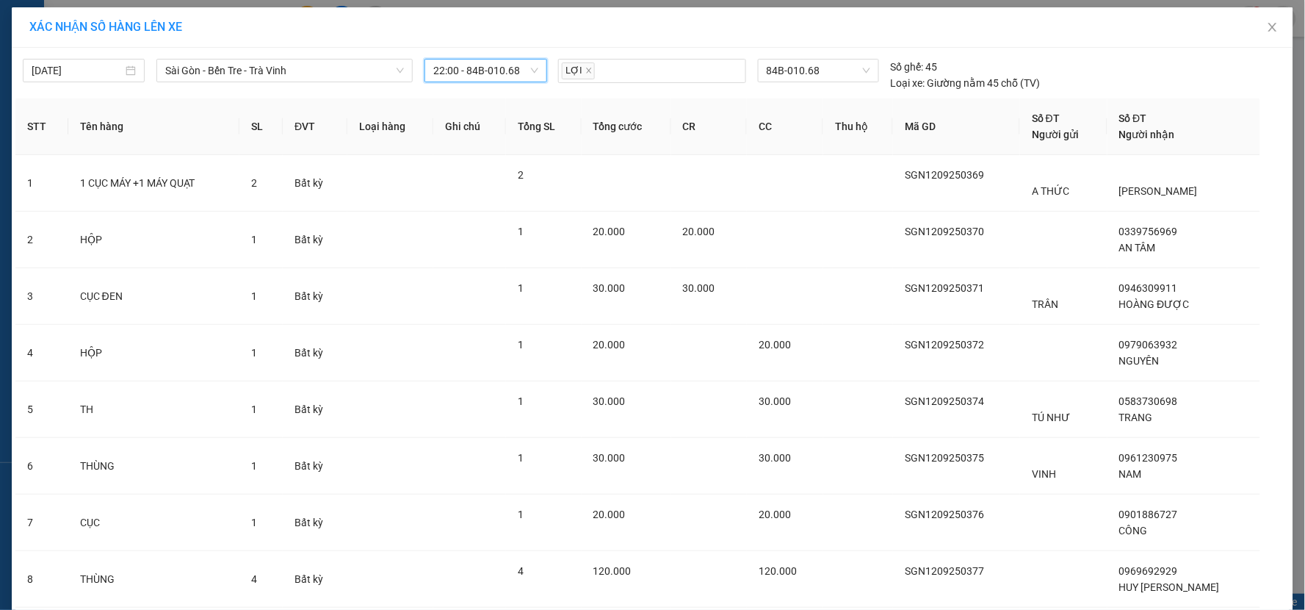
click at [482, 68] on span "22:00 - 84B-010.68" at bounding box center [485, 71] width 104 height 22
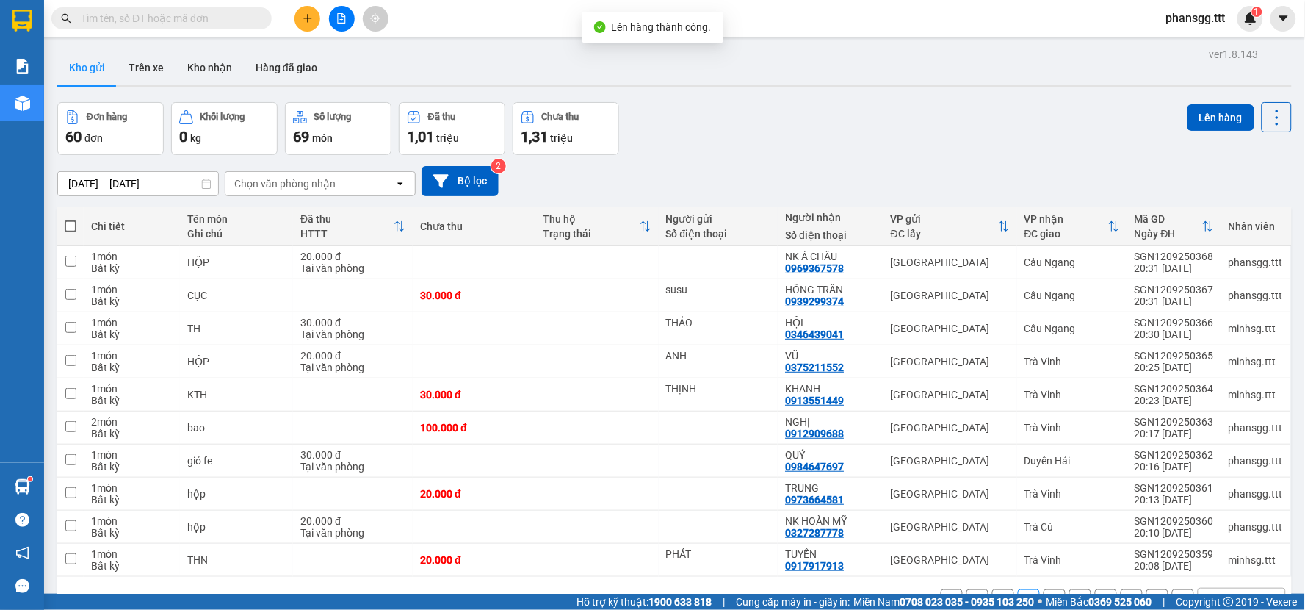
click at [68, 230] on span at bounding box center [71, 226] width 12 height 12
click at [71, 219] on input "checkbox" at bounding box center [71, 219] width 0 height 0
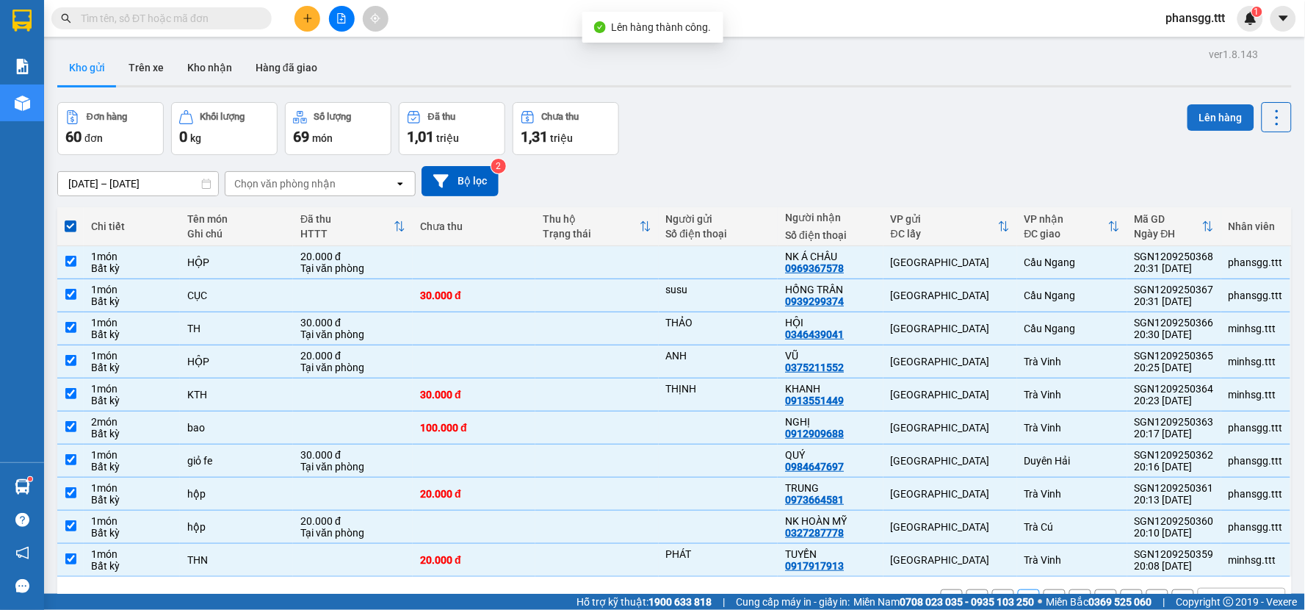
click at [1236, 120] on button "Lên hàng" at bounding box center [1221, 117] width 67 height 26
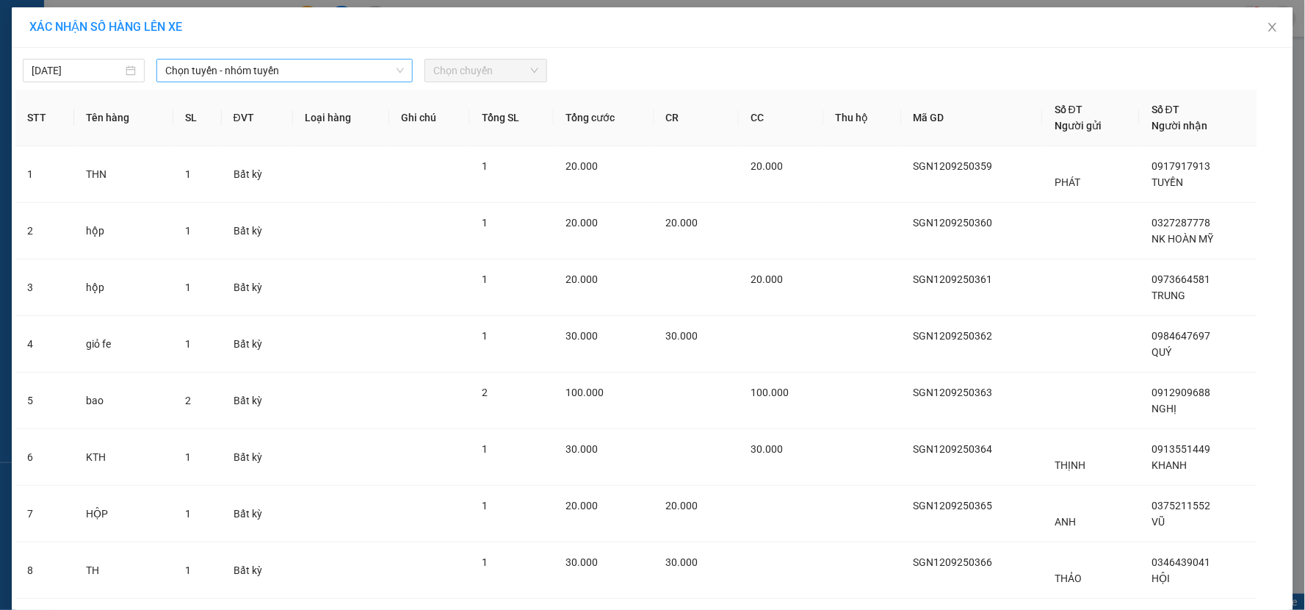
click at [339, 76] on span "Chọn tuyến - nhóm tuyến" at bounding box center [284, 71] width 239 height 22
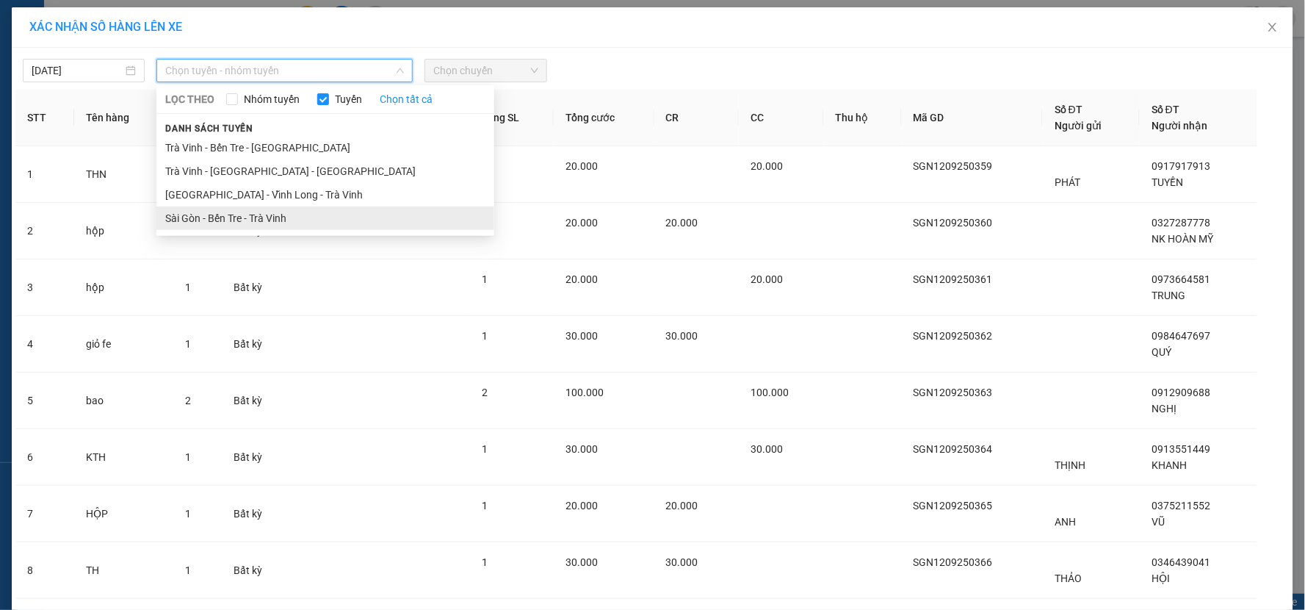
click at [276, 210] on li "Sài Gòn - Bến Tre - Trà Vinh" at bounding box center [325, 218] width 338 height 24
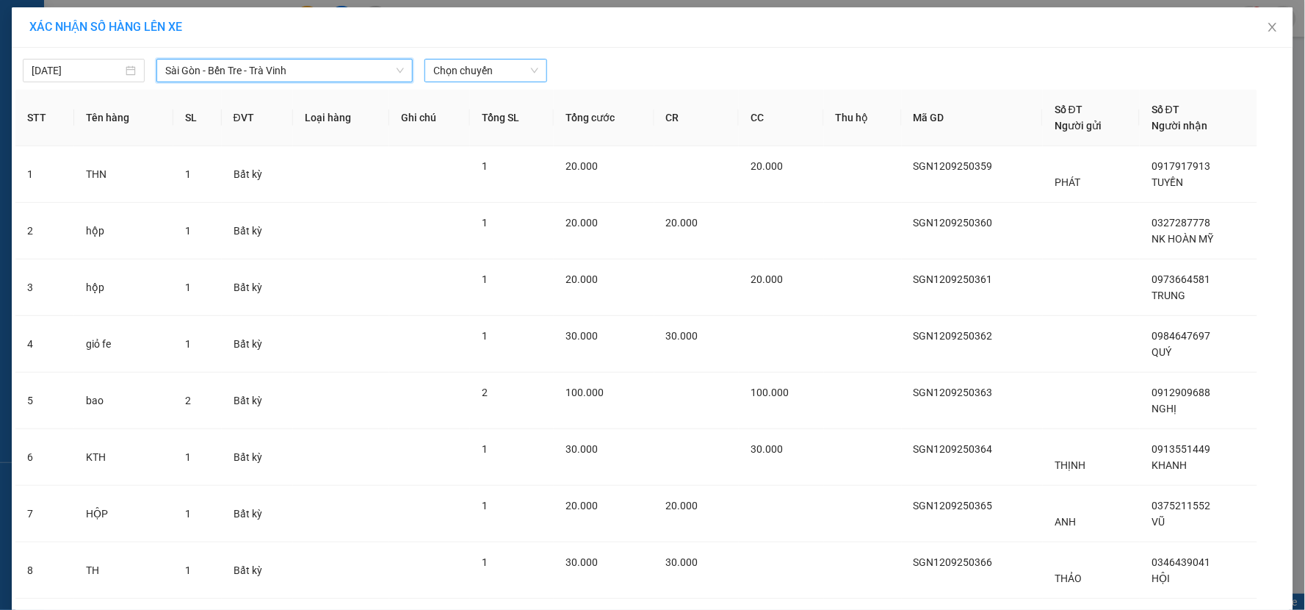
click at [511, 78] on span "Chọn chuyến" at bounding box center [485, 71] width 104 height 22
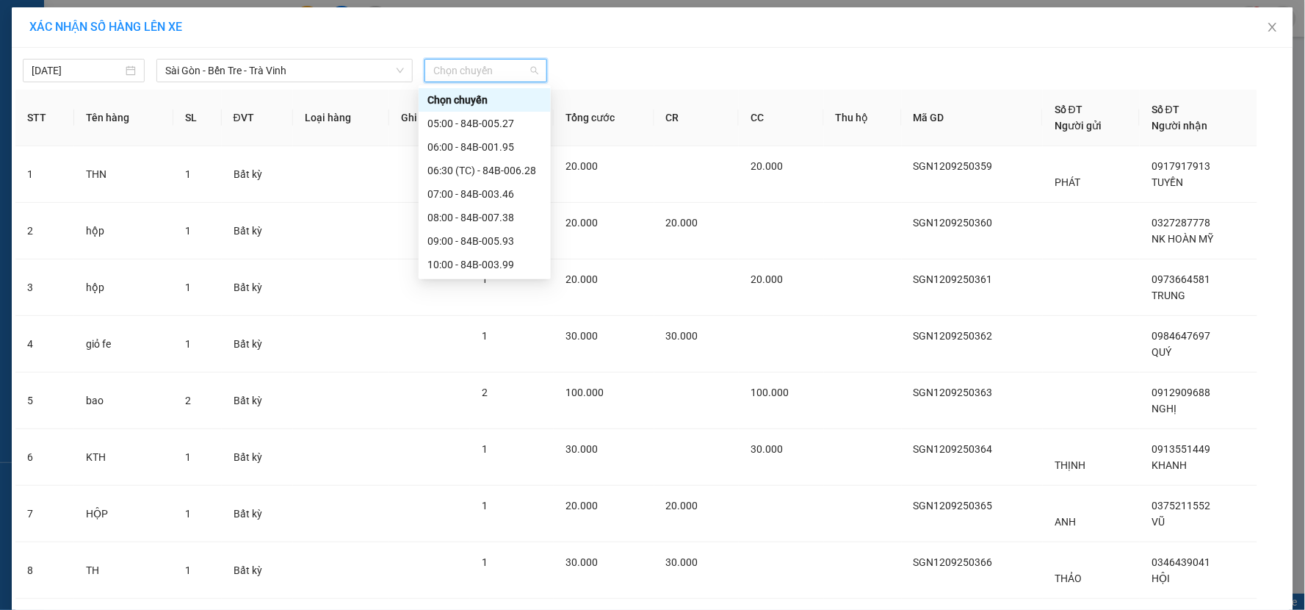
click at [500, 562] on div "22:00 - 84B-010.68" at bounding box center [485, 570] width 115 height 16
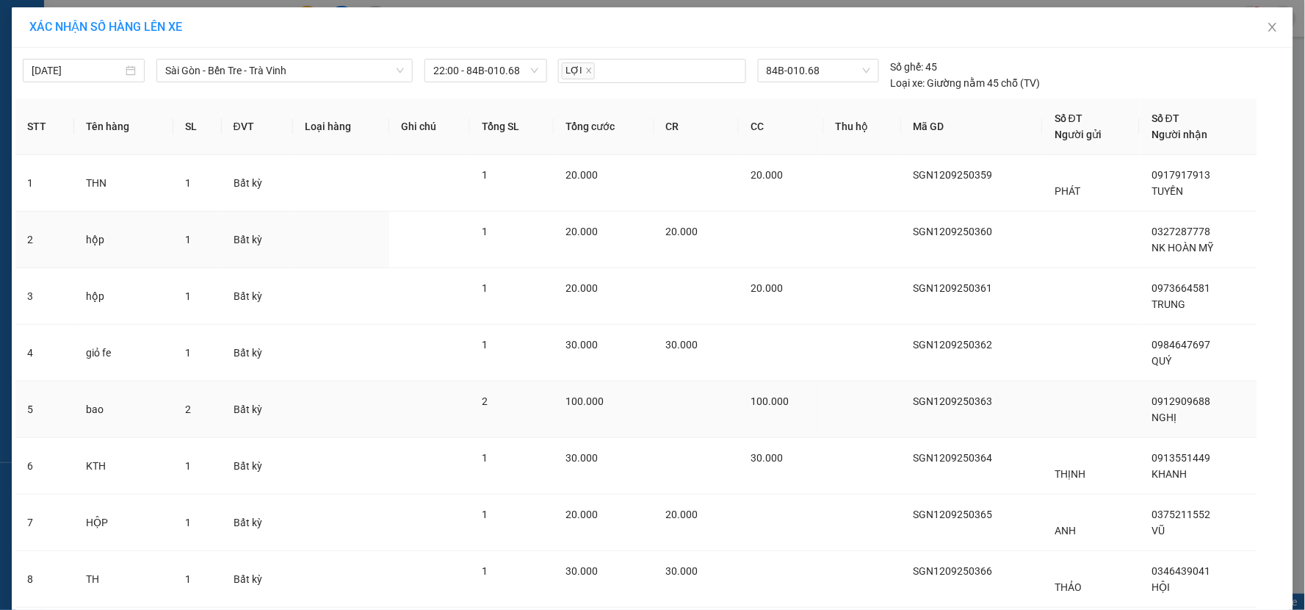
drag, startPoint x: 678, startPoint y: 184, endPoint x: 655, endPoint y: 218, distance: 41.4
drag, startPoint x: 655, startPoint y: 218, endPoint x: 569, endPoint y: 275, distance: 103.5
click at [569, 438] on td "30.000" at bounding box center [604, 466] width 100 height 57
click at [685, 590] on div "XÁC NHẬN SỐ HÀNG LÊN XE [DATE] [GEOGRAPHIC_DATA] - [GEOGRAPHIC_DATA] - [GEOGRAP…" at bounding box center [652, 305] width 1305 height 610
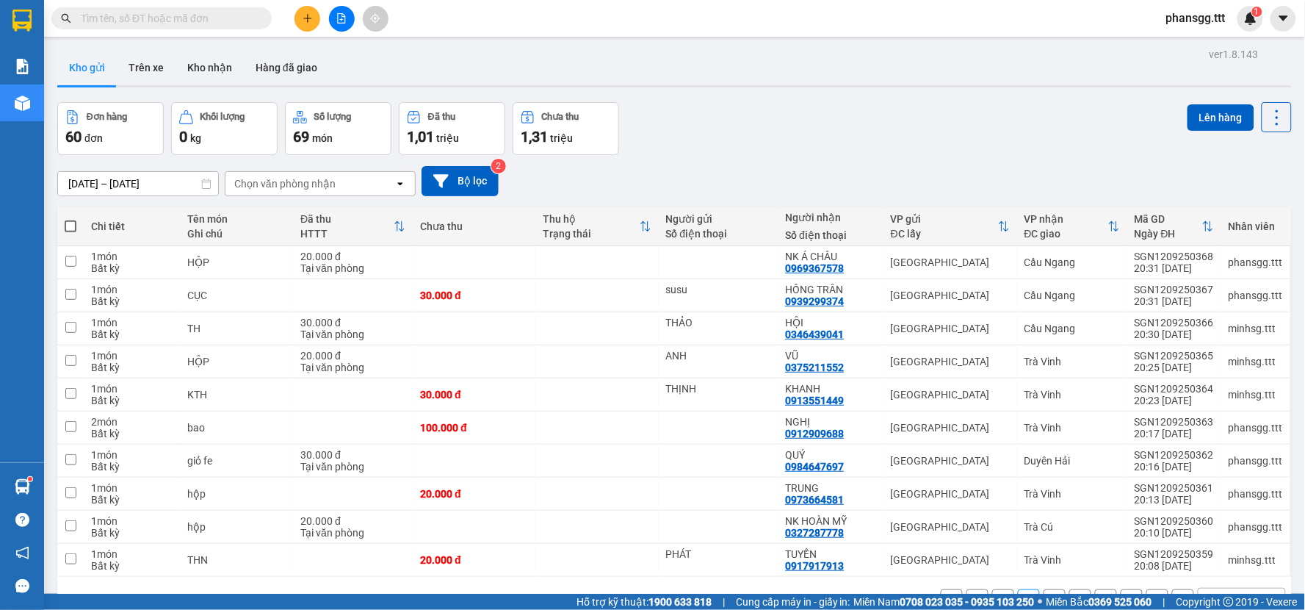
click at [75, 223] on span at bounding box center [71, 226] width 12 height 12
click at [71, 219] on input "checkbox" at bounding box center [71, 219] width 0 height 0
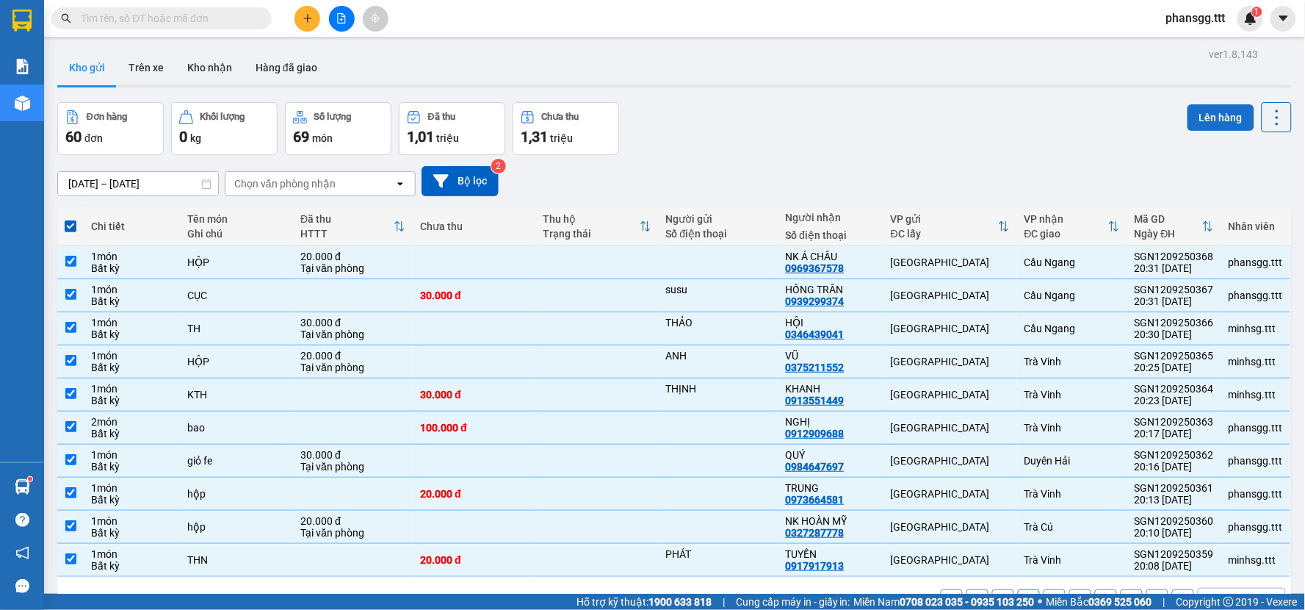
click at [1194, 115] on button "Lên hàng" at bounding box center [1221, 117] width 67 height 26
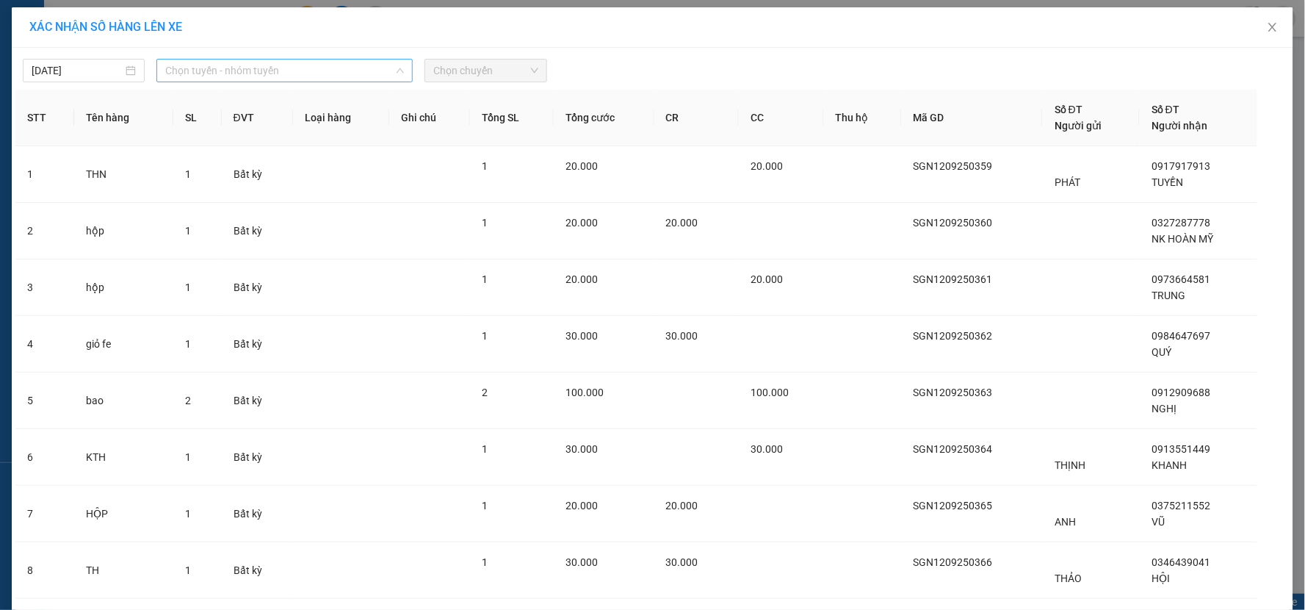
click at [209, 63] on span "Chọn tuyến - nhóm tuyến" at bounding box center [284, 71] width 239 height 22
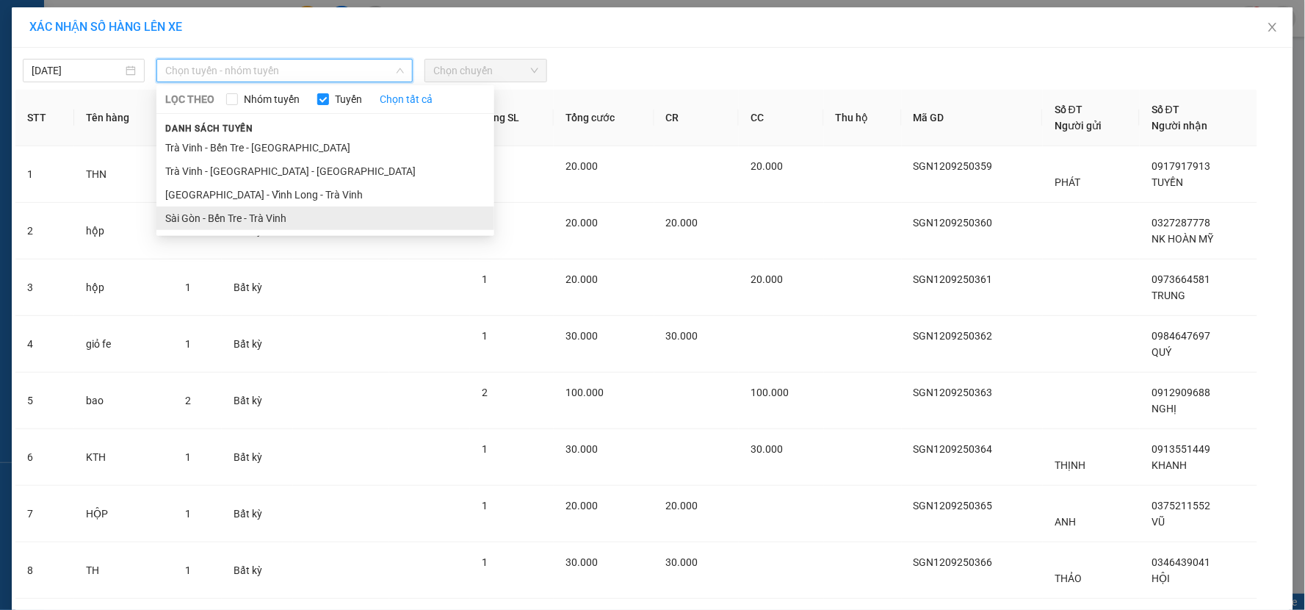
click at [181, 214] on li "Sài Gòn - Bến Tre - Trà Vinh" at bounding box center [325, 218] width 338 height 24
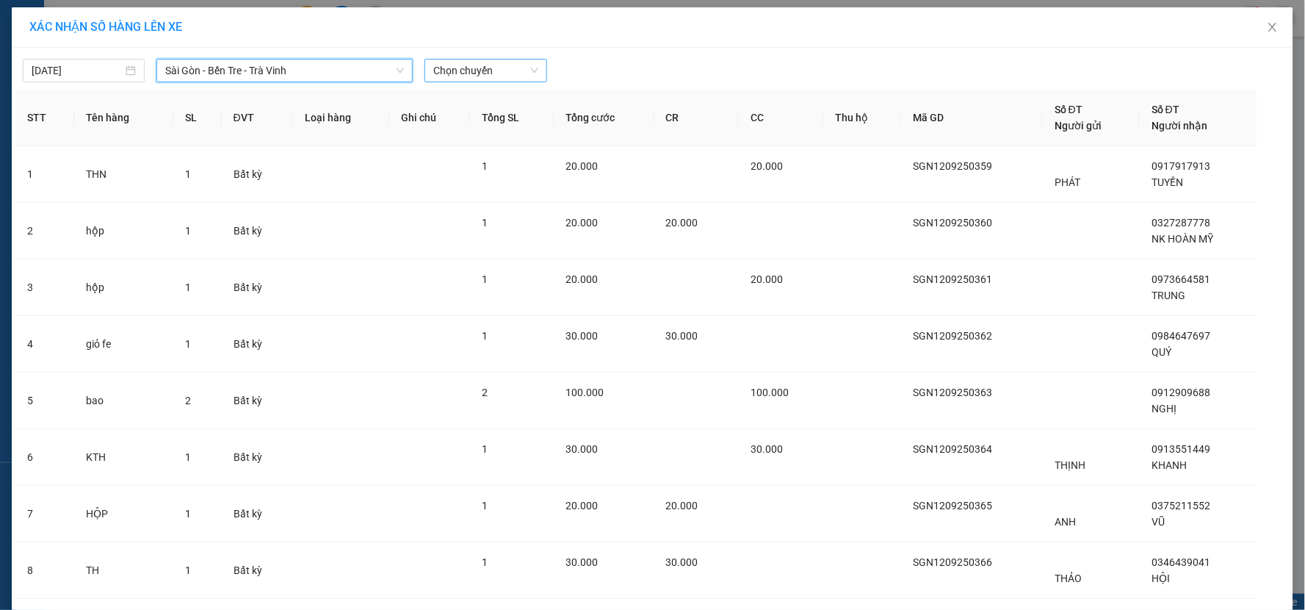
click at [439, 66] on span "Chọn chuyến" at bounding box center [485, 71] width 104 height 22
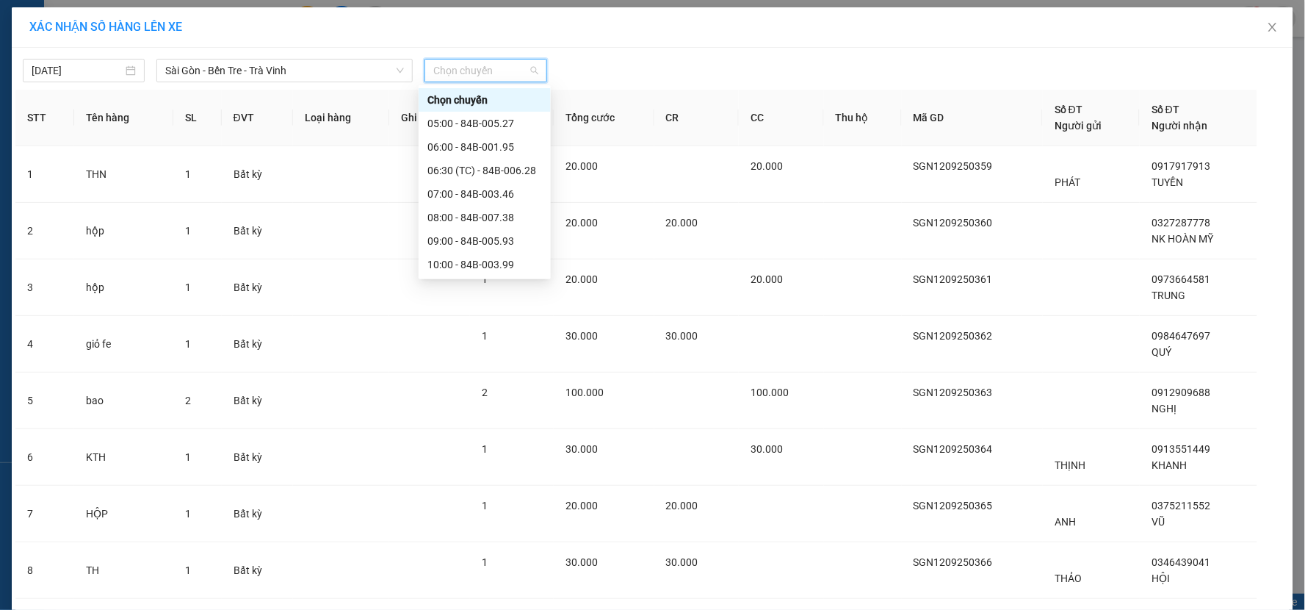
click at [466, 558] on div "22:00 - 84B-010.68" at bounding box center [485, 570] width 132 height 24
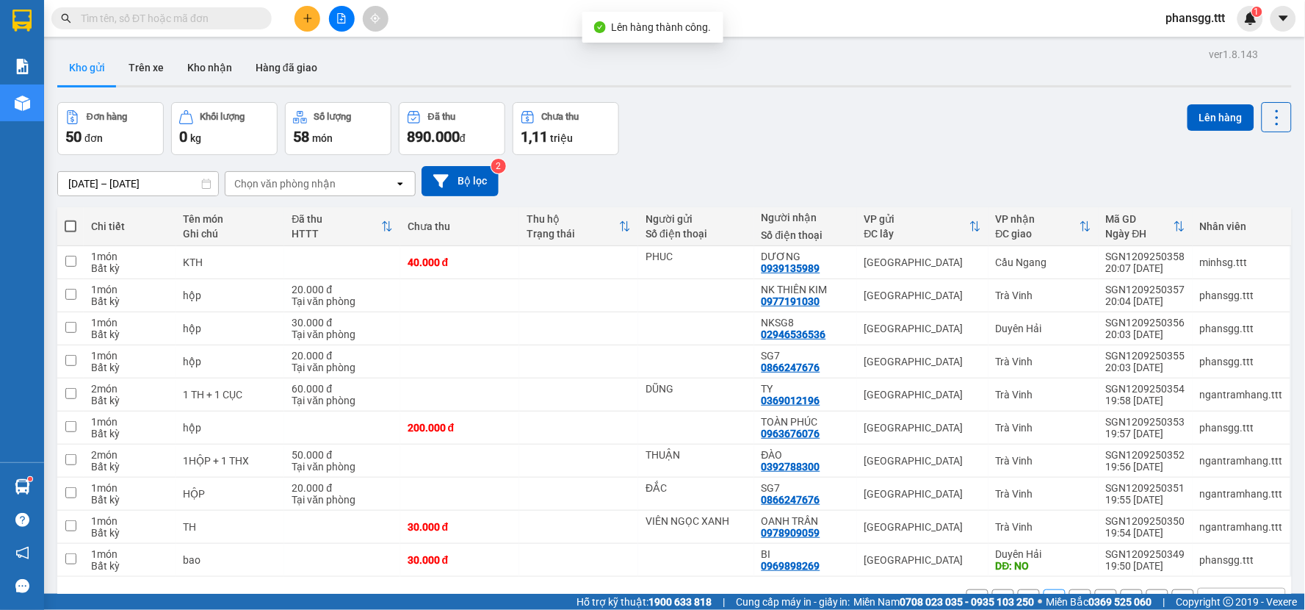
click at [67, 226] on span at bounding box center [71, 226] width 12 height 12
click at [71, 219] on input "checkbox" at bounding box center [71, 219] width 0 height 0
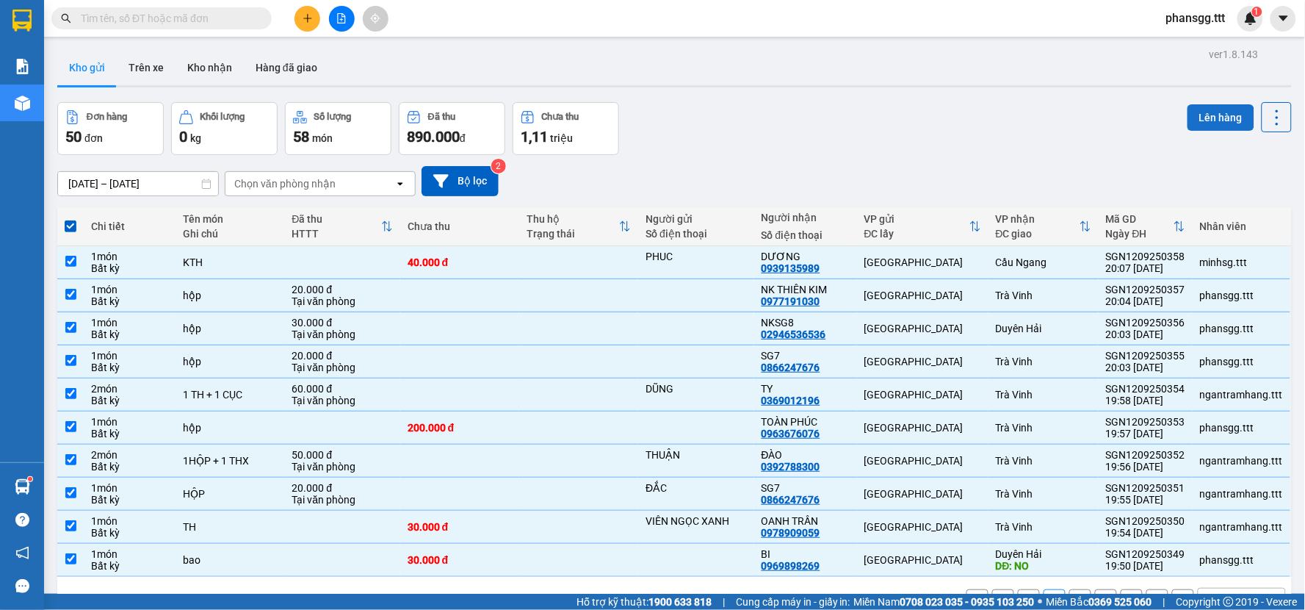
click at [1191, 120] on button "Lên hàng" at bounding box center [1221, 117] width 67 height 26
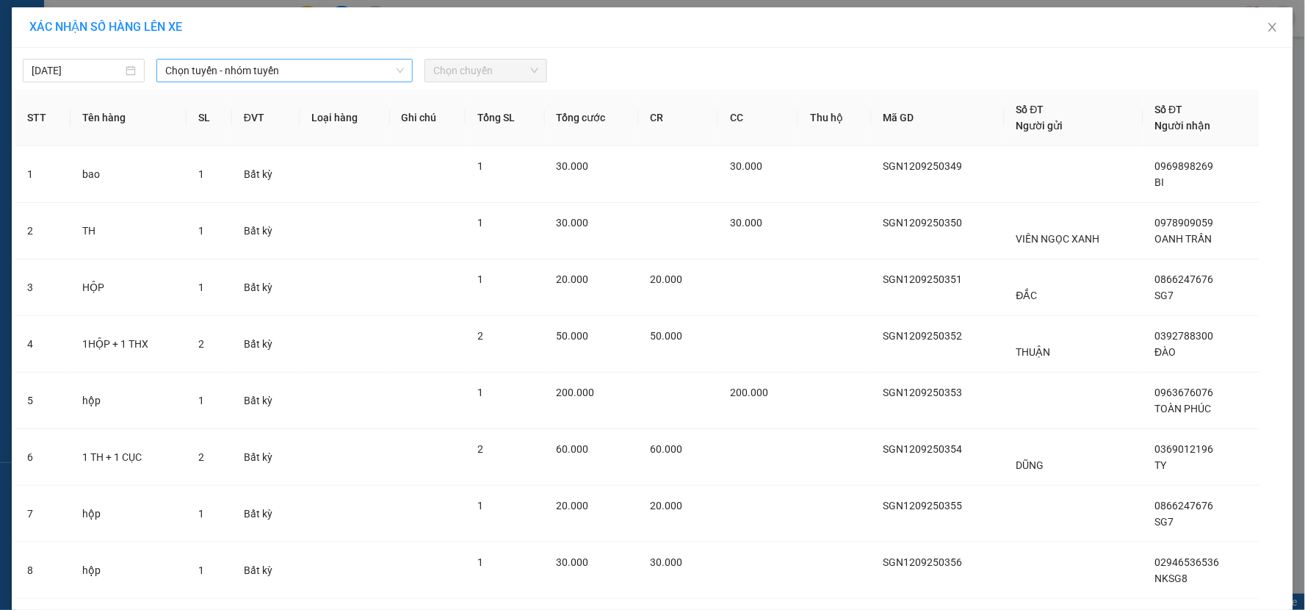
drag, startPoint x: 299, startPoint y: 71, endPoint x: 298, endPoint y: 84, distance: 13.3
click at [298, 71] on span "Chọn tuyến - nhóm tuyến" at bounding box center [284, 71] width 239 height 22
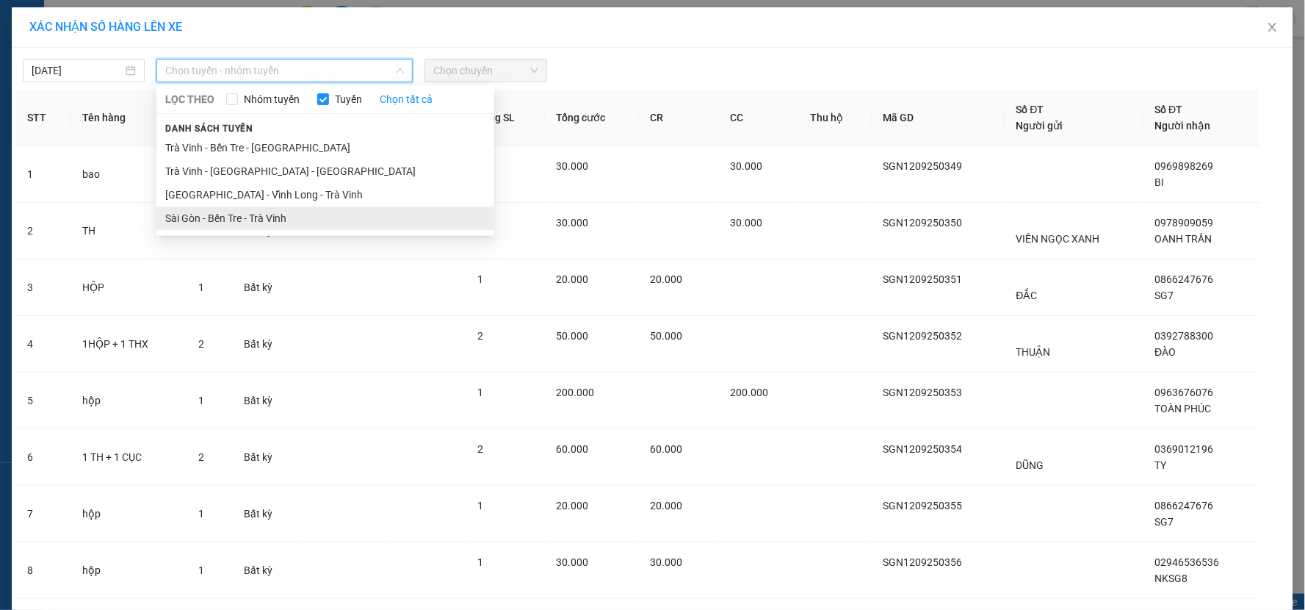
click at [270, 222] on li "Sài Gòn - Bến Tre - Trà Vinh" at bounding box center [325, 218] width 338 height 24
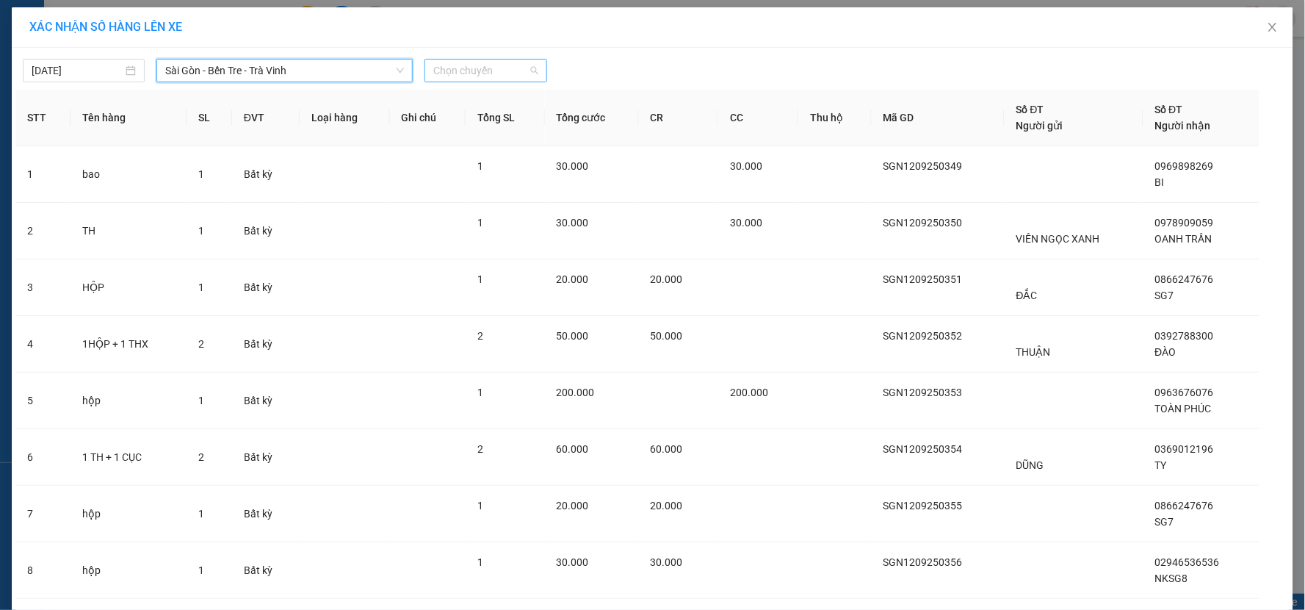
drag, startPoint x: 460, startPoint y: 69, endPoint x: 468, endPoint y: 123, distance: 54.2
click at [460, 71] on span "Chọn chuyến" at bounding box center [485, 71] width 104 height 22
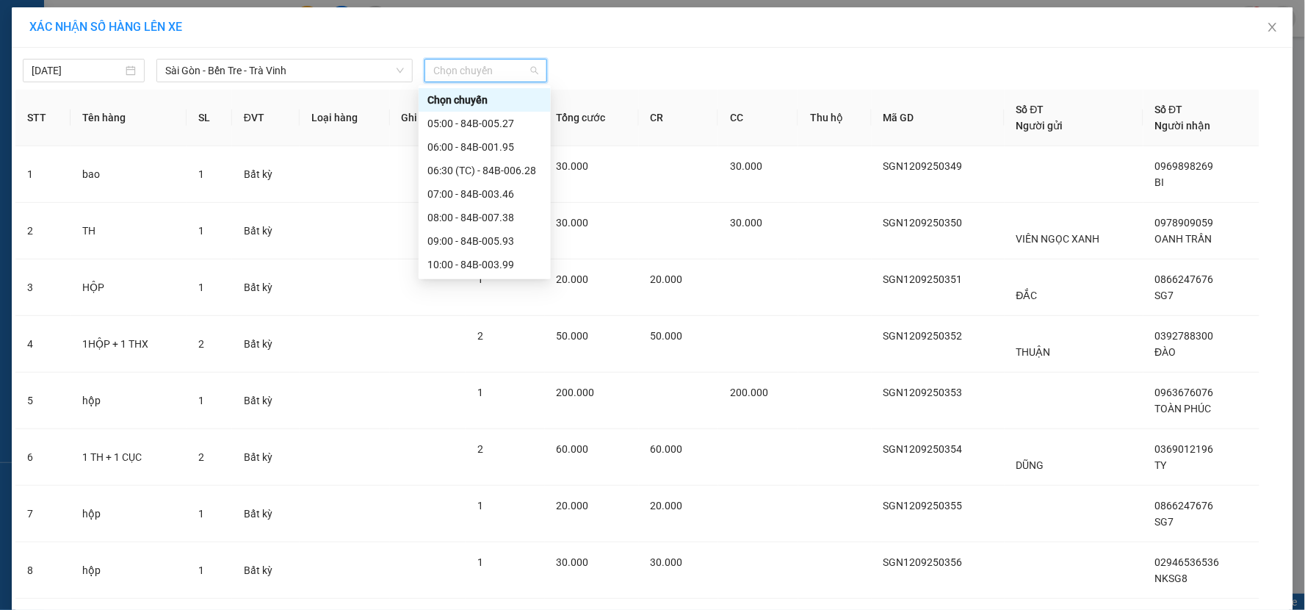
click at [470, 562] on div "22:00 - 84B-010.68" at bounding box center [485, 570] width 115 height 16
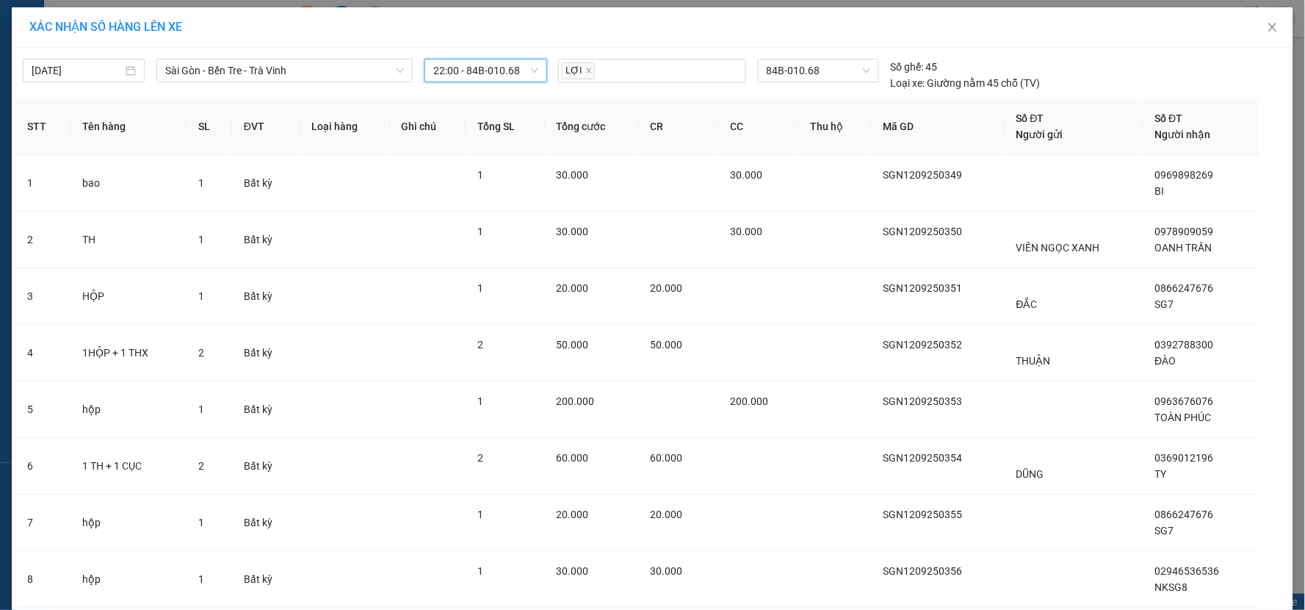
drag, startPoint x: 678, startPoint y: 568, endPoint x: 680, endPoint y: 555, distance: 13.3
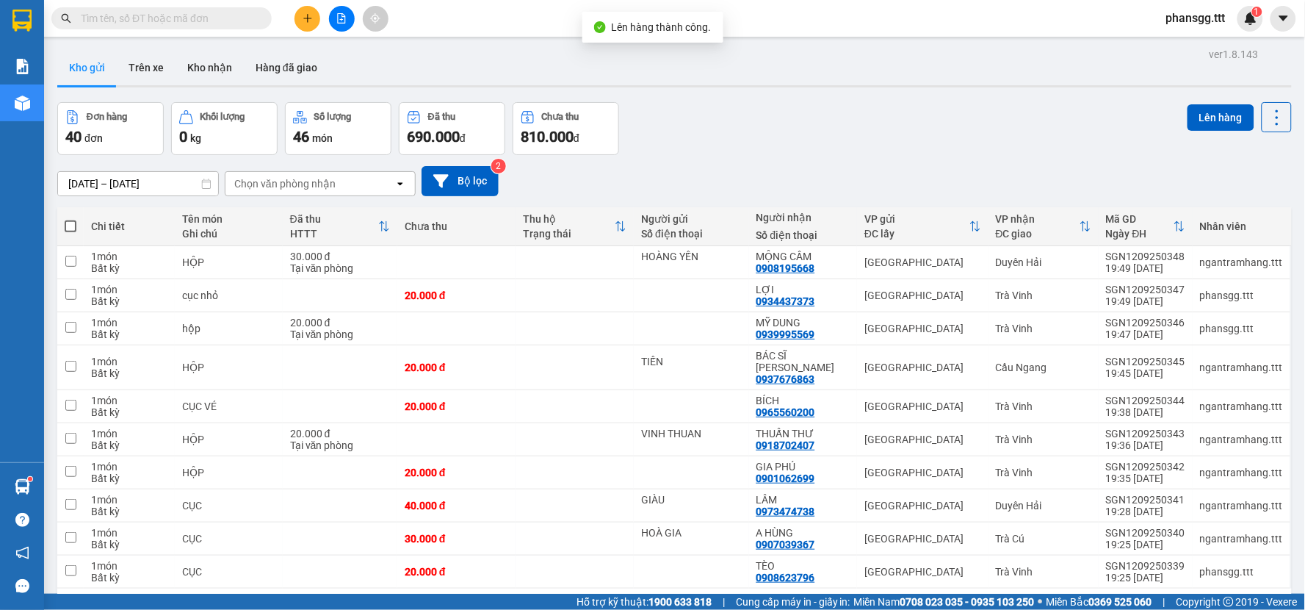
click at [70, 226] on span at bounding box center [71, 226] width 12 height 12
click at [71, 219] on input "checkbox" at bounding box center [71, 219] width 0 height 0
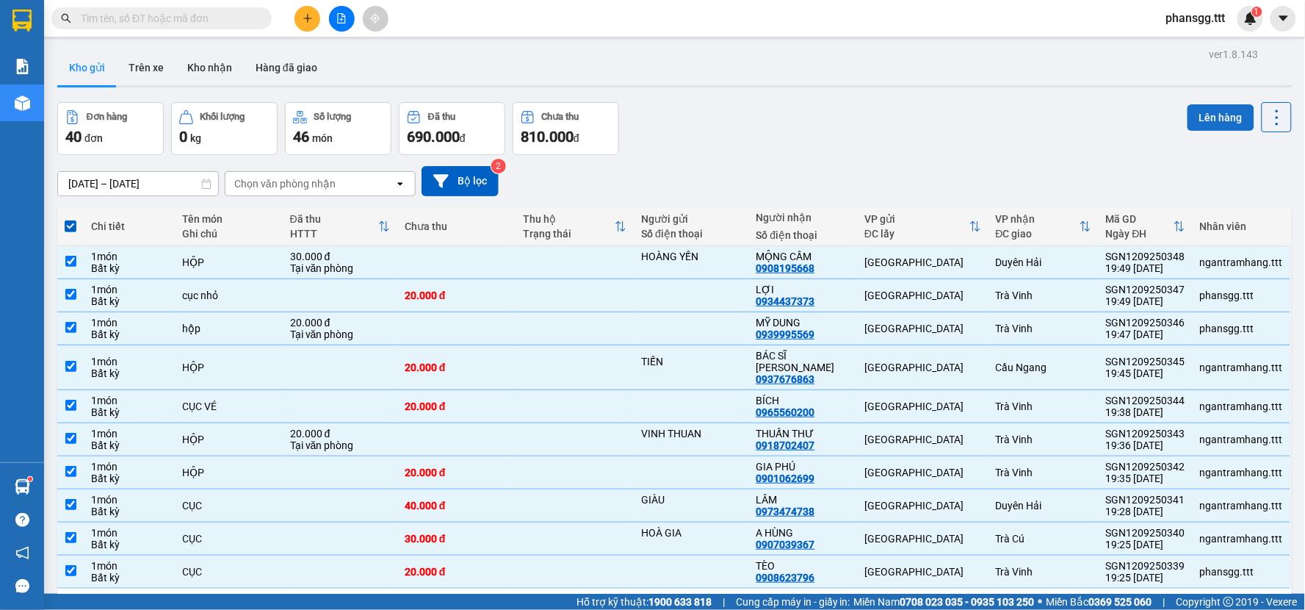
click at [1201, 111] on button "Lên hàng" at bounding box center [1221, 117] width 67 height 26
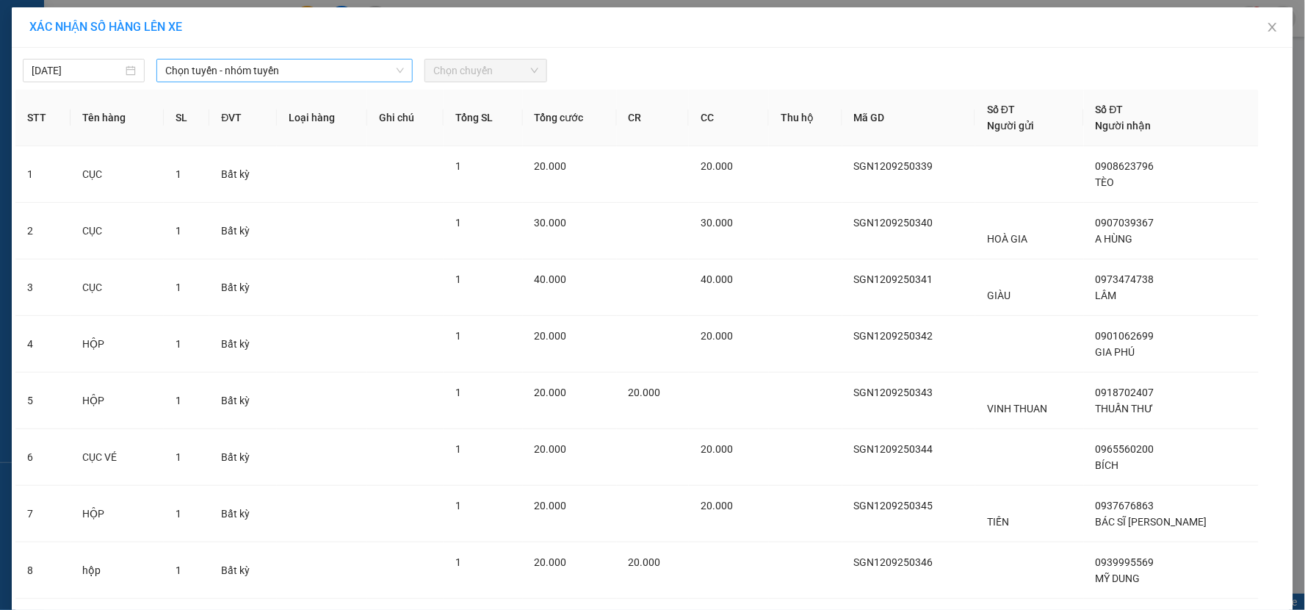
click at [207, 74] on span "Chọn tuyến - nhóm tuyến" at bounding box center [284, 71] width 239 height 22
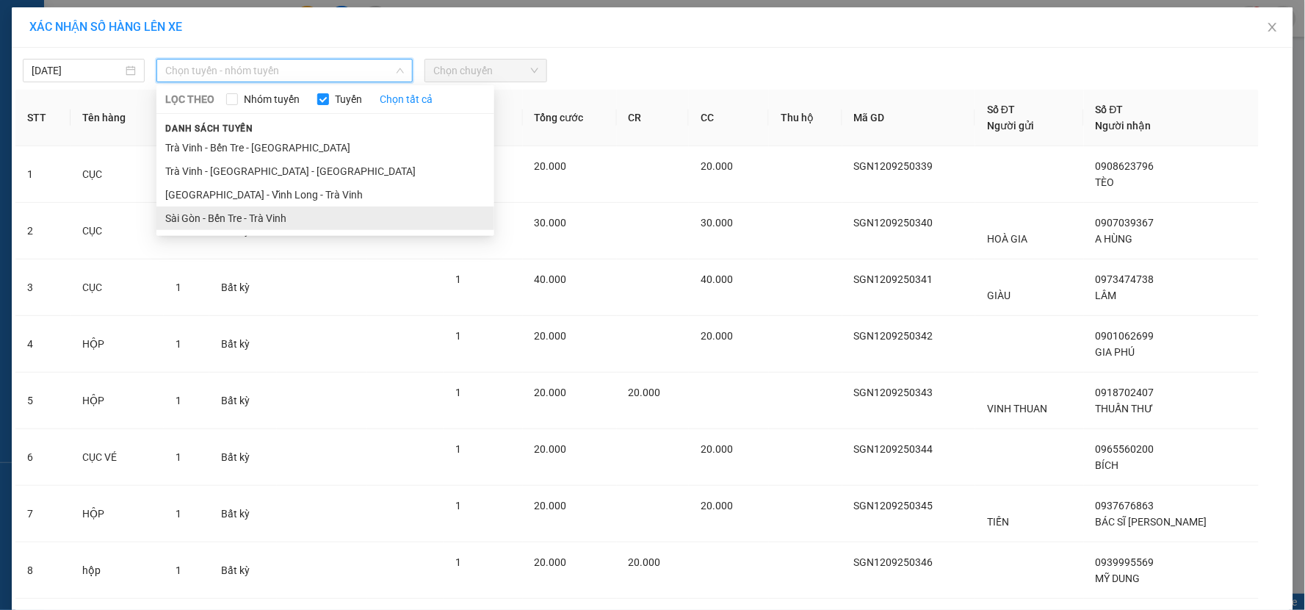
click at [215, 215] on li "Sài Gòn - Bến Tre - Trà Vinh" at bounding box center [325, 218] width 338 height 24
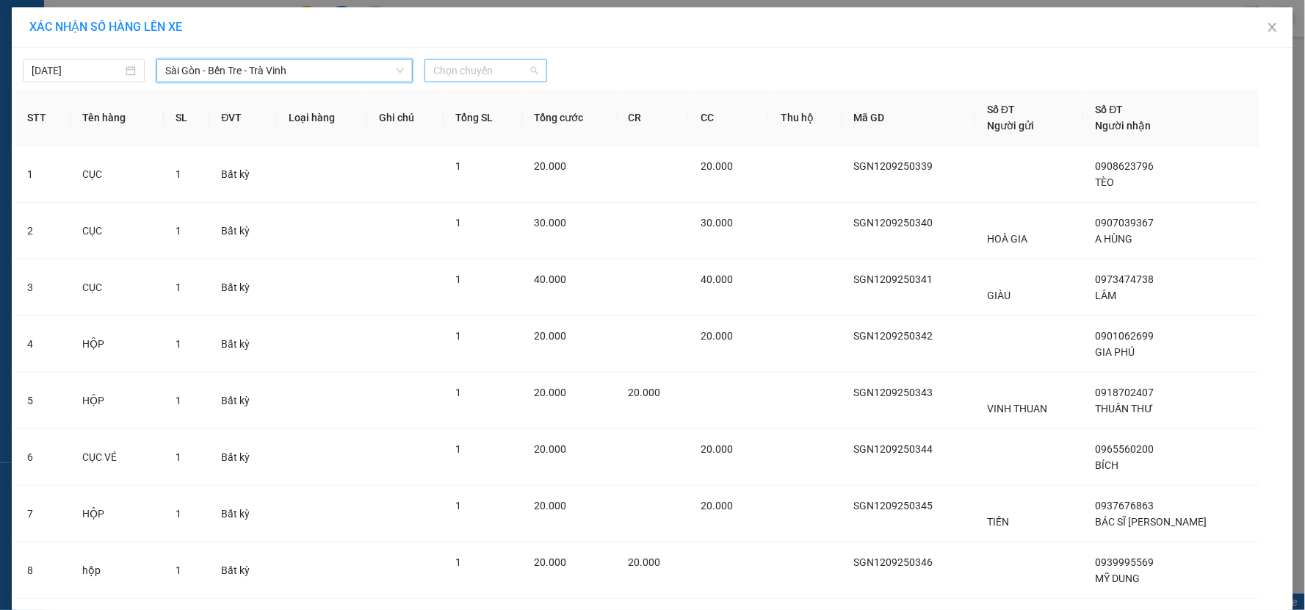
click at [455, 77] on span "Chọn chuyến" at bounding box center [485, 71] width 104 height 22
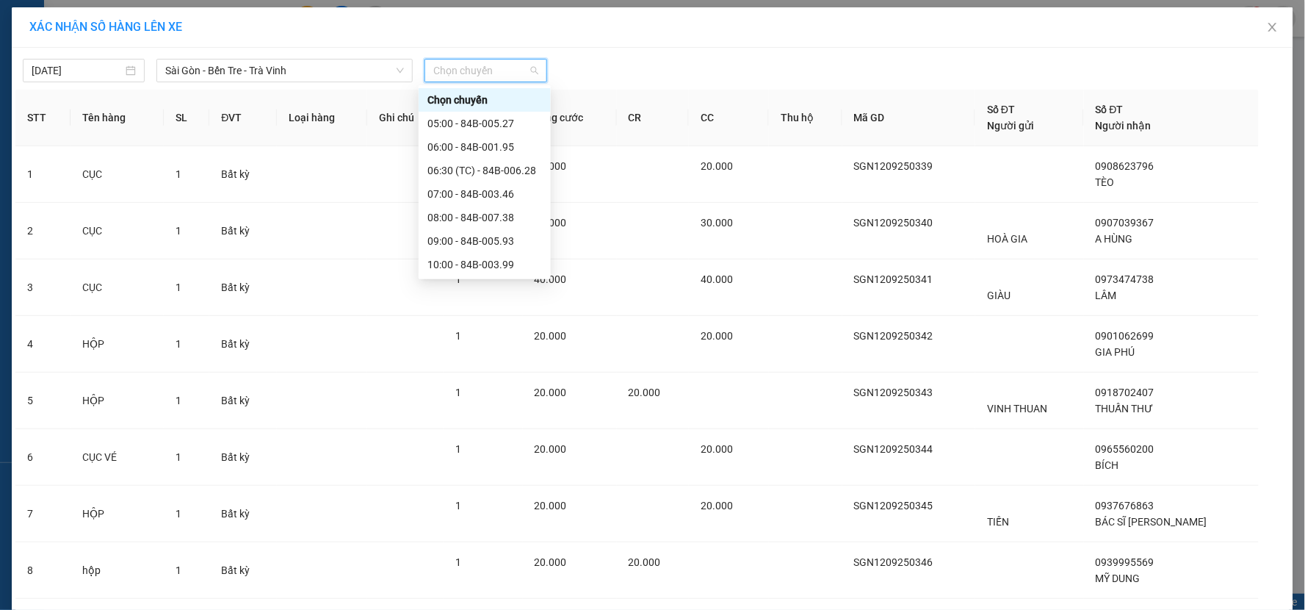
click at [472, 562] on div "22:00 - 84B-010.68" at bounding box center [485, 570] width 115 height 16
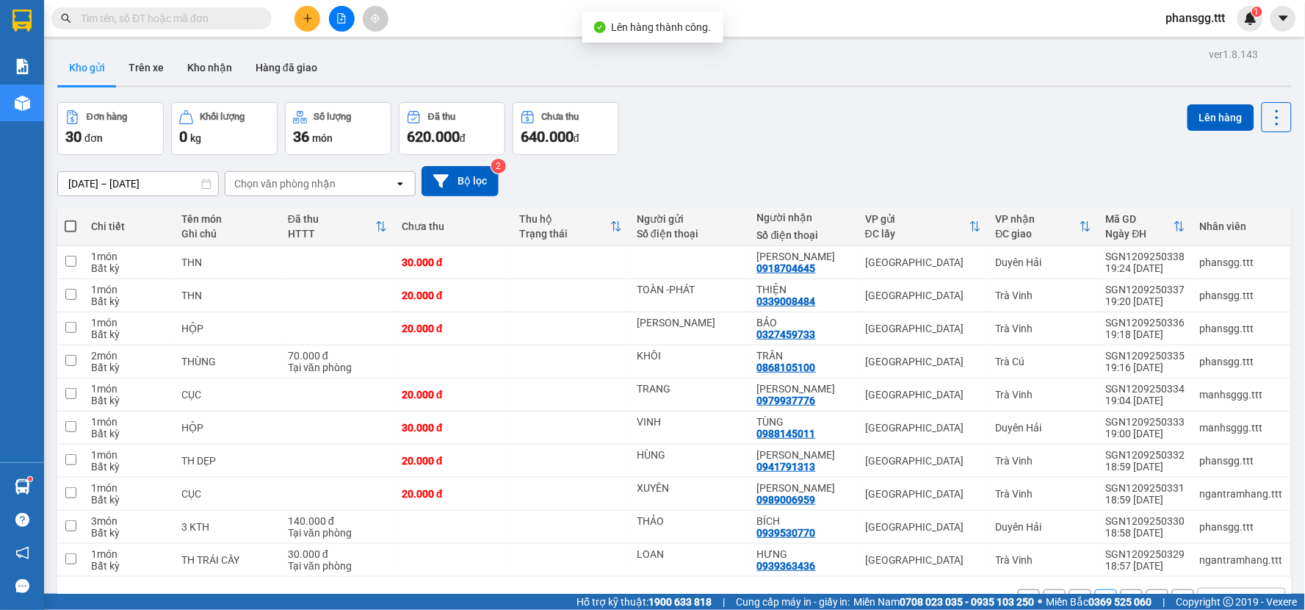
click at [73, 226] on span at bounding box center [71, 226] width 12 height 12
click at [71, 219] on input "checkbox" at bounding box center [71, 219] width 0 height 0
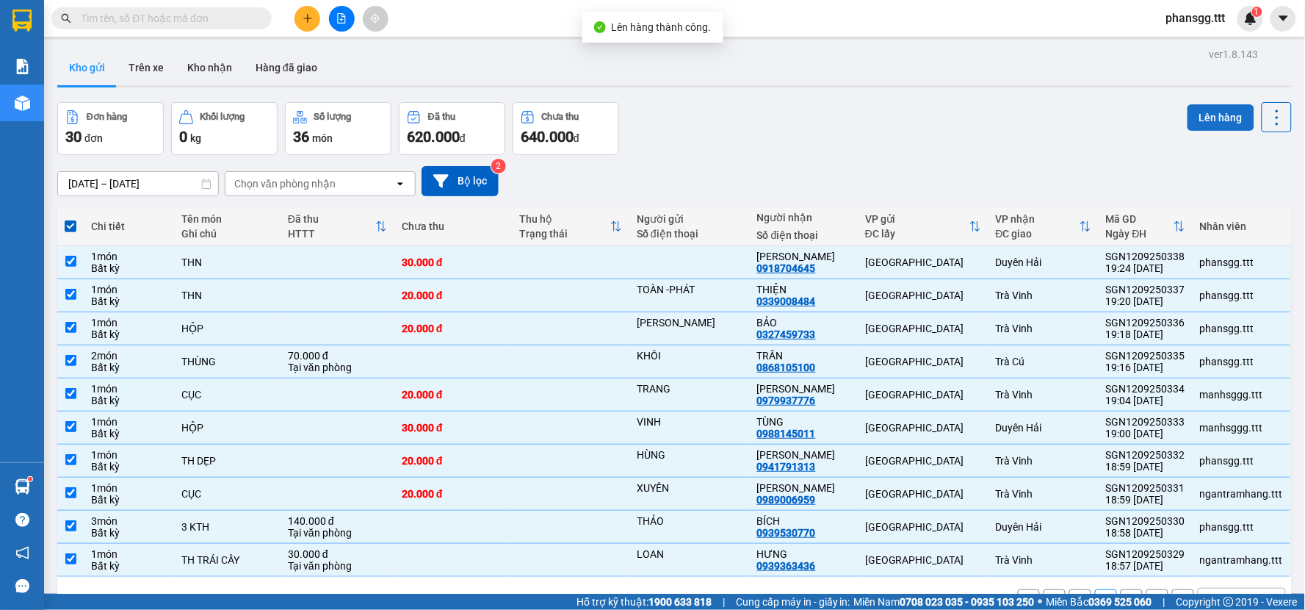
click at [1225, 113] on button "Lên hàng" at bounding box center [1221, 117] width 67 height 26
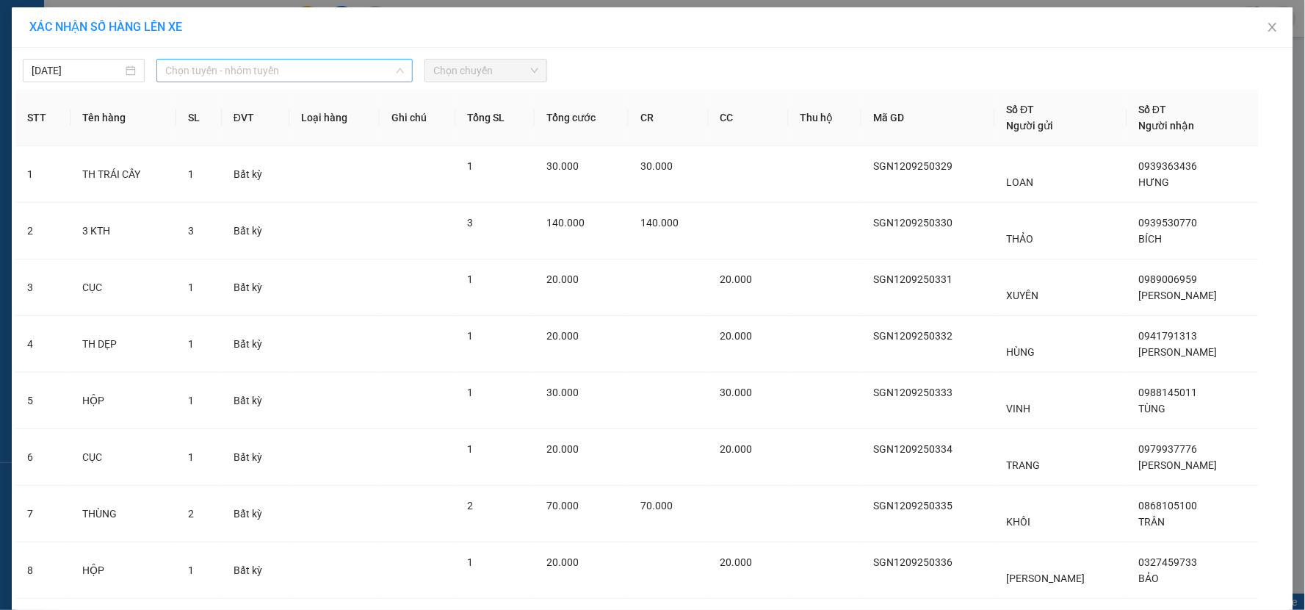
click at [325, 62] on span "Chọn tuyến - nhóm tuyến" at bounding box center [284, 71] width 239 height 22
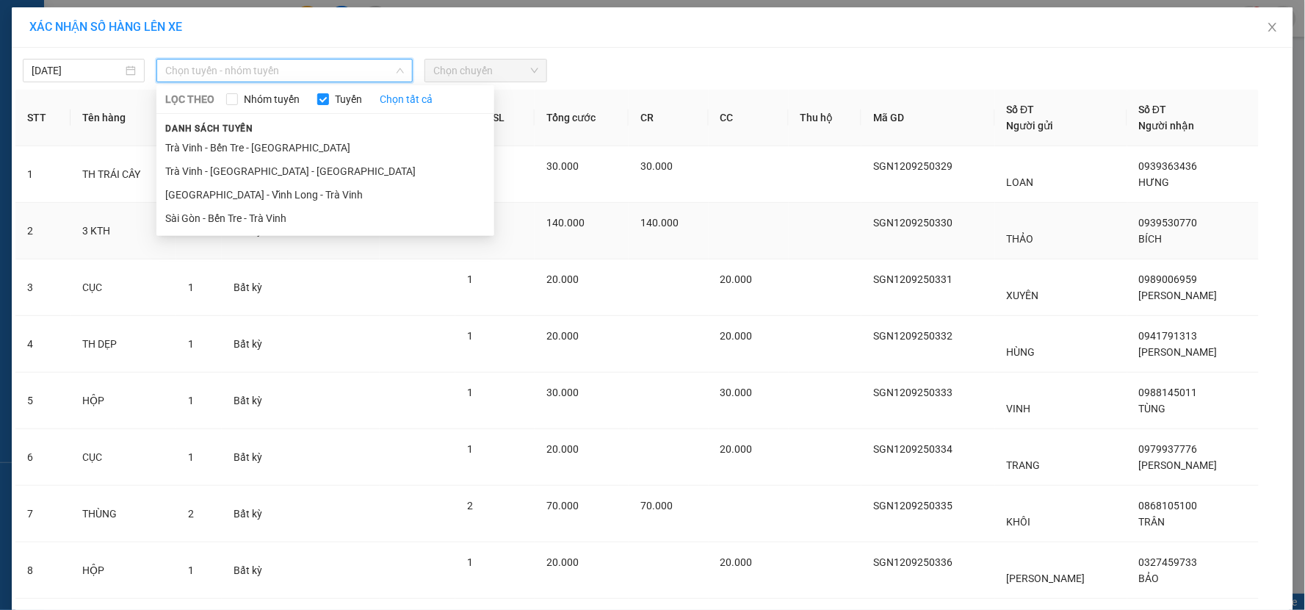
click at [259, 218] on li "Sài Gòn - Bến Tre - Trà Vinh" at bounding box center [325, 218] width 338 height 24
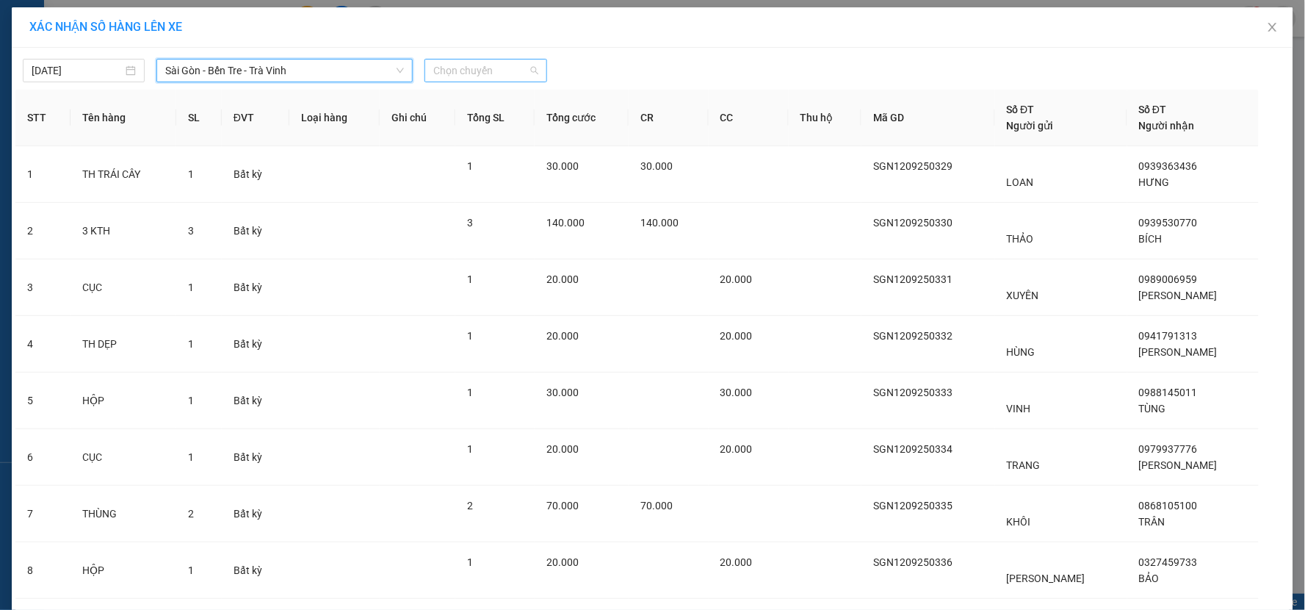
drag, startPoint x: 463, startPoint y: 77, endPoint x: 460, endPoint y: 142, distance: 64.7
click at [463, 78] on span "Chọn chuyến" at bounding box center [485, 71] width 104 height 22
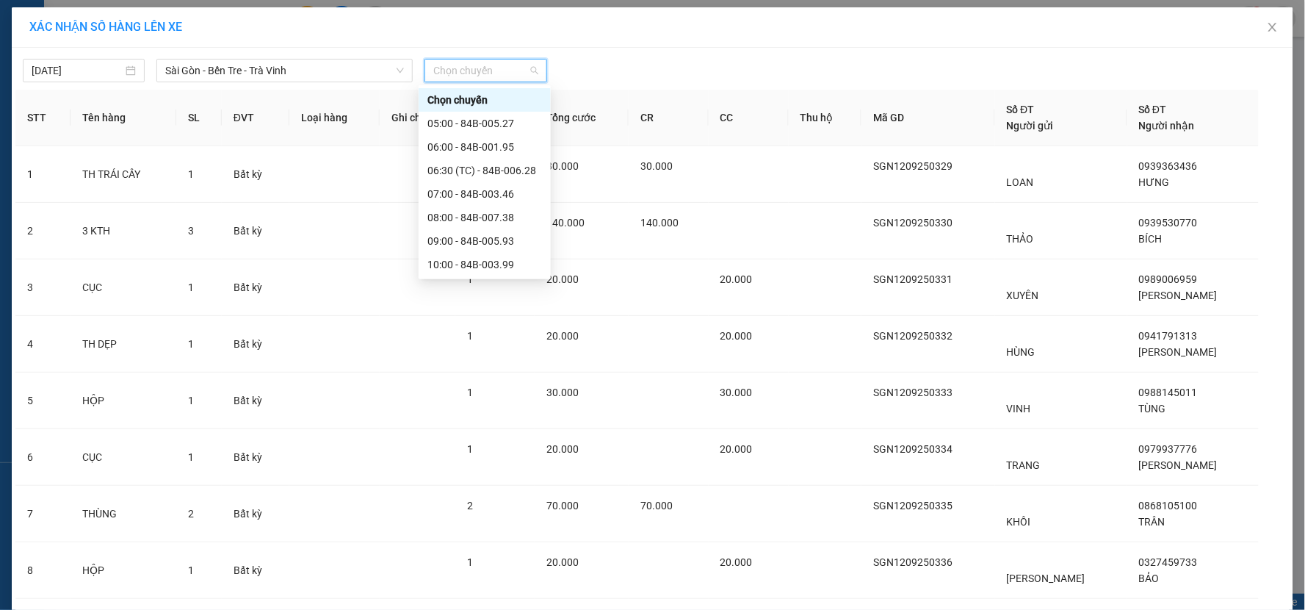
click at [469, 562] on div "22:00 - 84B-010.68" at bounding box center [485, 570] width 115 height 16
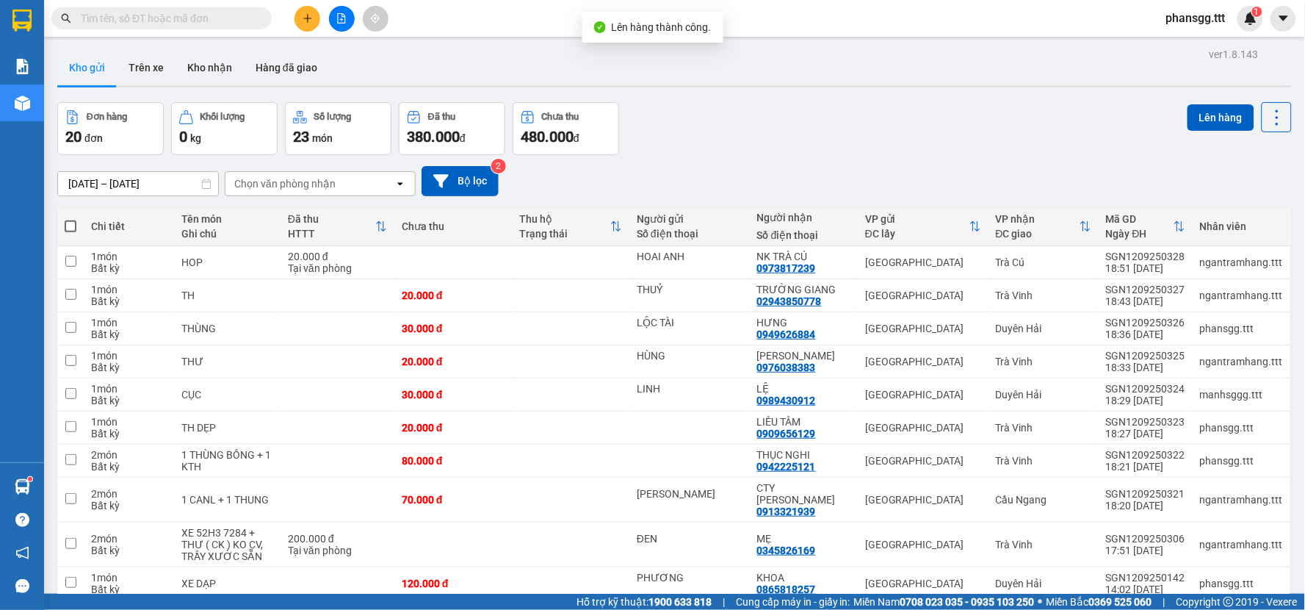
click at [71, 219] on label at bounding box center [71, 226] width 12 height 15
click at [71, 219] on input "checkbox" at bounding box center [71, 219] width 0 height 0
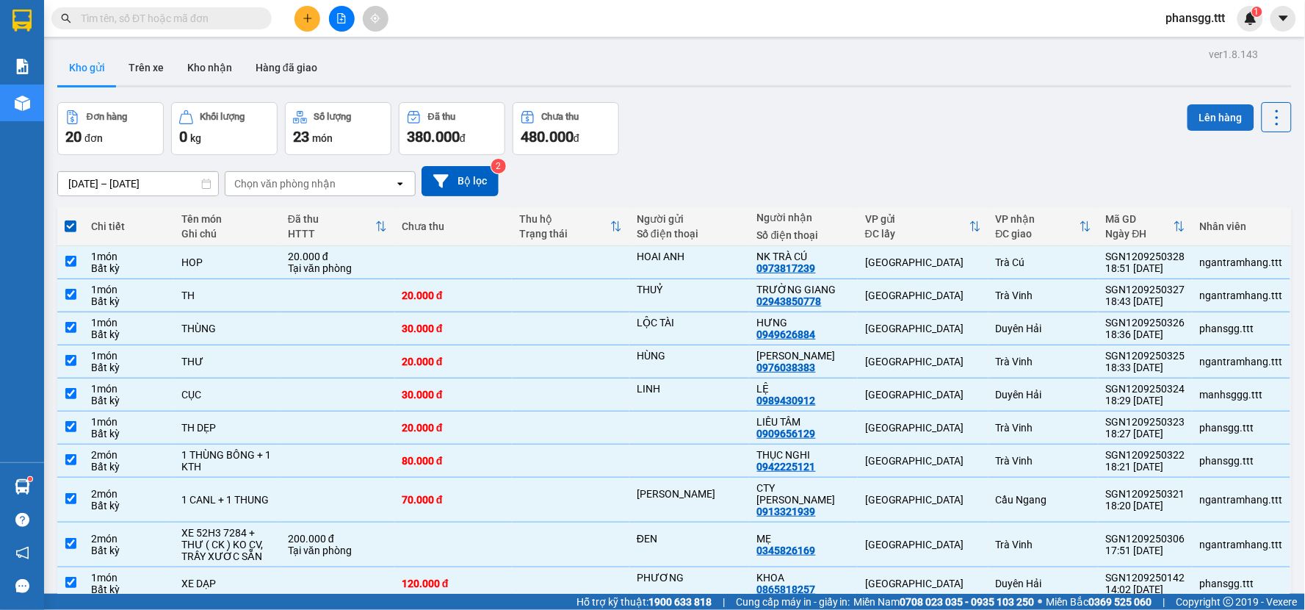
click at [1203, 112] on button "Lên hàng" at bounding box center [1221, 117] width 67 height 26
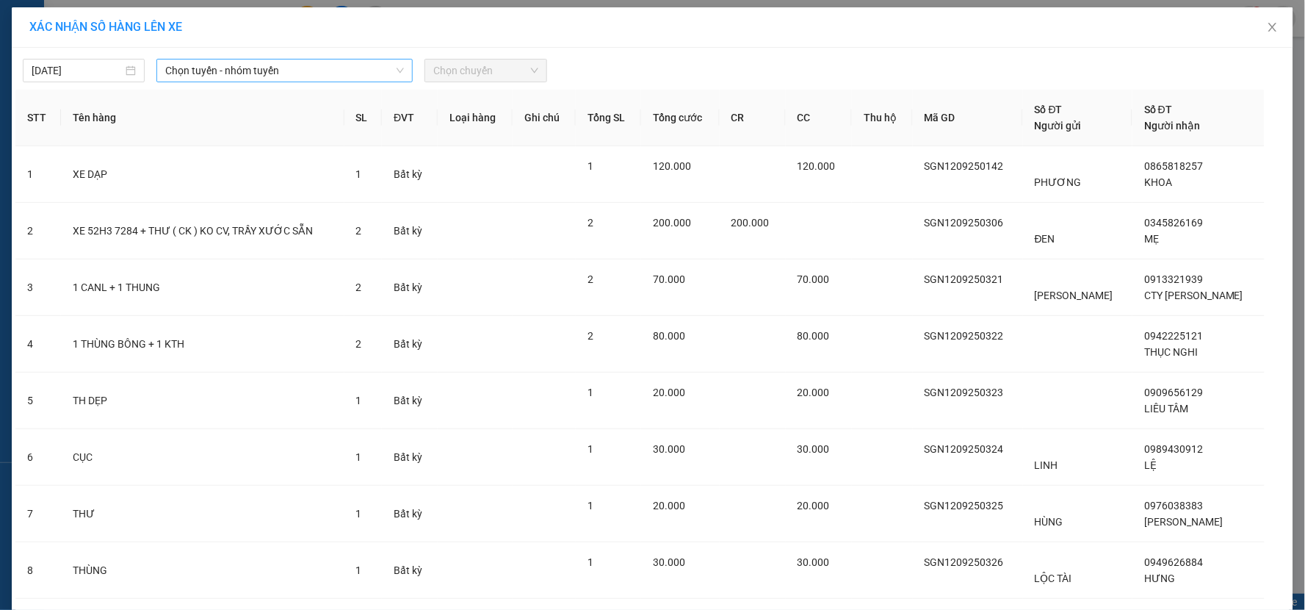
click at [209, 72] on span "Chọn tuyến - nhóm tuyến" at bounding box center [284, 71] width 239 height 22
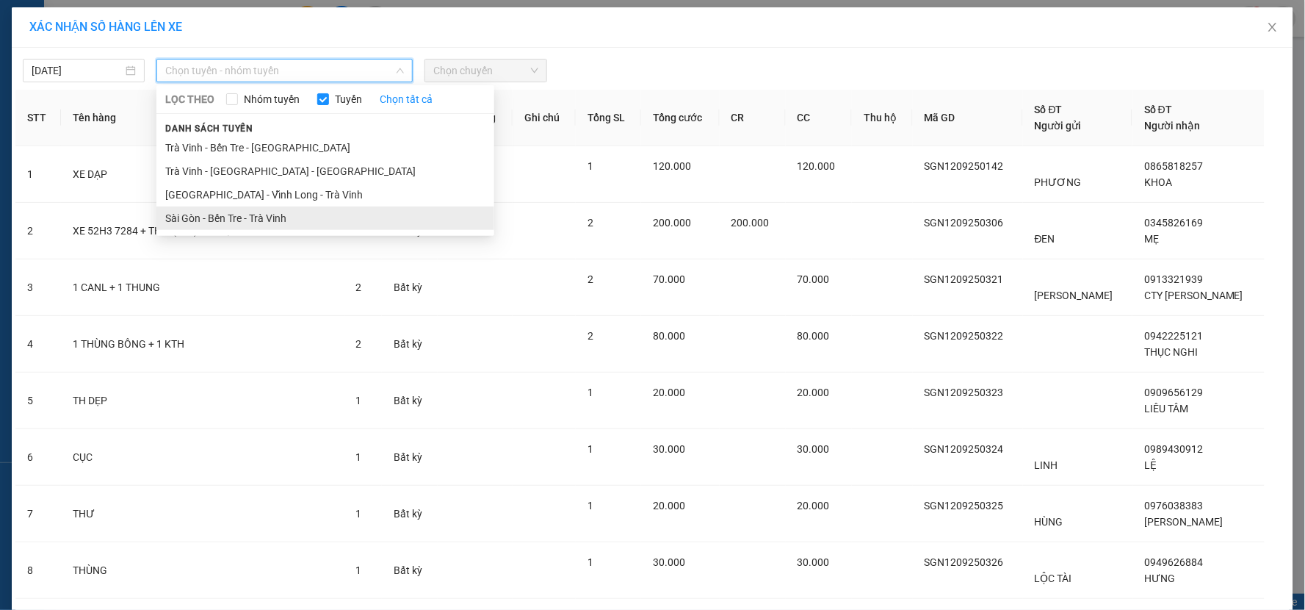
click at [209, 215] on li "Sài Gòn - Bến Tre - Trà Vinh" at bounding box center [325, 218] width 338 height 24
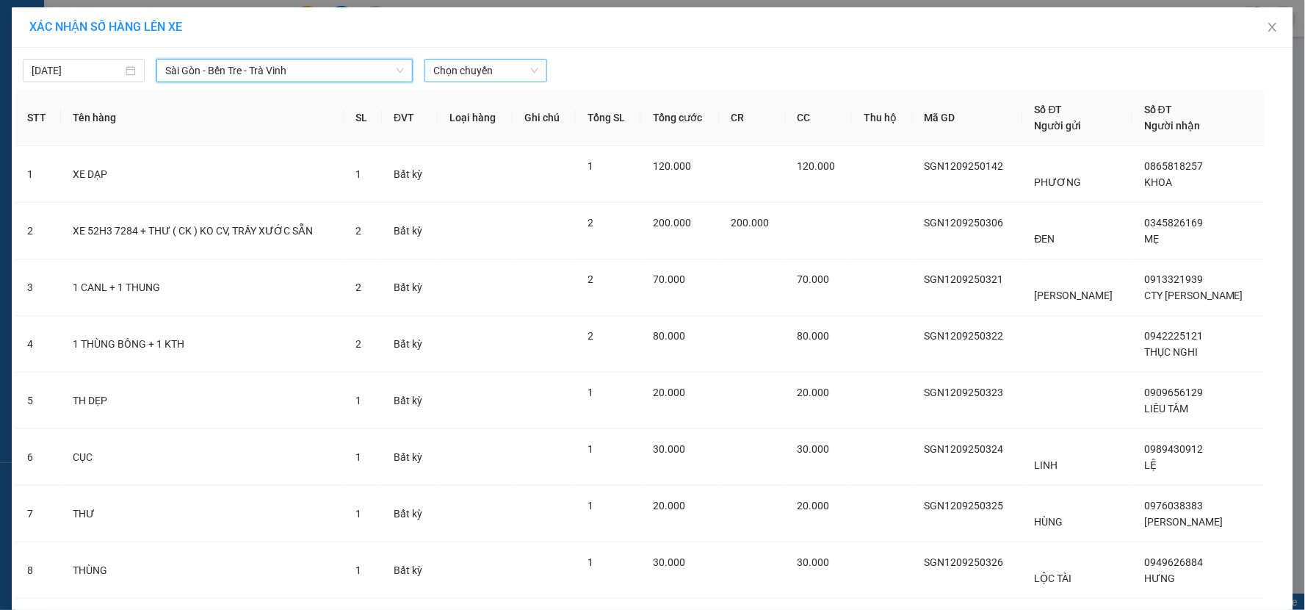
click at [438, 72] on span "Chọn chuyến" at bounding box center [485, 71] width 104 height 22
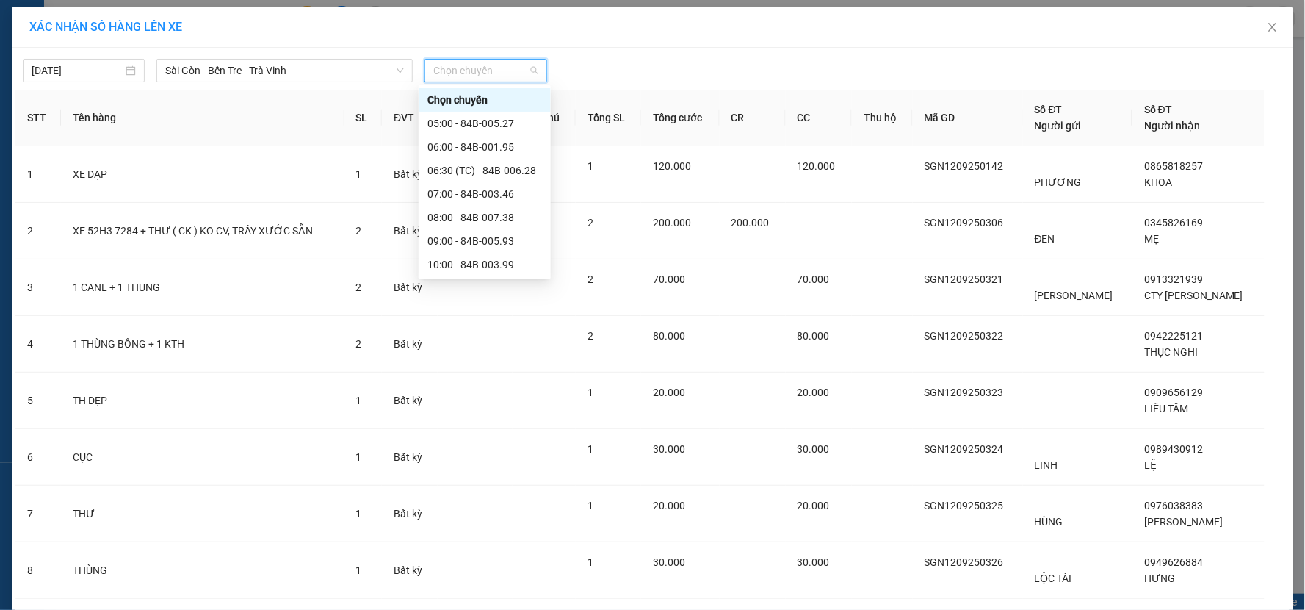
click at [455, 562] on div "22:00 - 84B-010.68" at bounding box center [485, 570] width 115 height 16
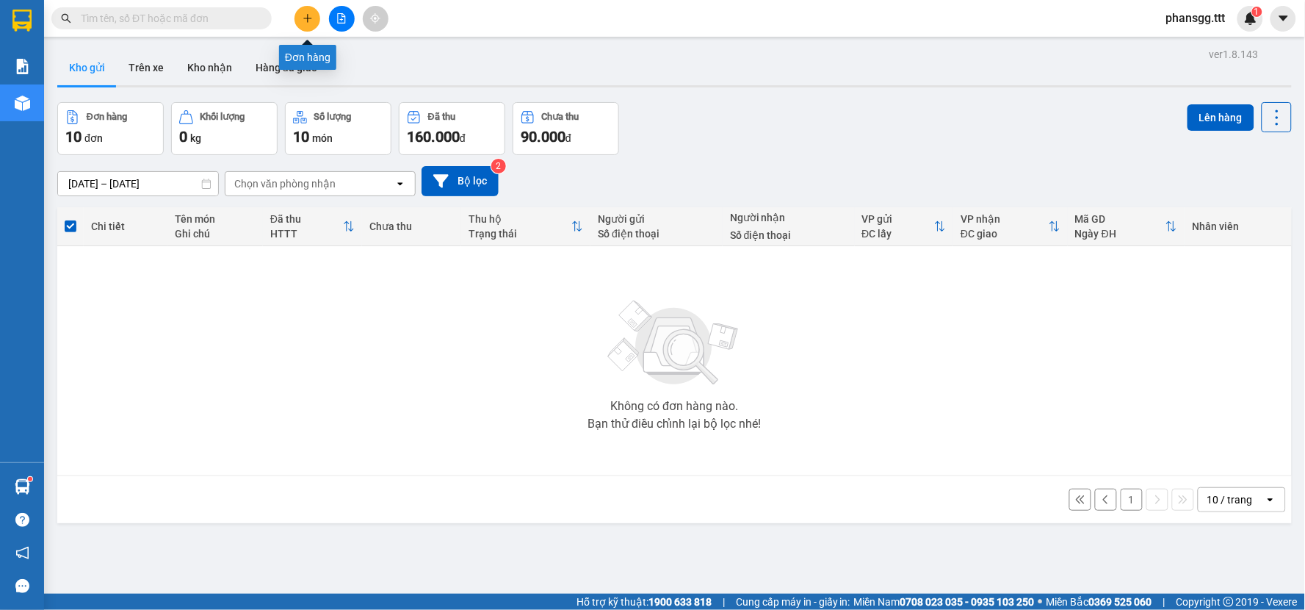
click at [304, 21] on icon "plus" at bounding box center [308, 18] width 10 height 10
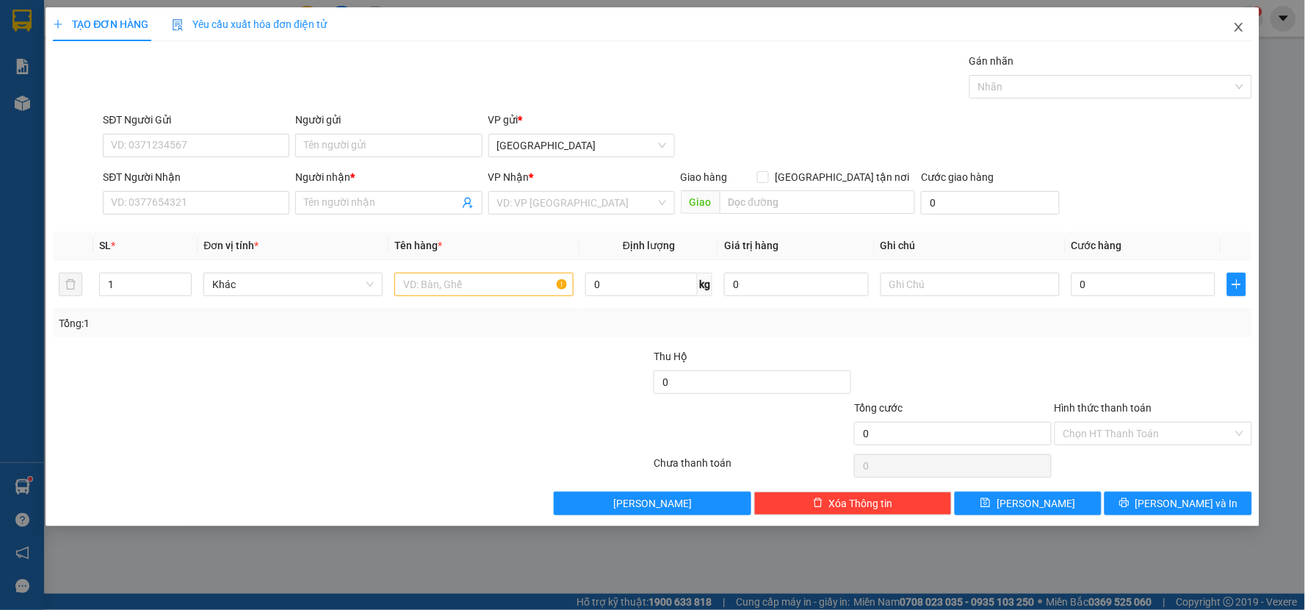
click at [1245, 25] on span "Close" at bounding box center [1239, 27] width 41 height 41
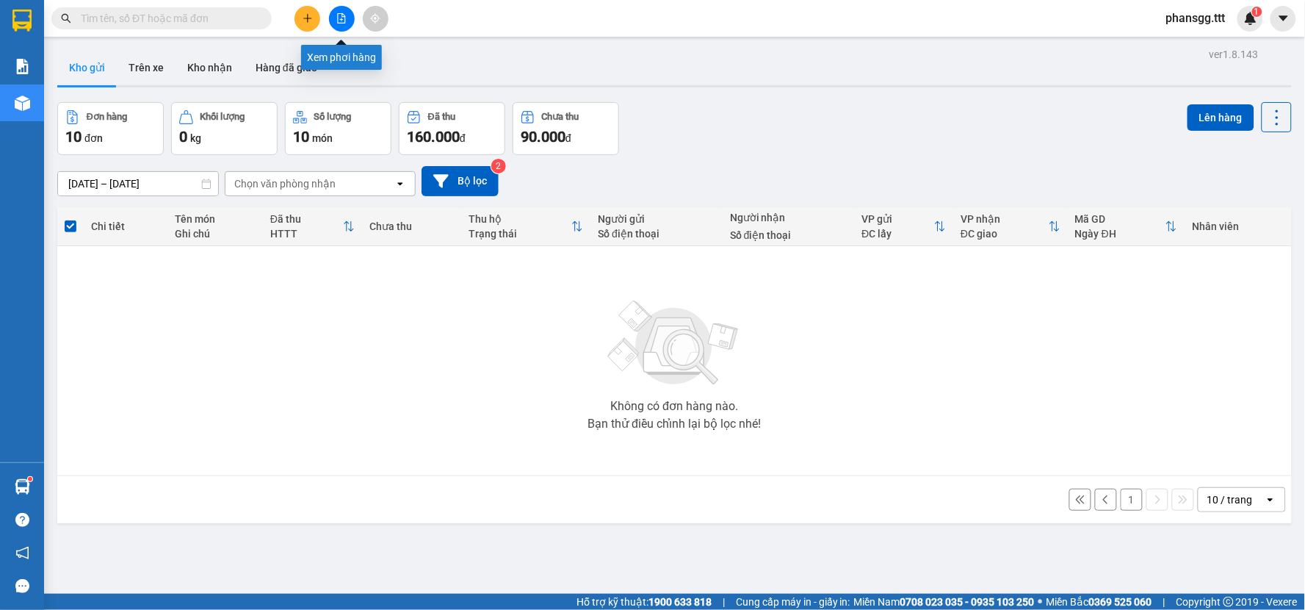
click at [336, 16] on icon "file-add" at bounding box center [341, 18] width 10 height 10
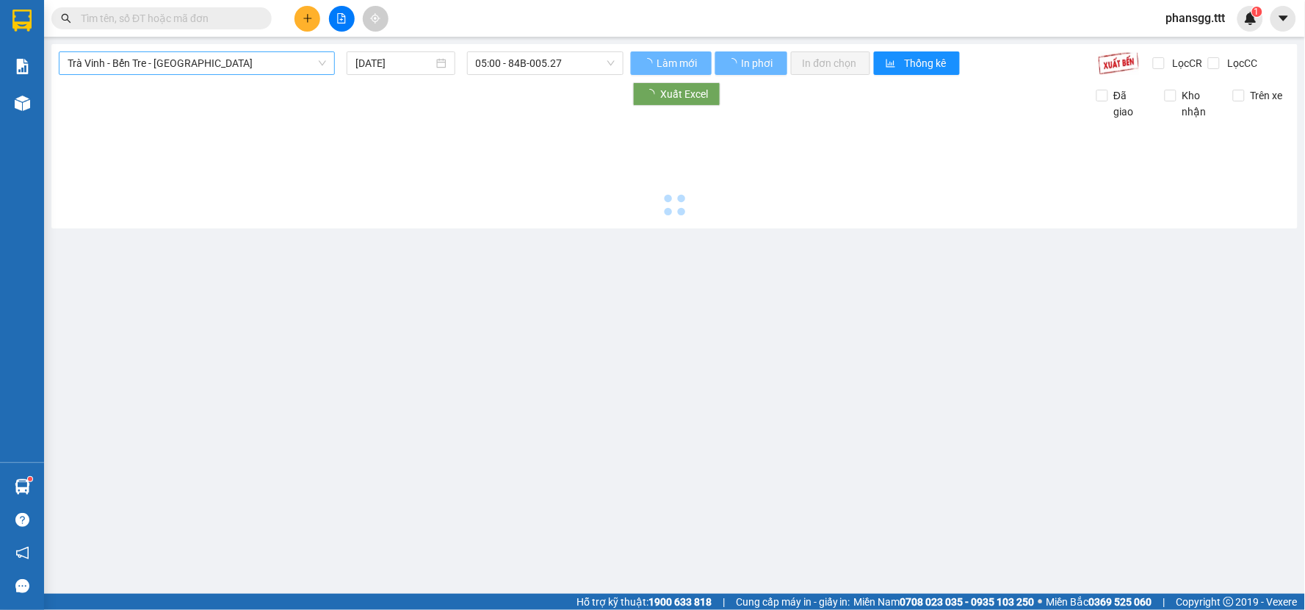
click at [186, 62] on span "Trà Vinh - Bến Tre - [GEOGRAPHIC_DATA]" at bounding box center [197, 63] width 259 height 22
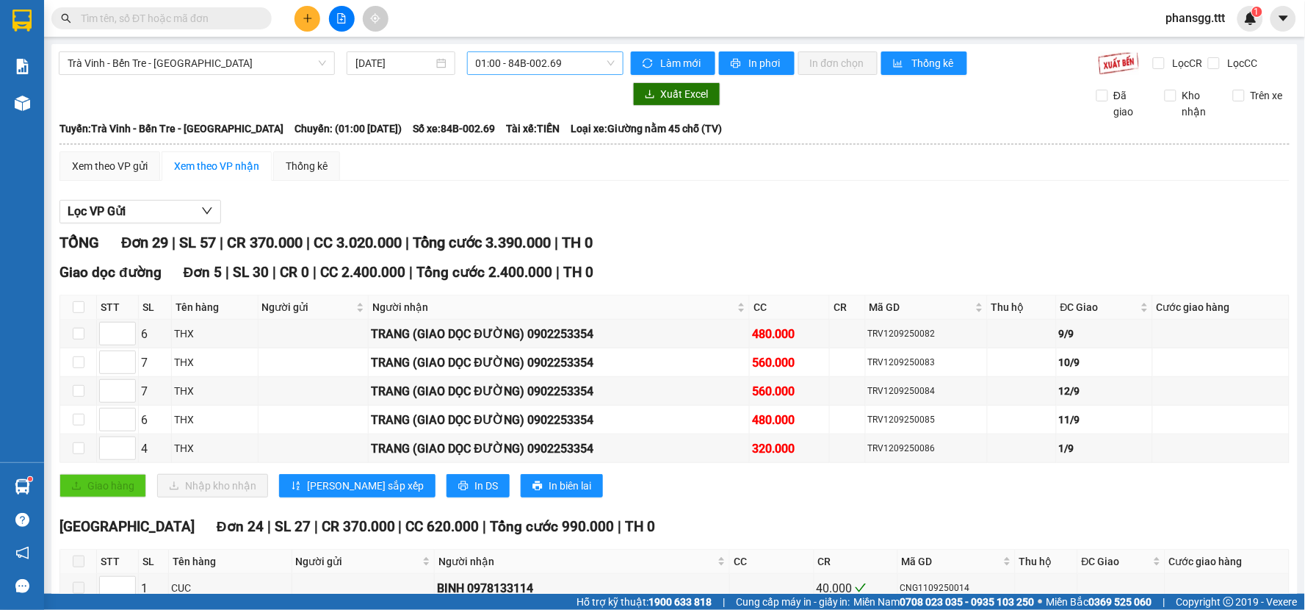
click at [476, 59] on span "01:00 - 84B-002.69" at bounding box center [545, 63] width 139 height 22
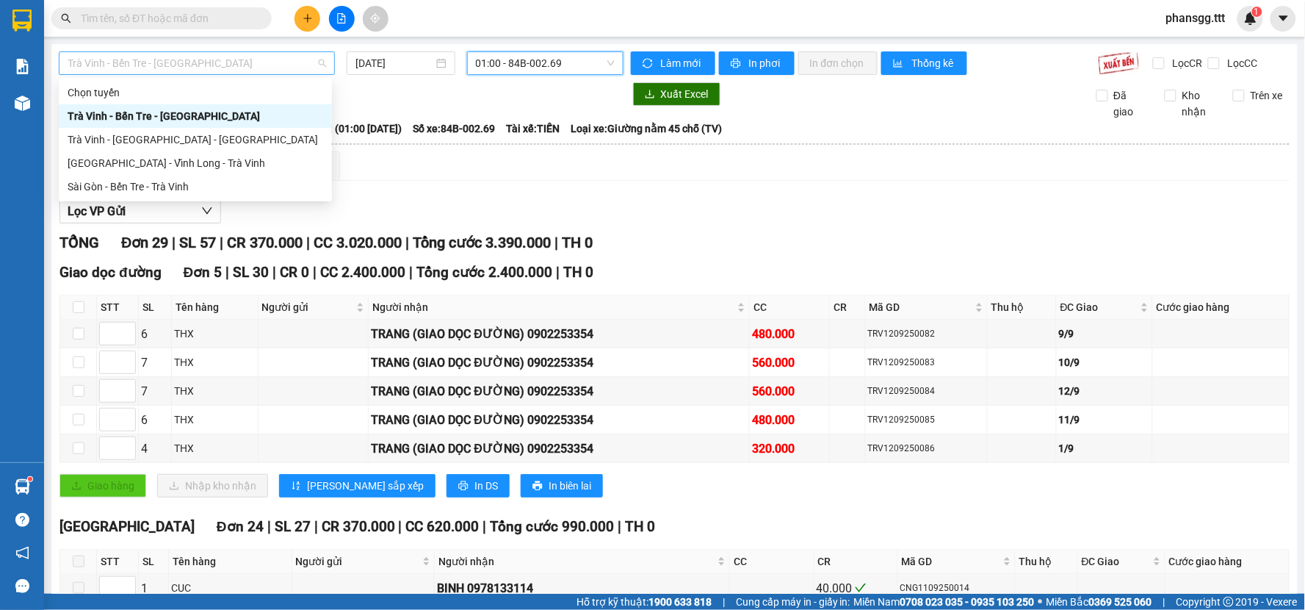
click at [251, 71] on span "Trà Vinh - Bến Tre - [GEOGRAPHIC_DATA]" at bounding box center [197, 63] width 259 height 22
click at [204, 180] on div "Sài Gòn - Bến Tre - Trà Vinh" at bounding box center [196, 187] width 256 height 16
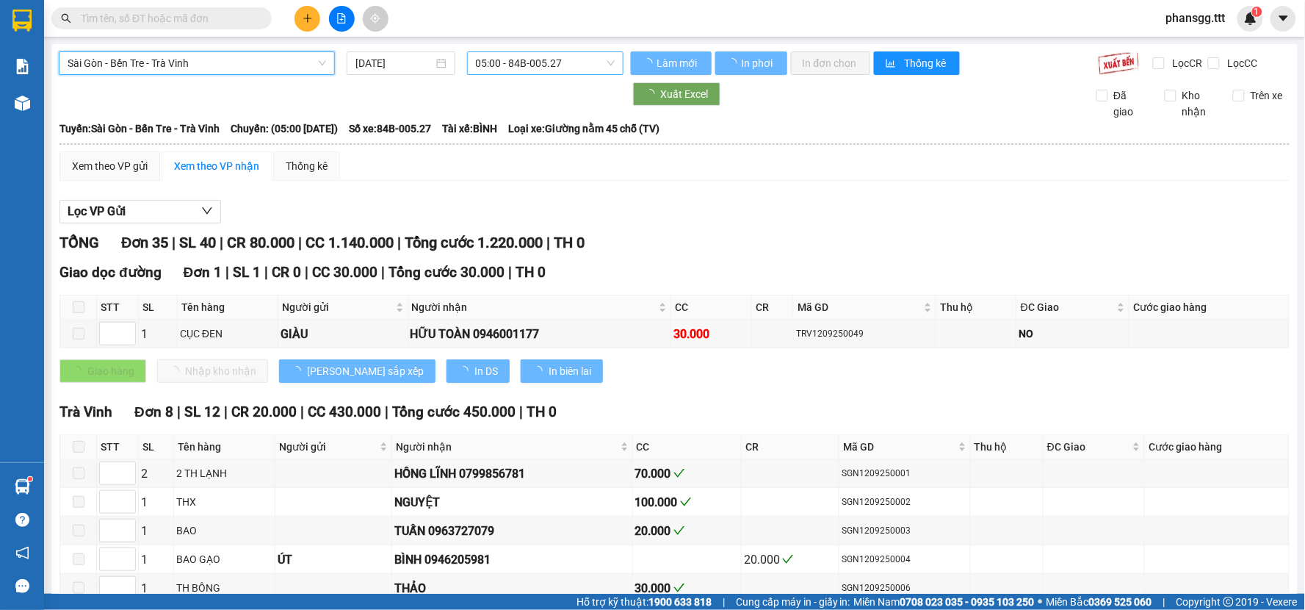
click at [545, 61] on span "05:00 - 84B-005.27" at bounding box center [545, 63] width 139 height 22
